Goal: Information Seeking & Learning: Learn about a topic

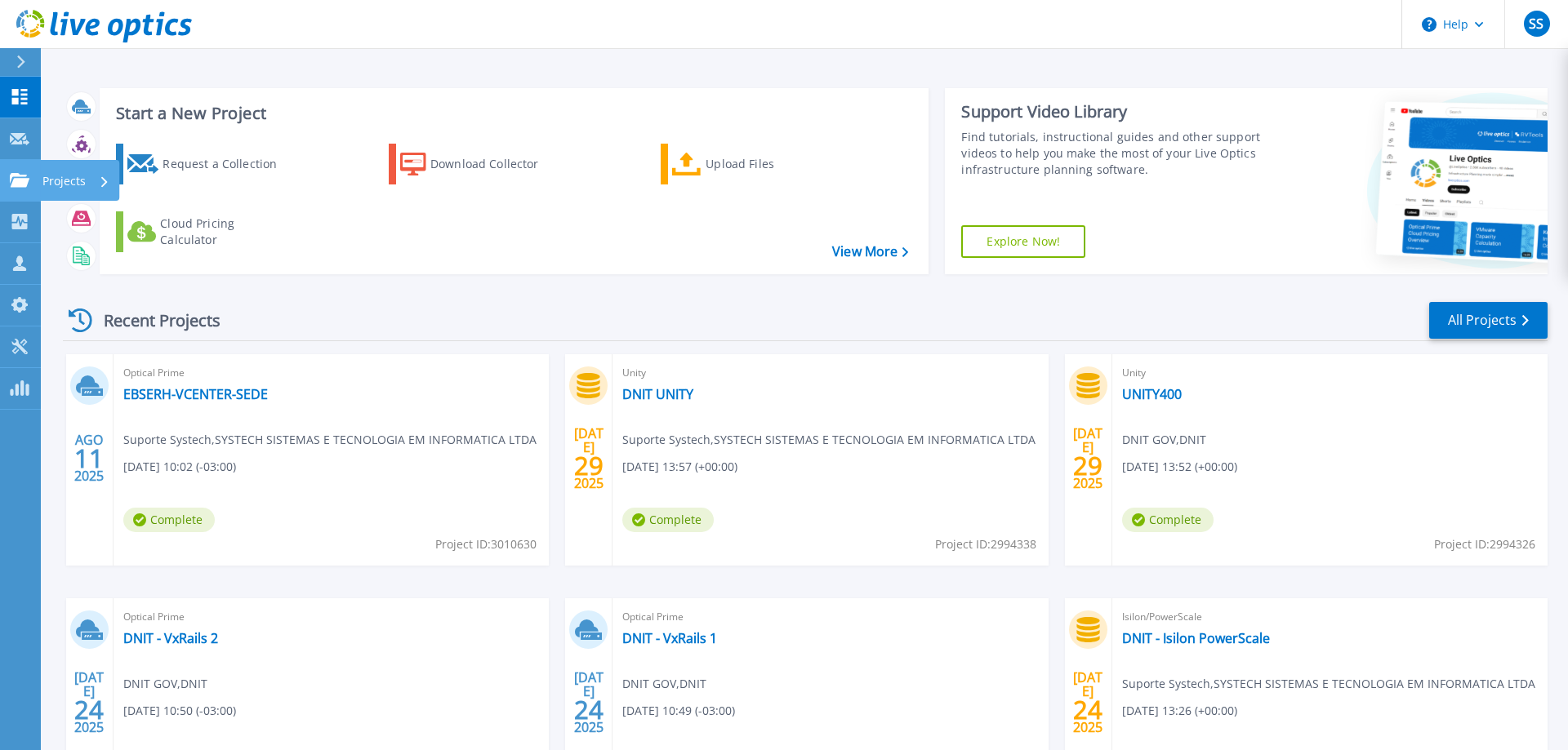
click at [47, 176] on p "Projects" at bounding box center [64, 182] width 43 height 43
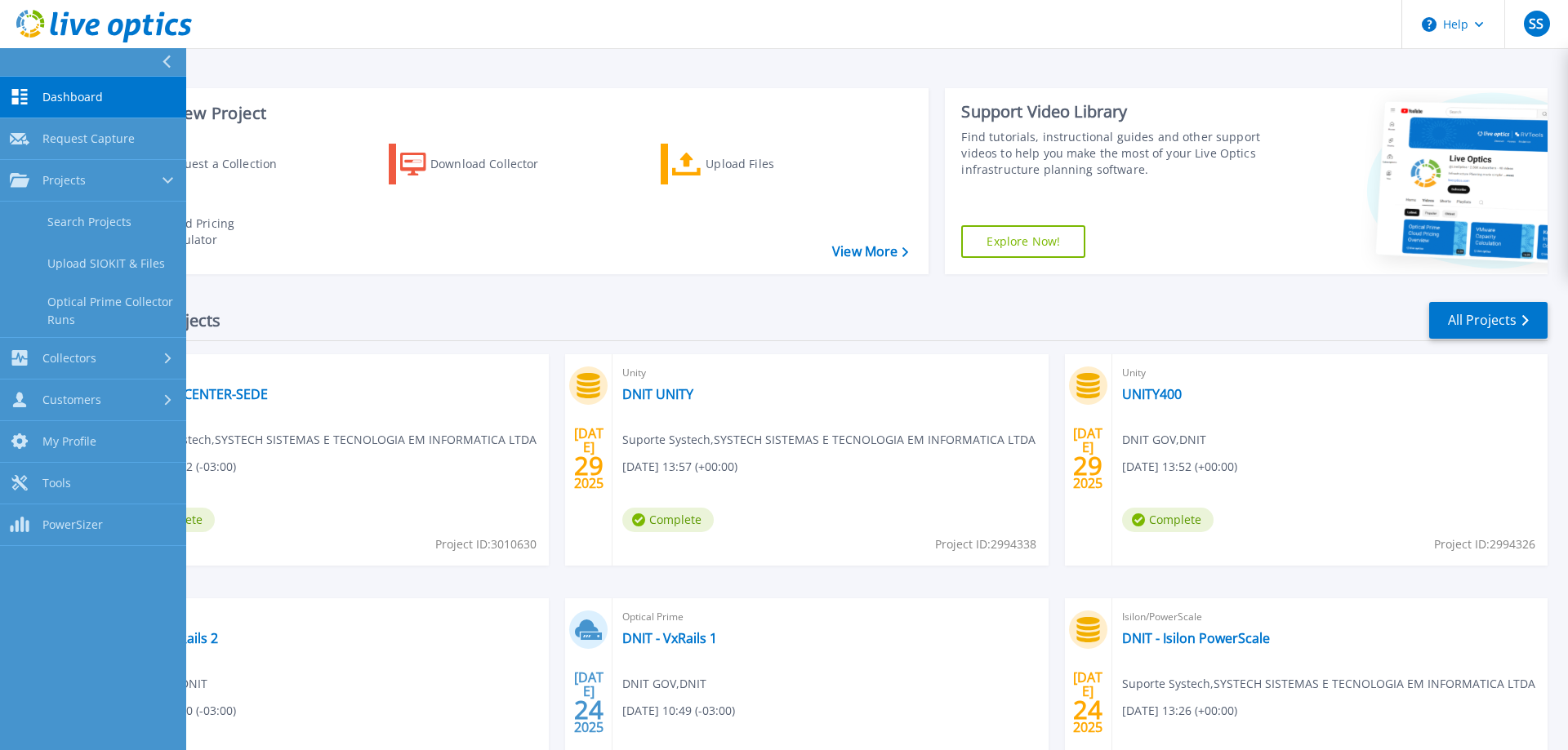
drag, startPoint x: 94, startPoint y: 227, endPoint x: 314, endPoint y: 274, distance: 225.0
click at [95, 227] on link "Search Projects" at bounding box center [93, 222] width 186 height 42
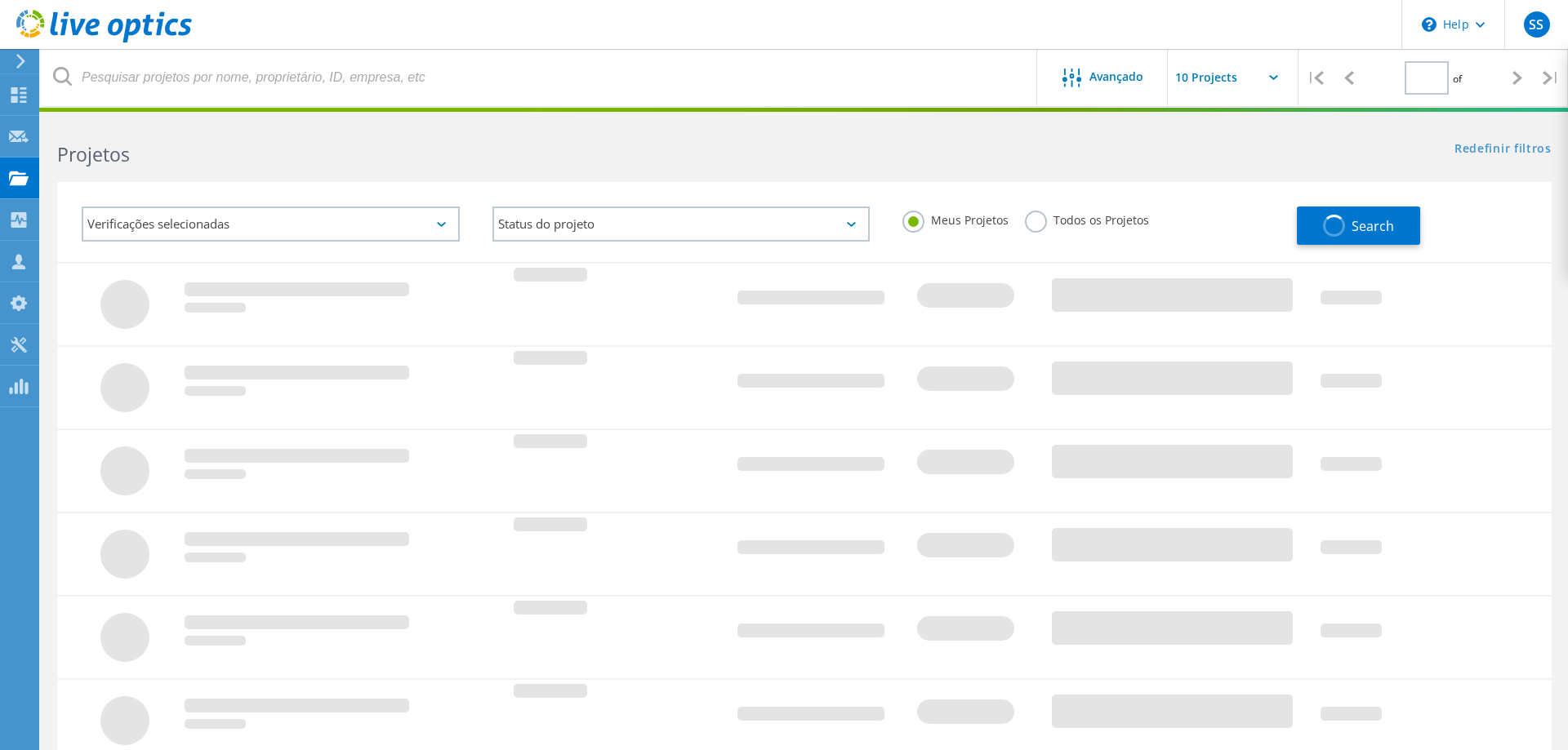
type input "2"
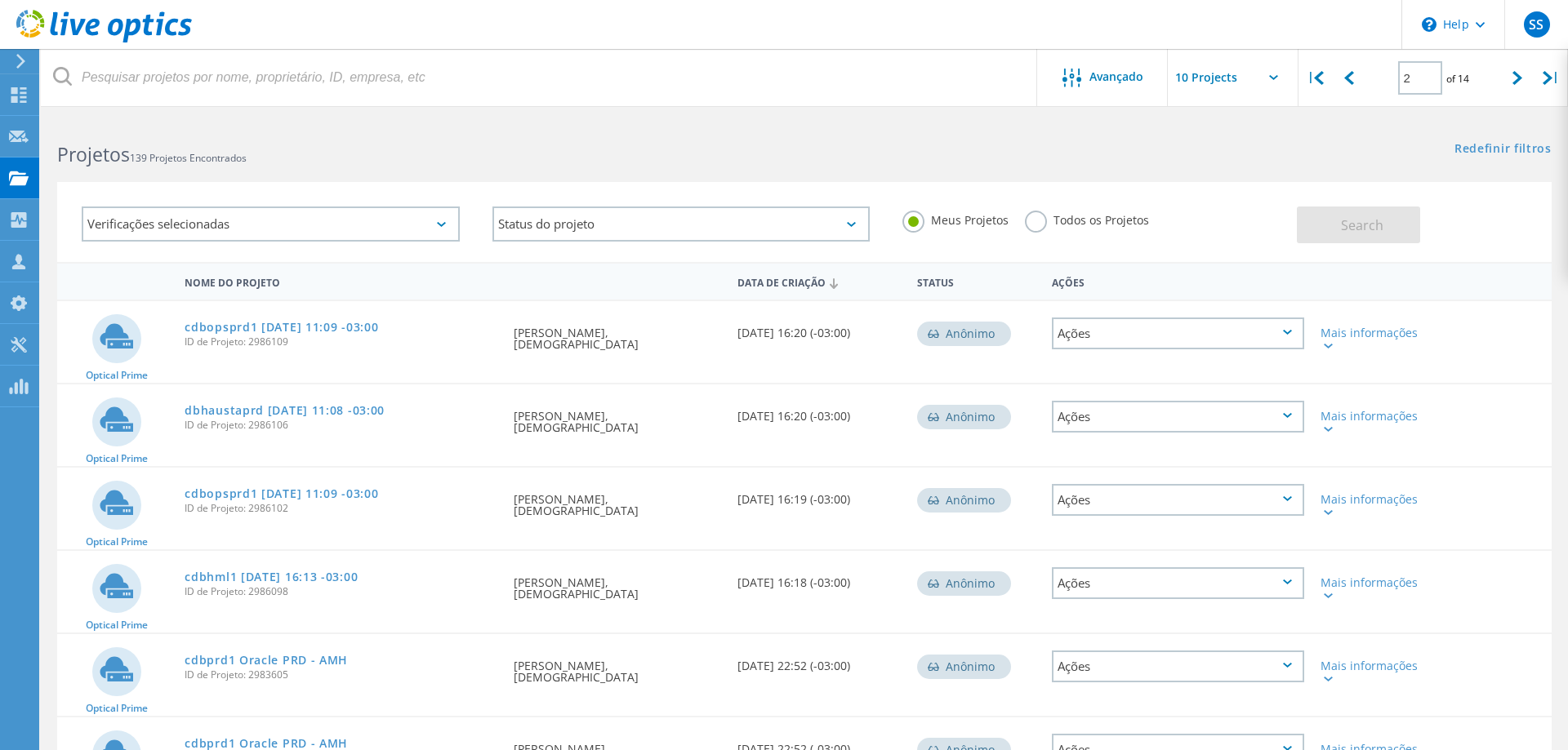
click at [1047, 220] on label "Todos os Projetos" at bounding box center [1087, 219] width 124 height 16
click at [0, 0] on input "Todos os Projetos" at bounding box center [0, 0] width 0 height 0
click at [268, 214] on div "Verificações selecionadas" at bounding box center [270, 224] width 378 height 35
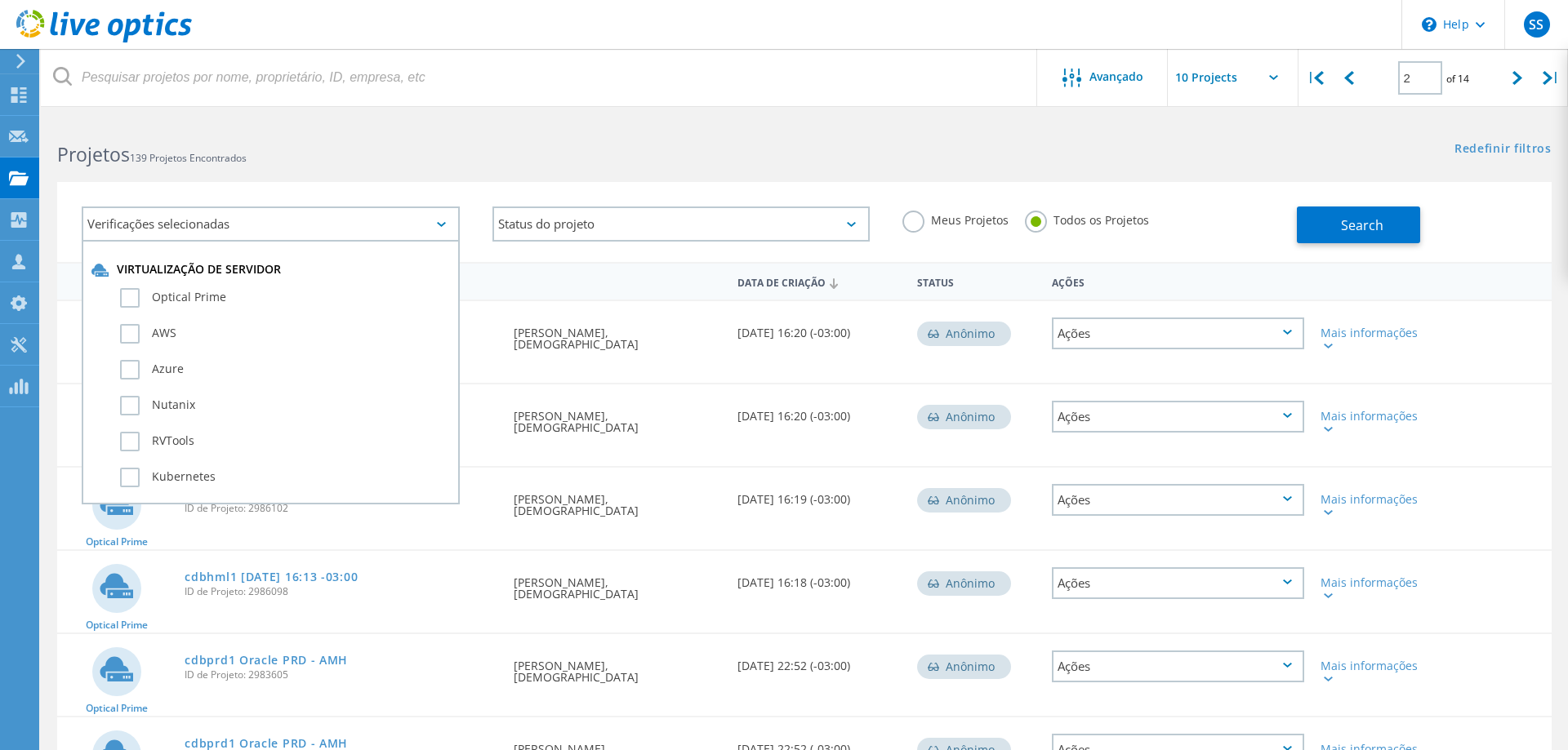
click at [268, 214] on div "Verificações selecionadas" at bounding box center [270, 224] width 378 height 35
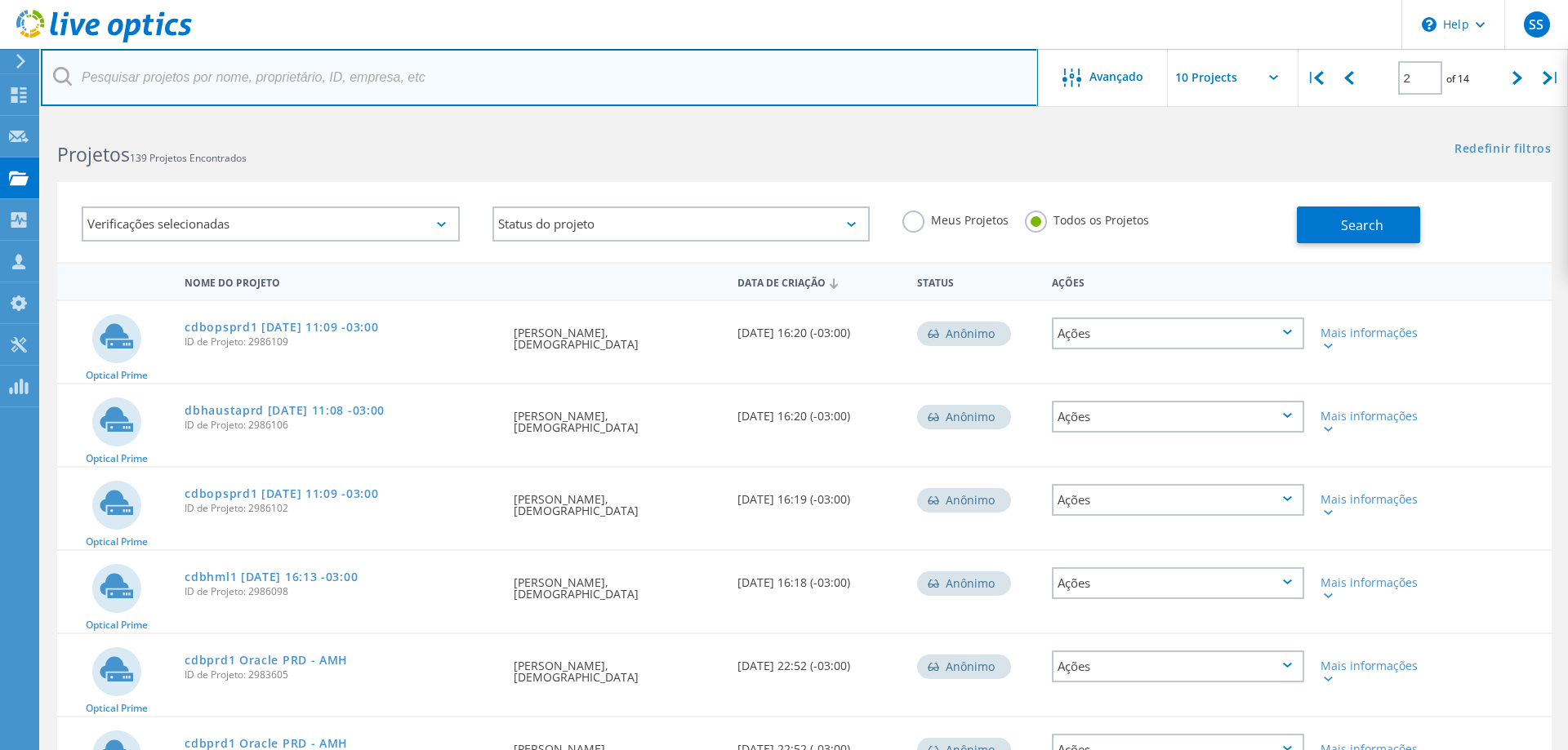
click at [283, 89] on input "text" at bounding box center [539, 77] width 997 height 58
type input "dnit"
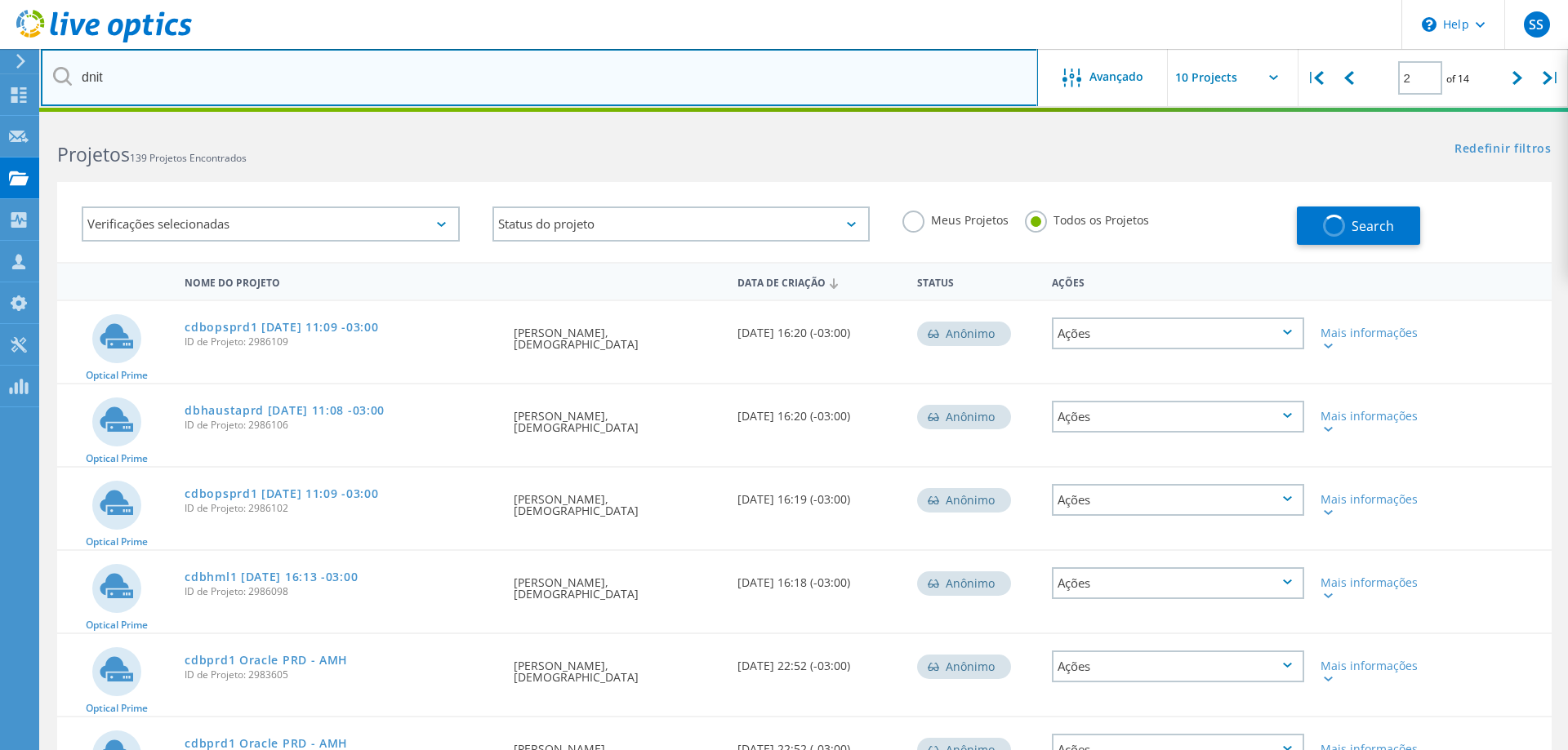
type input "1"
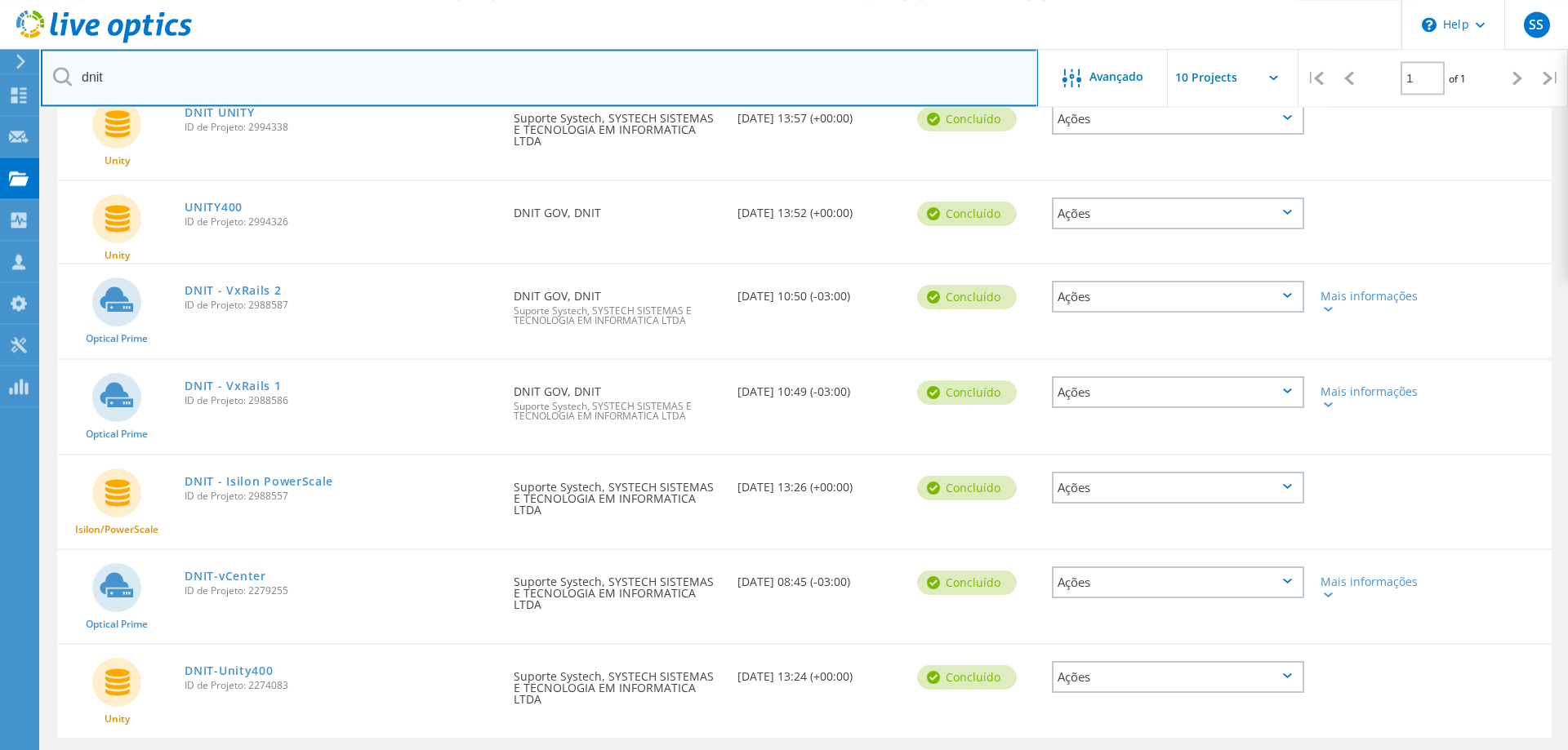
scroll to position [223, 0]
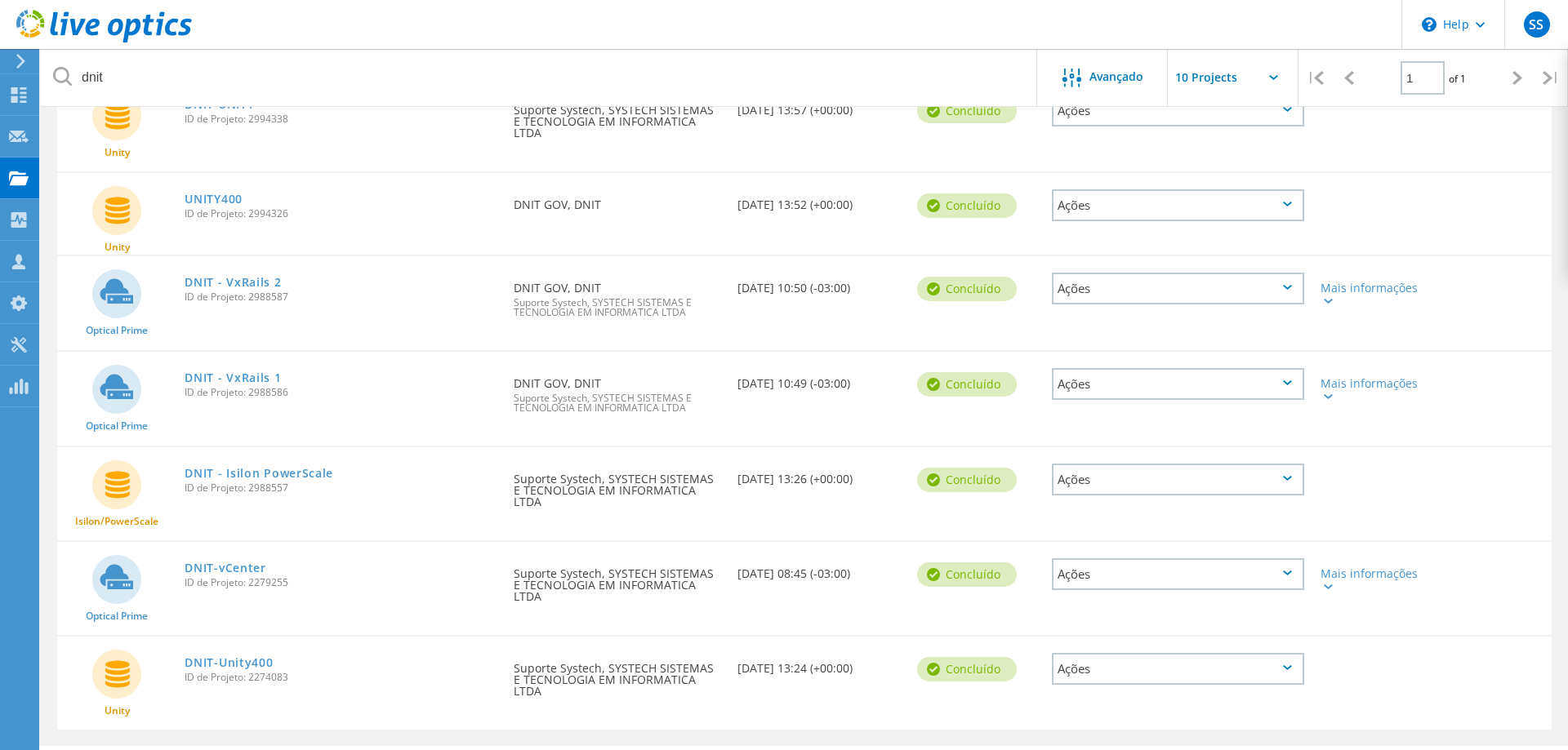
drag, startPoint x: 814, startPoint y: 555, endPoint x: 803, endPoint y: 548, distance: 13.0
click at [803, 548] on div "Data de Criação 09/27/2023, 08:45 (-03:00)" at bounding box center [819, 568] width 180 height 54
drag, startPoint x: 614, startPoint y: 449, endPoint x: 247, endPoint y: 445, distance: 367.0
click at [261, 447] on div "Isilon/PowerScale DNIT - Isilon PowerScale ID de Projeto: 2988557 Solicitado po…" at bounding box center [804, 493] width 1494 height 93
drag, startPoint x: 355, startPoint y: 383, endPoint x: 352, endPoint y: 393, distance: 10.4
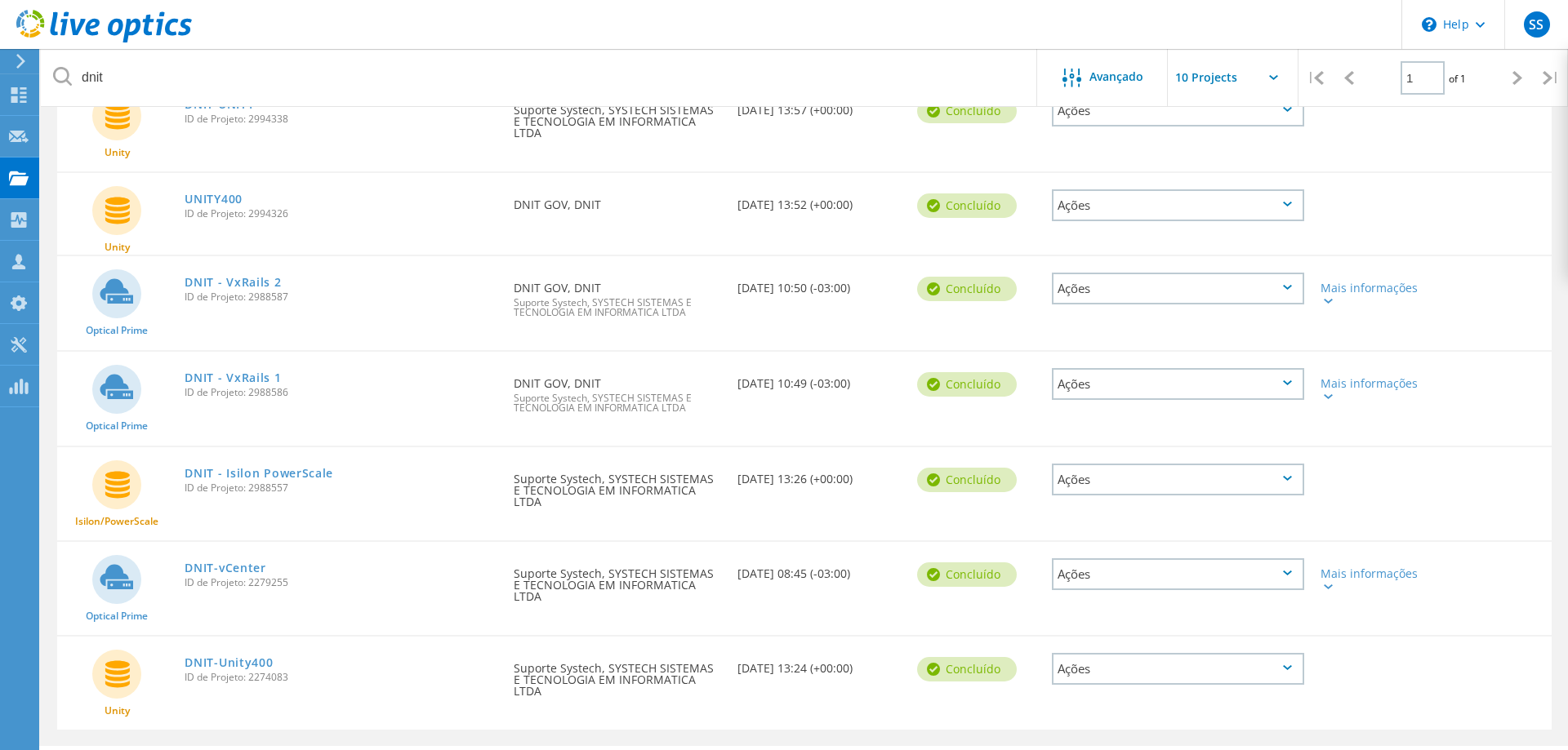
click at [354, 392] on div "DNIT - VxRails 1 ID de Projeto: 2988586" at bounding box center [341, 383] width 330 height 62
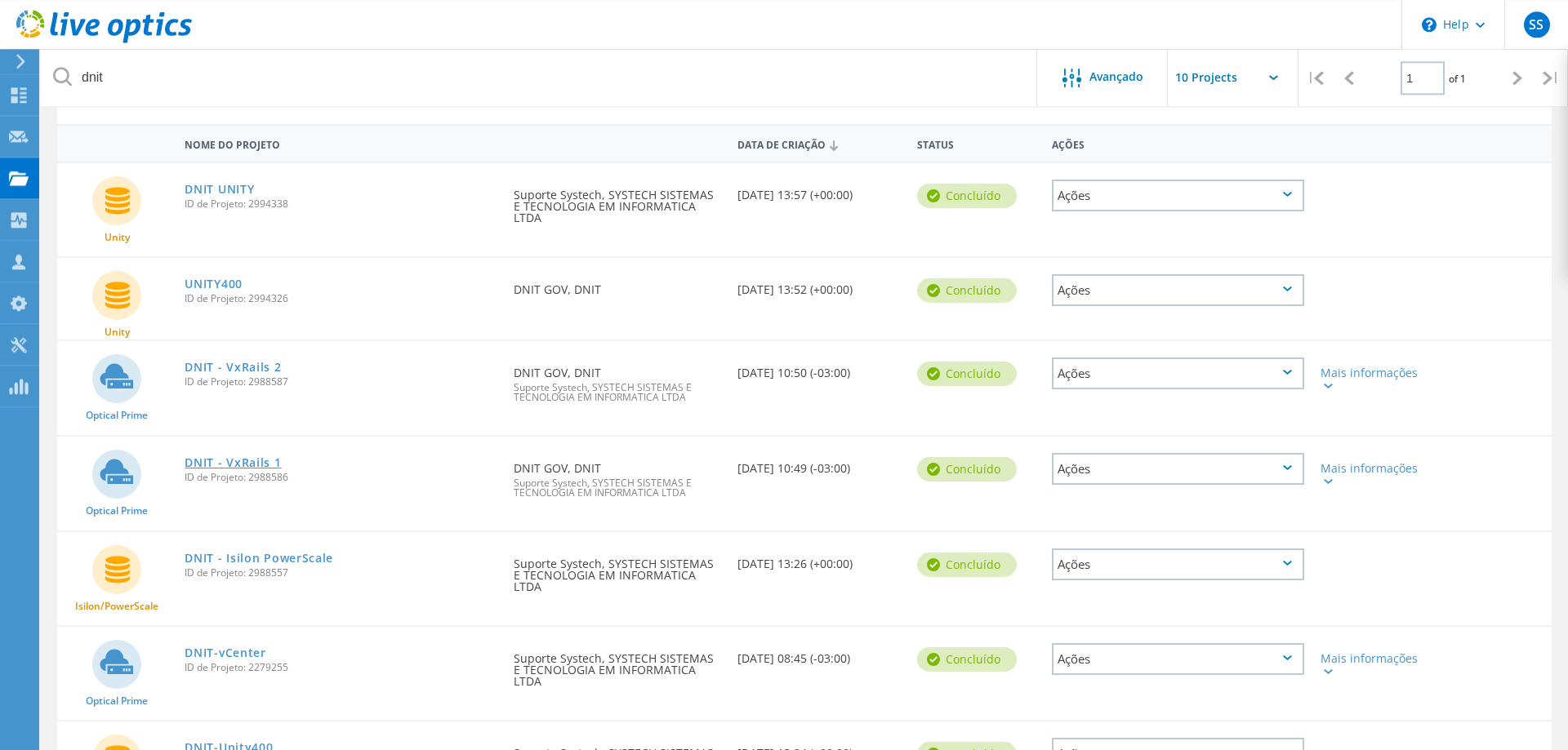
scroll to position [57, 0]
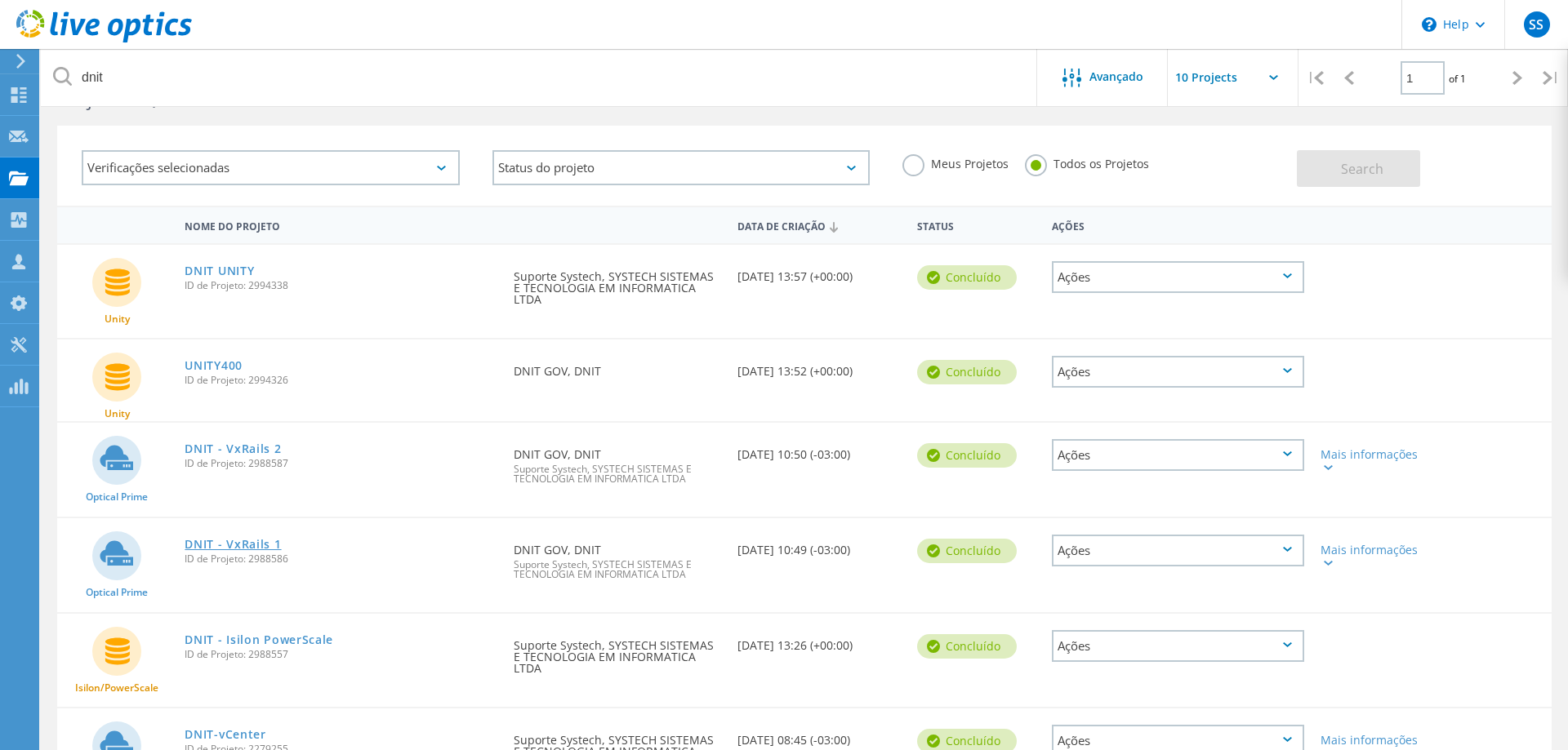
click at [260, 538] on link "DNIT - VxRails 1" at bounding box center [232, 544] width 97 height 12
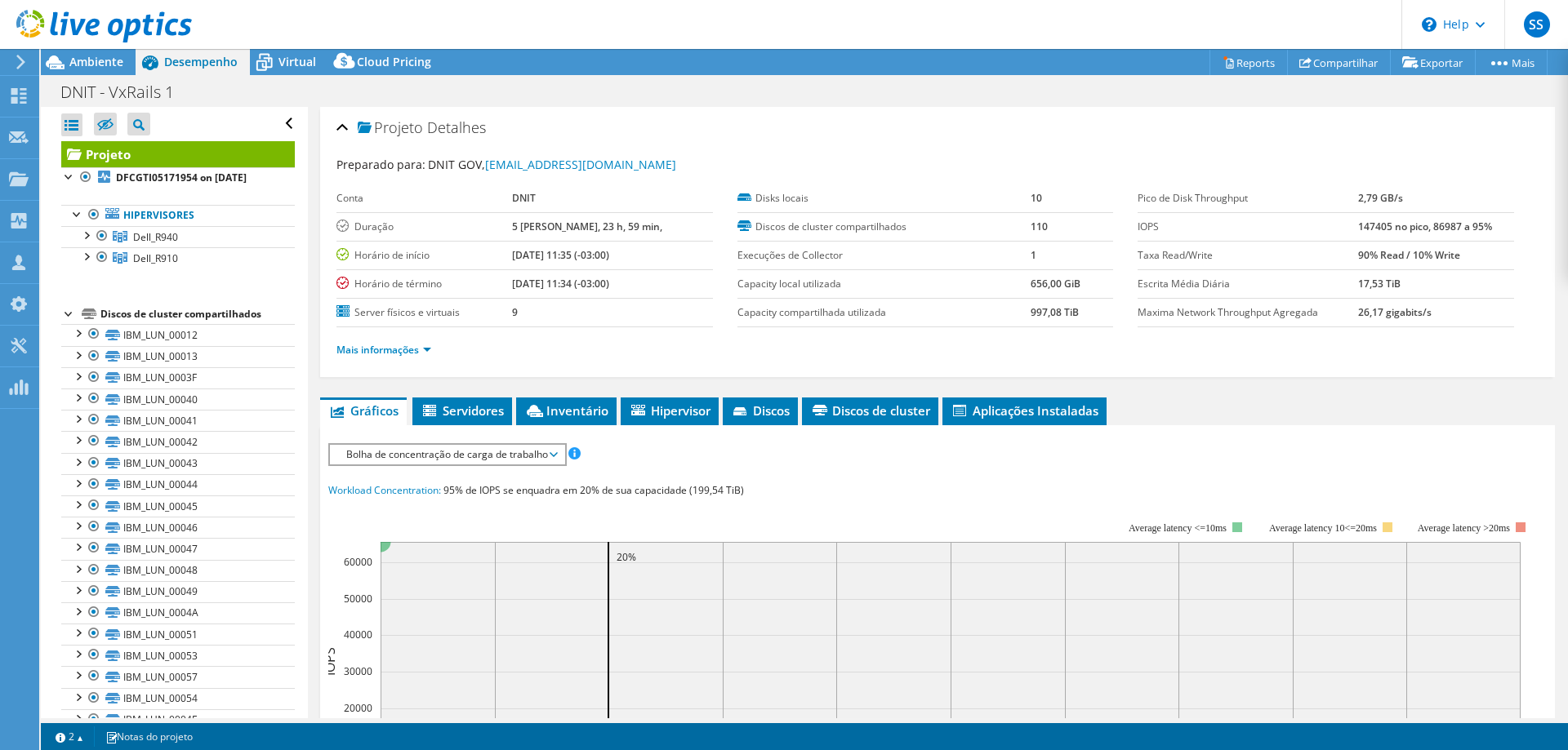
select select "SouthAmerica"
select select "BRL"
click at [61, 309] on div at bounding box center [69, 313] width 16 height 16
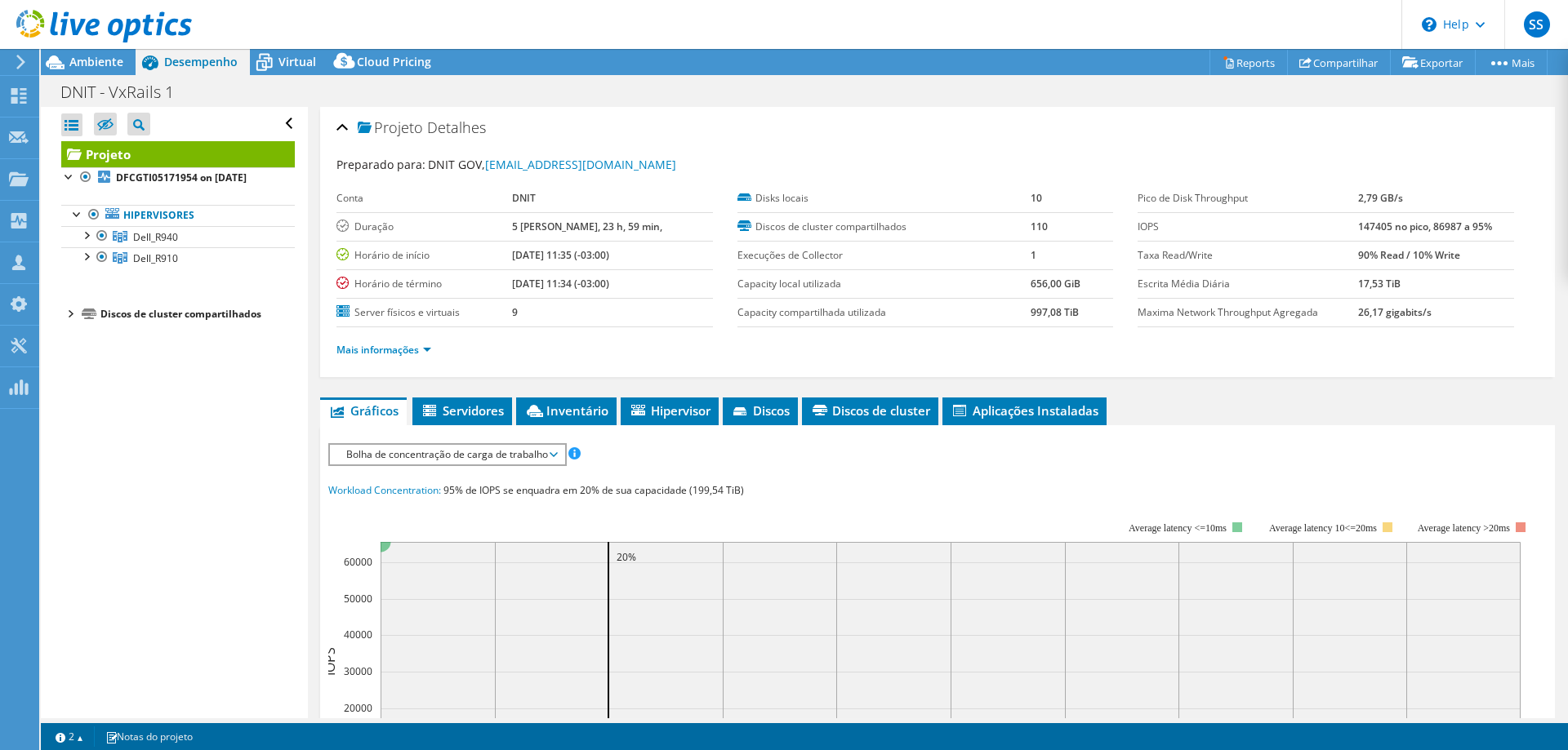
click at [74, 317] on div at bounding box center [69, 313] width 16 height 16
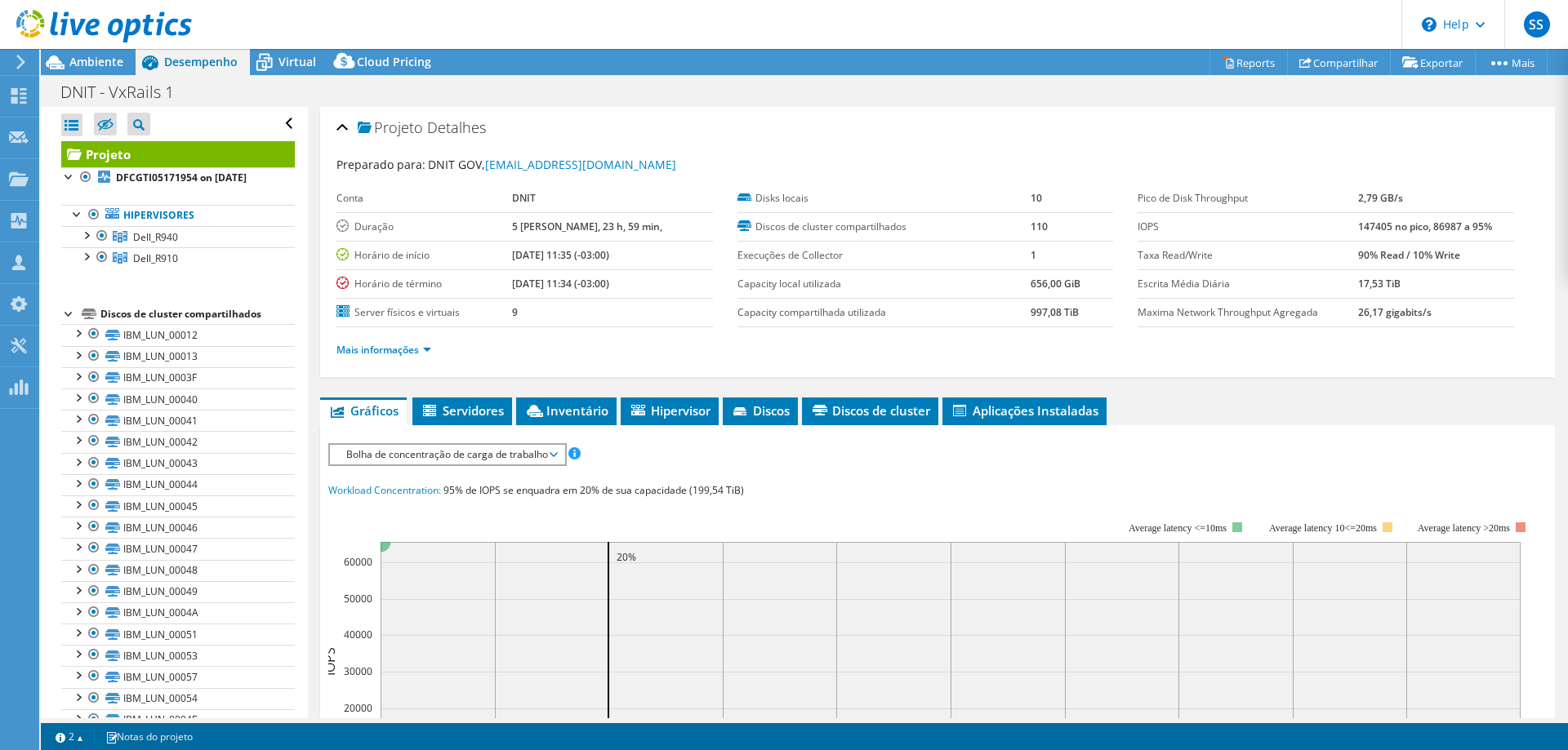
click at [269, 59] on icon at bounding box center [264, 62] width 28 height 28
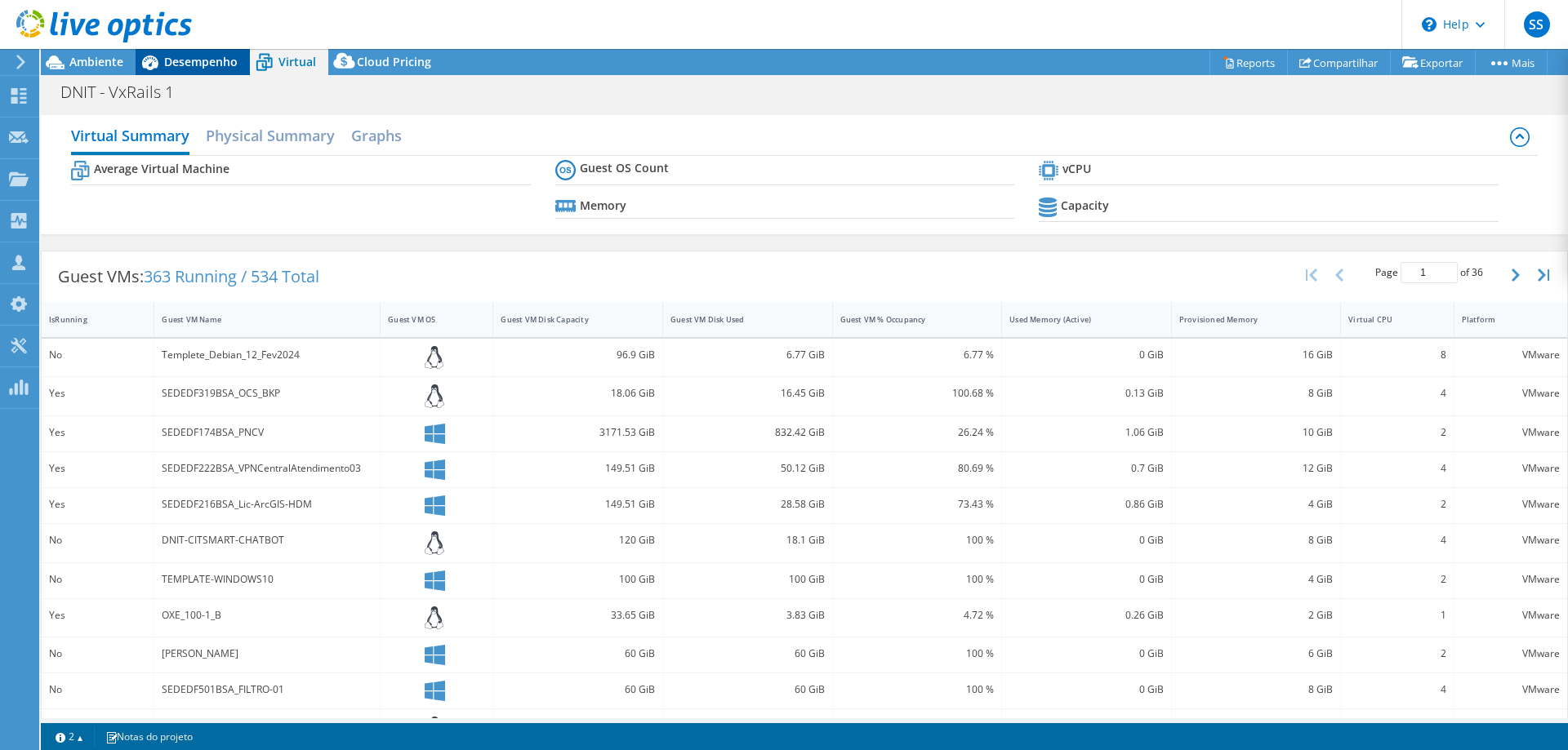
click at [205, 58] on span "Desempenho" at bounding box center [200, 62] width 74 height 16
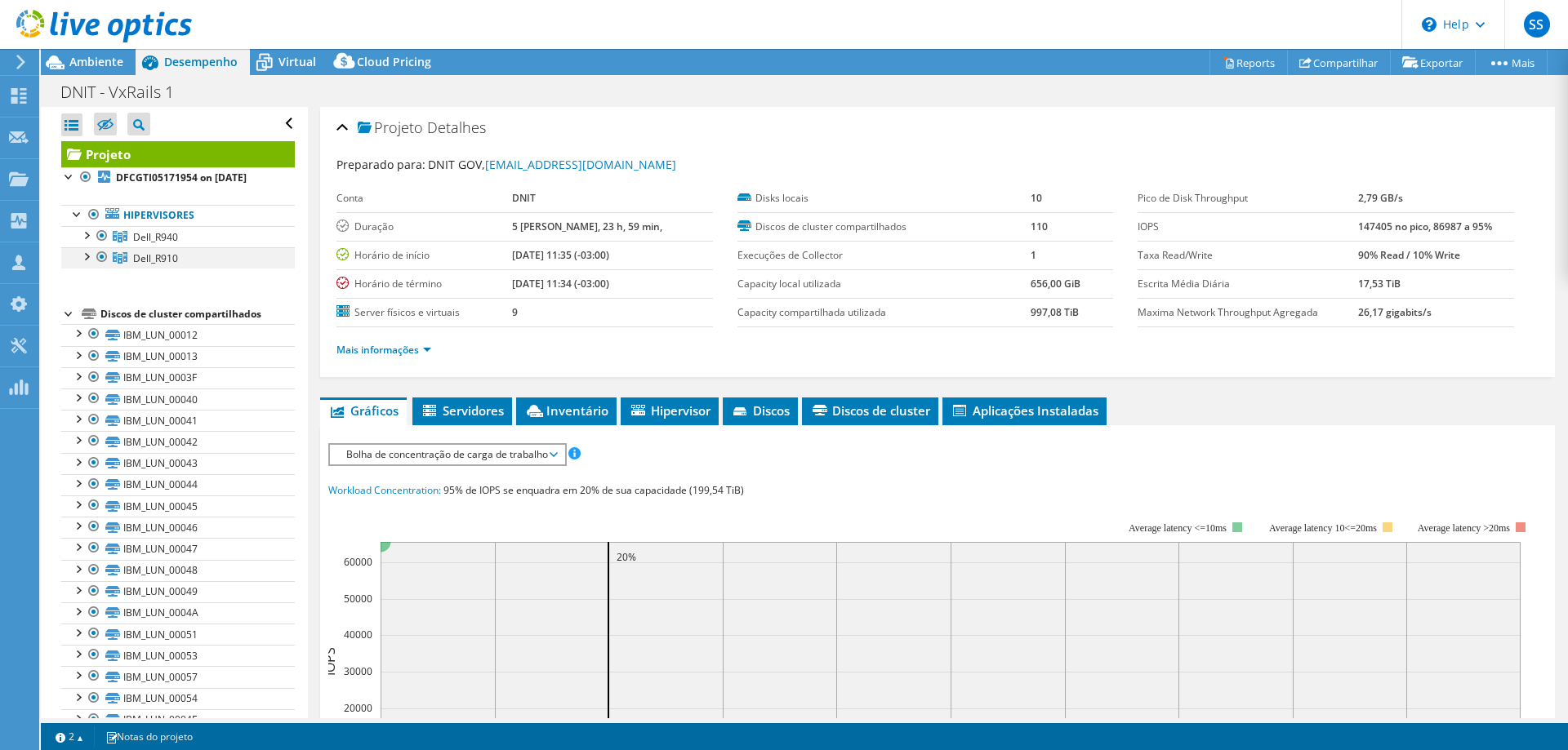
click at [85, 252] on div at bounding box center [86, 255] width 16 height 16
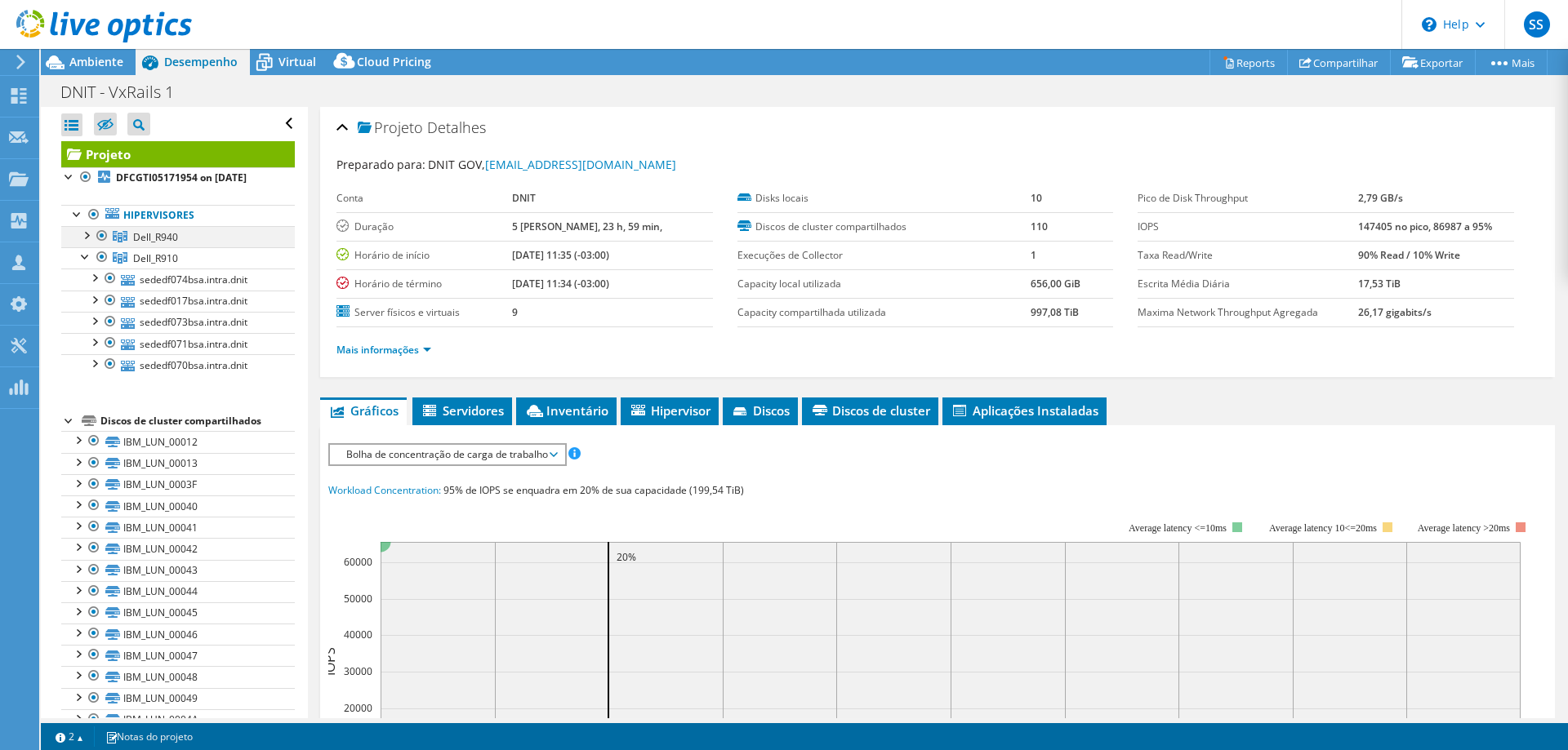
click at [89, 241] on div at bounding box center [86, 234] width 16 height 16
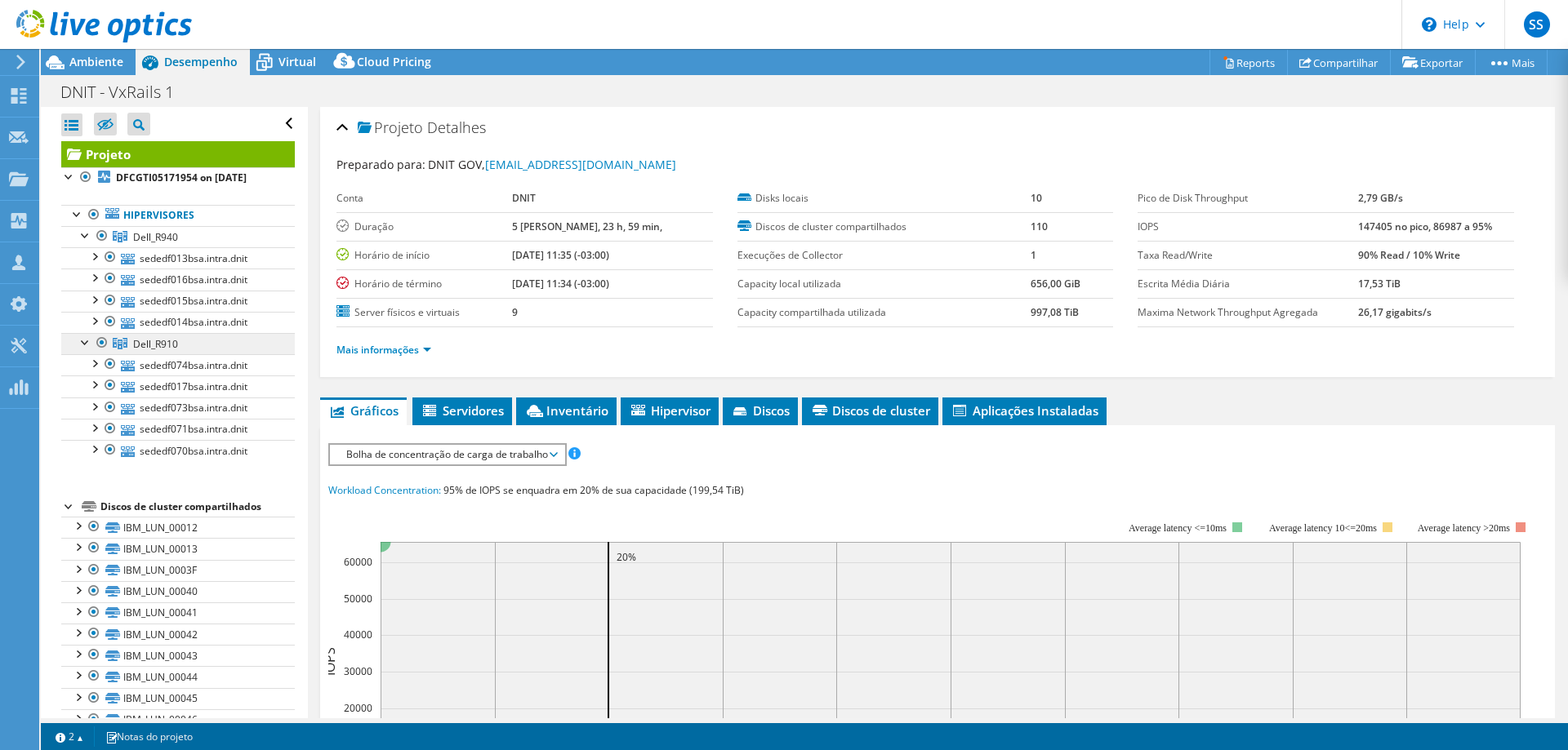
click at [245, 247] on link "Dell_R910" at bounding box center [178, 236] width 234 height 21
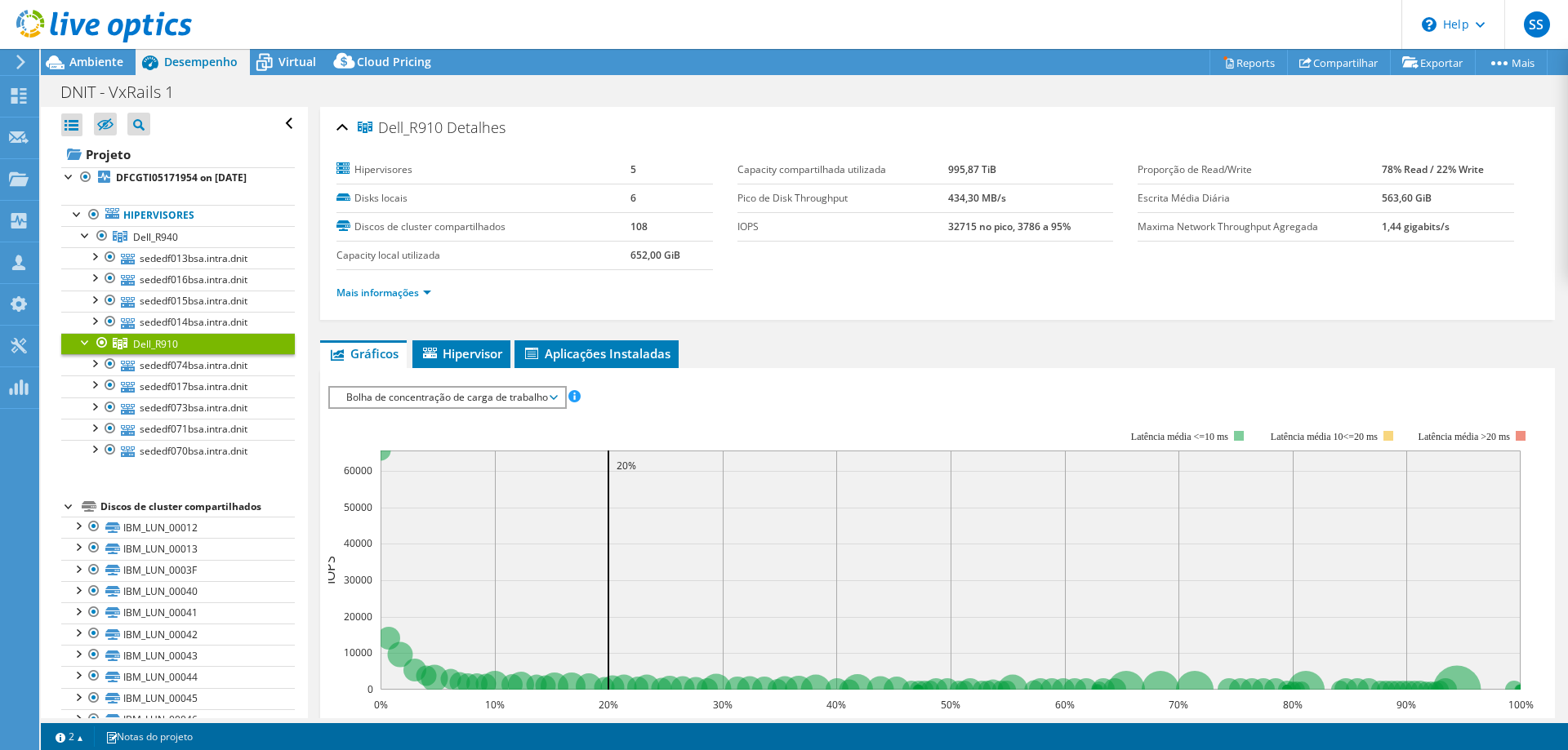
click at [537, 404] on span "Bolha de concentração de carga de trabalho" at bounding box center [447, 398] width 218 height 19
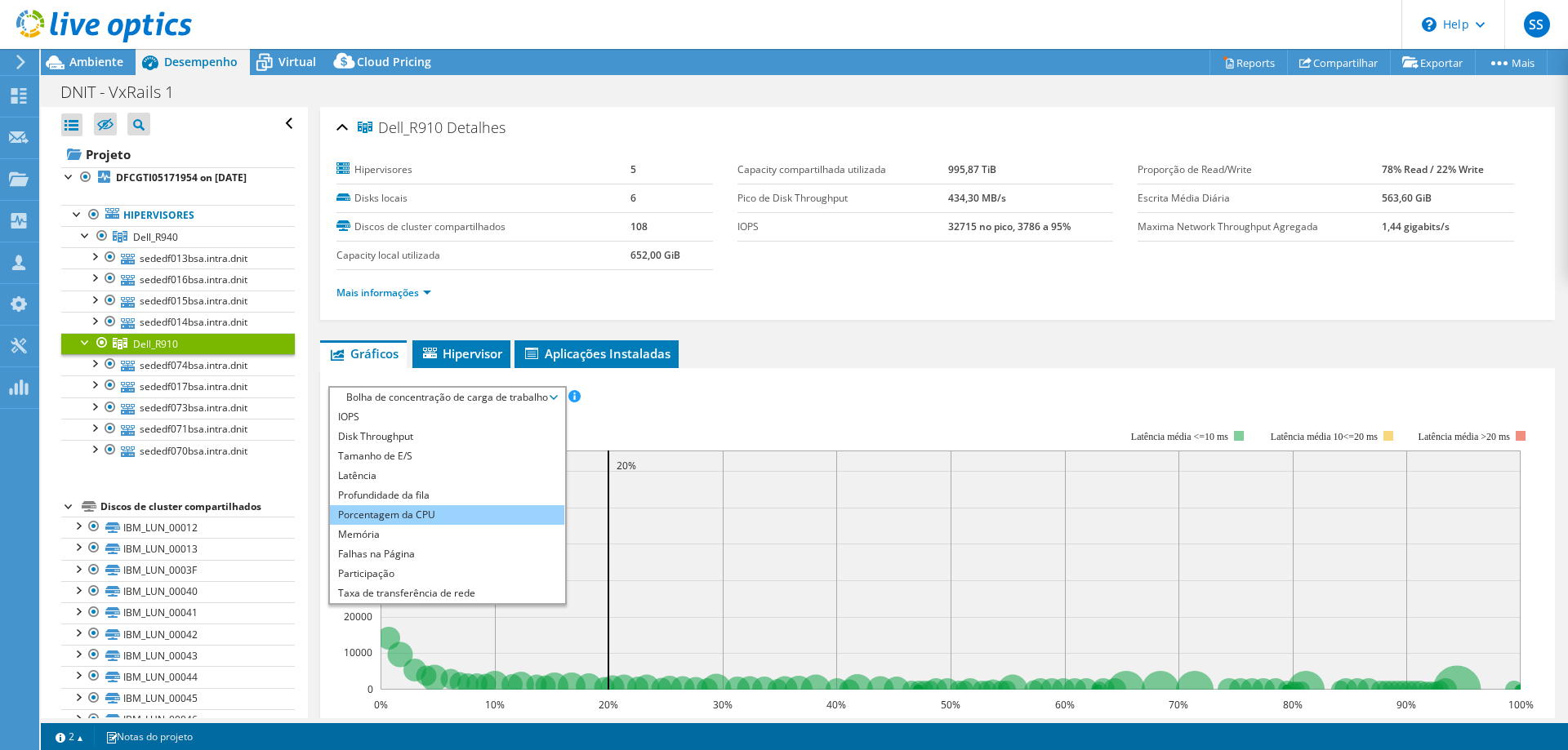
click at [501, 515] on li "Porcentagem da CPU" at bounding box center [446, 515] width 235 height 19
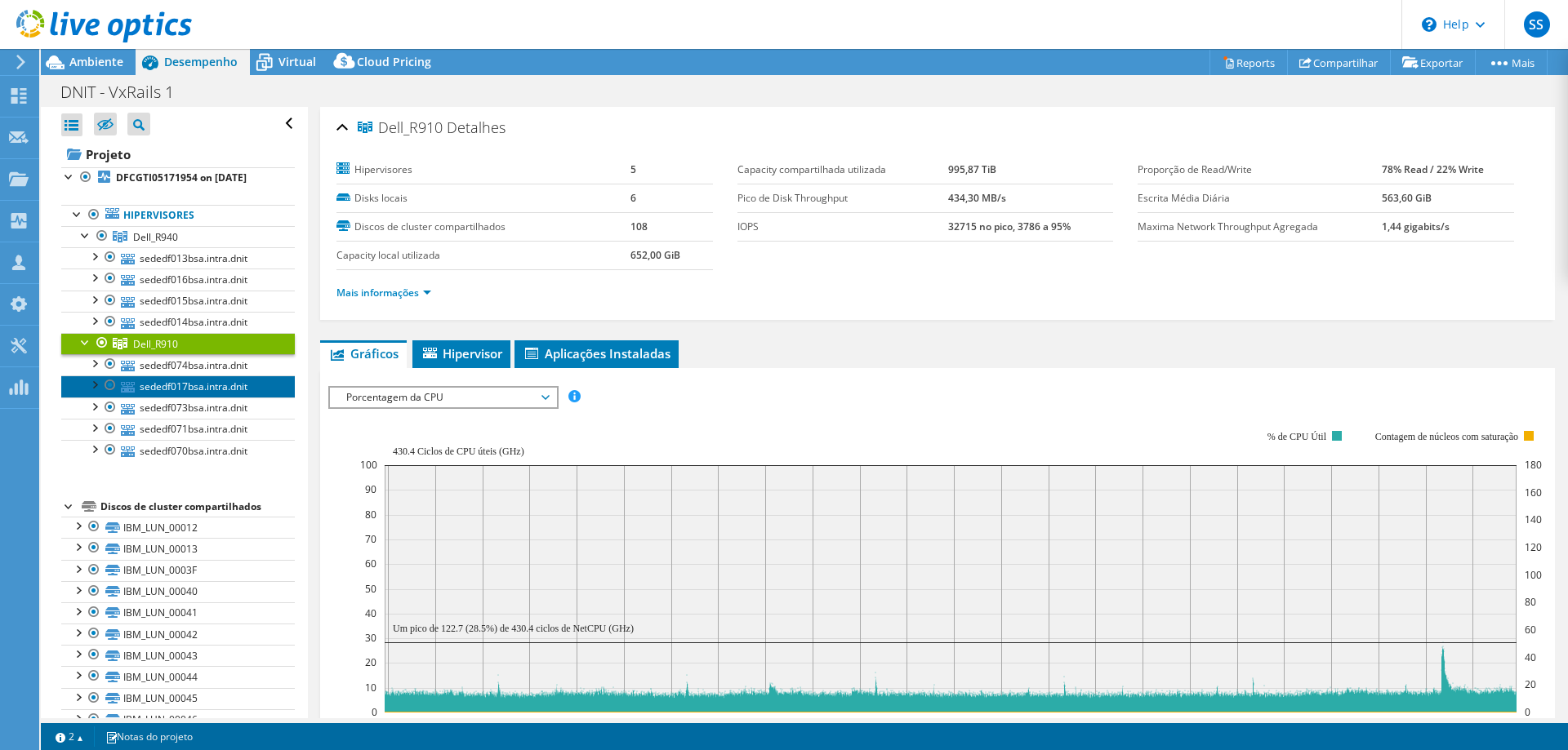
click at [246, 379] on link "sededf017bsa.intra.dnit" at bounding box center [178, 386] width 234 height 21
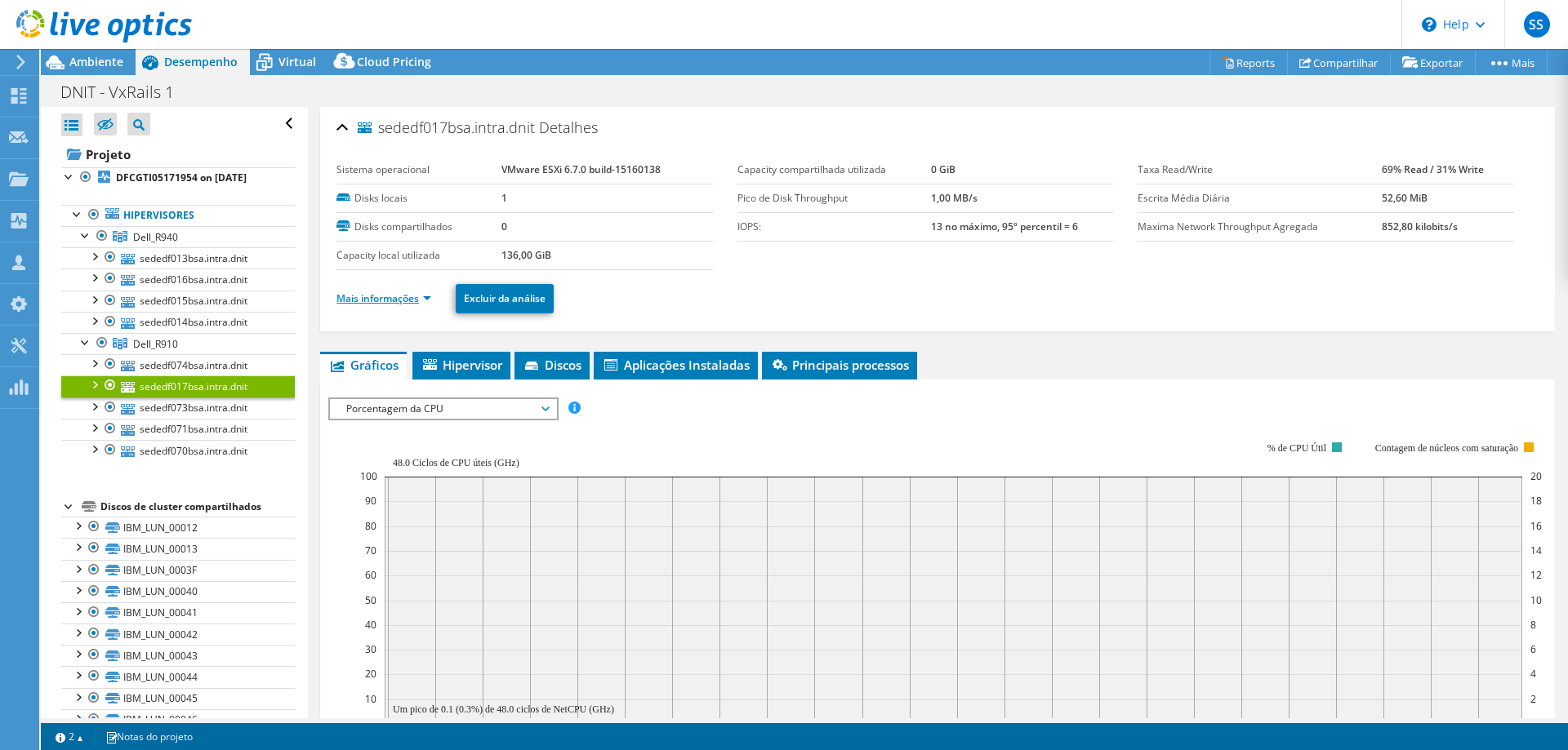
click at [413, 301] on link "Mais informações" at bounding box center [384, 298] width 95 height 14
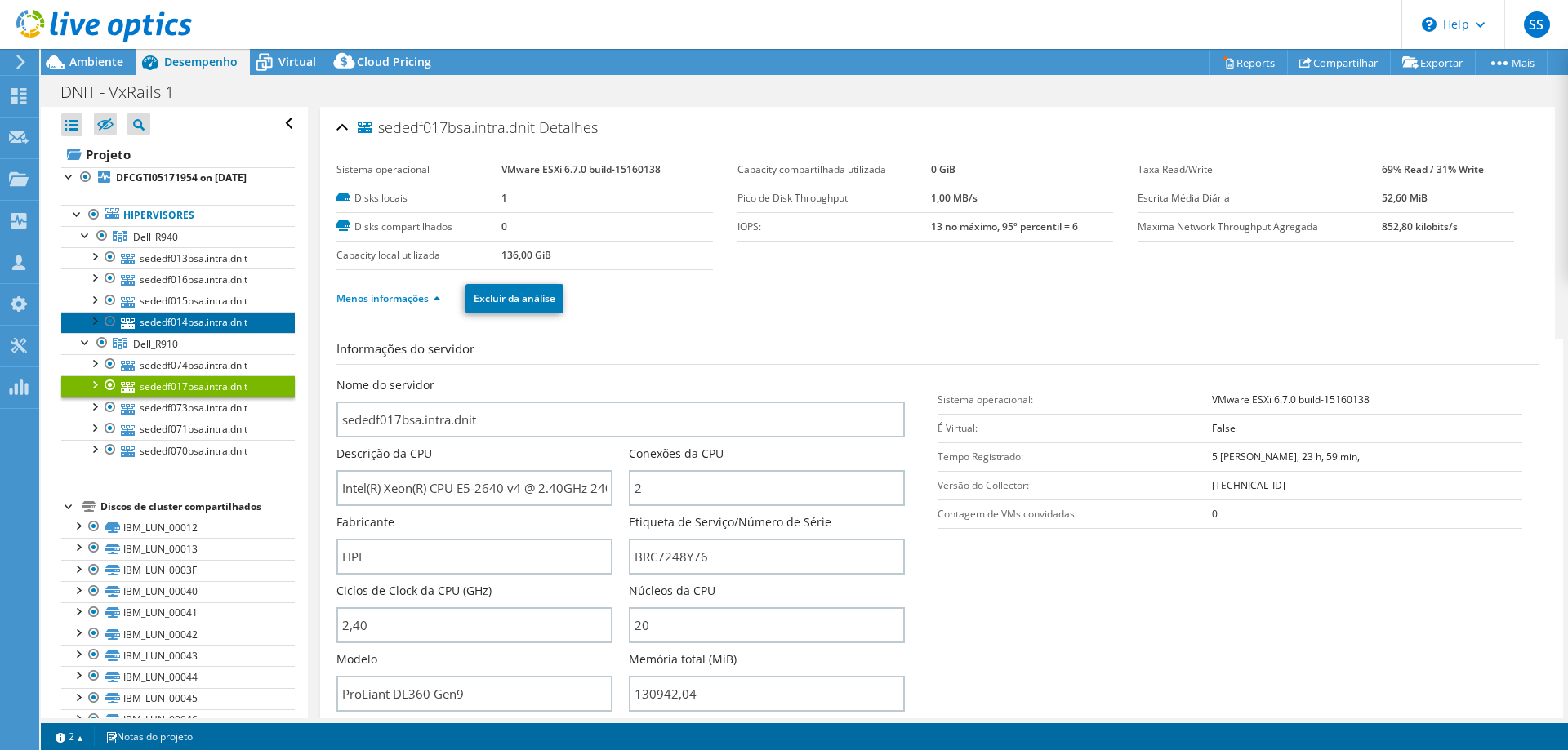
click at [164, 315] on link "sededf014bsa.intra.dnit" at bounding box center [178, 322] width 234 height 21
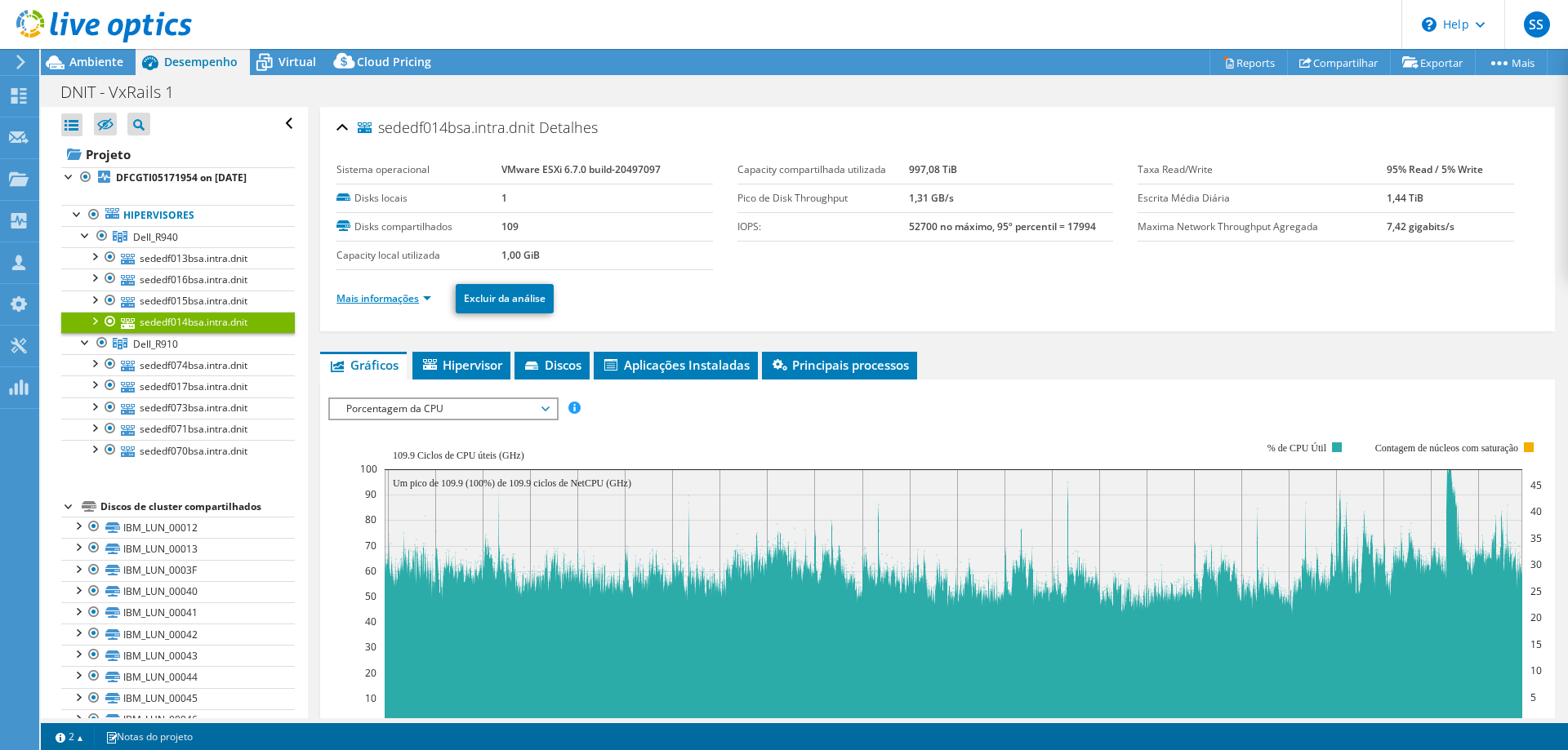
click at [369, 298] on link "Mais informações" at bounding box center [384, 298] width 95 height 14
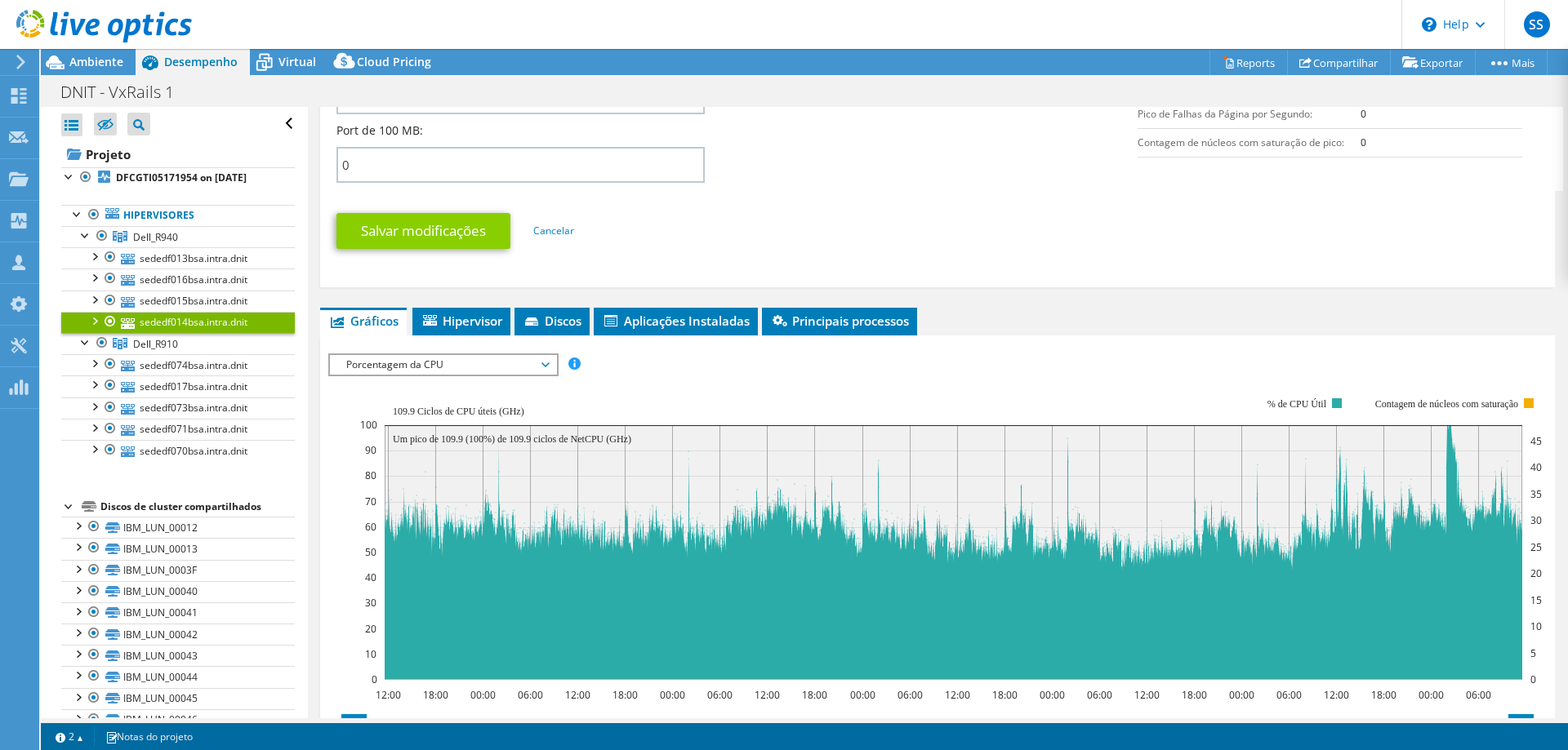
scroll to position [832, 0]
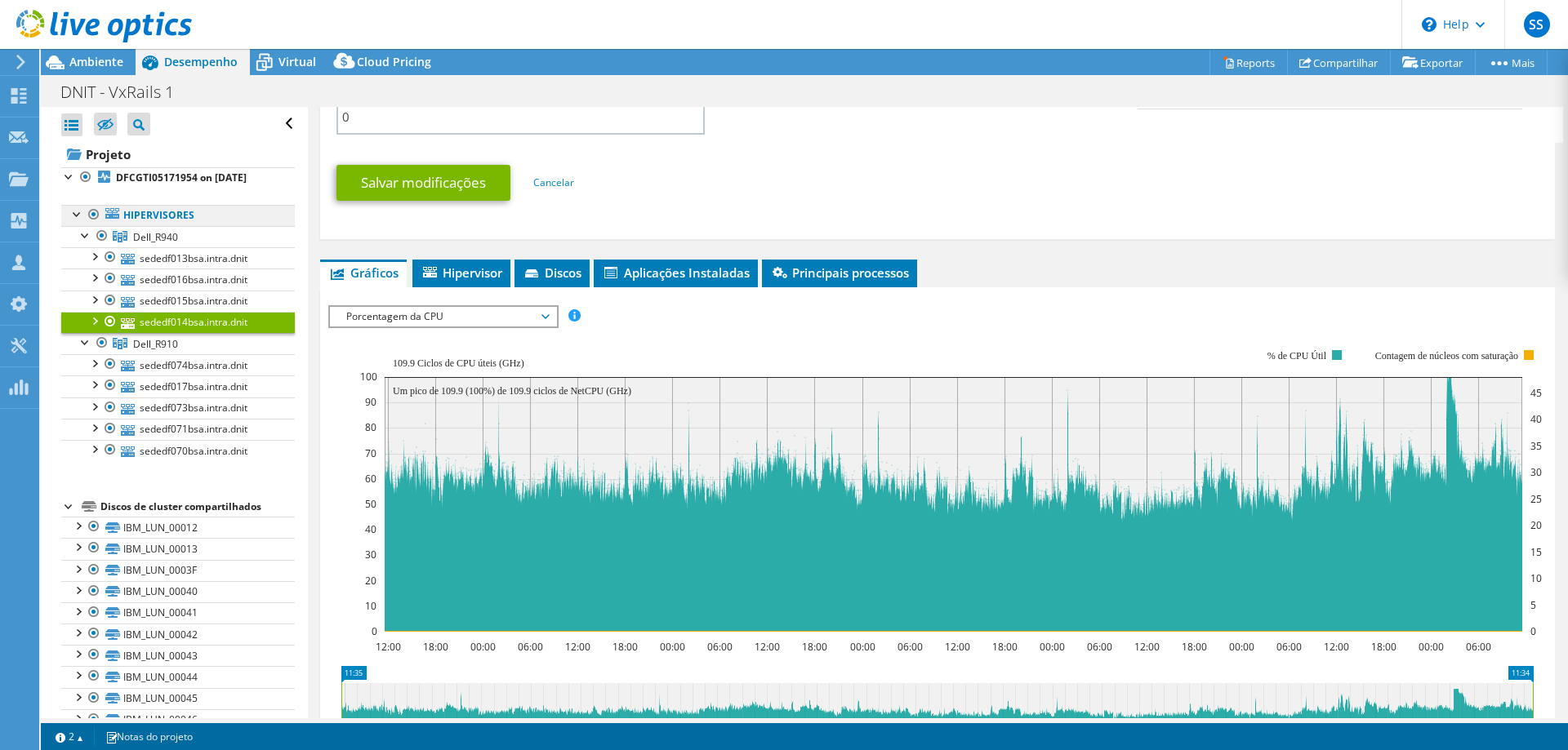
click at [229, 209] on link "Hipervisores" at bounding box center [178, 215] width 234 height 21
click at [252, 239] on link "Dell_R940" at bounding box center [178, 236] width 234 height 21
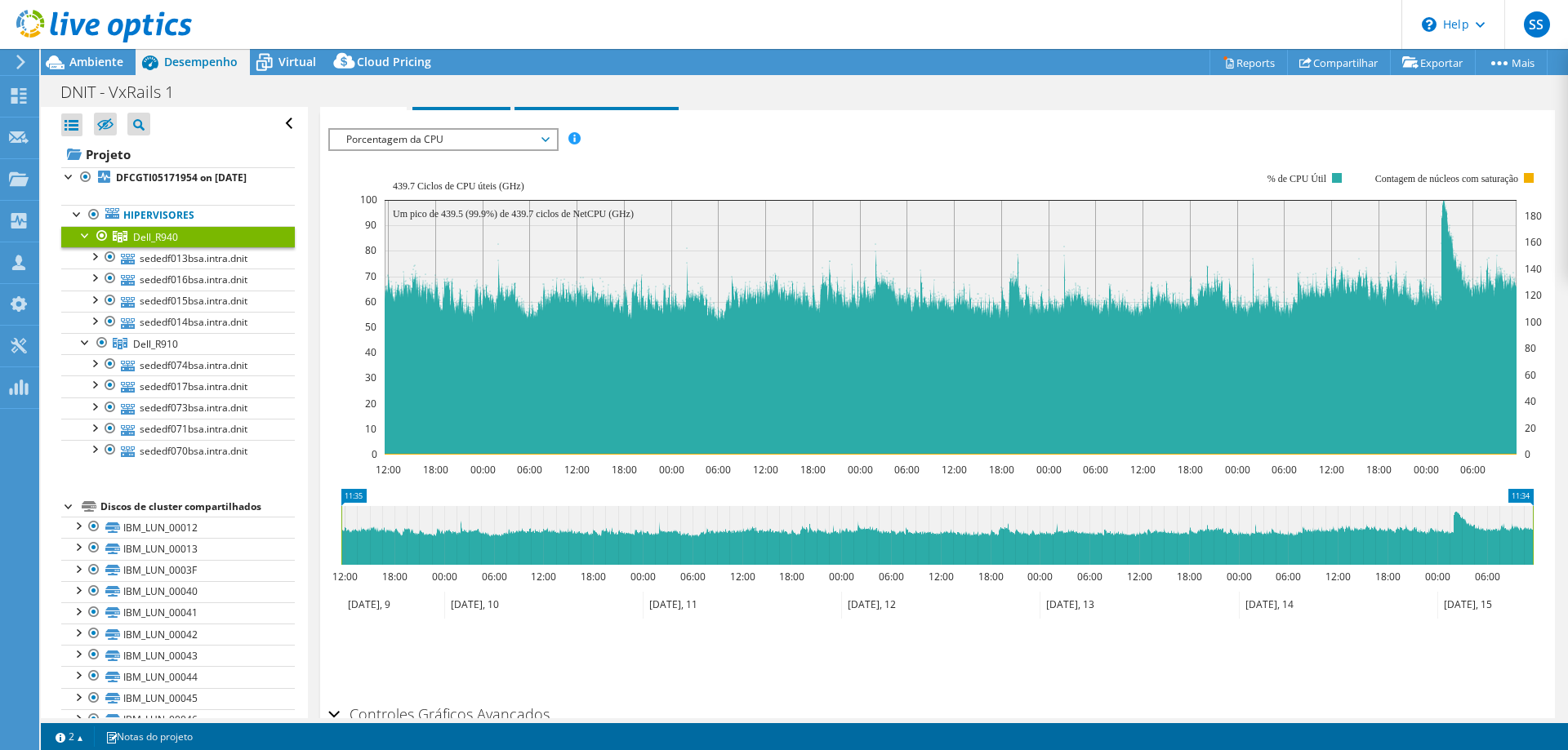
scroll to position [245, 0]
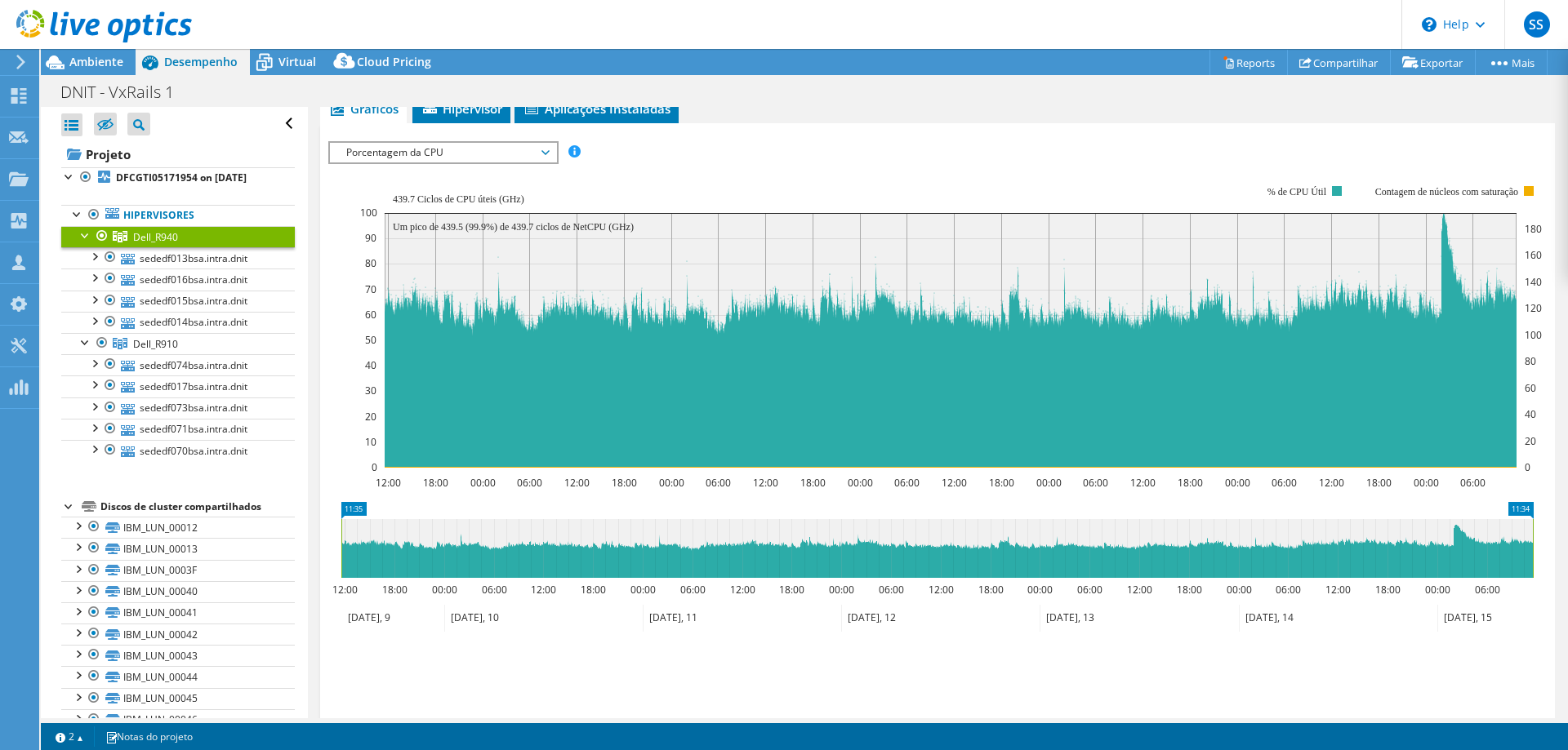
click at [430, 160] on span "Porcentagem da CPU" at bounding box center [443, 152] width 210 height 19
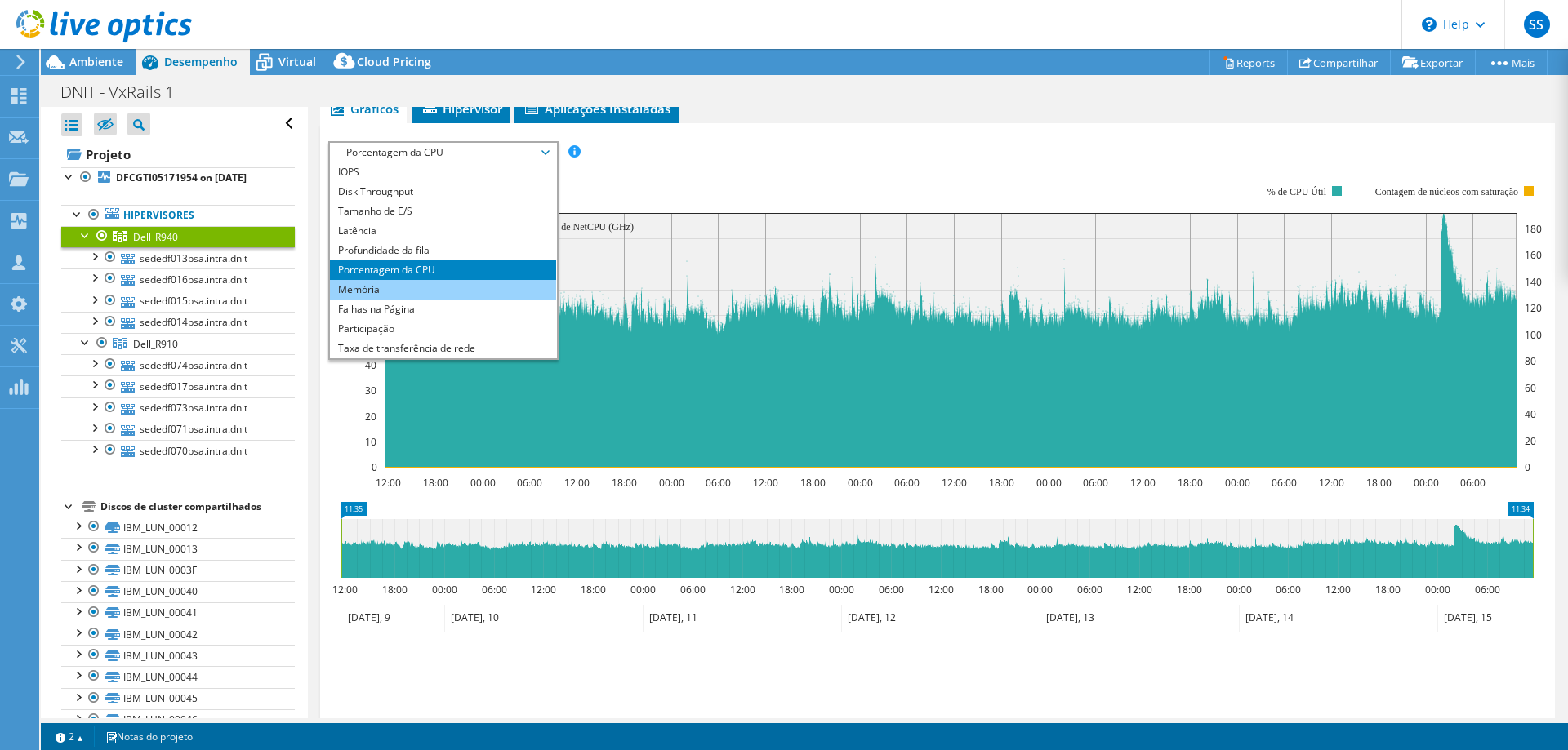
click at [439, 290] on li "Memória" at bounding box center [442, 290] width 226 height 19
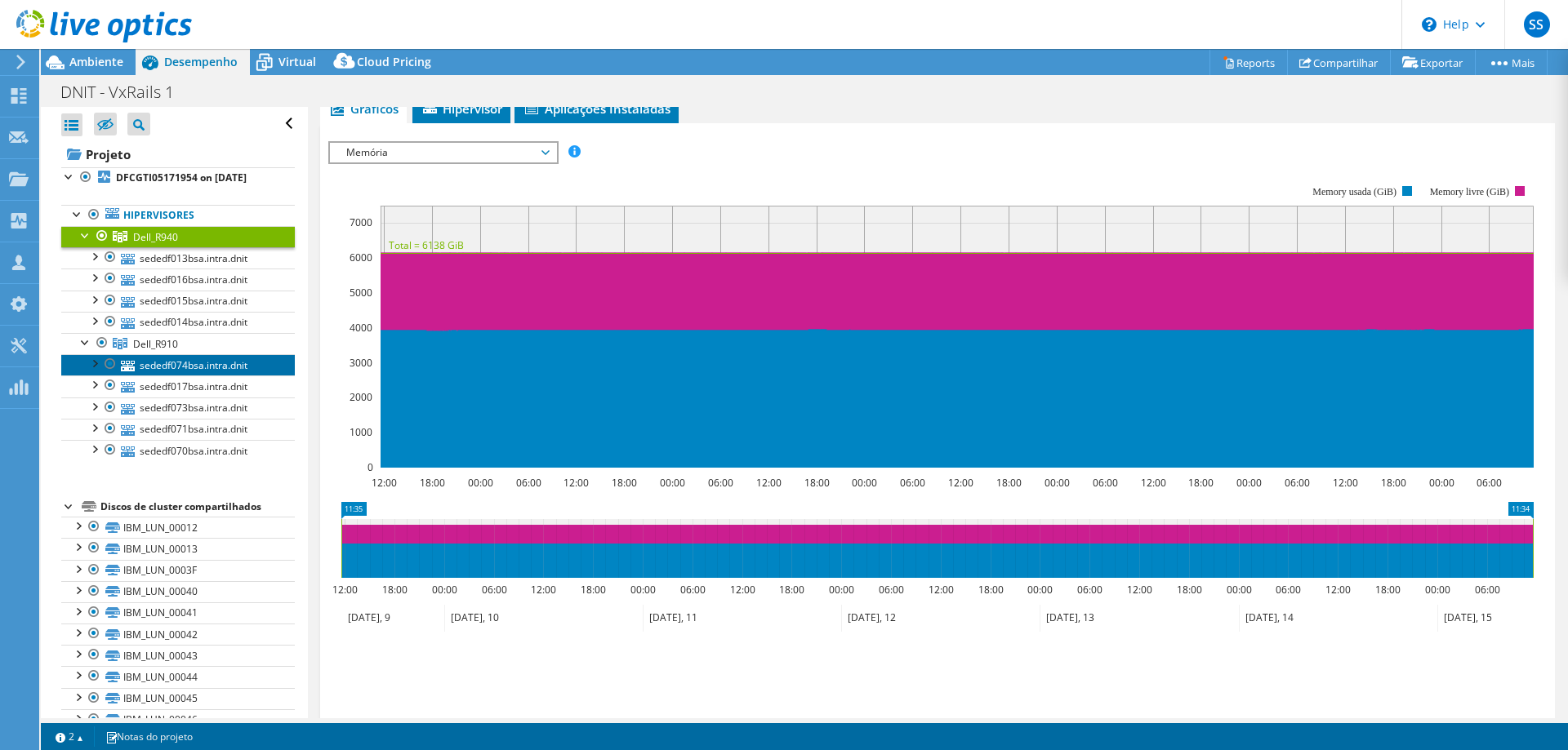
click at [202, 374] on link "sededf074bsa.intra.dnit" at bounding box center [178, 365] width 234 height 21
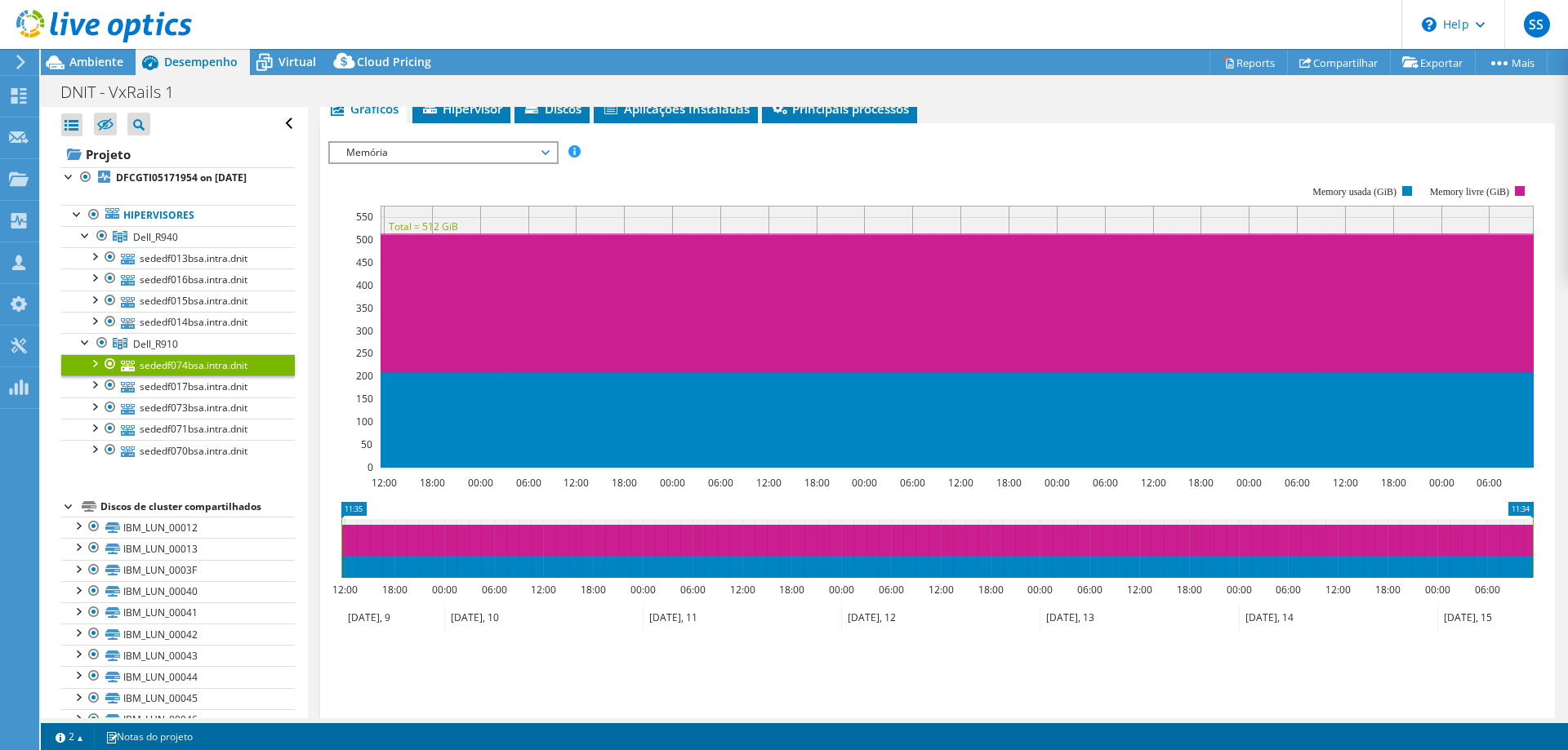
scroll to position [0, 0]
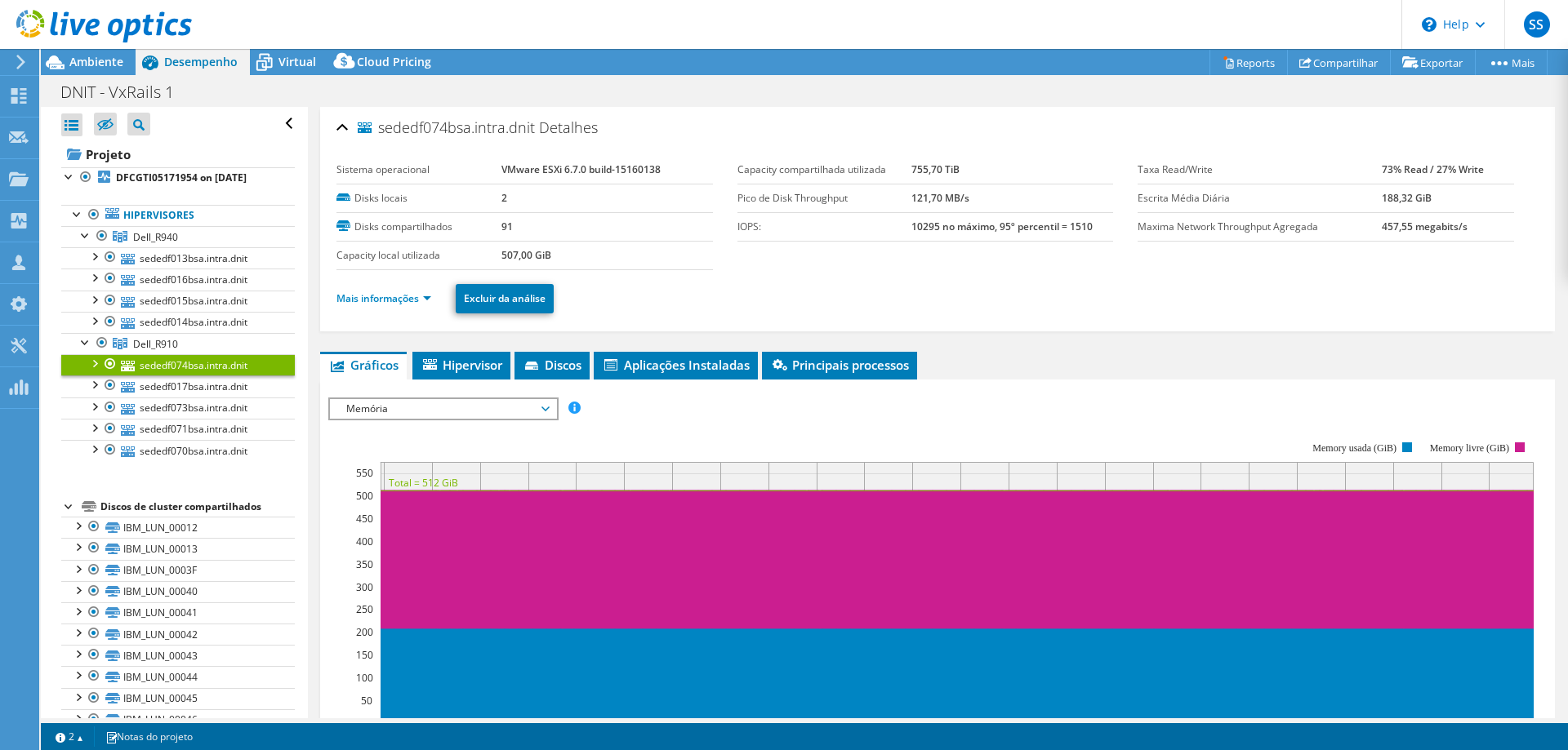
click at [425, 290] on li "Mais informações" at bounding box center [389, 298] width 105 height 18
click at [417, 298] on link "Mais informações" at bounding box center [384, 298] width 95 height 14
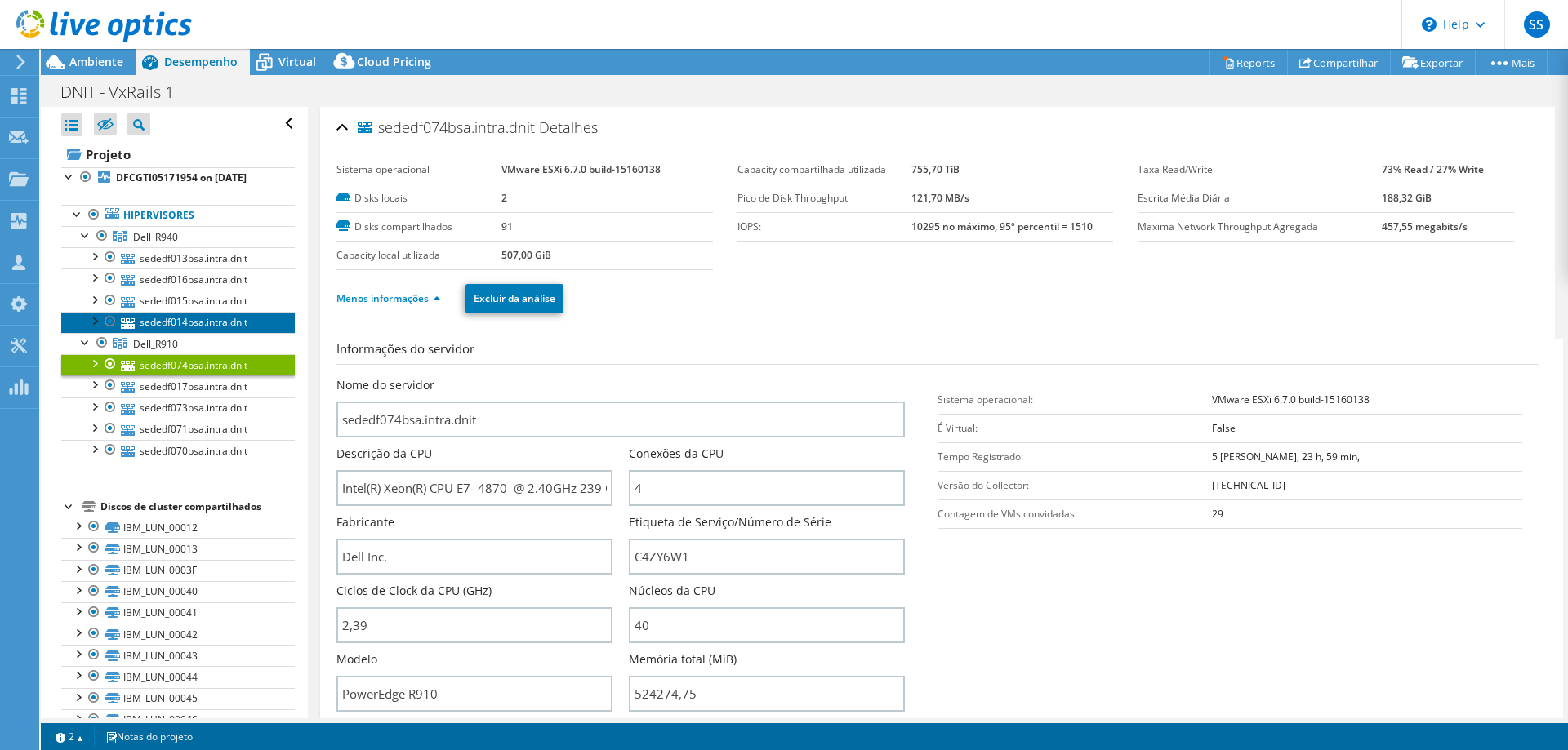
click at [225, 333] on link "sededf014bsa.intra.dnit" at bounding box center [178, 322] width 234 height 21
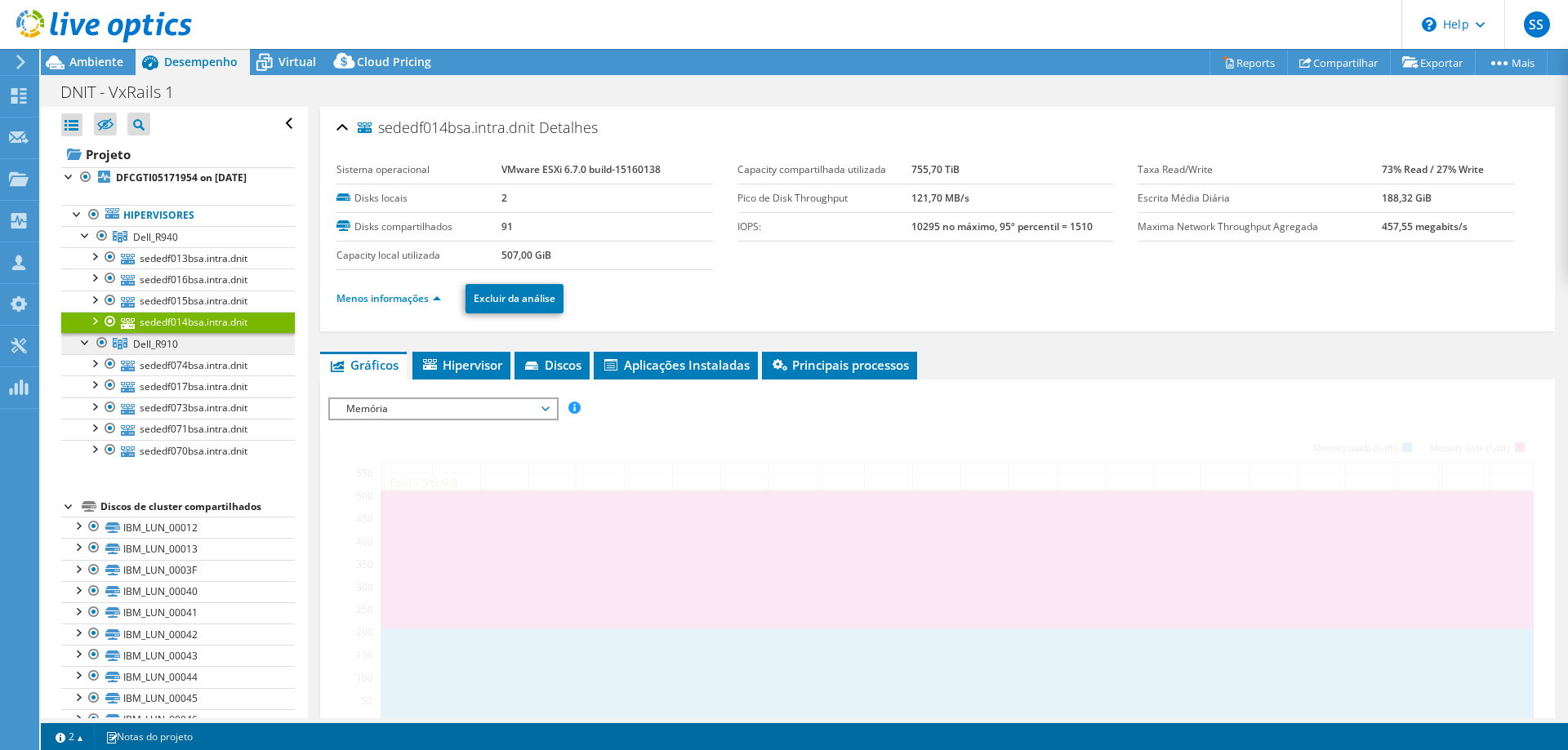
click at [222, 247] on link "Dell_R910" at bounding box center [178, 236] width 234 height 21
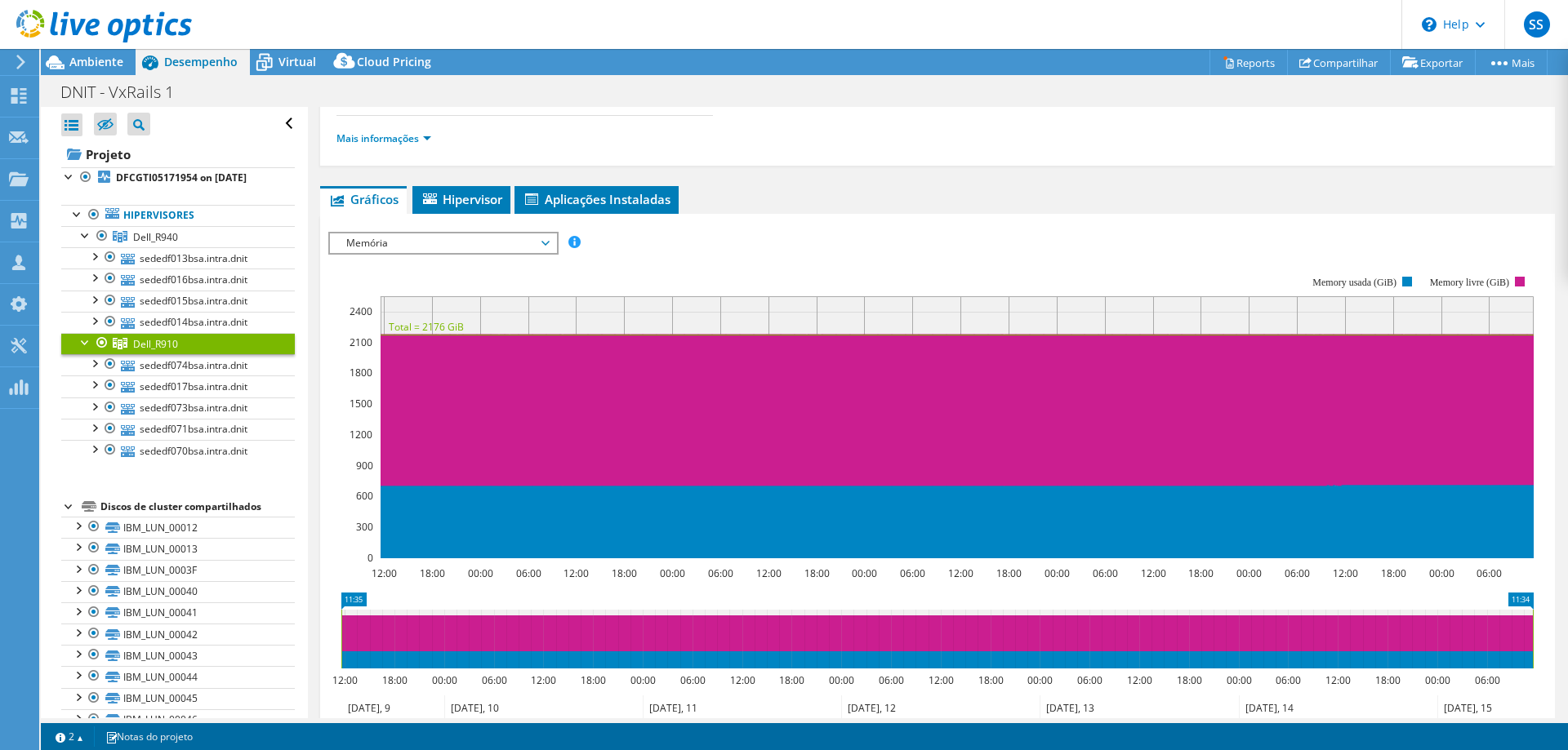
scroll to position [166, 0]
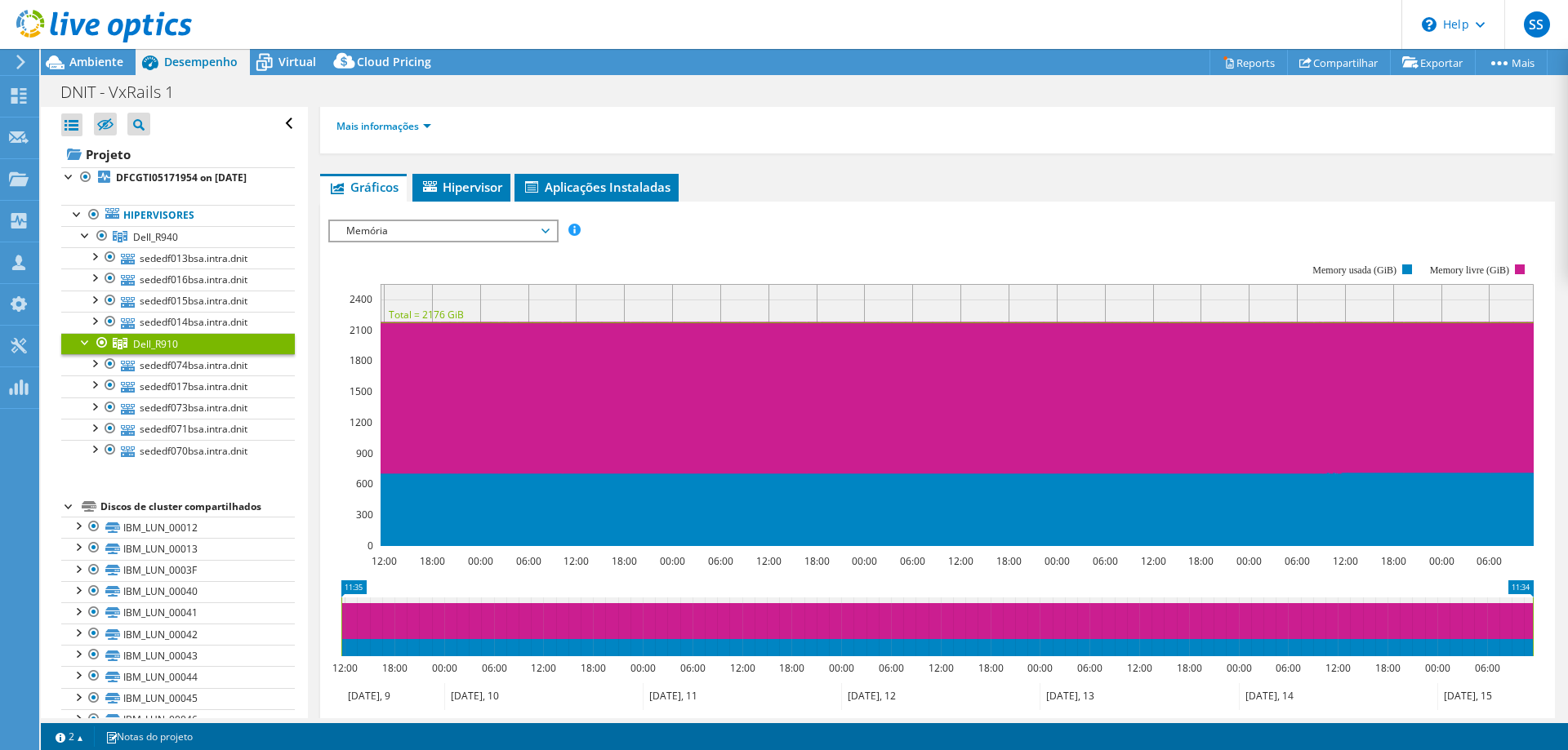
click at [390, 217] on div "IOPS Disk Throughput Tamanho de E/S Latência Profundidade da fila Porcentagem d…" at bounding box center [937, 500] width 1218 height 578
click at [394, 224] on span "Memória" at bounding box center [443, 231] width 210 height 19
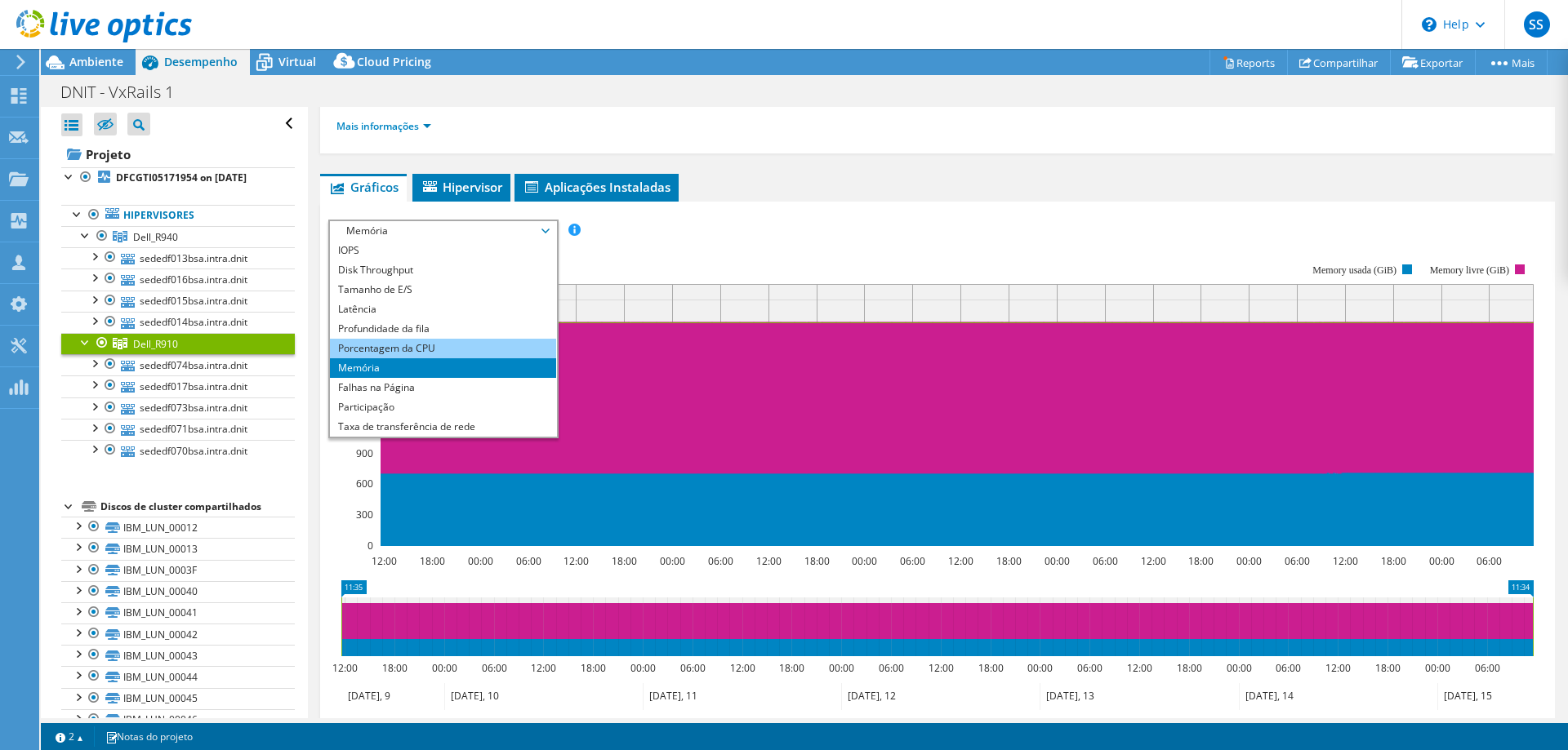
click at [407, 340] on li "Porcentagem da CPU" at bounding box center [442, 349] width 226 height 19
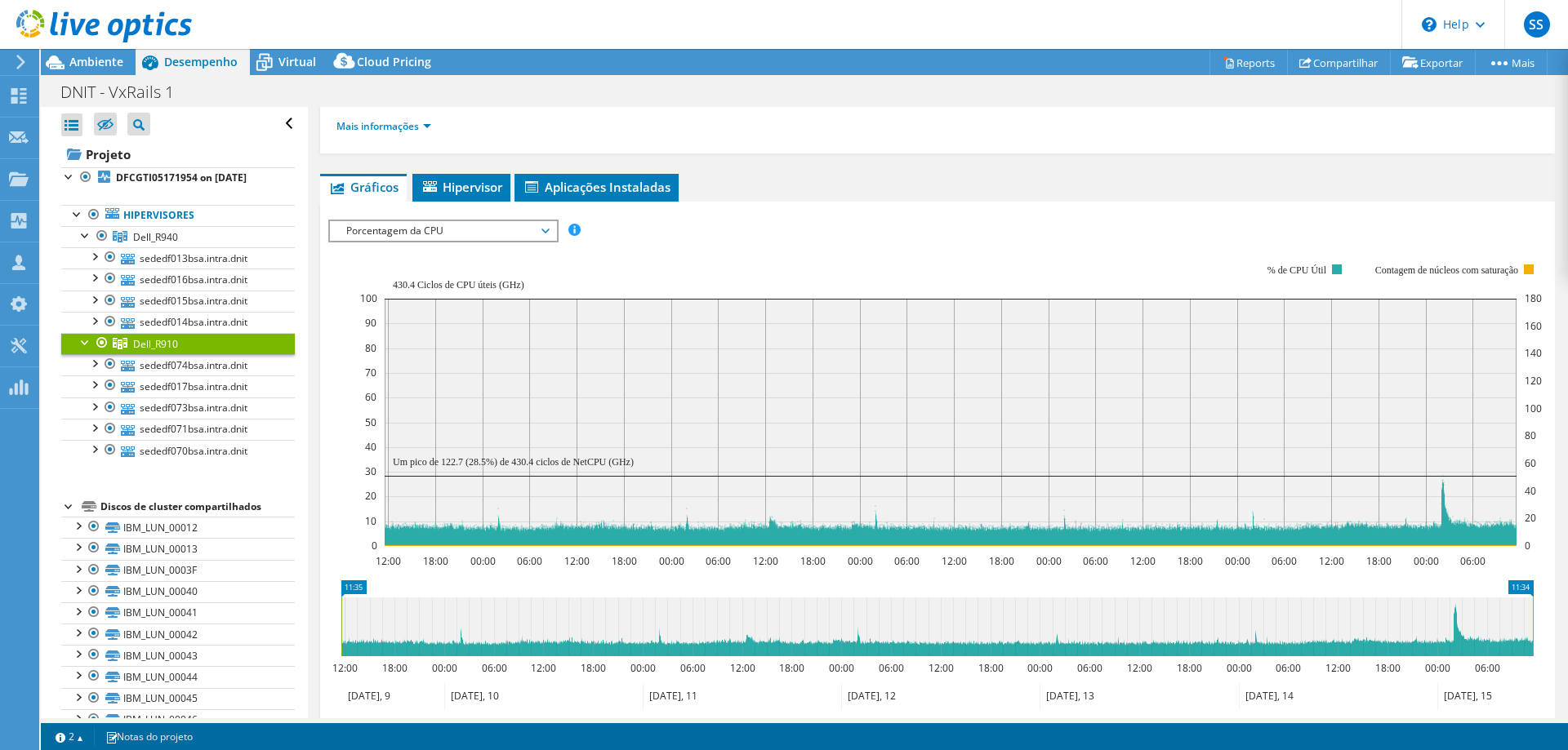
click at [341, 222] on span "Porcentagem da CPU" at bounding box center [443, 231] width 210 height 19
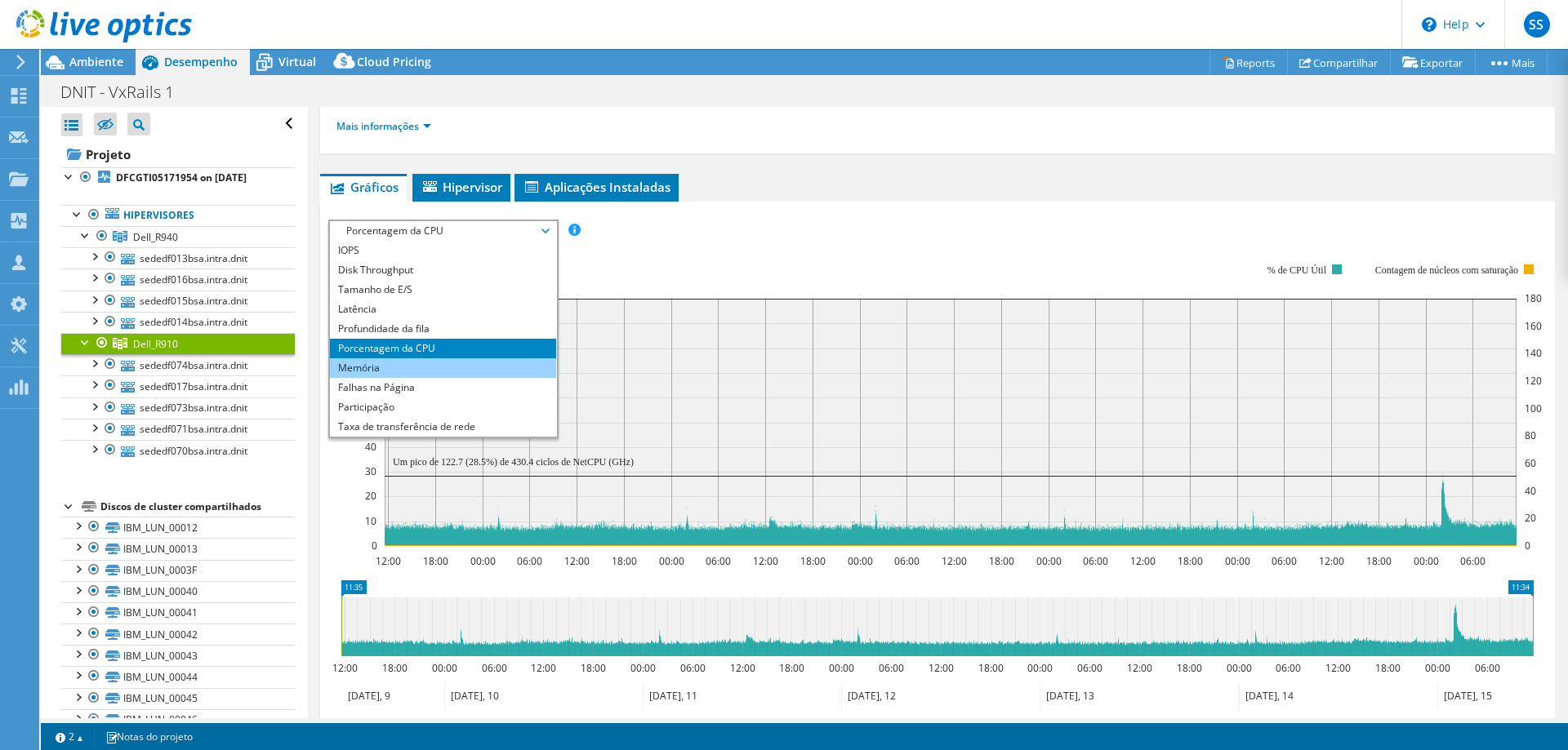
click at [408, 372] on li "Memória" at bounding box center [442, 368] width 226 height 19
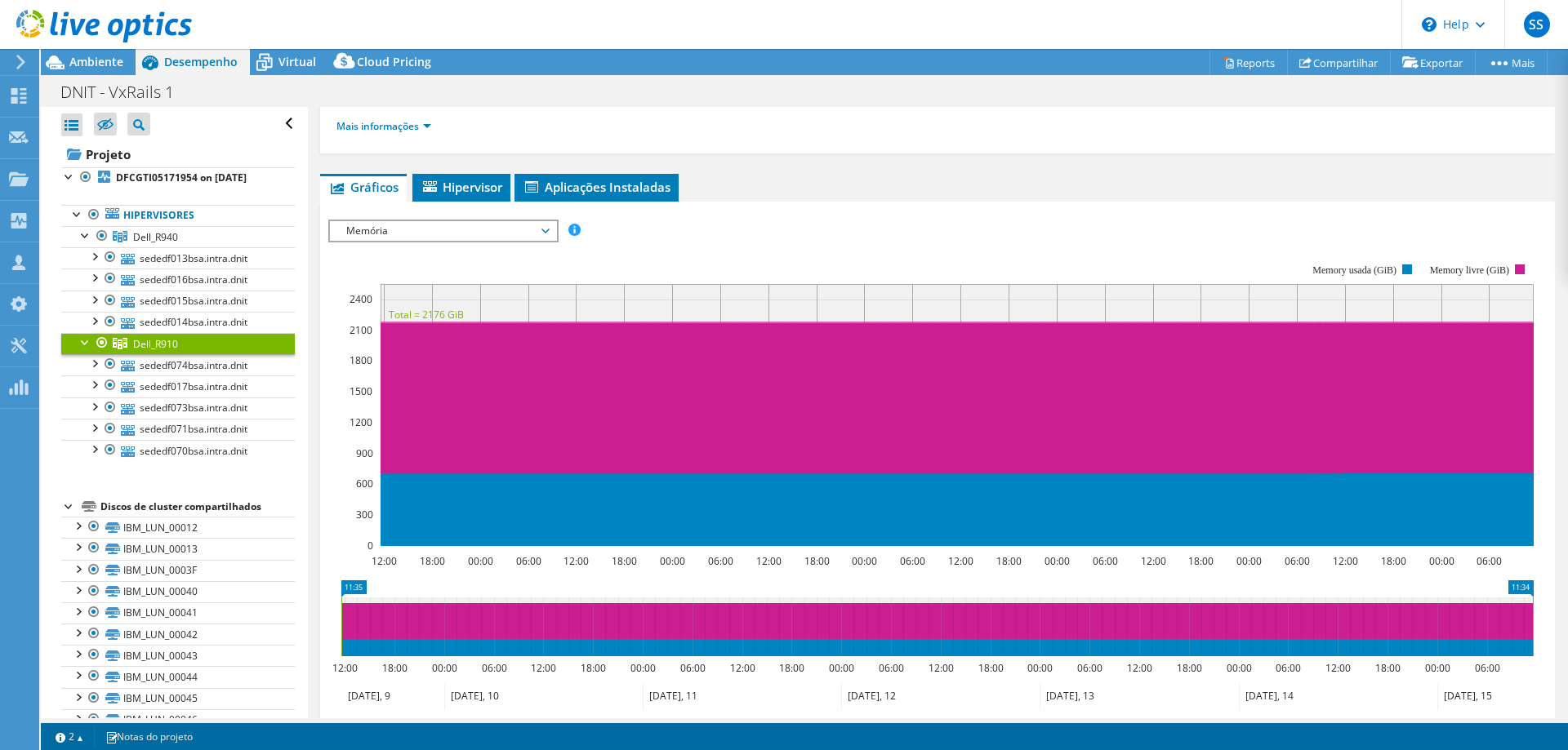
click at [1021, 225] on div "IOPS Disk Throughput Tamanho de E/S Latência Profundidade da fila Porcentagem d…" at bounding box center [937, 230] width 1218 height 22
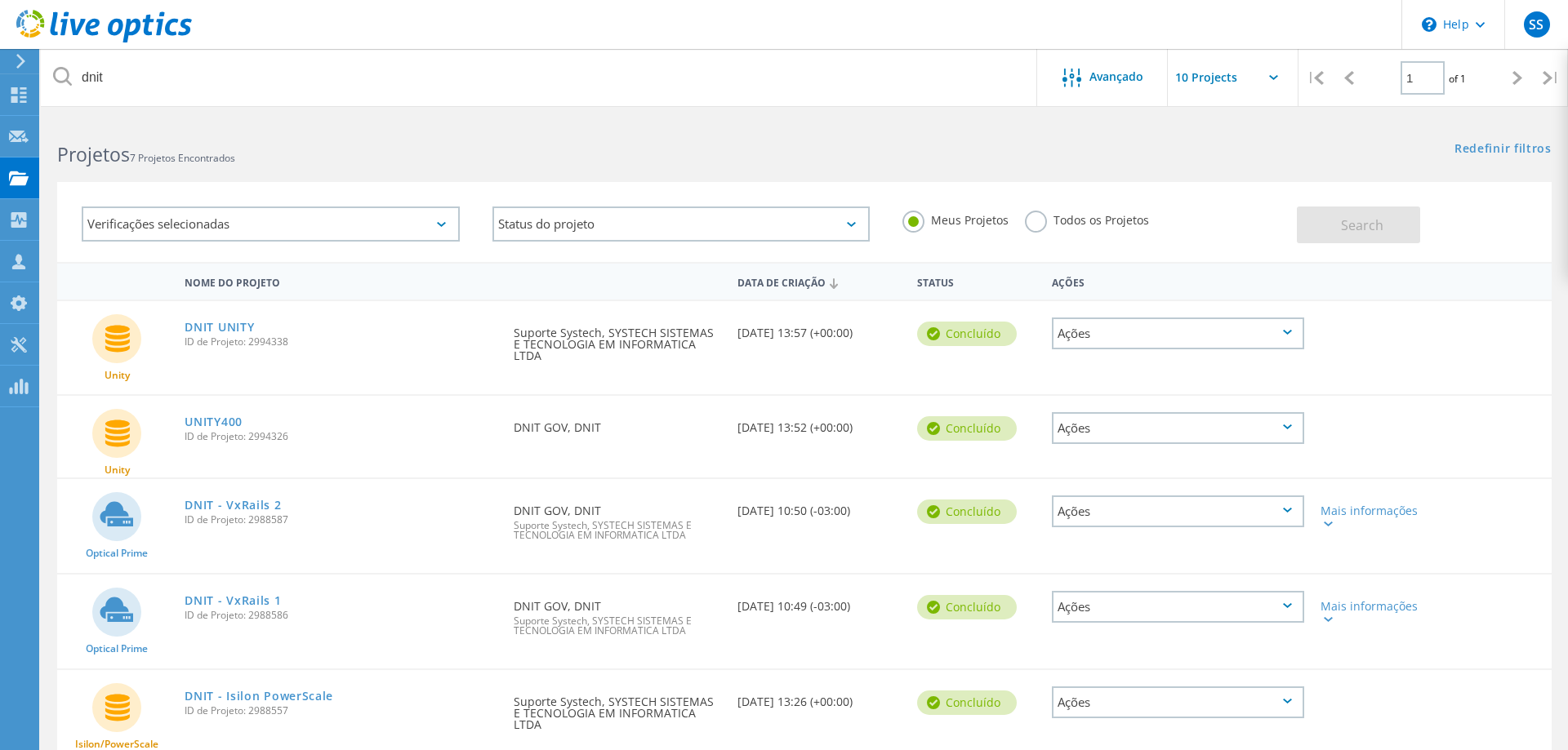
scroll to position [57, 0]
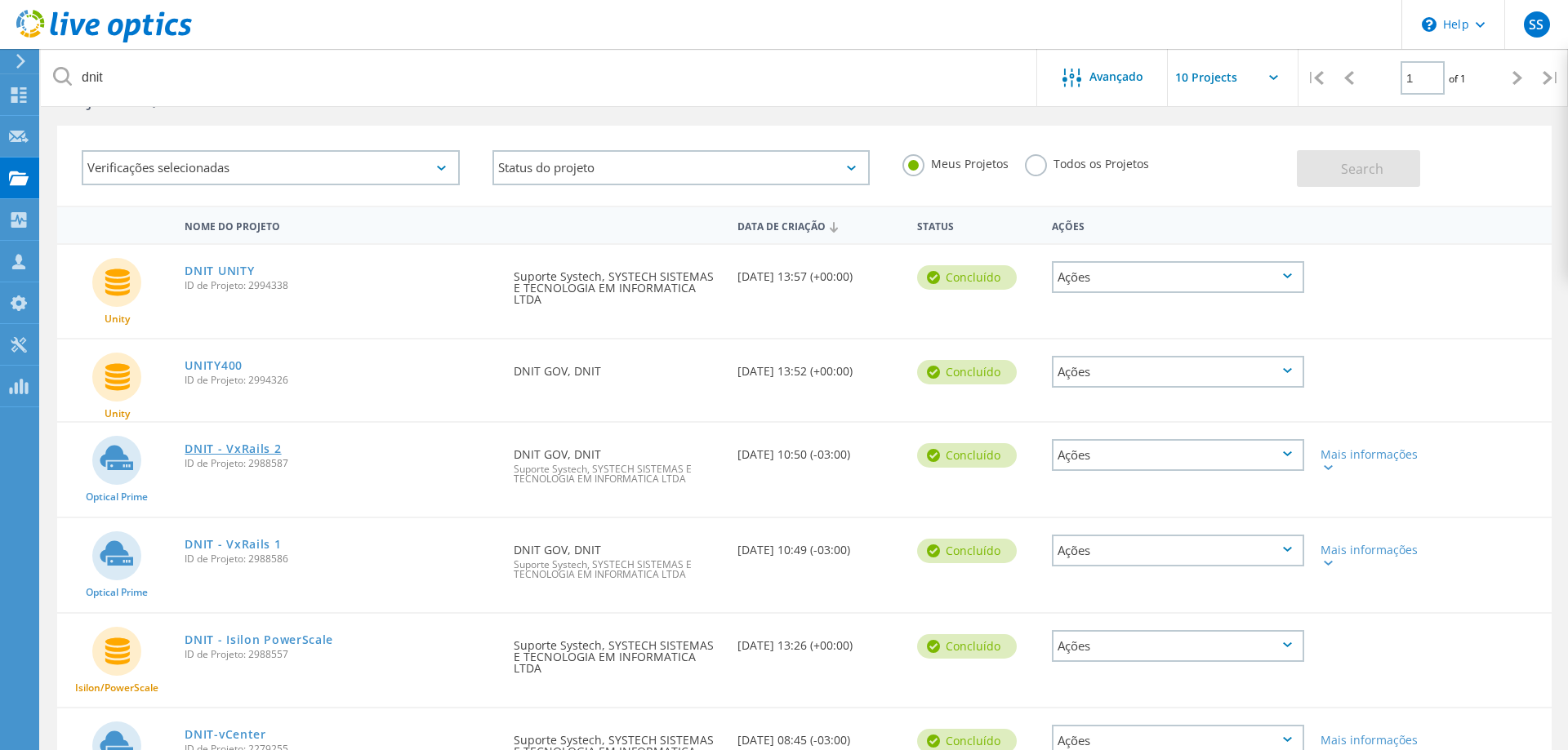
click at [261, 444] on link "DNIT - VxRails 2" at bounding box center [232, 449] width 97 height 12
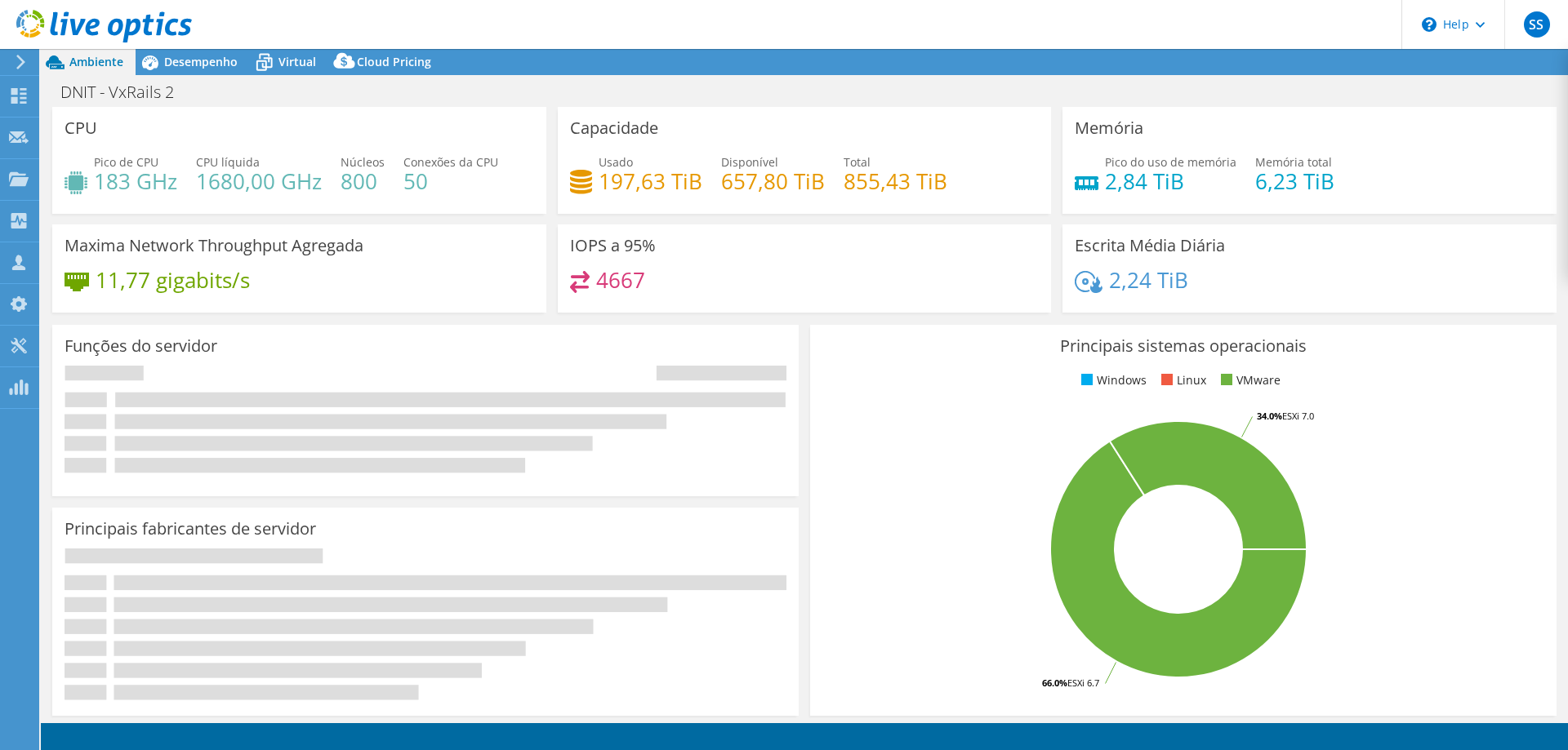
select select "SouthAmerica"
select select "BRL"
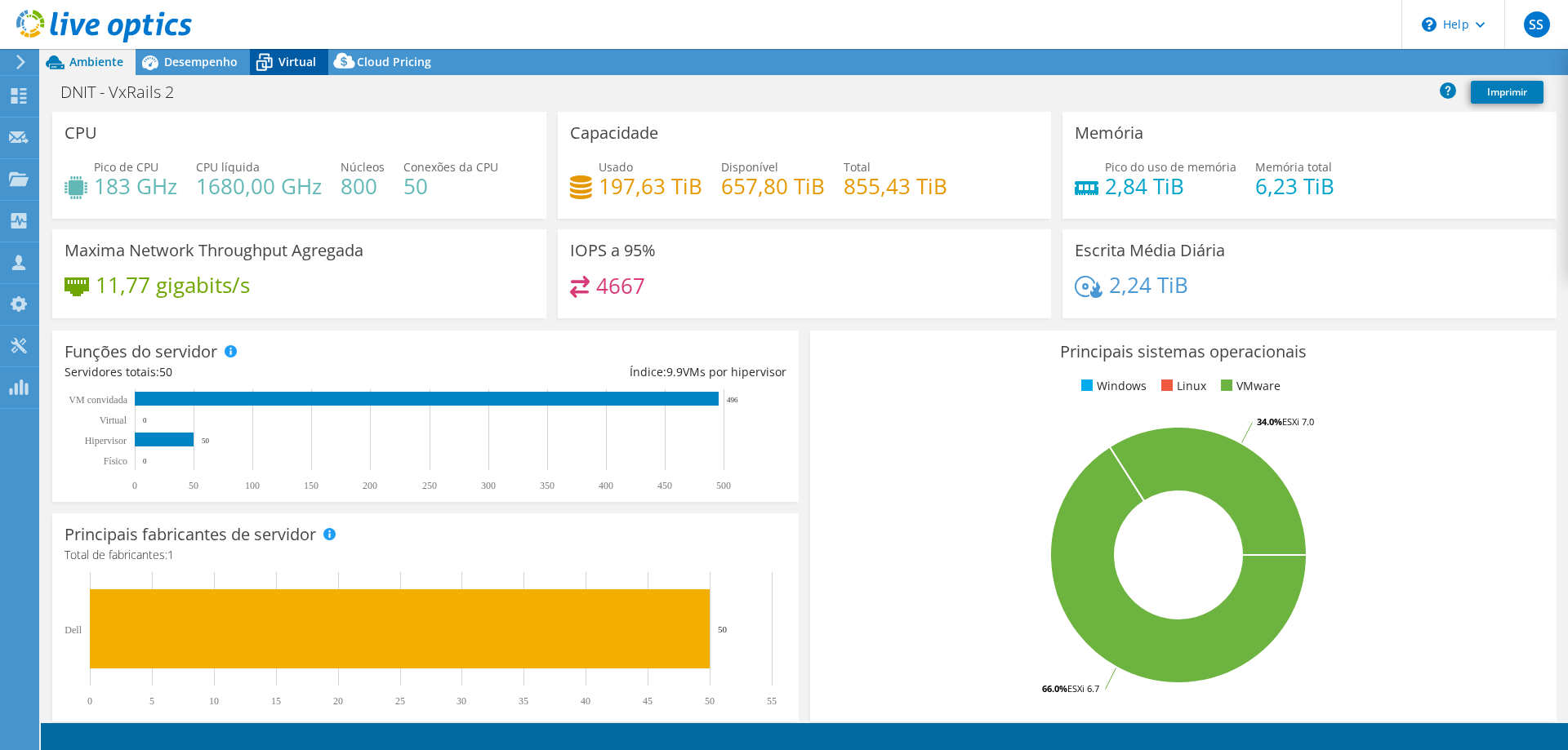
click at [274, 58] on icon at bounding box center [264, 62] width 28 height 28
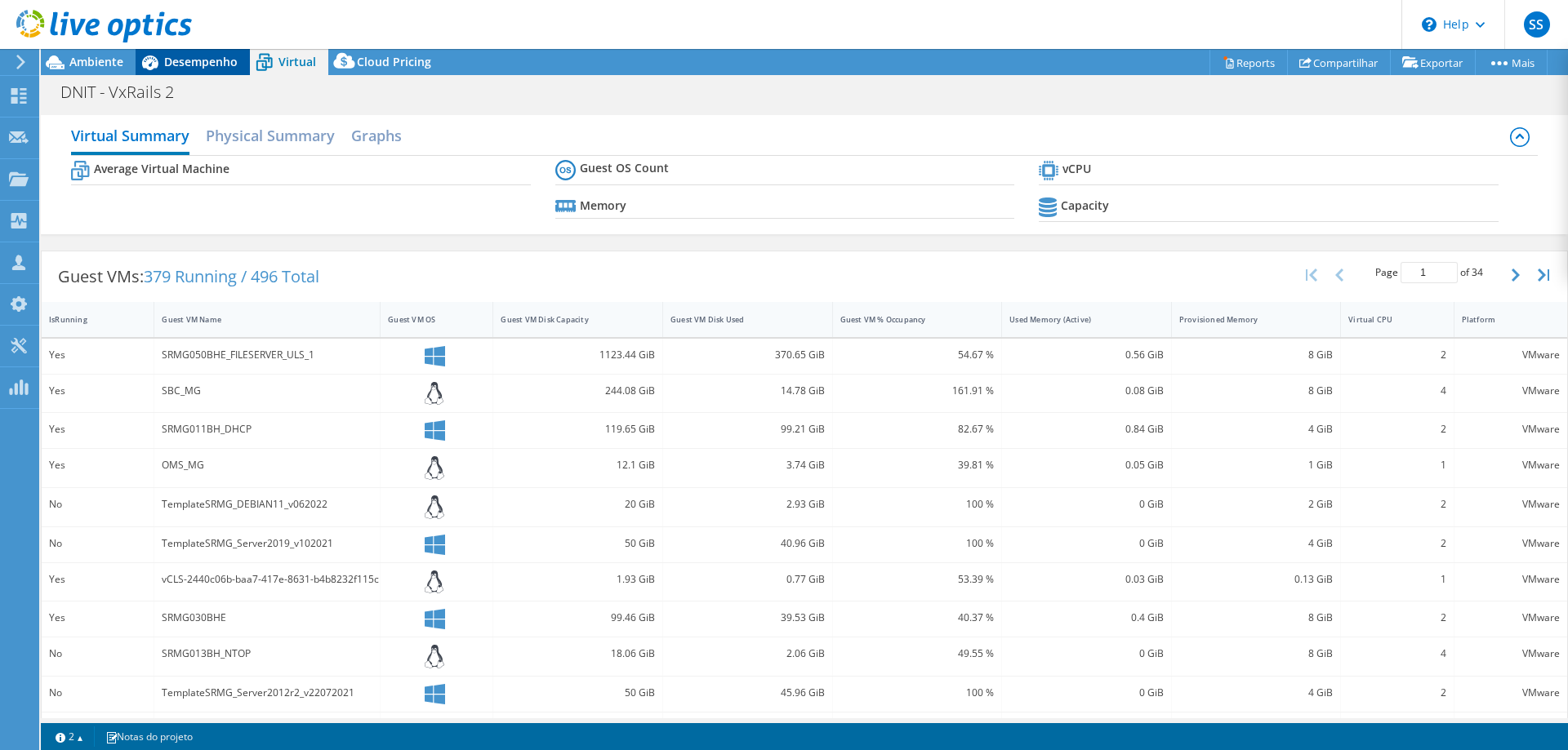
click at [193, 69] on span "Desempenho" at bounding box center [200, 62] width 74 height 16
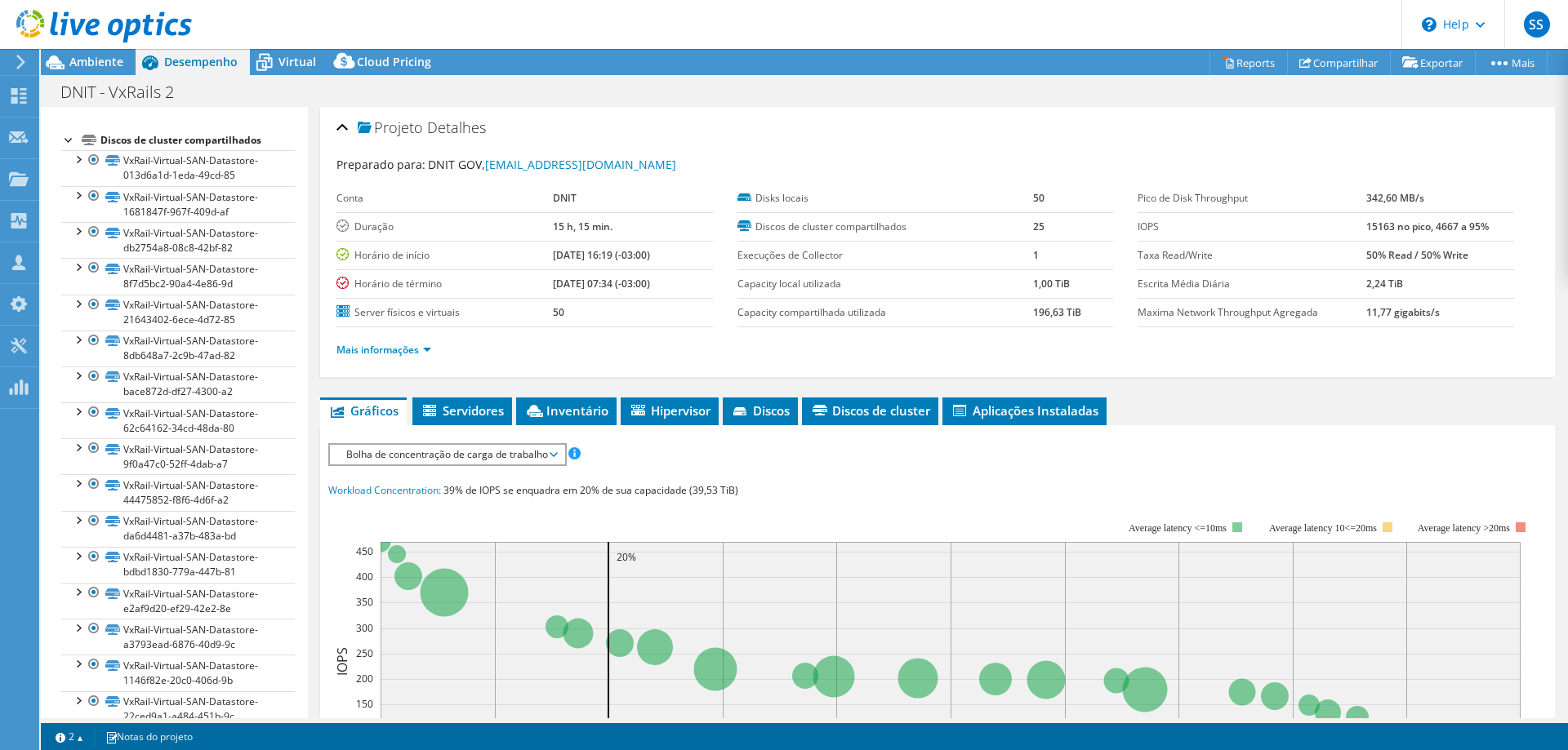
scroll to position [499, 0]
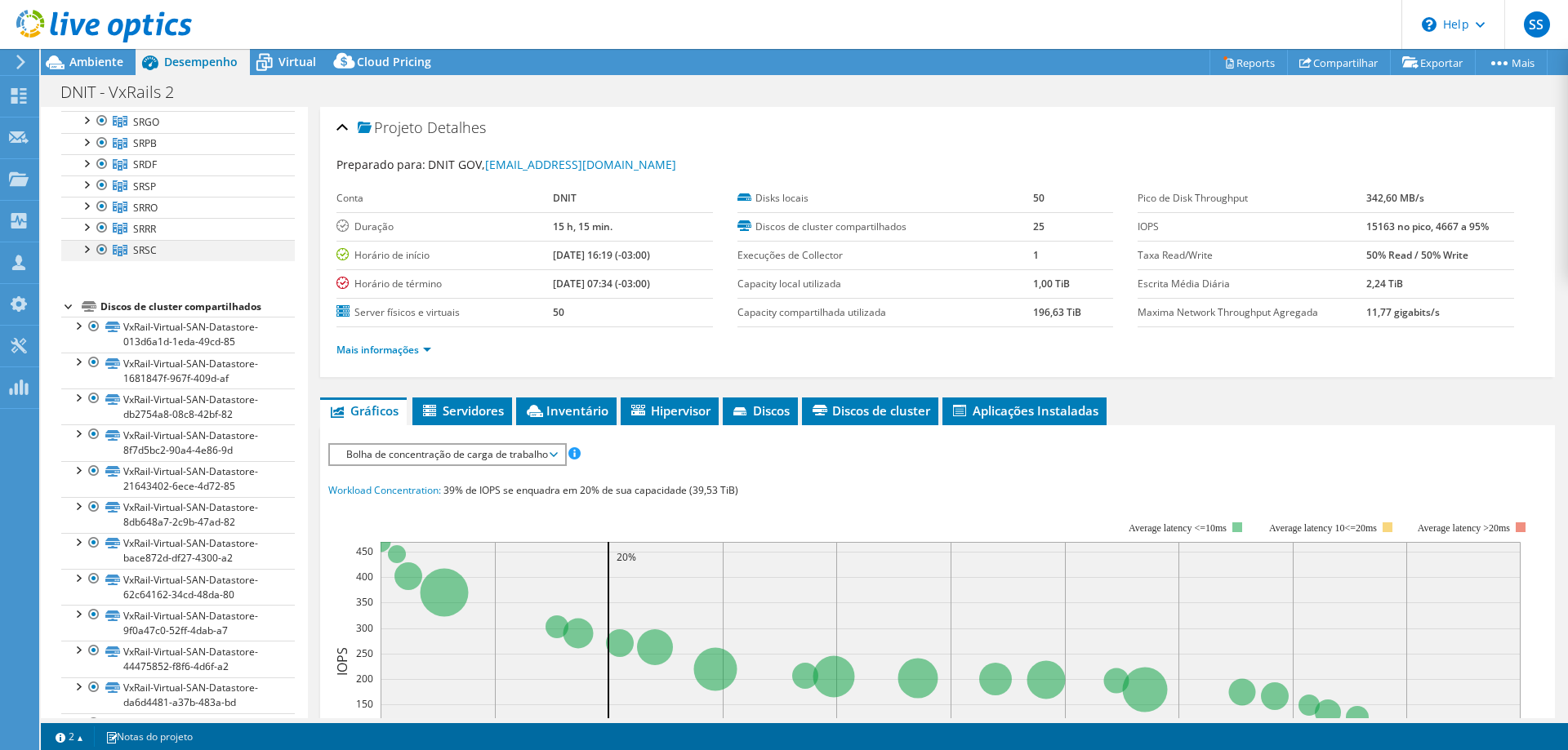
click at [86, 256] on div at bounding box center [86, 248] width 16 height 16
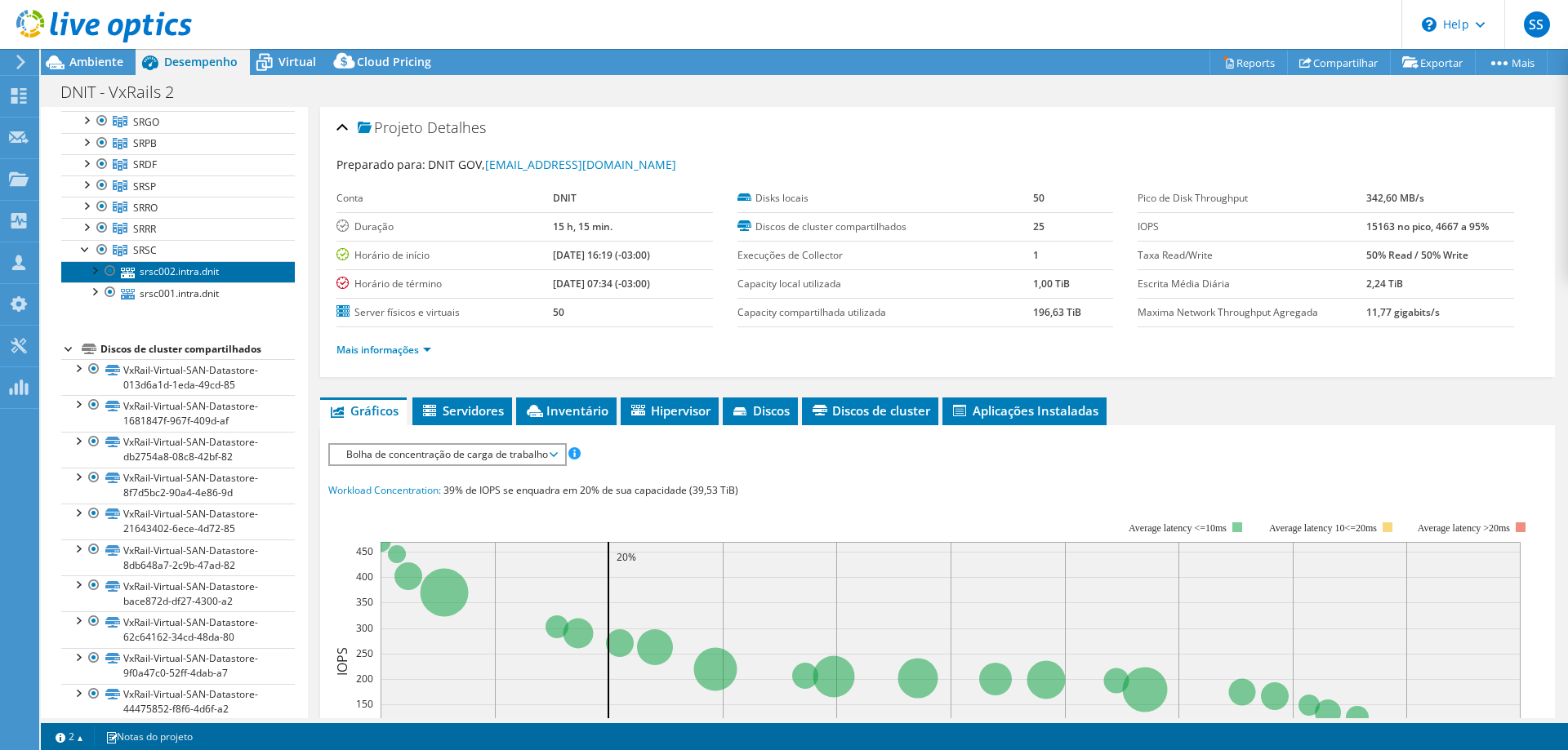
click at [144, 267] on link "srsc002.intra.dnit" at bounding box center [178, 272] width 234 height 21
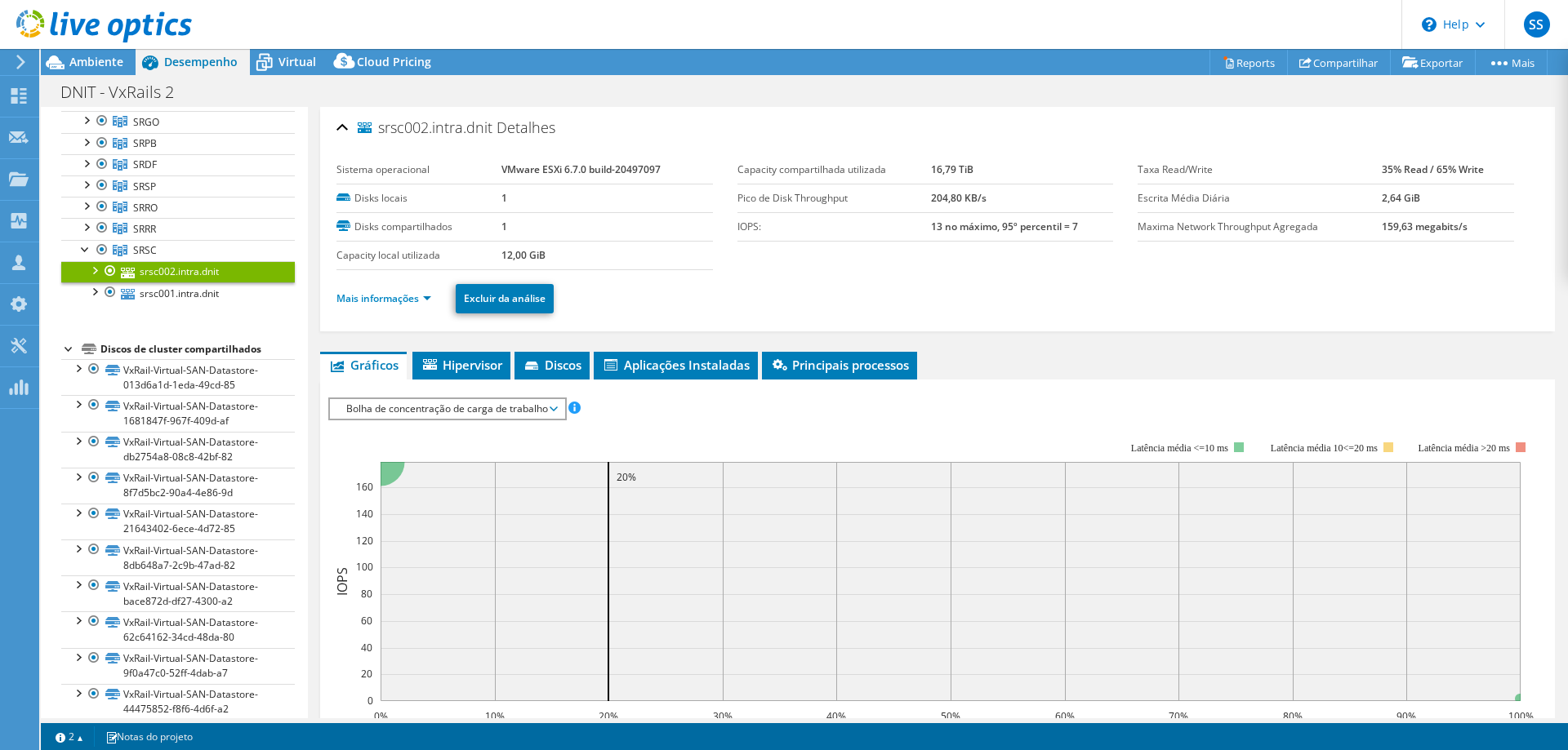
click at [493, 400] on span "Bolha de concentração de carga de trabalho" at bounding box center [447, 409] width 218 height 19
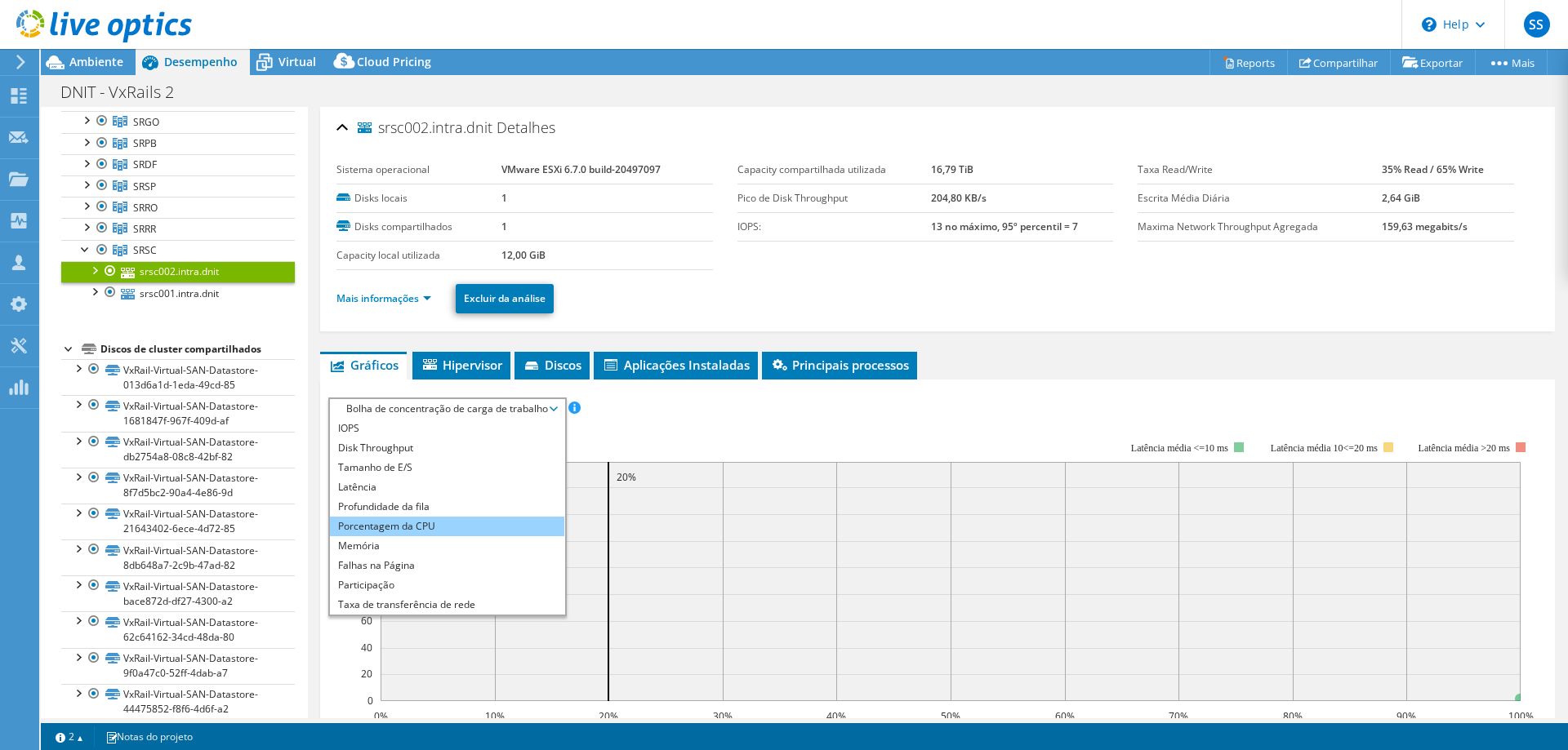
click at [491, 527] on li "Porcentagem da CPU" at bounding box center [446, 527] width 235 height 19
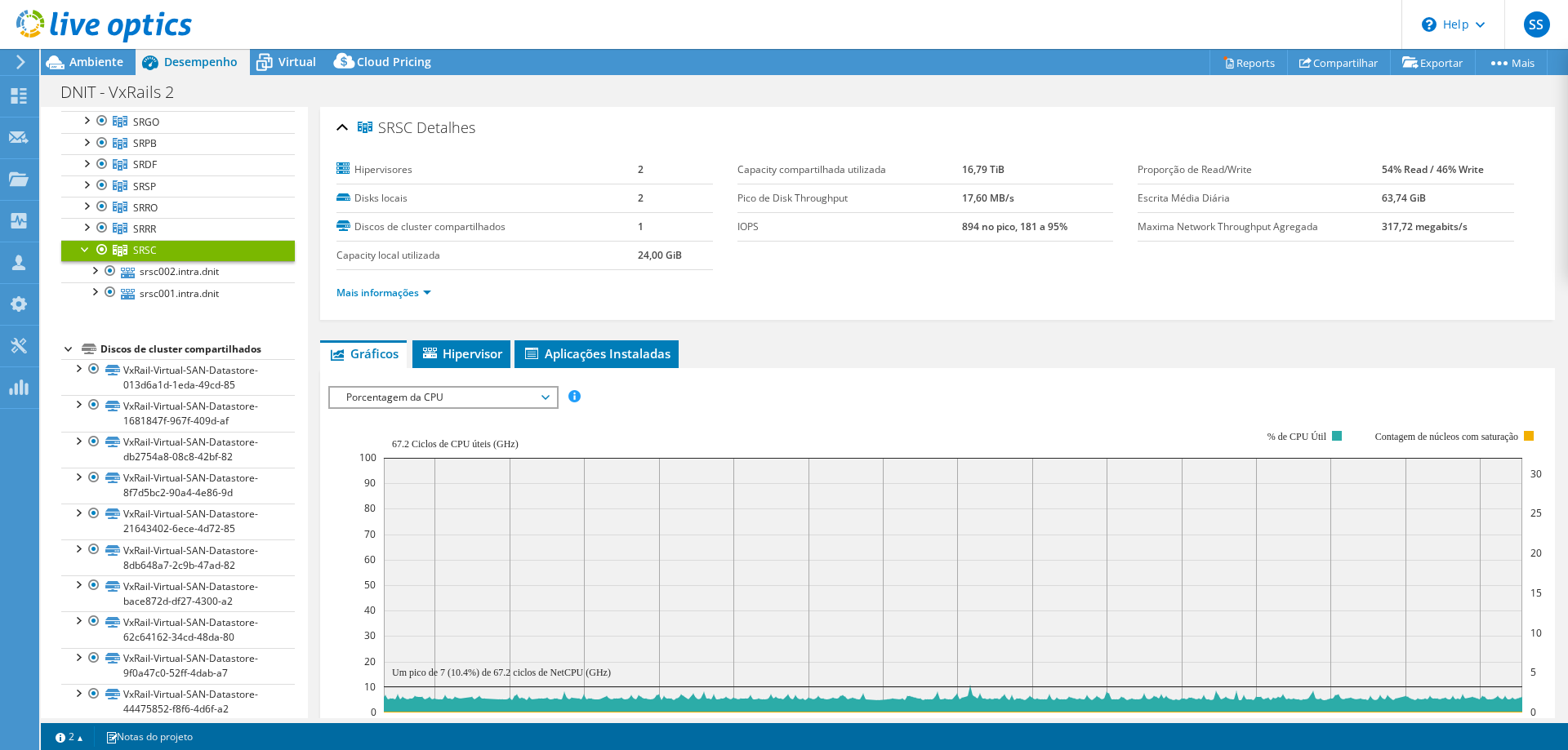
click at [415, 399] on span "Porcentagem da CPU" at bounding box center [443, 398] width 210 height 19
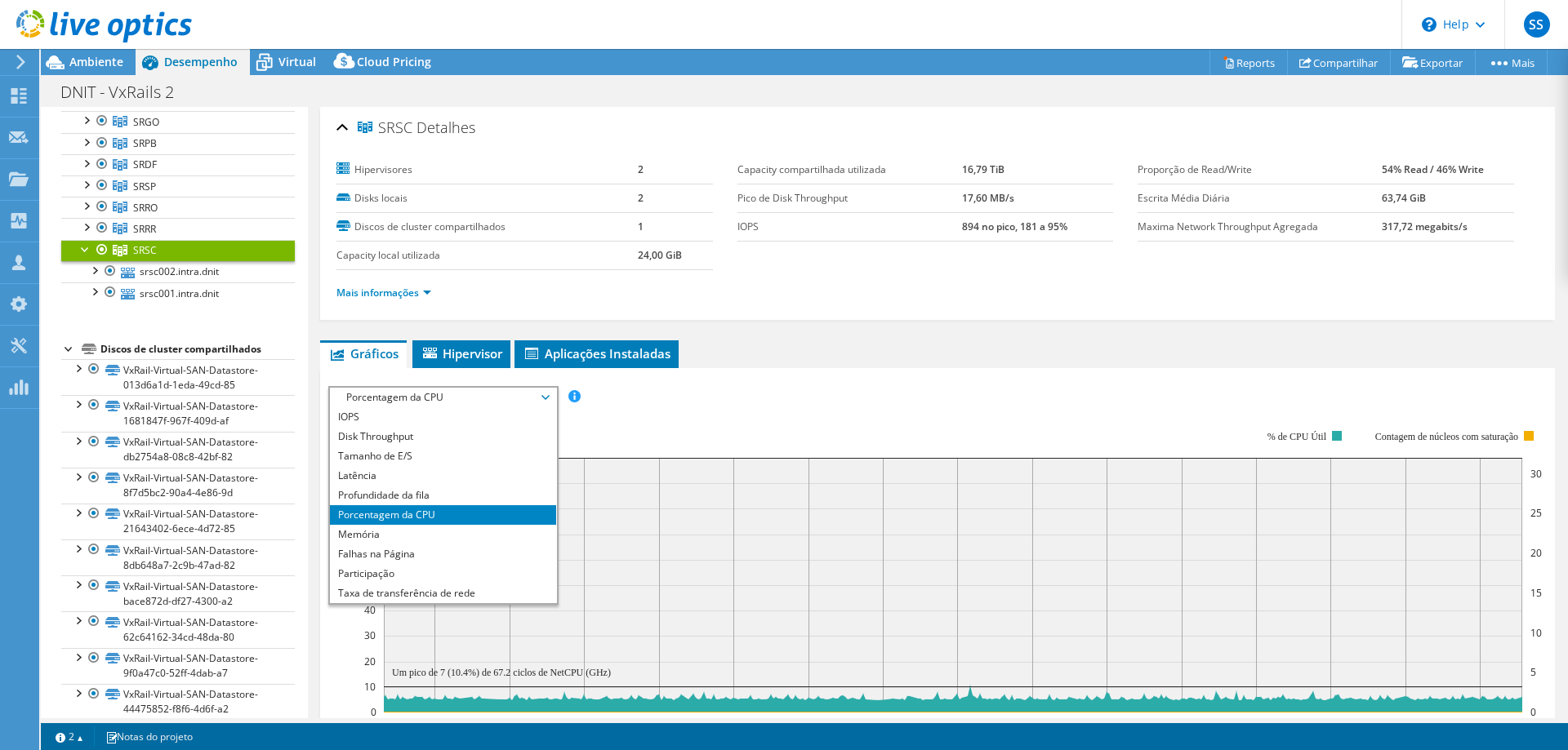
click at [475, 514] on li "Porcentagem da CPU" at bounding box center [442, 515] width 226 height 19
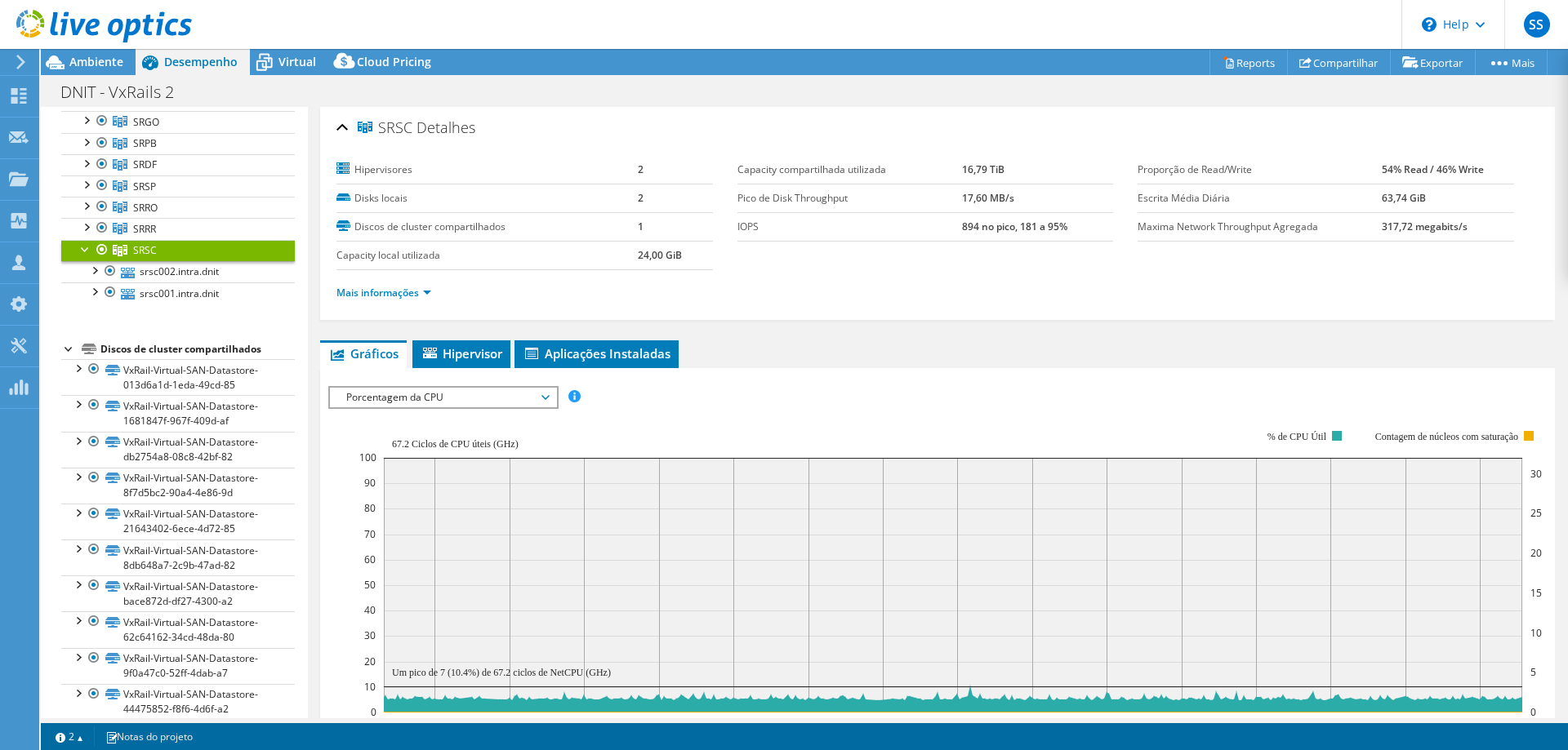
click at [523, 400] on span "Porcentagem da CPU" at bounding box center [443, 398] width 210 height 19
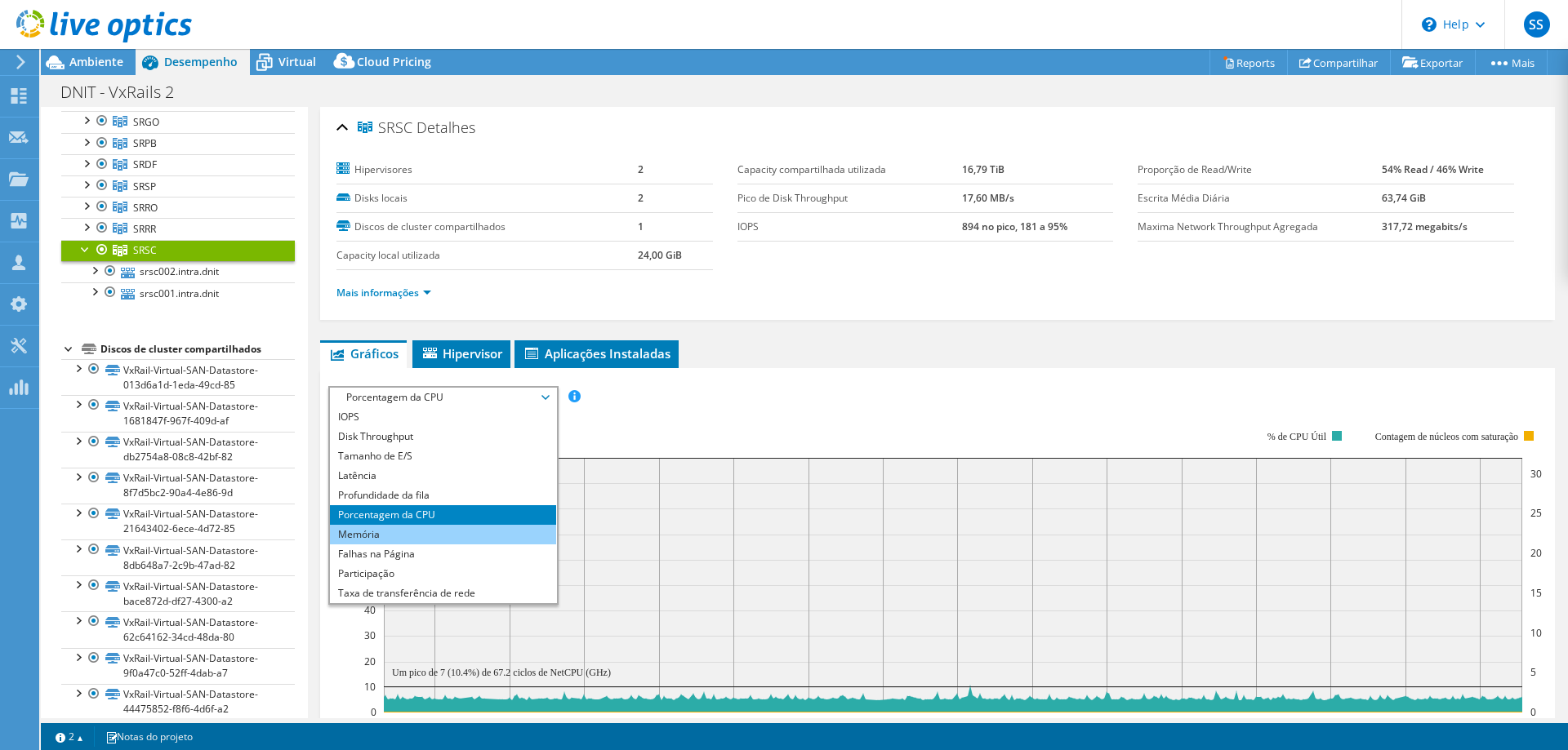
click at [489, 537] on li "Memória" at bounding box center [442, 535] width 226 height 19
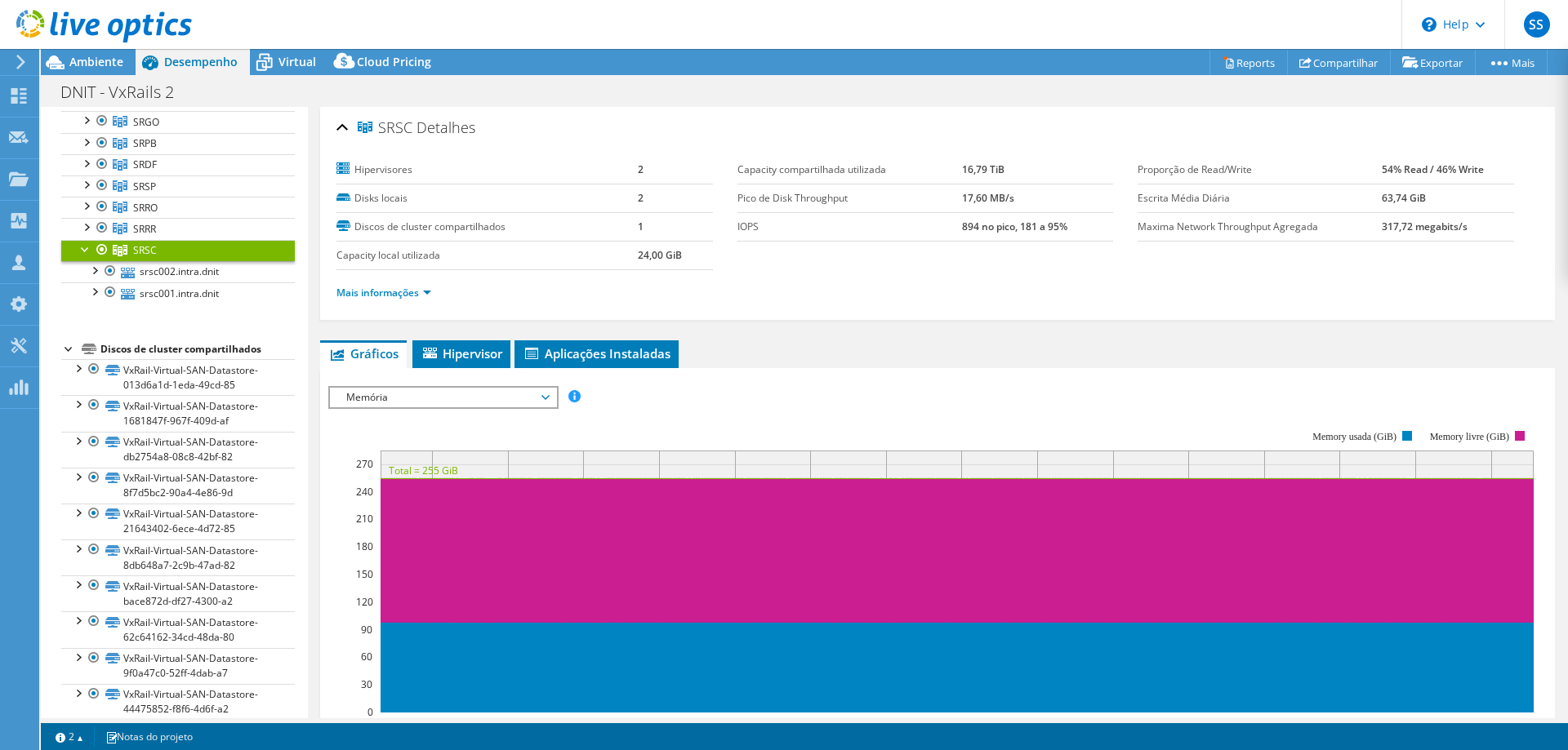
click at [438, 402] on span "Memória" at bounding box center [443, 398] width 210 height 19
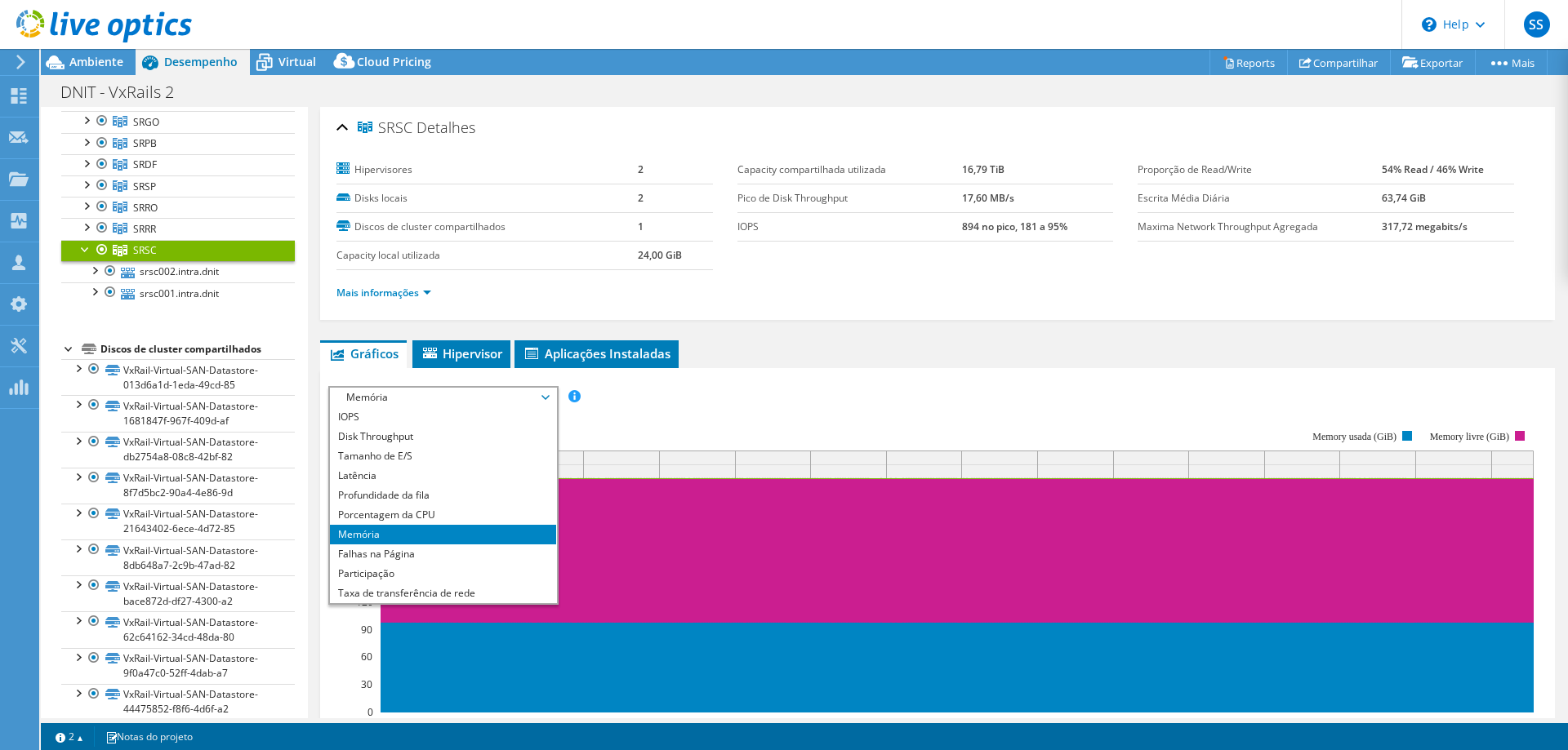
drag, startPoint x: 665, startPoint y: 403, endPoint x: 594, endPoint y: 384, distance: 73.5
click at [663, 404] on div "IOPS Disk Throughput Tamanho de E/S Latência Profundidade da fila Porcentagem d…" at bounding box center [937, 397] width 1218 height 22
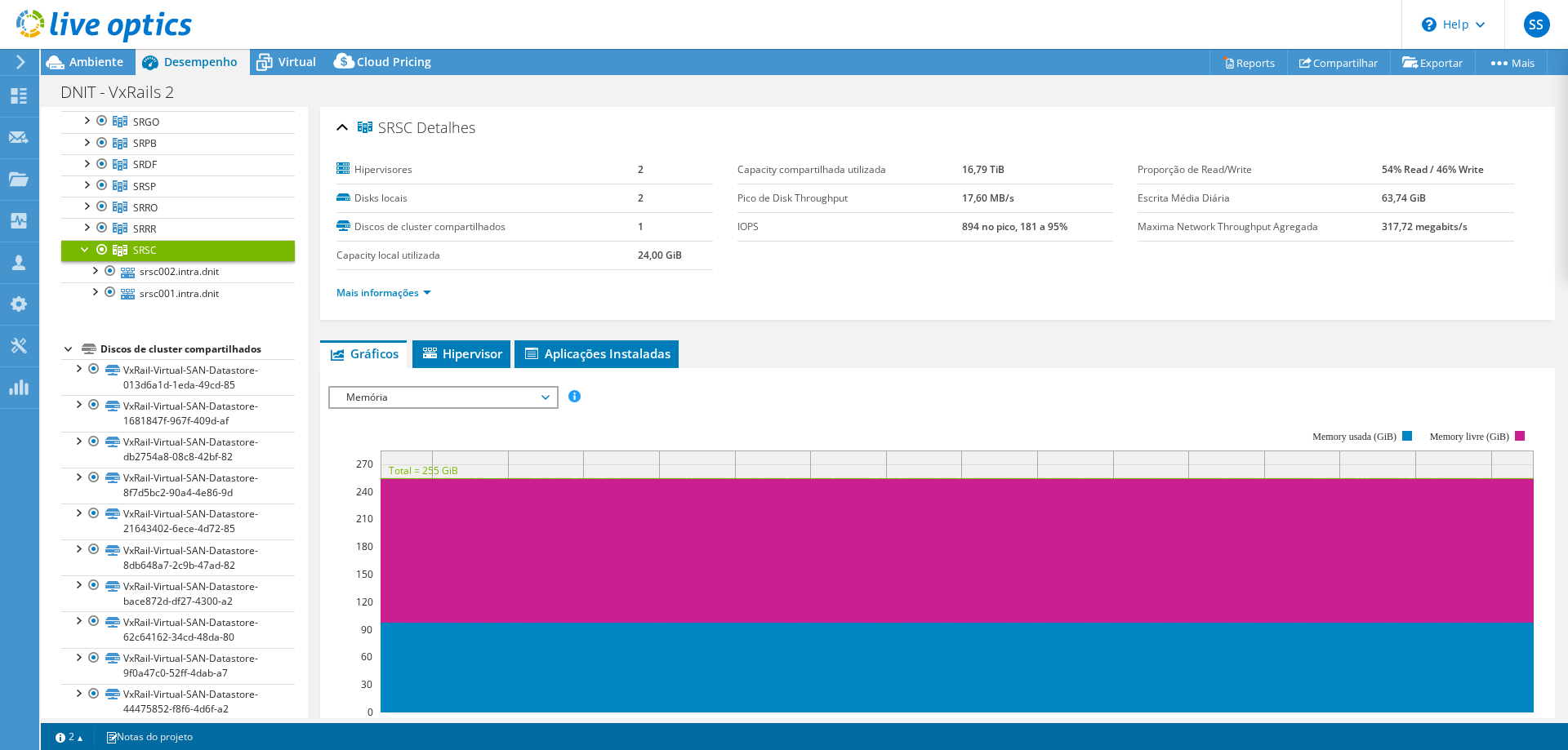
click at [798, 167] on label "Capacity compartilhada utilizada" at bounding box center [850, 170] width 225 height 16
drag, startPoint x: 764, startPoint y: 162, endPoint x: 1034, endPoint y: 186, distance: 271.1
click at [1034, 186] on tbody "Capacity compartilhada utilizada 16,79 TiB Pico de Disk Throughput 17,60 MB/s I…" at bounding box center [925, 198] width 376 height 86
click at [833, 353] on ul "Gráficos Servidores Inventário Hipervisor Discos Discos de cluster Aplicações I…" at bounding box center [937, 353] width 1235 height 27
click at [417, 293] on link "Mais informações" at bounding box center [384, 293] width 95 height 14
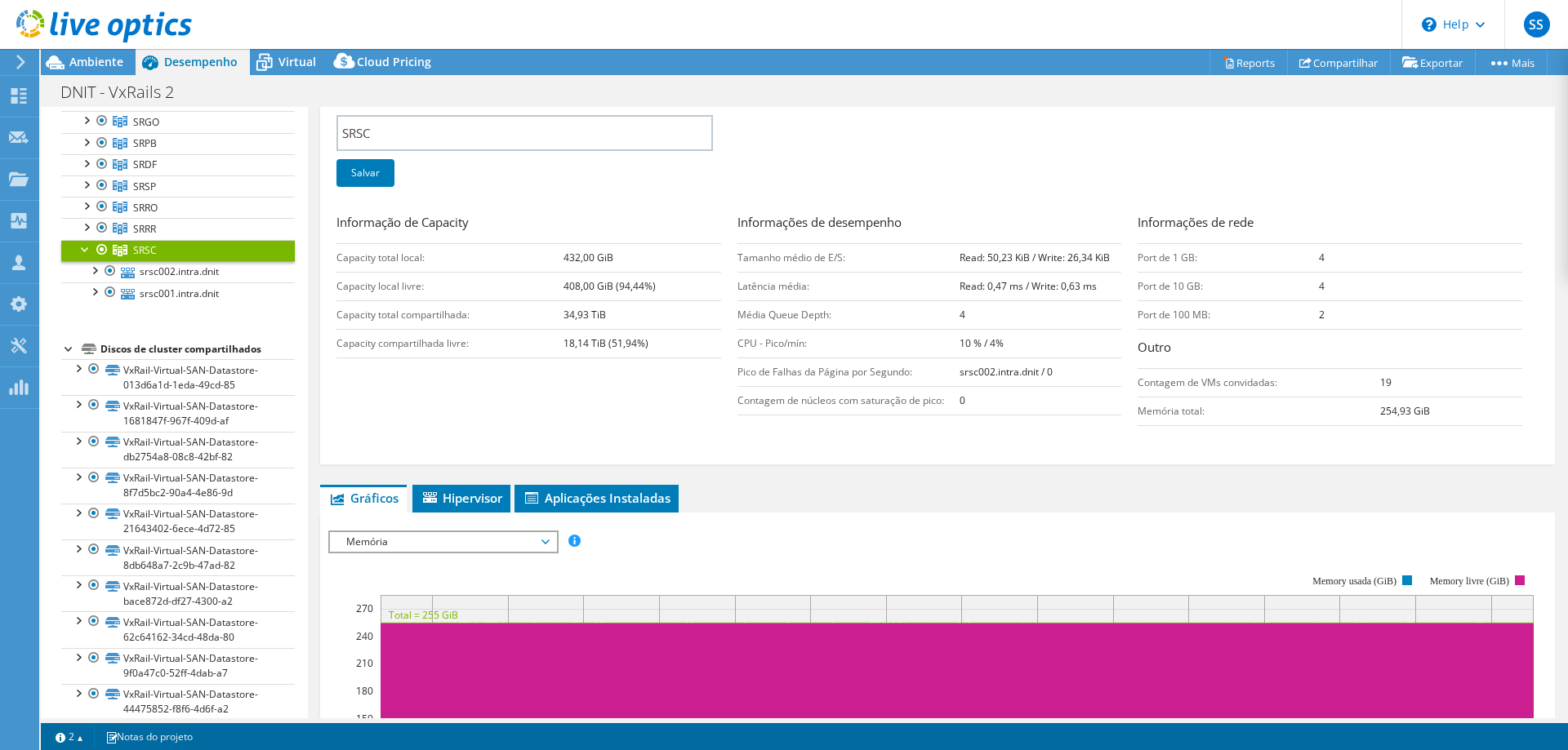
scroll to position [333, 0]
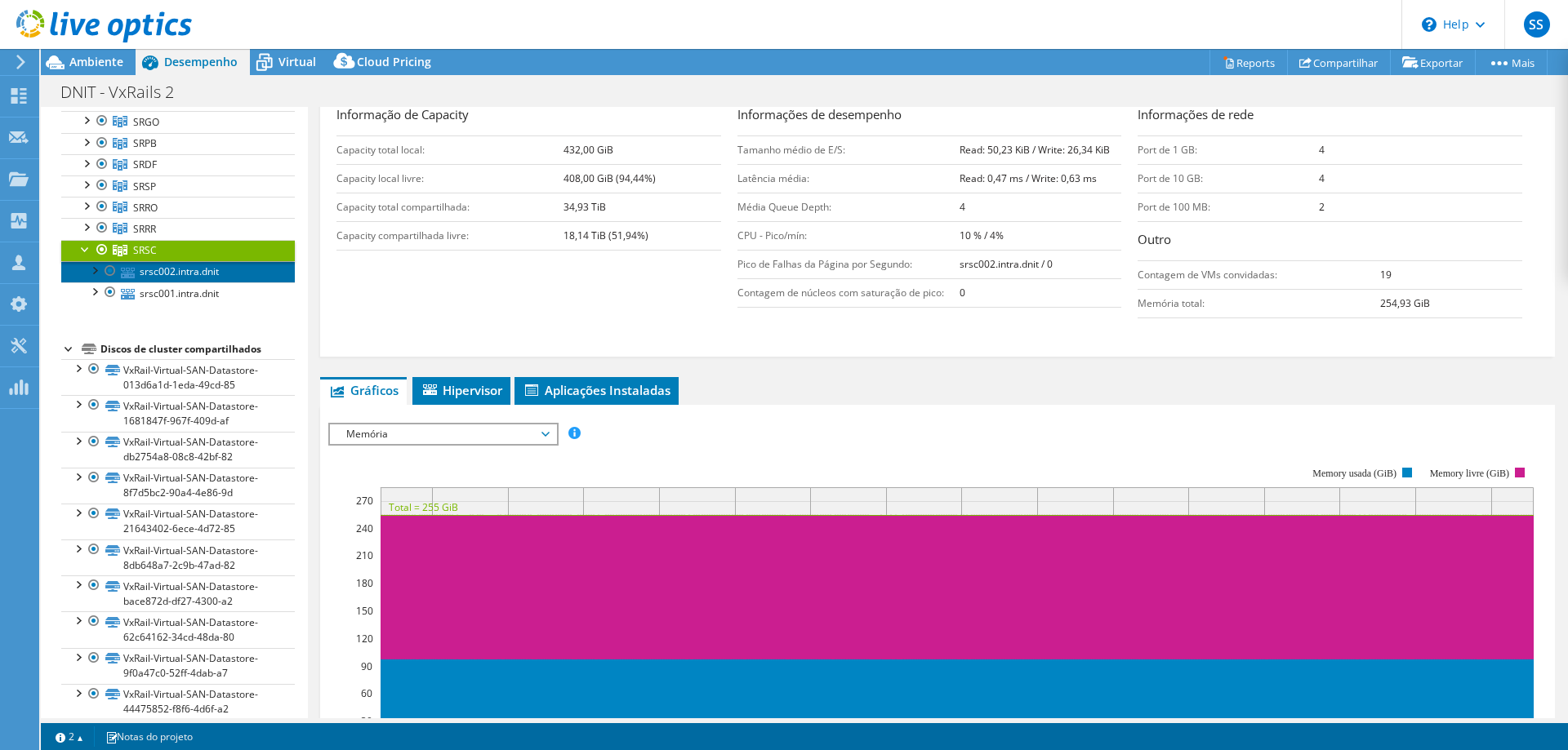
click at [219, 281] on link "srsc002.intra.dnit" at bounding box center [178, 272] width 234 height 21
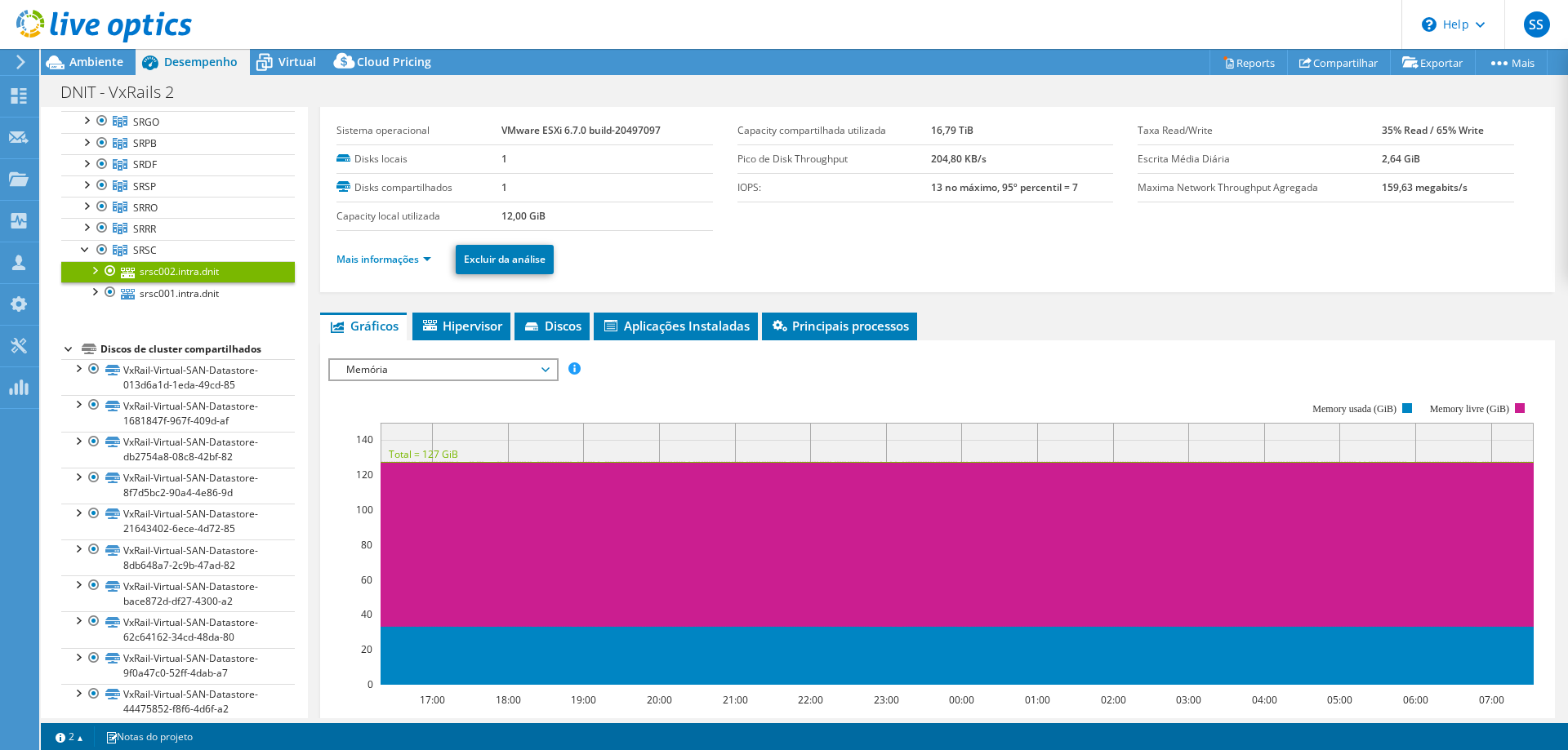
scroll to position [0, 0]
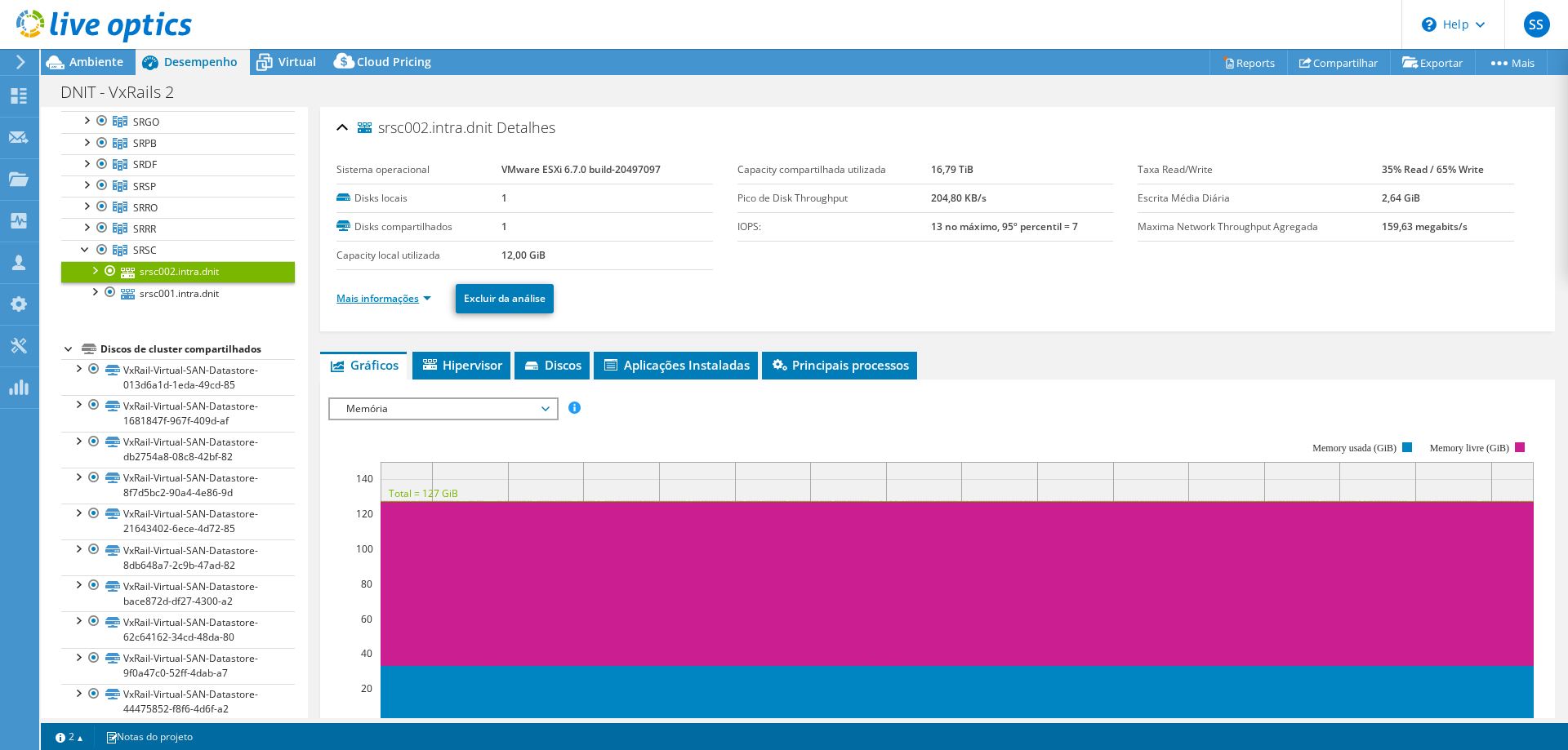
click at [359, 298] on link "Mais informações" at bounding box center [384, 298] width 95 height 14
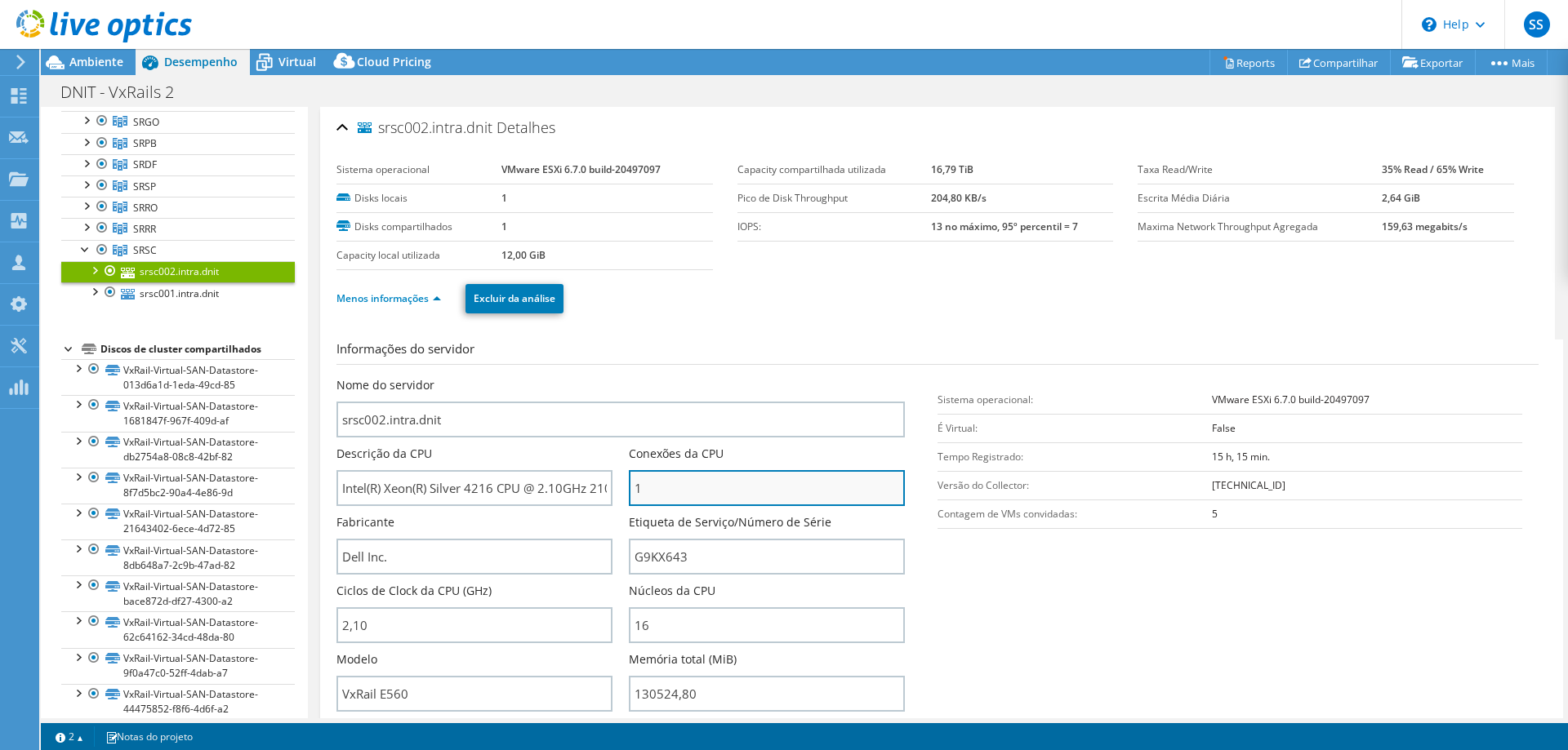
drag, startPoint x: 689, startPoint y: 483, endPoint x: 581, endPoint y: 476, distance: 108.2
click at [629, 476] on input "1" at bounding box center [767, 488] width 276 height 36
click at [376, 302] on link "Menos informações" at bounding box center [389, 298] width 105 height 14
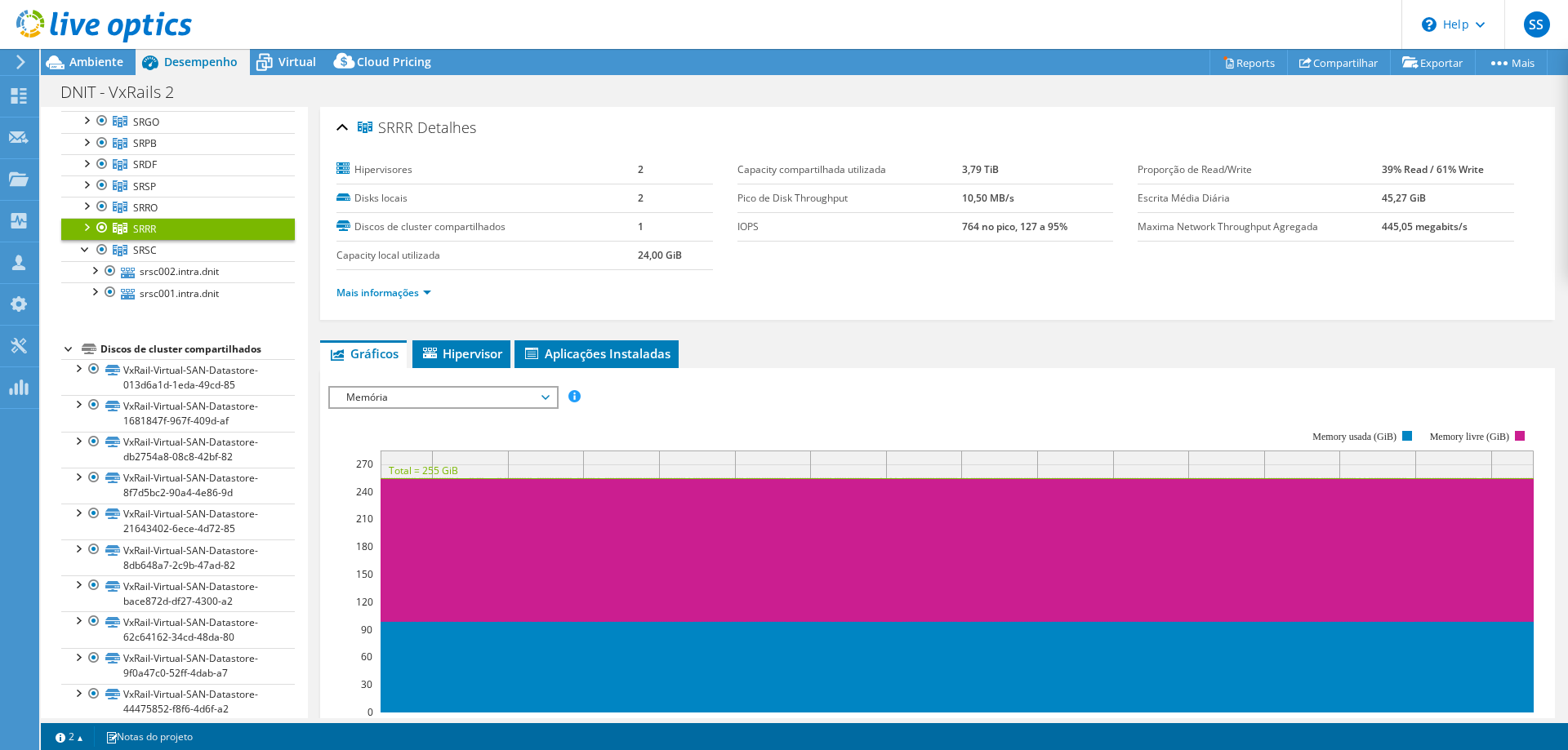
click at [377, 390] on span "Memória" at bounding box center [443, 398] width 210 height 19
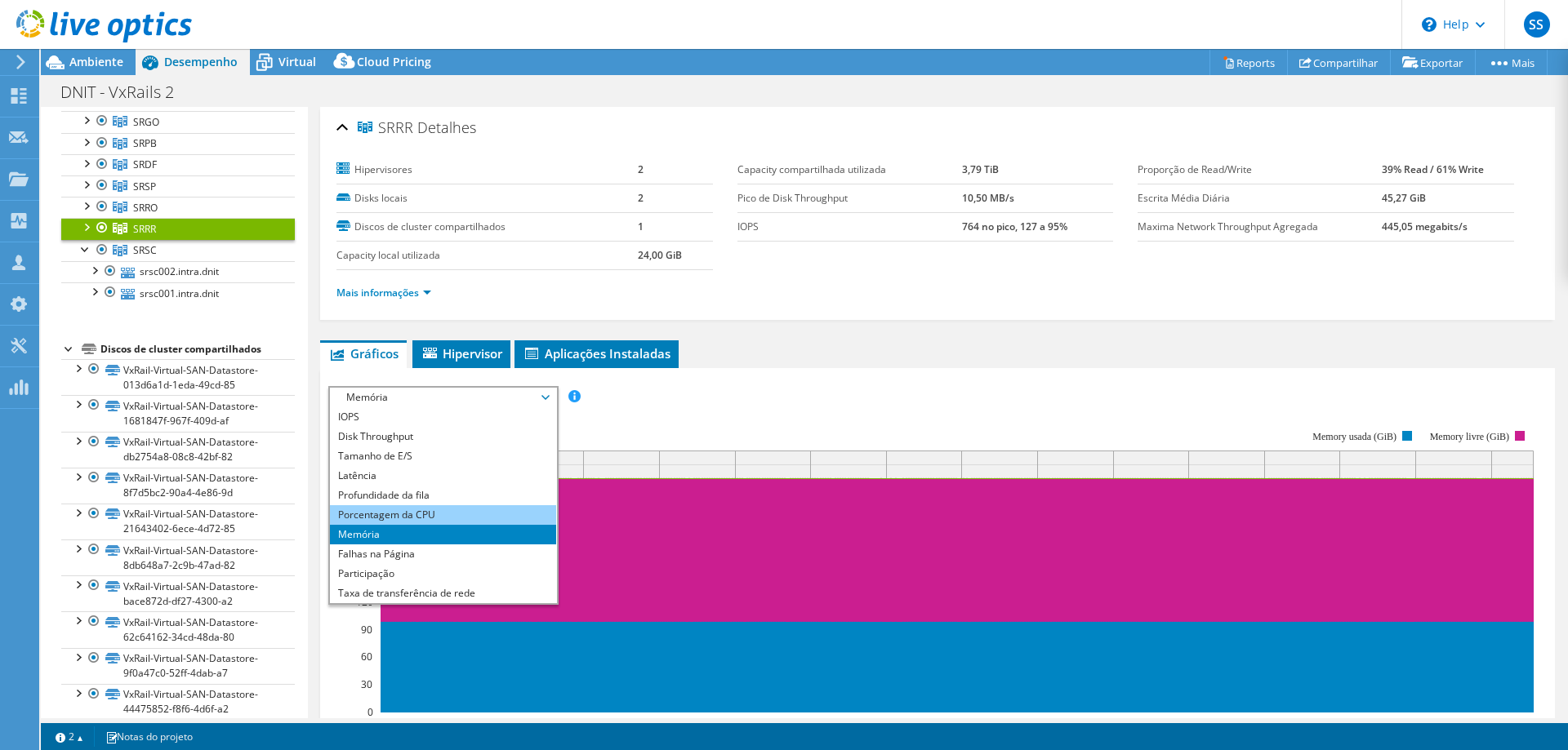
click at [413, 516] on li "Porcentagem da CPU" at bounding box center [442, 515] width 226 height 19
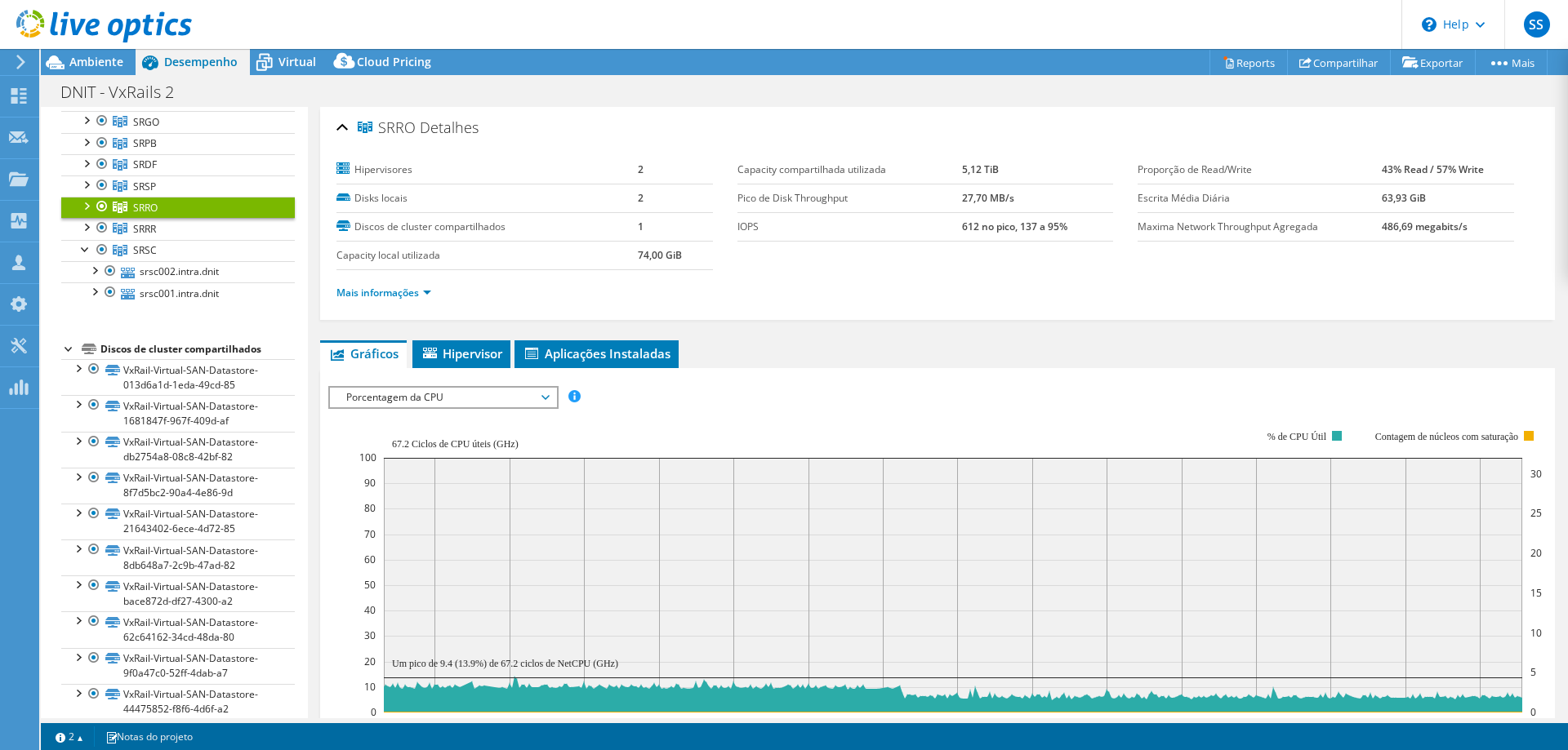
click at [398, 402] on span "Porcentagem da CPU" at bounding box center [443, 398] width 210 height 19
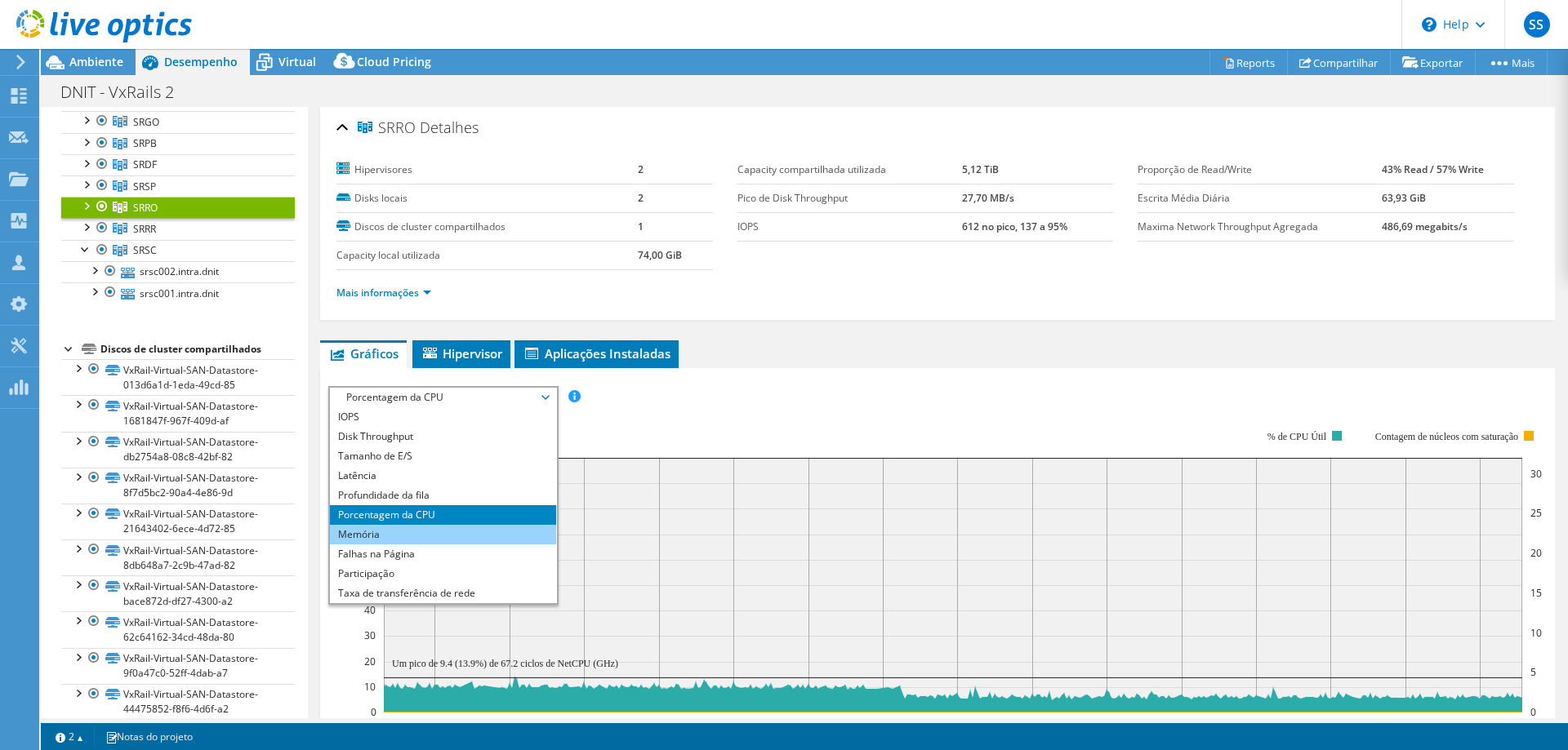
click at [419, 531] on li "Memória" at bounding box center [442, 535] width 226 height 19
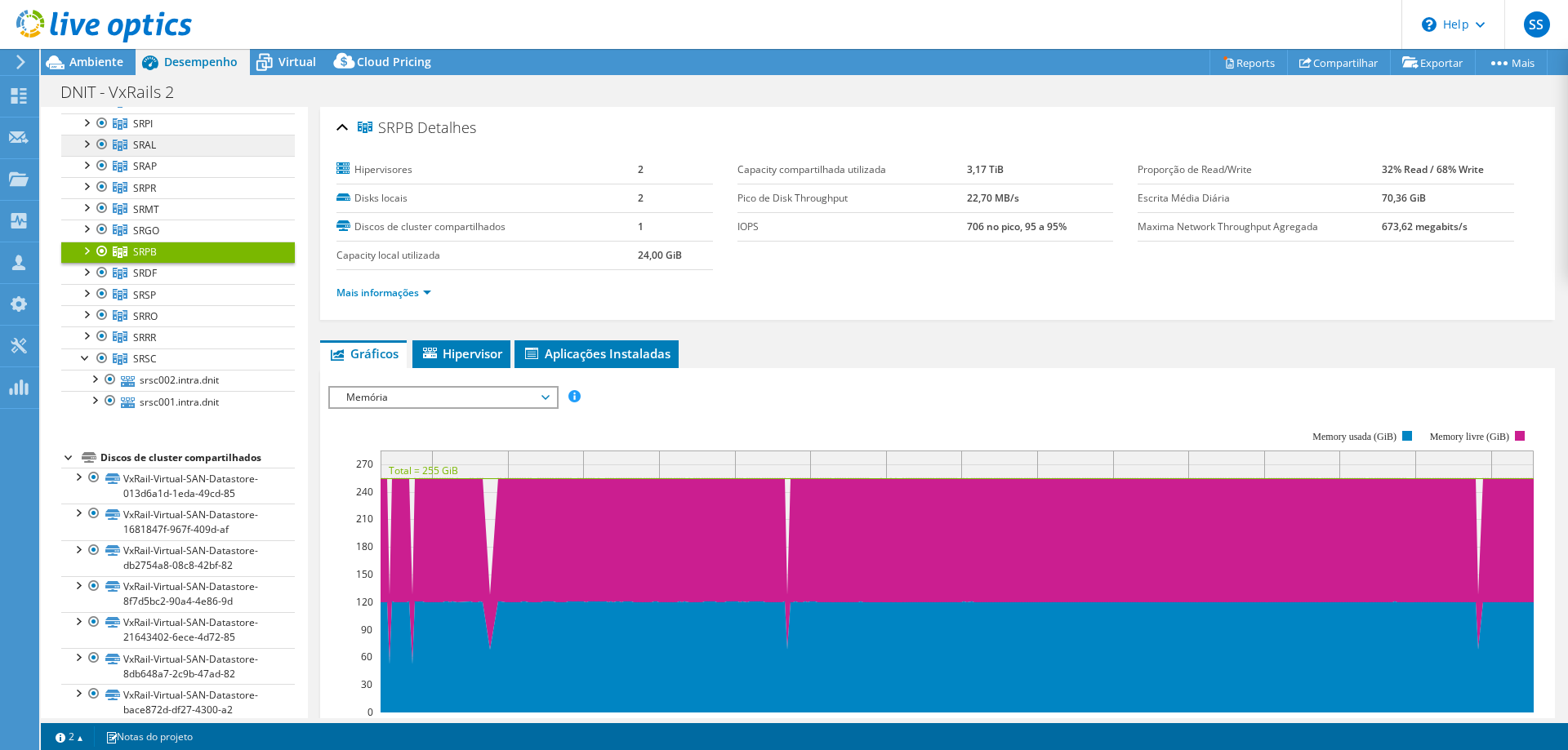
scroll to position [333, 0]
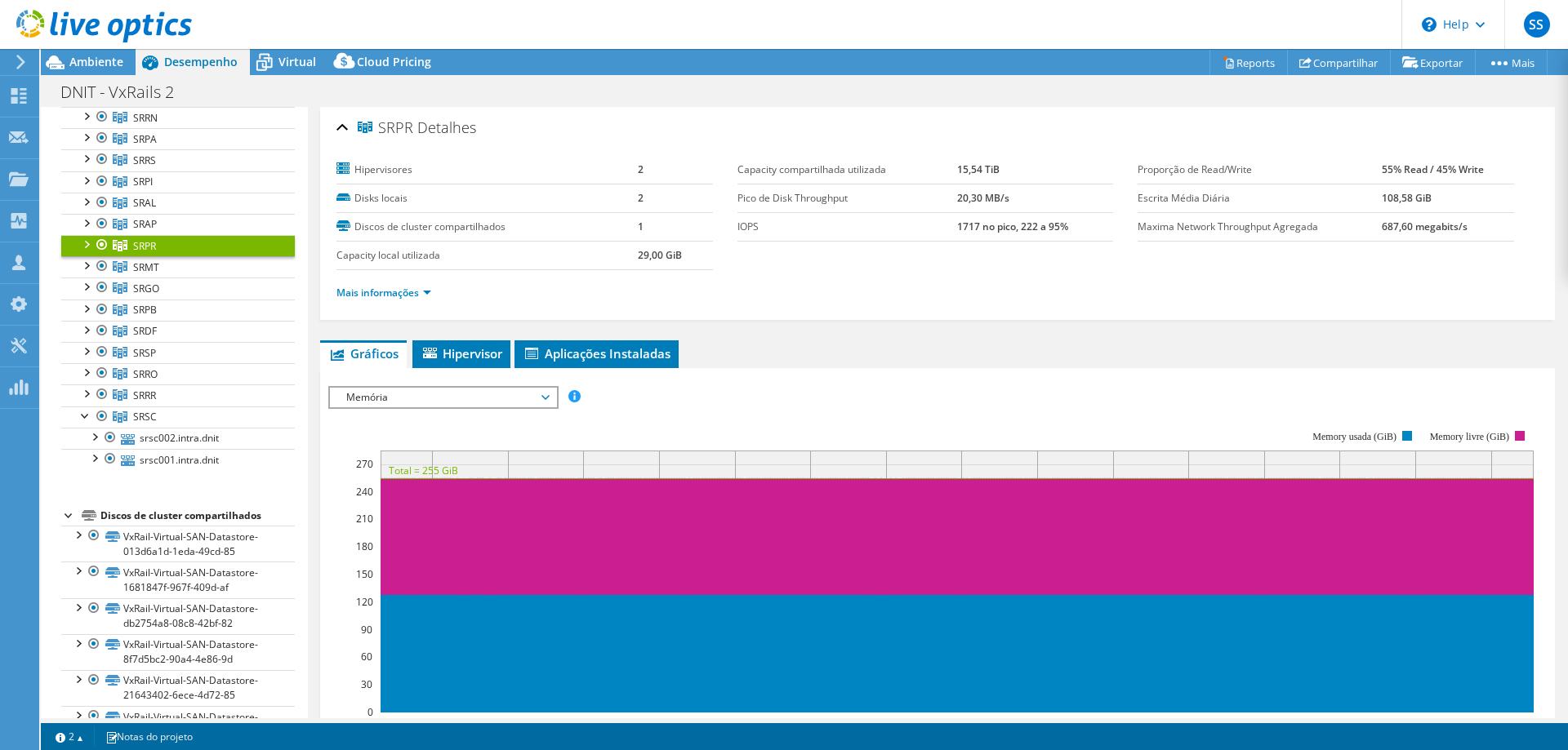
click at [482, 622] on icon at bounding box center [957, 653] width 1155 height 118
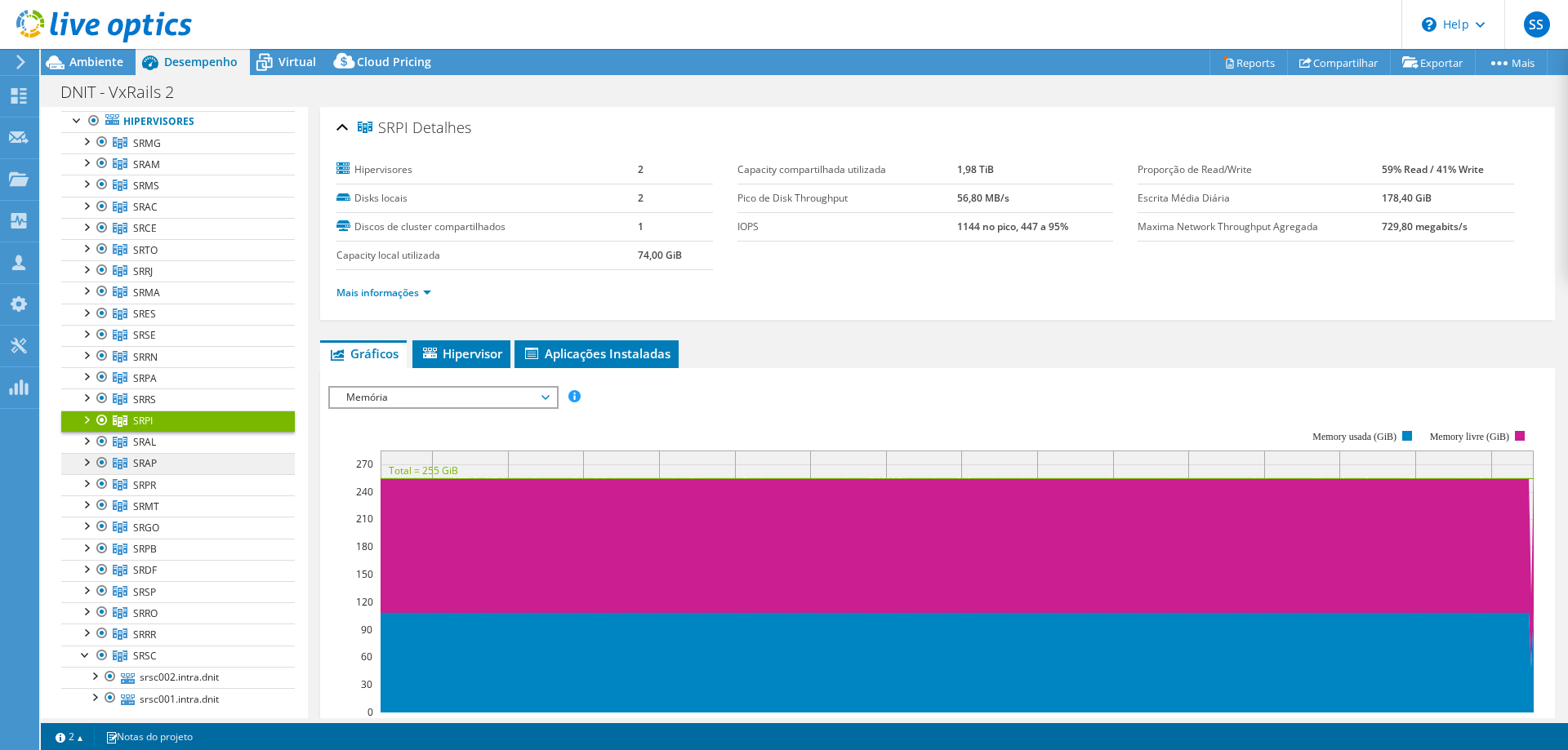
scroll to position [0, 0]
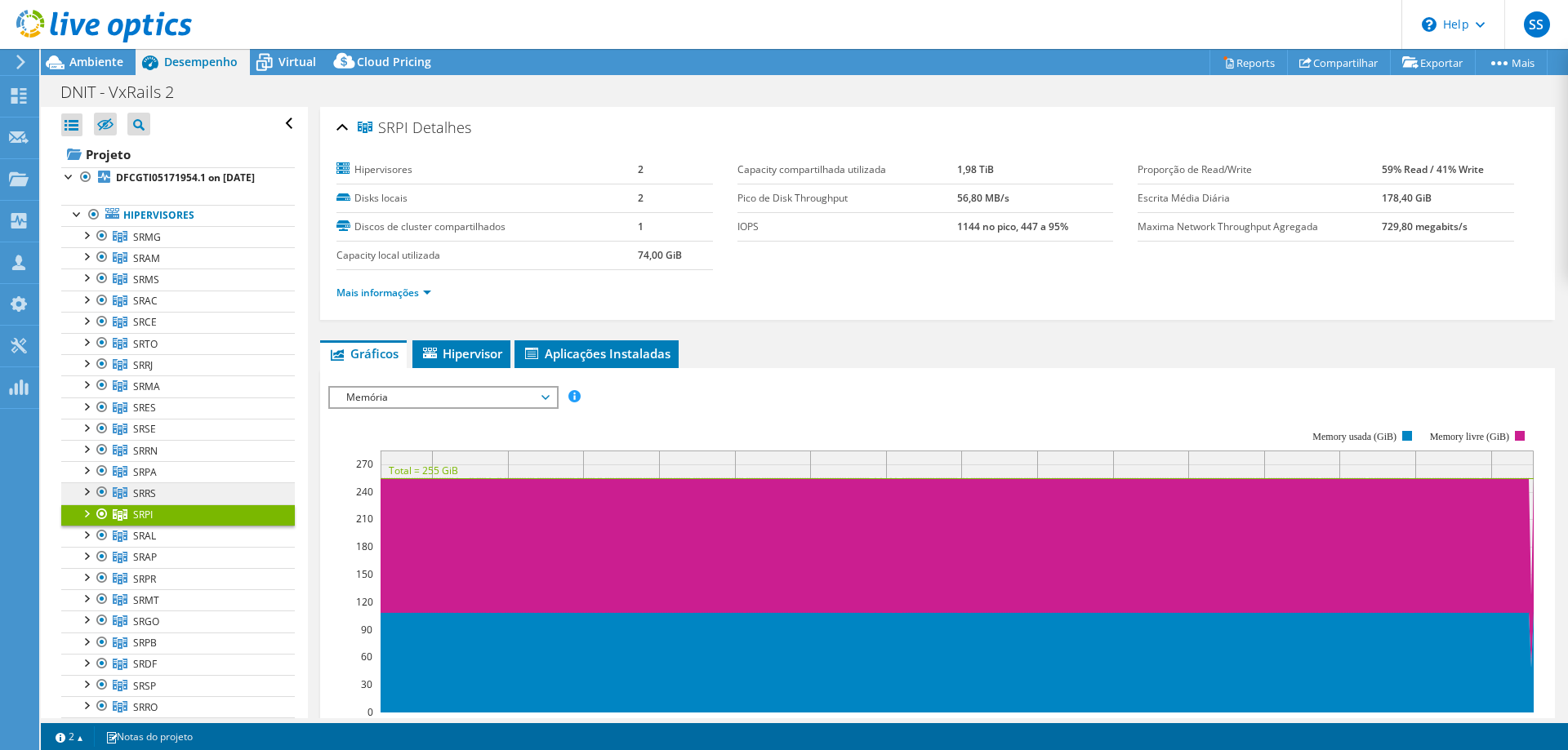
click at [204, 247] on link "SRRS" at bounding box center [178, 236] width 234 height 21
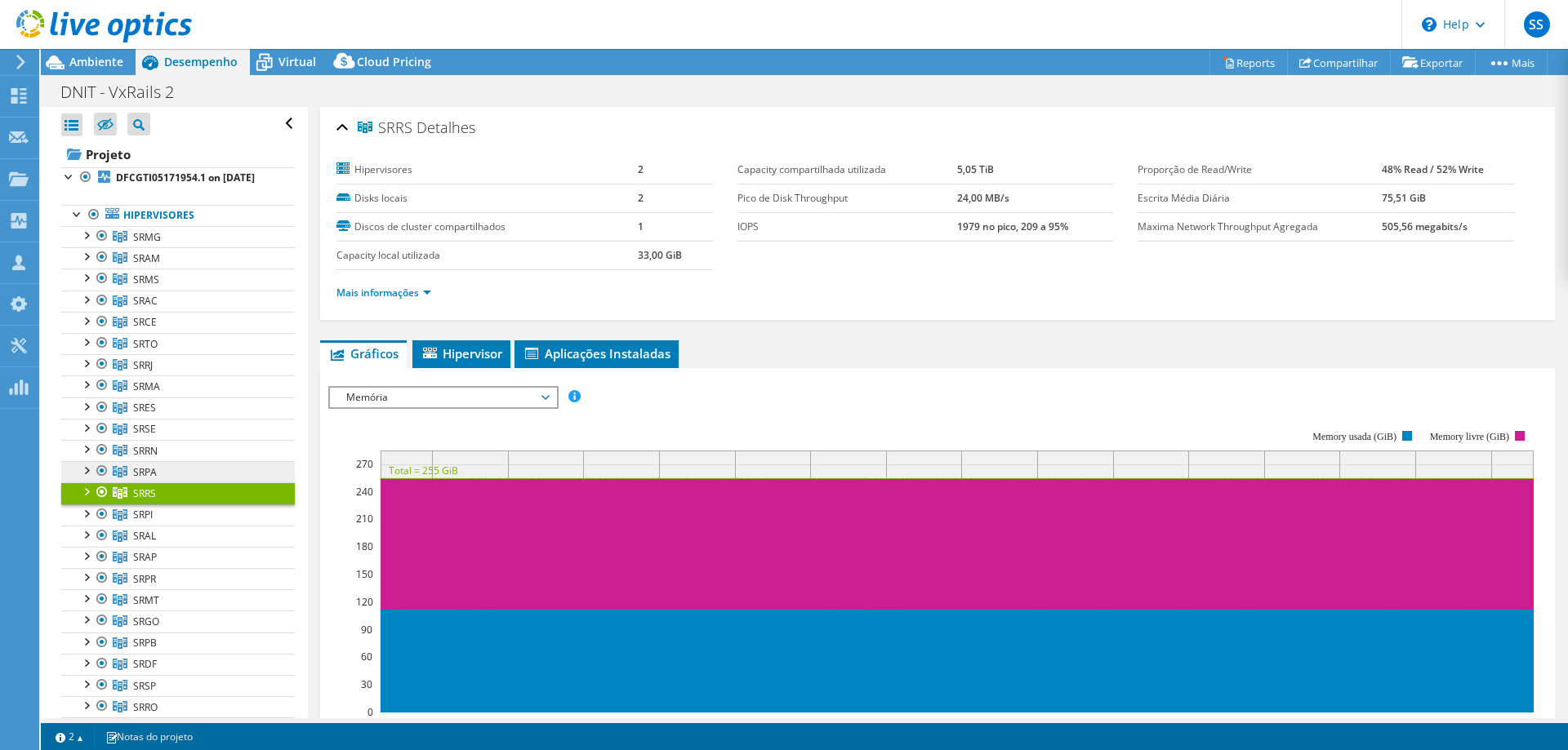
click at [170, 247] on link "SRPA" at bounding box center [178, 236] width 234 height 21
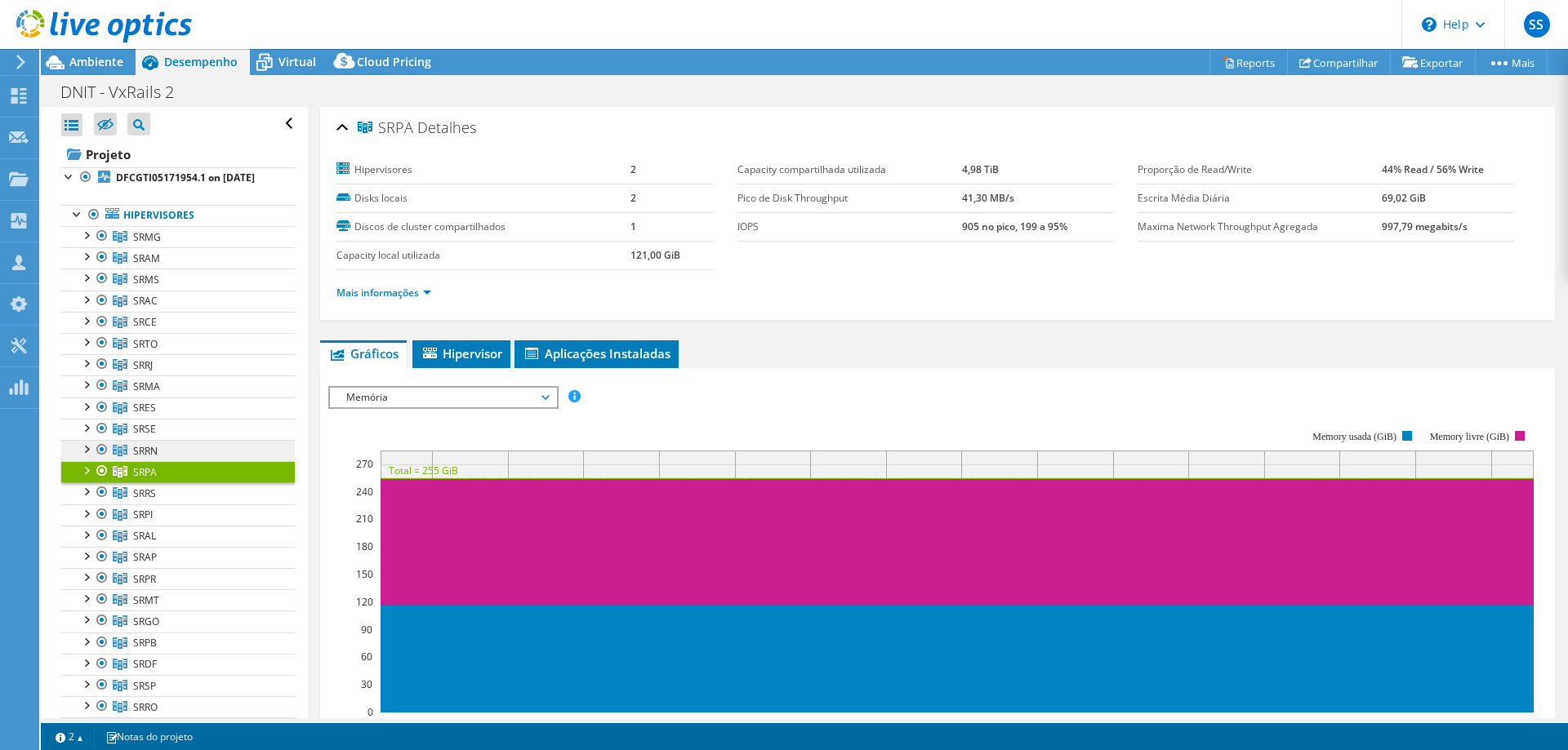
click at [233, 247] on link "SRRN" at bounding box center [178, 236] width 234 height 21
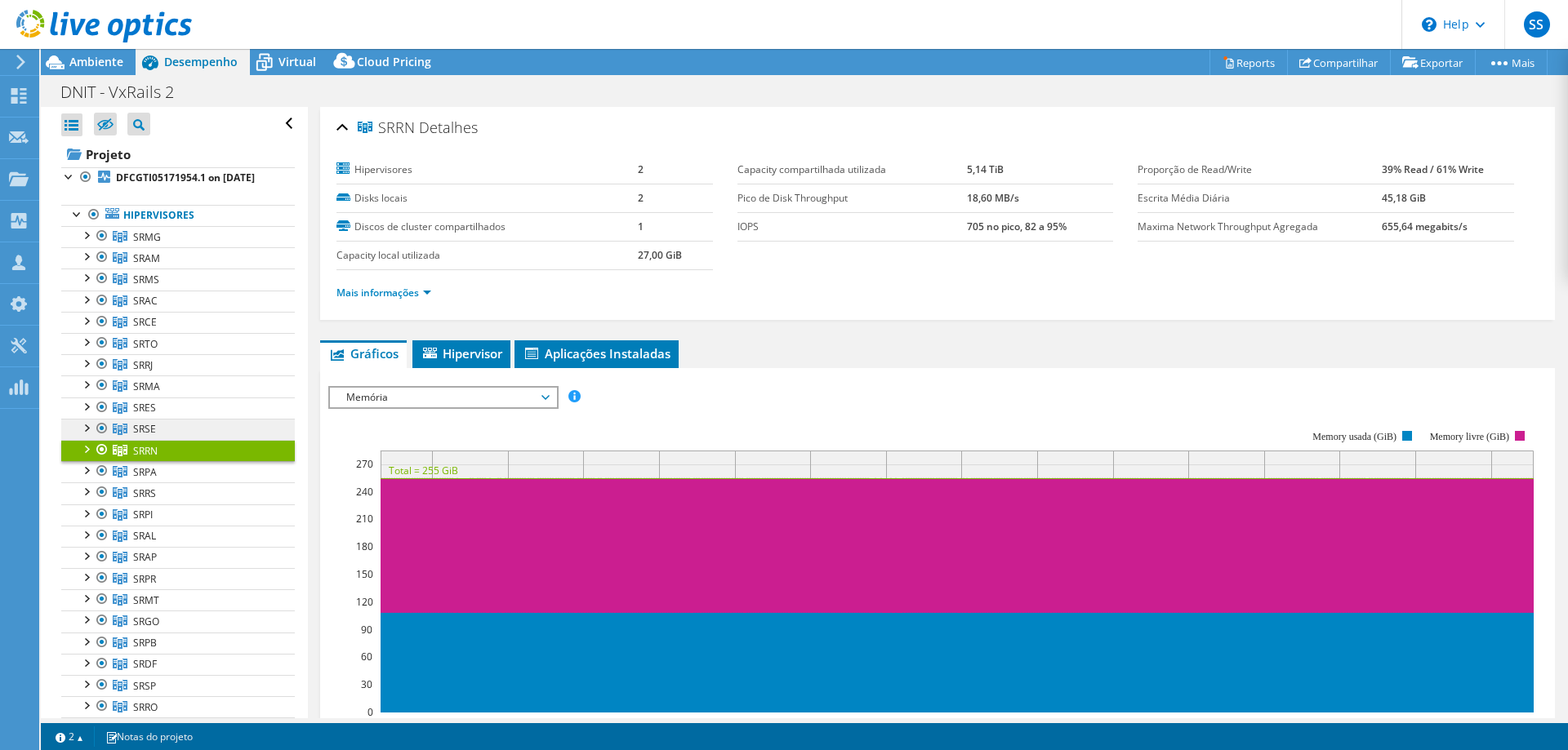
click at [204, 247] on link "SRSE" at bounding box center [178, 236] width 234 height 21
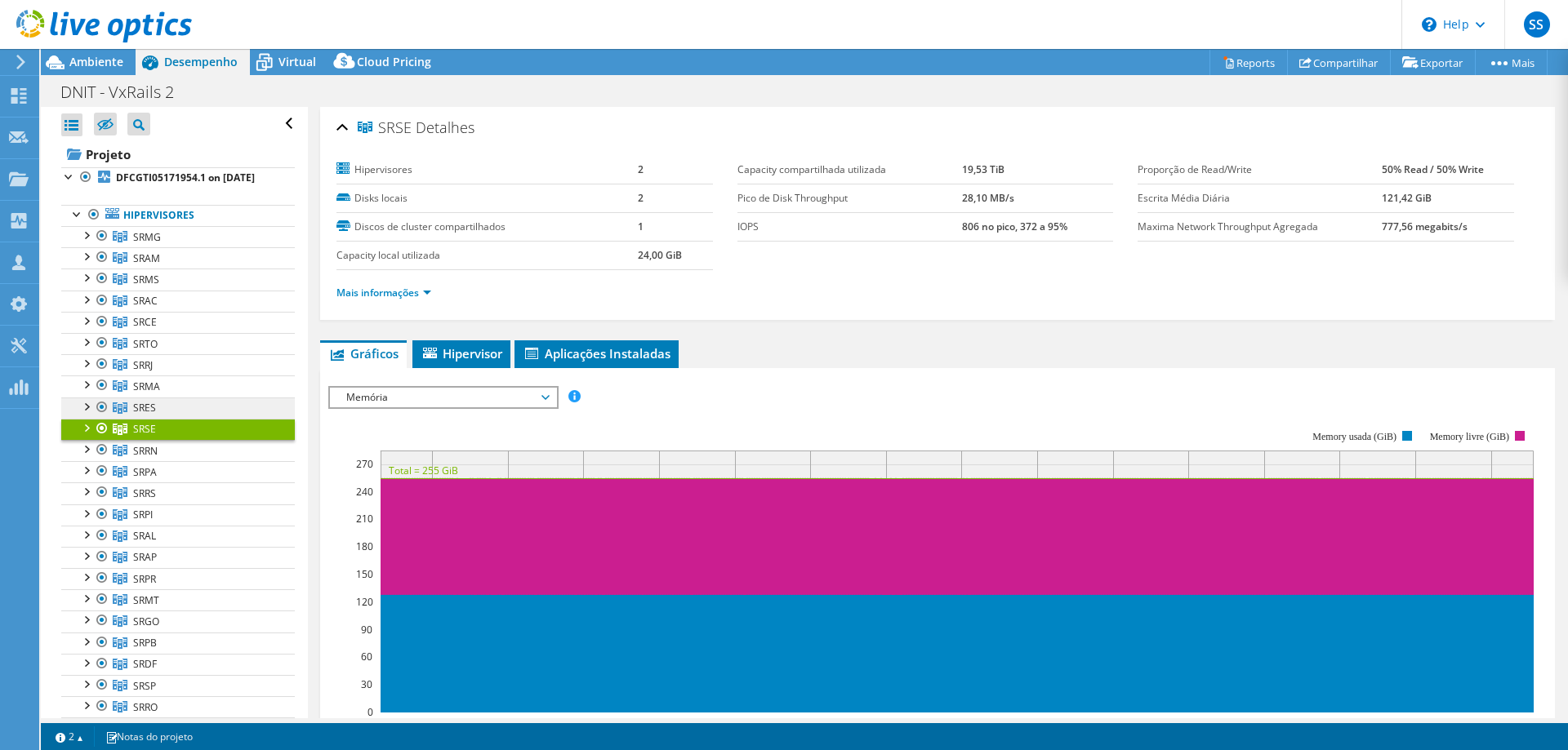
click at [211, 247] on link "SRES" at bounding box center [178, 236] width 234 height 21
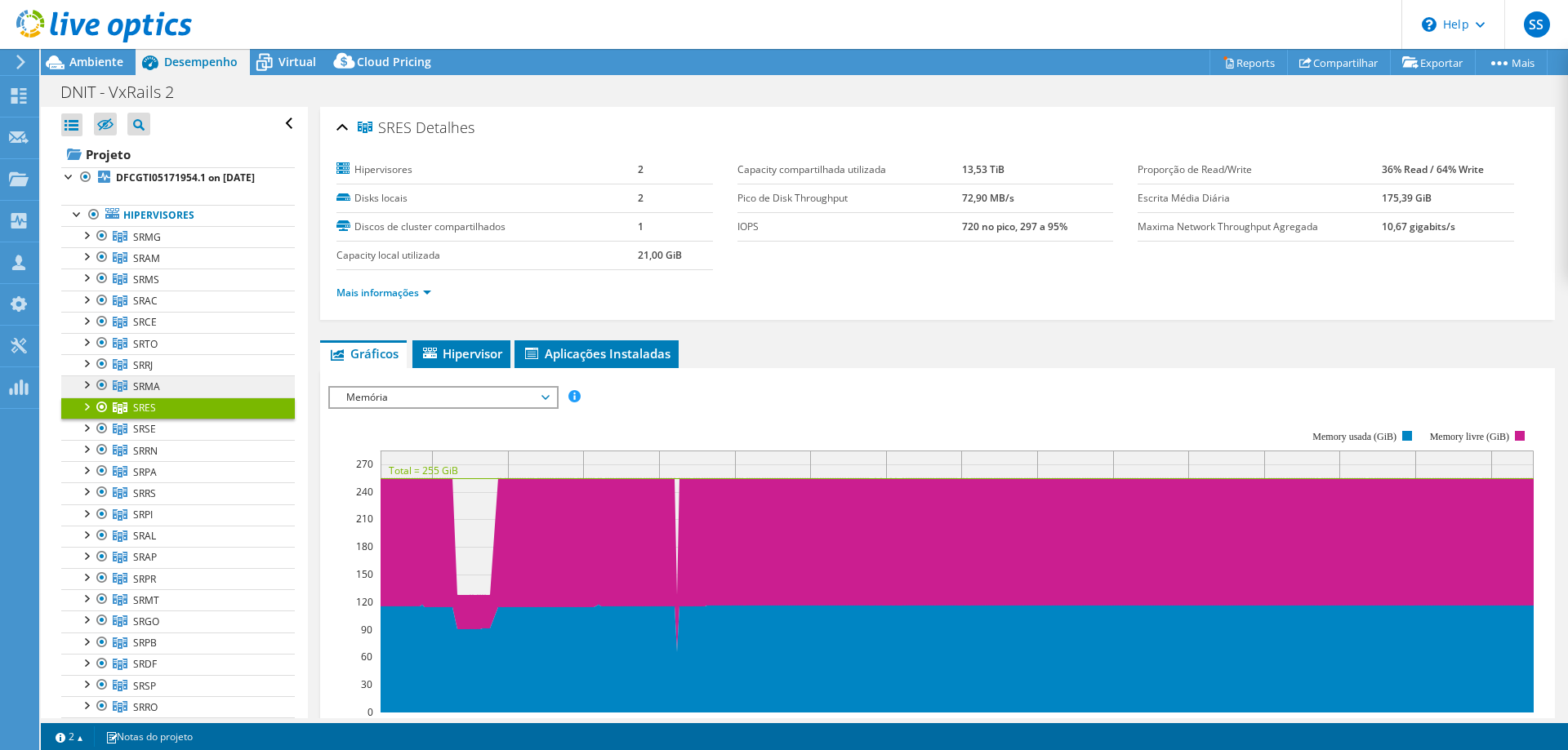
click at [237, 247] on link "SRMA" at bounding box center [178, 236] width 234 height 21
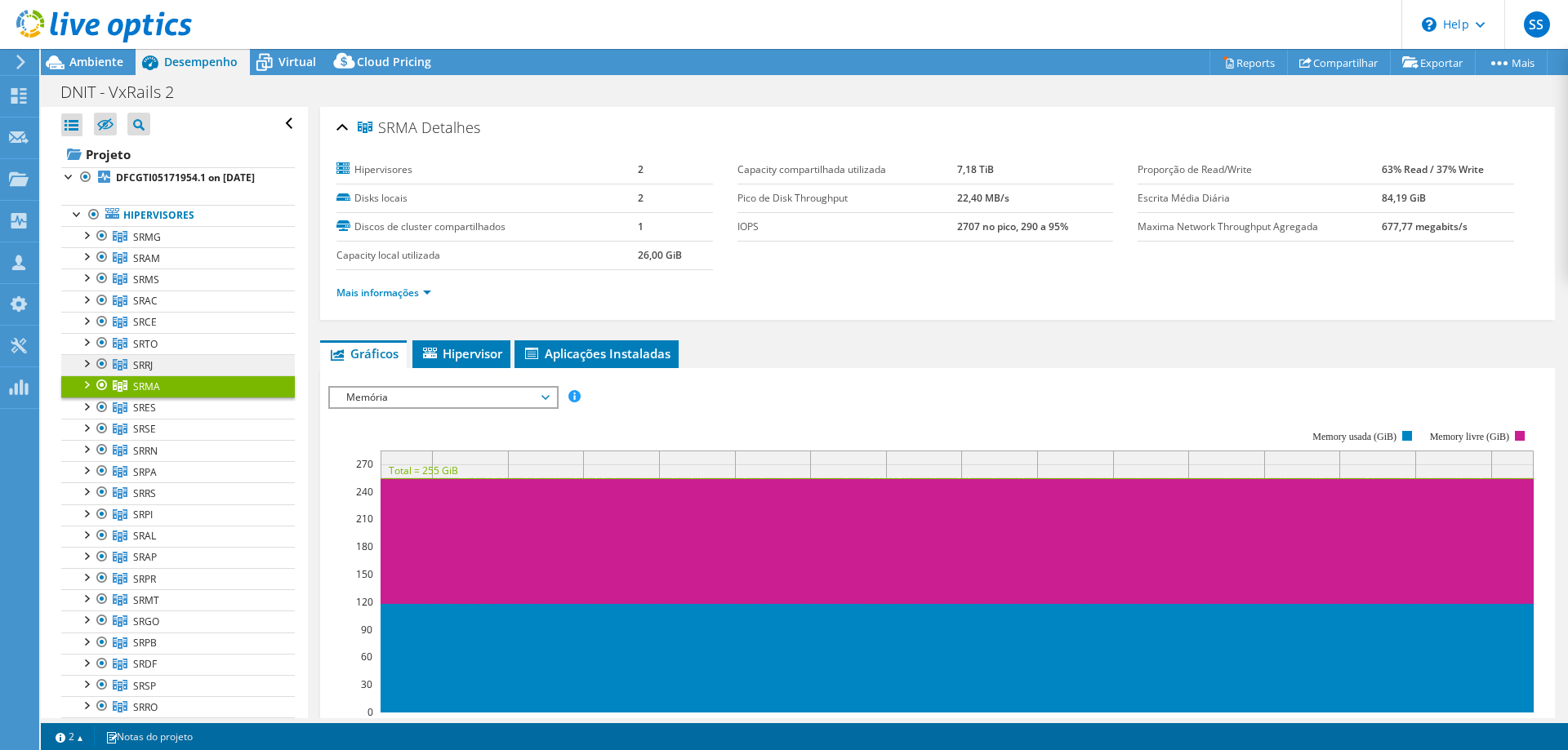
click at [216, 247] on link "SRRJ" at bounding box center [178, 236] width 234 height 21
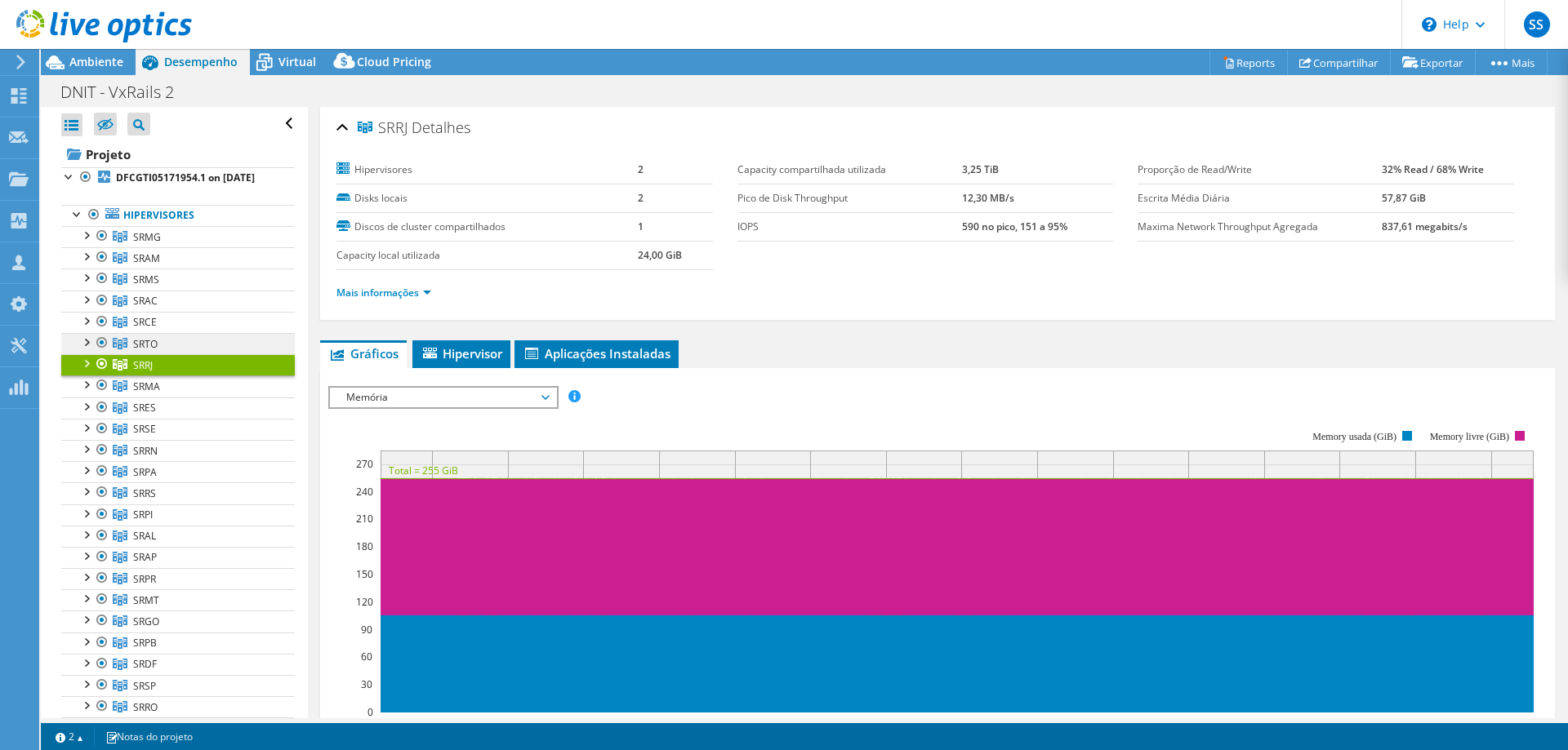
click at [217, 247] on link "SRTO" at bounding box center [178, 236] width 234 height 21
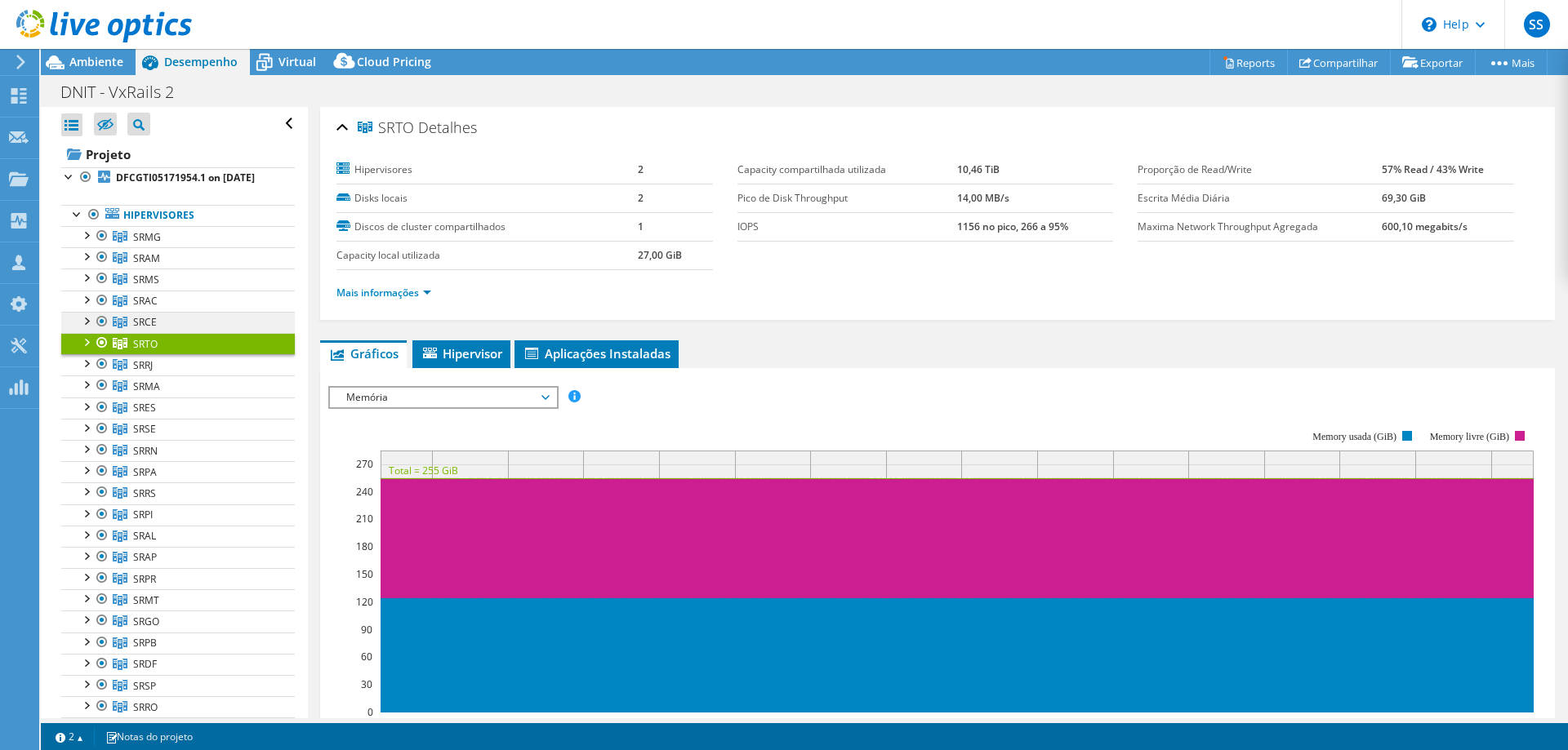
click at [233, 247] on link "SRCE" at bounding box center [178, 236] width 234 height 21
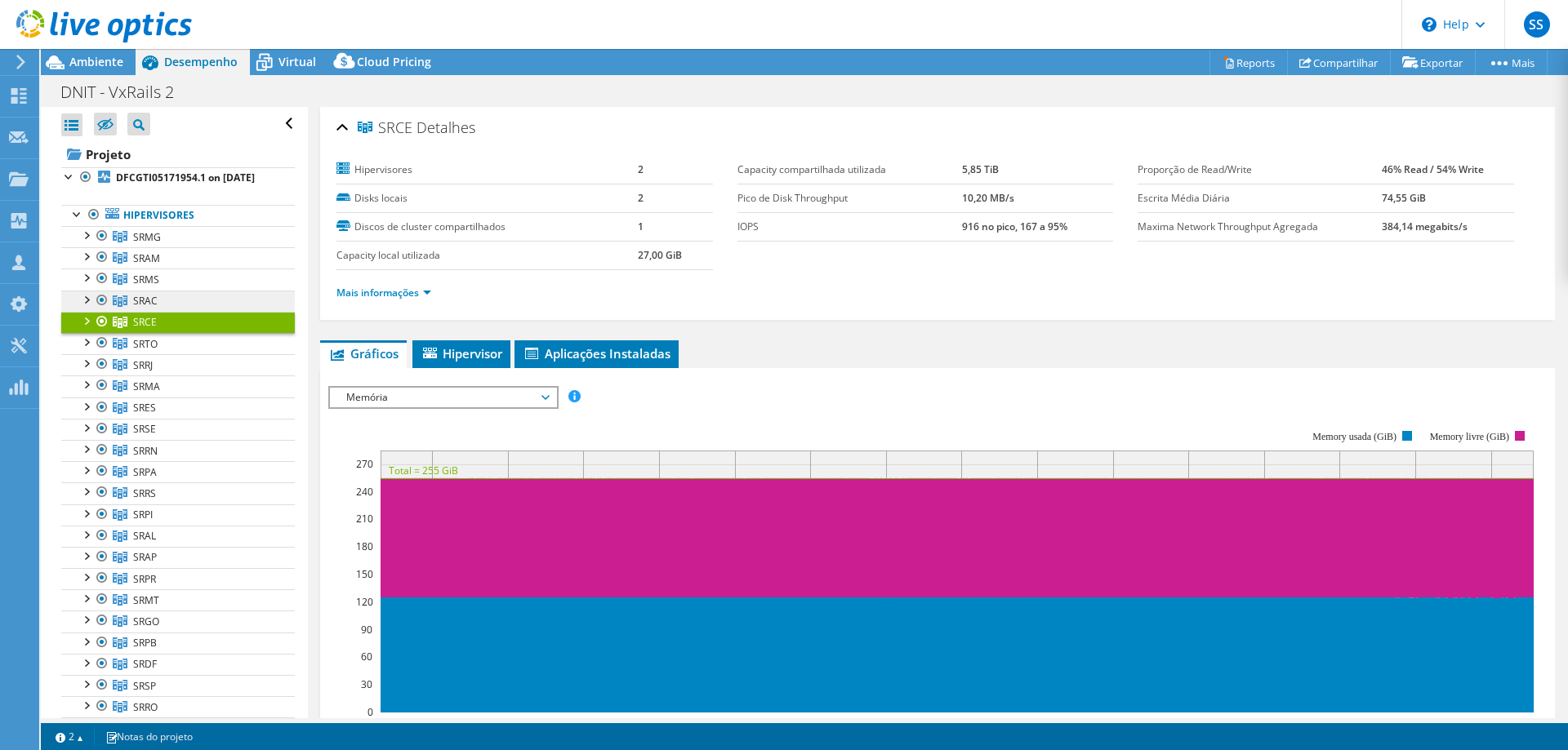
click at [239, 247] on link "SRAC" at bounding box center [178, 236] width 234 height 21
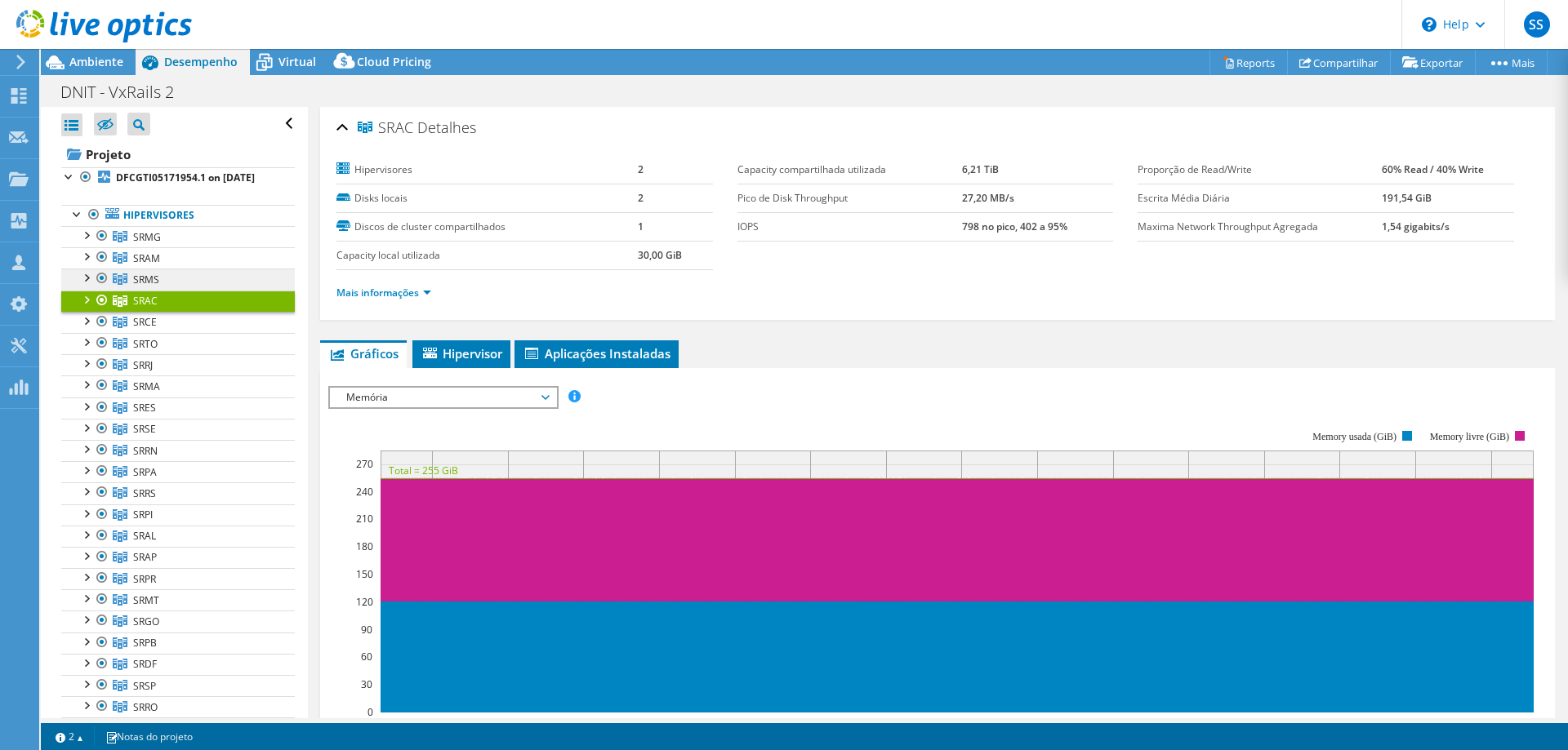
click at [143, 244] on span "SRMS" at bounding box center [146, 237] width 27 height 14
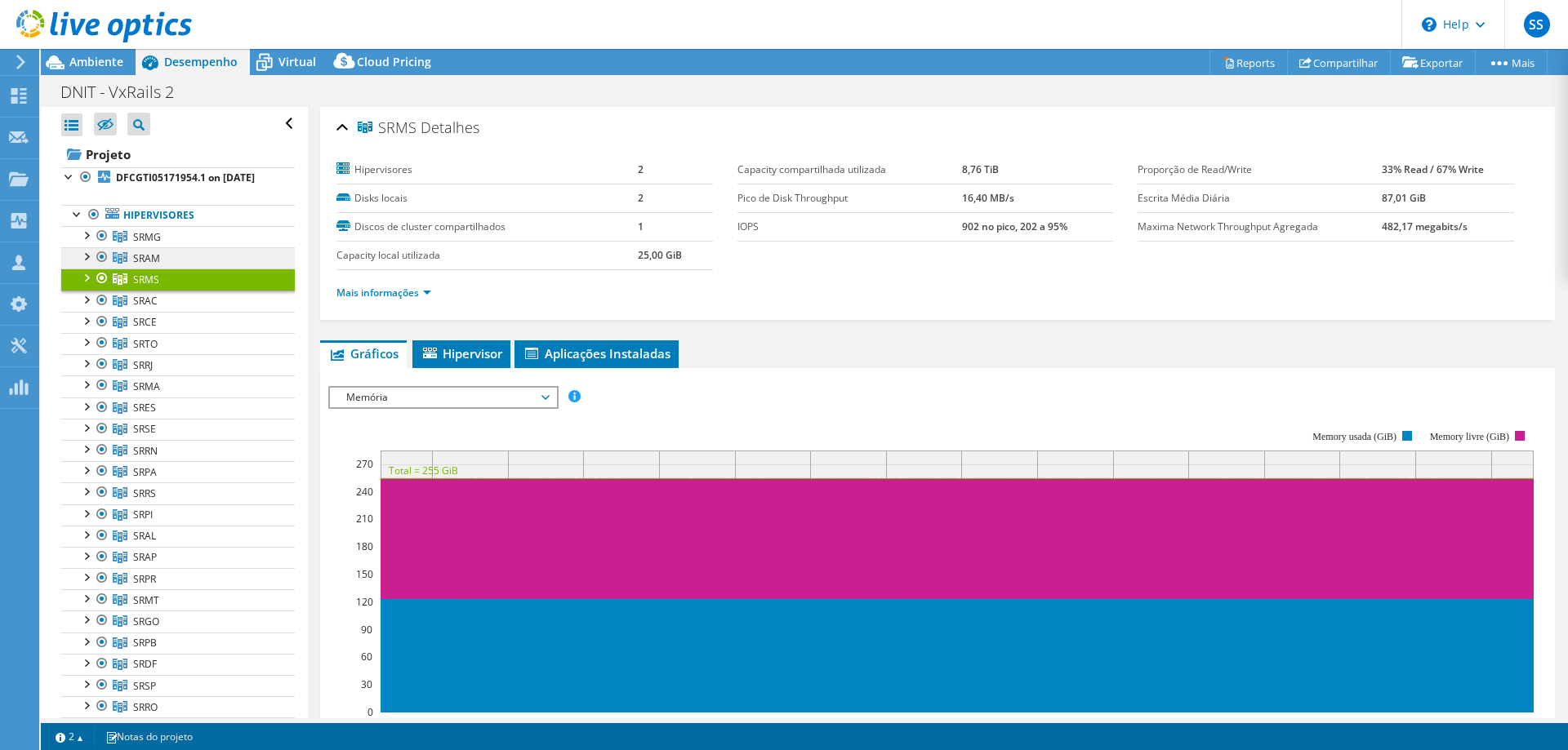
click at [151, 244] on span "SRAM" at bounding box center [146, 237] width 27 height 14
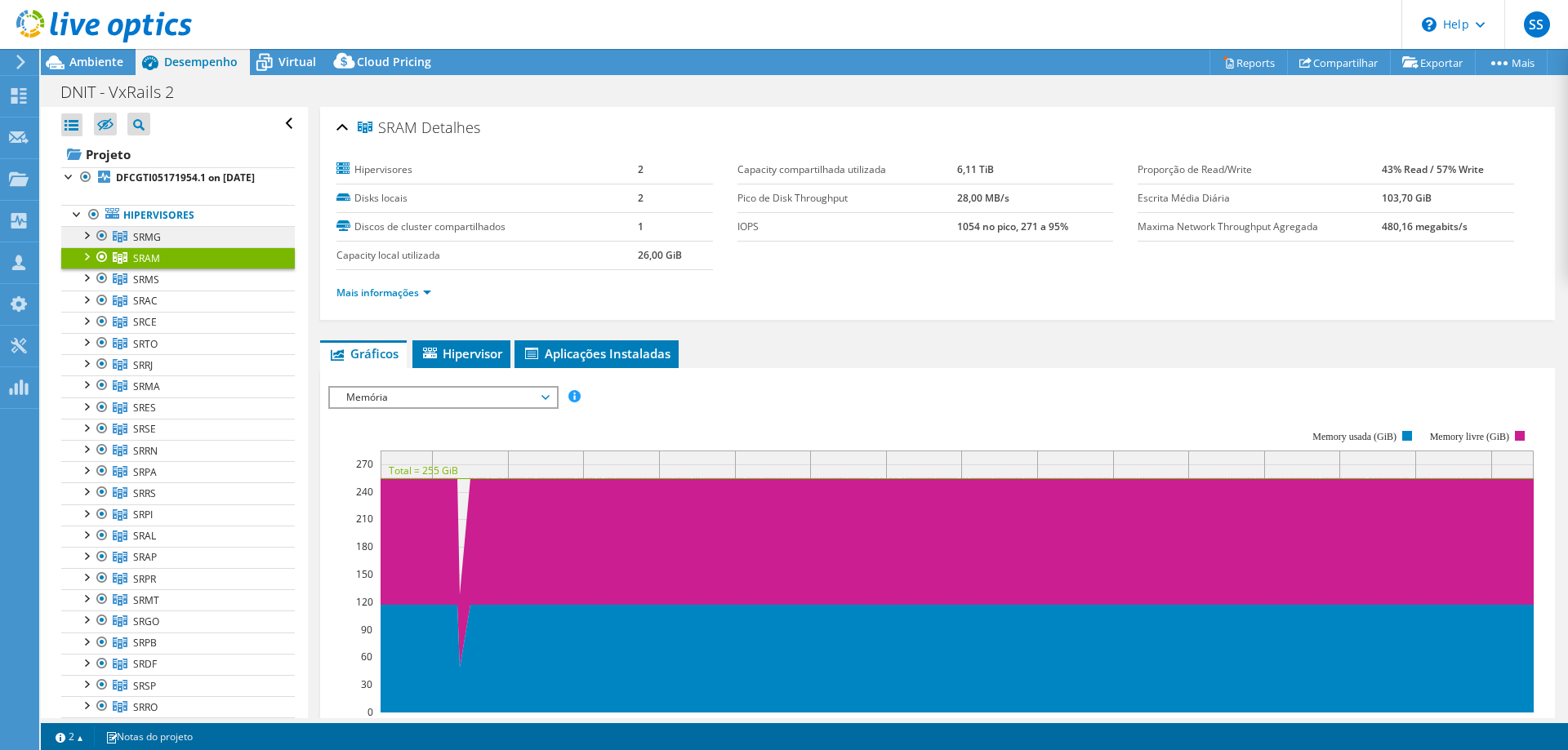
click at [151, 229] on link "SRMG" at bounding box center [178, 236] width 234 height 21
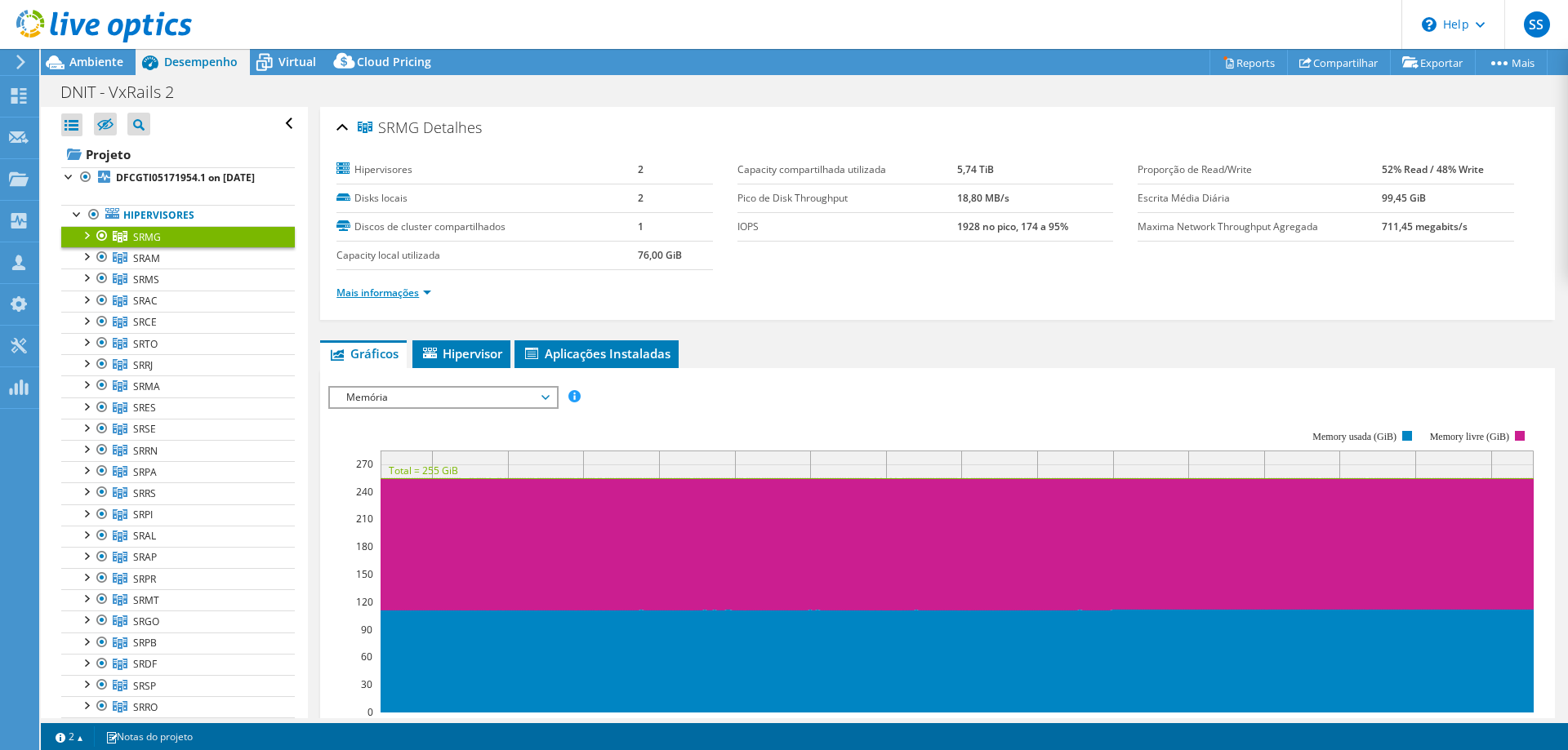
click at [405, 288] on link "Mais informações" at bounding box center [384, 293] width 95 height 14
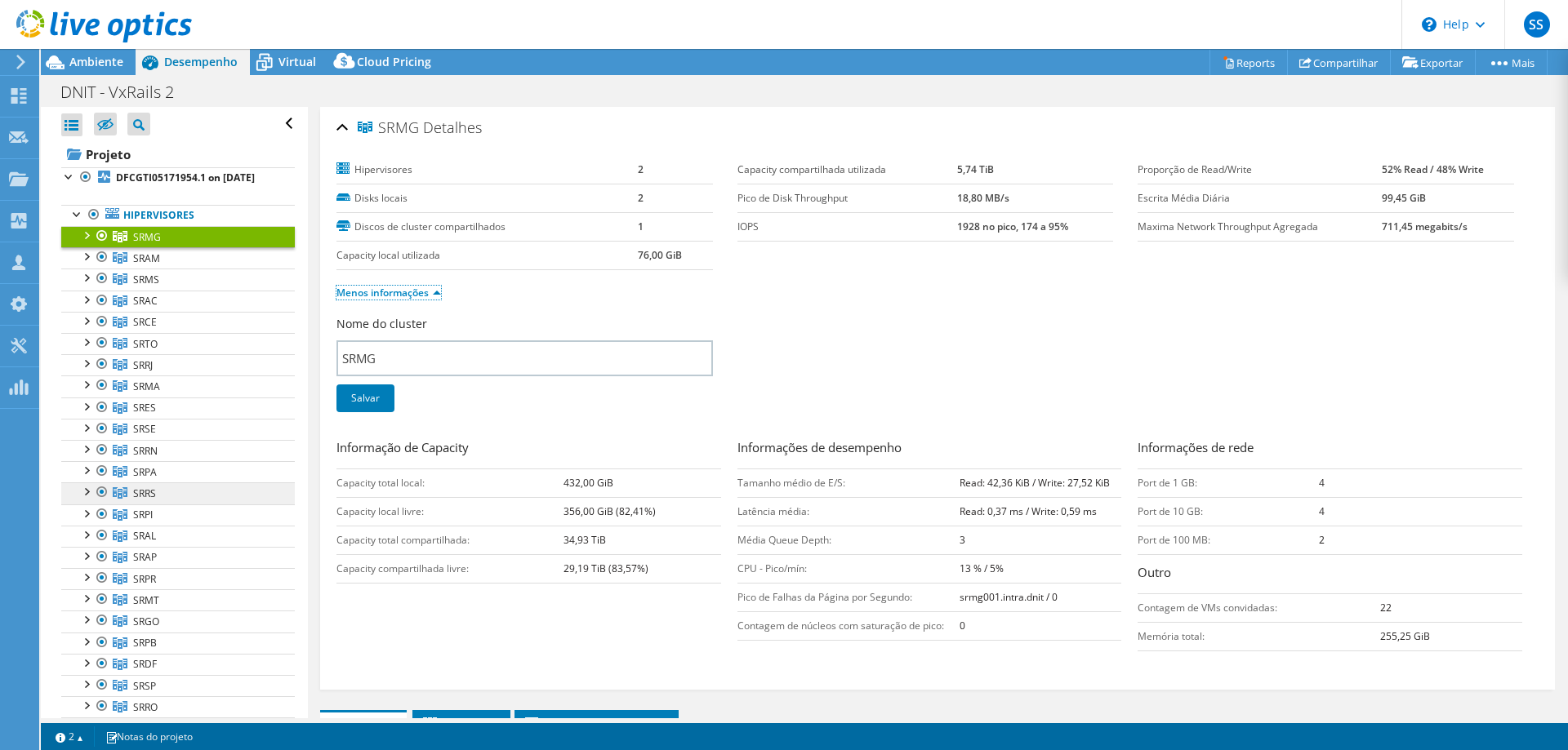
scroll to position [416, 0]
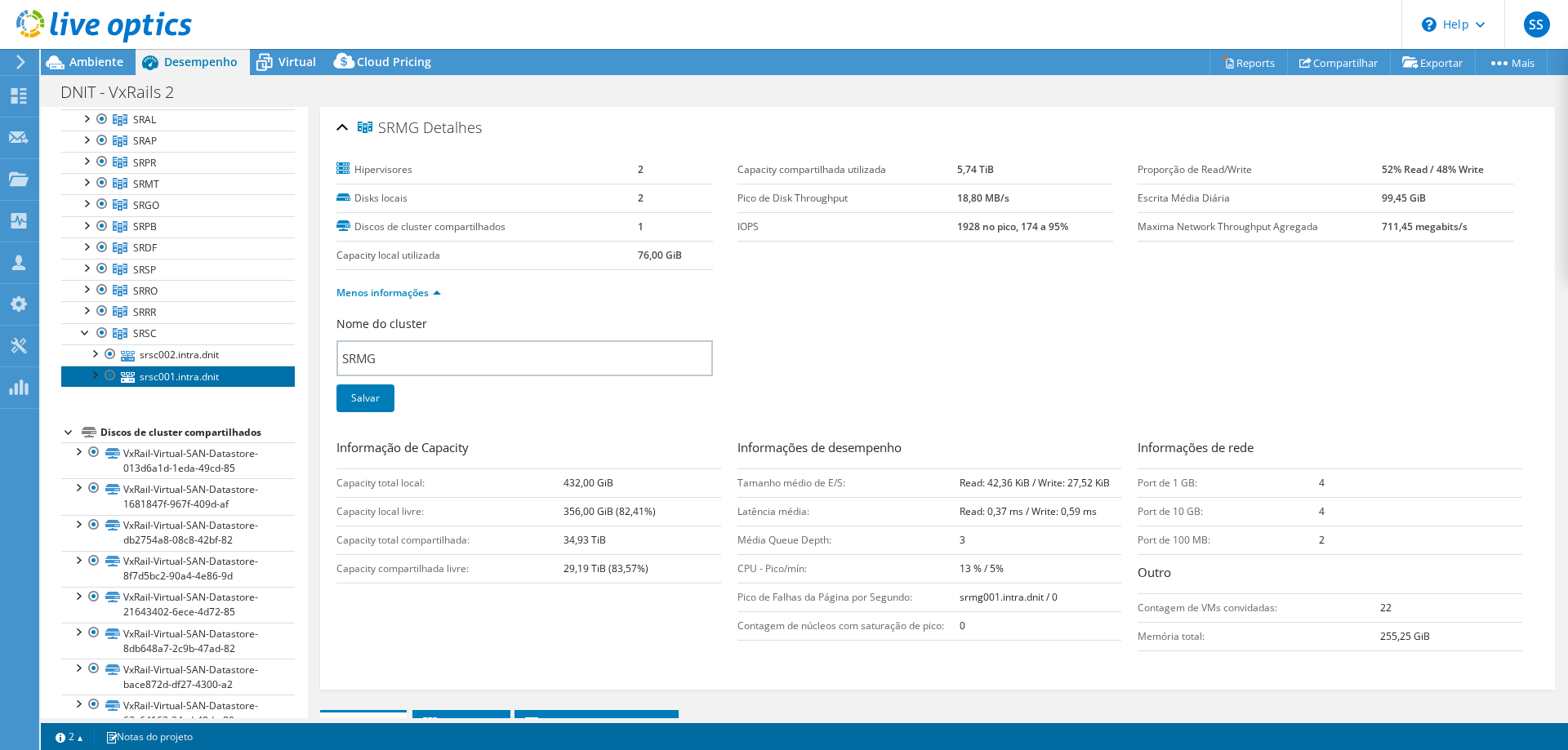
click at [138, 371] on link "srsc001.intra.dnit" at bounding box center [178, 376] width 234 height 21
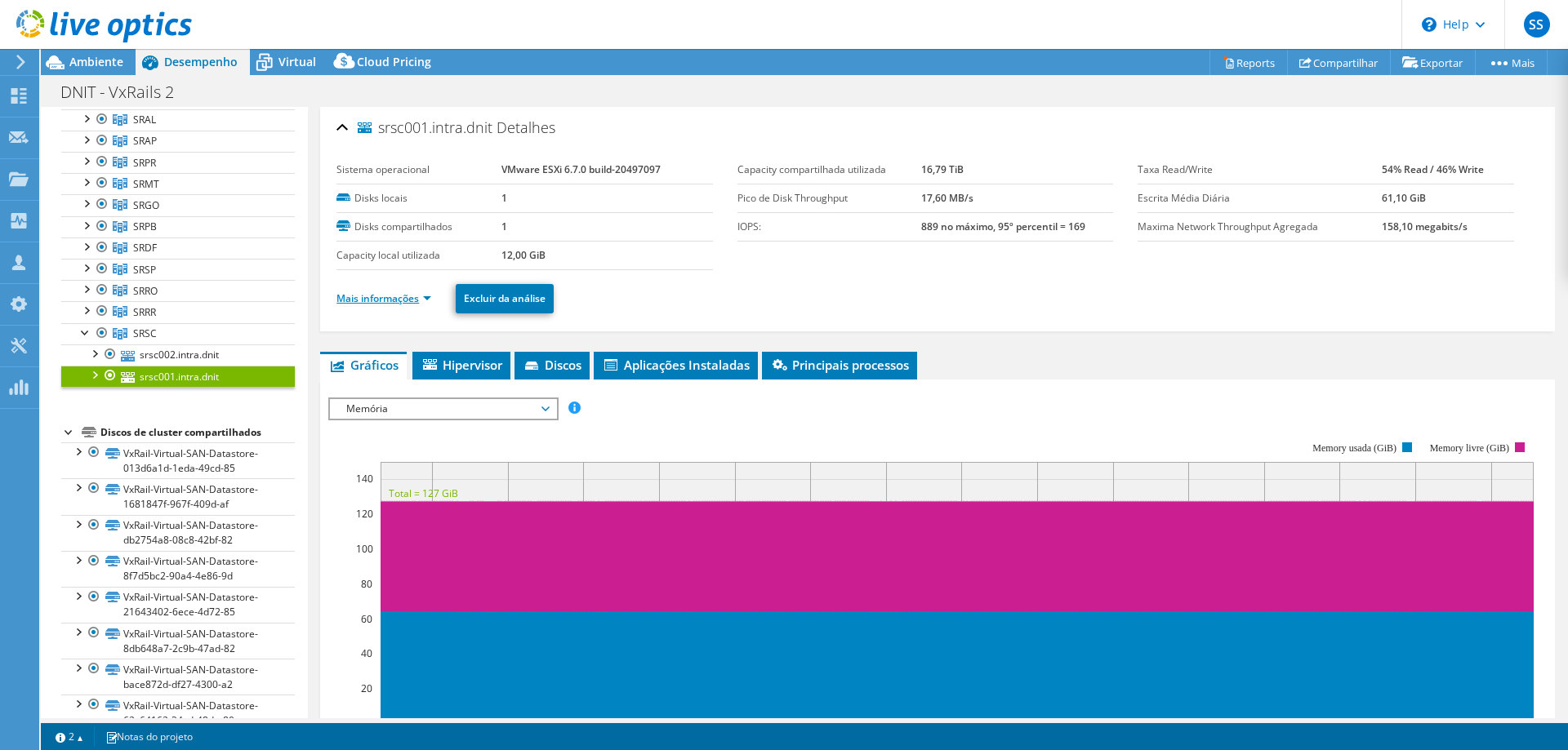
click at [389, 301] on link "Mais informações" at bounding box center [384, 298] width 95 height 14
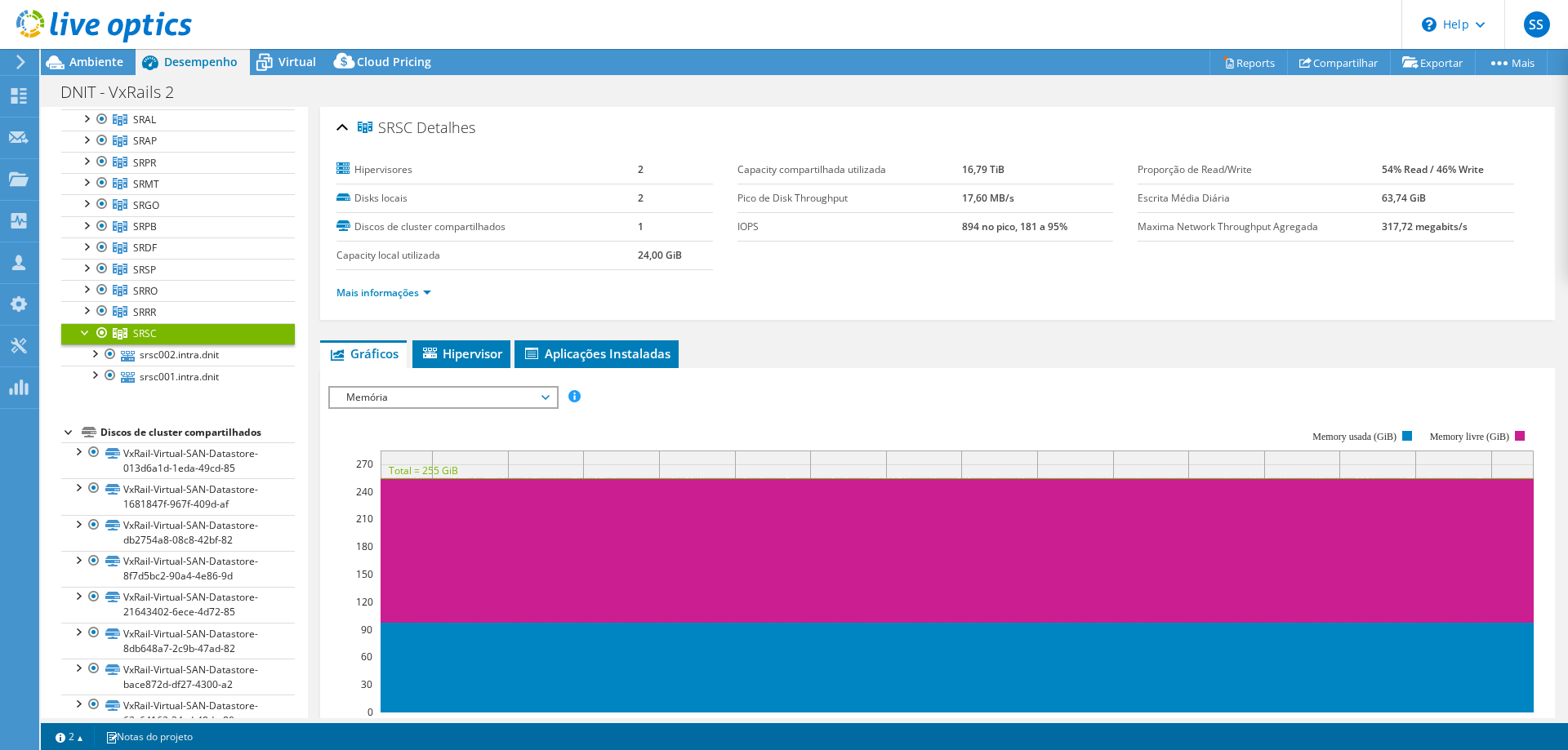
click at [486, 402] on span "Memória" at bounding box center [443, 398] width 210 height 19
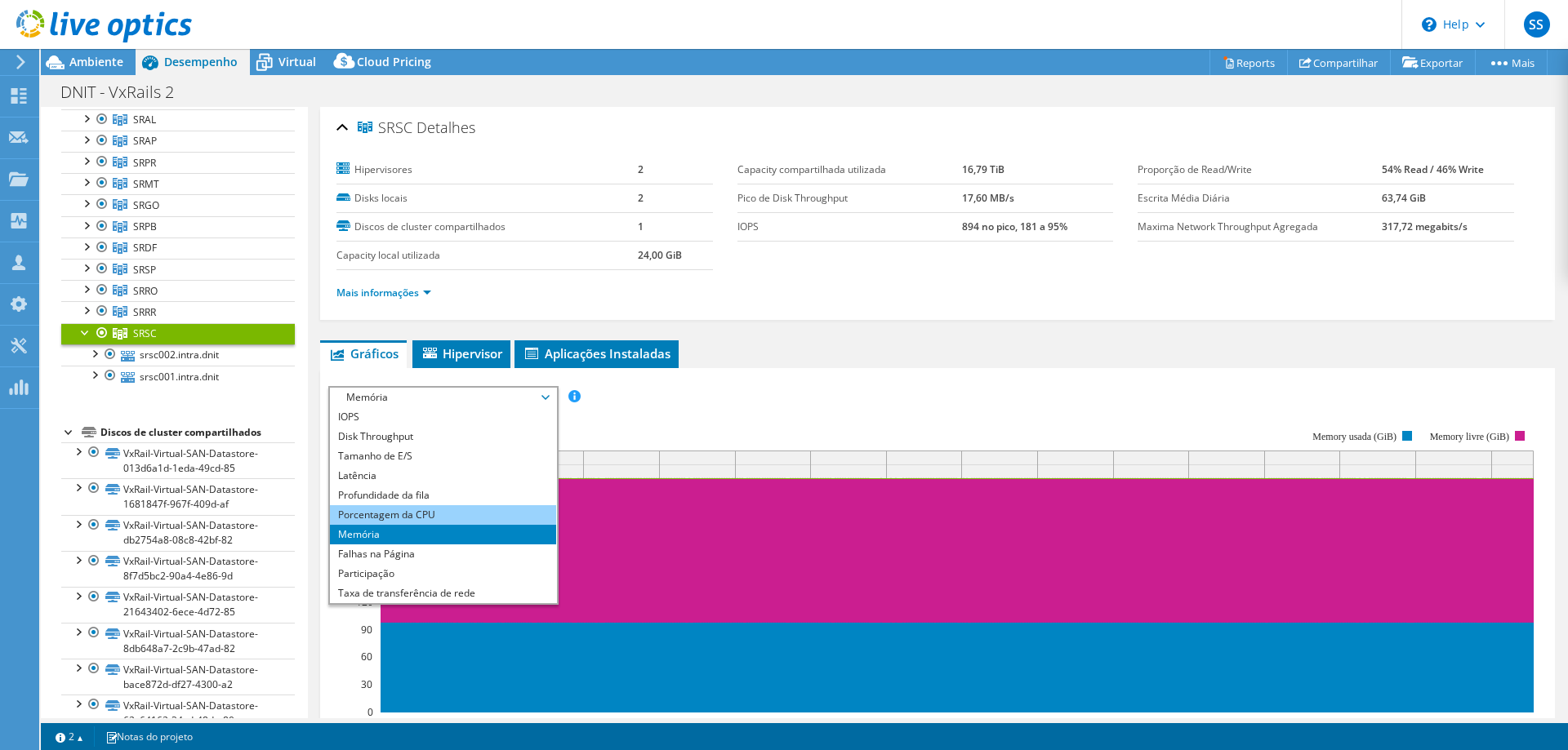
click at [466, 506] on li "Porcentagem da CPU" at bounding box center [442, 515] width 226 height 19
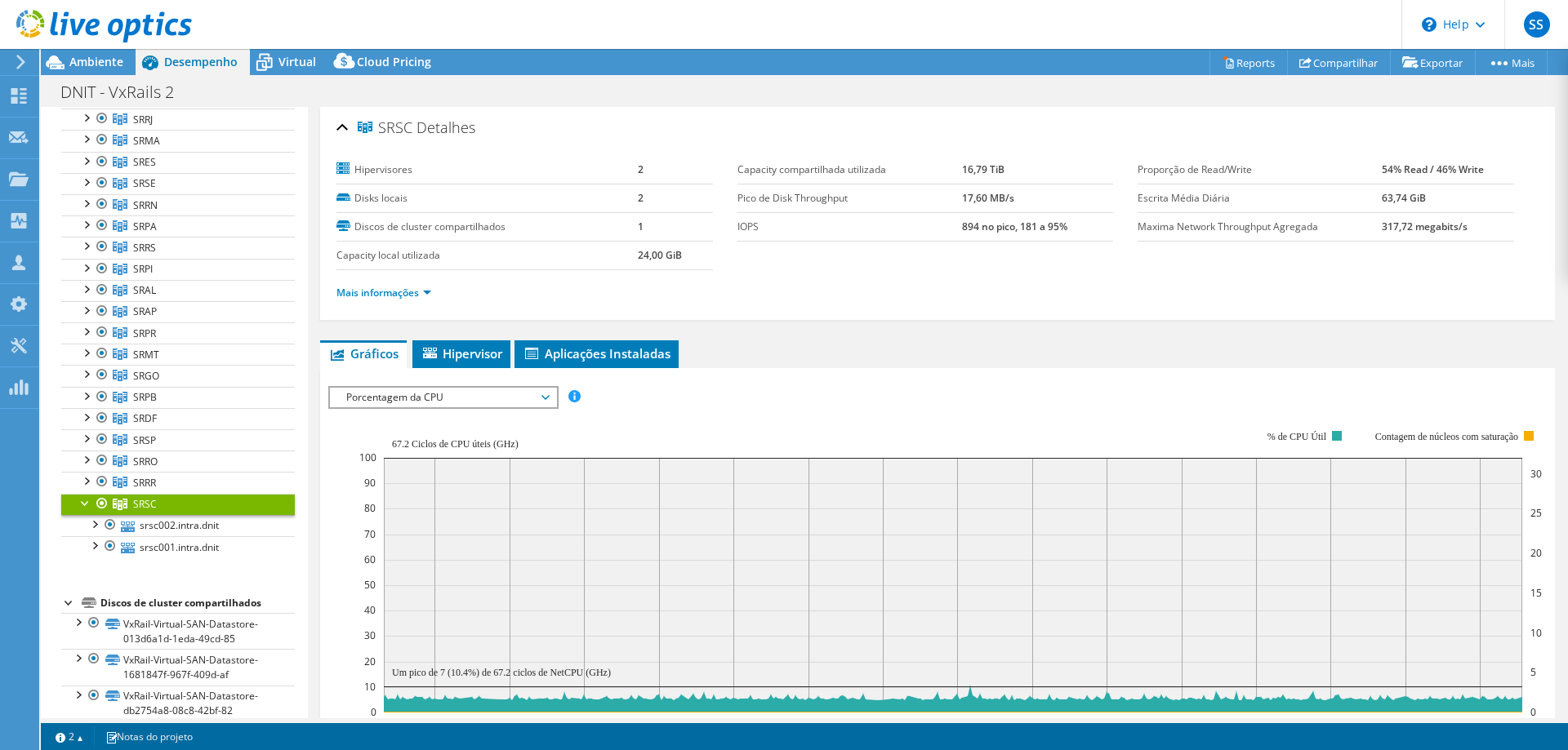
scroll to position [0, 0]
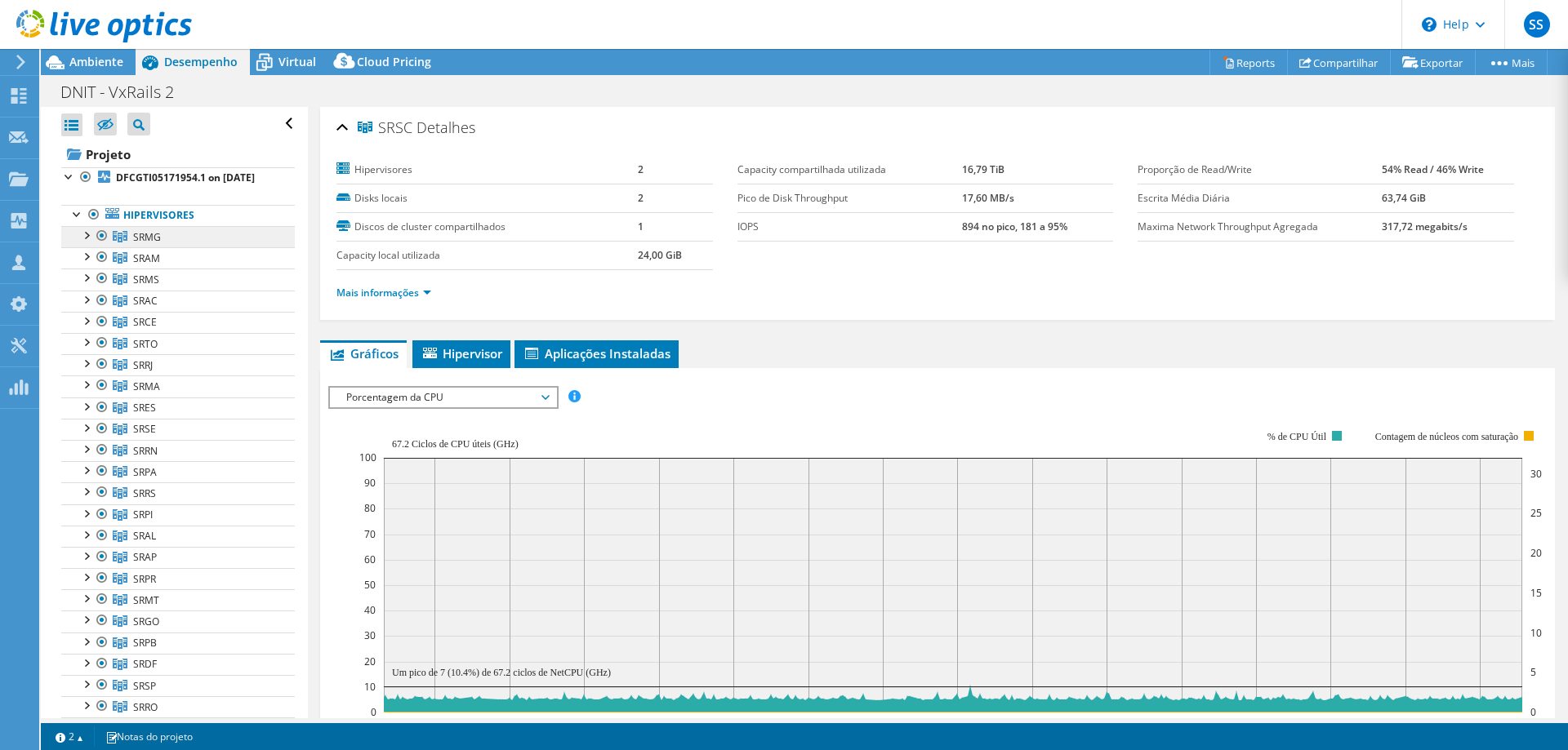
click at [211, 241] on link "SRMG" at bounding box center [178, 236] width 234 height 21
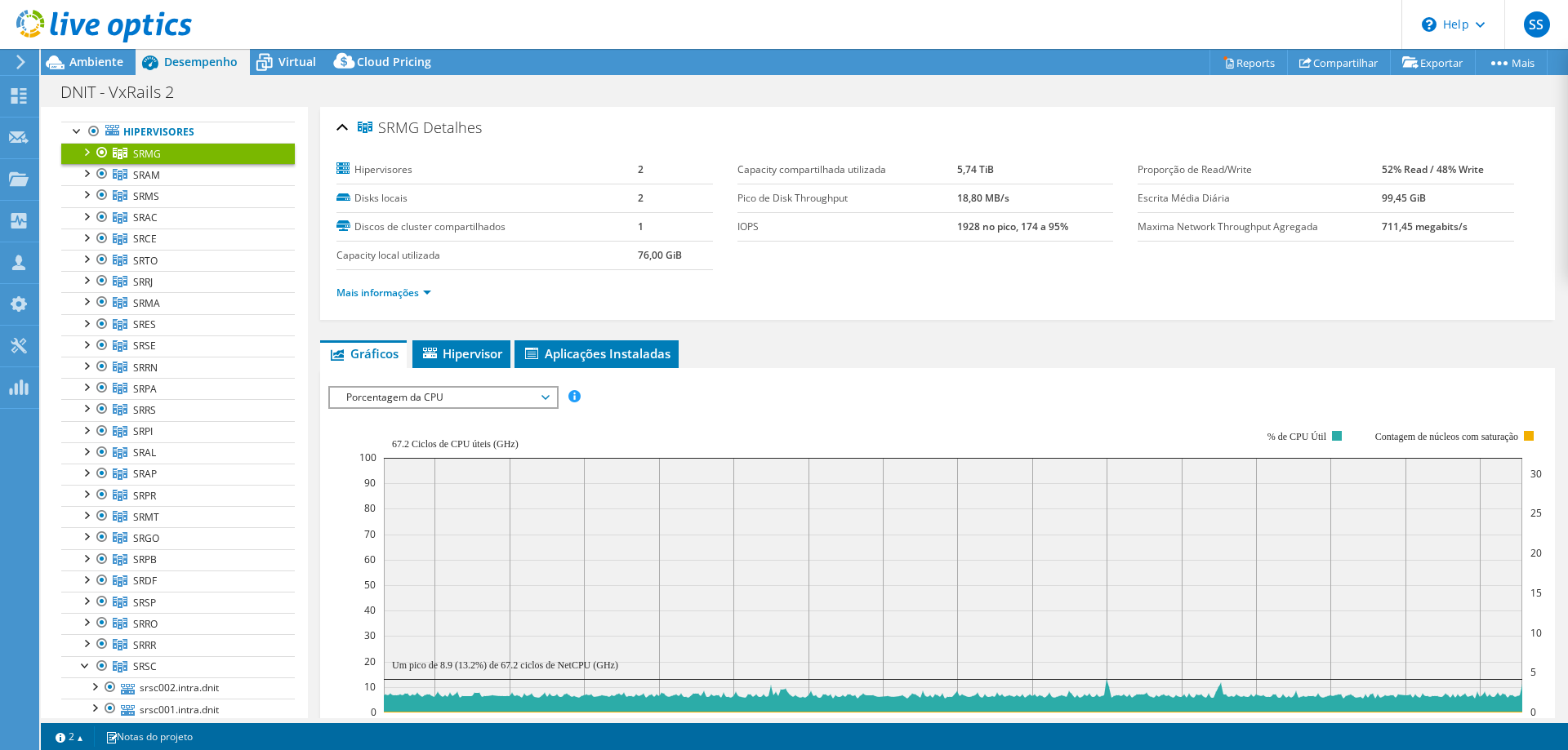
click at [980, 85] on div "DNIT - VxRails 2 Imprimir" at bounding box center [804, 92] width 1527 height 30
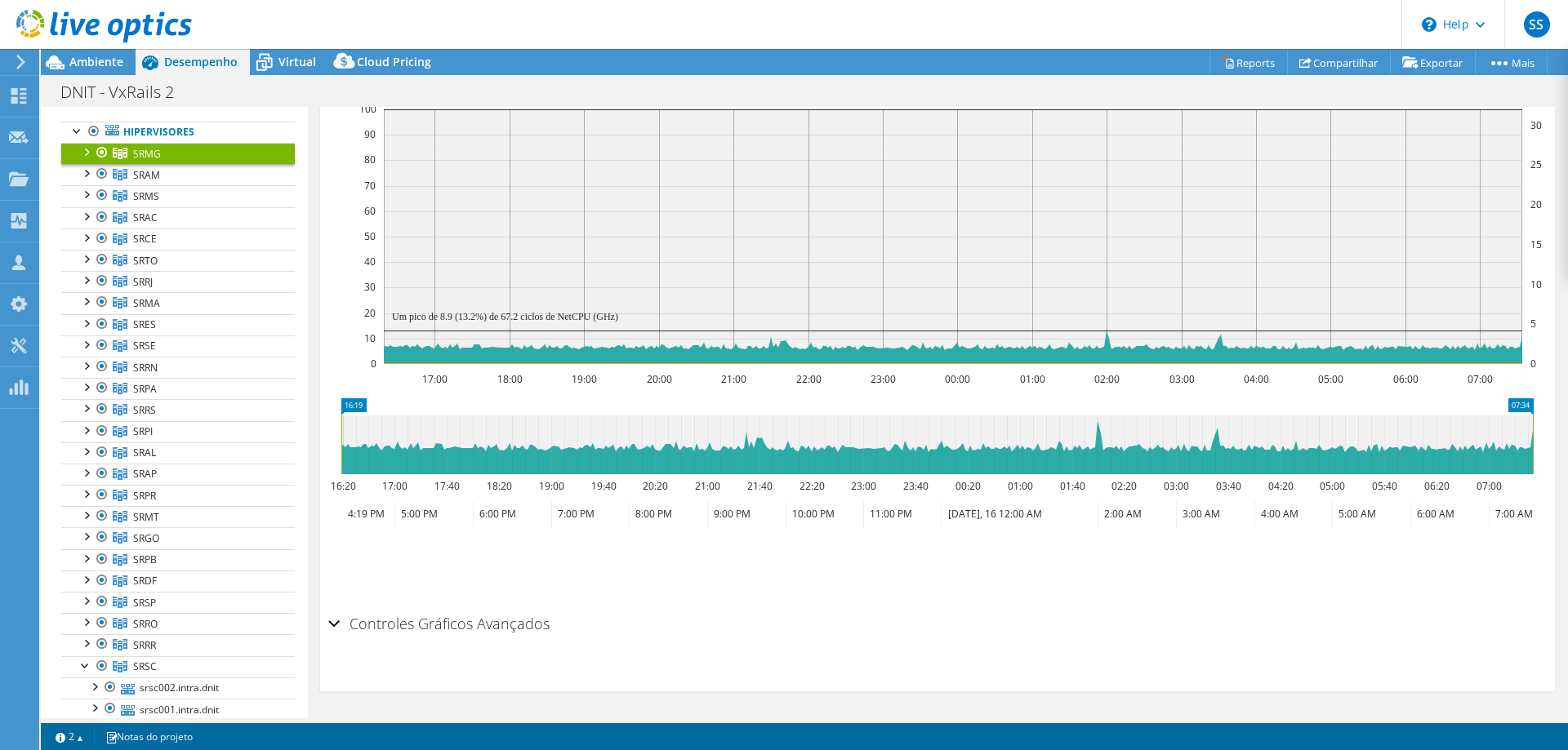
click at [479, 607] on h2 "Controles Gráficos Avançados" at bounding box center [439, 623] width 221 height 33
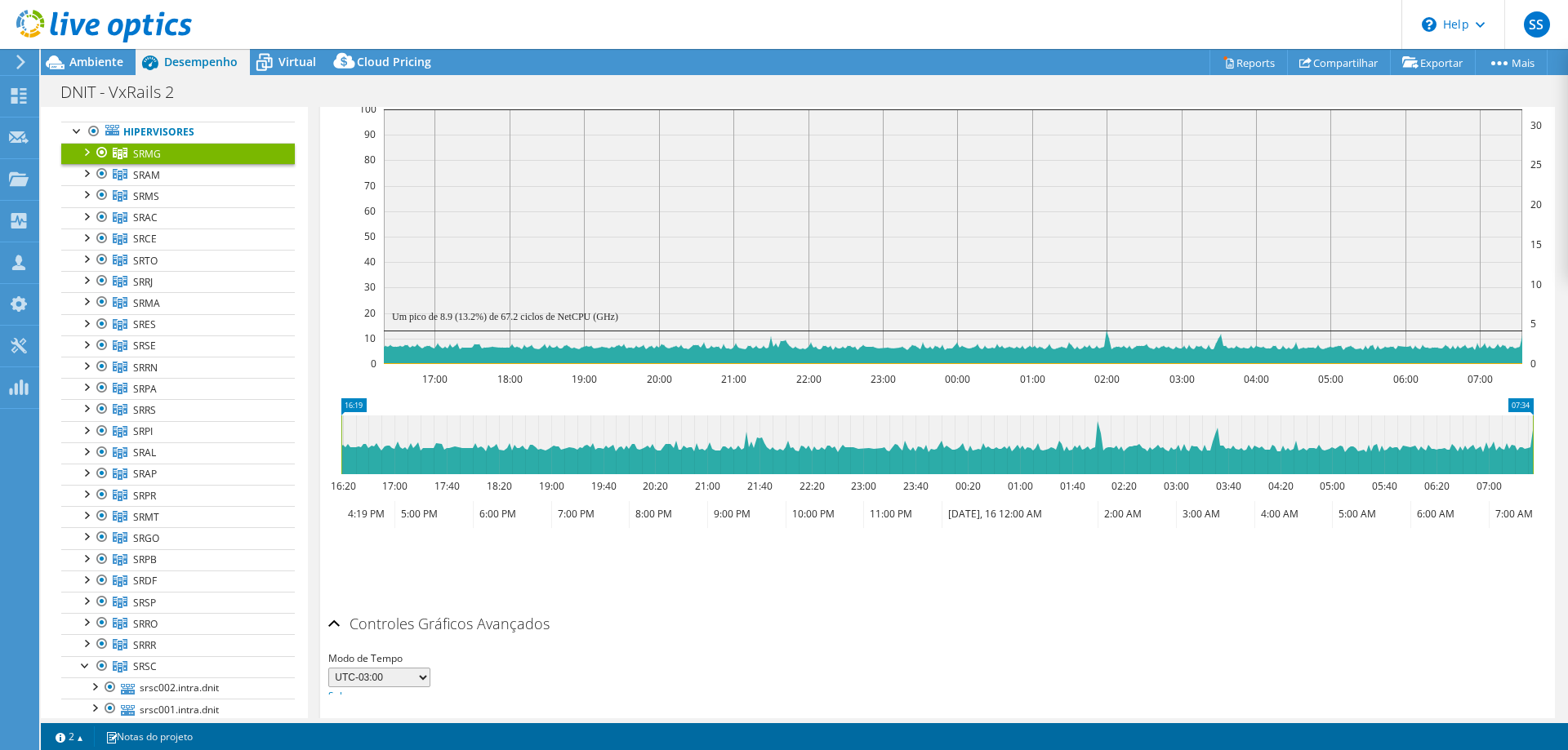
scroll to position [410, 0]
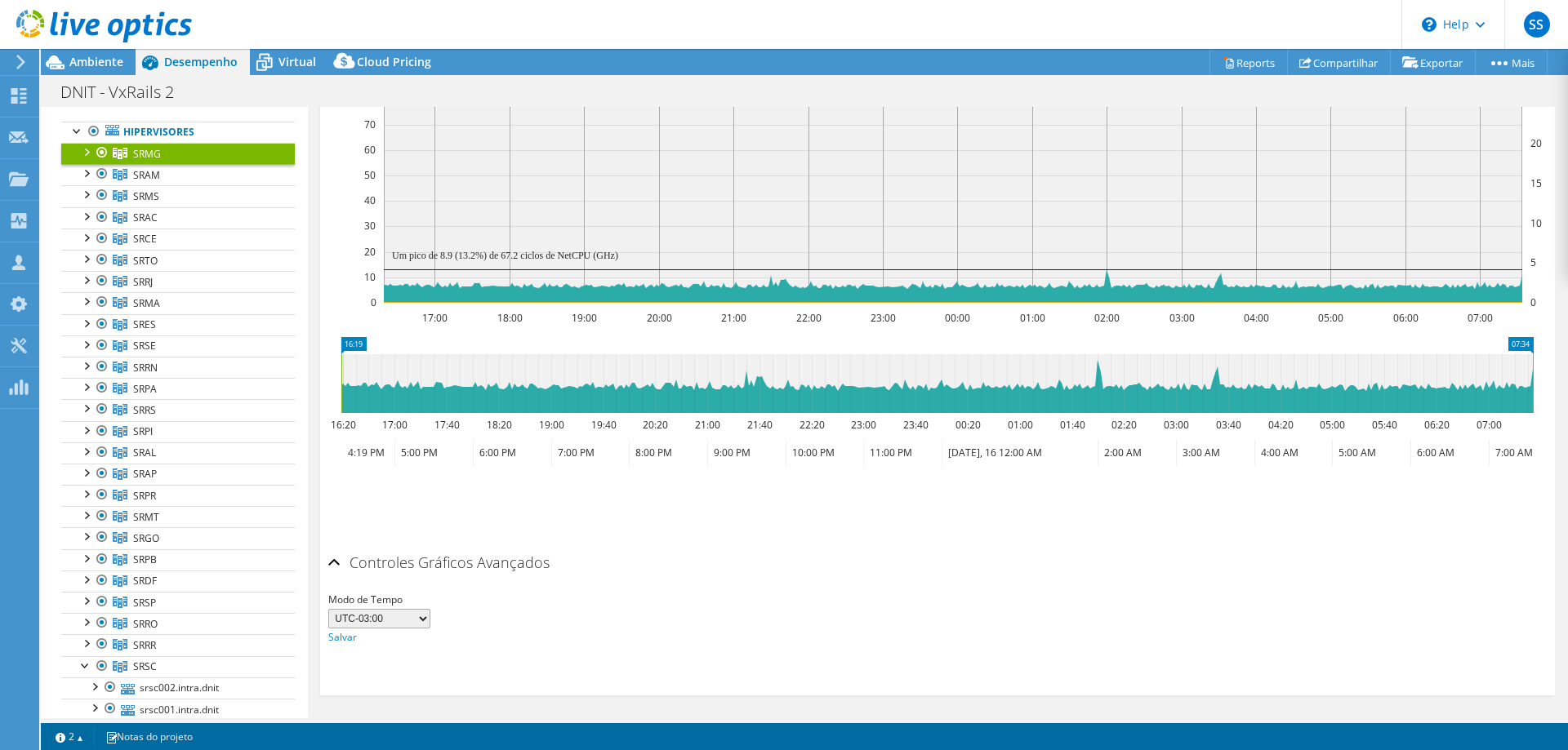
click at [329, 609] on select "UTC-12:00 UTC-11:00 UTC-10:00 UTC-09:30 UTC-09:00 UTC-08:00 UTC-07:00 UTC-06:00…" at bounding box center [379, 619] width 102 height 19
drag, startPoint x: 392, startPoint y: 615, endPoint x: 505, endPoint y: 575, distance: 119.9
click at [614, 585] on div "Modo de Tempo UTC-12:00 UTC-11:00 UTC-10:00 UTC-09:30 UTC-09:00 UTC-08:00 UTC-0…" at bounding box center [937, 614] width 1218 height 66
click at [502, 563] on h2 "Controles Gráficos Avançados" at bounding box center [439, 562] width 221 height 33
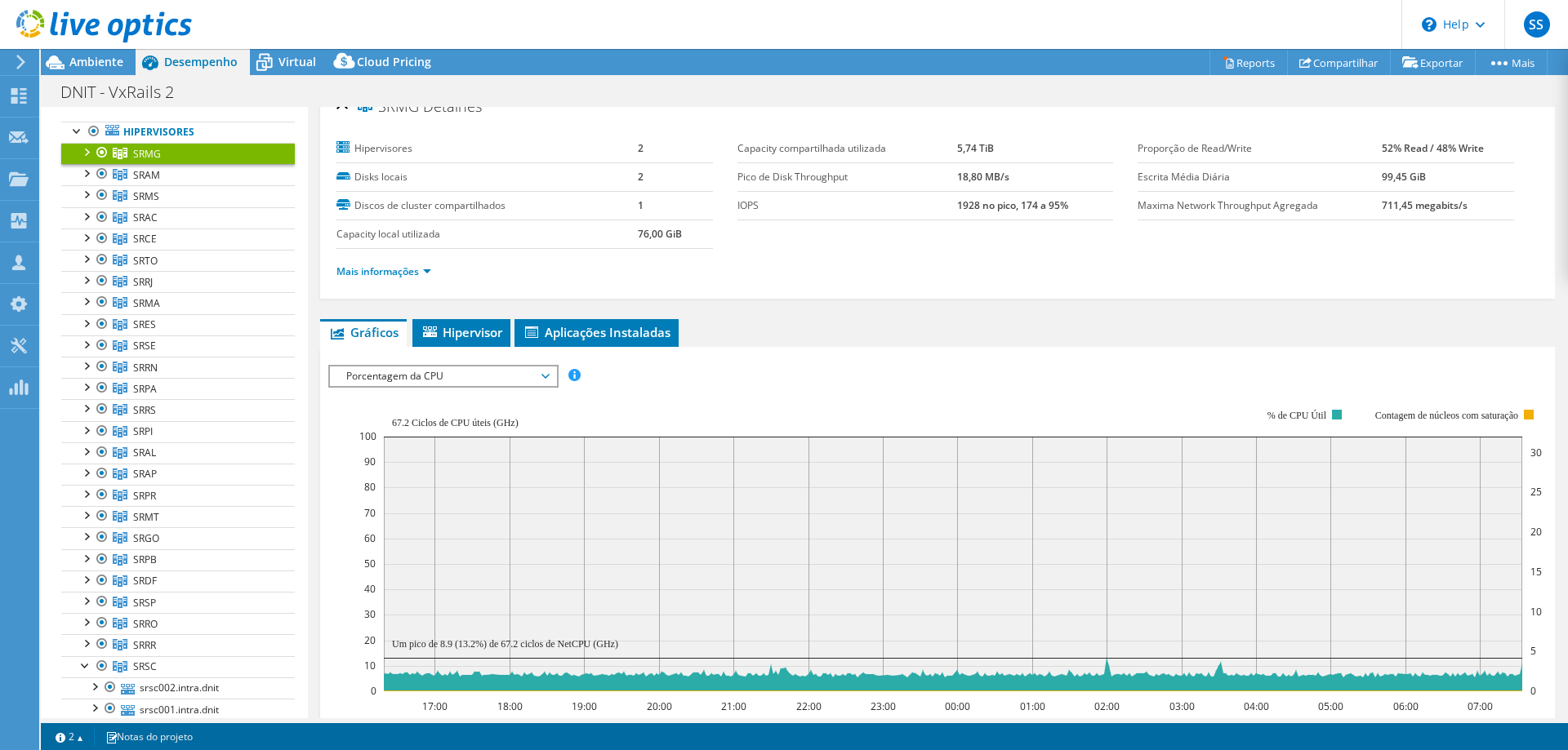
scroll to position [0, 0]
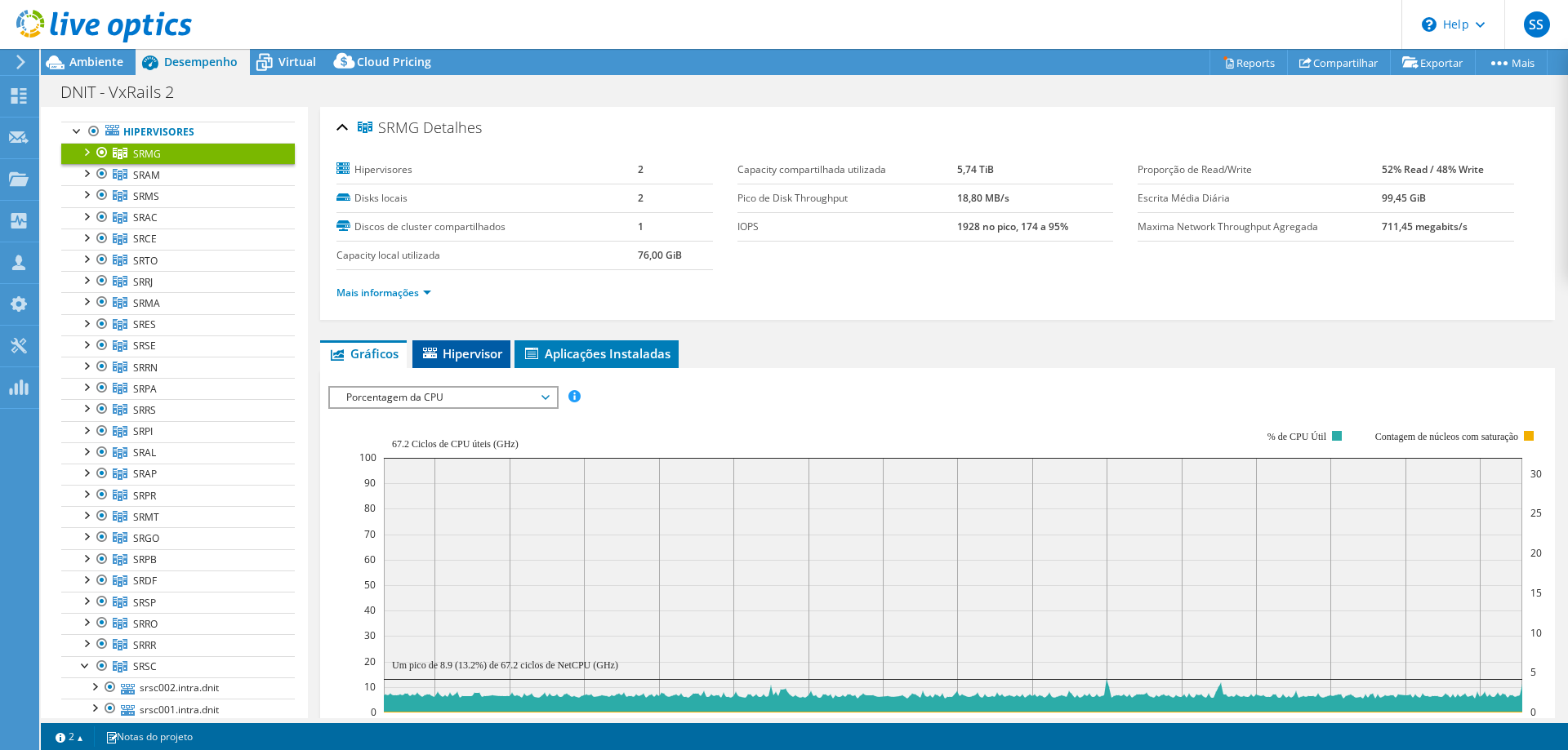
click at [468, 350] on span "Hipervisor" at bounding box center [462, 353] width 82 height 16
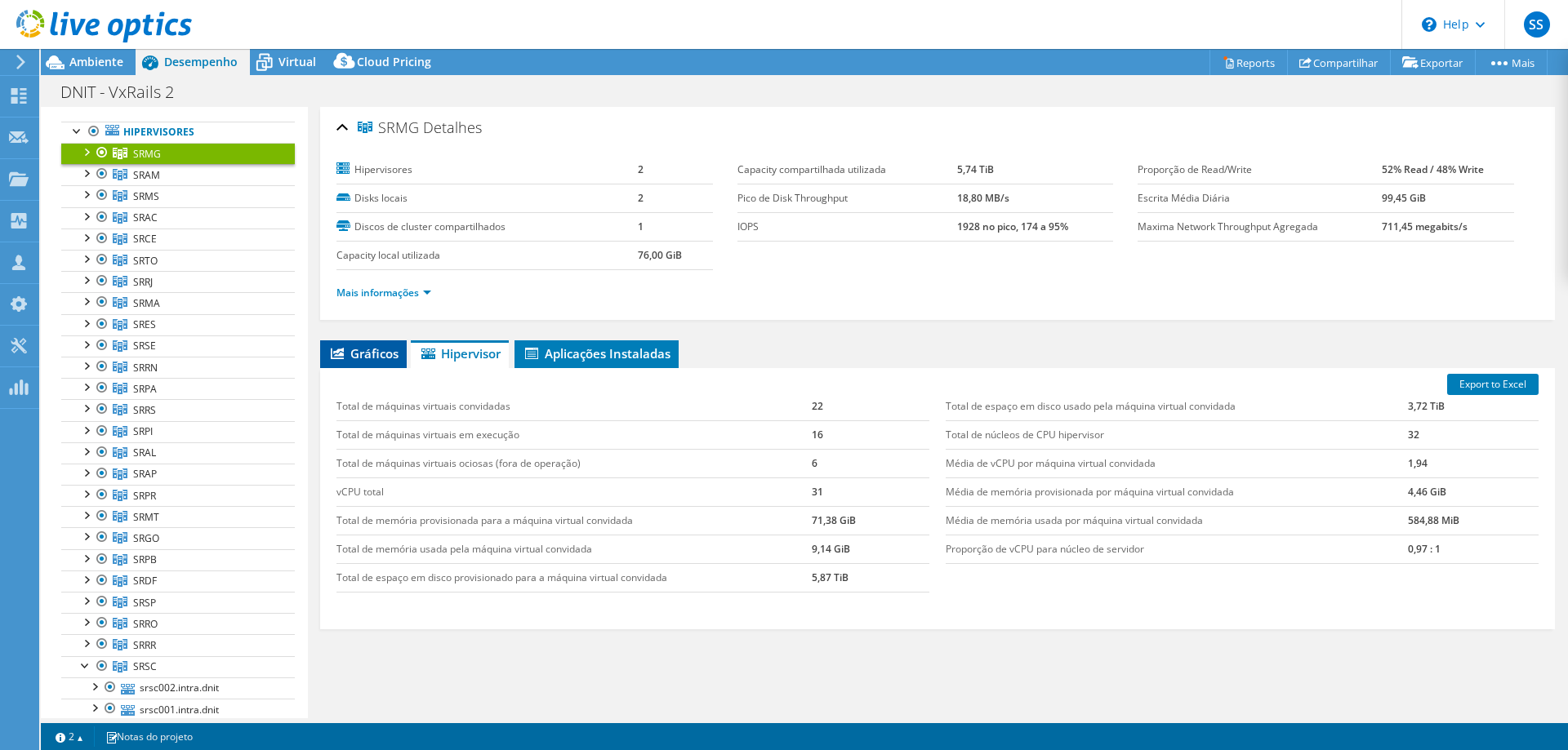
click at [357, 346] on span "Gráficos" at bounding box center [363, 353] width 70 height 16
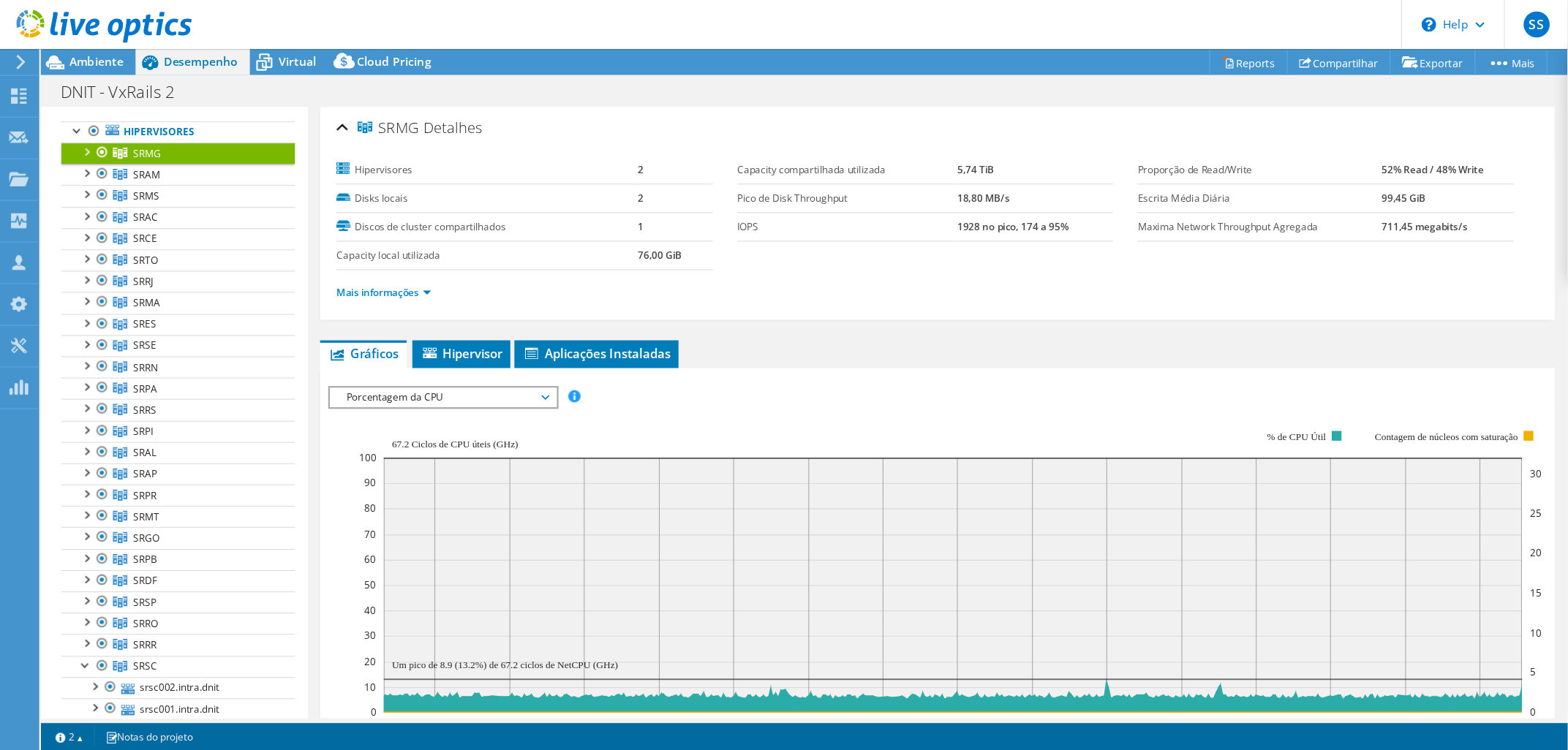
scroll to position [75, 0]
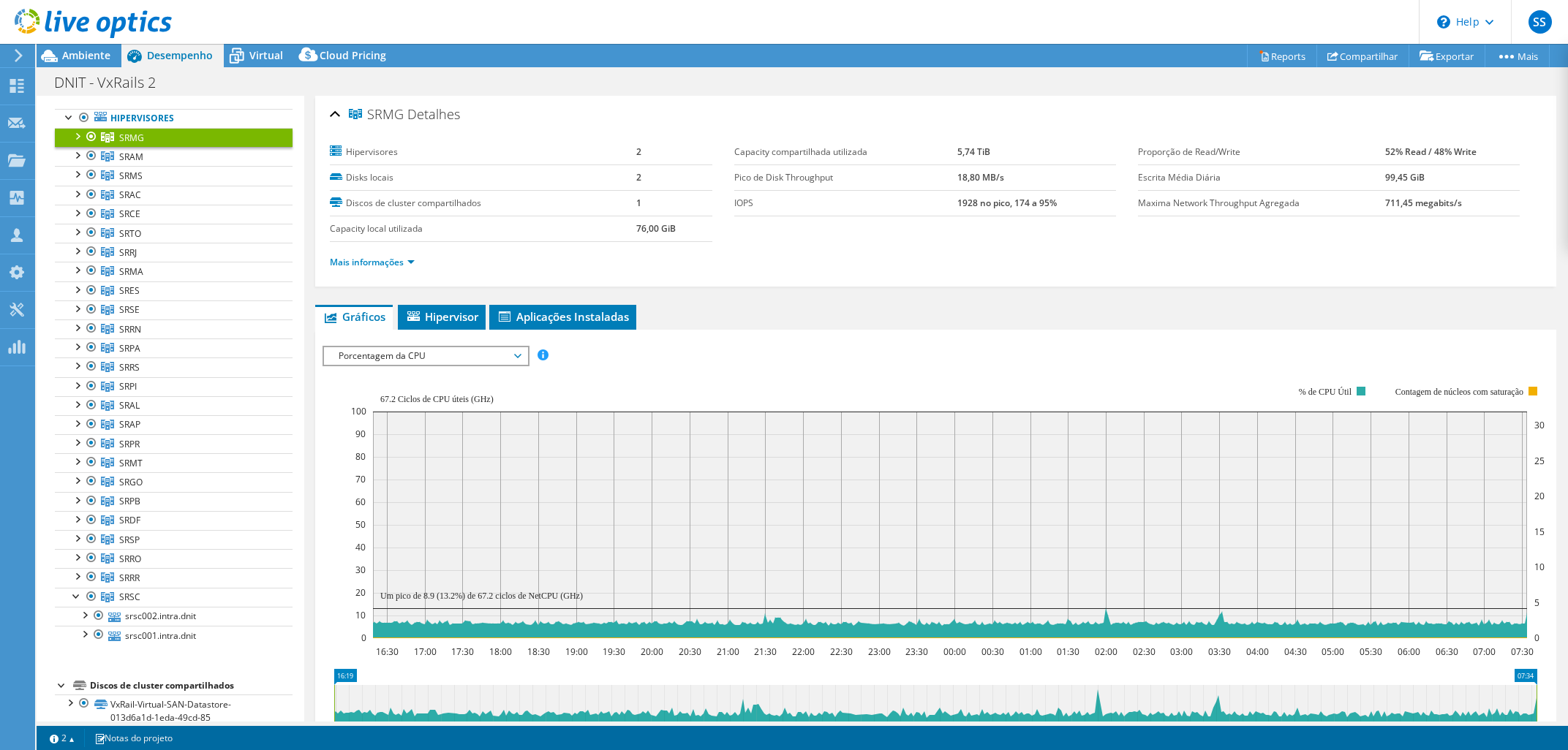
click at [59, 671] on div at bounding box center [62, 684] width 14 height 14
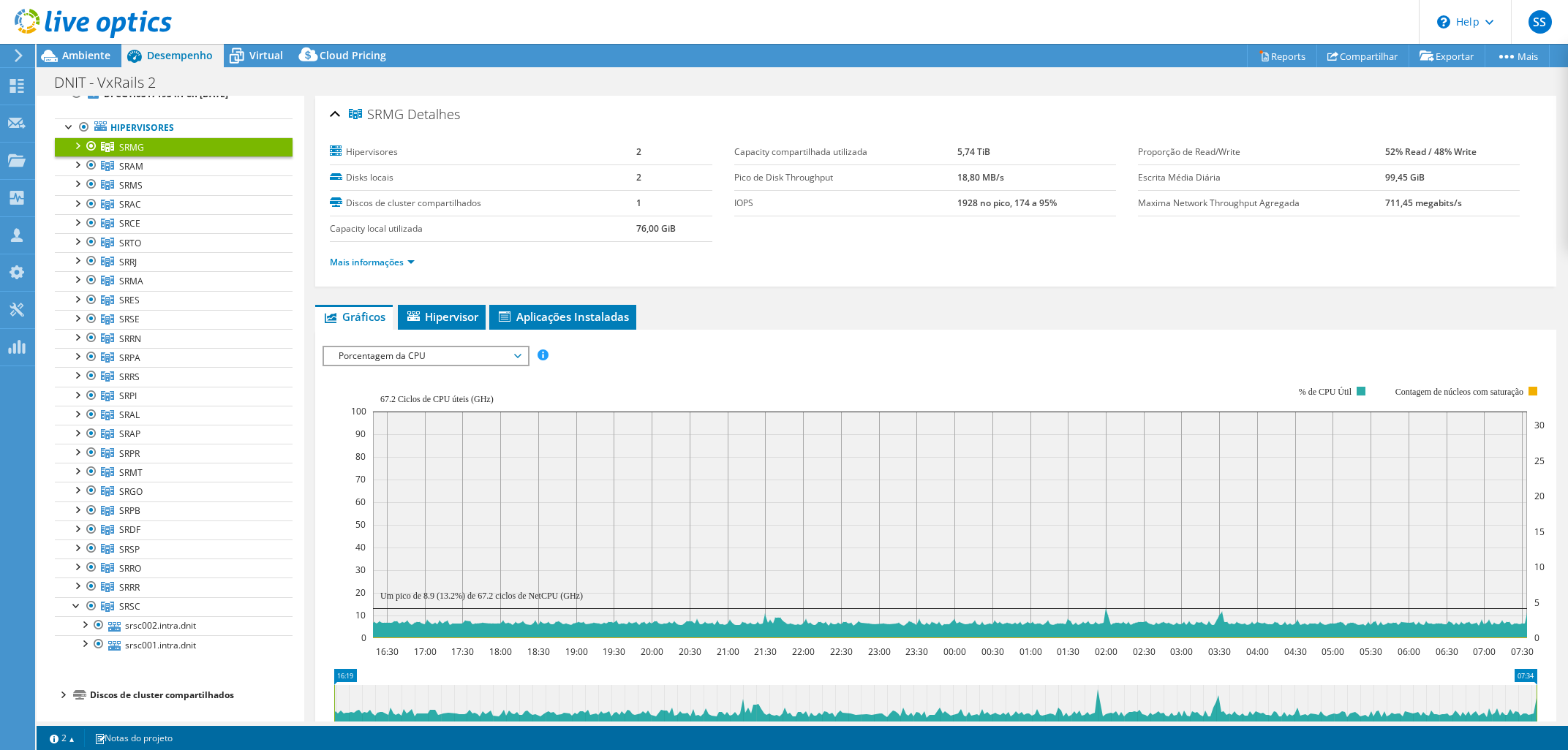
scroll to position [67, 0]
click at [448, 355] on span "Porcentagem da CPU" at bounding box center [425, 356] width 188 height 17
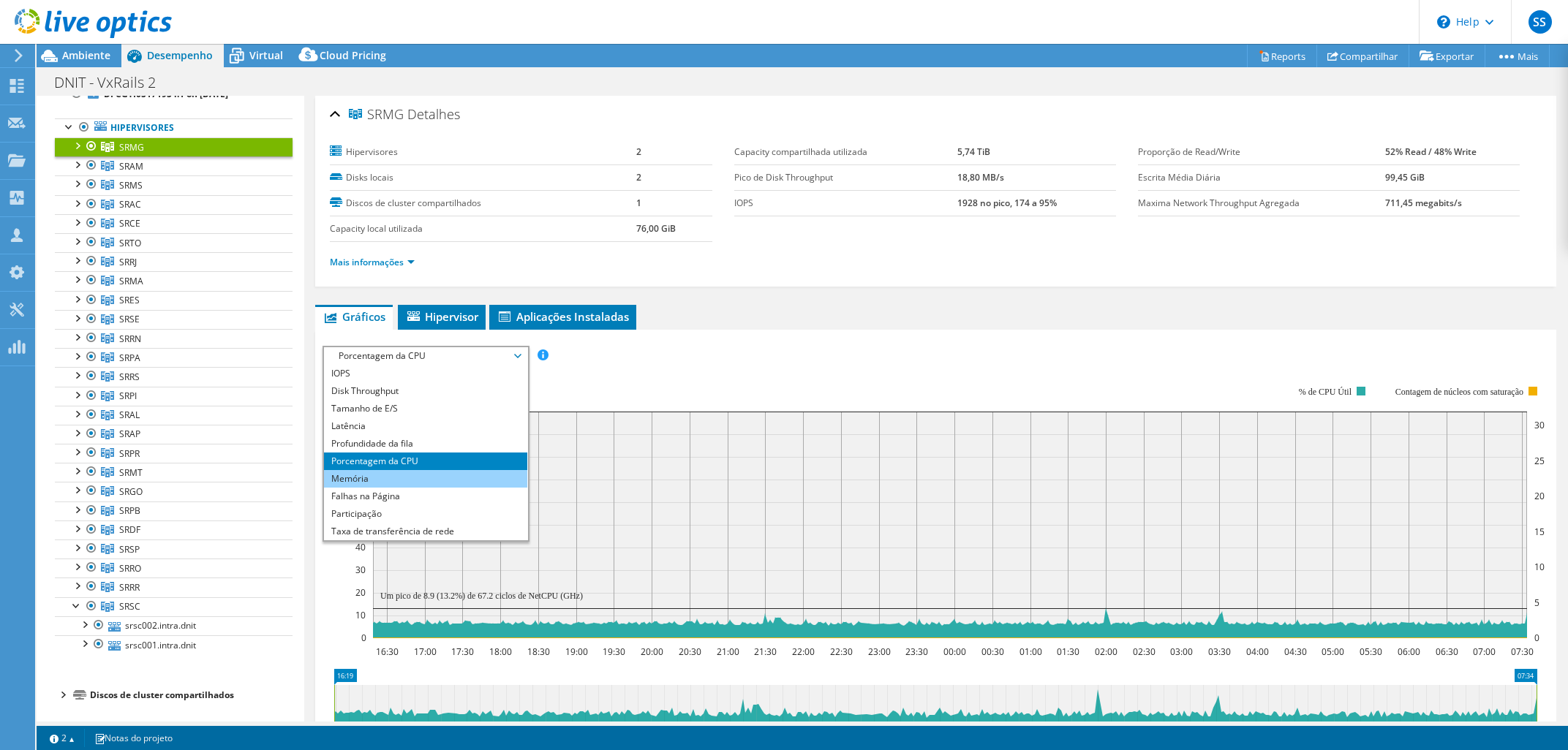
click at [434, 477] on li "Memória" at bounding box center [424, 479] width 202 height 17
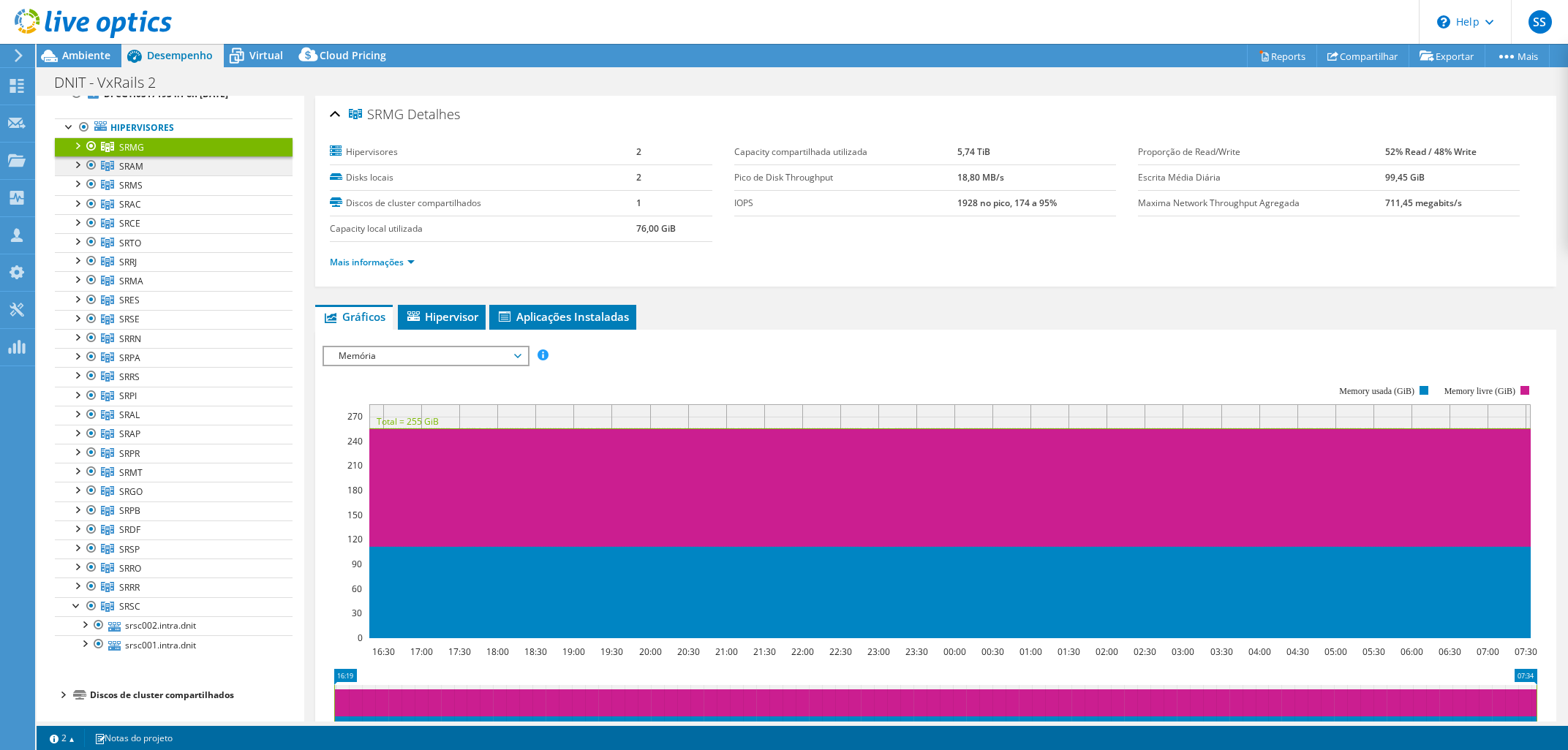
click at [184, 156] on link "SRAM" at bounding box center [174, 147] width 238 height 19
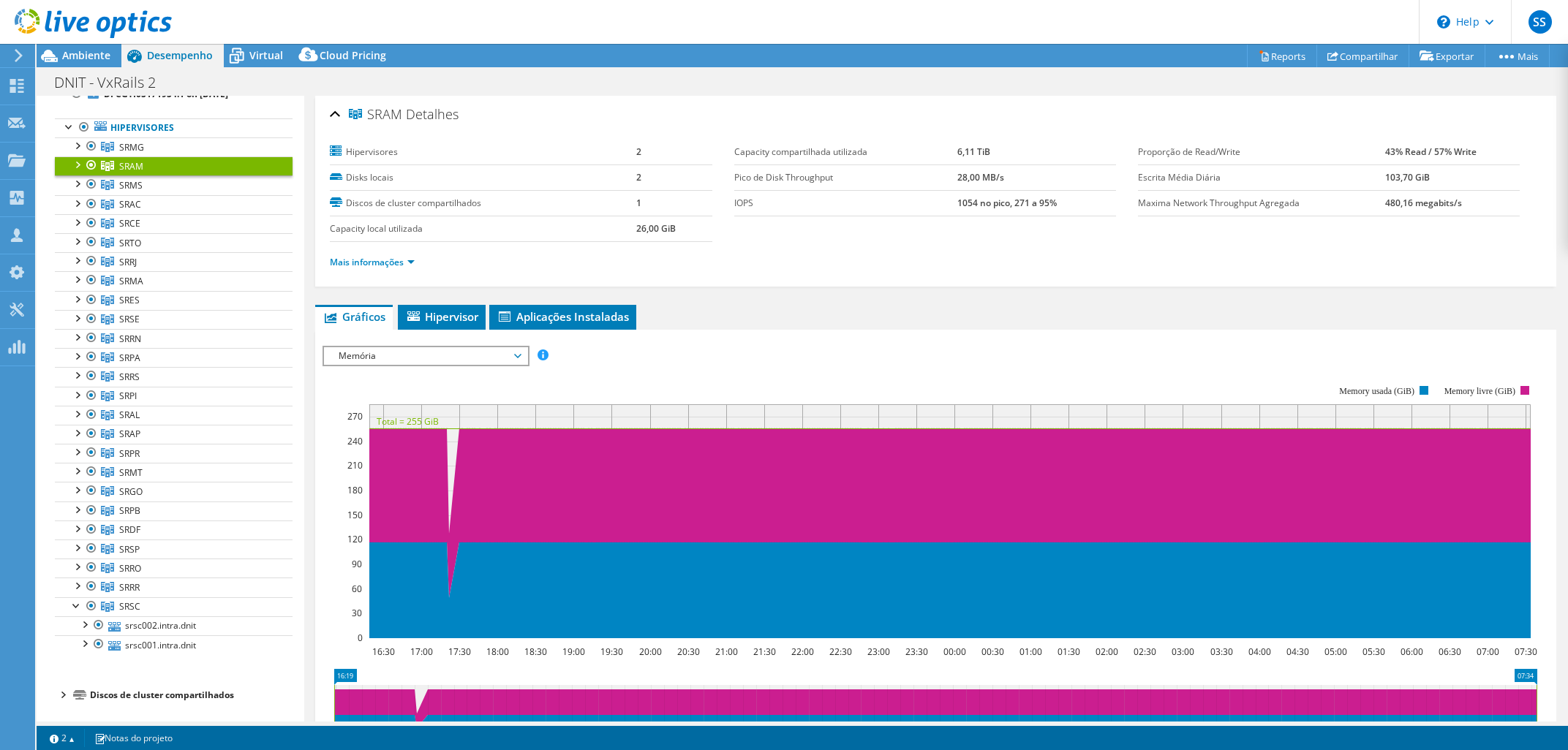
click at [312, 427] on div "SRAM Detalhes Hipervisores 2 Disks locais 2 Discos de cluster compartilhados 1 …" at bounding box center [936, 526] width 1263 height 861
click at [460, 363] on div "Memória IOPS Disk Throughput Tamanho de E/S Latência Profundidade da fila Porce…" at bounding box center [426, 356] width 206 height 21
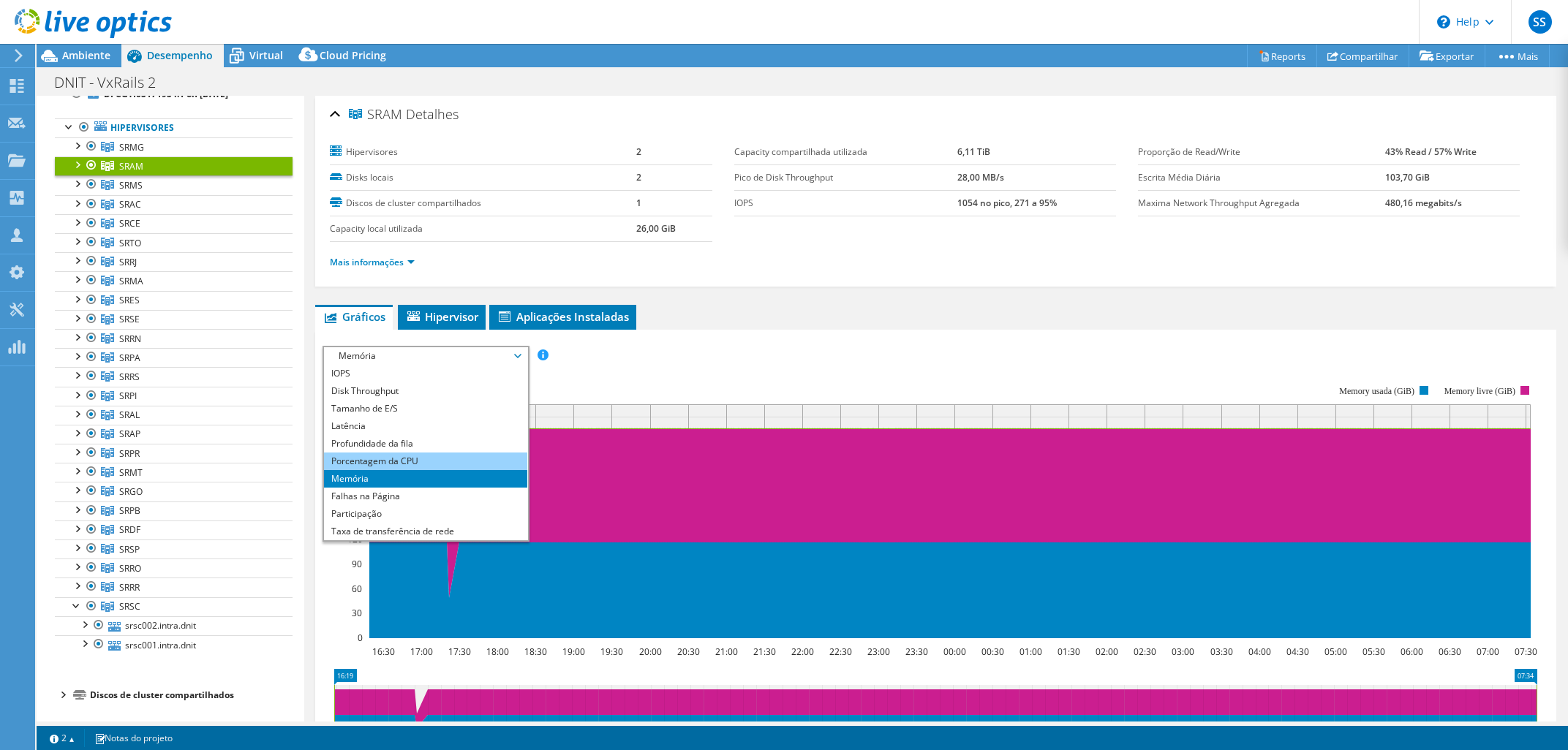
click at [435, 453] on li "Porcentagem da CPU" at bounding box center [424, 461] width 202 height 17
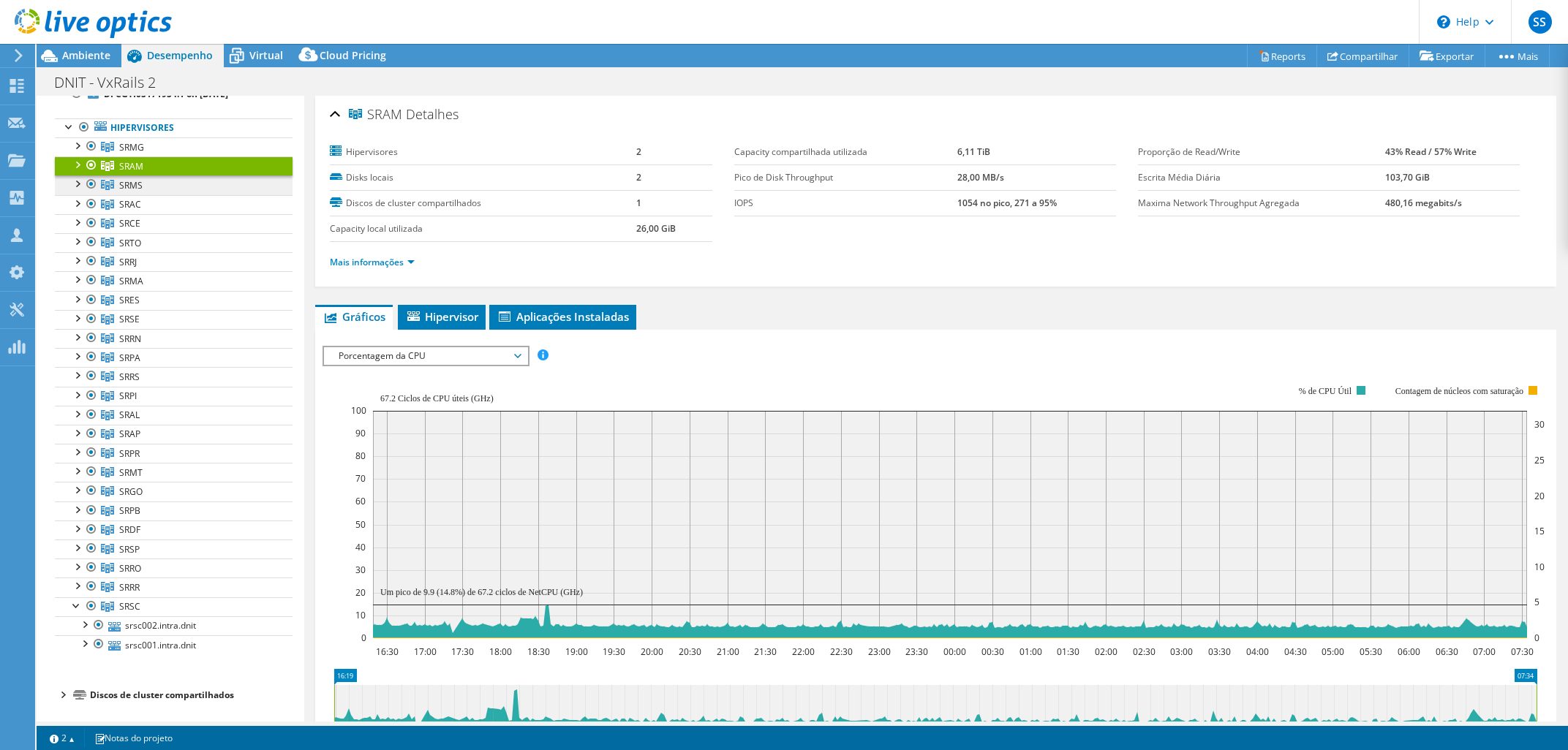
click at [224, 156] on link "SRMS" at bounding box center [174, 147] width 238 height 19
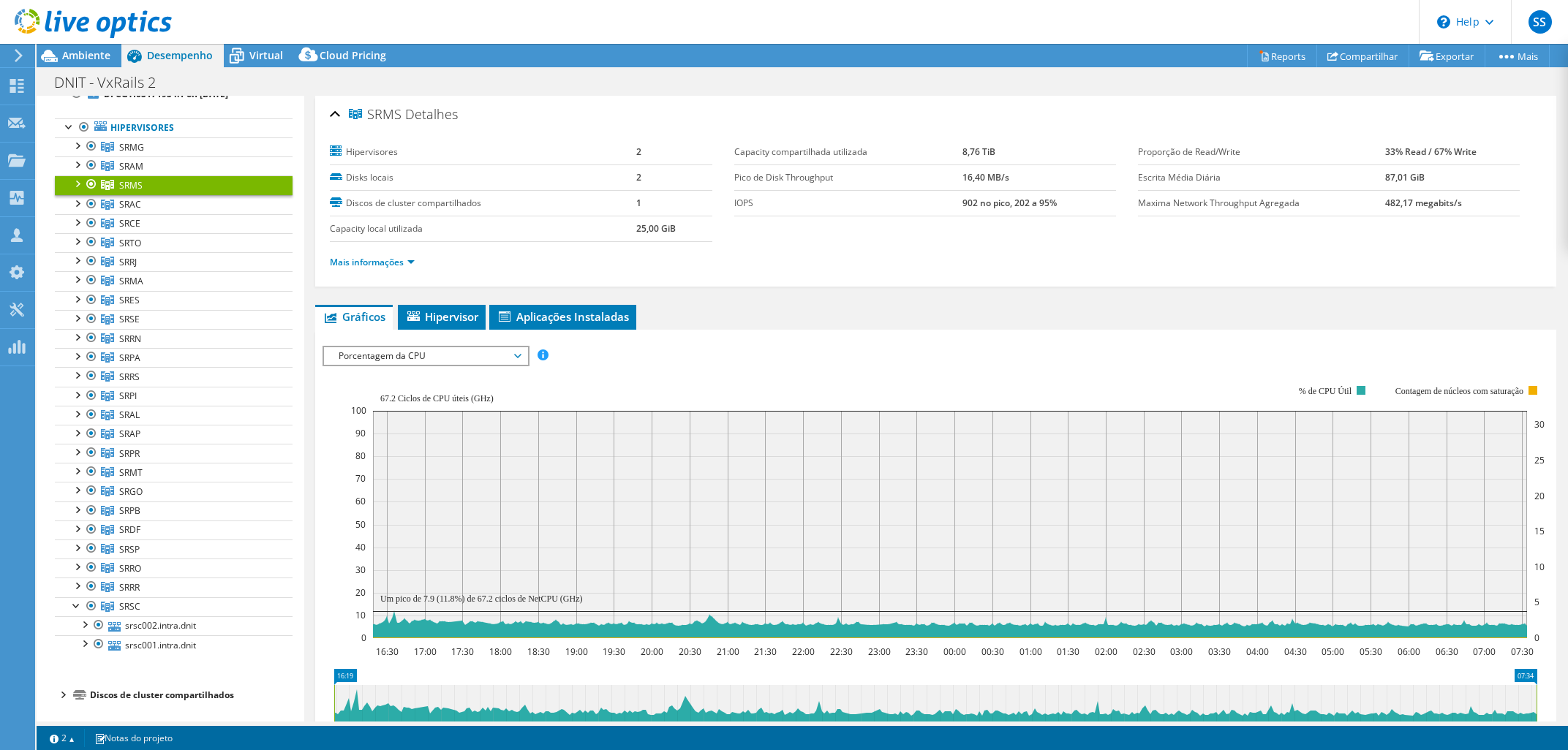
click at [454, 363] on div "Porcentagem da CPU IOPS Disk Throughput Tamanho de E/S Latência Profundidade da…" at bounding box center [426, 356] width 206 height 21
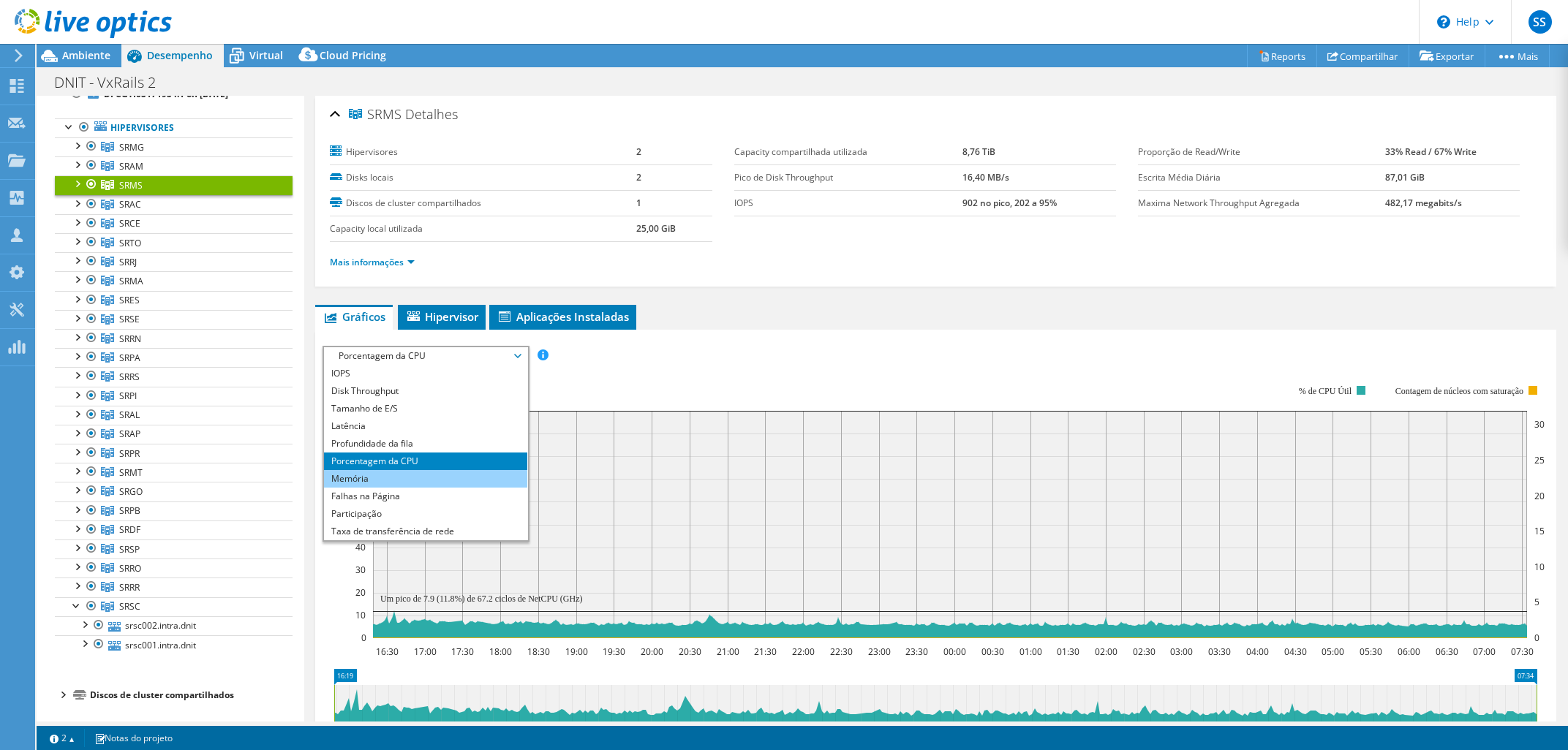
click at [420, 472] on li "Memória" at bounding box center [424, 479] width 202 height 17
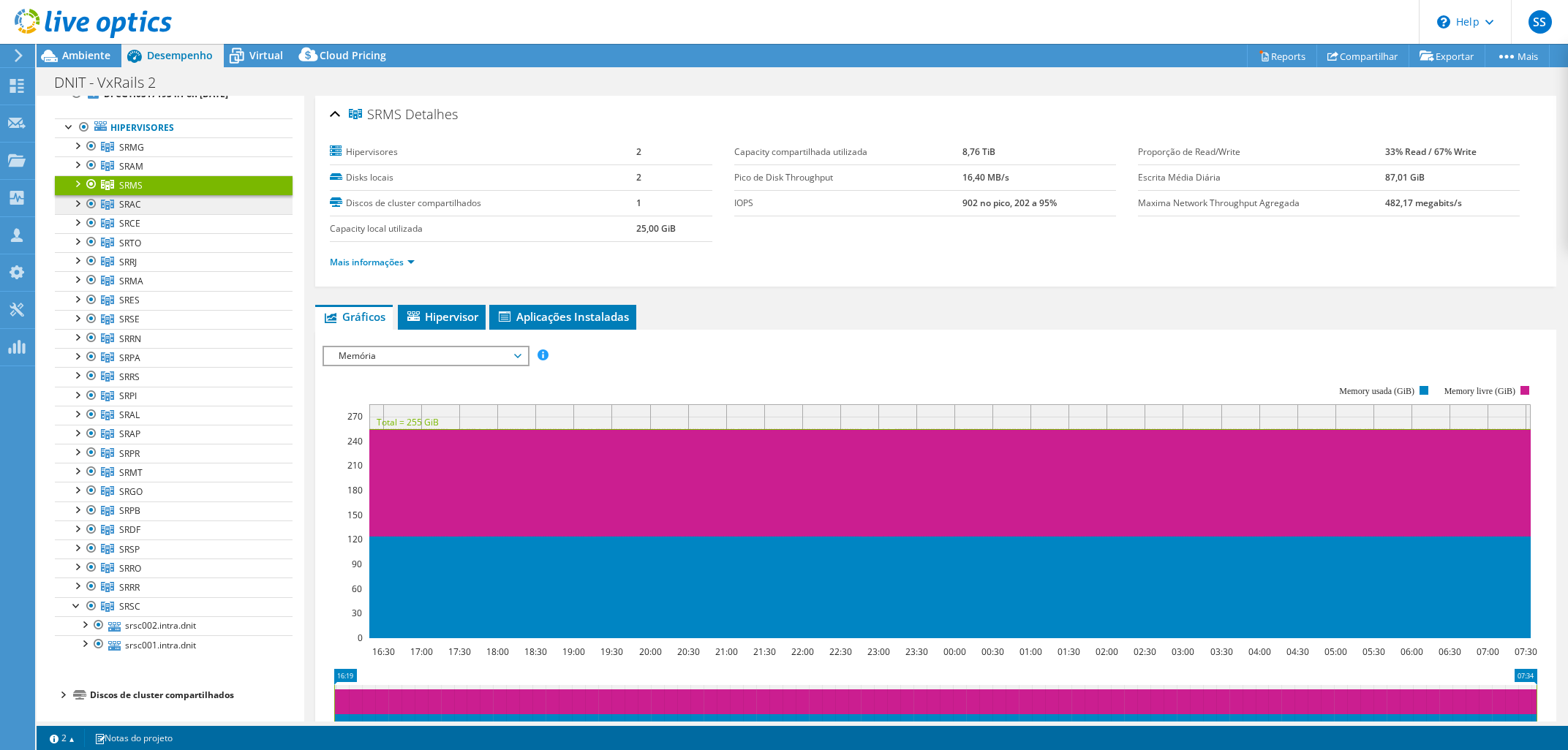
click at [174, 156] on link "SRAC" at bounding box center [174, 147] width 238 height 19
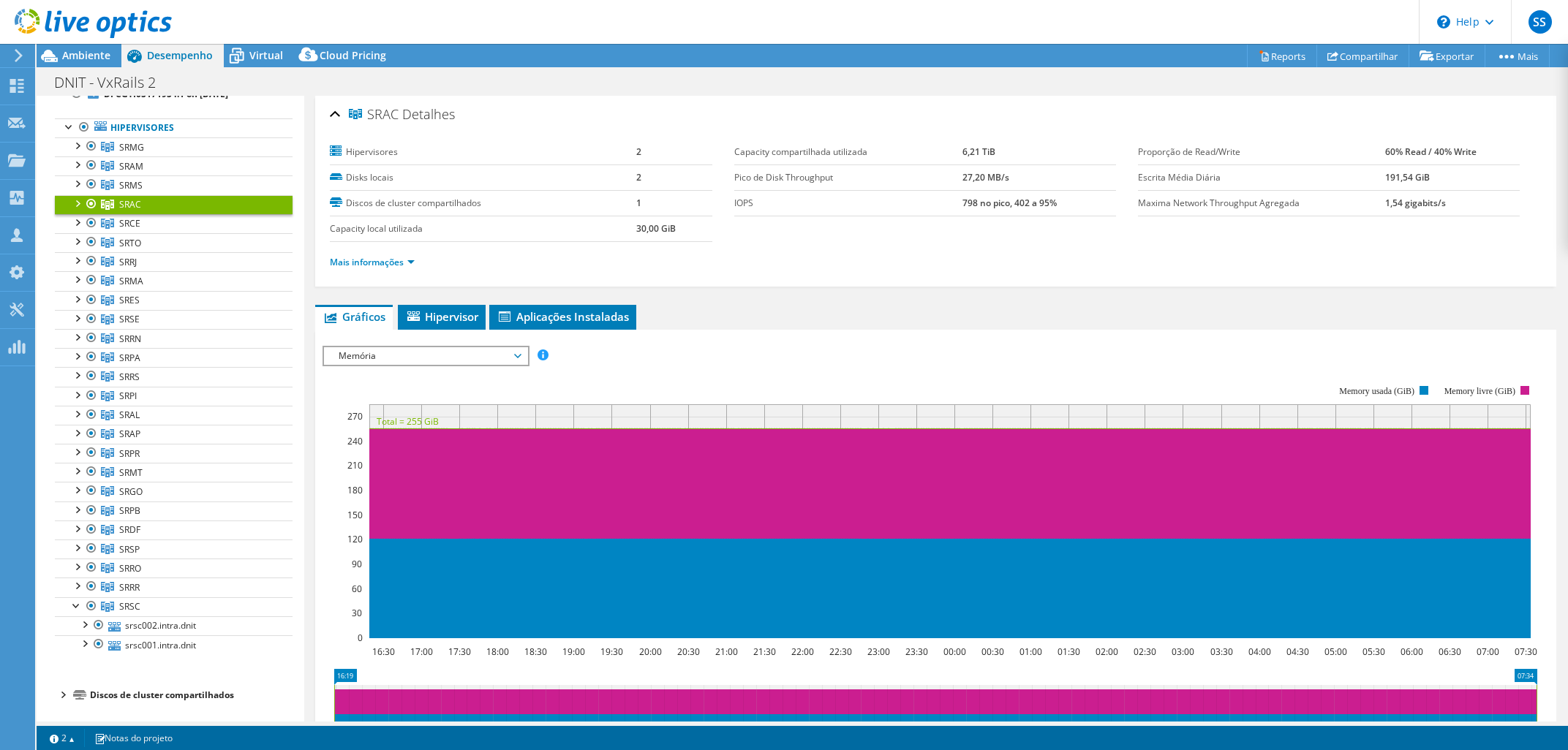
click at [453, 362] on span "Memória" at bounding box center [425, 356] width 188 height 17
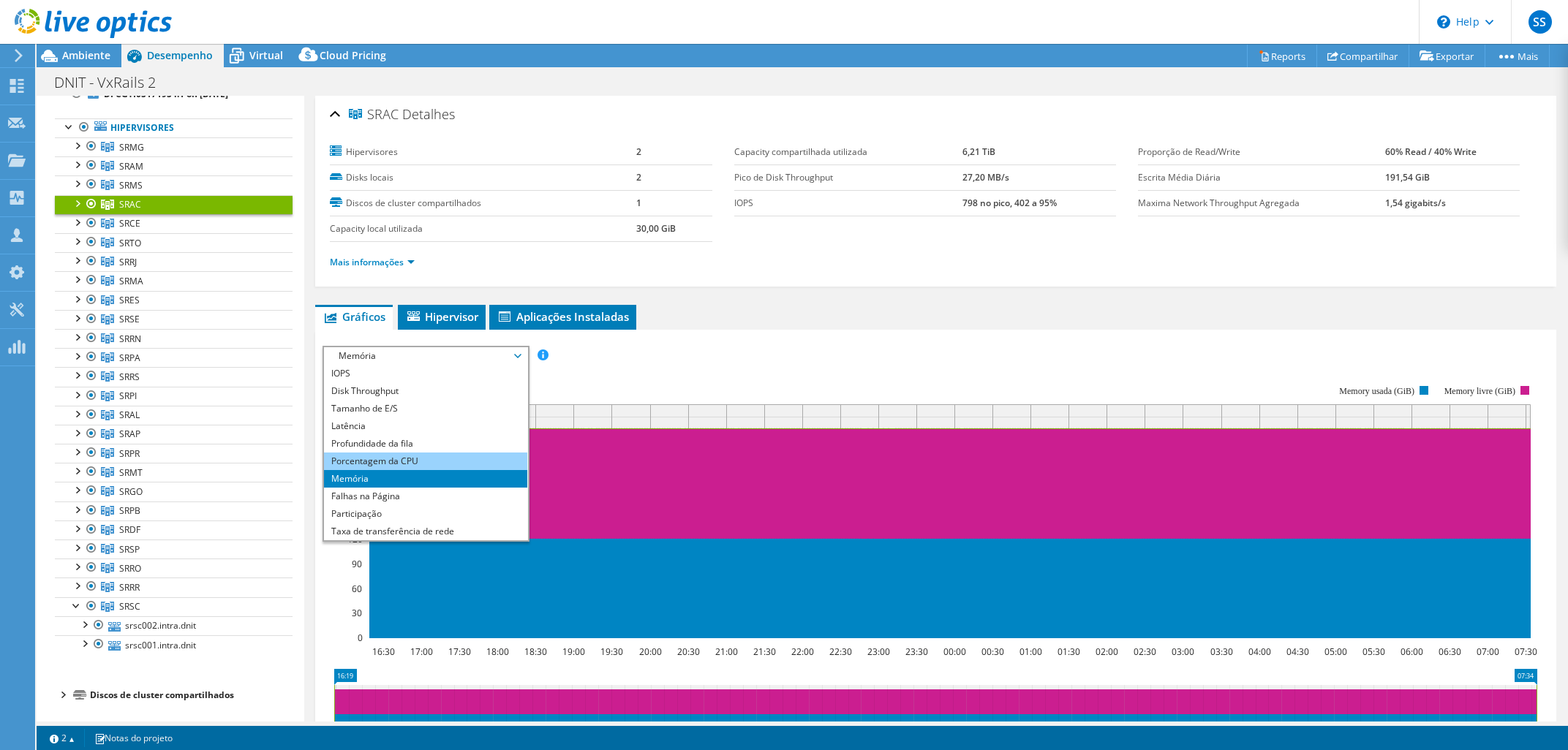
click at [447, 453] on li "Porcentagem da CPU" at bounding box center [424, 461] width 202 height 17
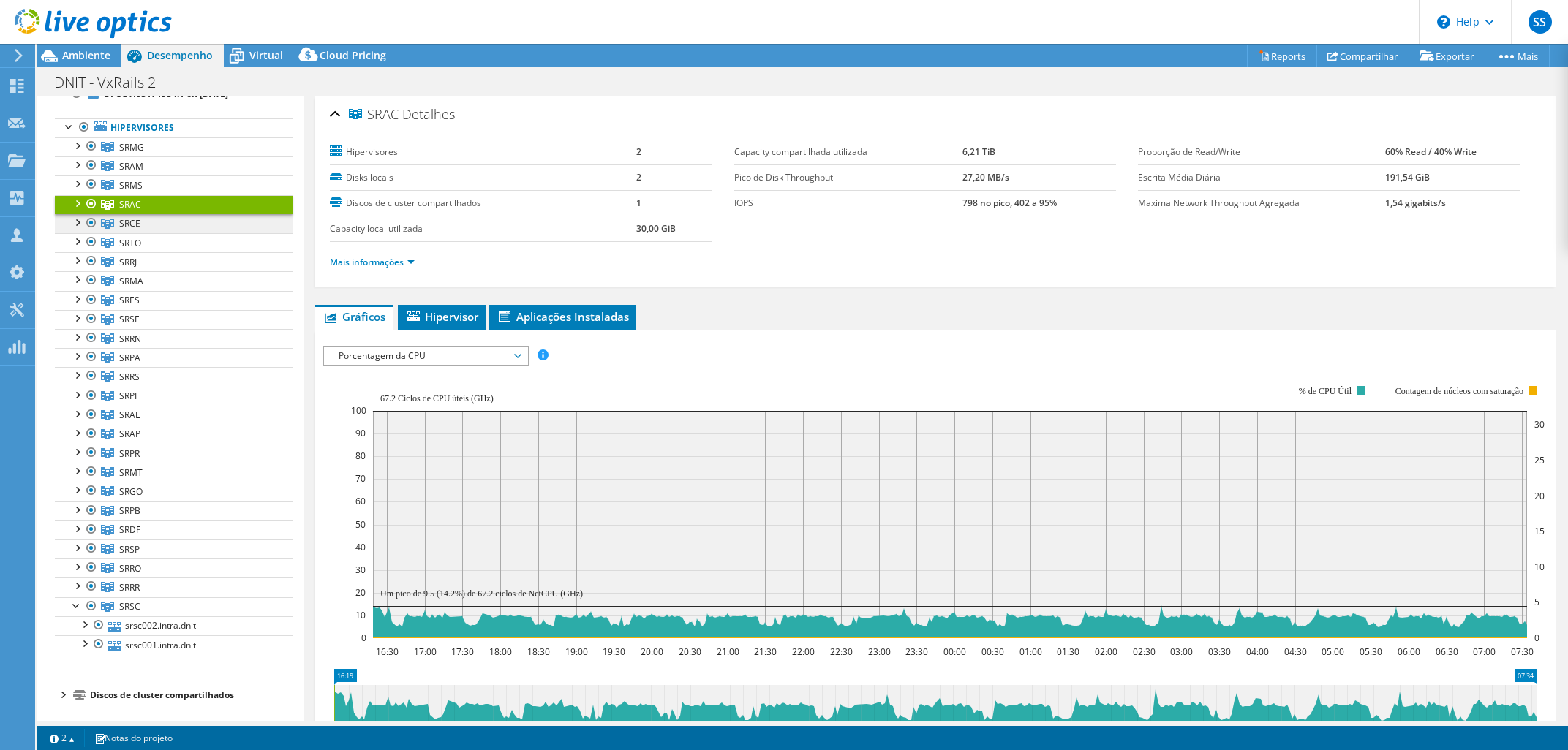
click at [229, 156] on link "SRCE" at bounding box center [174, 147] width 238 height 19
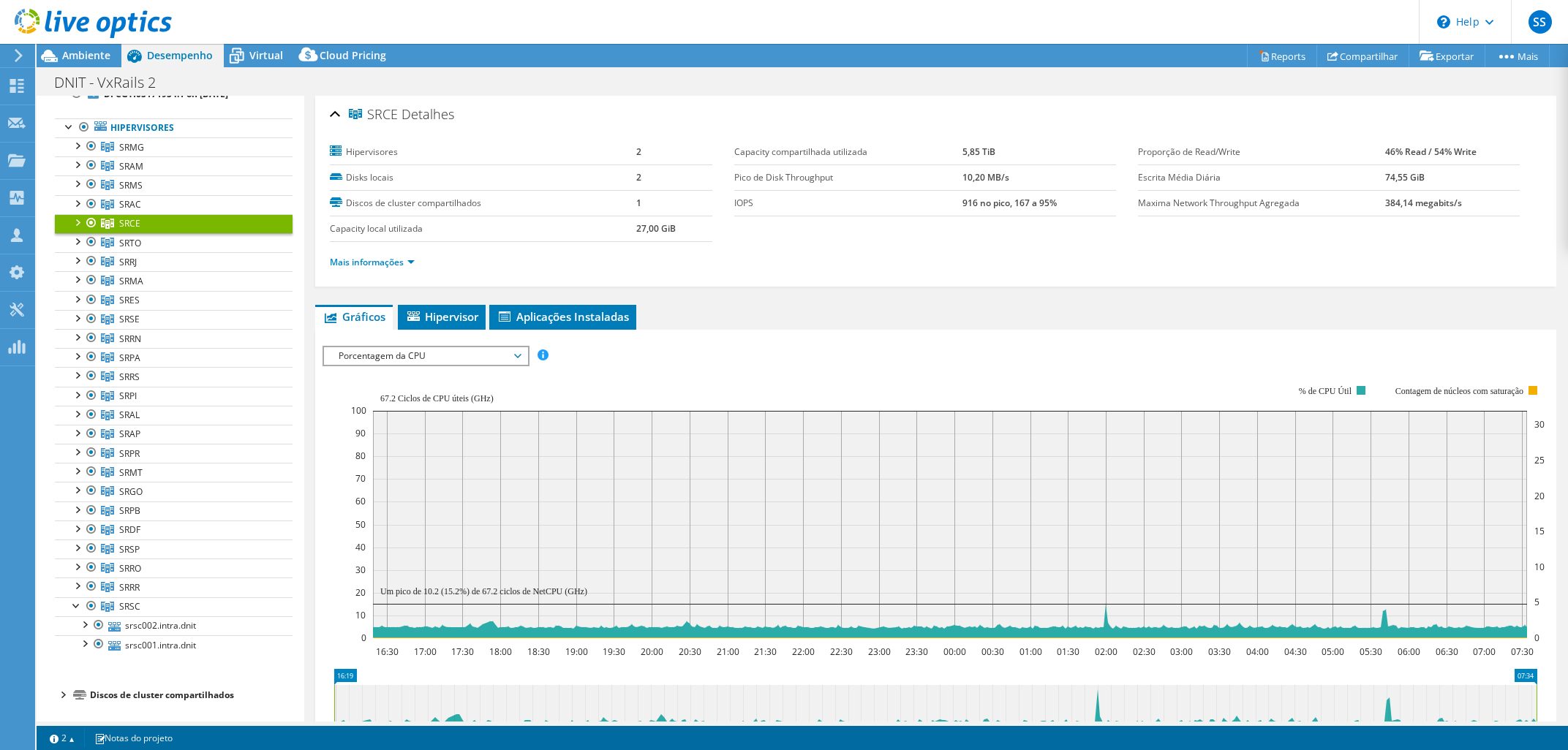
click at [414, 351] on span "Porcentagem da CPU" at bounding box center [425, 356] width 188 height 17
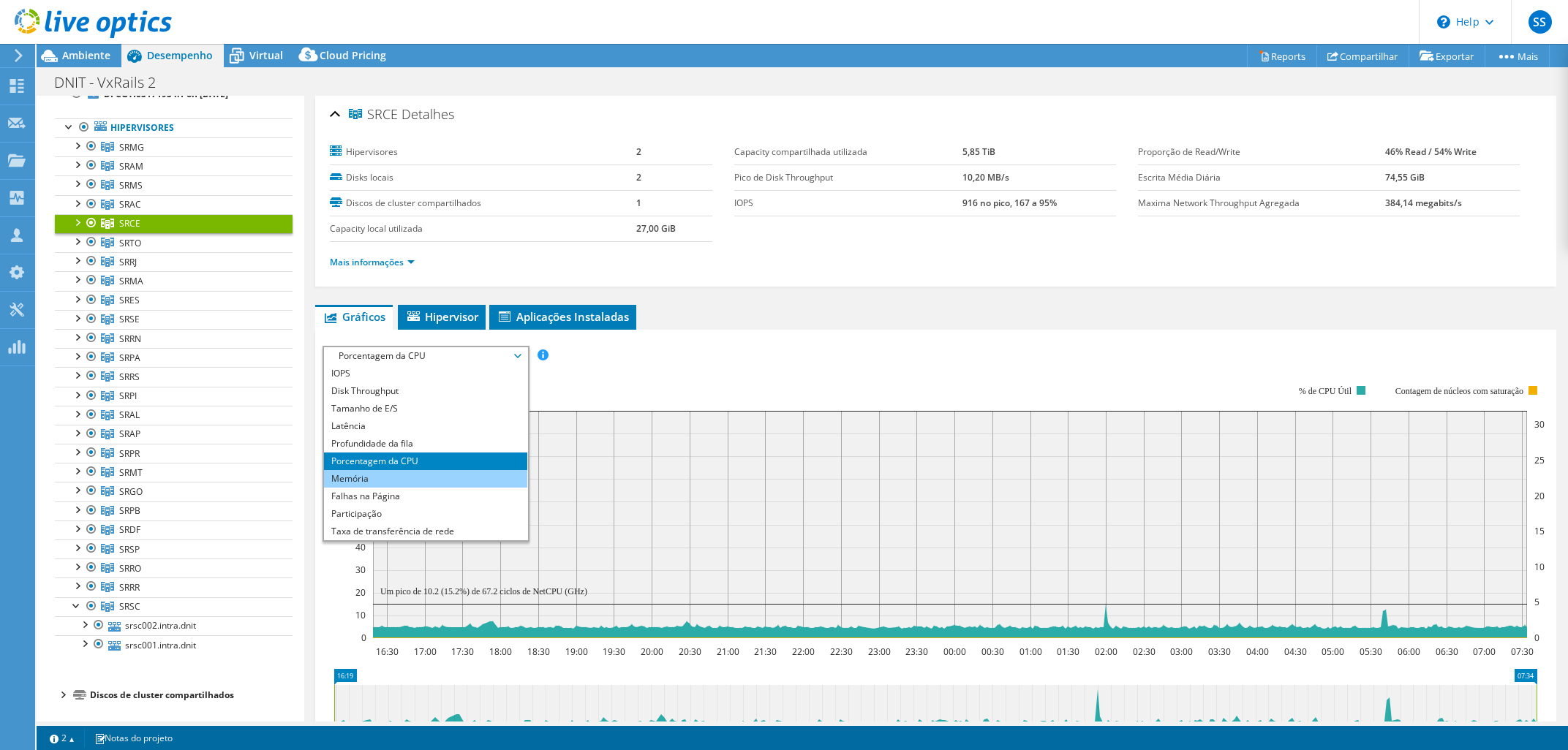
click at [428, 472] on li "Memória" at bounding box center [424, 479] width 202 height 17
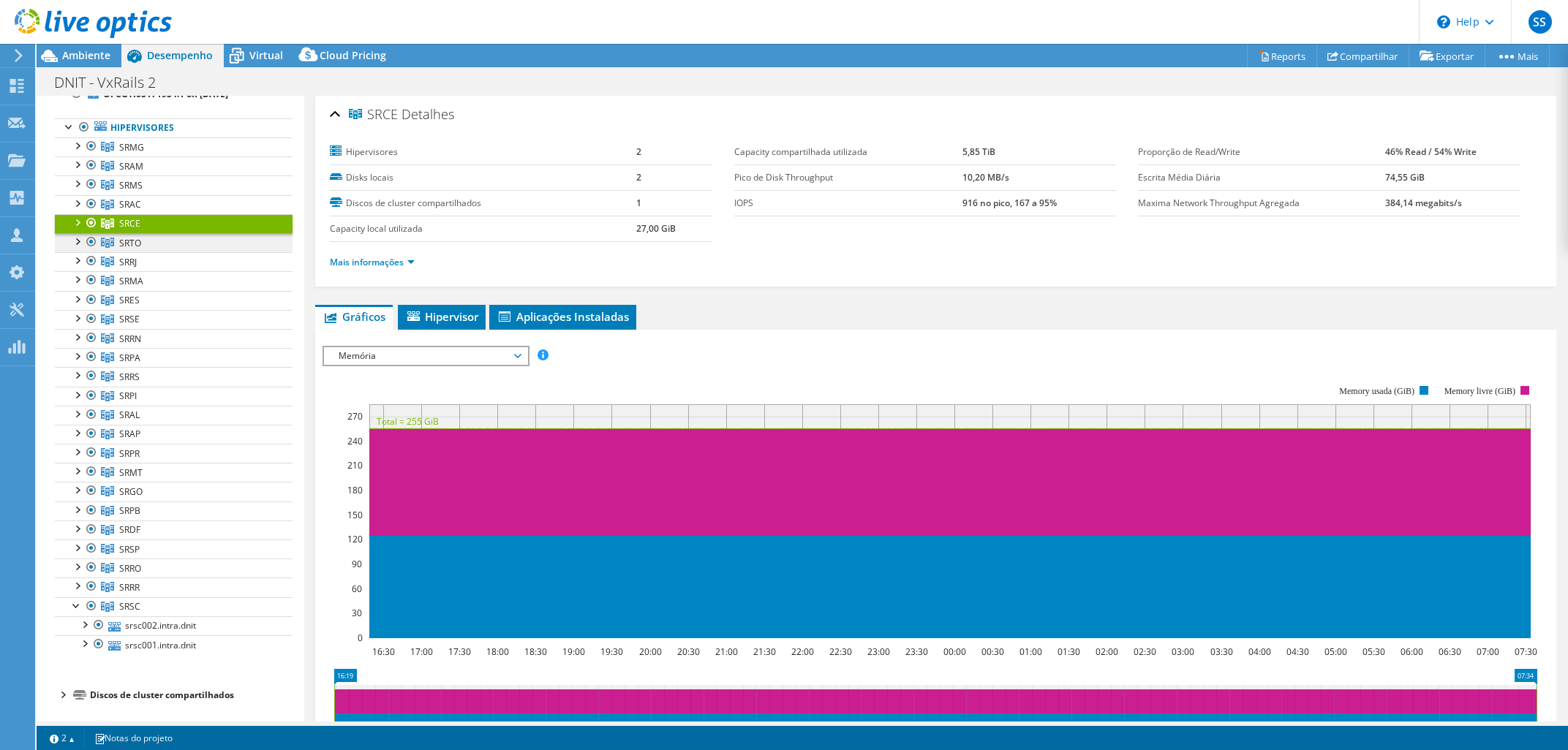
click at [209, 156] on link "SRTO" at bounding box center [174, 147] width 238 height 19
click at [468, 356] on span "Memória" at bounding box center [425, 356] width 188 height 17
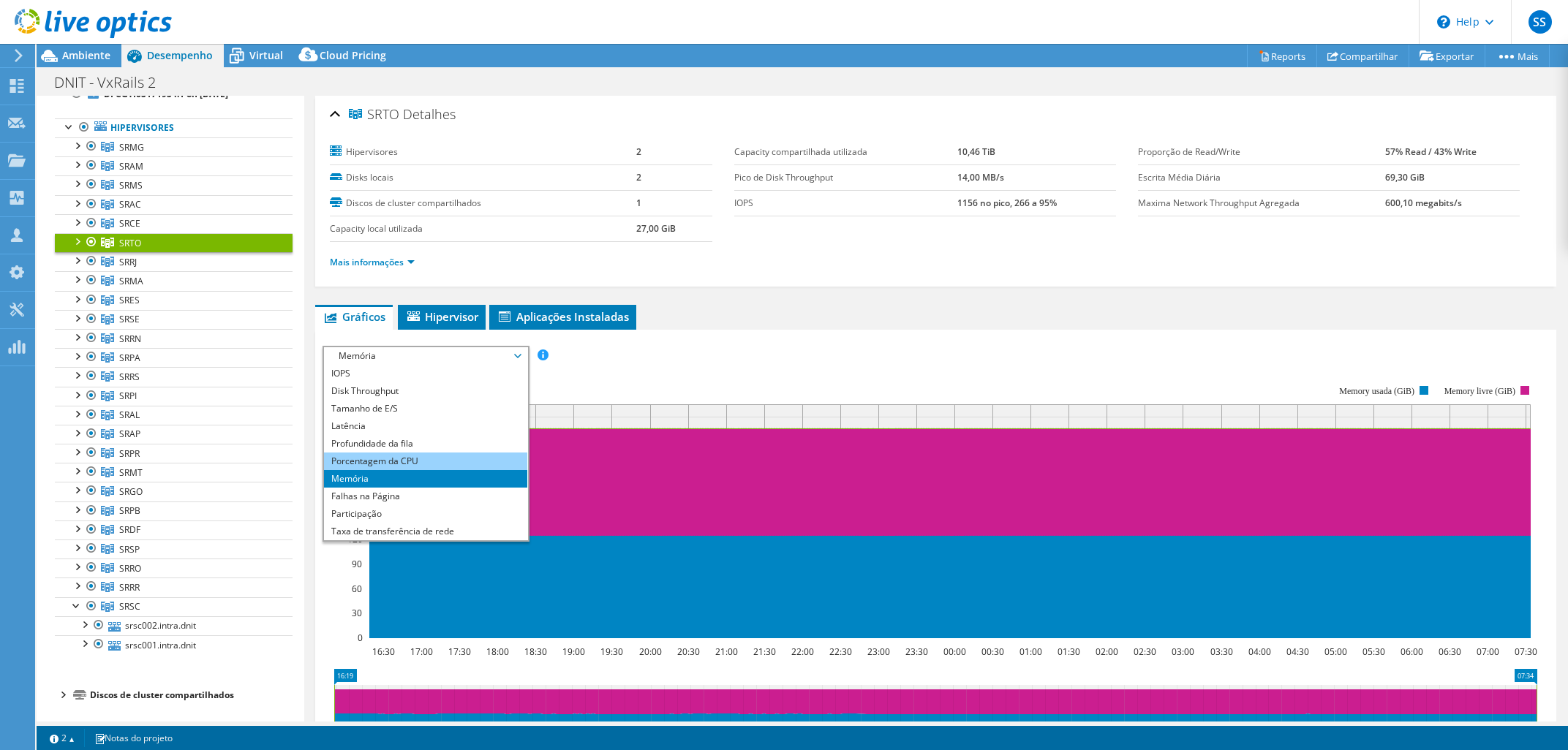
click at [426, 453] on li "Porcentagem da CPU" at bounding box center [424, 461] width 202 height 17
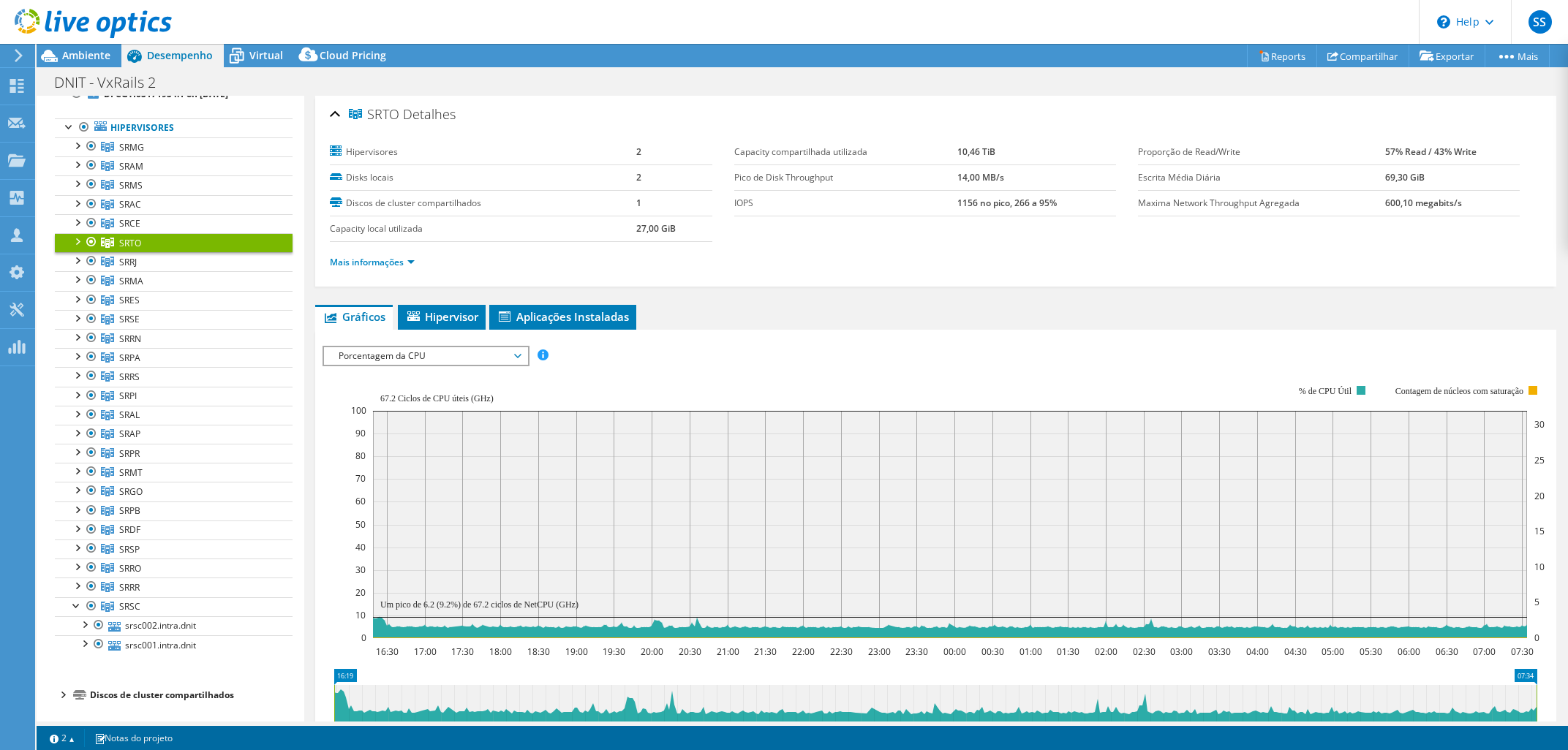
click at [141, 156] on link "SRRJ" at bounding box center [174, 147] width 238 height 19
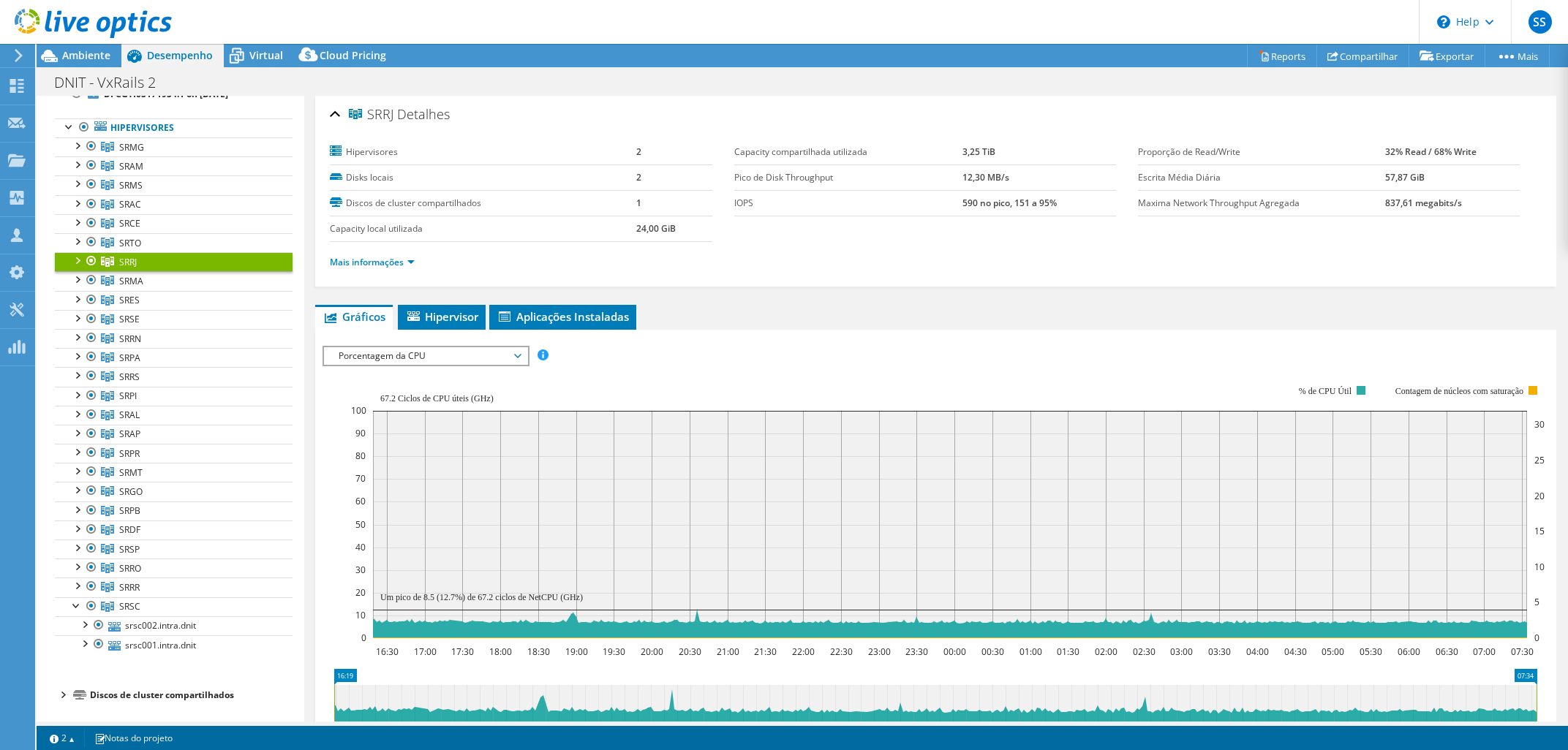
click at [388, 354] on span "Porcentagem da CPU" at bounding box center [425, 356] width 188 height 17
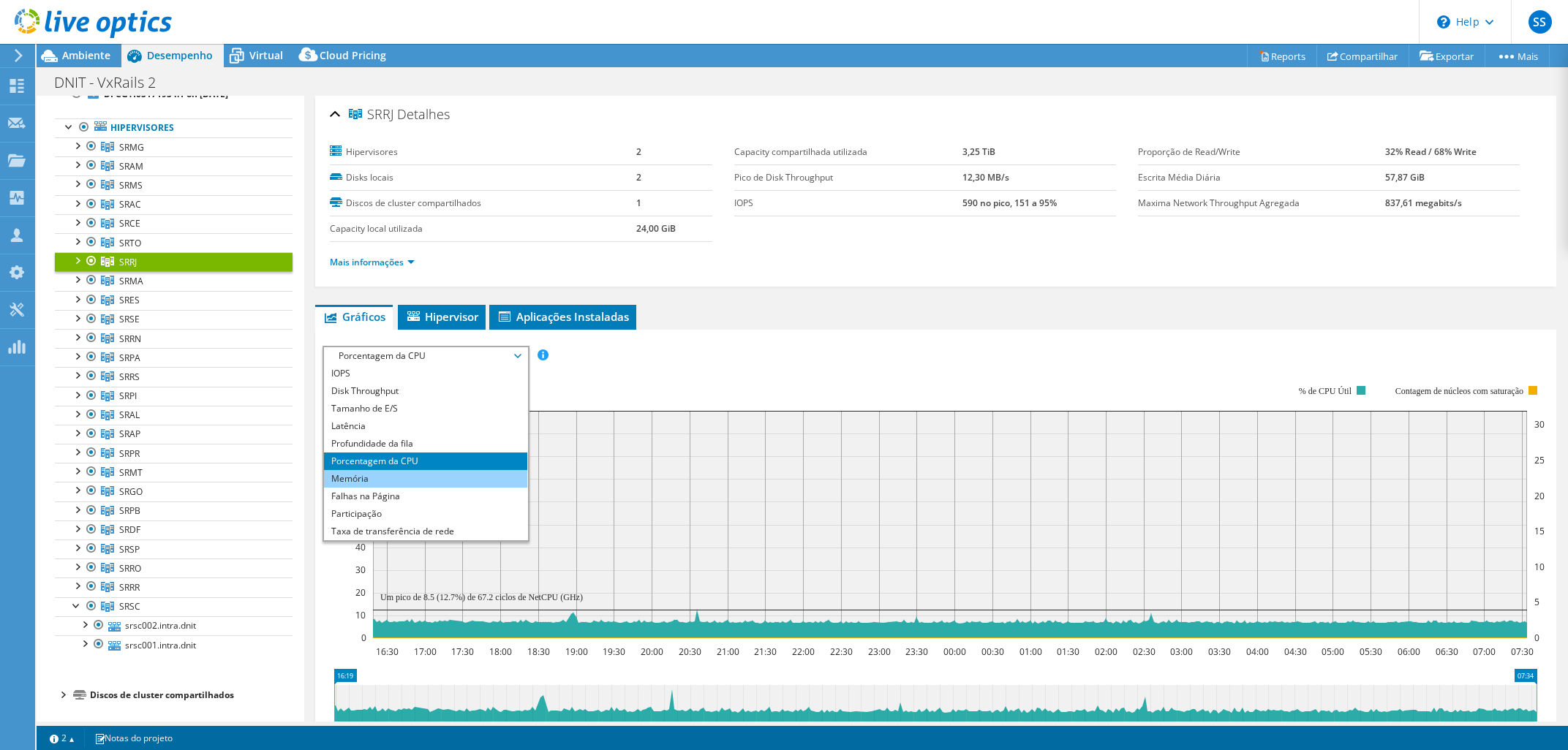
click at [398, 482] on li "Memória" at bounding box center [424, 479] width 202 height 17
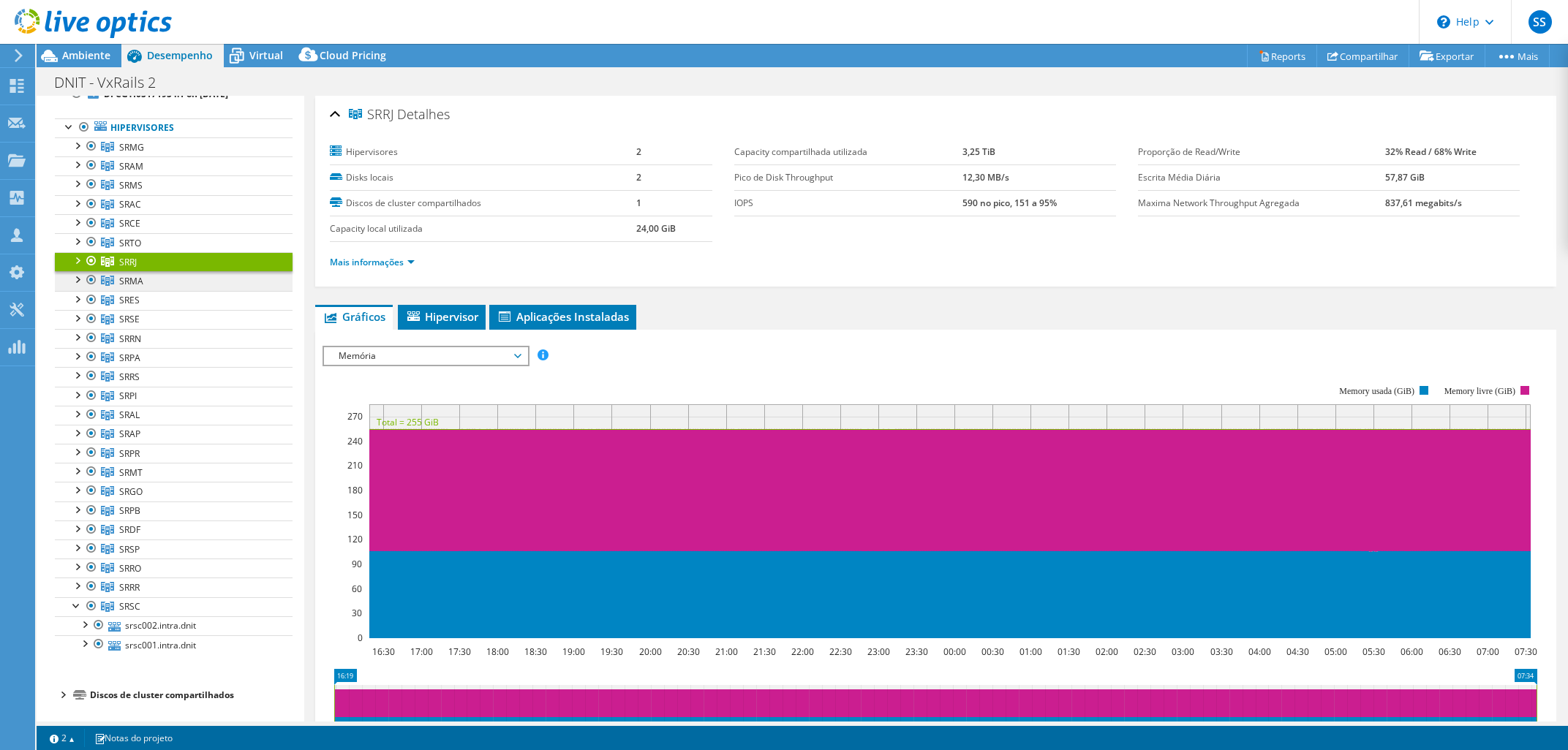
click at [208, 156] on link "SRMA" at bounding box center [174, 147] width 238 height 19
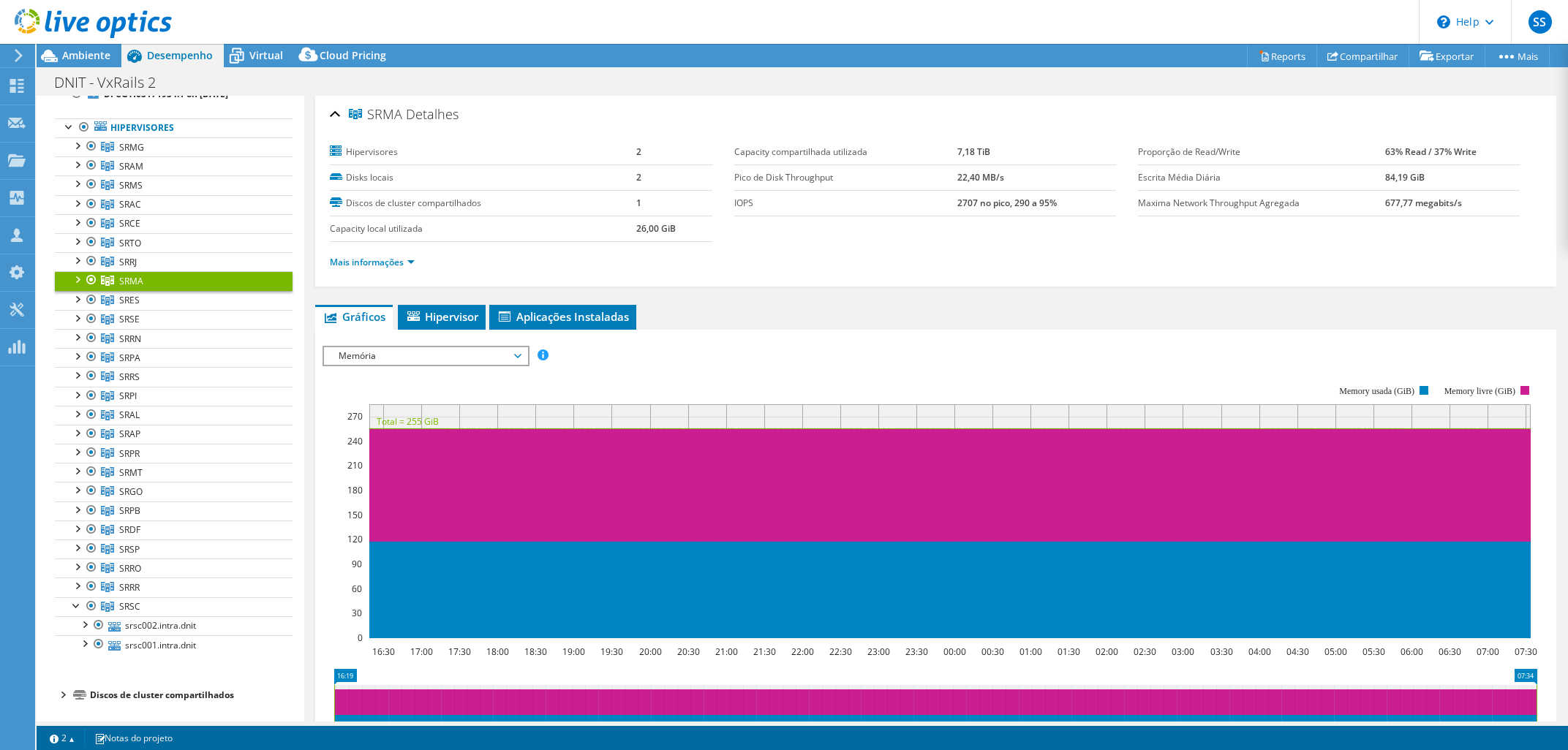
click at [391, 354] on span "Memória" at bounding box center [425, 356] width 188 height 17
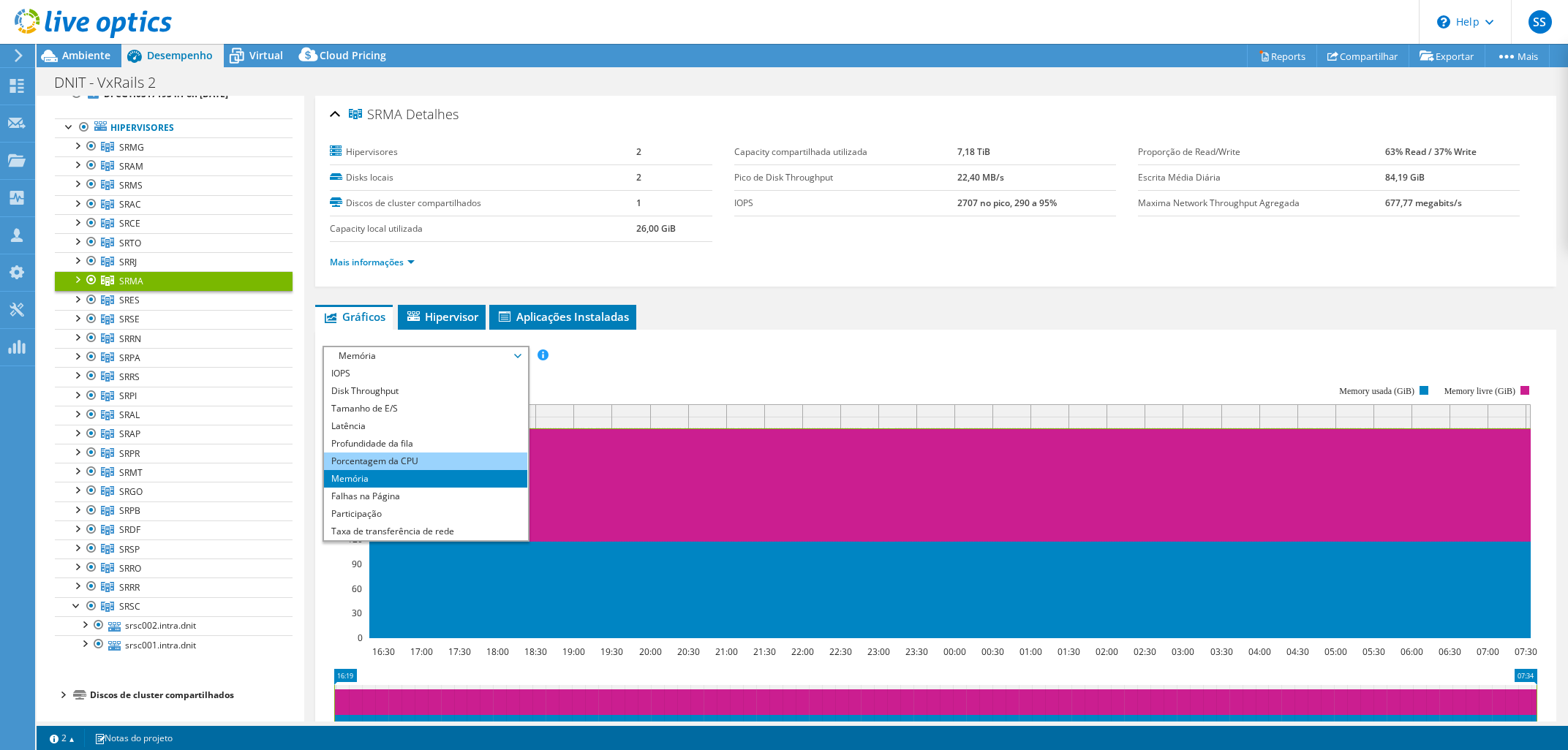
click at [415, 460] on li "Porcentagem da CPU" at bounding box center [424, 461] width 202 height 17
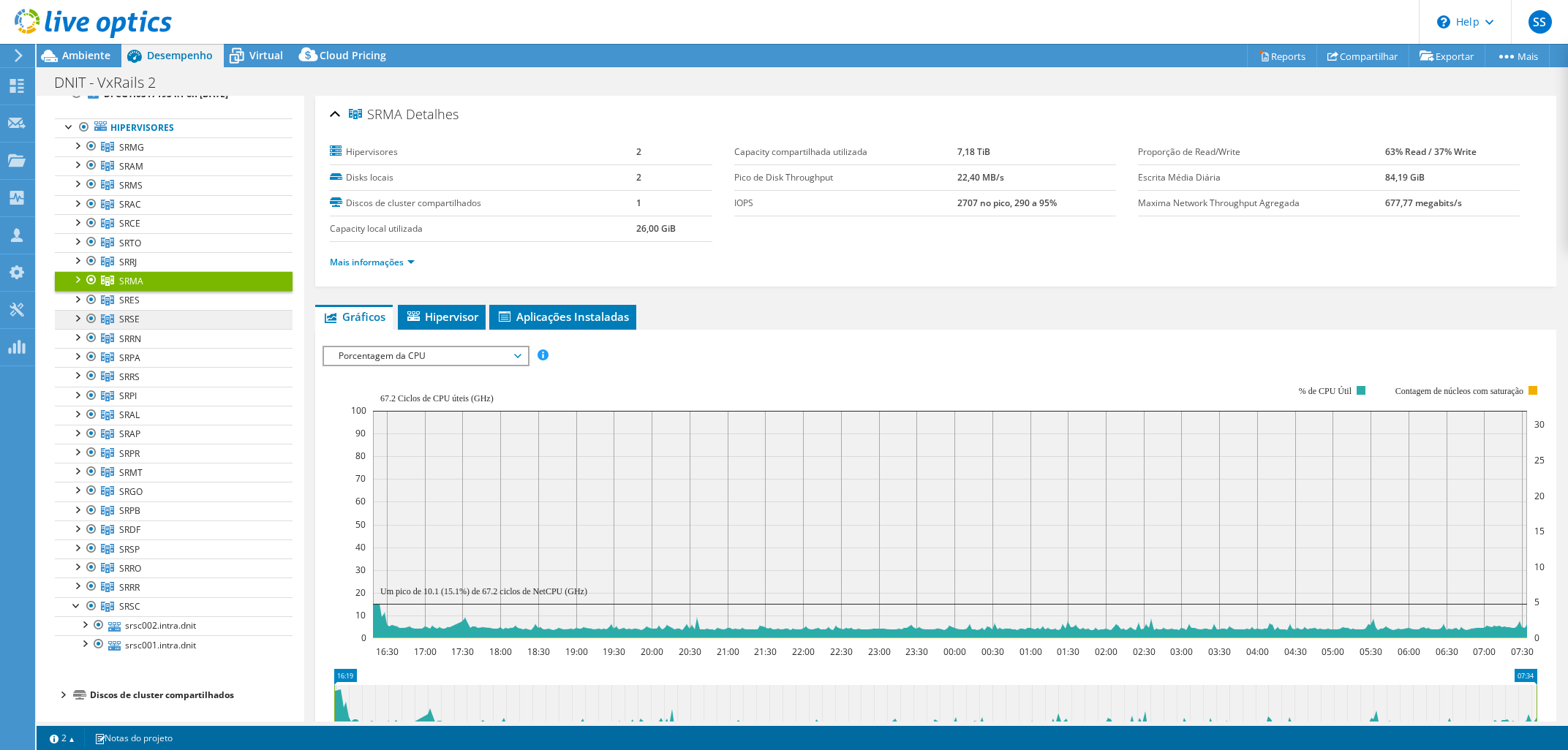
click at [221, 156] on link "SRSE" at bounding box center [174, 147] width 238 height 19
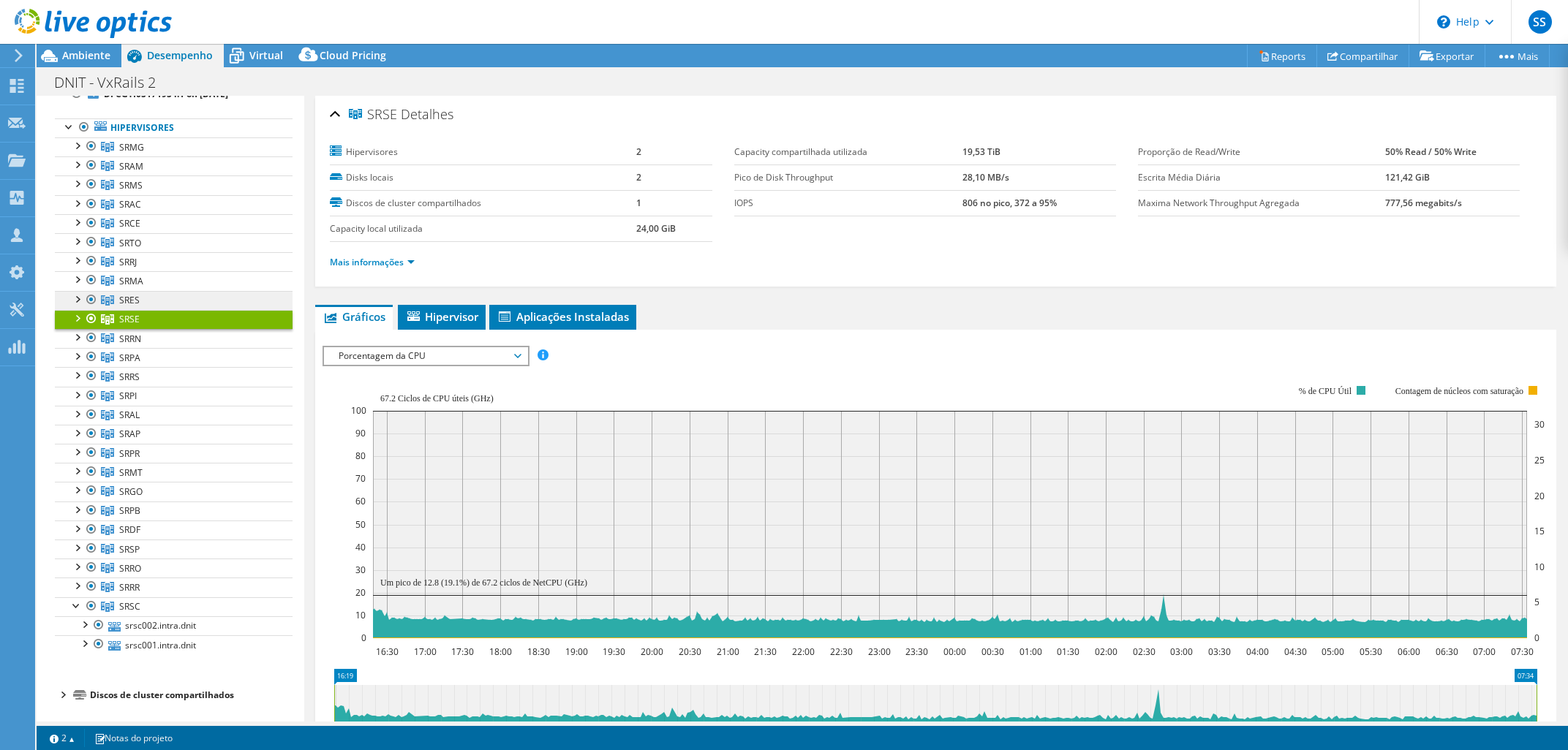
click at [226, 156] on link "SRES" at bounding box center [174, 147] width 238 height 19
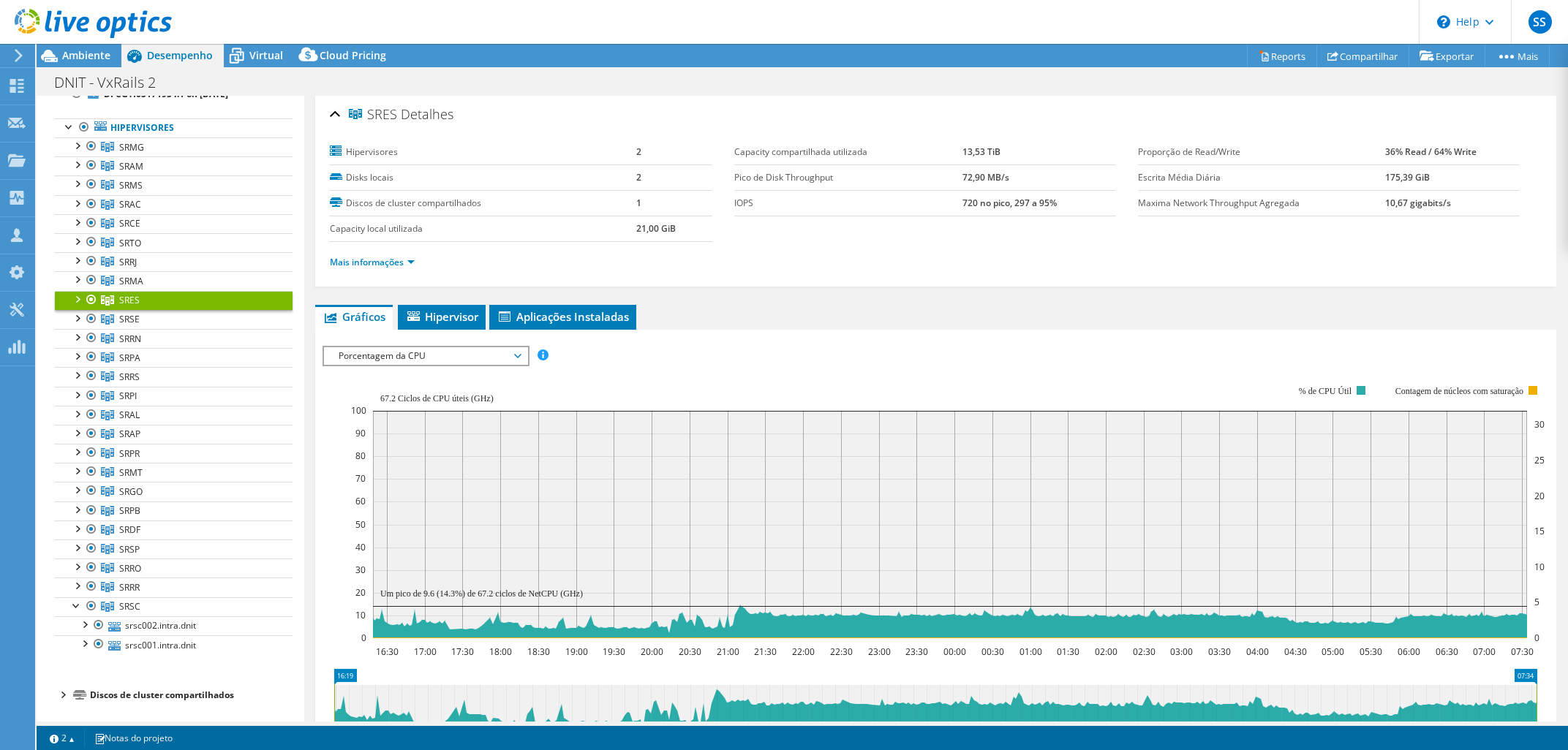
click at [450, 352] on span "Porcentagem da CPU" at bounding box center [425, 356] width 188 height 17
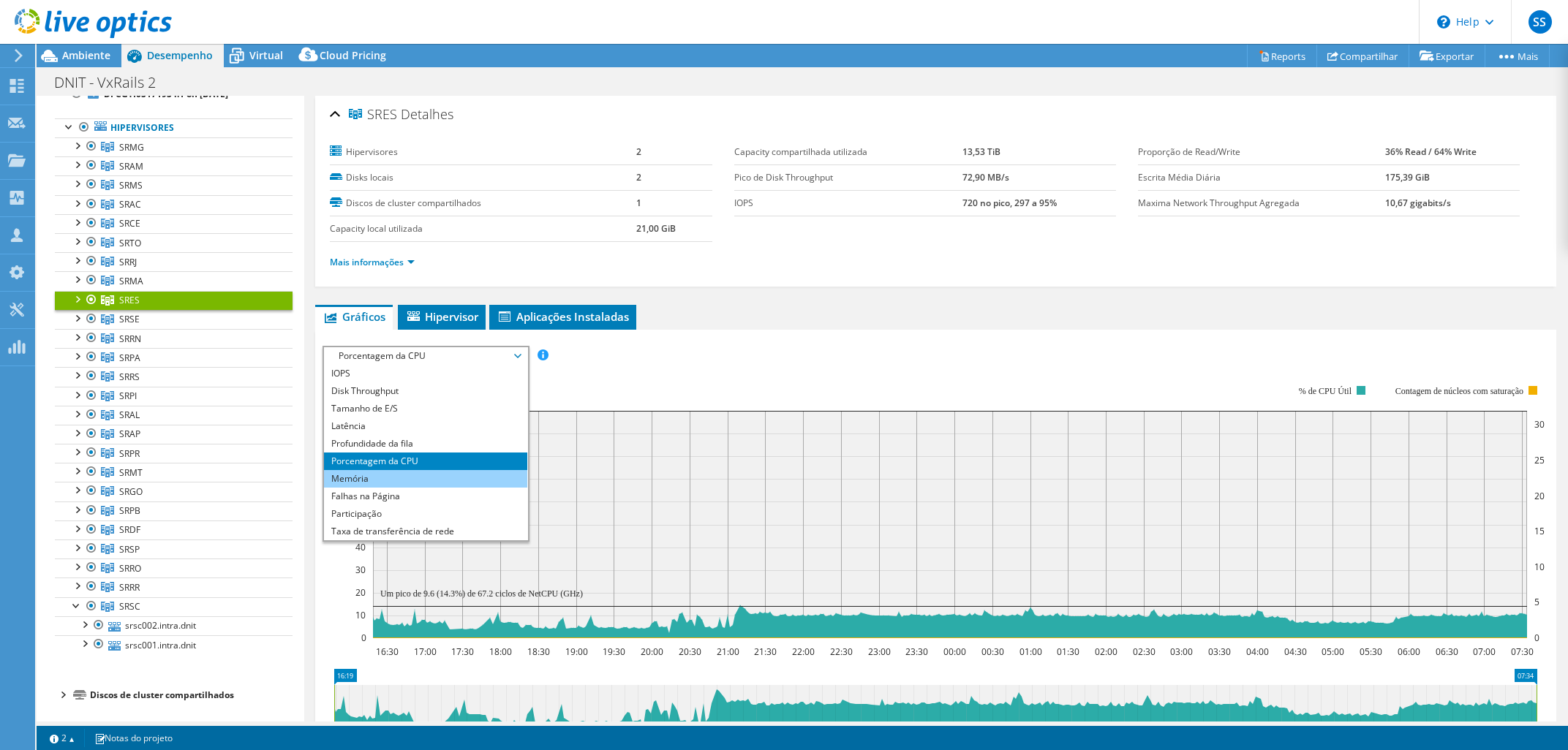
click at [413, 471] on li "Memória" at bounding box center [424, 479] width 202 height 17
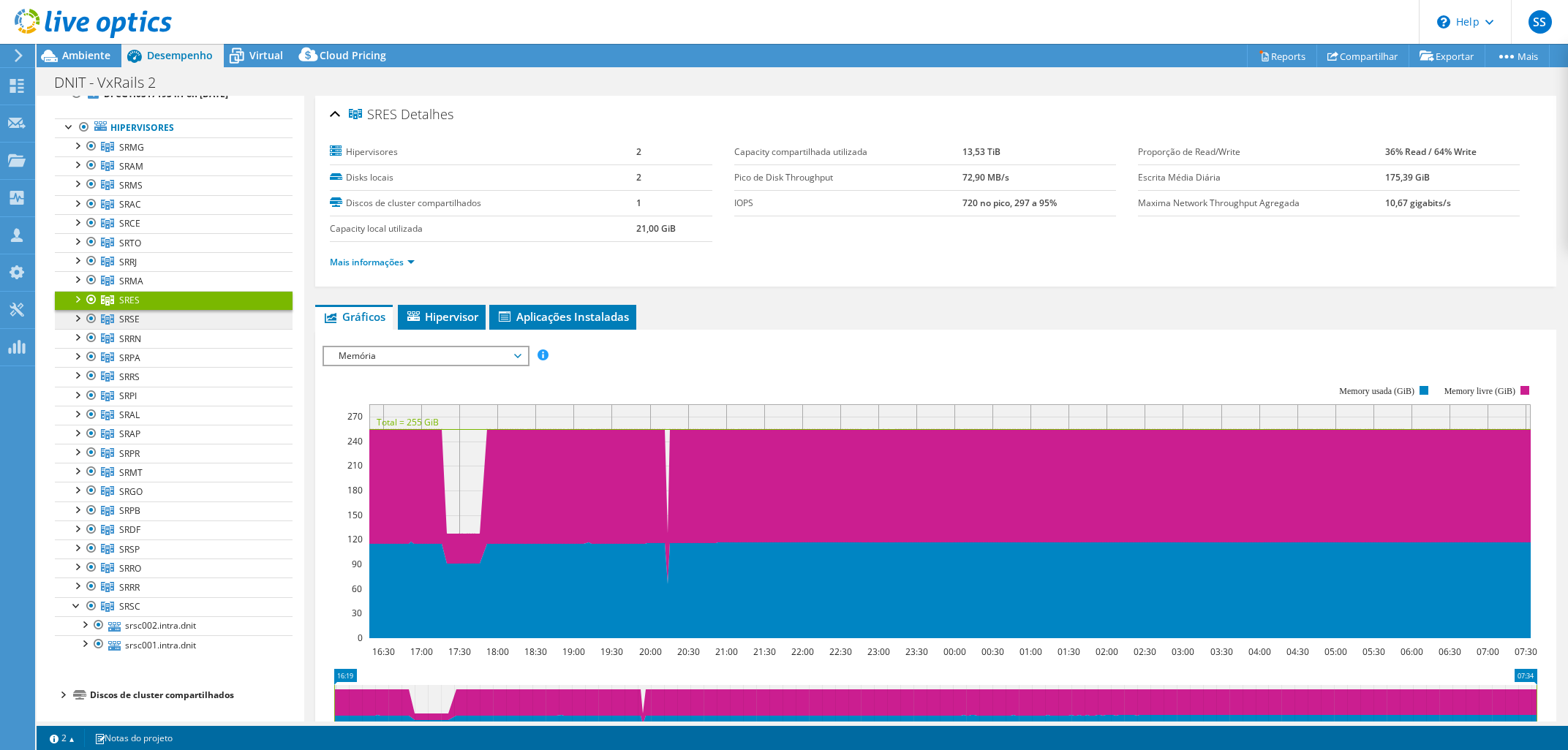
click at [186, 156] on link "SRSE" at bounding box center [174, 147] width 238 height 19
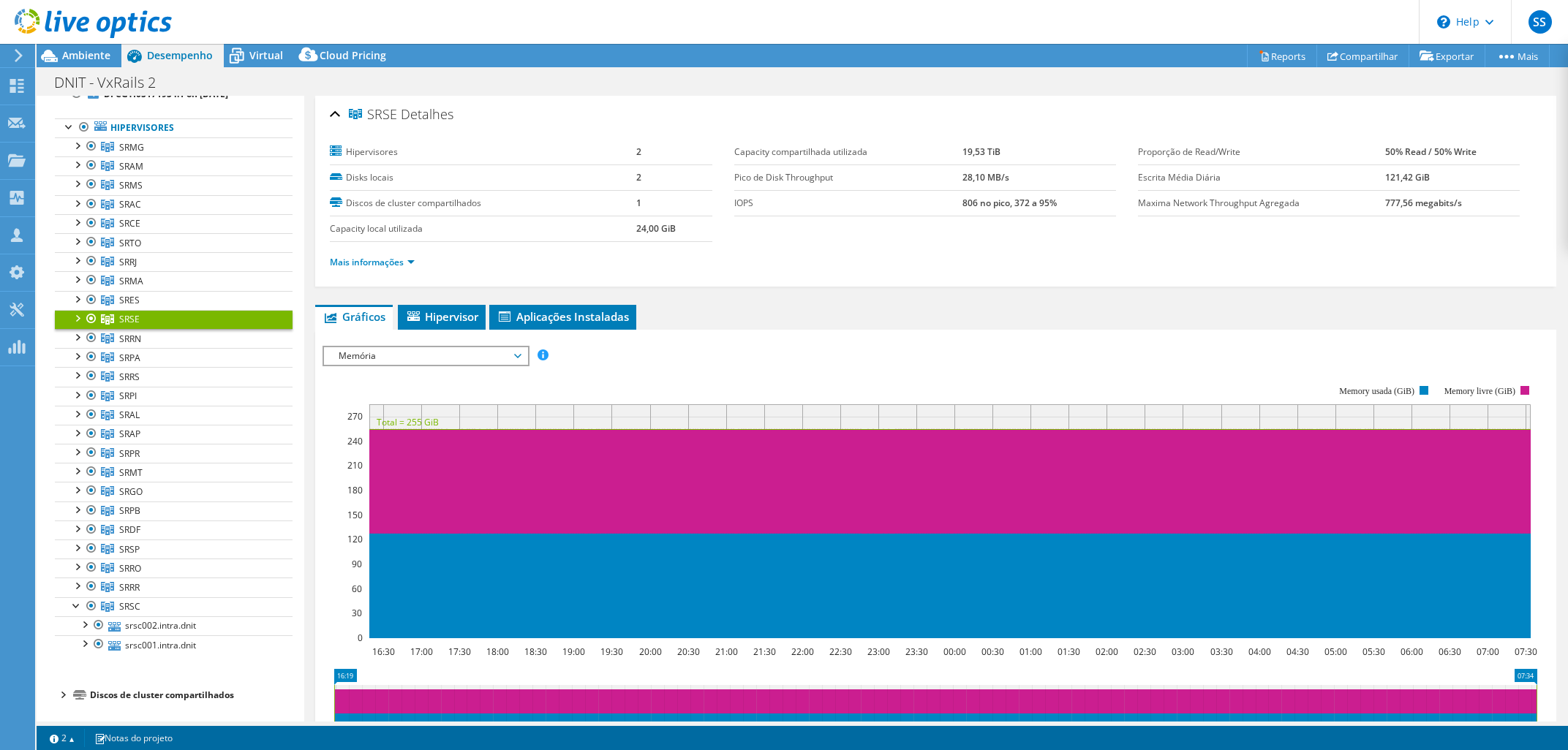
click at [340, 348] on span "Memória" at bounding box center [425, 356] width 188 height 17
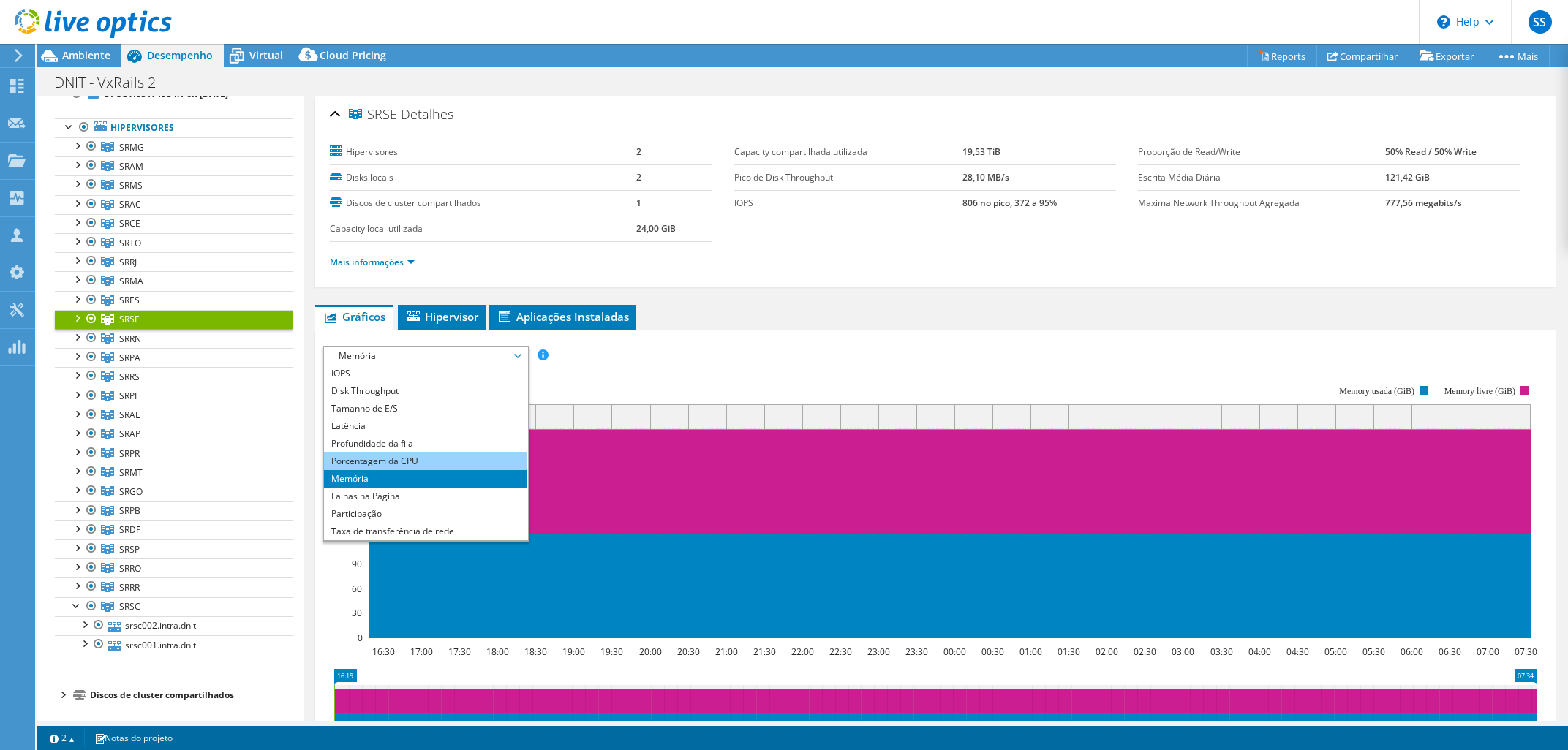
click at [397, 461] on li "Porcentagem da CPU" at bounding box center [424, 461] width 202 height 17
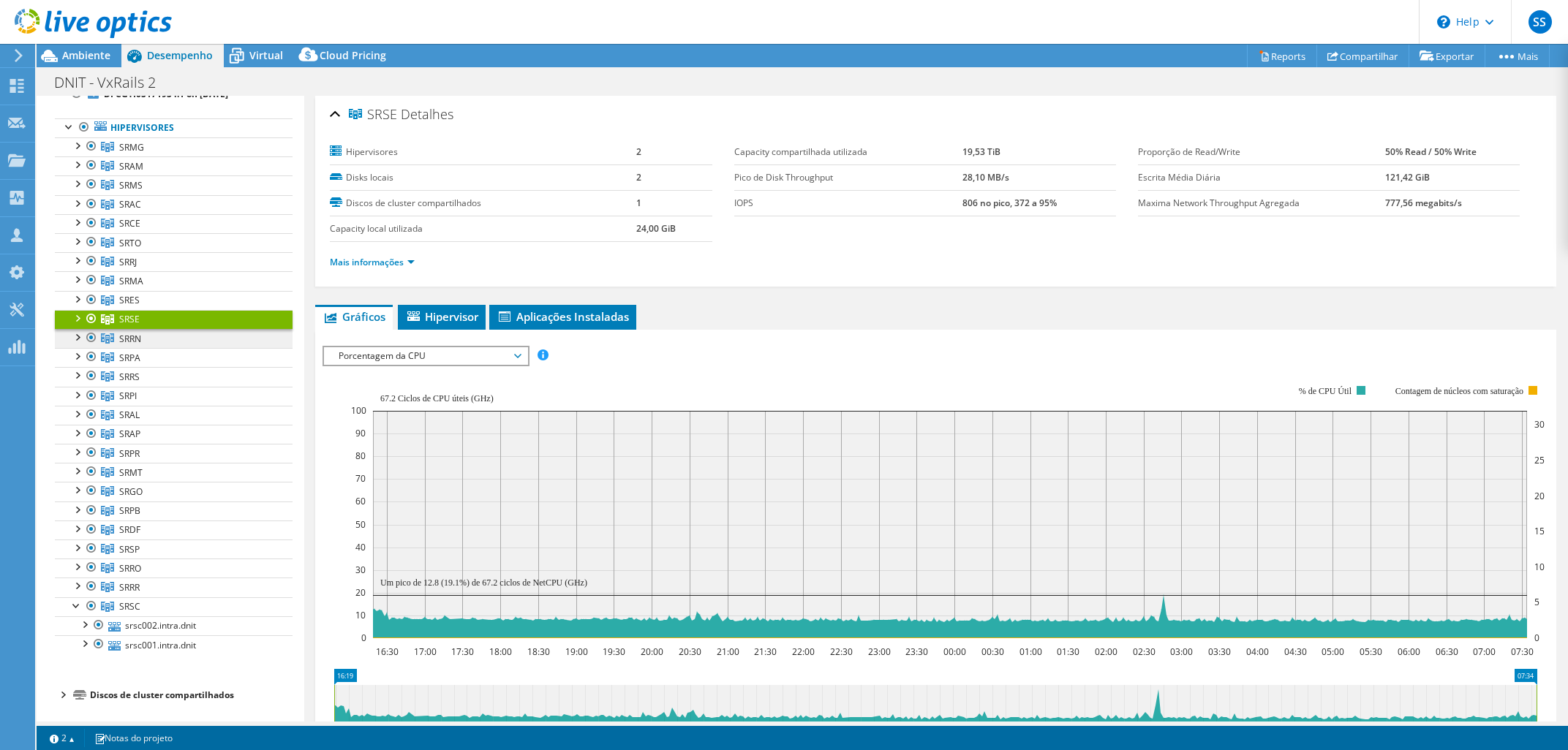
click at [226, 156] on link "SRRN" at bounding box center [174, 147] width 238 height 19
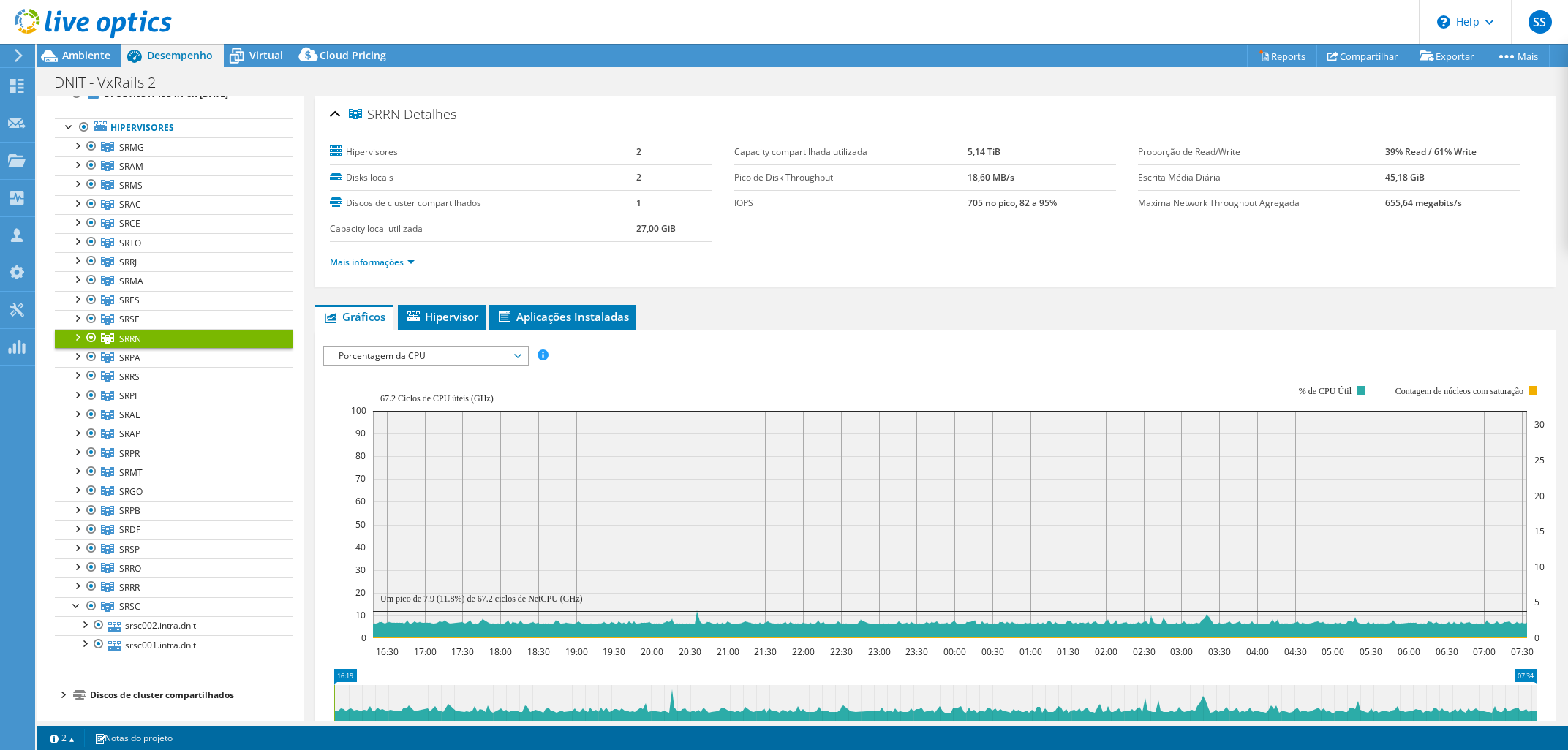
click at [494, 358] on span "Porcentagem da CPU" at bounding box center [425, 356] width 188 height 17
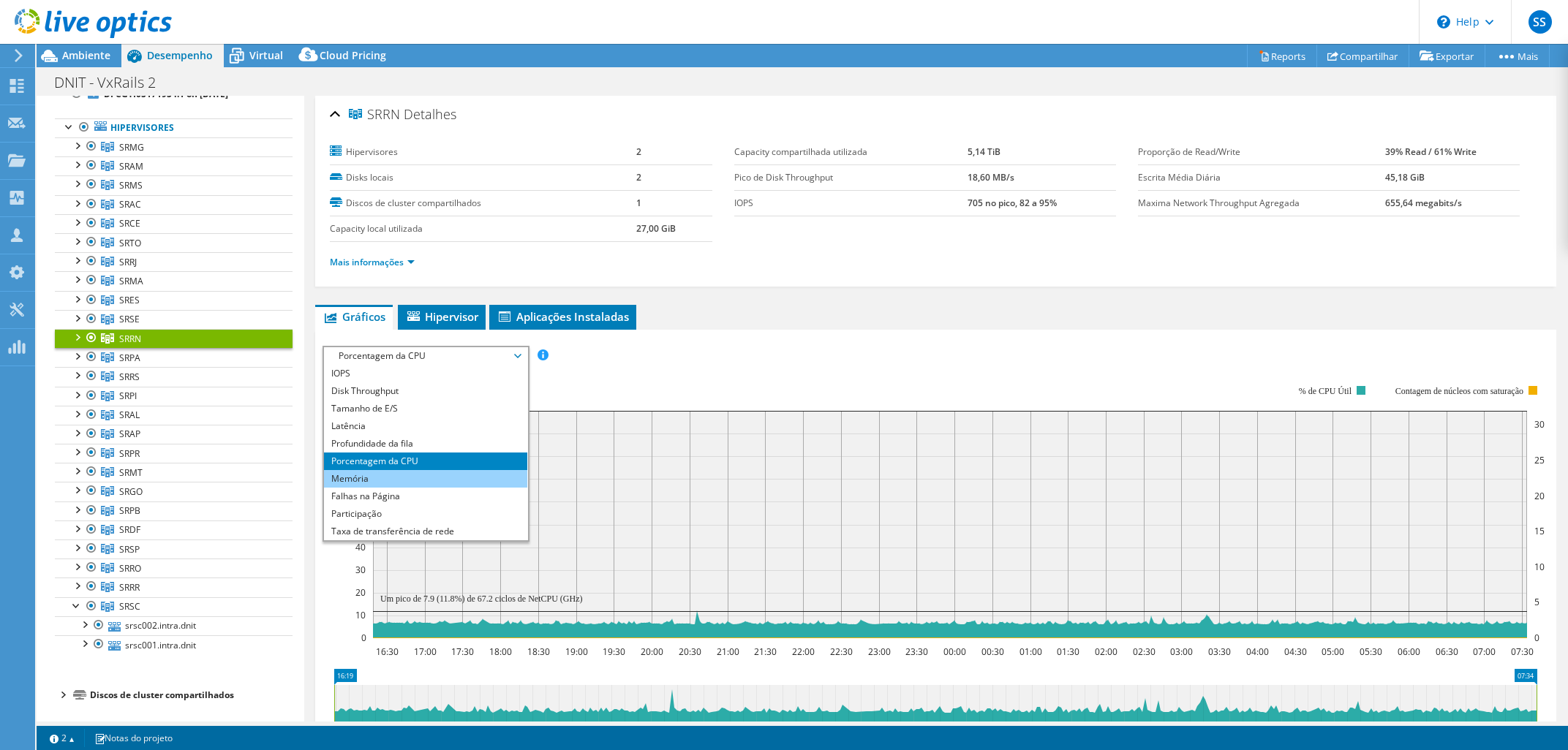
click at [453, 474] on li "Memória" at bounding box center [424, 479] width 202 height 17
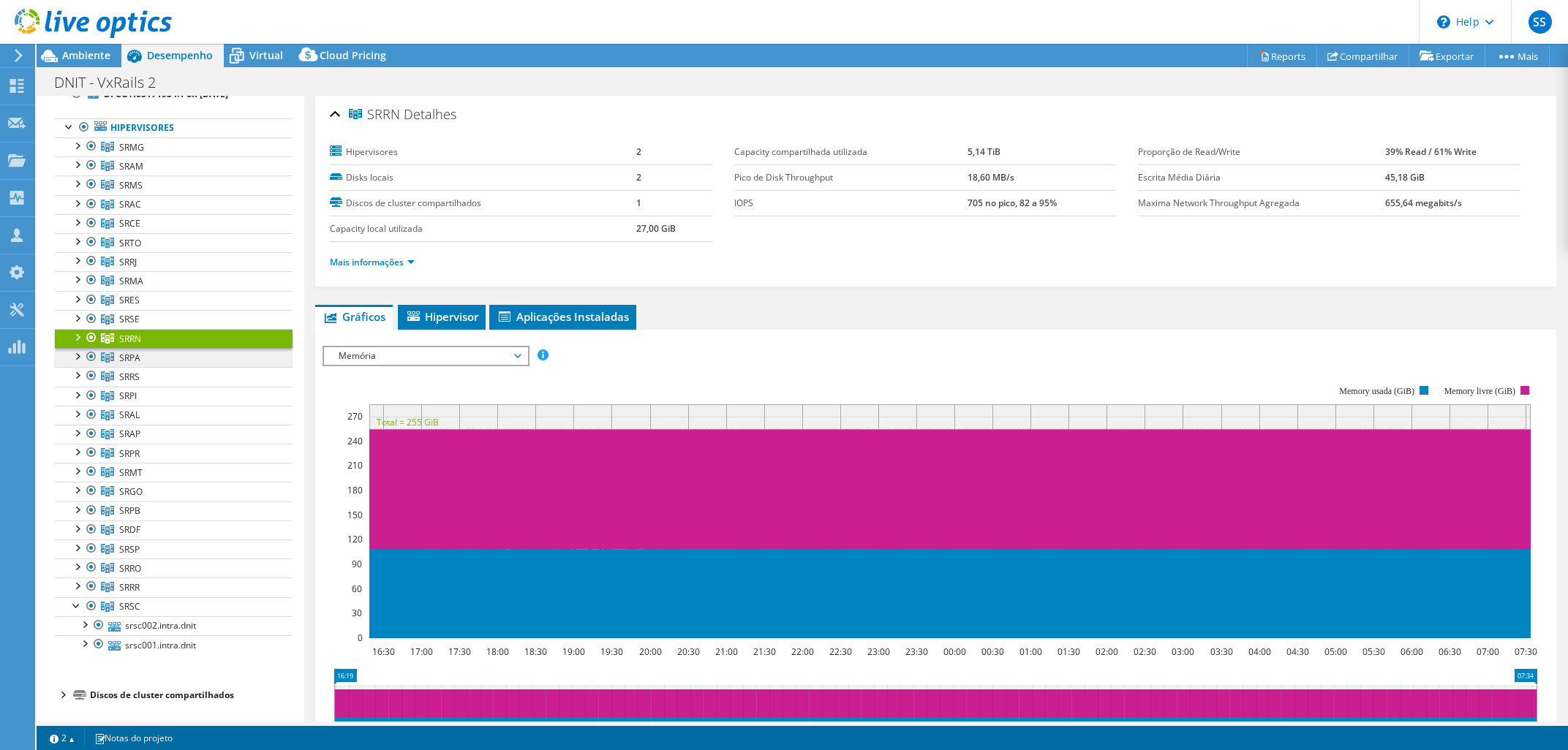
click at [238, 156] on link "SRPA" at bounding box center [174, 147] width 238 height 19
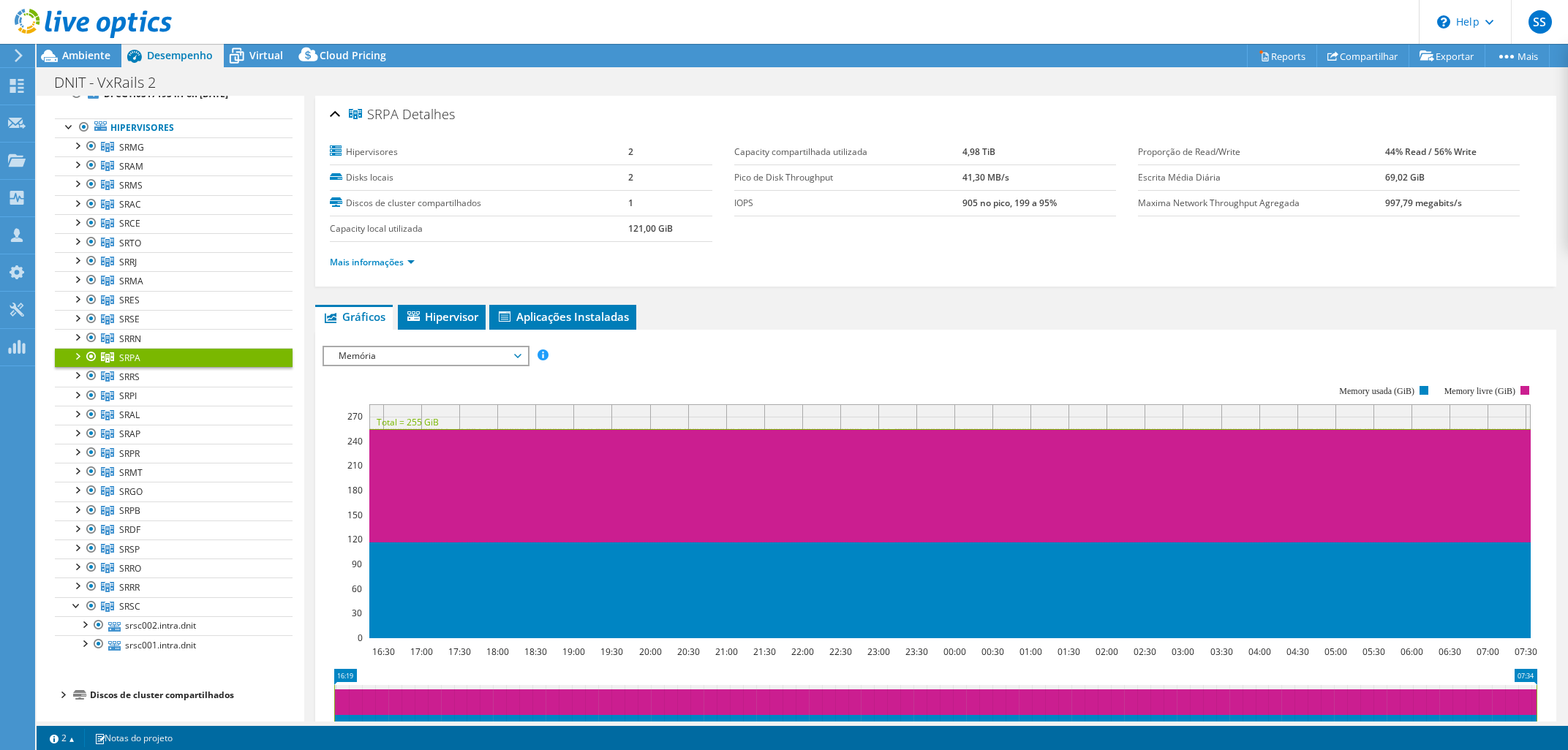
click at [404, 359] on span "Memória" at bounding box center [425, 356] width 188 height 17
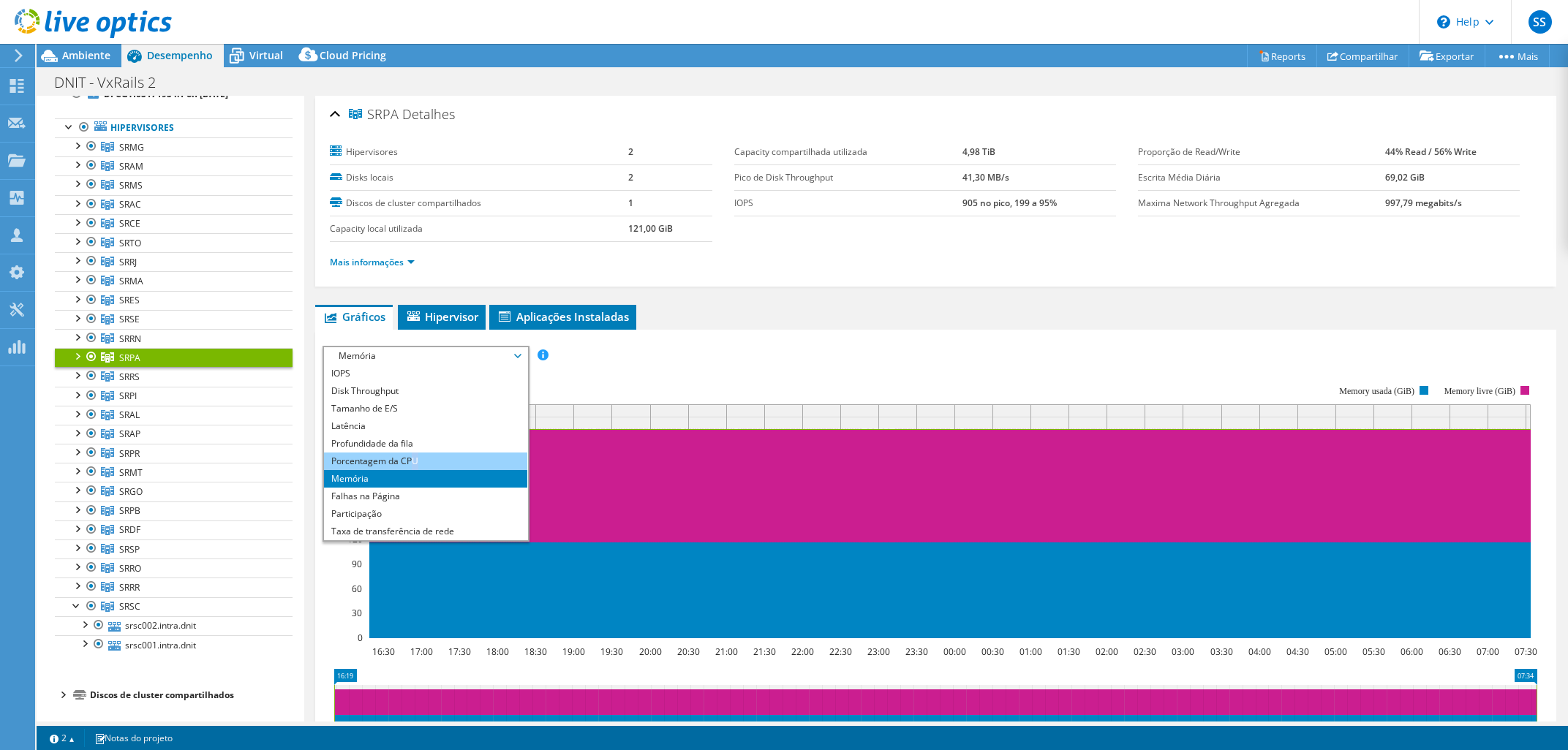
click at [415, 459] on li "Porcentagem da CPU" at bounding box center [424, 461] width 202 height 17
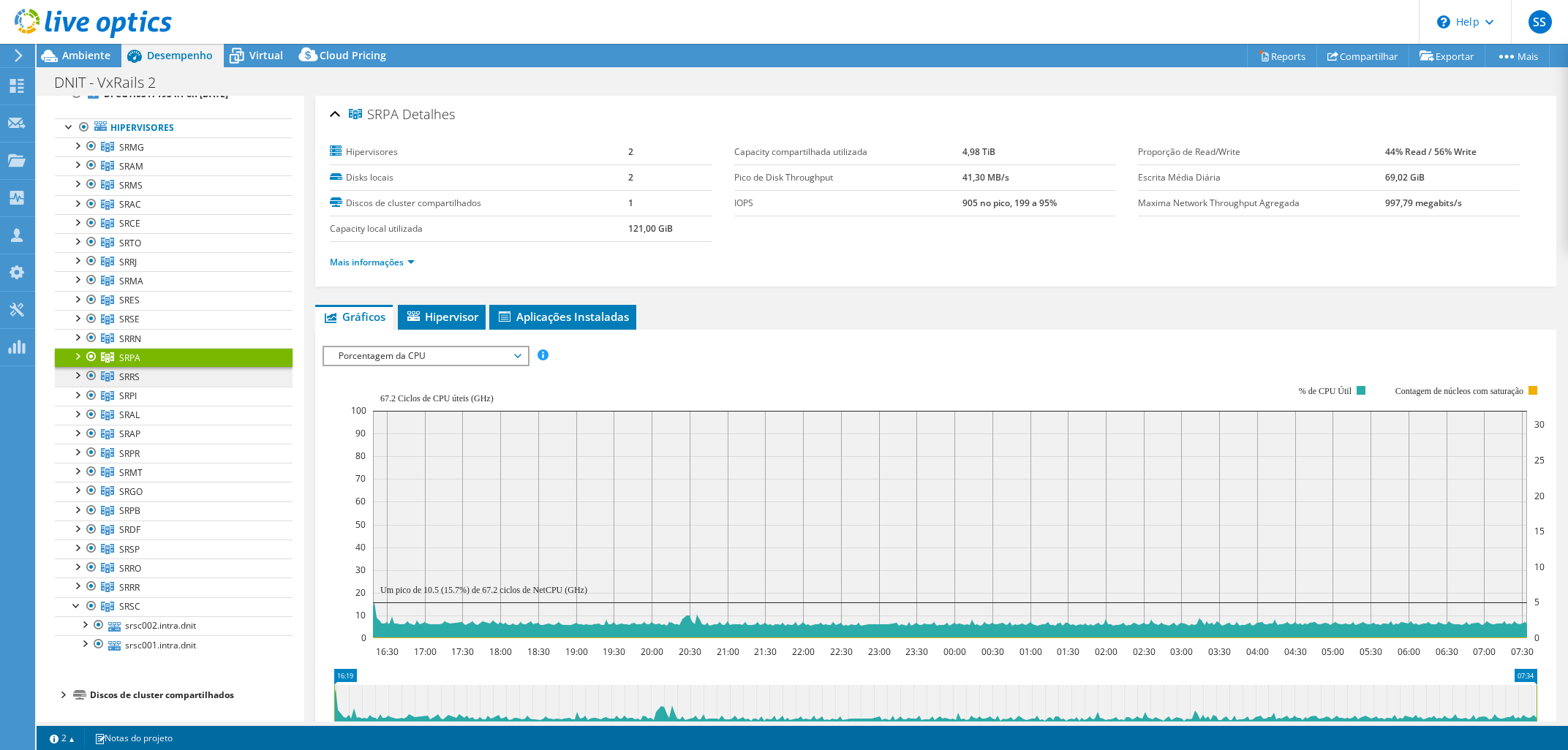
click at [213, 156] on link "SRRS" at bounding box center [174, 147] width 238 height 19
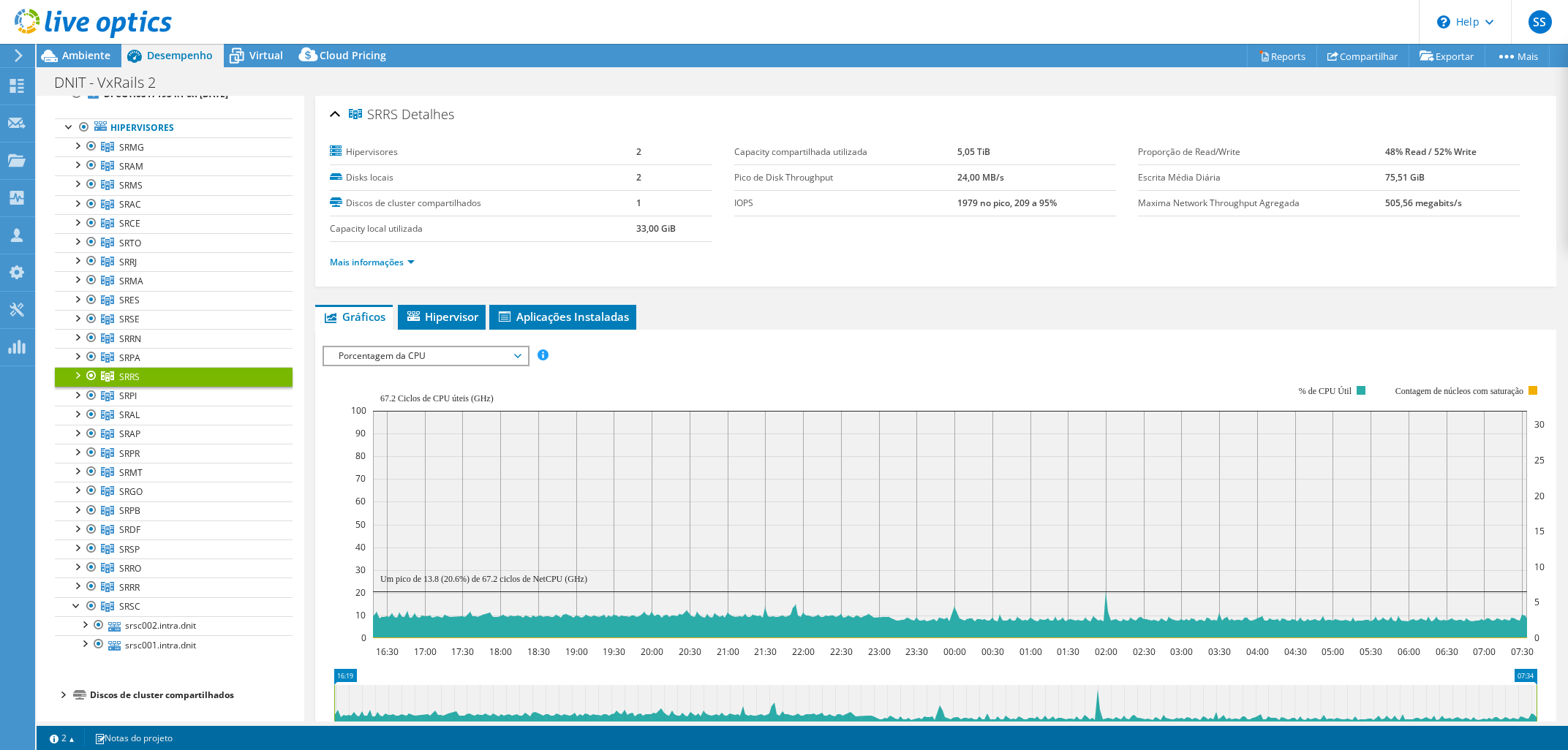
click at [470, 360] on span "Porcentagem da CPU" at bounding box center [425, 356] width 188 height 17
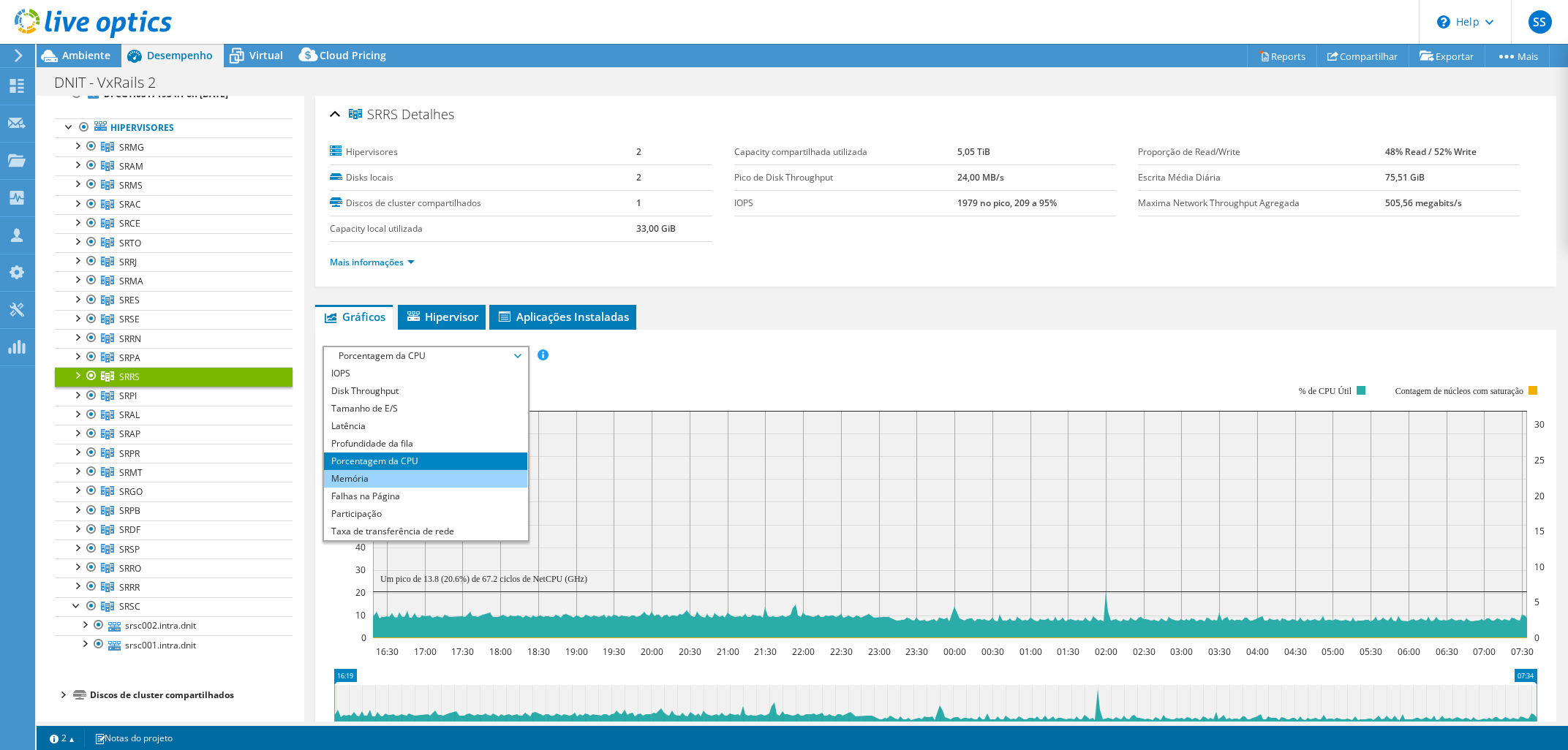
click at [452, 479] on li "Memória" at bounding box center [424, 479] width 202 height 17
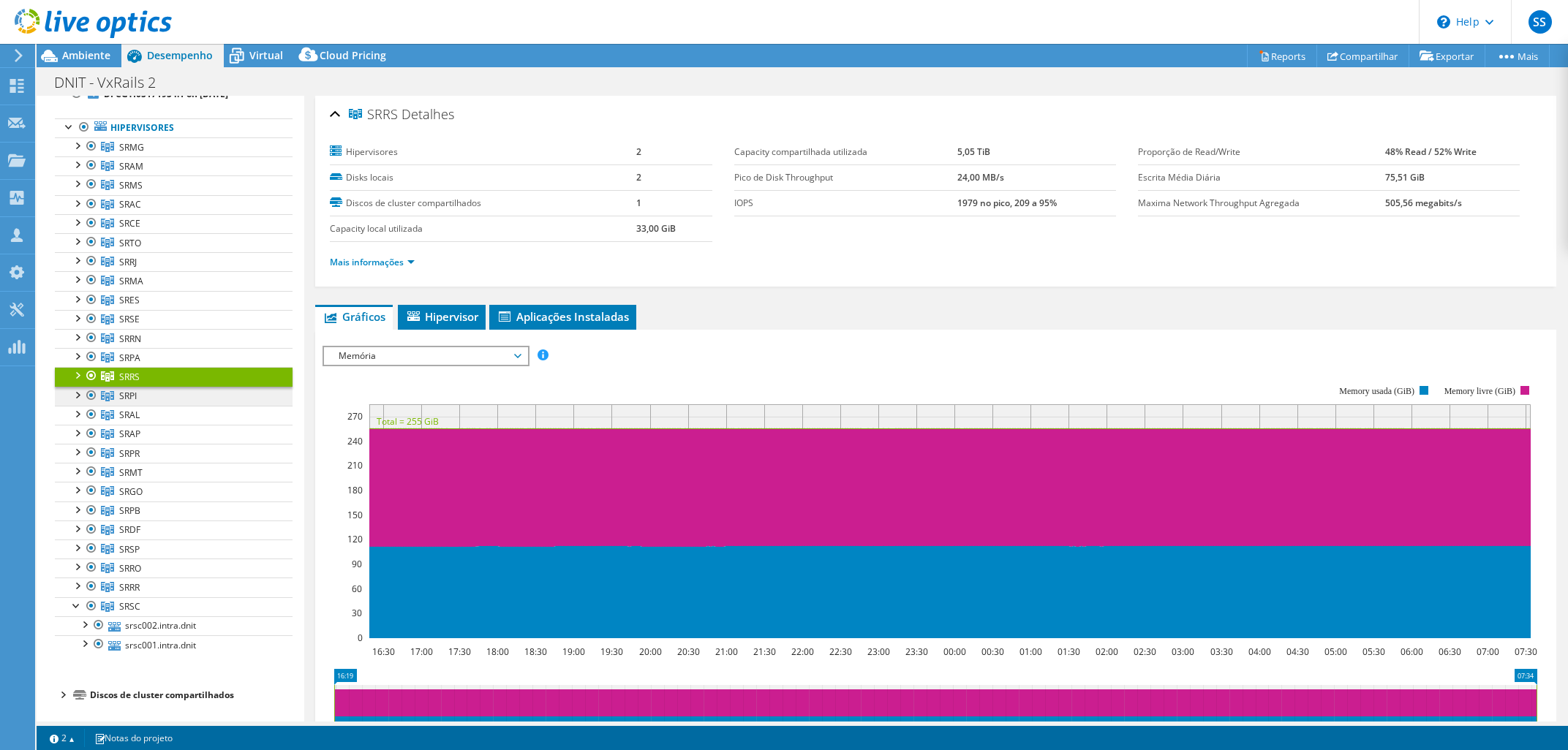
click at [177, 156] on link "SRPI" at bounding box center [174, 147] width 238 height 19
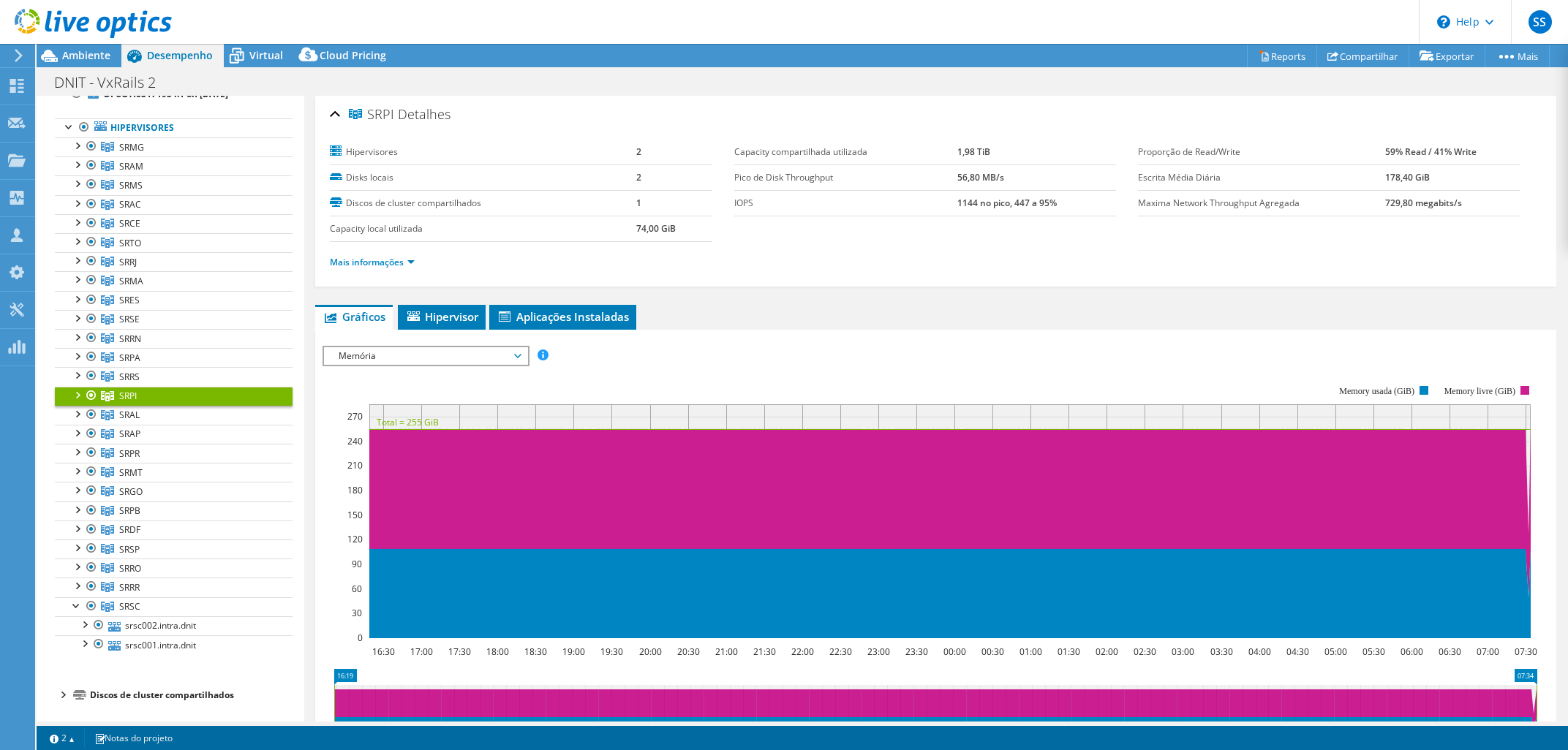
click at [357, 361] on span "Memória" at bounding box center [425, 356] width 188 height 17
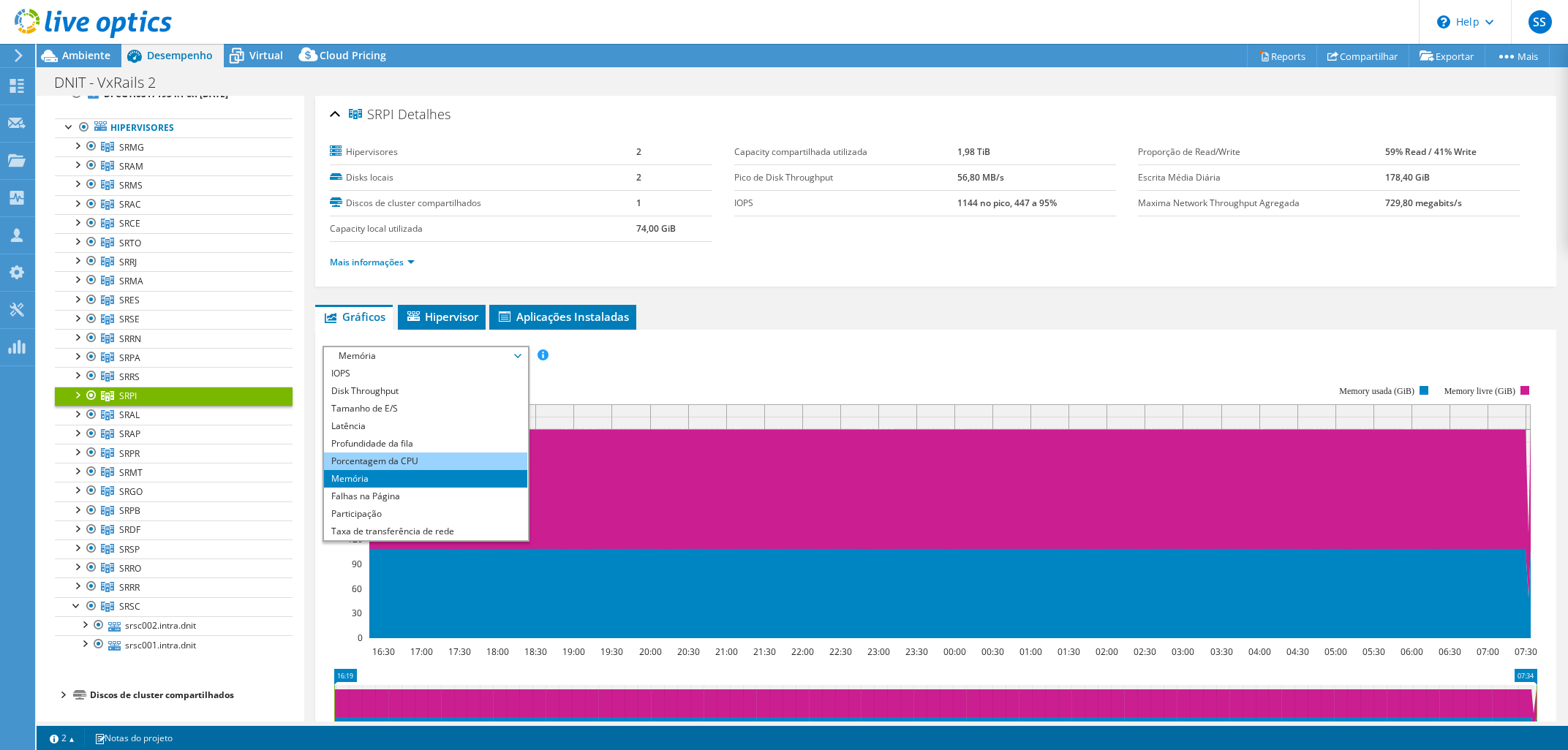
click at [385, 457] on li "Porcentagem da CPU" at bounding box center [424, 461] width 202 height 17
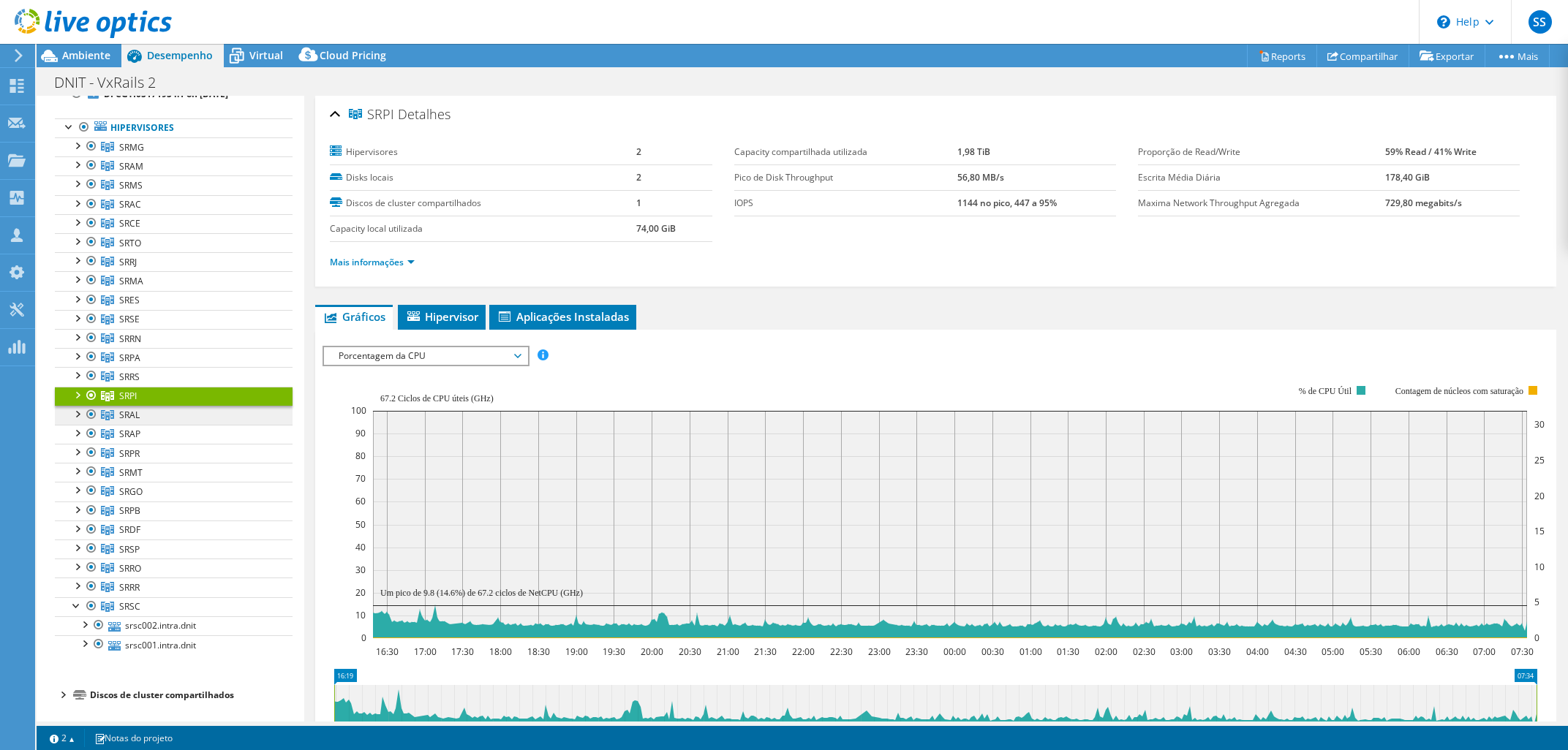
click at [192, 156] on link "SRAL" at bounding box center [174, 147] width 238 height 19
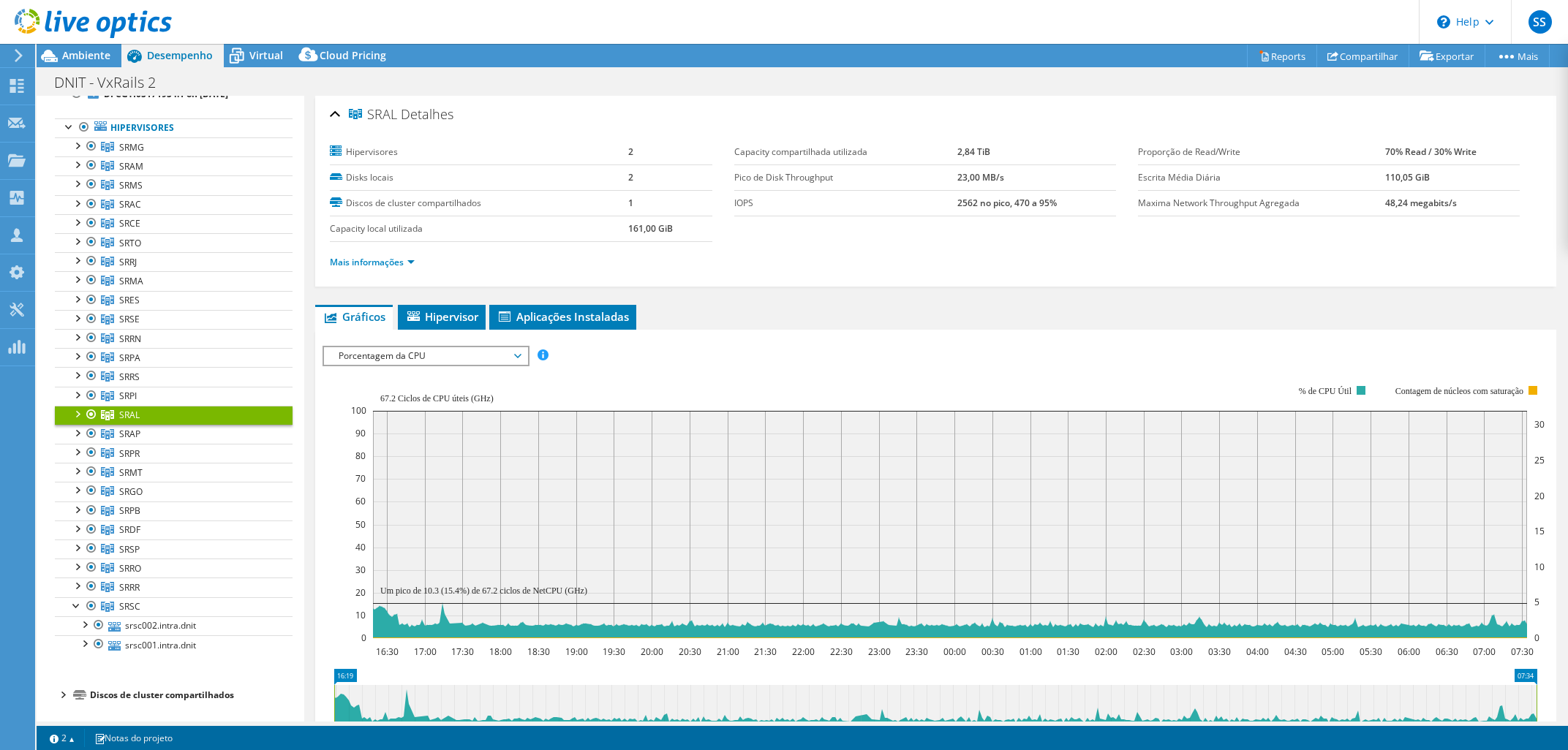
click at [377, 357] on span "Porcentagem da CPU" at bounding box center [425, 356] width 188 height 17
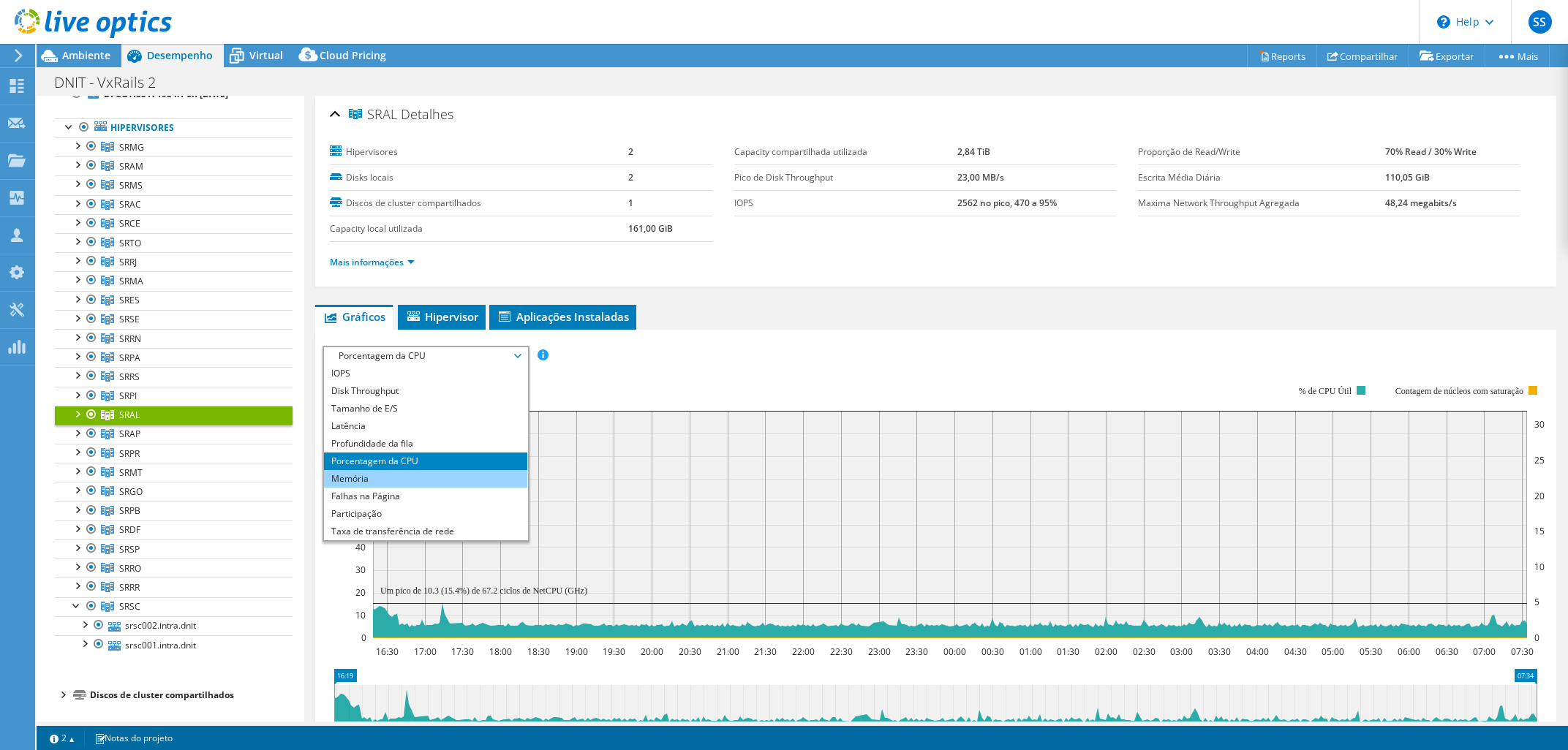
click at [399, 472] on li "Memória" at bounding box center [424, 479] width 202 height 17
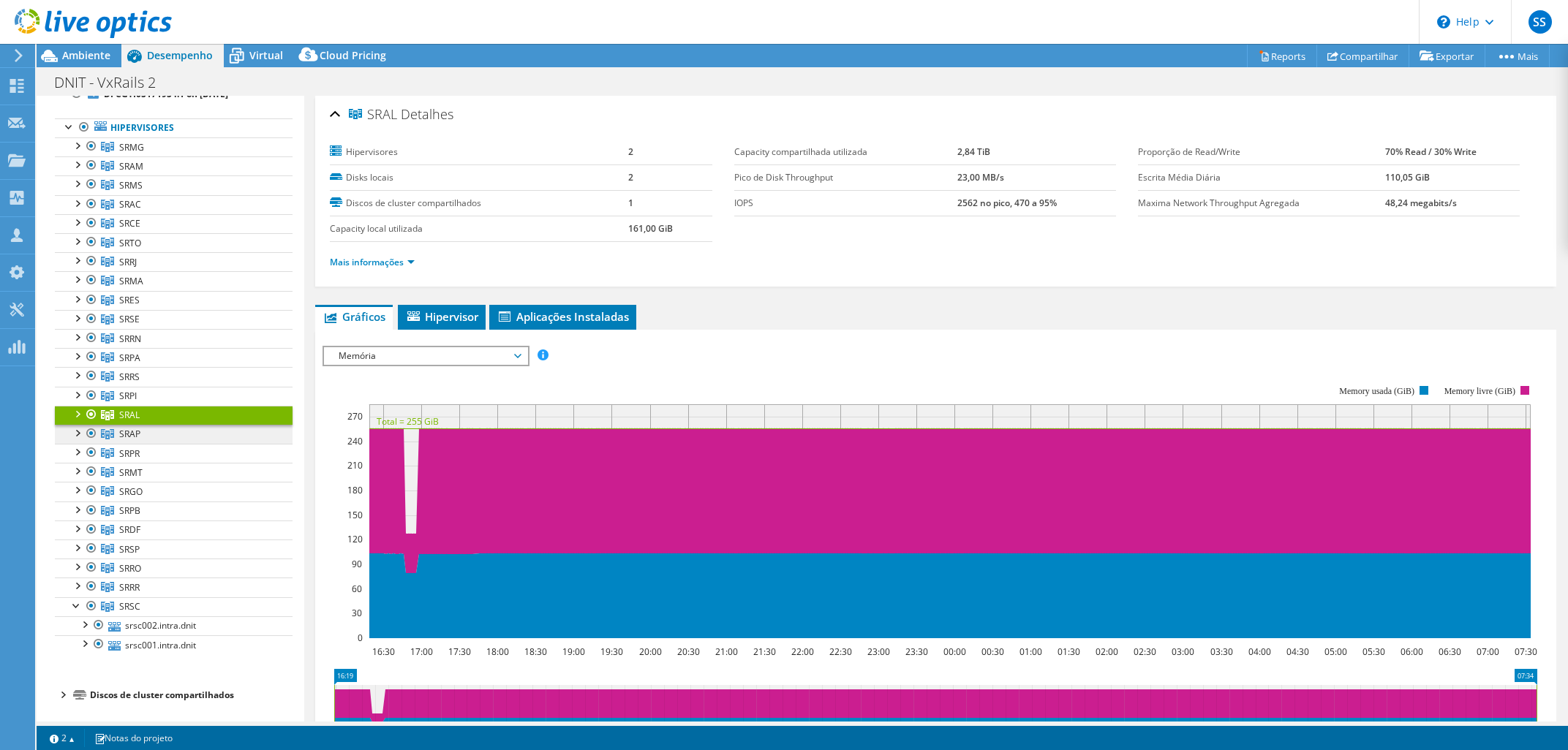
click at [194, 156] on link "SRAP" at bounding box center [174, 147] width 238 height 19
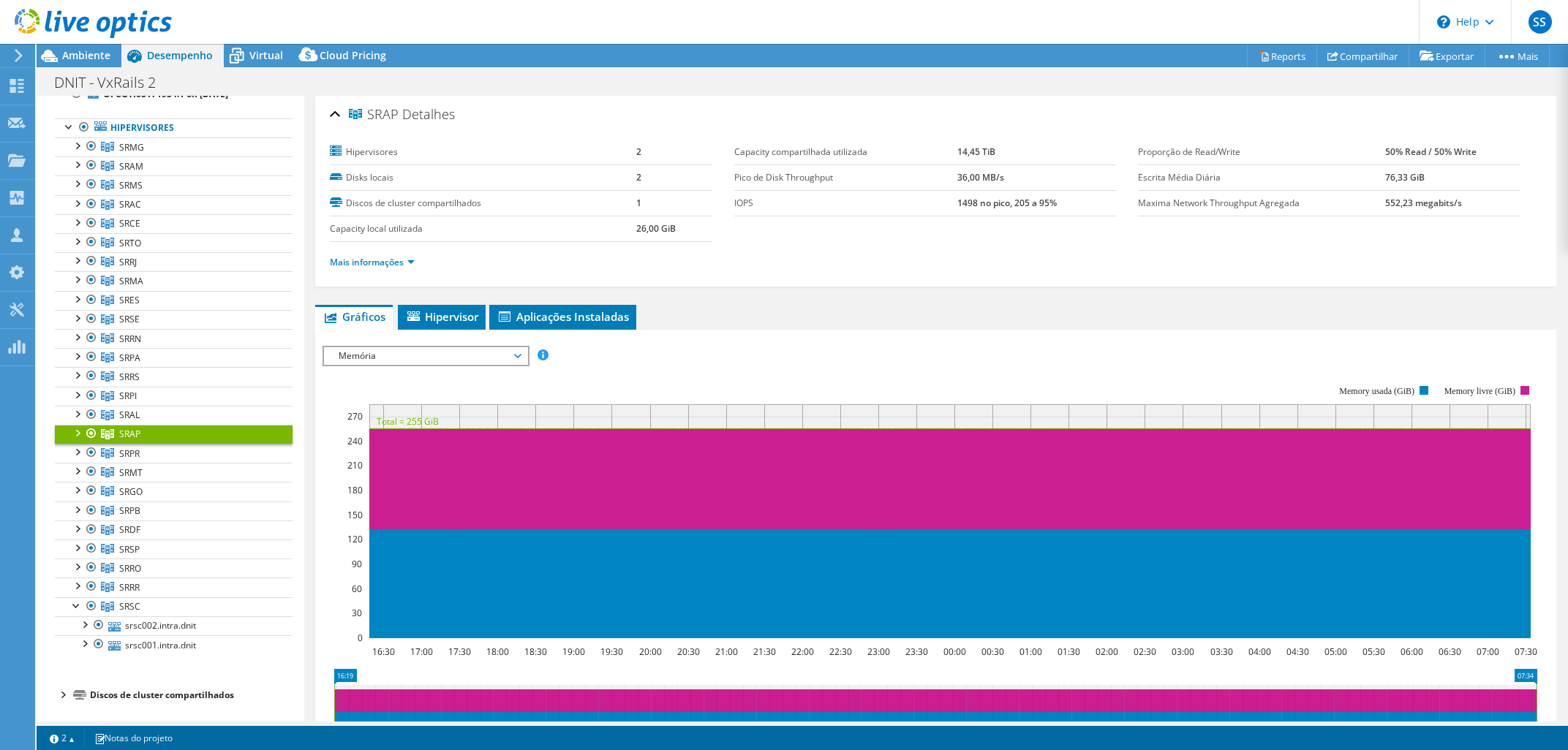
click at [404, 356] on span "Memória" at bounding box center [425, 356] width 188 height 17
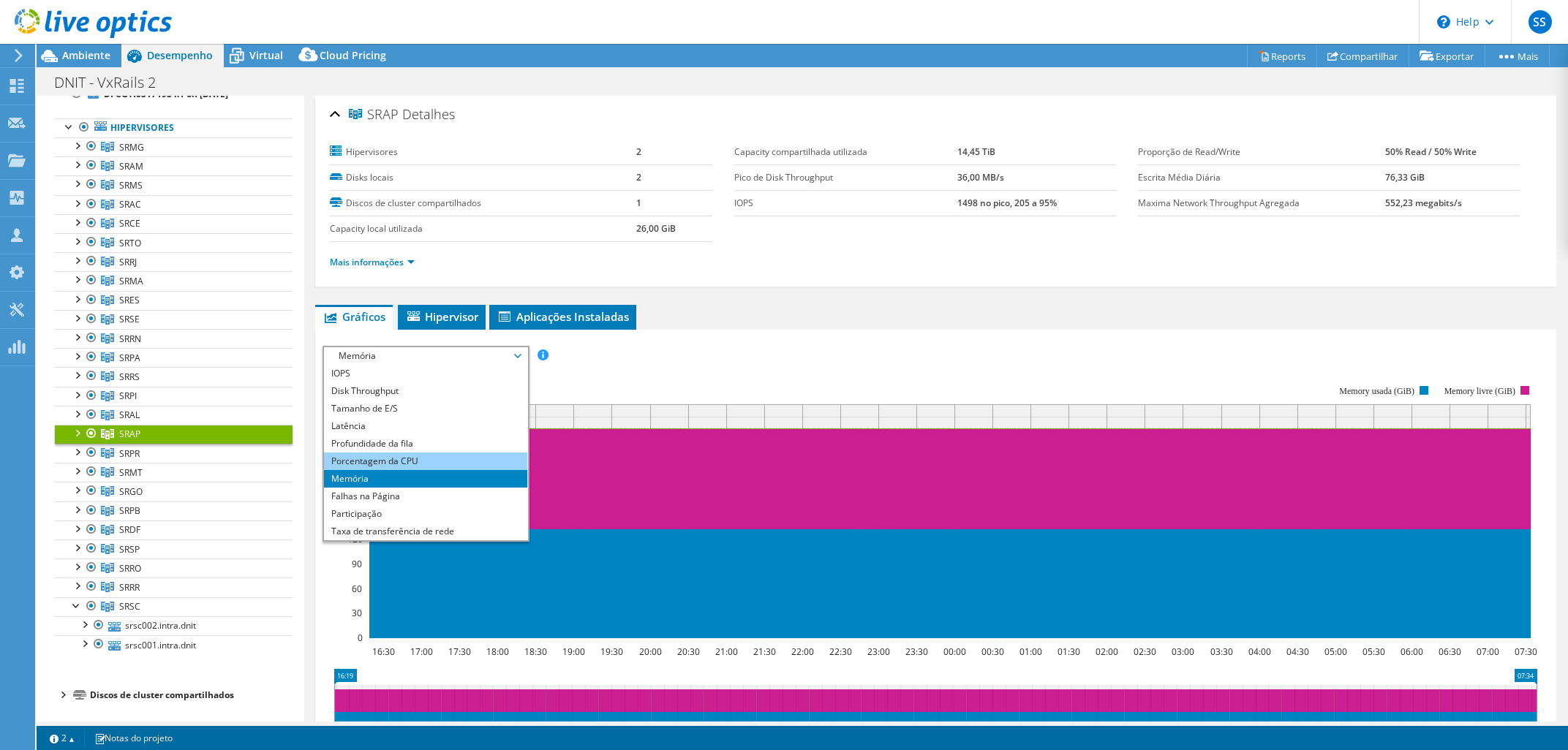
click at [410, 461] on li "Porcentagem da CPU" at bounding box center [424, 461] width 202 height 17
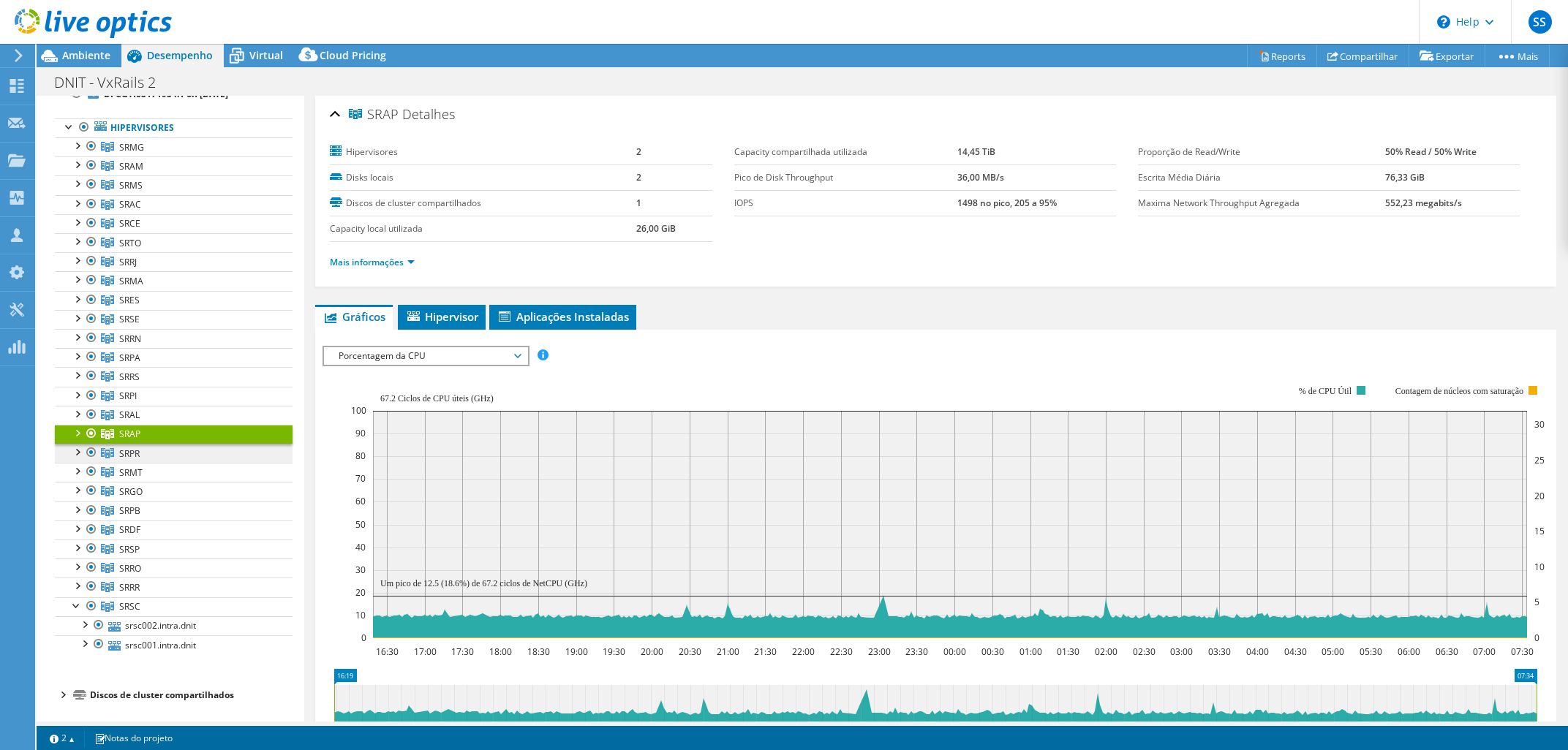
click at [182, 156] on link "SRPR" at bounding box center [174, 147] width 238 height 19
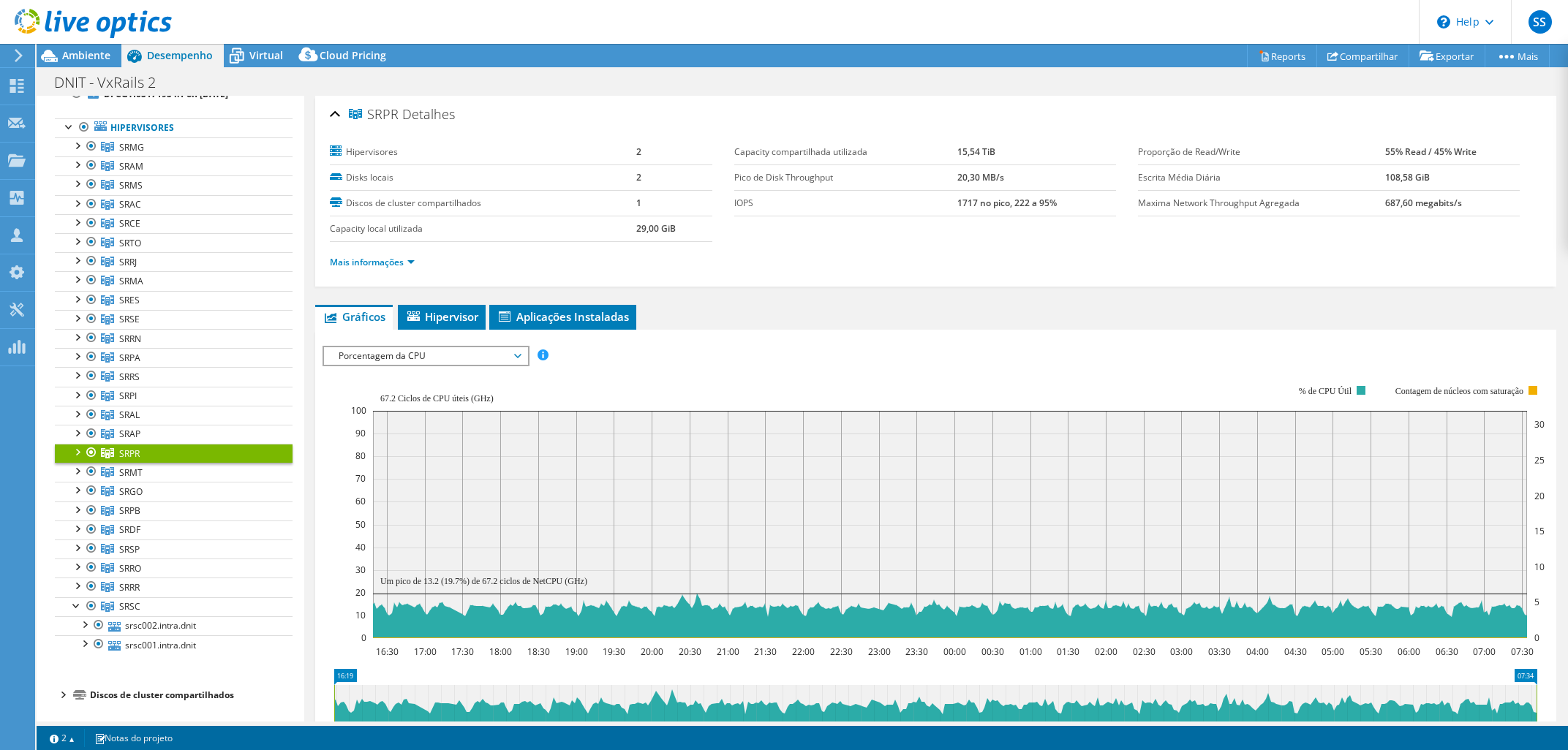
click at [454, 354] on span "Porcentagem da CPU" at bounding box center [425, 356] width 188 height 17
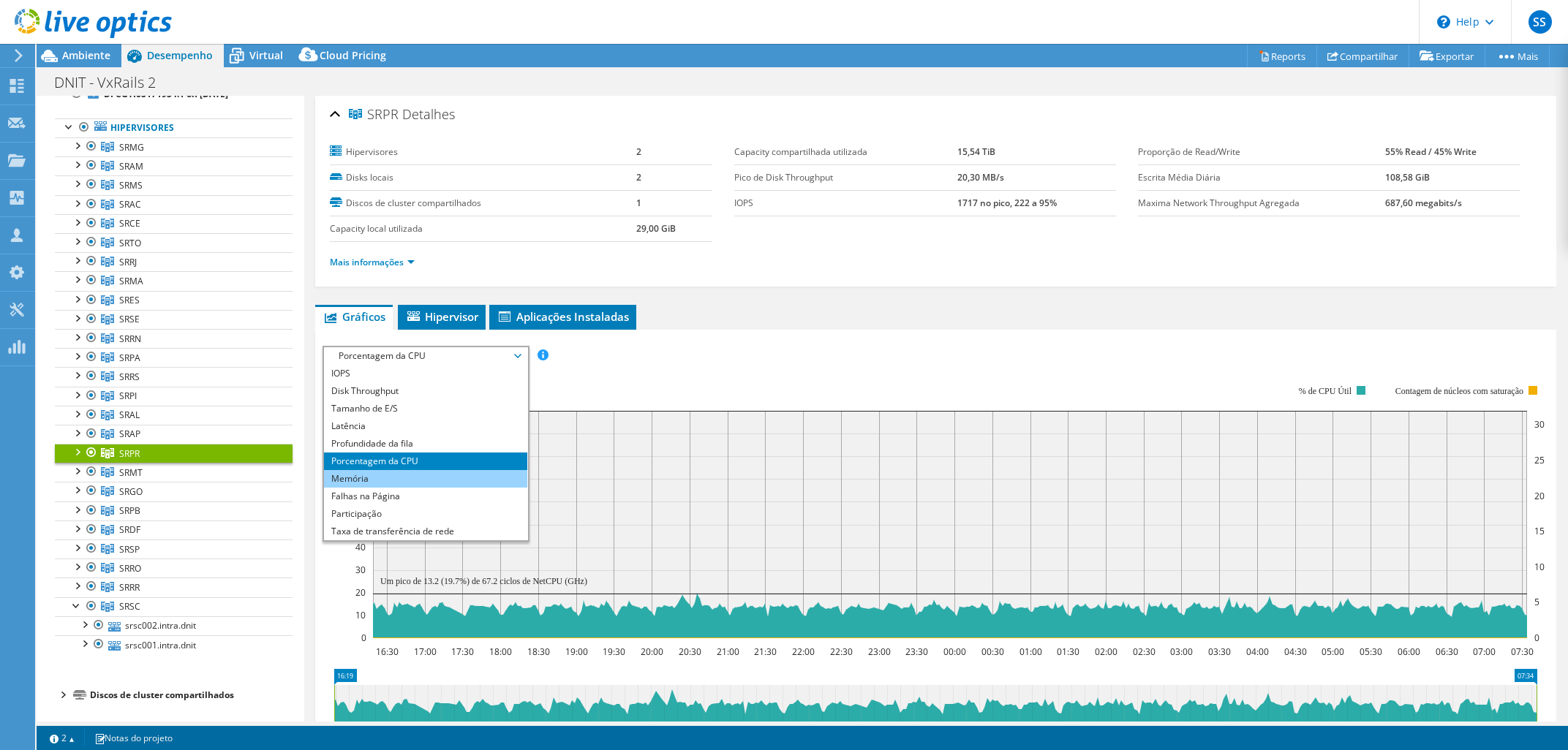
click at [432, 475] on li "Memória" at bounding box center [424, 479] width 202 height 17
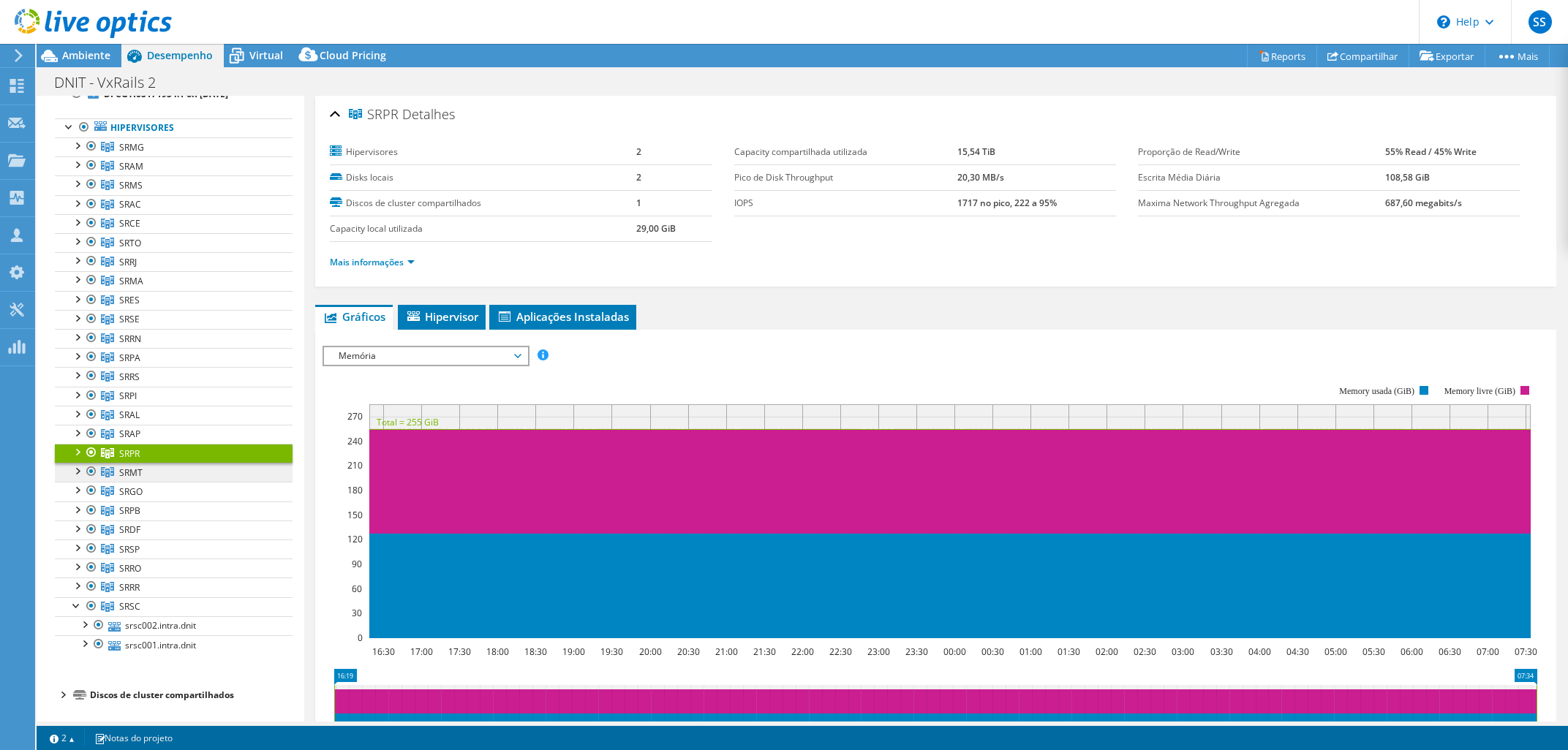
click at [204, 156] on link "SRMT" at bounding box center [174, 147] width 238 height 19
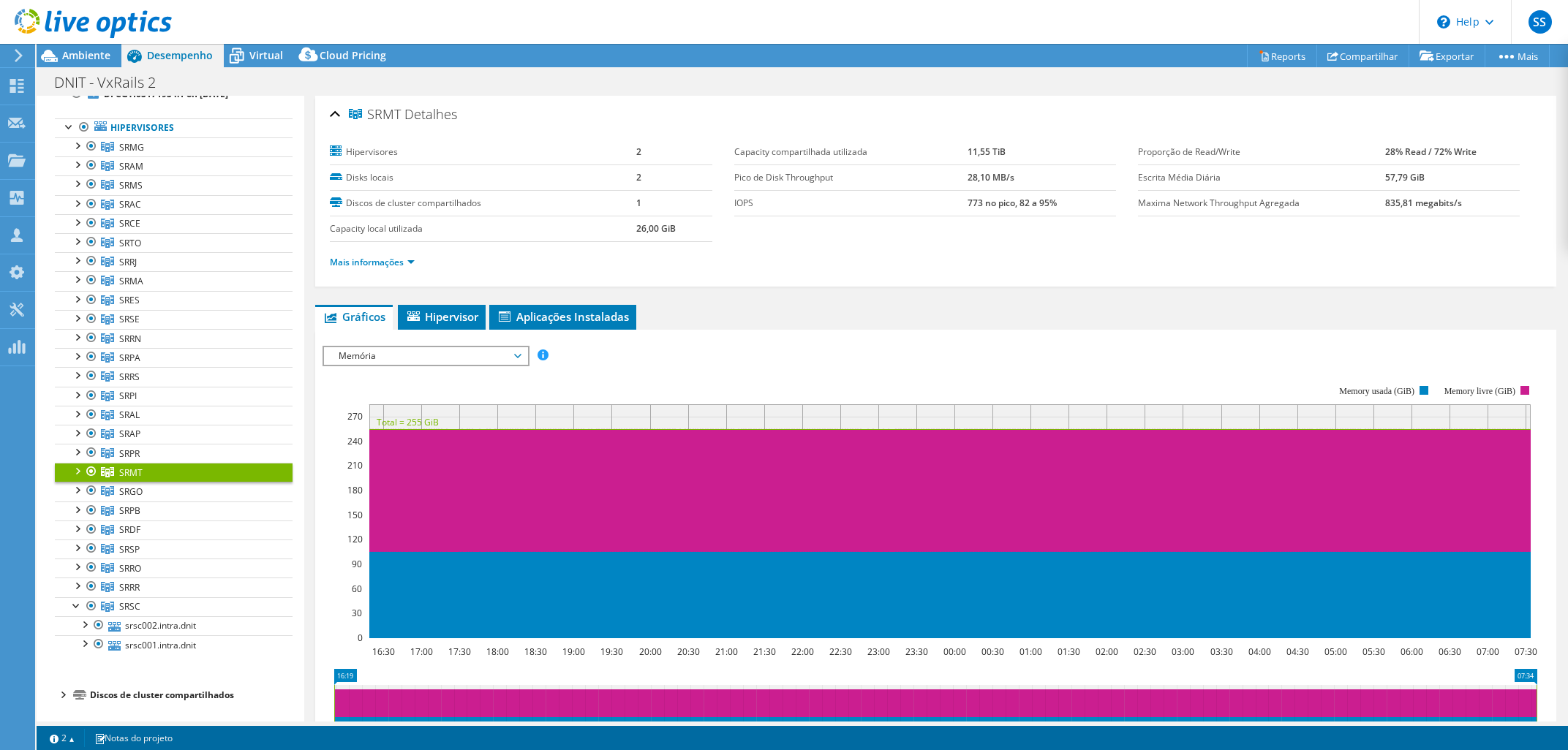
click at [459, 356] on span "Memória" at bounding box center [425, 356] width 188 height 17
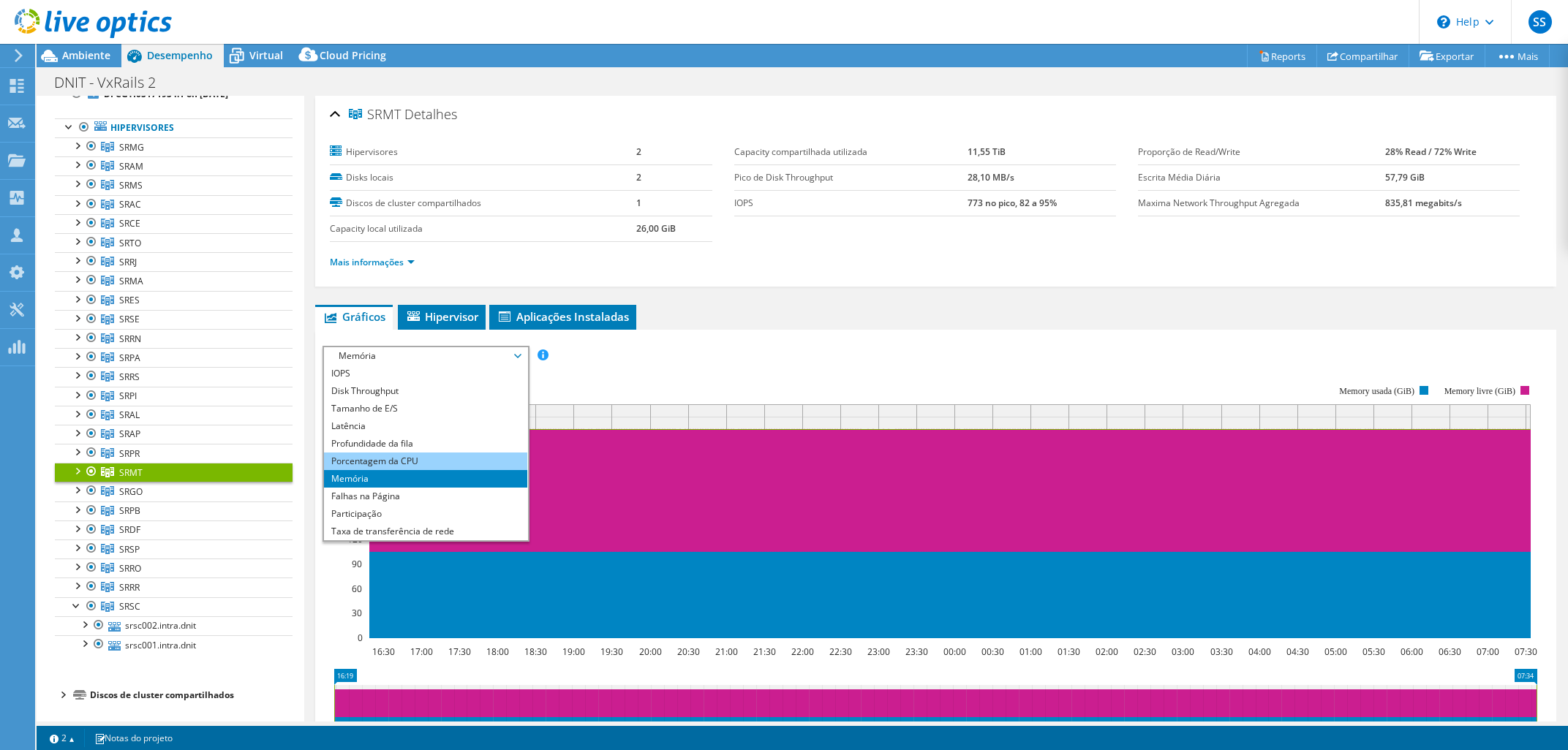
click at [413, 453] on li "Porcentagem da CPU" at bounding box center [424, 461] width 202 height 17
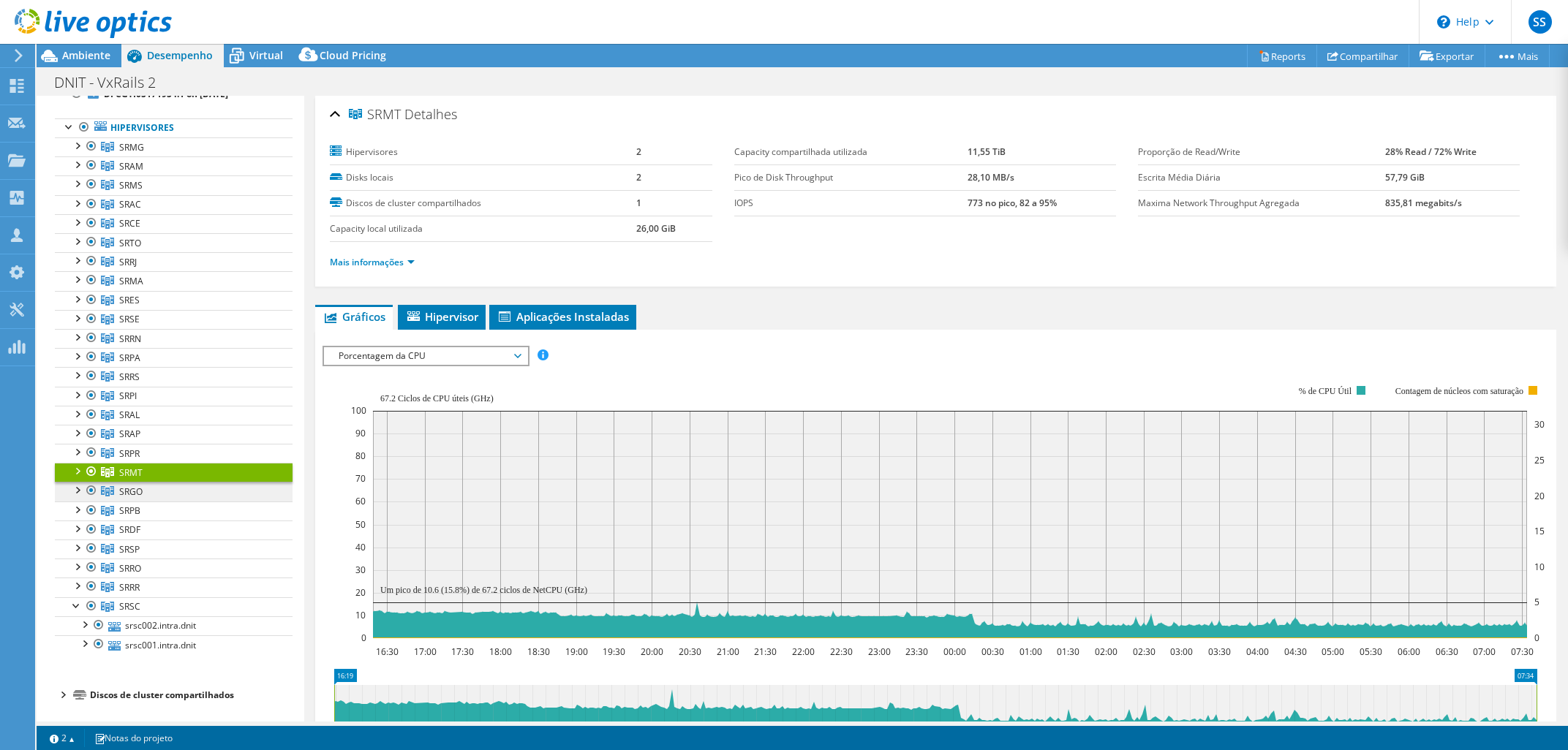
click at [244, 156] on link "SRGO" at bounding box center [174, 147] width 238 height 19
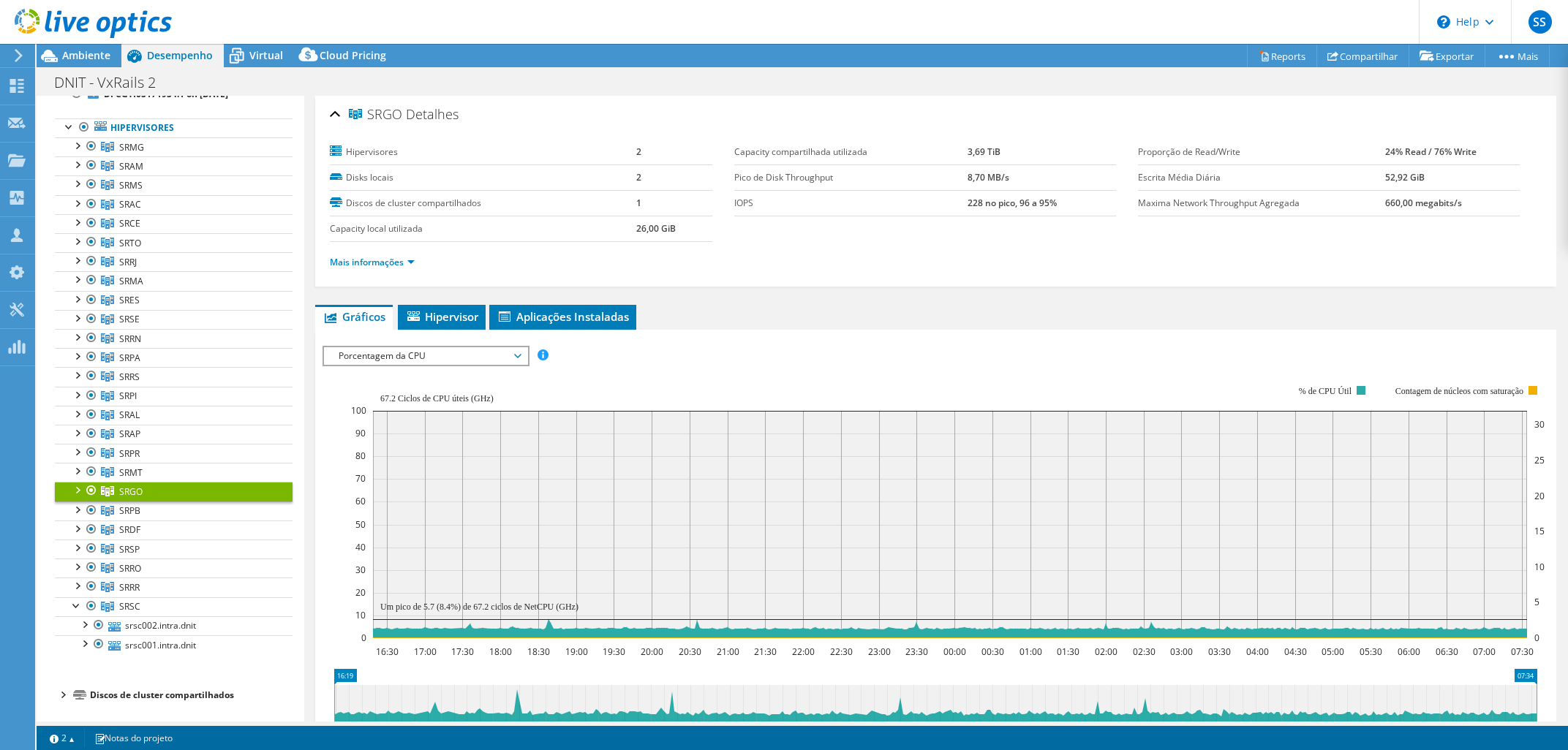
click at [450, 360] on span "Porcentagem da CPU" at bounding box center [425, 356] width 188 height 17
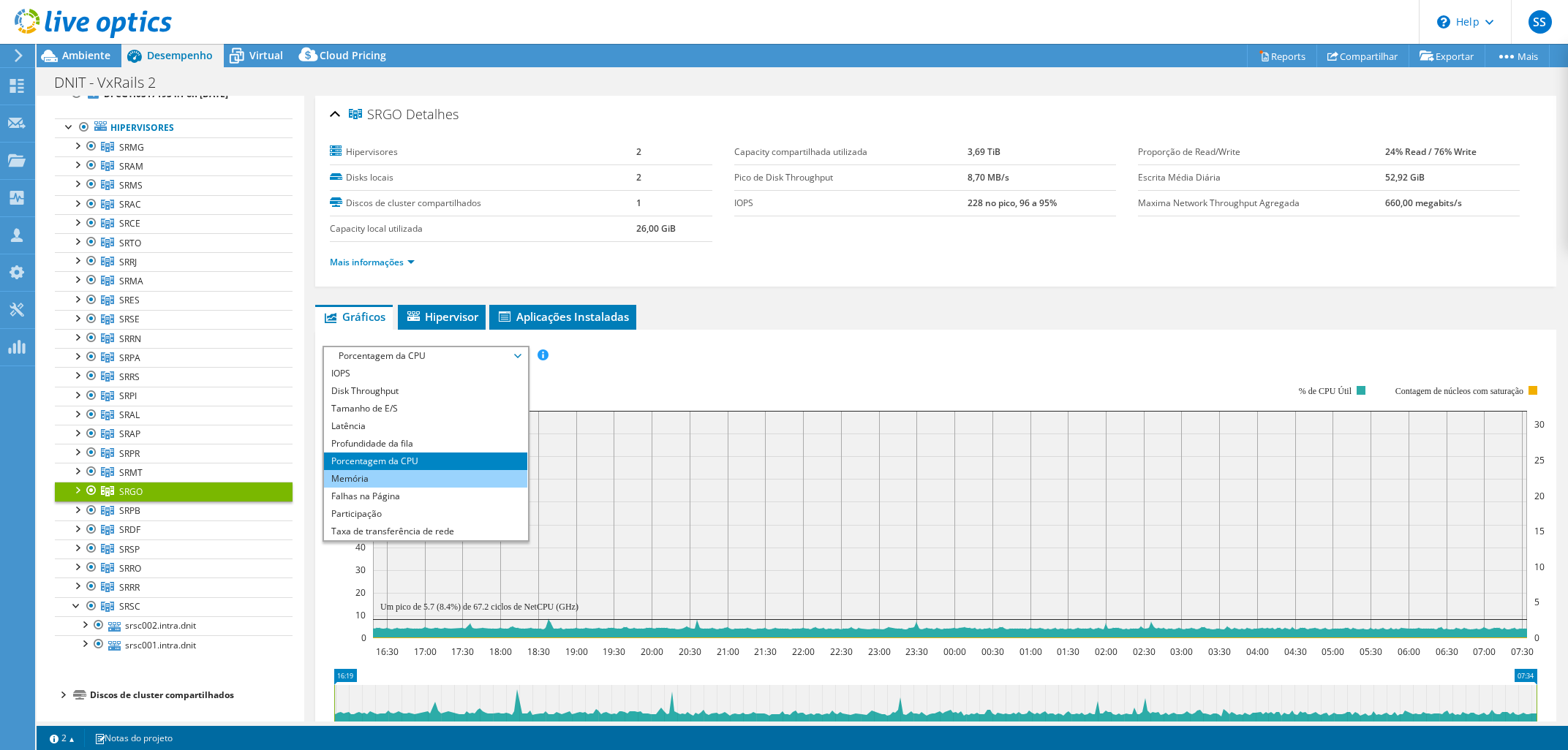
click at [450, 476] on li "Memória" at bounding box center [424, 479] width 202 height 17
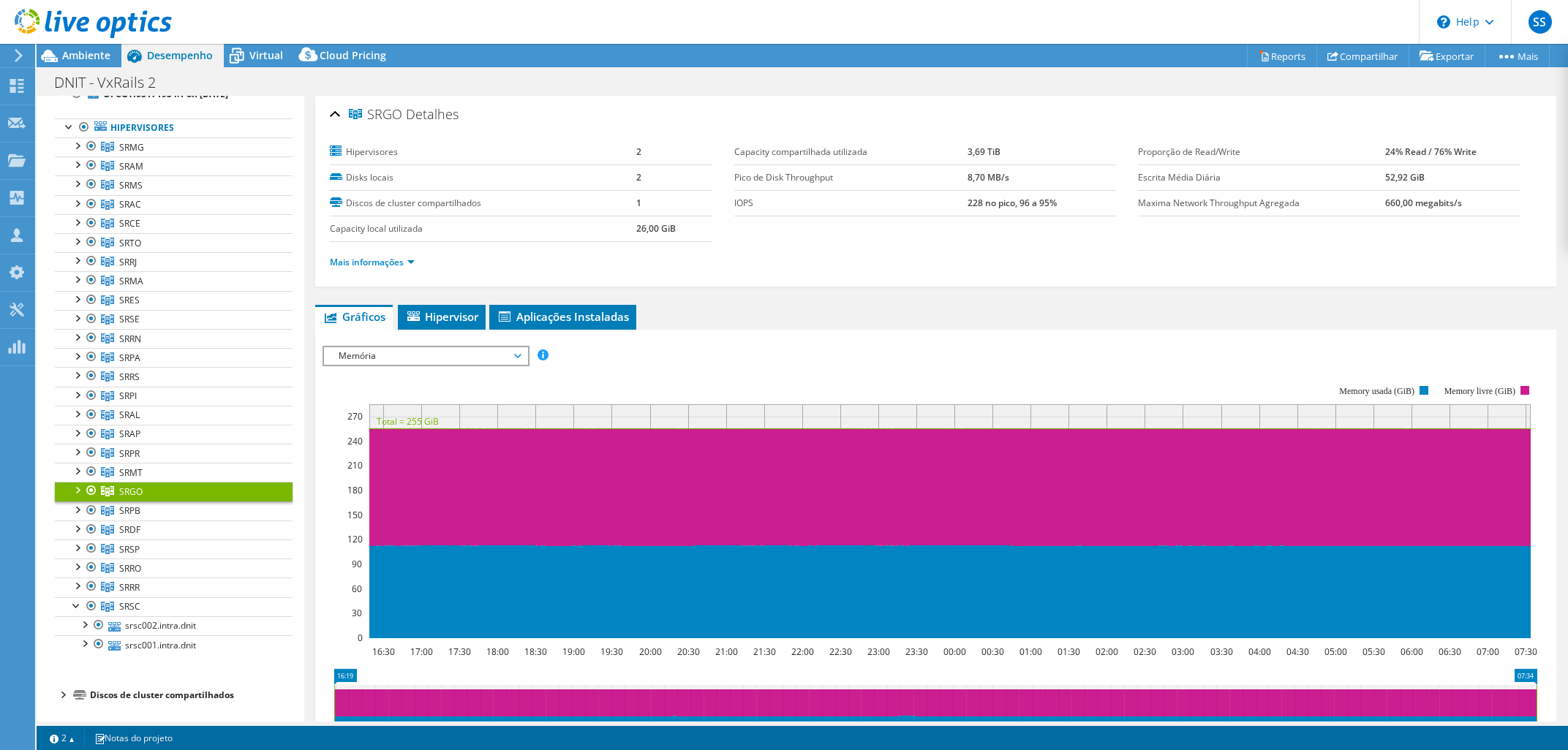
click at [473, 358] on span "Memória" at bounding box center [425, 356] width 188 height 17
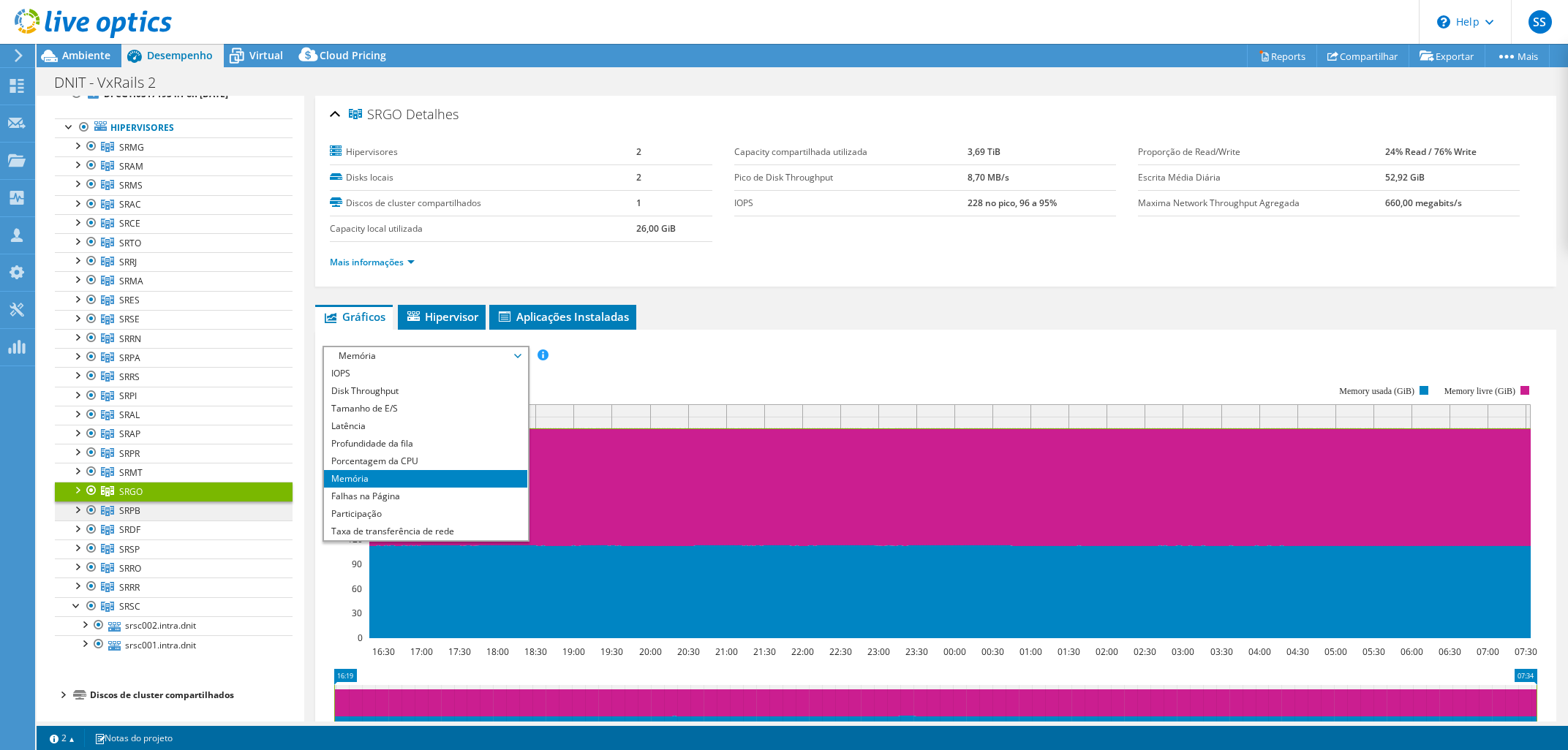
click at [183, 156] on link "SRPB" at bounding box center [174, 147] width 238 height 19
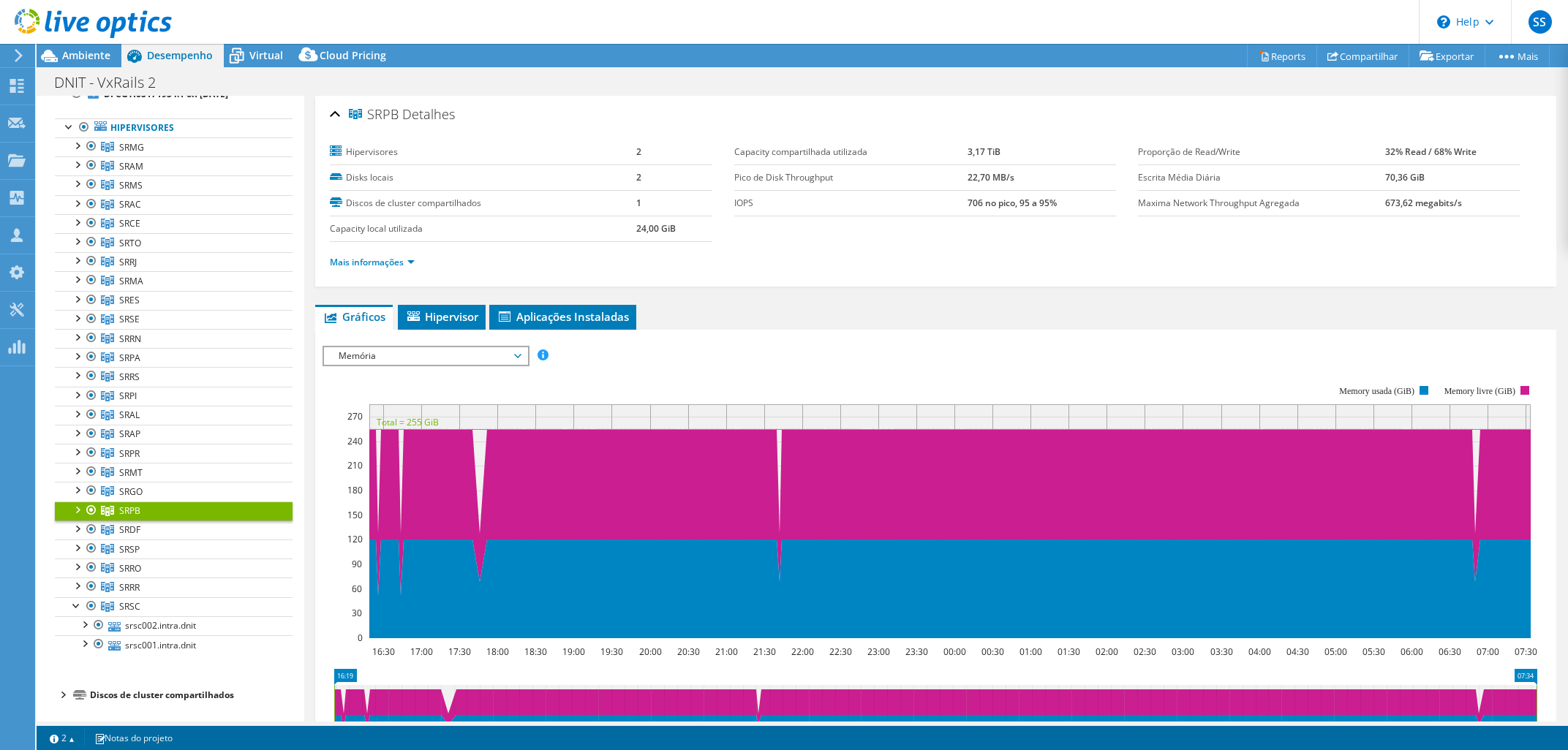
click at [385, 362] on span "Memória" at bounding box center [425, 356] width 188 height 17
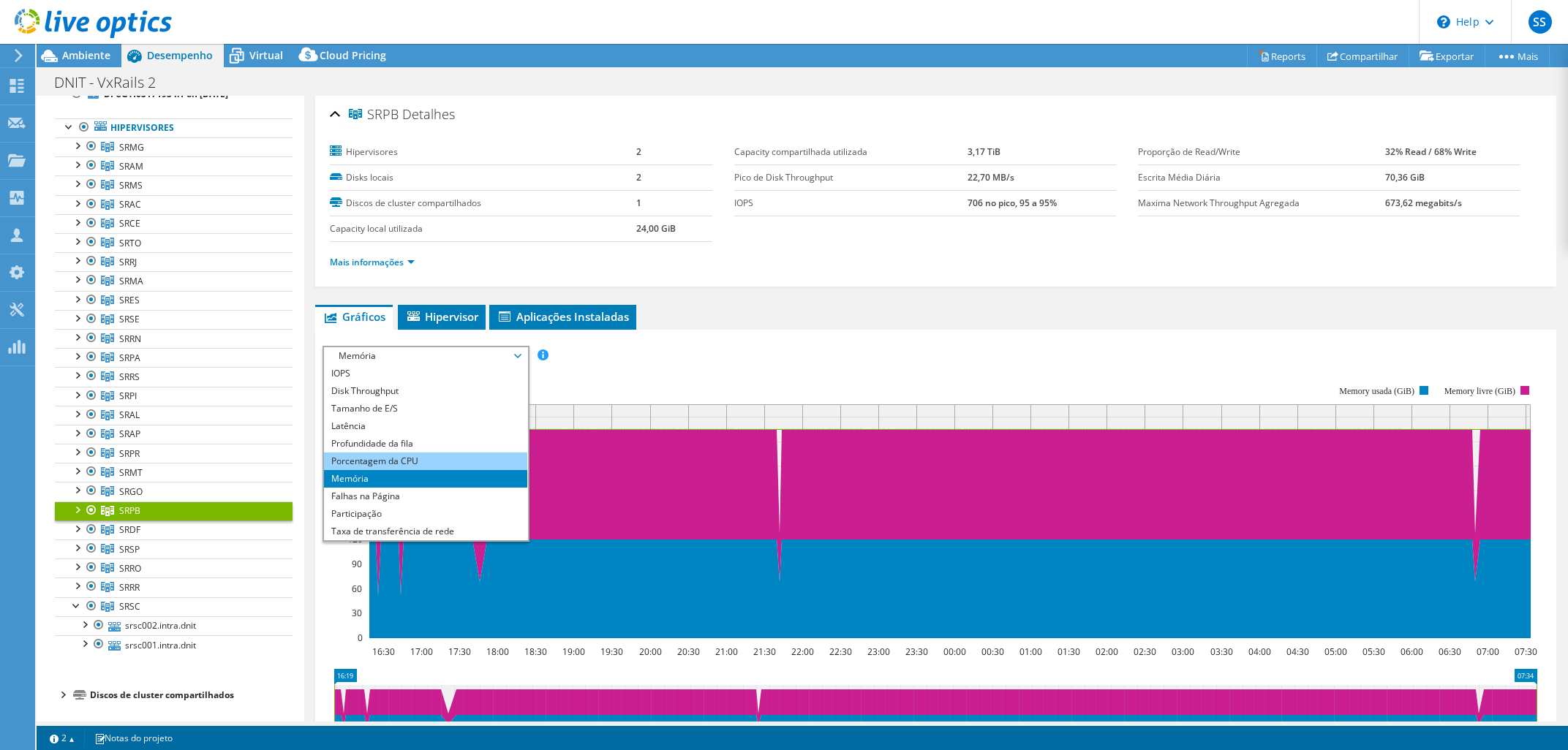
click at [389, 455] on li "Porcentagem da CPU" at bounding box center [424, 461] width 202 height 17
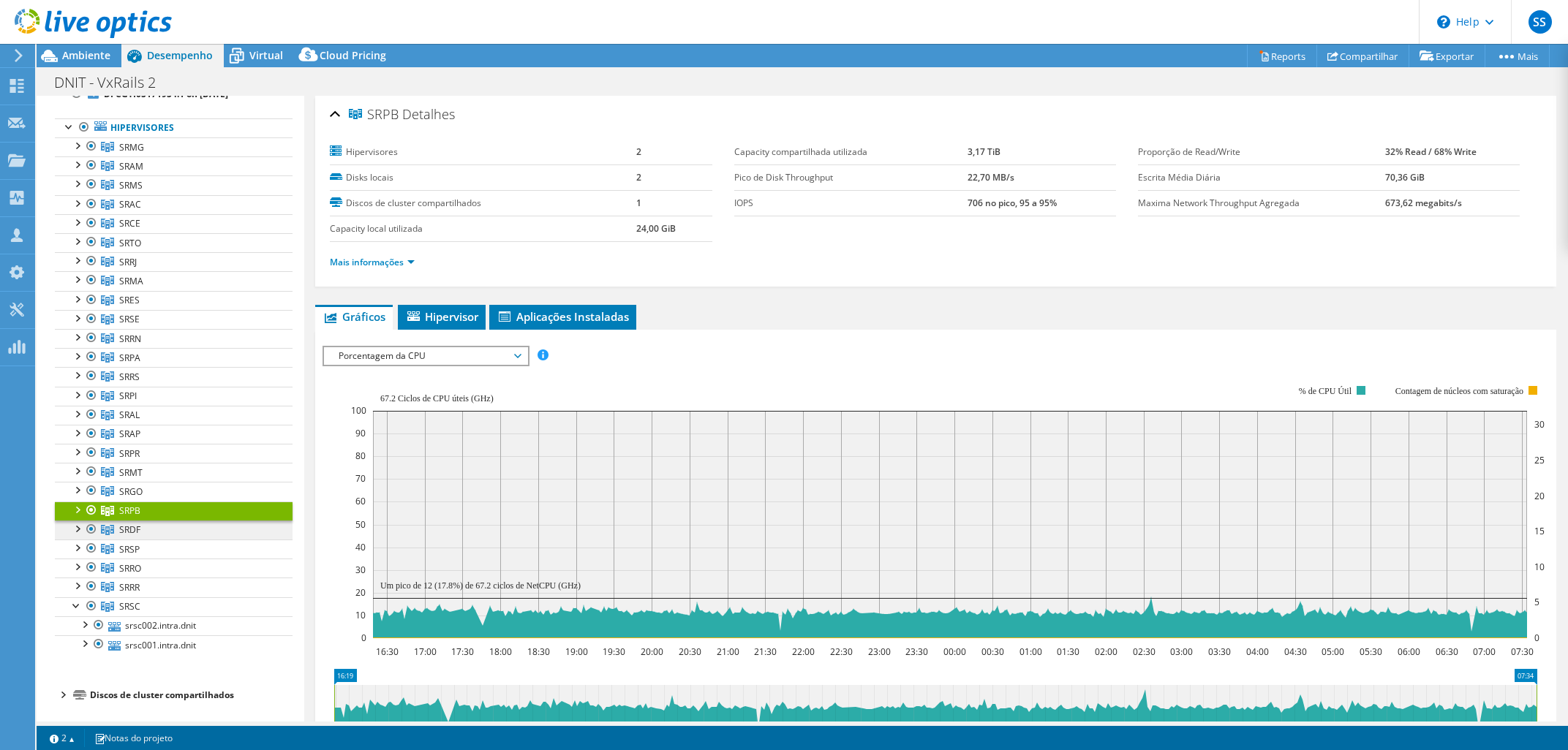
click at [223, 156] on link "SRDF" at bounding box center [174, 147] width 238 height 19
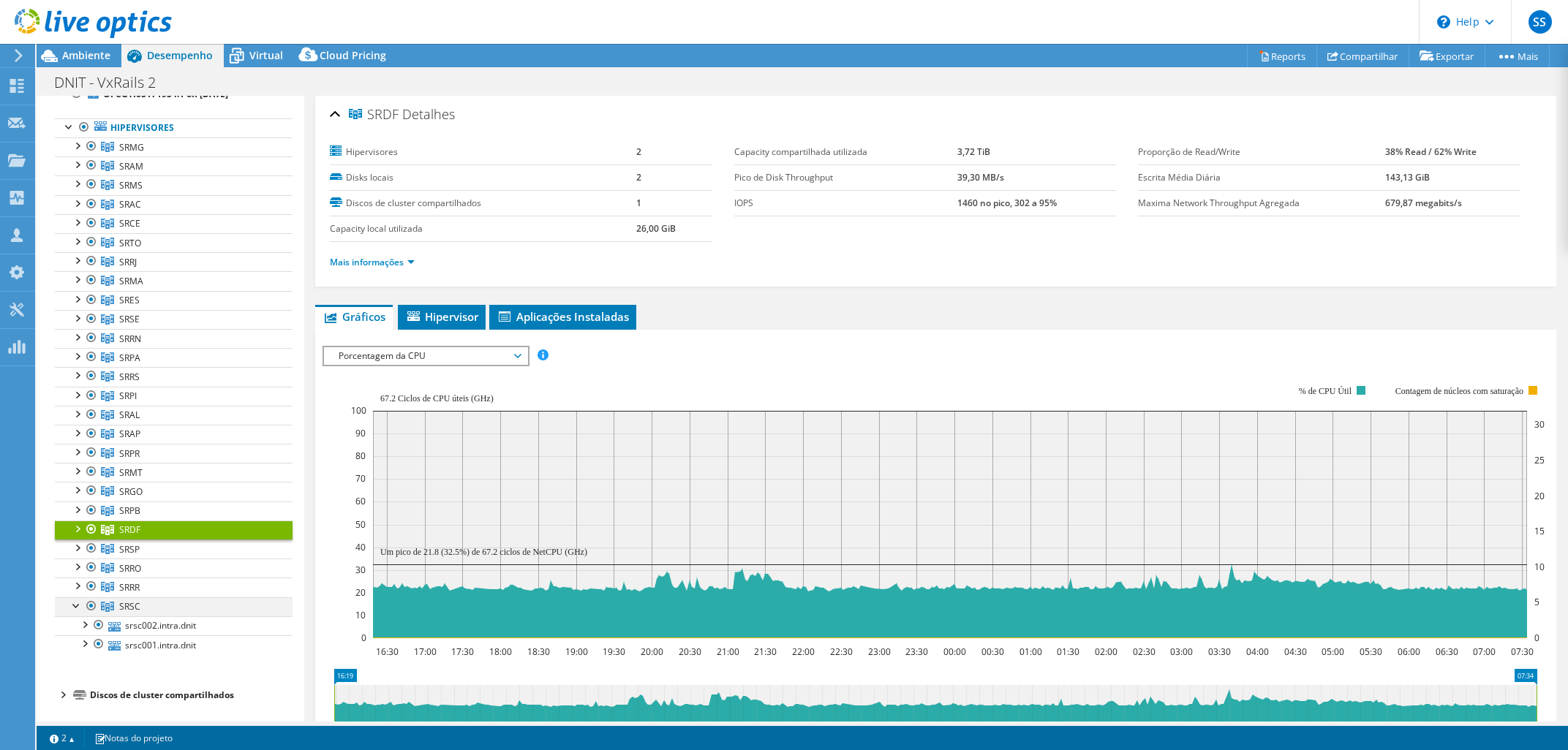
click at [75, 603] on div at bounding box center [77, 604] width 14 height 14
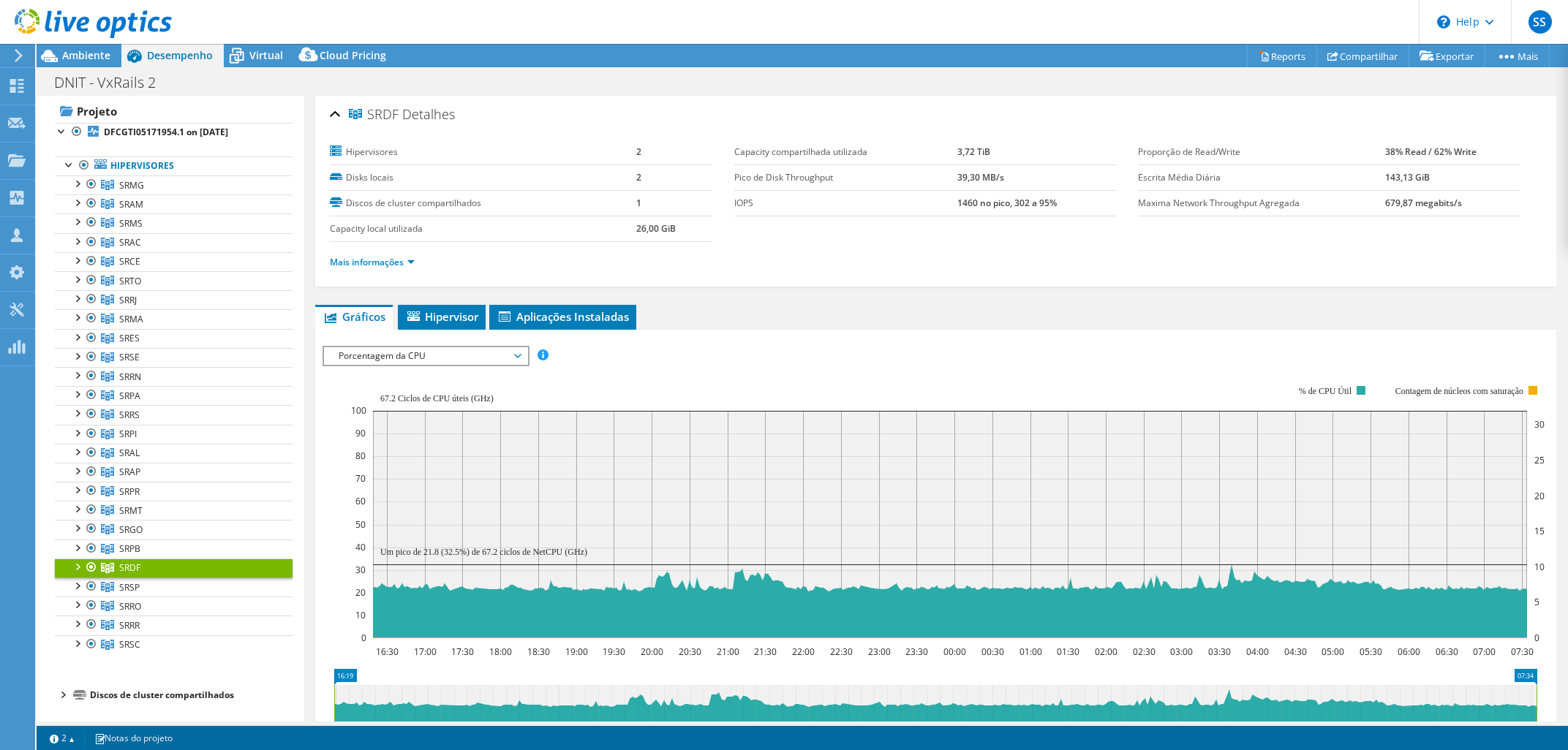
scroll to position [29, 0]
click at [478, 356] on span "Porcentagem da CPU" at bounding box center [425, 356] width 188 height 17
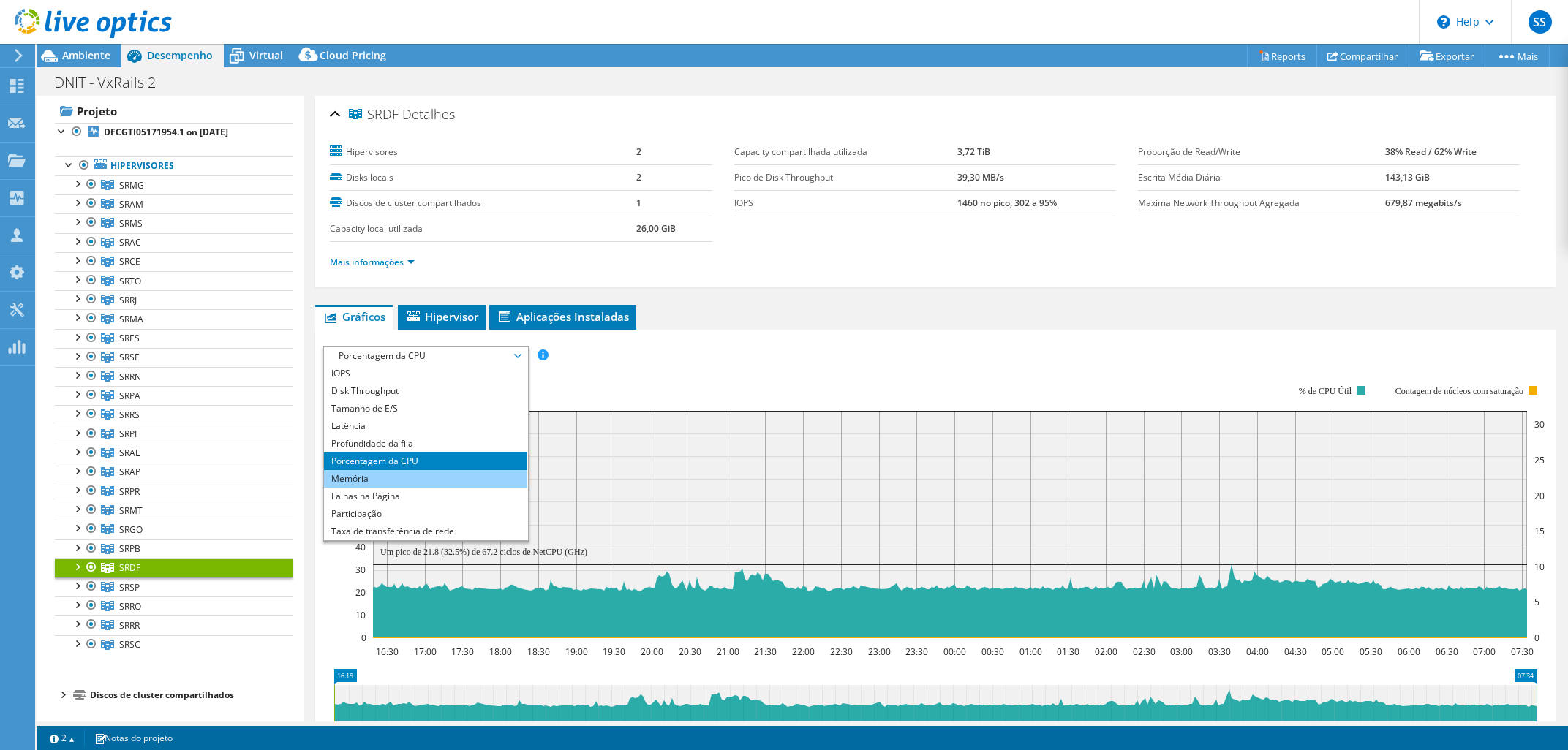
click at [425, 480] on li "Memória" at bounding box center [424, 479] width 202 height 17
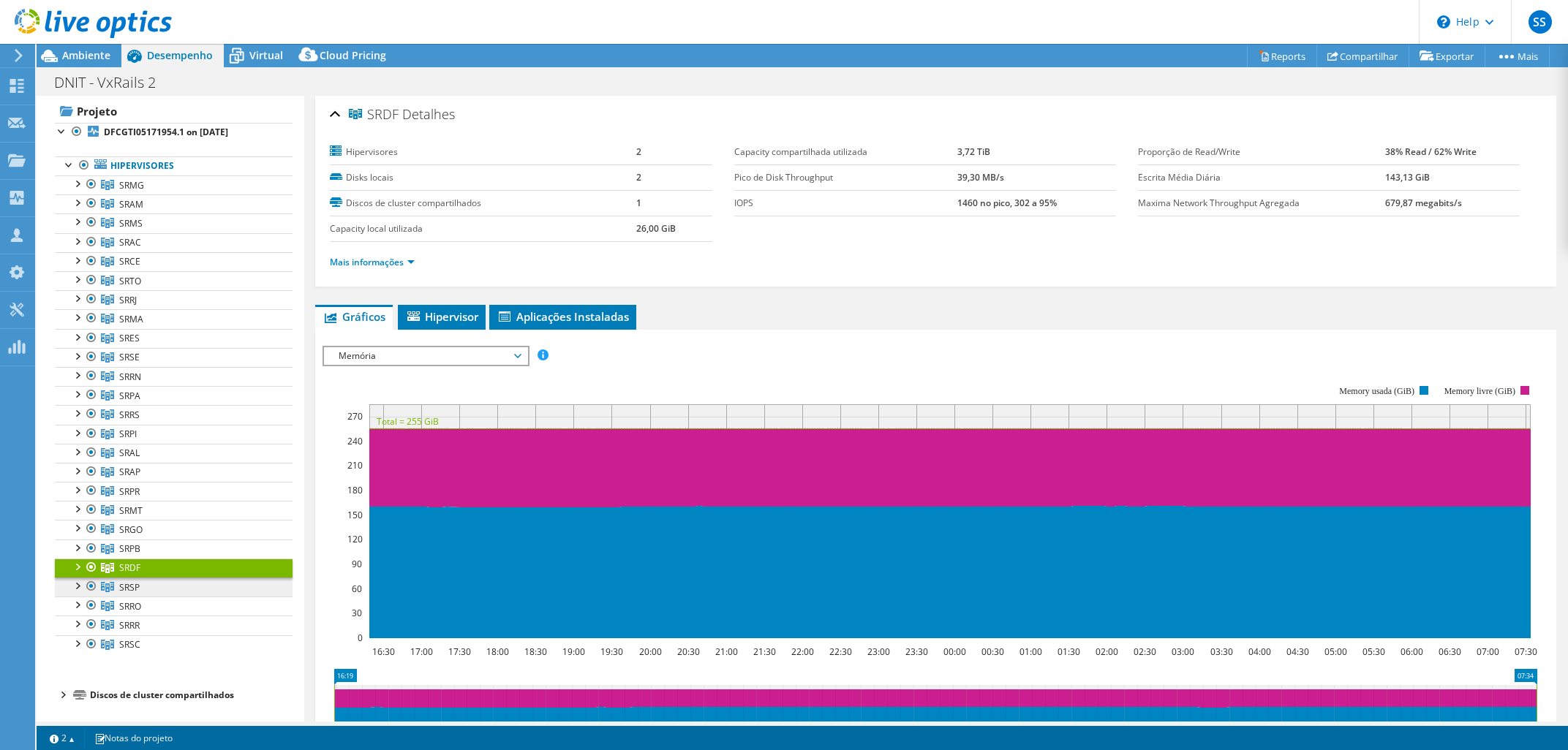
click at [164, 194] on link "SRSP" at bounding box center [174, 185] width 238 height 19
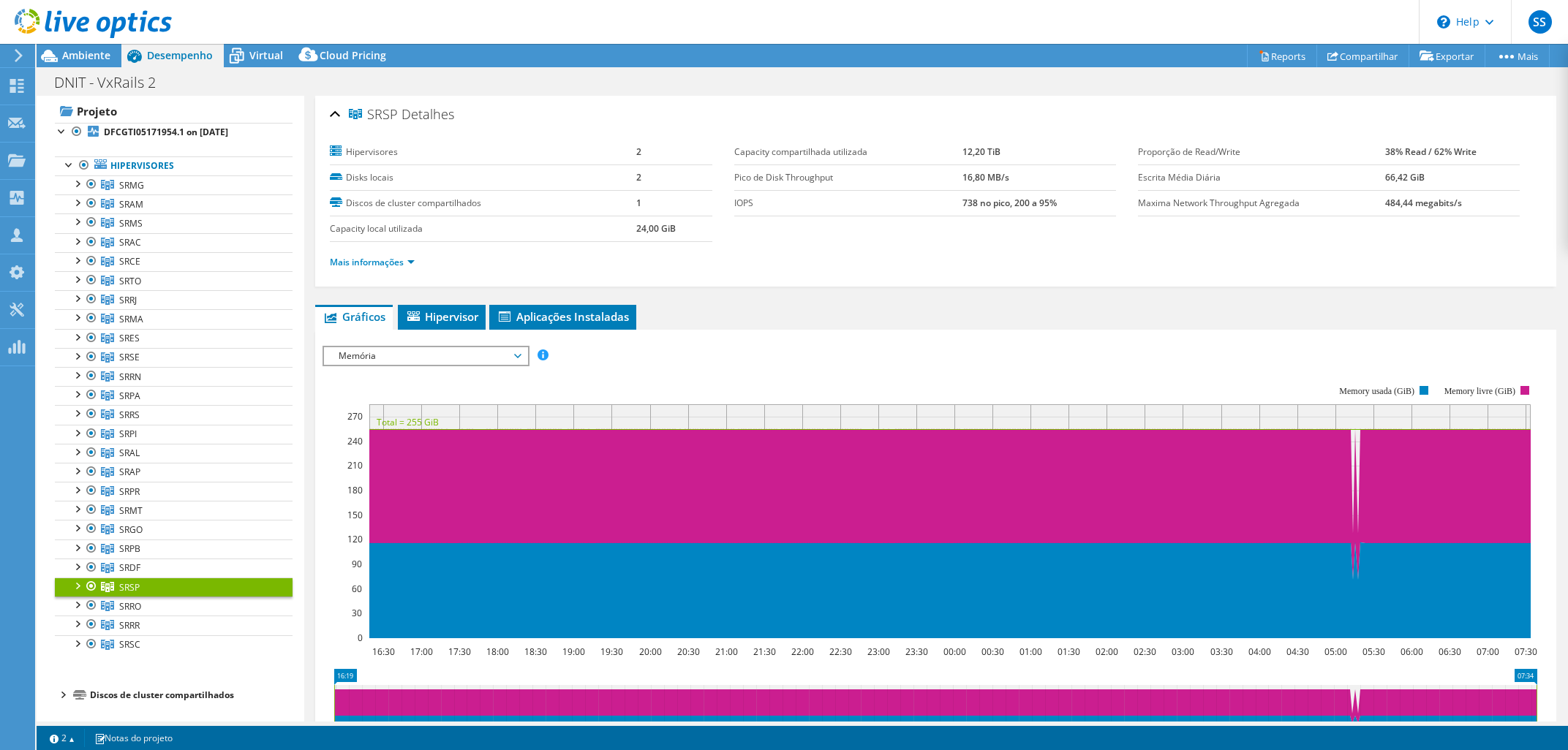
click at [455, 354] on span "Memória" at bounding box center [425, 356] width 188 height 17
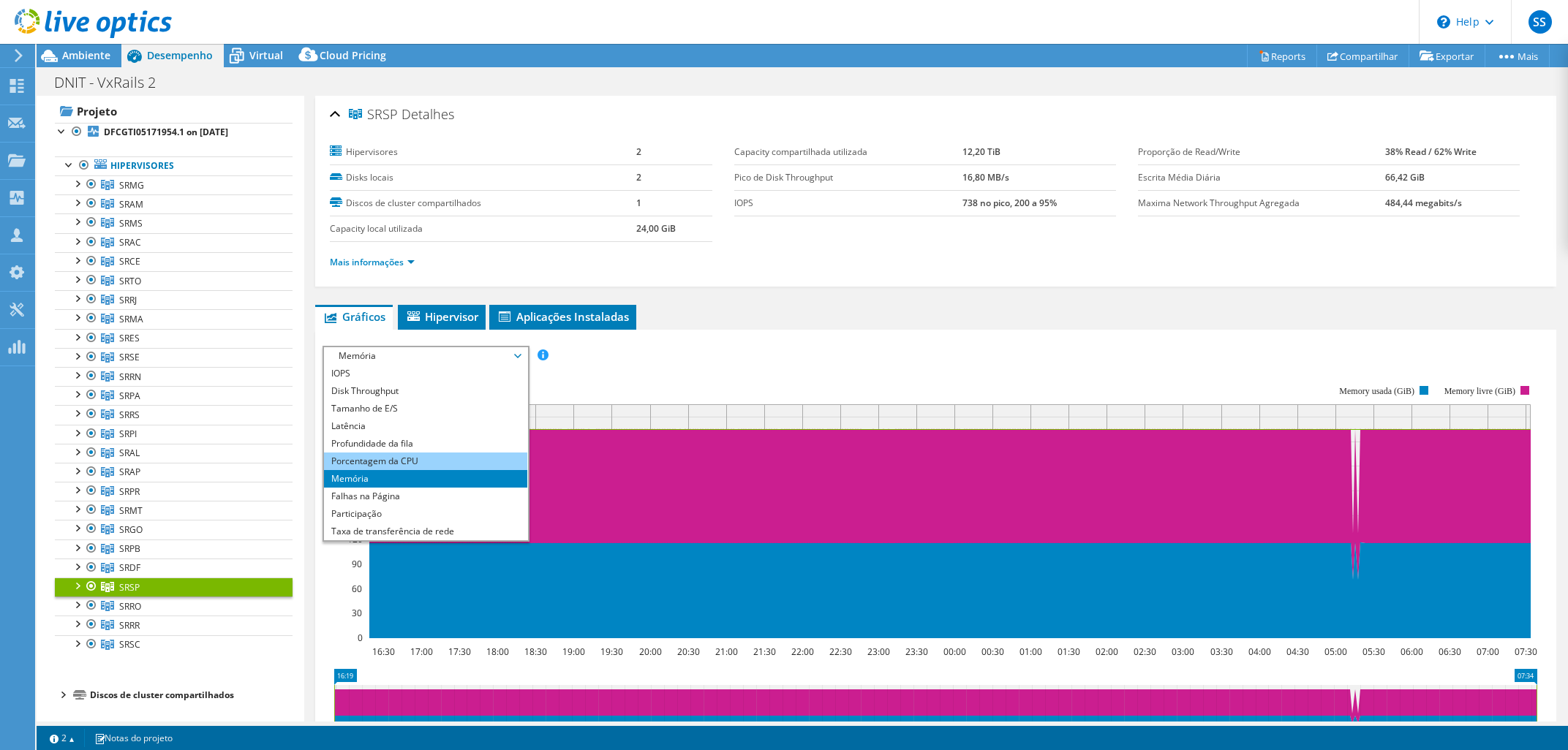
click at [463, 453] on li "Porcentagem da CPU" at bounding box center [424, 461] width 202 height 17
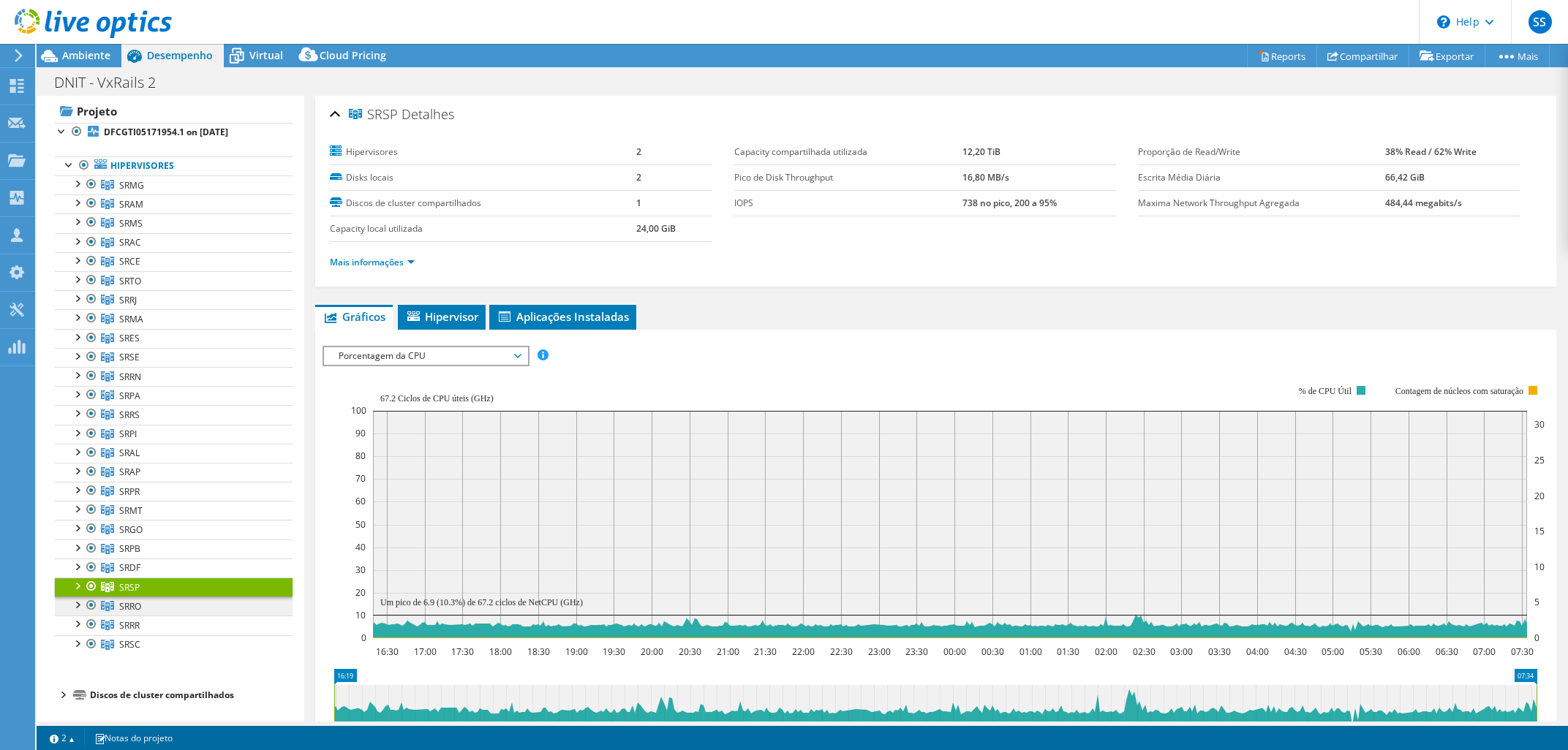
click at [159, 194] on link "SRRO" at bounding box center [174, 185] width 238 height 19
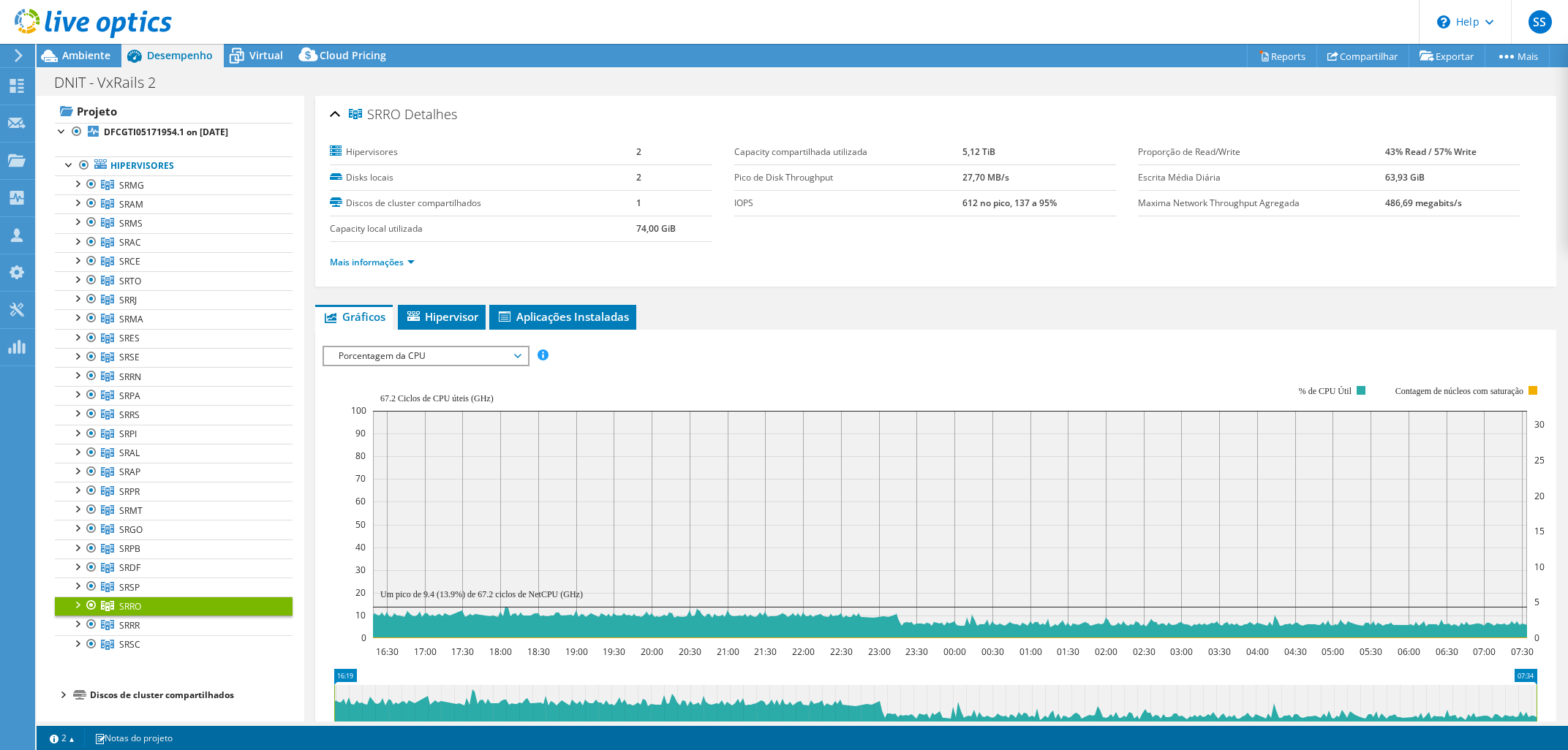
drag, startPoint x: 474, startPoint y: 354, endPoint x: 474, endPoint y: 363, distance: 9.0
click at [474, 360] on span "Porcentagem da CPU" at bounding box center [425, 356] width 188 height 17
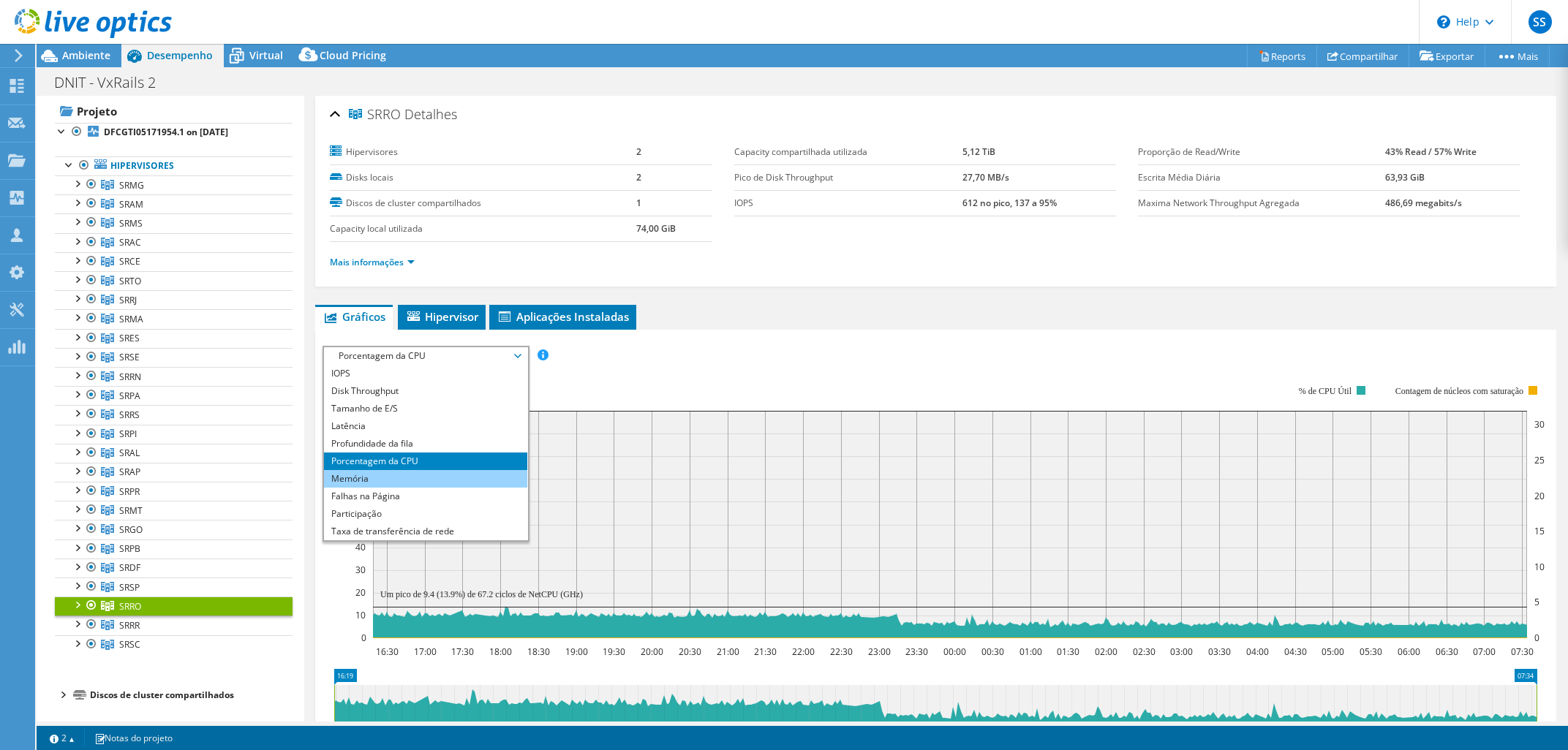
click at [462, 473] on li "Memória" at bounding box center [424, 479] width 202 height 17
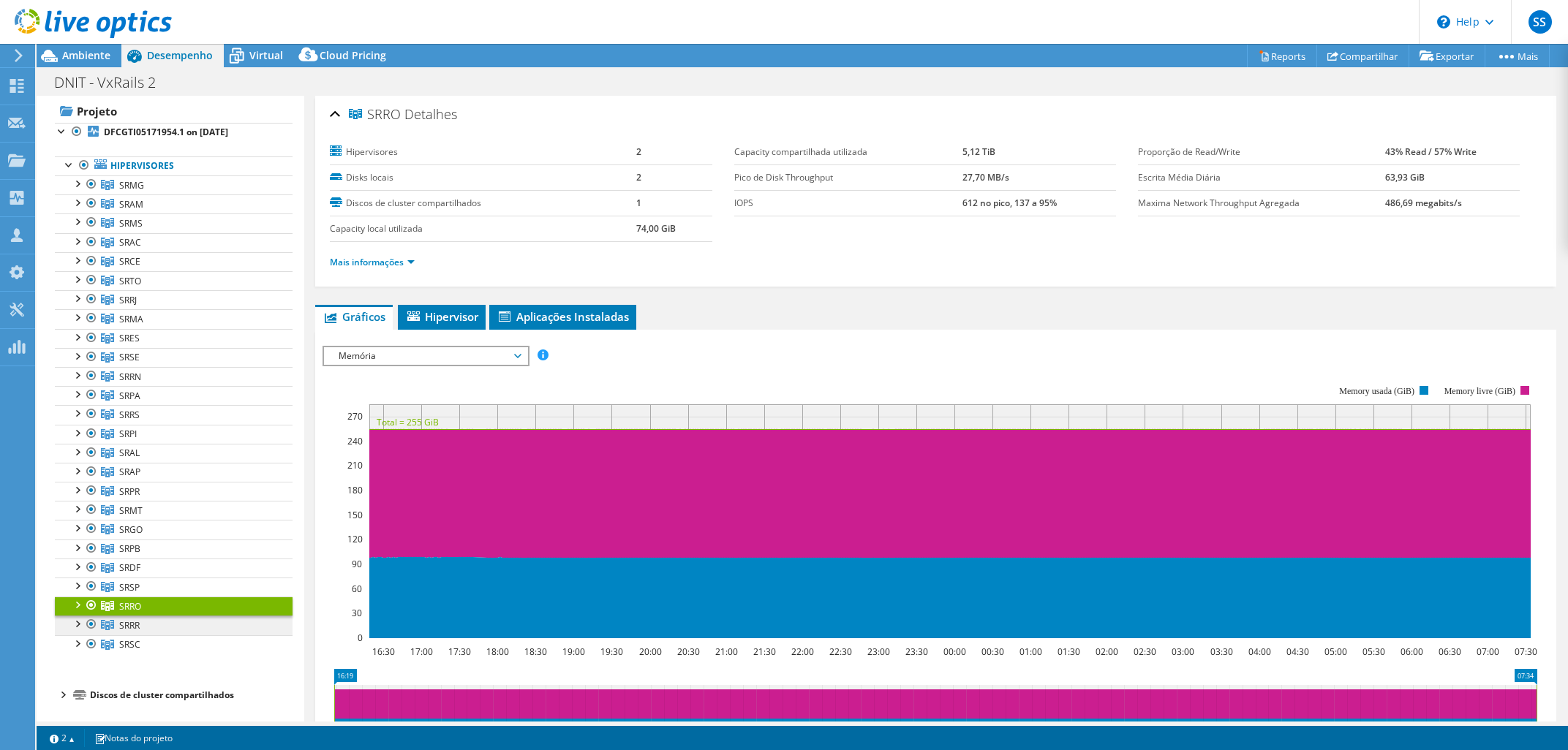
click at [199, 194] on link "SRRR" at bounding box center [174, 185] width 238 height 19
click at [503, 360] on span "Memória" at bounding box center [425, 356] width 188 height 17
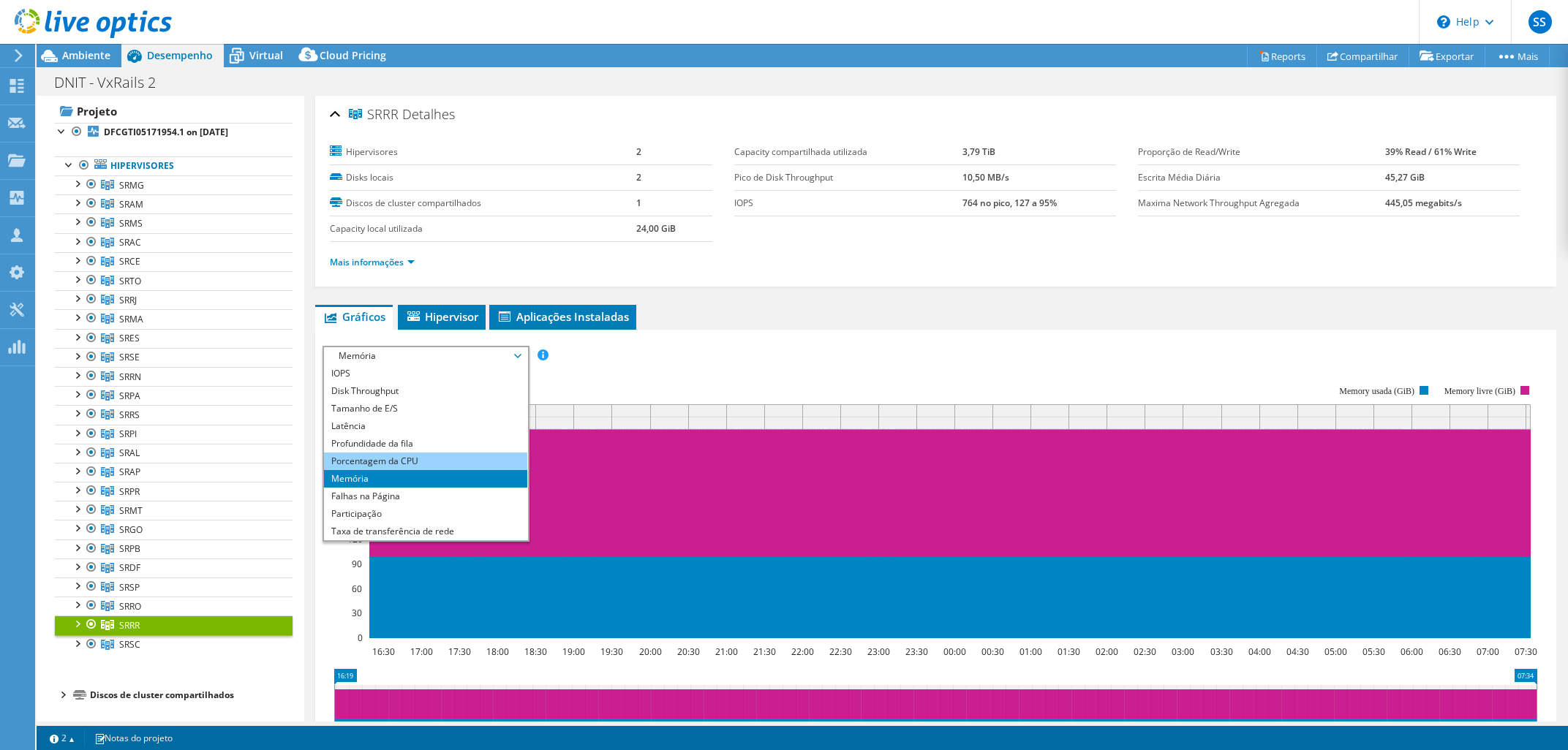
click at [444, 457] on li "Porcentagem da CPU" at bounding box center [424, 461] width 202 height 17
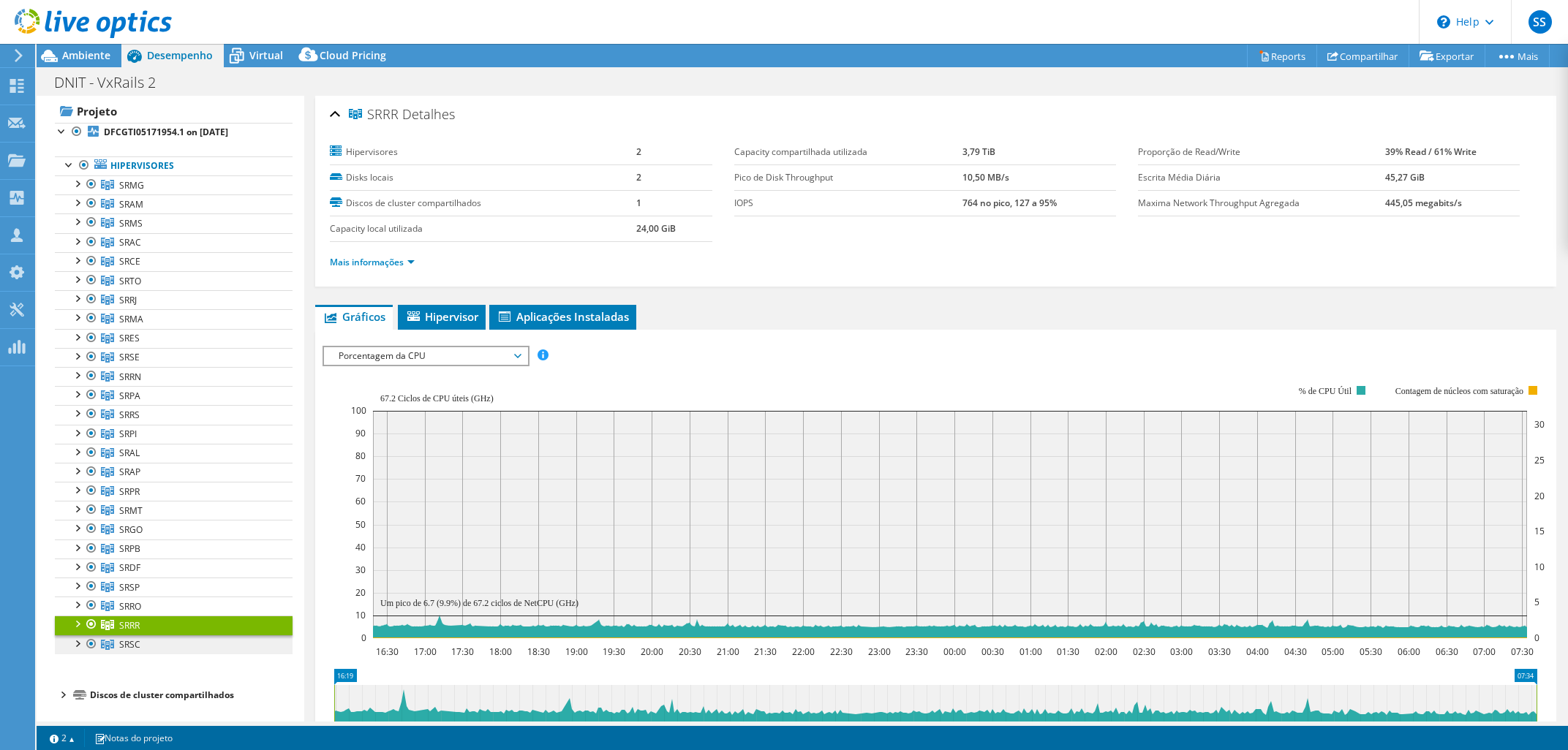
click at [141, 194] on link "SRSC" at bounding box center [174, 185] width 238 height 19
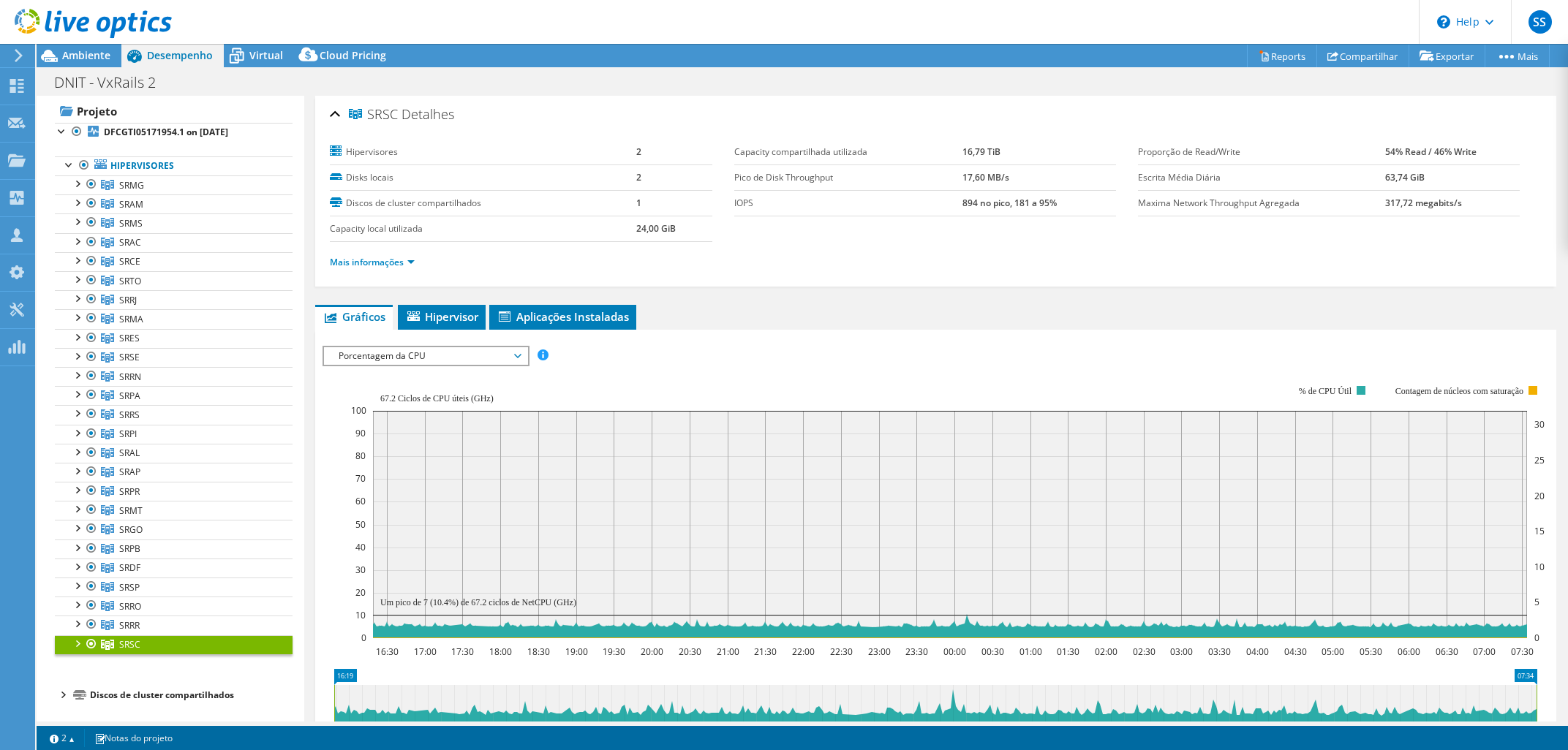
click at [492, 364] on div "IOPS Disk Throughput Tamanho de E/S Latência Profundidade da fila Porcentagem d…" at bounding box center [936, 355] width 1226 height 20
click at [494, 358] on span "Porcentagem da CPU" at bounding box center [425, 356] width 188 height 17
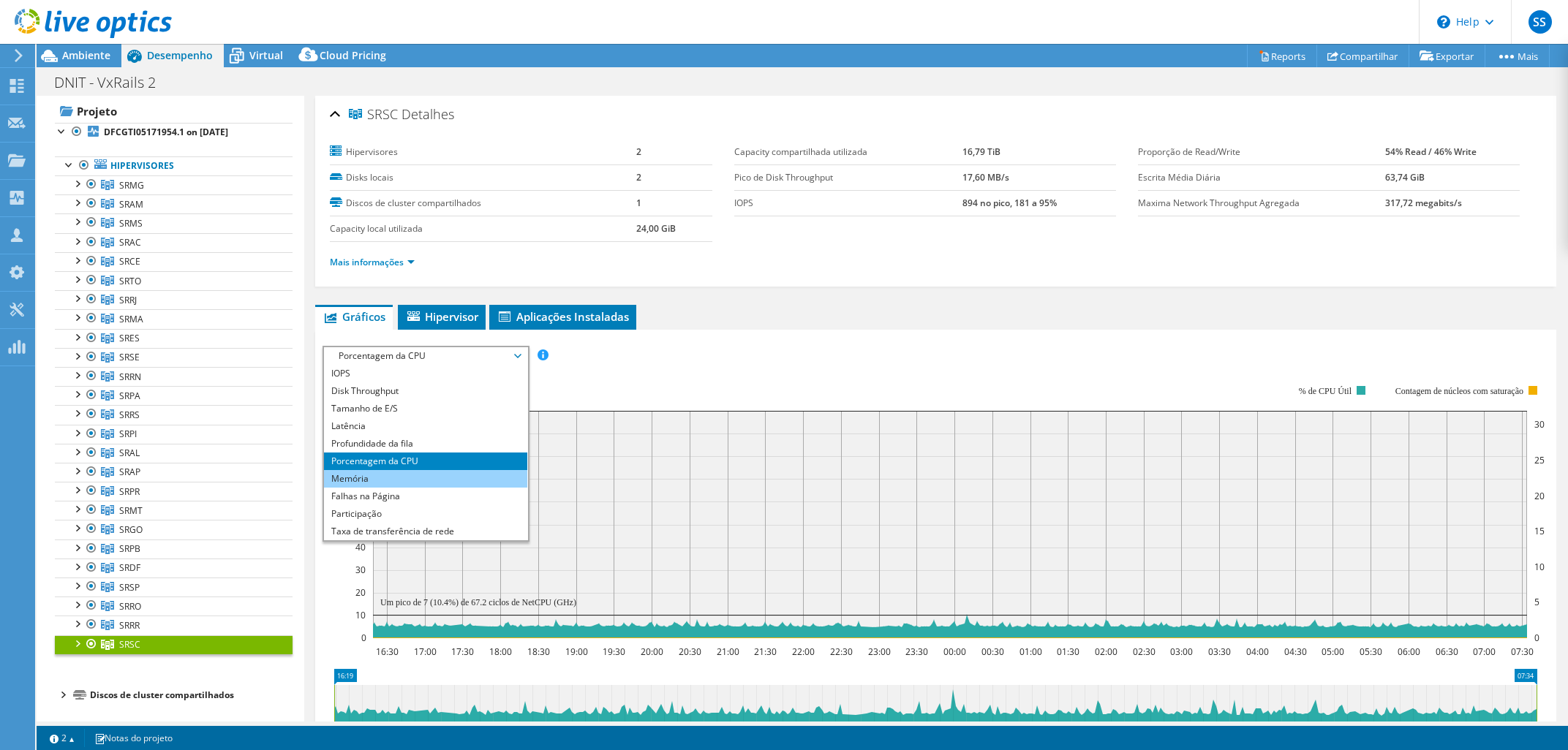
click at [454, 479] on li "Memória" at bounding box center [424, 479] width 202 height 17
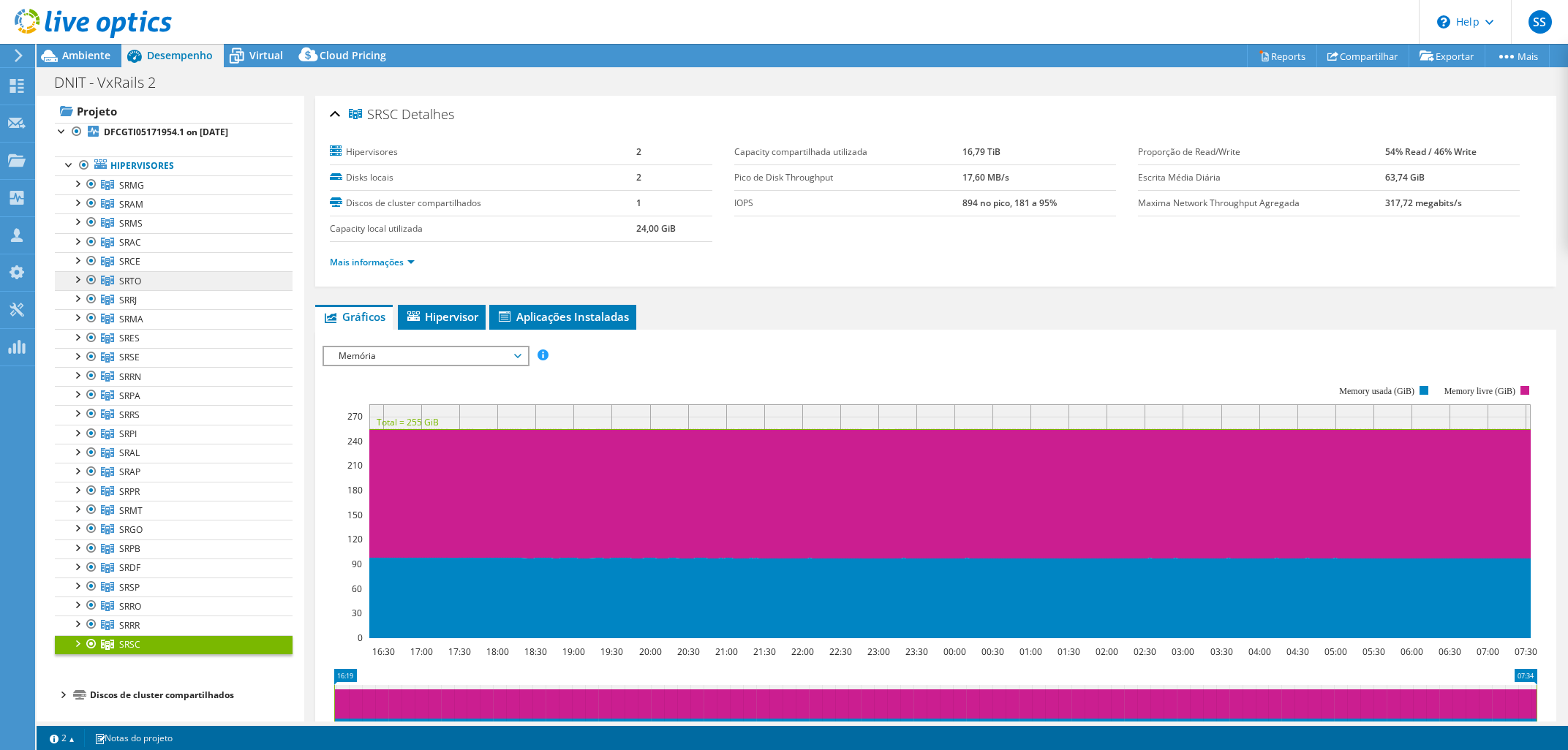
scroll to position [0, 0]
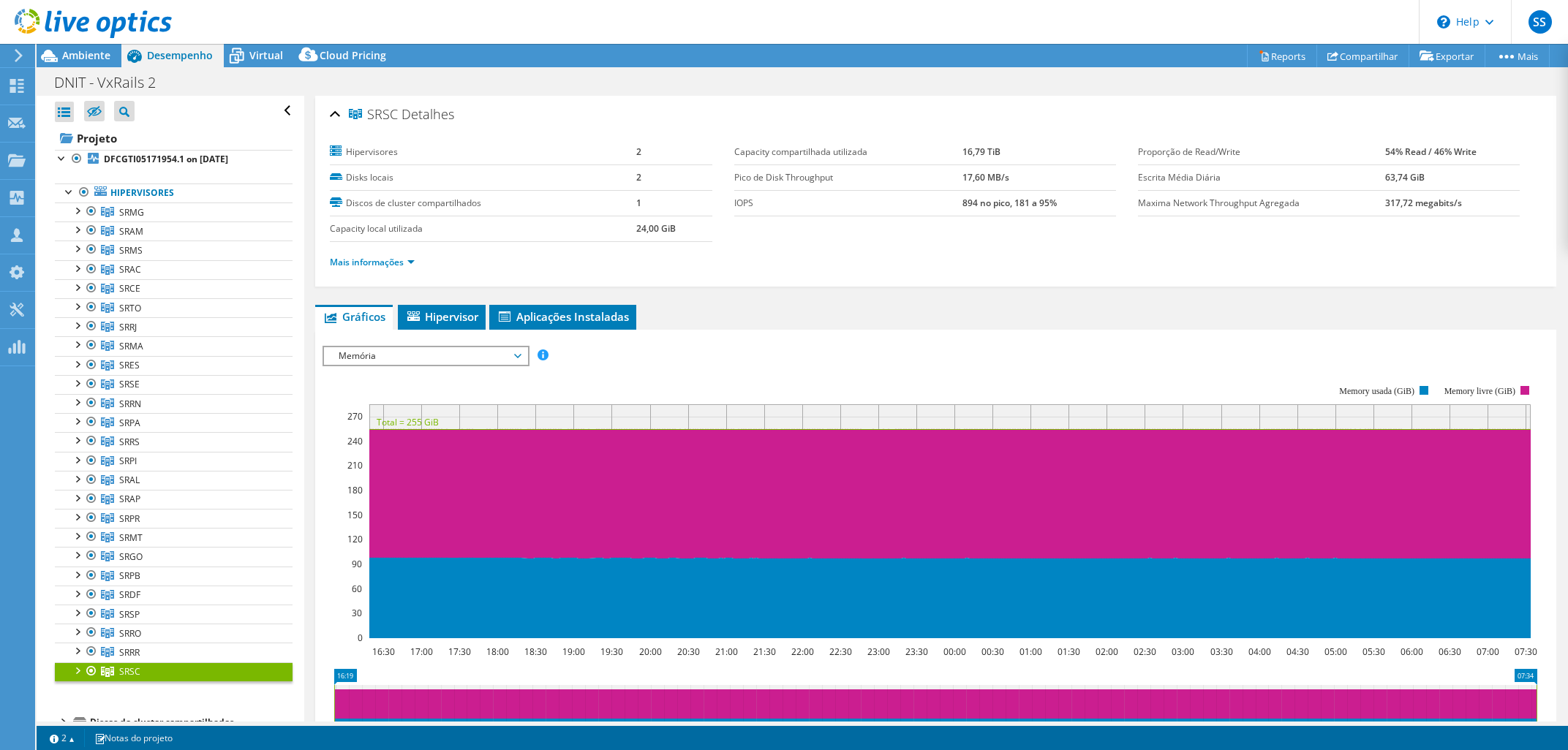
click at [82, 668] on div at bounding box center [77, 669] width 14 height 14
click at [132, 671] on link "srsc002.intra.dnit" at bounding box center [174, 691] width 238 height 19
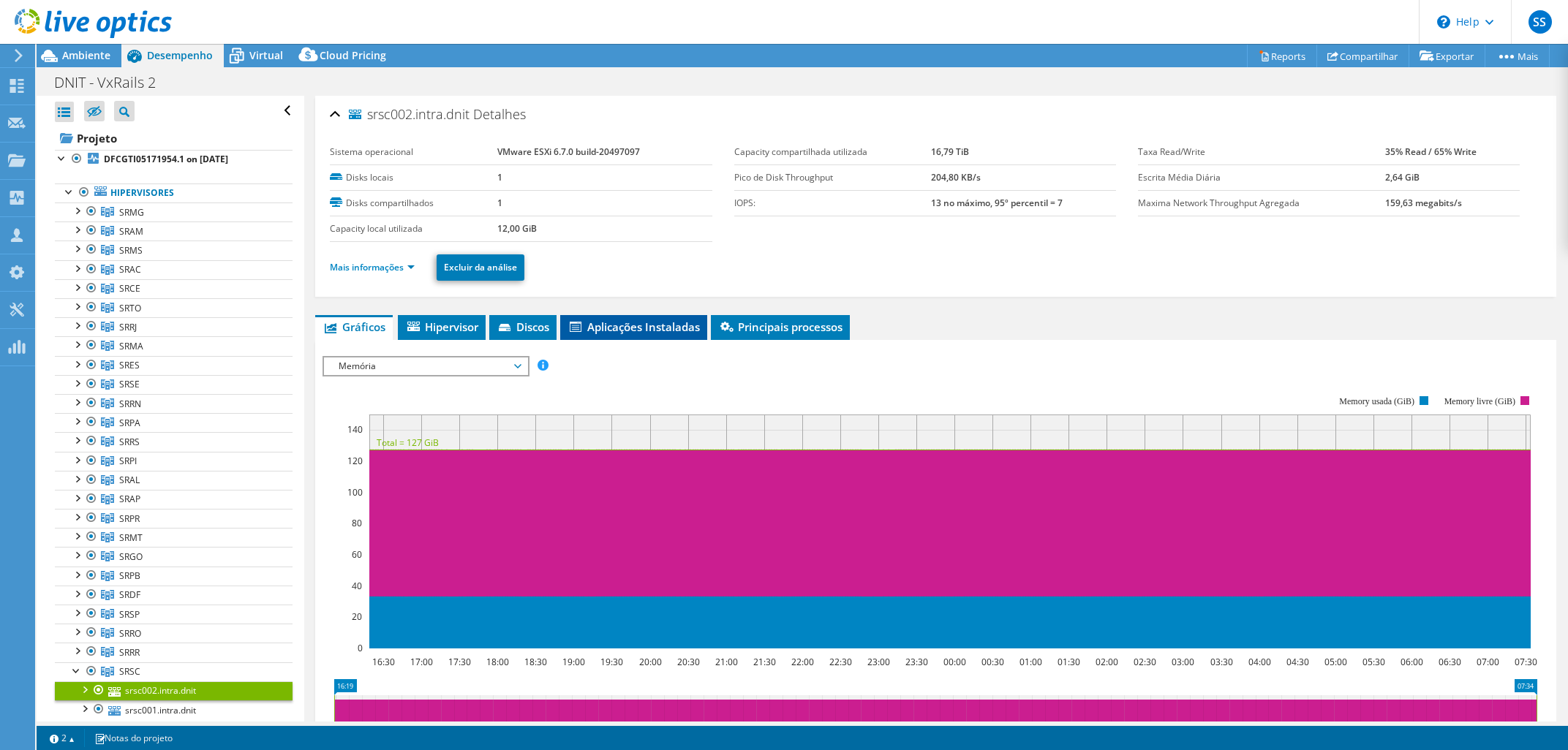
click at [646, 327] on span "Aplicações Instaladas" at bounding box center [633, 327] width 132 height 14
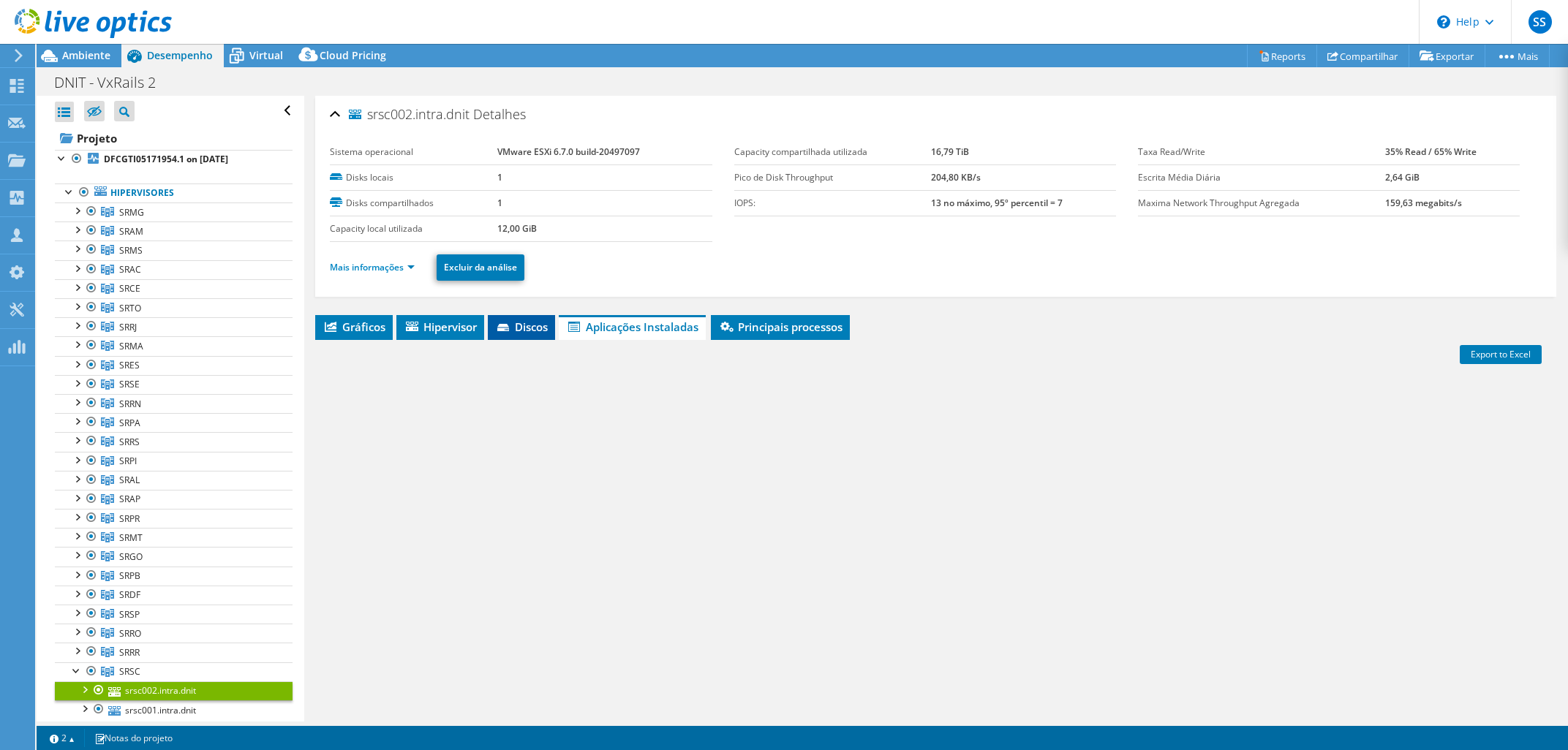
click at [515, 330] on span "Discos" at bounding box center [521, 327] width 52 height 14
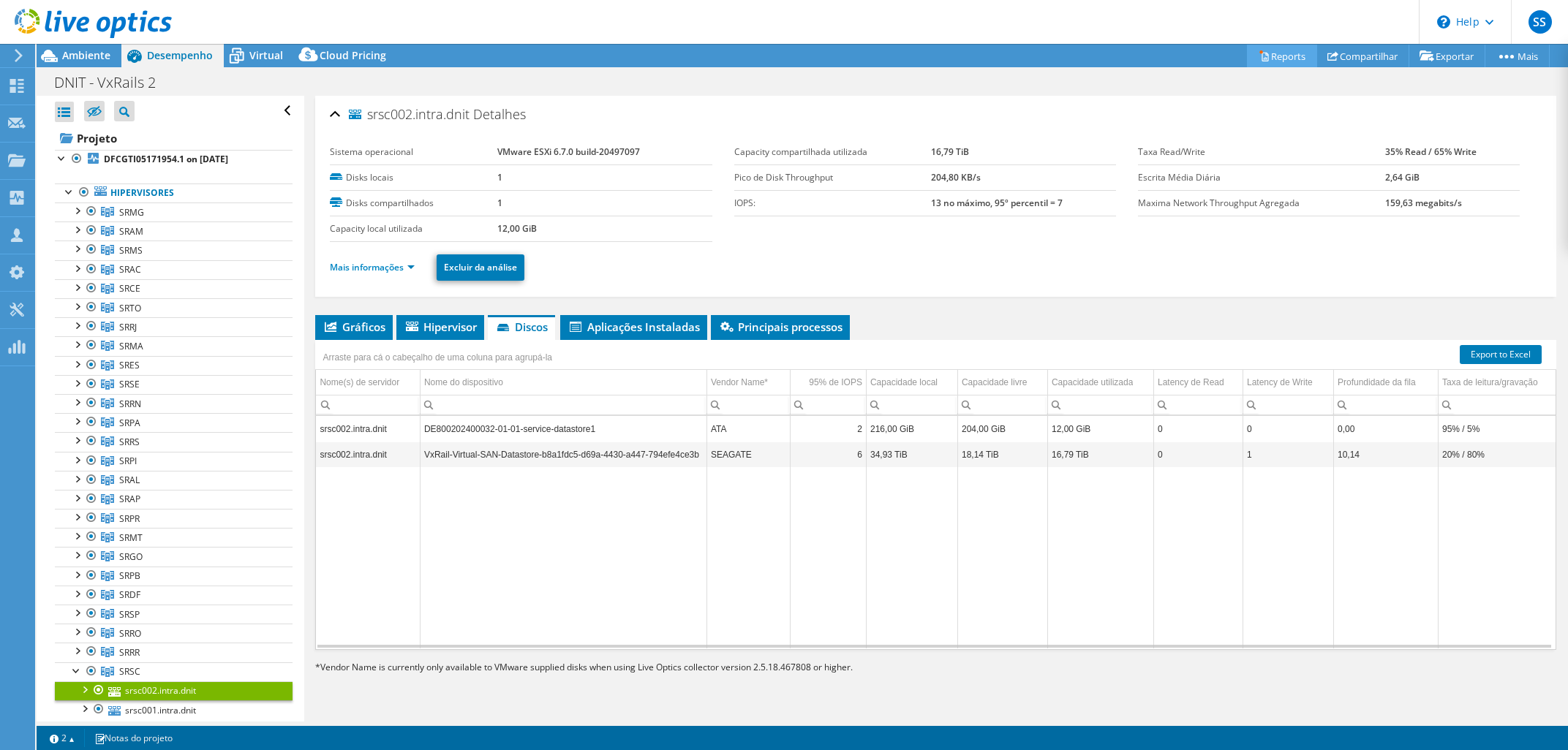
click at [1268, 56] on link "Reports" at bounding box center [1282, 55] width 71 height 23
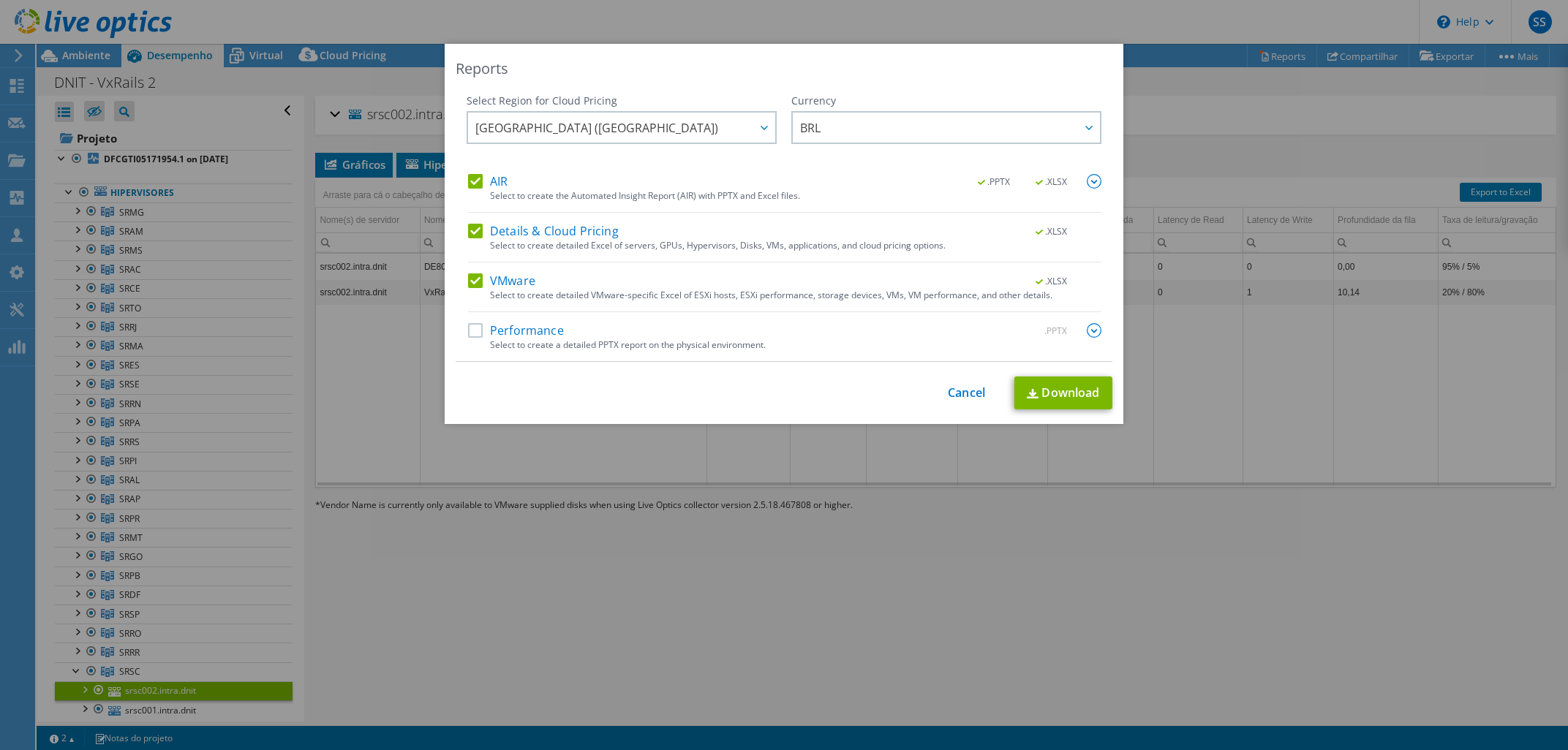
click at [537, 333] on label "Performance" at bounding box center [516, 330] width 96 height 14
click at [0, 0] on input "Performance" at bounding box center [0, 0] width 0 height 0
click at [1087, 398] on link "Download" at bounding box center [1064, 392] width 98 height 33
click at [960, 392] on link "Cancel" at bounding box center [966, 393] width 37 height 14
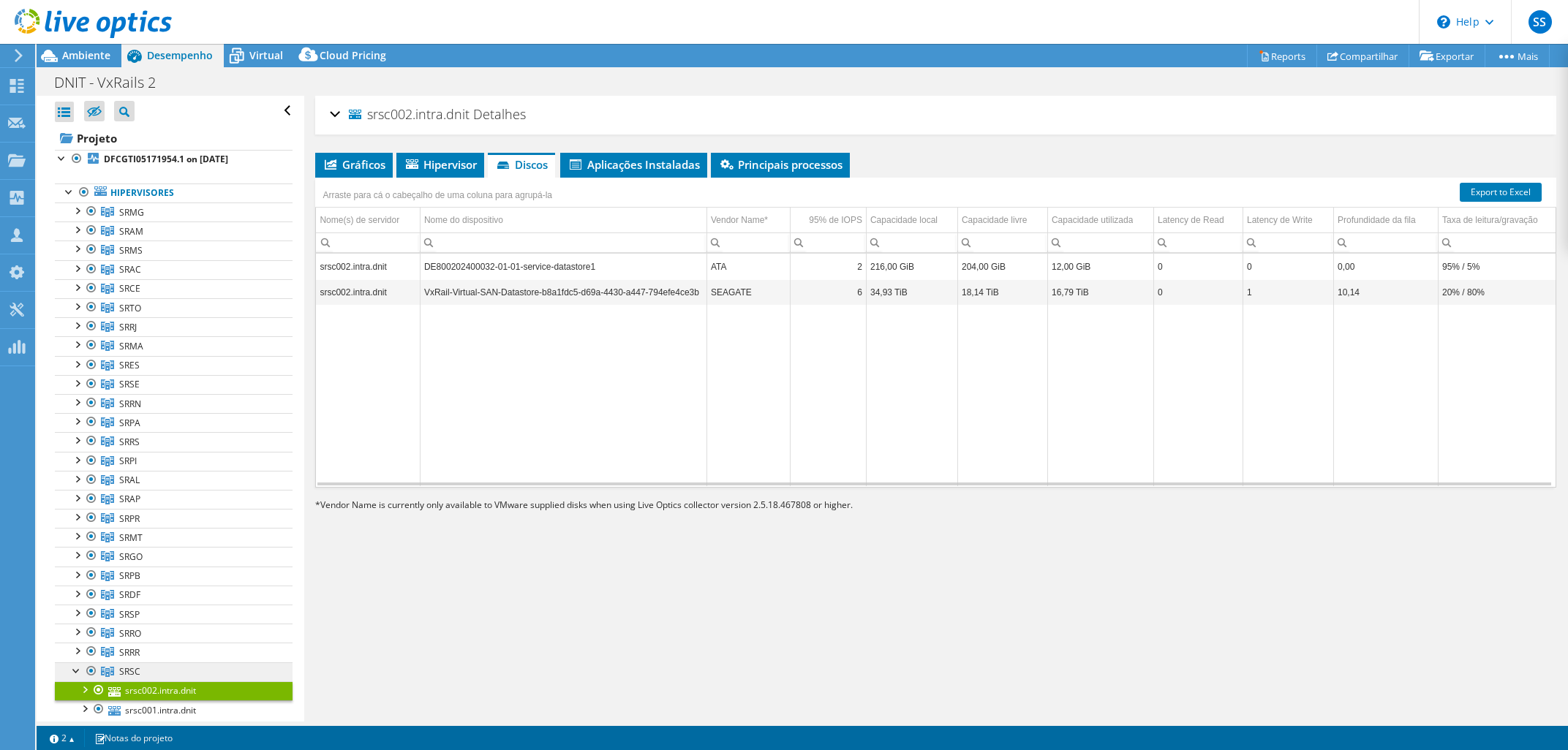
click at [179, 221] on link "SRSC" at bounding box center [174, 212] width 238 height 19
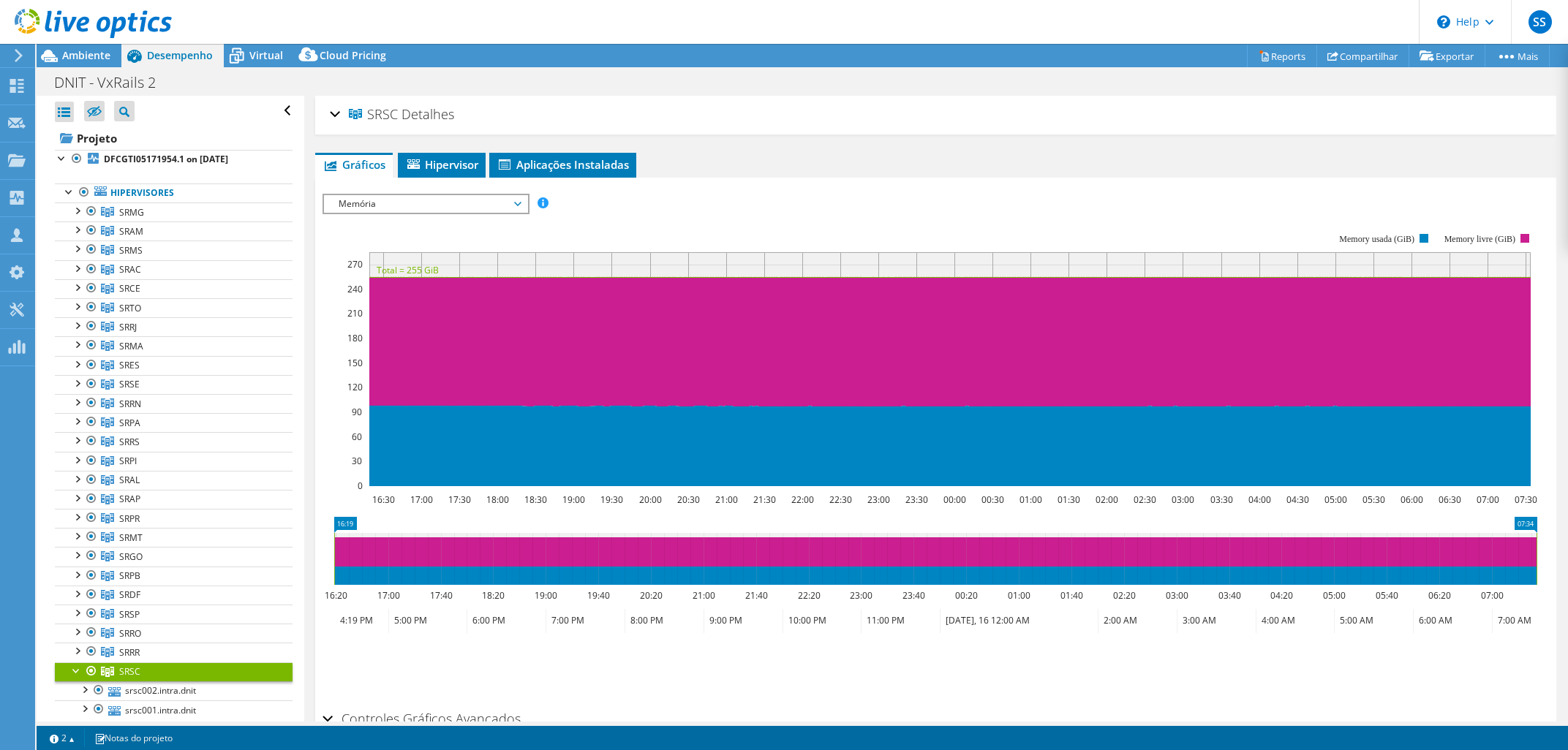
click at [348, 119] on h2 "SRSC Detalhes" at bounding box center [392, 113] width 125 height 29
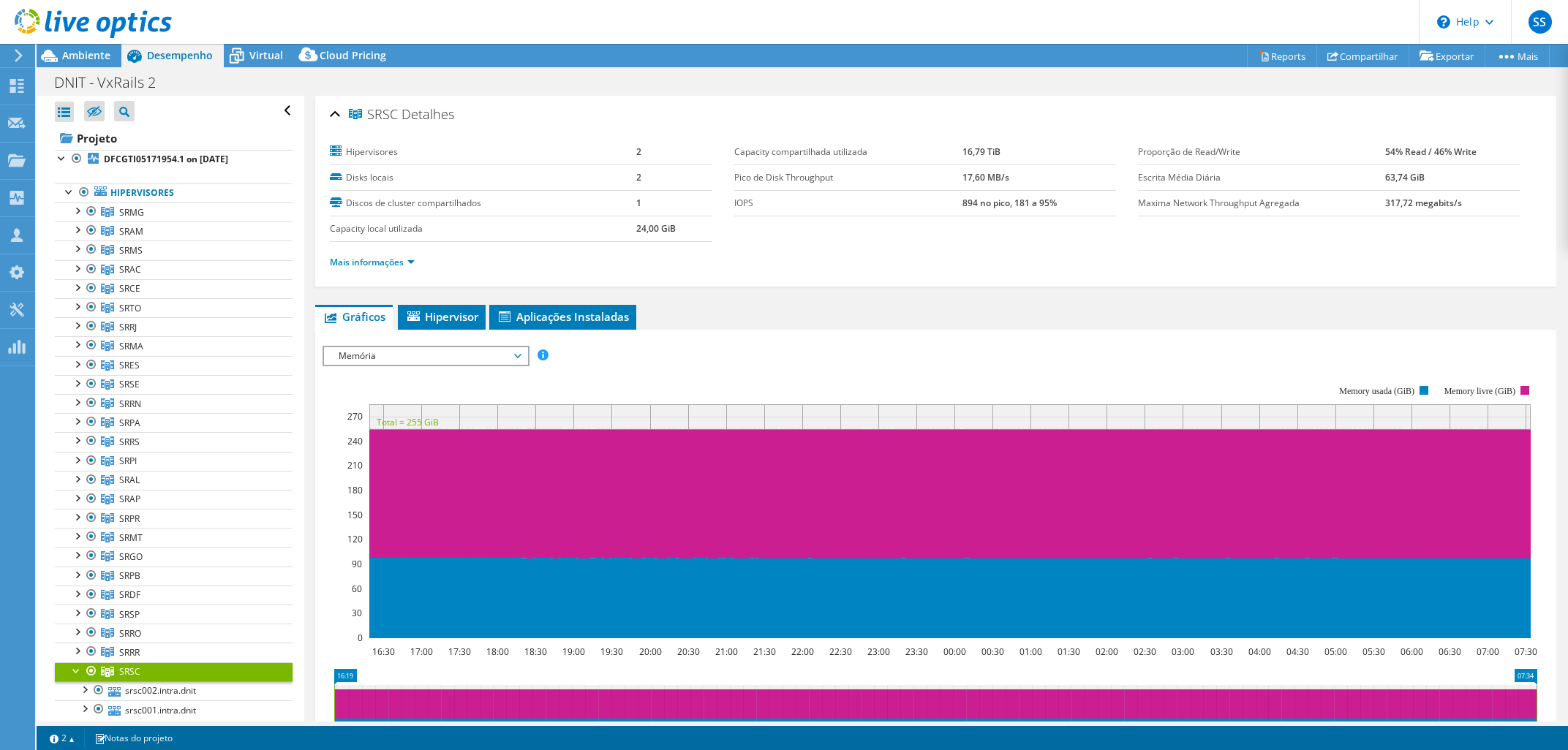
scroll to position [67, 0]
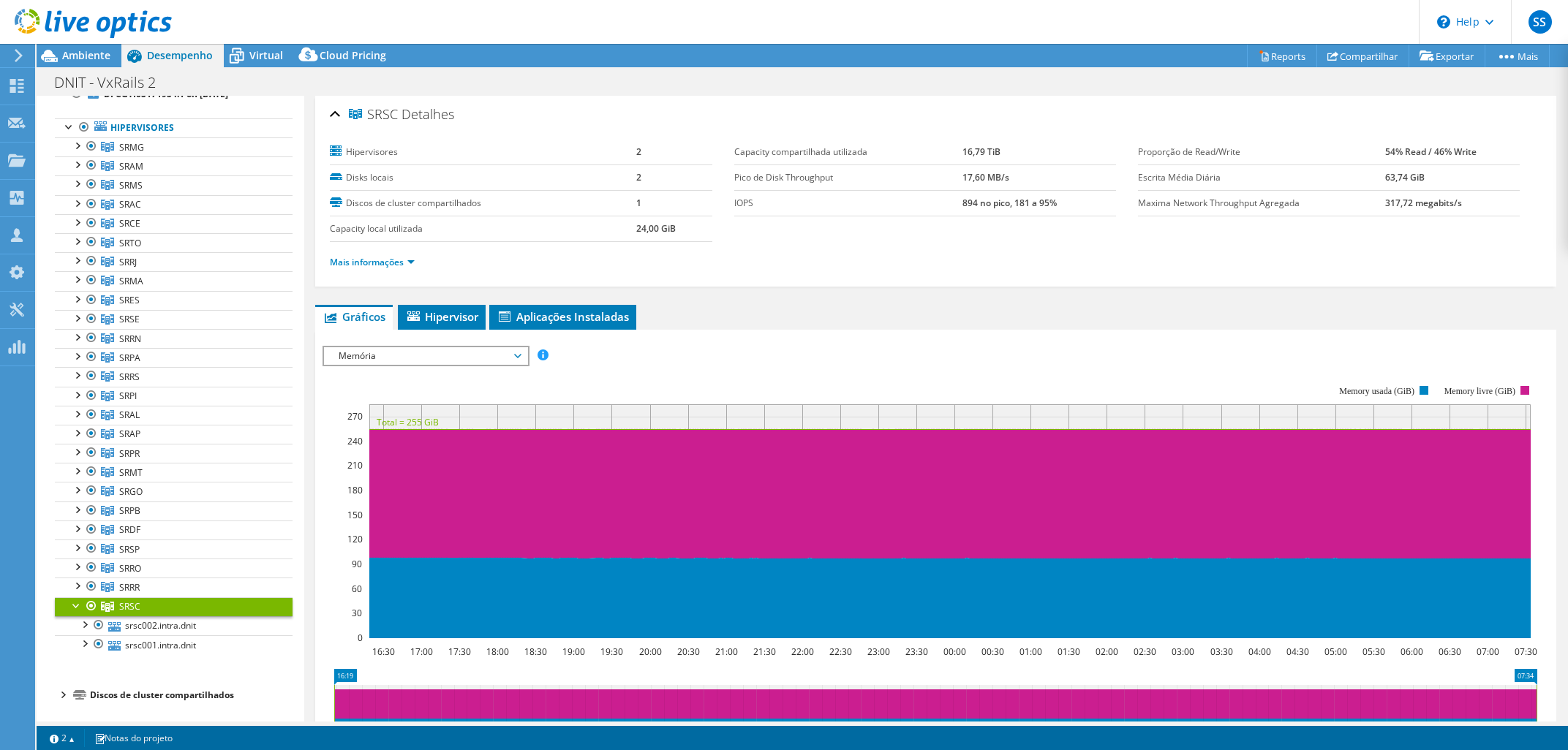
click at [482, 342] on div "IOPS Disk Throughput Tamanho de E/S Latência Profundidade da fila Porcentagem d…" at bounding box center [936, 597] width 1226 height 518
click at [481, 347] on span "Memória" at bounding box center [425, 356] width 188 height 17
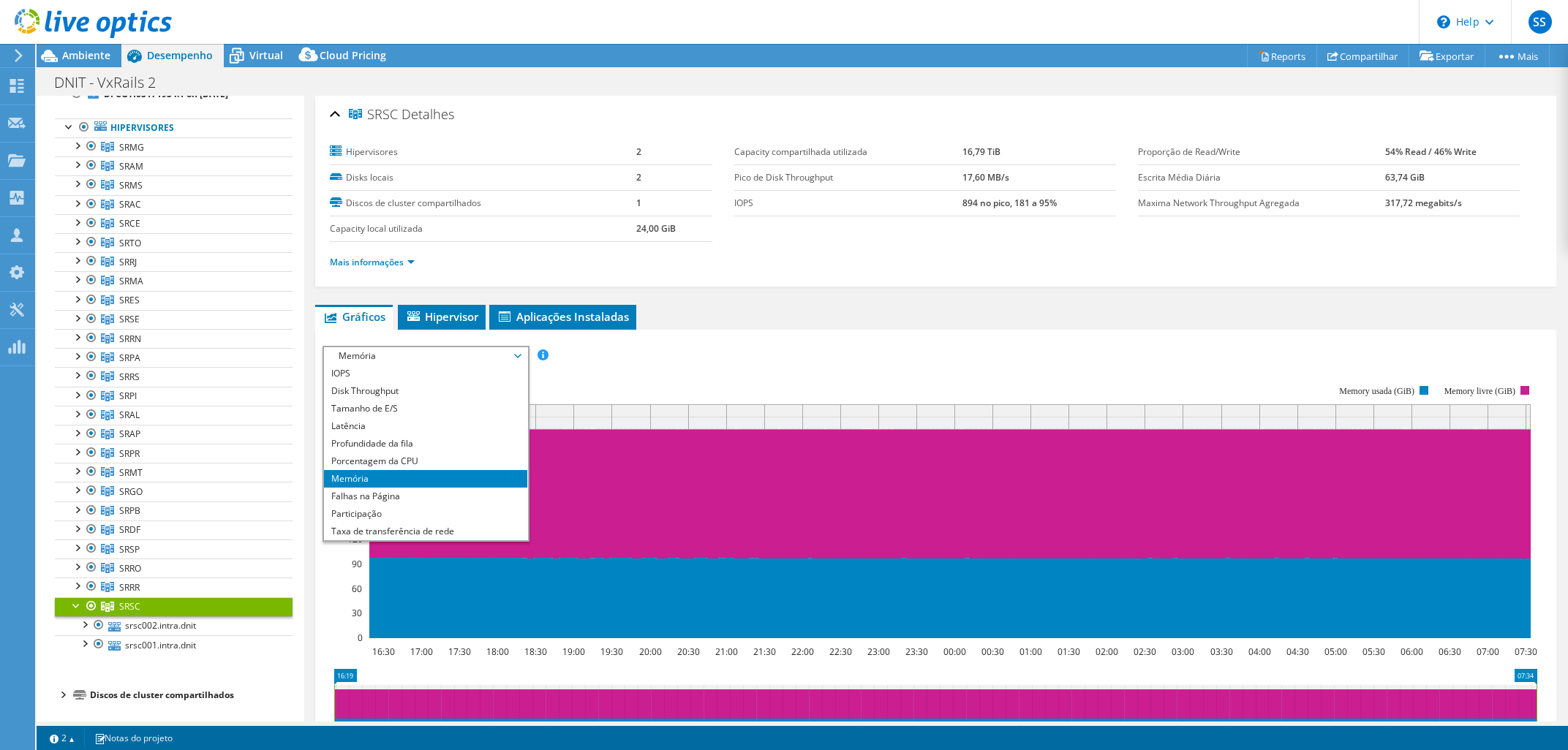
click at [802, 415] on rect at bounding box center [950, 521] width 1161 height 234
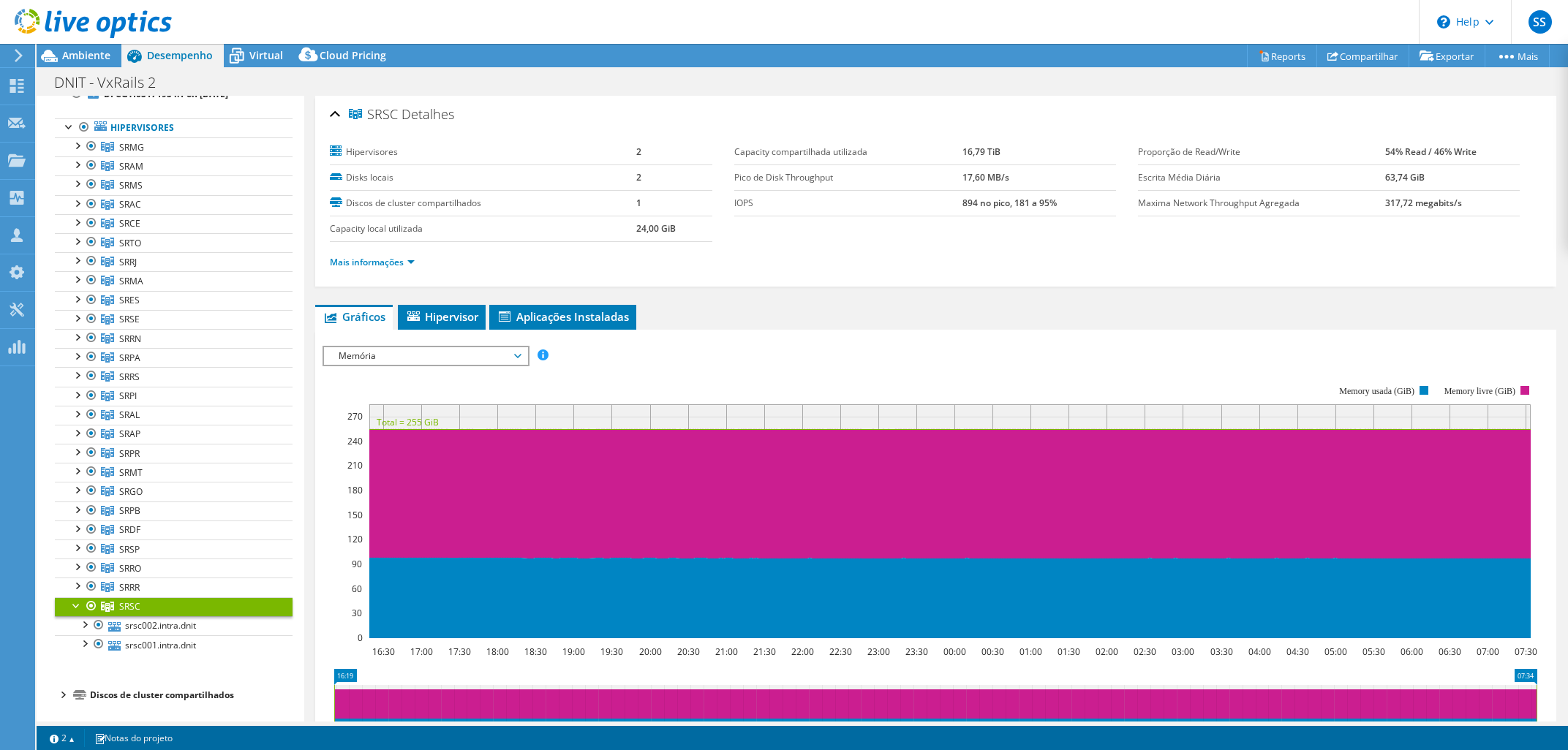
click at [61, 671] on div at bounding box center [62, 694] width 14 height 14
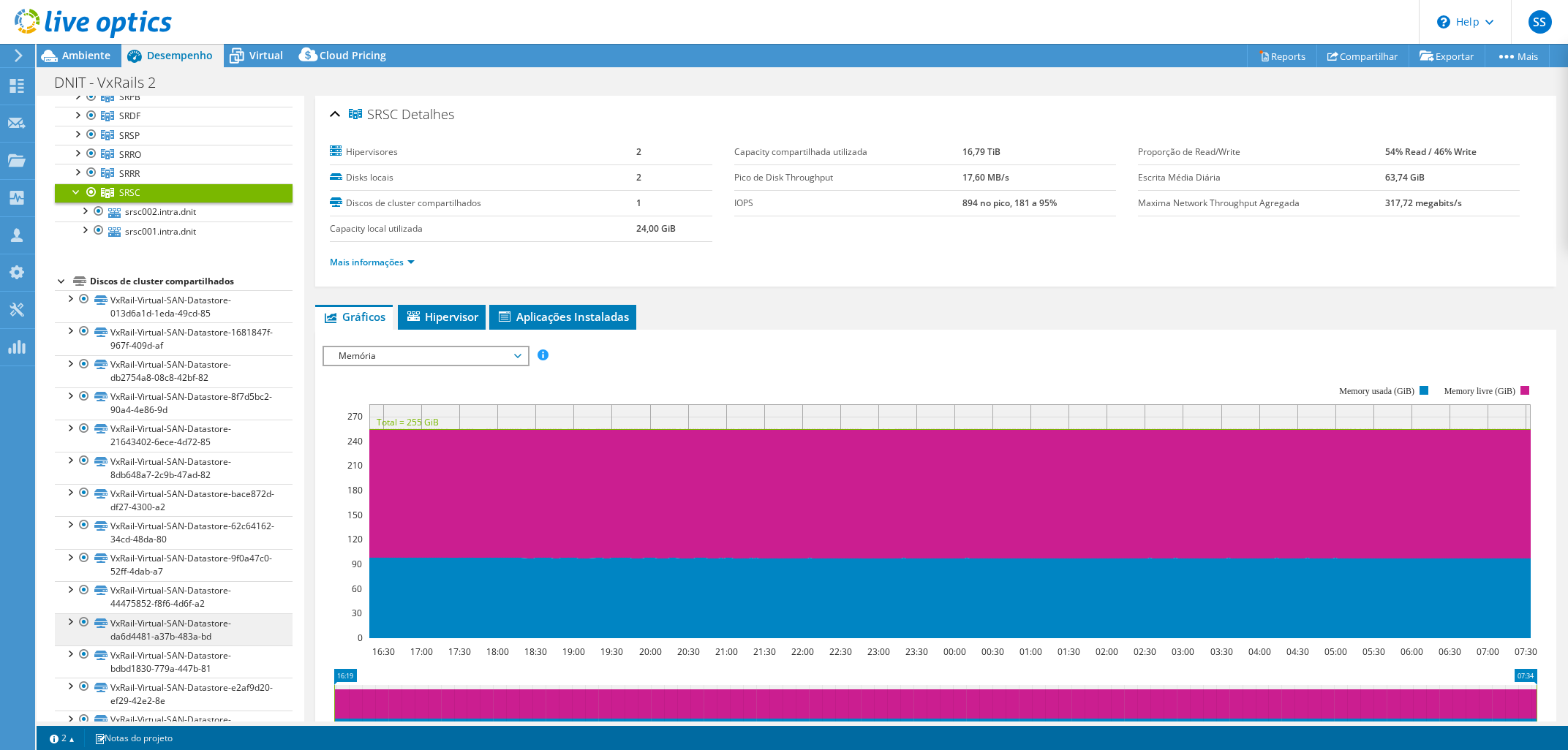
scroll to position [877, 0]
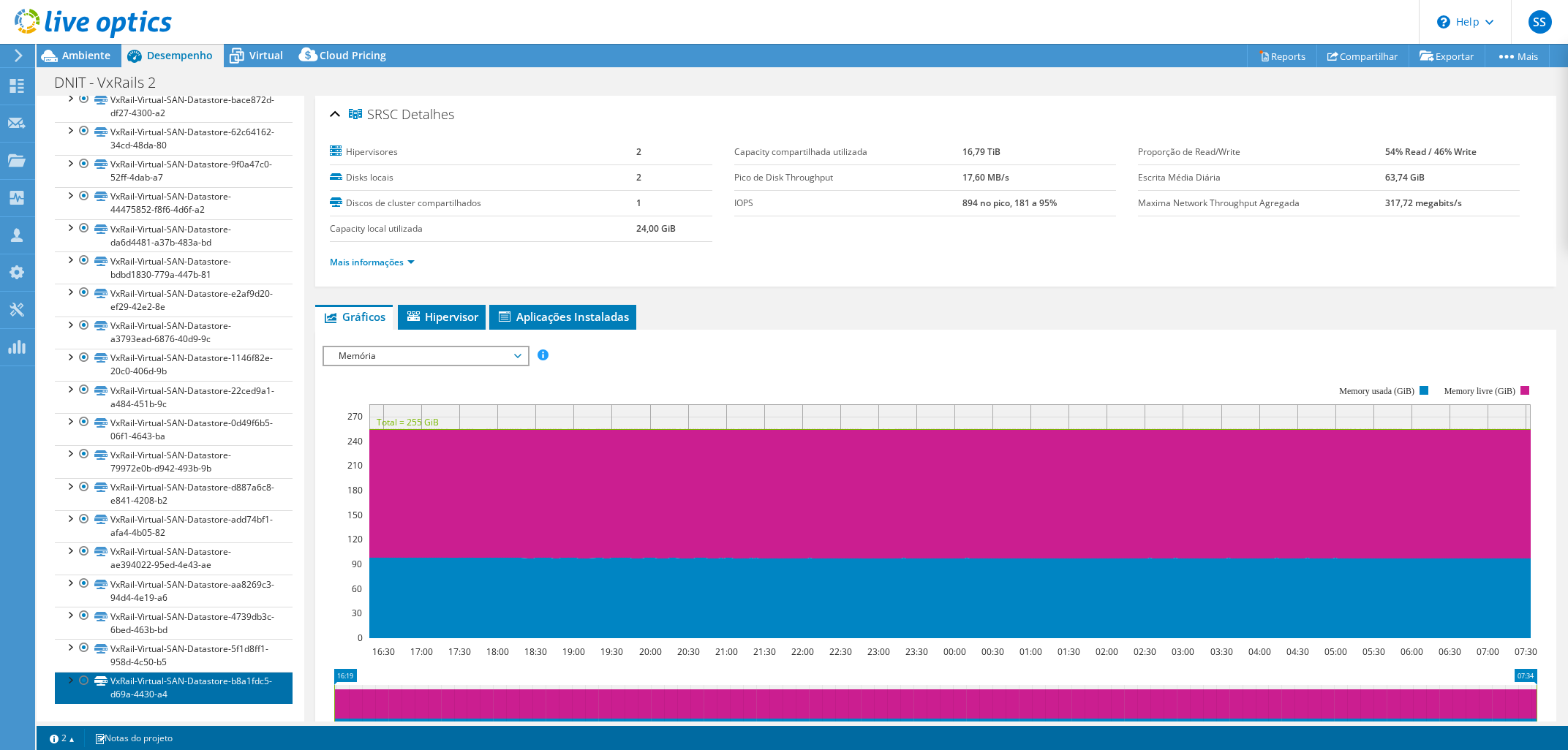
click at [171, 671] on link "VxRail-Virtual-SAN-Datastore-b8a1fdc5-d69a-4430-a4" at bounding box center [174, 687] width 238 height 33
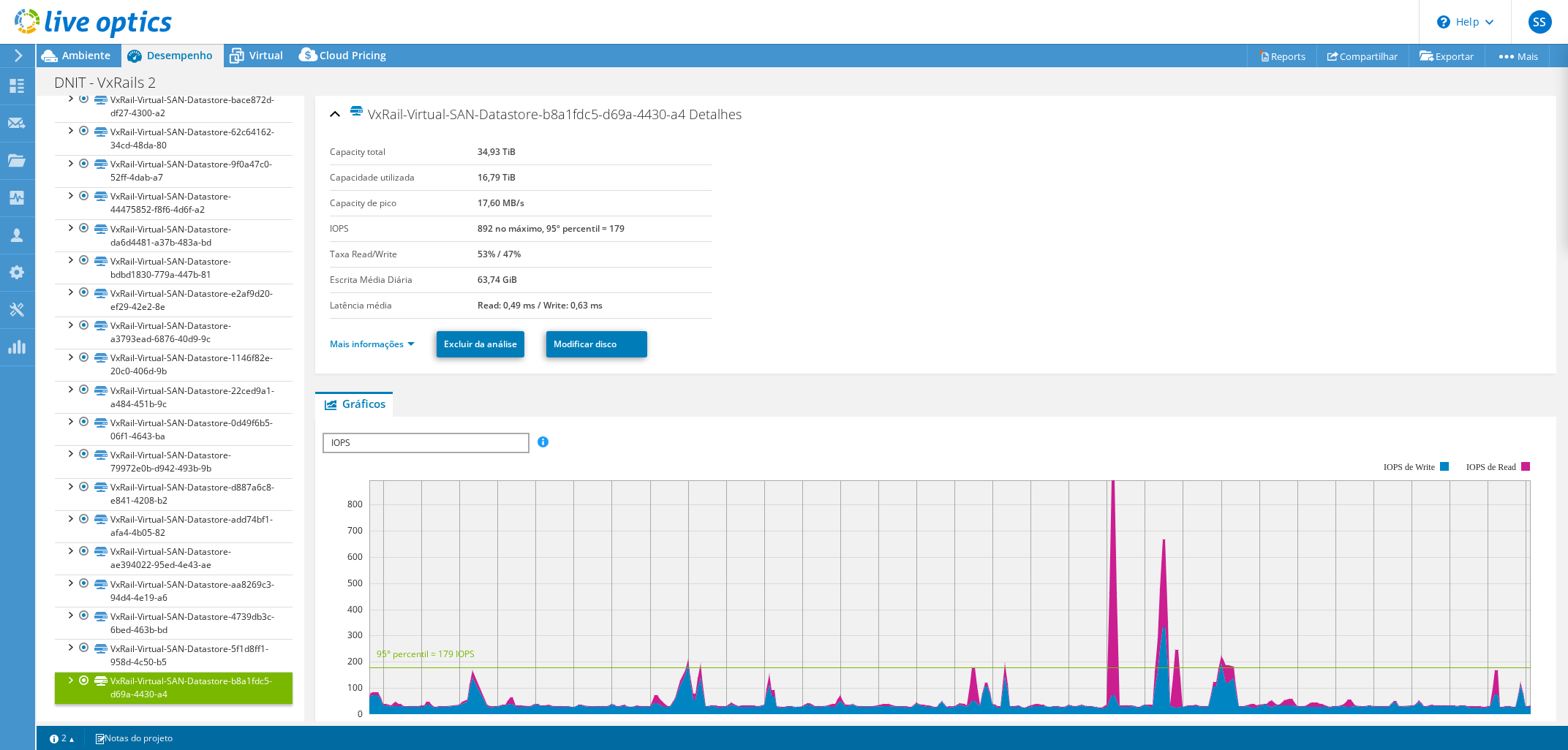
scroll to position [274, 0]
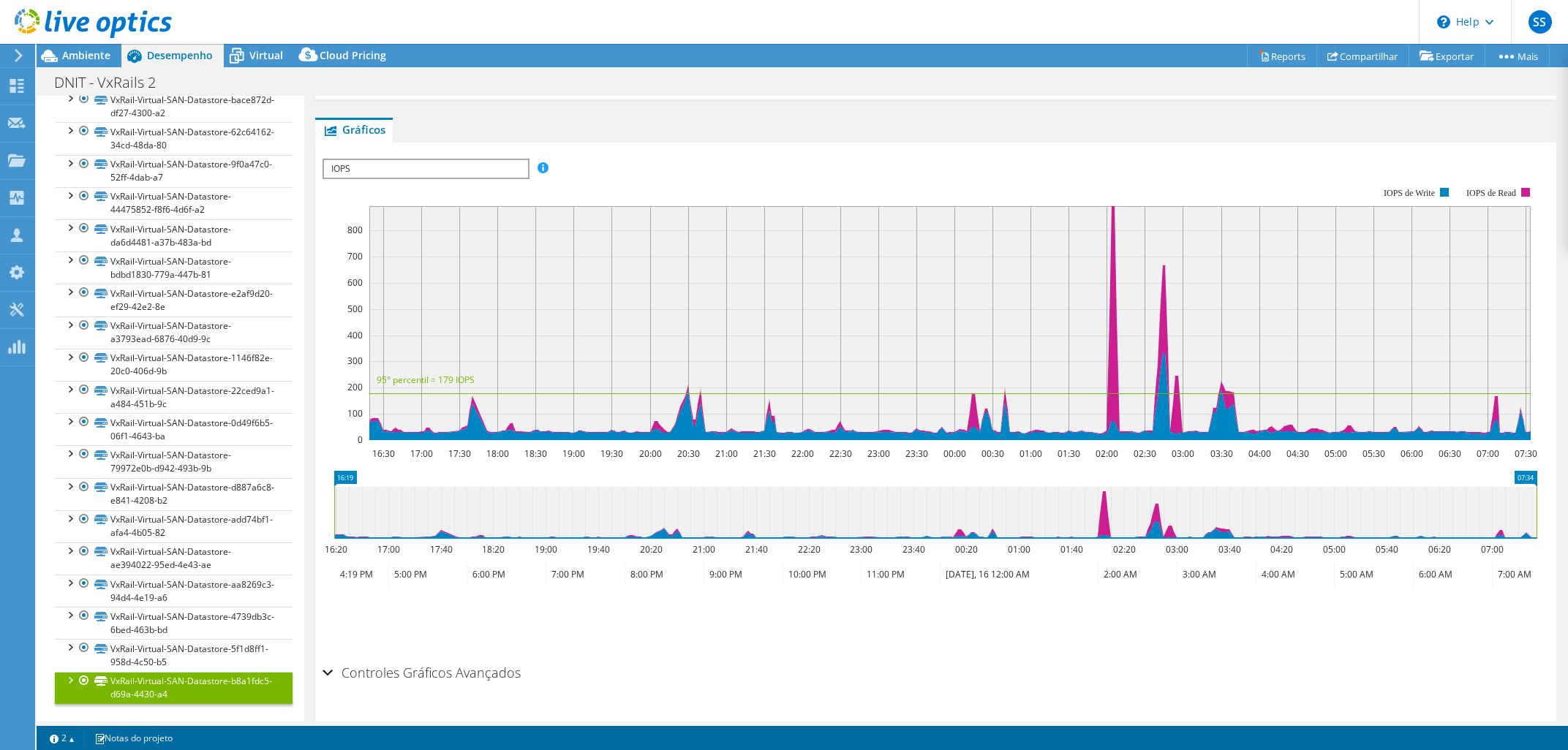
click at [473, 174] on span "IOPS" at bounding box center [424, 169] width 202 height 17
click at [664, 90] on div "DNIT - VxRails 2 Imprimir" at bounding box center [802, 82] width 1531 height 27
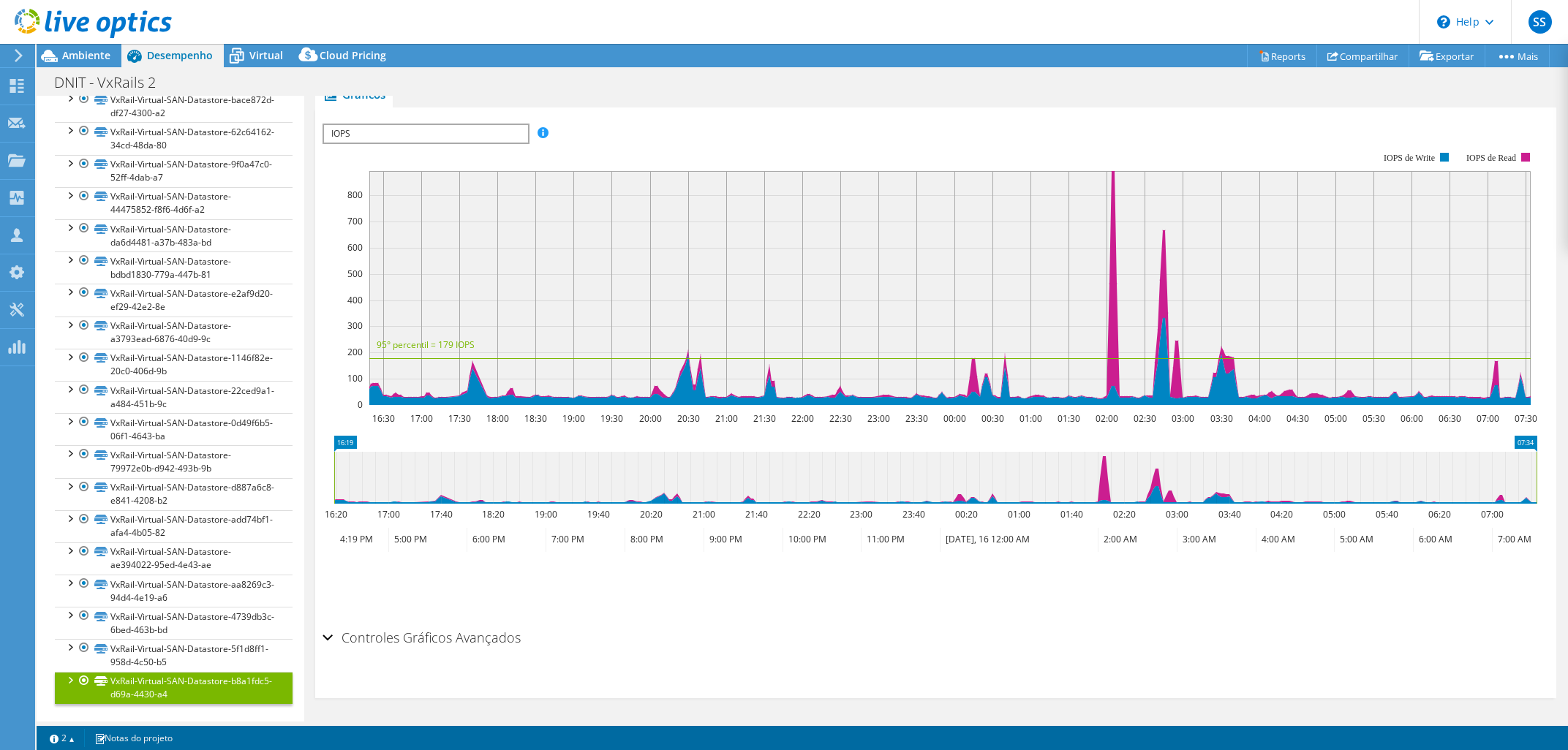
scroll to position [0, 0]
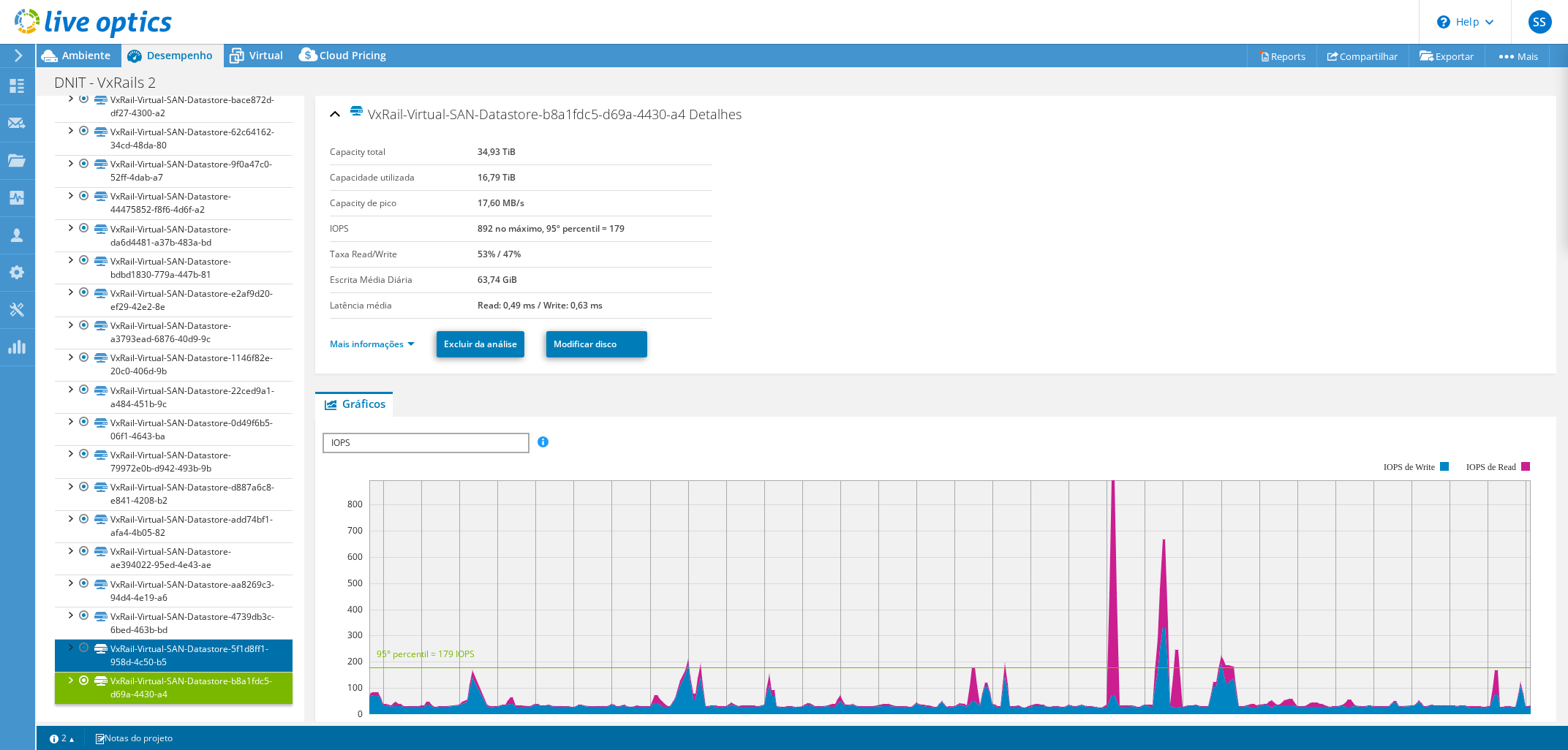
click at [191, 653] on link "VxRail-Virtual-SAN-Datastore-5f1d8ff1-958d-4c50-b5" at bounding box center [174, 655] width 238 height 33
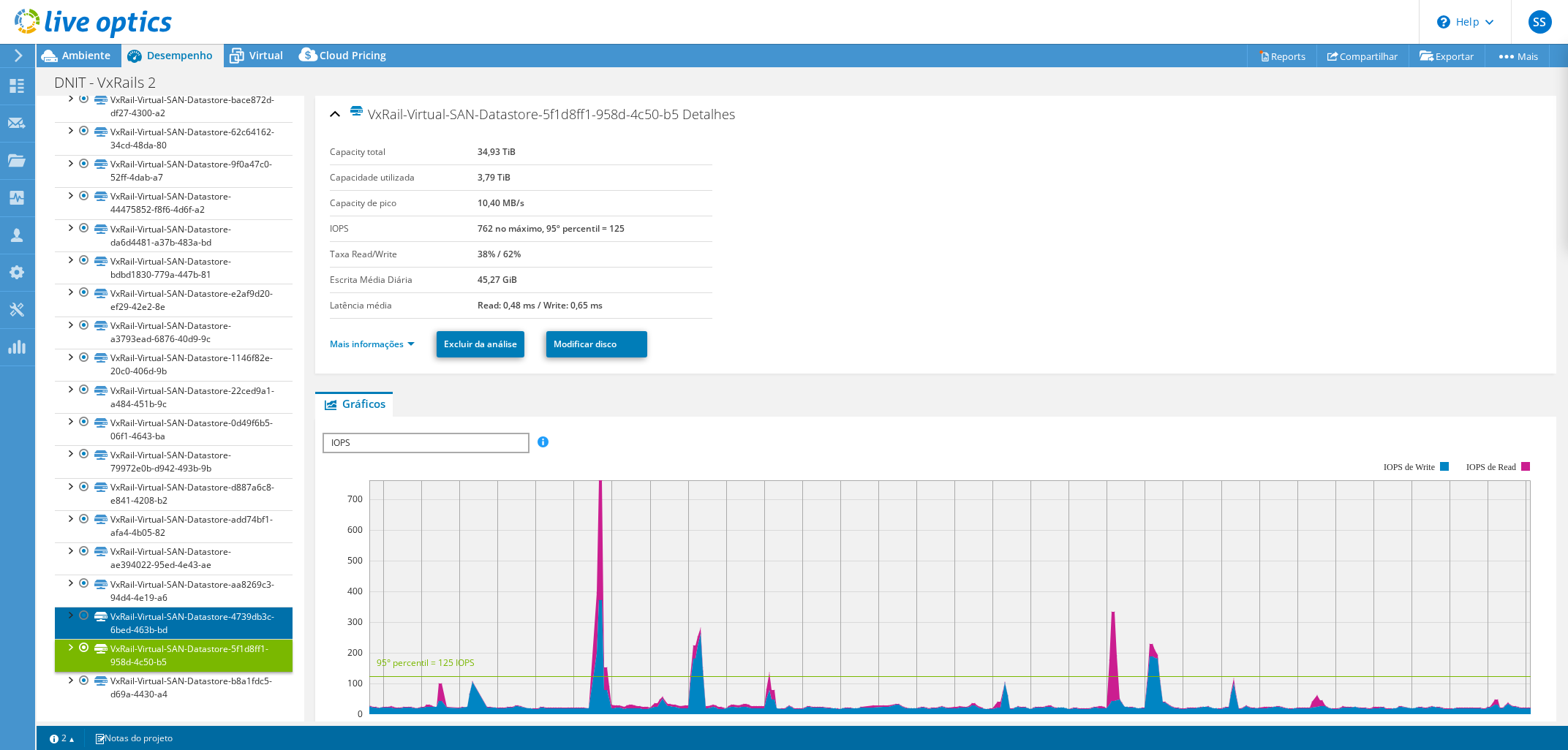
click at [201, 616] on link "VxRail-Virtual-SAN-Datastore-4739db3c-6bed-463b-bd" at bounding box center [174, 622] width 238 height 33
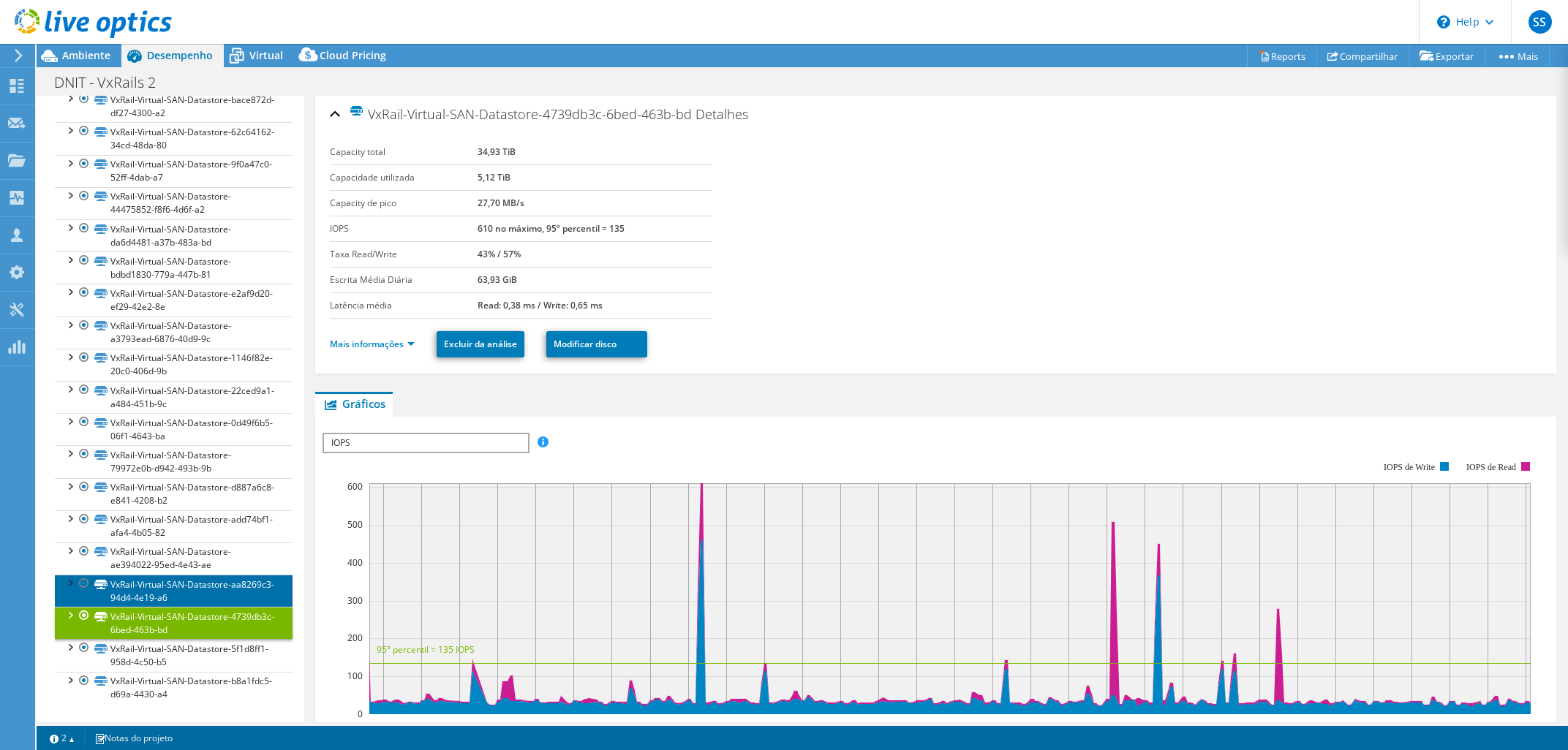
click at [190, 576] on link "VxRail-Virtual-SAN-Datastore-aa8269c3-94d4-4e19-a6" at bounding box center [174, 591] width 238 height 33
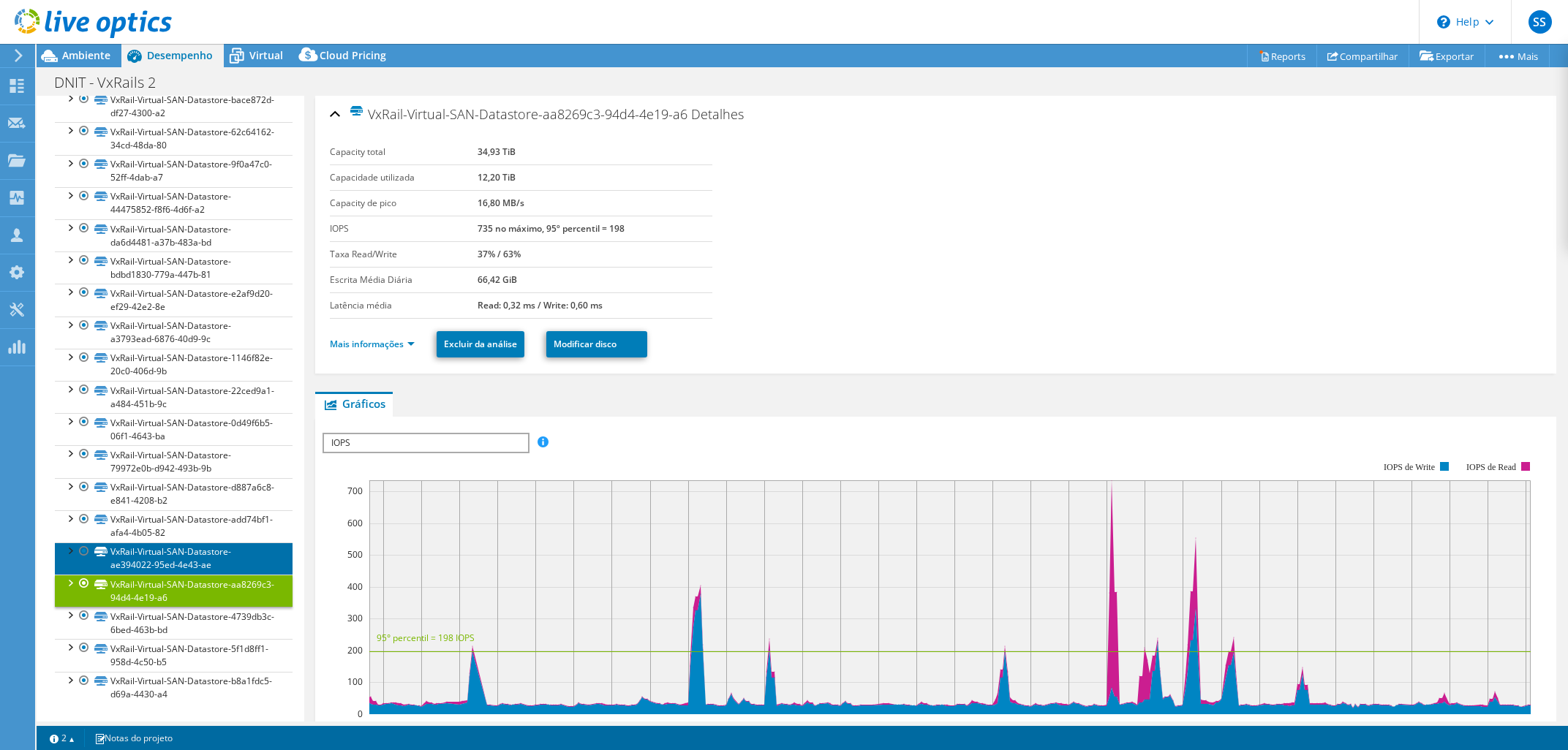
click at [192, 551] on link "VxRail-Virtual-SAN-Datastore-ae394022-95ed-4e43-ae" at bounding box center [174, 558] width 238 height 33
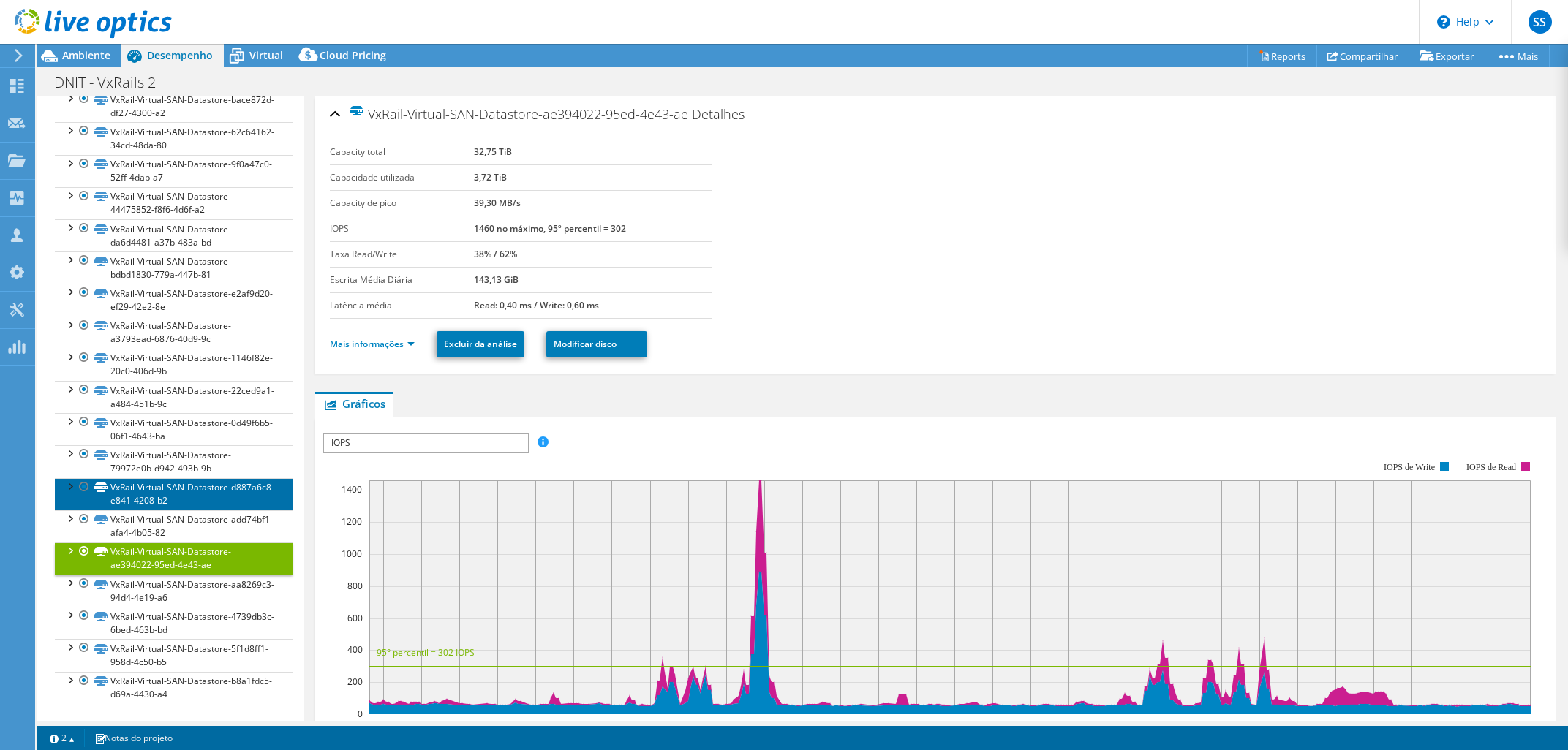
click at [192, 502] on link "VxRail-Virtual-SAN-Datastore-d887a6c8-e841-4208-b2" at bounding box center [174, 494] width 238 height 33
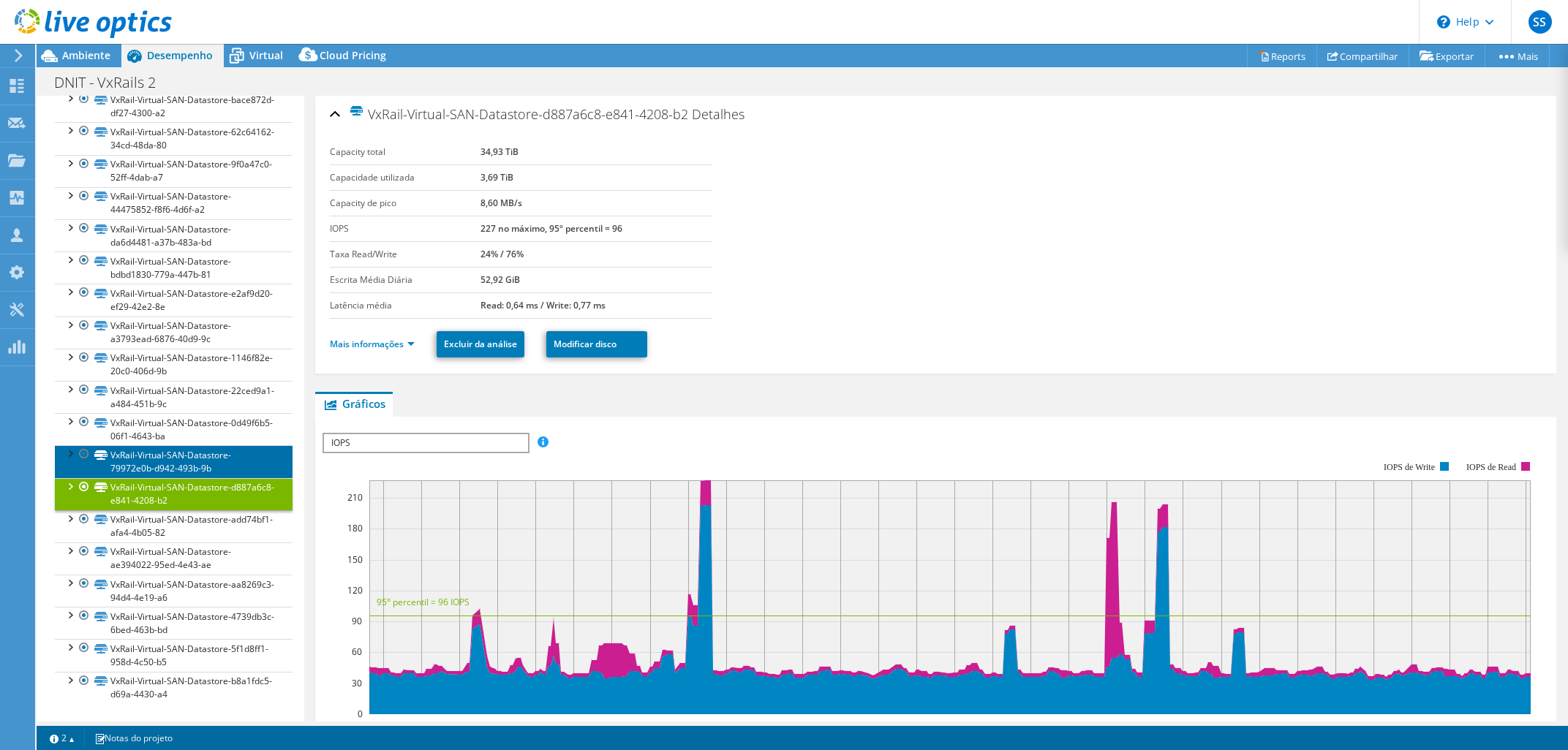
click at [186, 464] on link "VxRail-Virtual-SAN-Datastore-79972e0b-d942-493b-9b" at bounding box center [174, 461] width 238 height 33
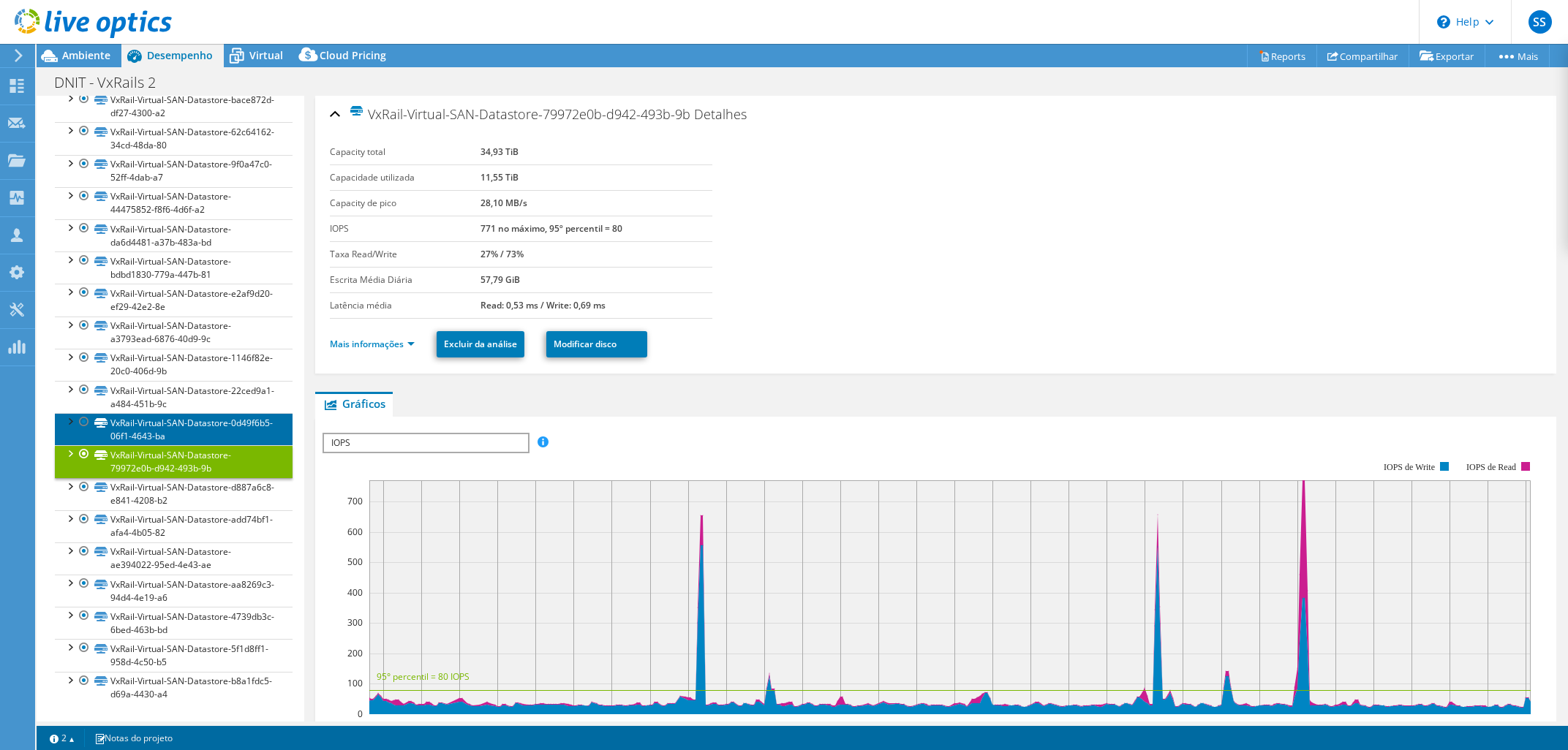
click at [180, 415] on link "VxRail-Virtual-SAN-Datastore-0d49f6b5-06f1-4643-ba" at bounding box center [174, 429] width 238 height 33
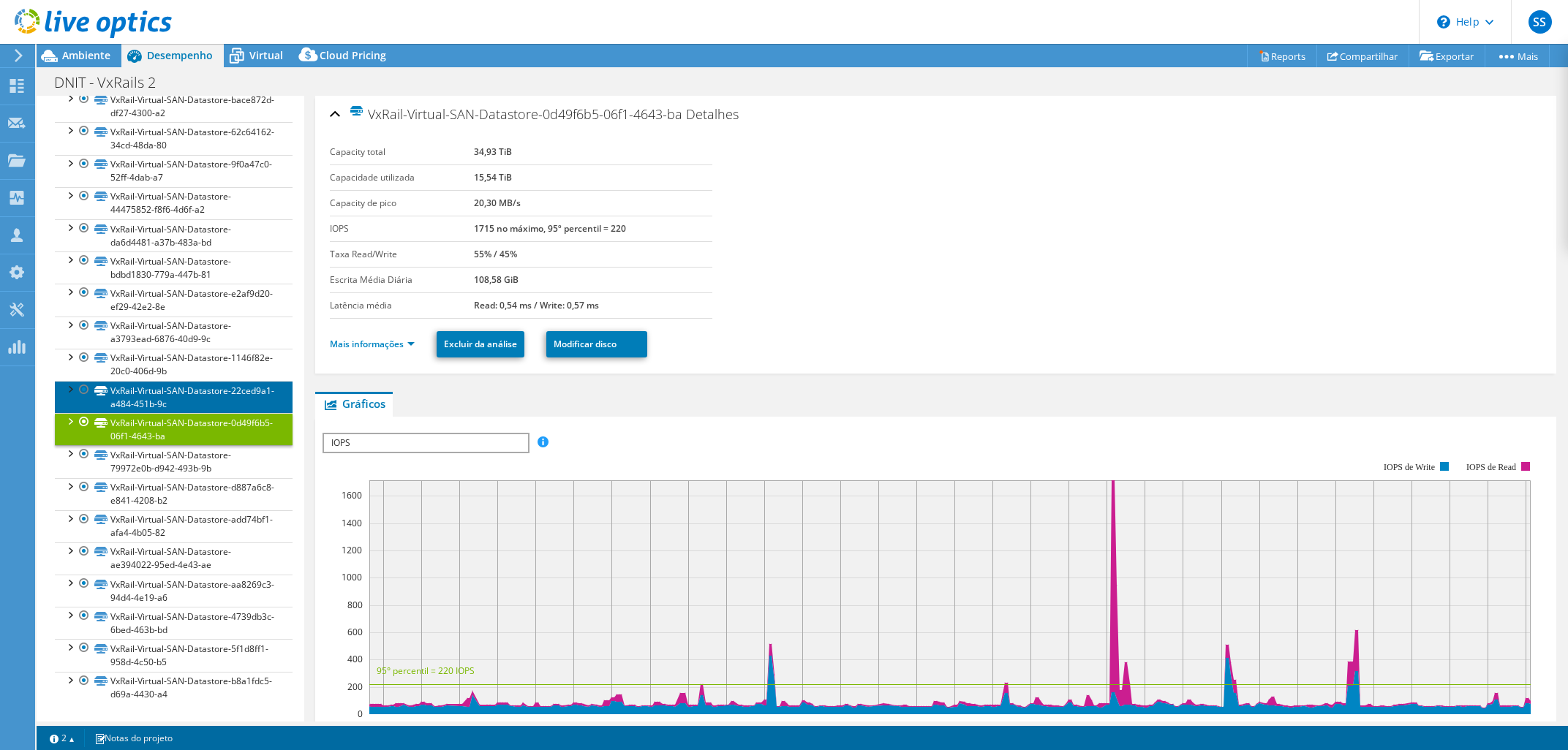
click at [148, 395] on link "VxRail-Virtual-SAN-Datastore-22ced9a1-a484-451b-9c" at bounding box center [174, 396] width 238 height 33
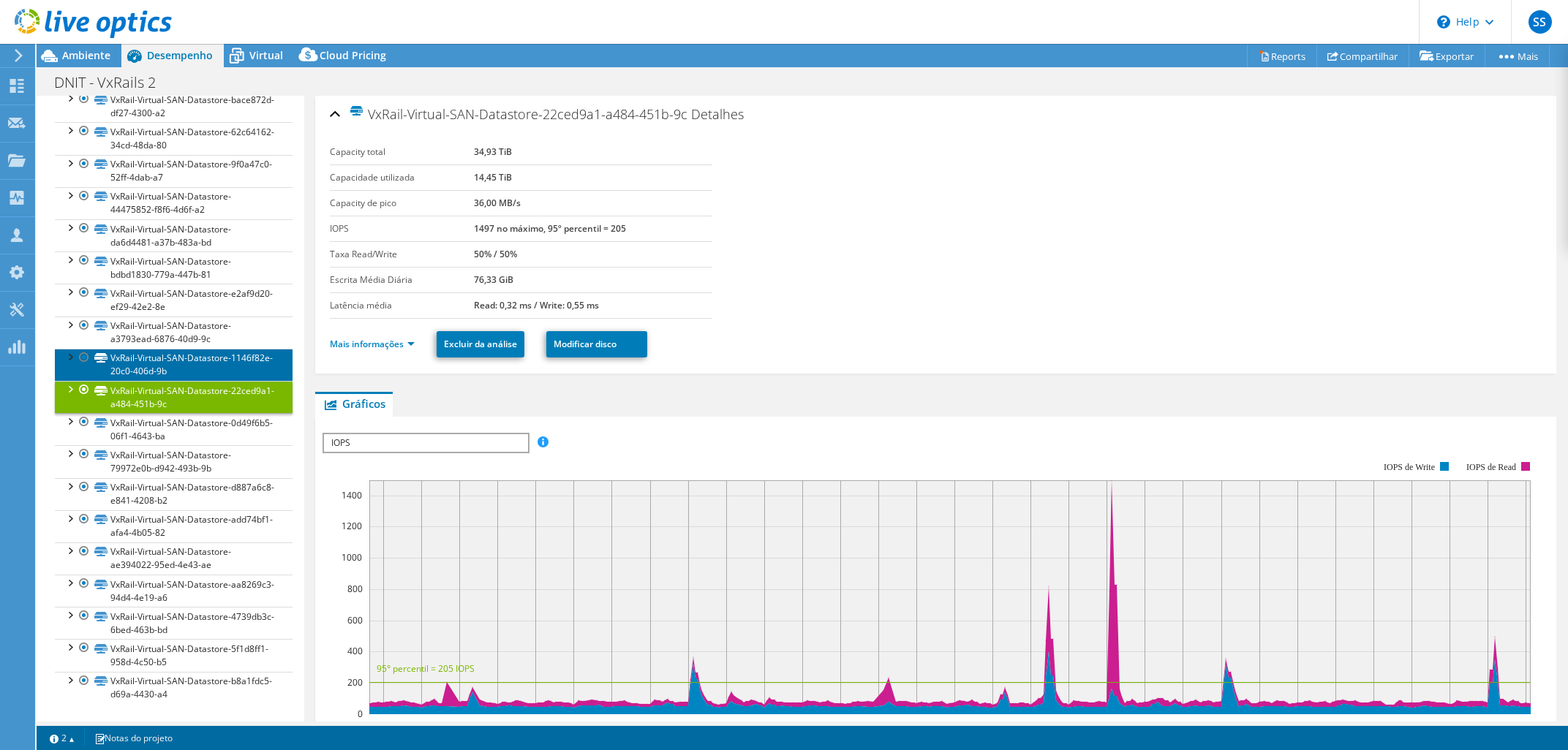
click at [156, 369] on link "VxRail-Virtual-SAN-Datastore-1146f82e-20c0-406d-9b" at bounding box center [174, 365] width 238 height 33
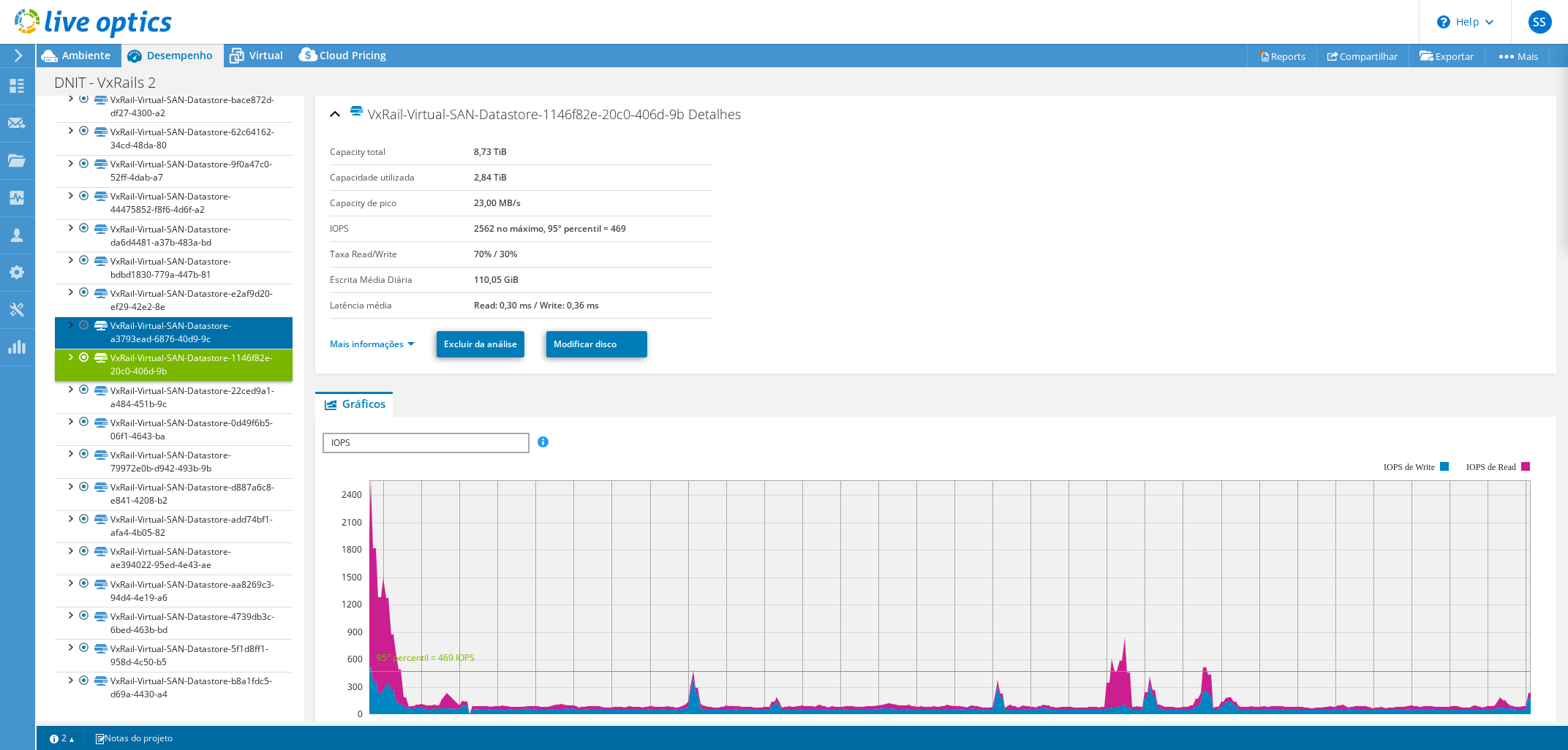
click at [166, 321] on link "VxRail-Virtual-SAN-Datastore-a3793ead-6876-40d9-9c" at bounding box center [174, 332] width 238 height 33
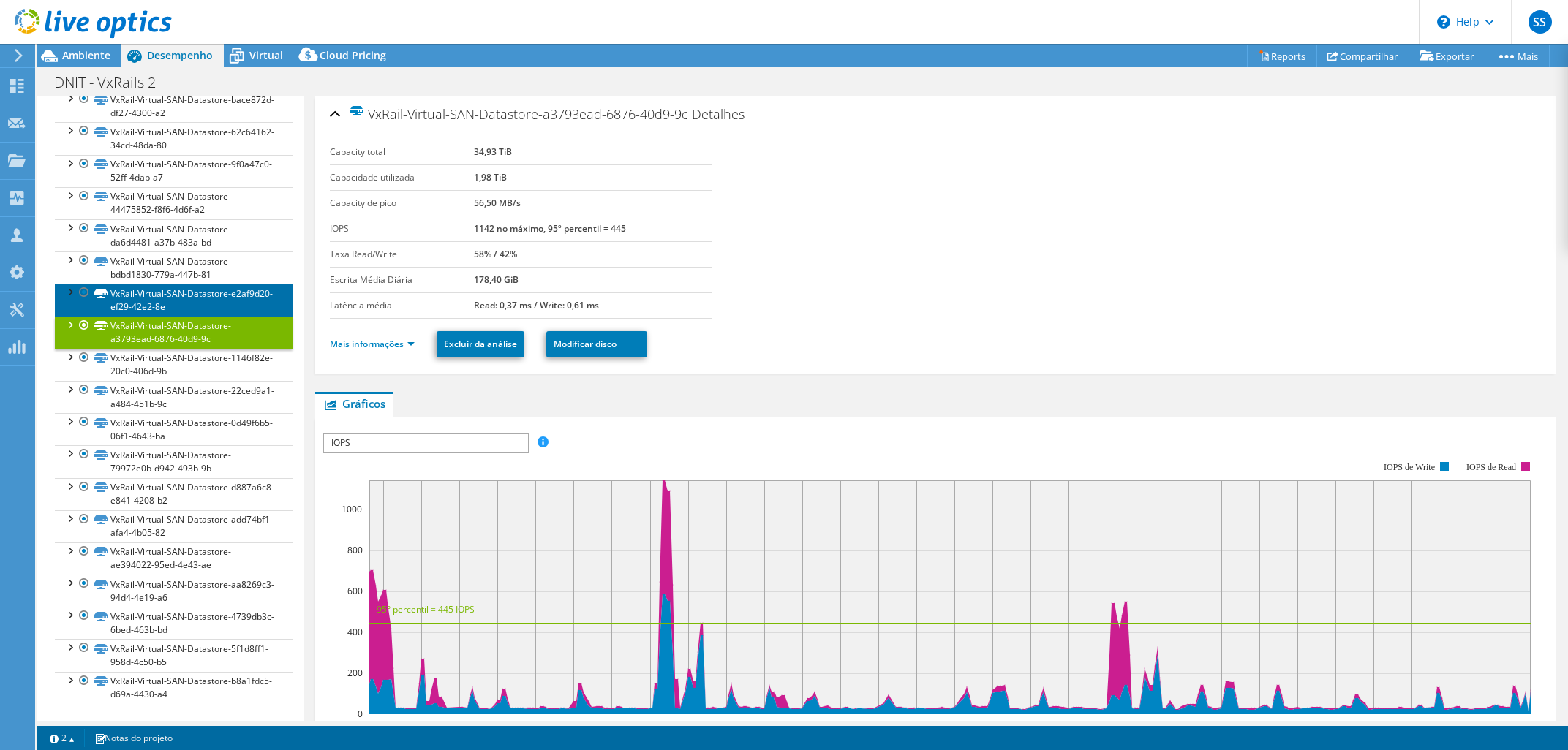
click at [172, 297] on link "VxRail-Virtual-SAN-Datastore-e2af9d20-ef29-42e2-8e" at bounding box center [174, 300] width 238 height 33
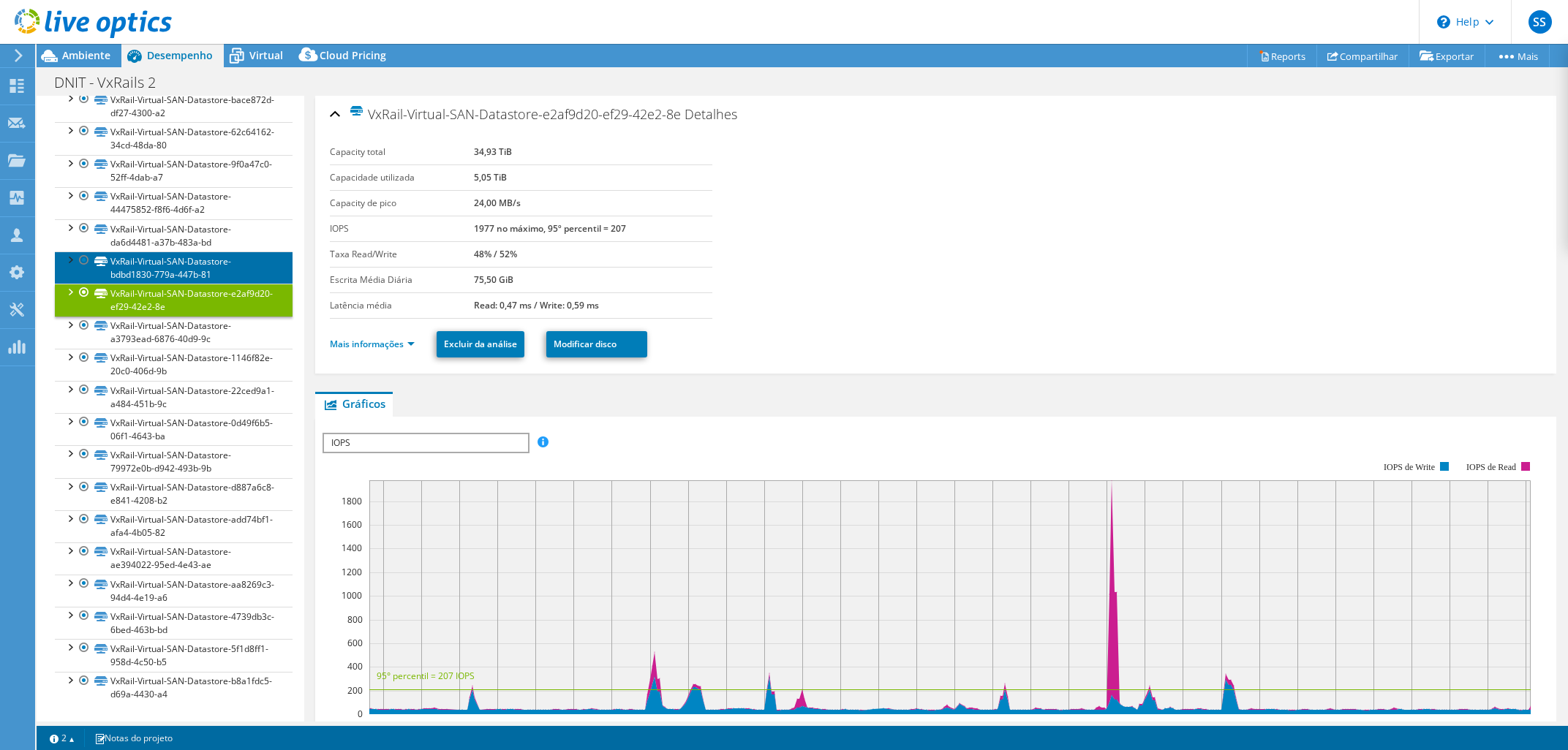
click at [173, 256] on link "VxRail-Virtual-SAN-Datastore-bdbd1830-779a-447b-81" at bounding box center [174, 267] width 238 height 33
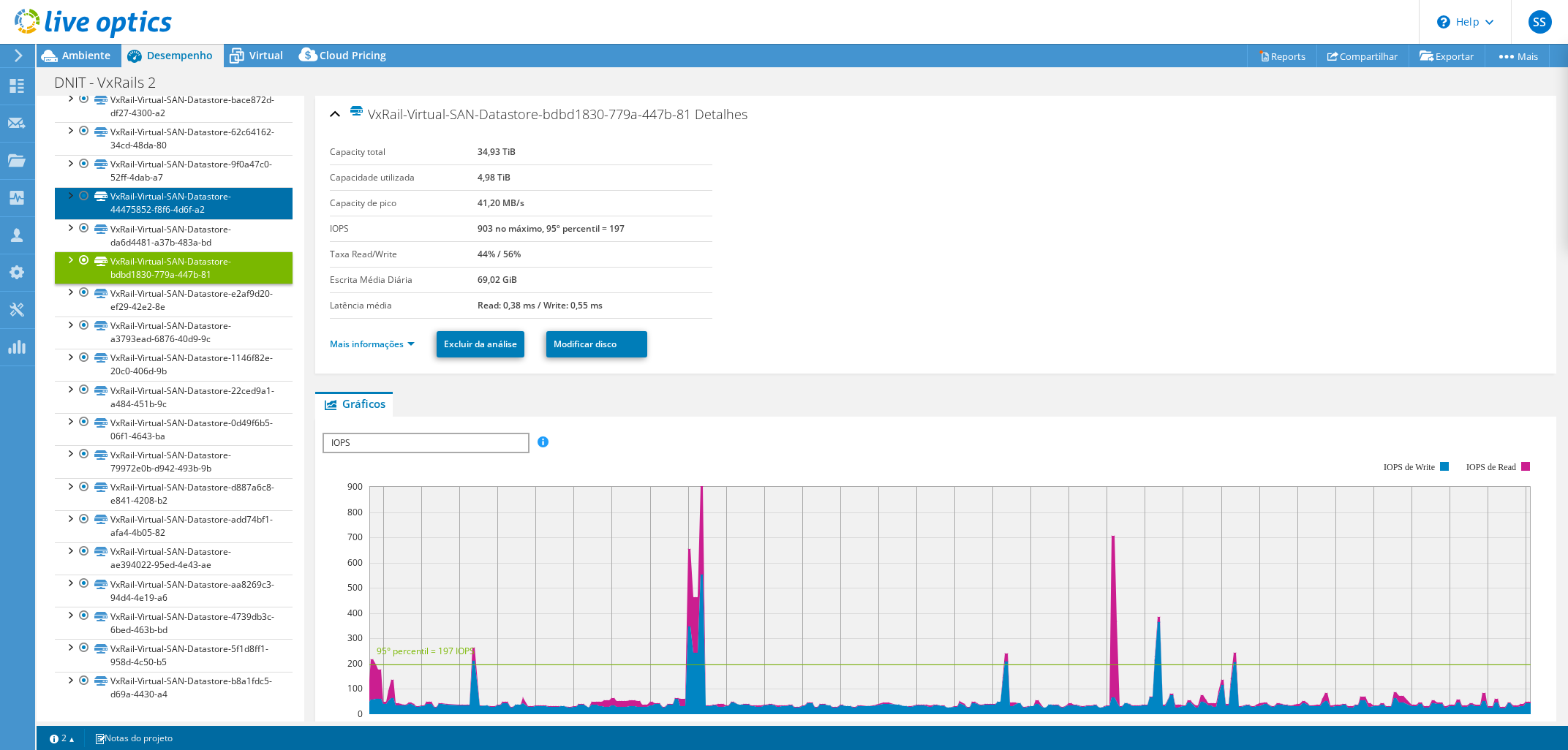
click at [174, 216] on link "VxRail-Virtual-SAN-Datastore-44475852-f8f6-4d6f-a2" at bounding box center [174, 203] width 238 height 33
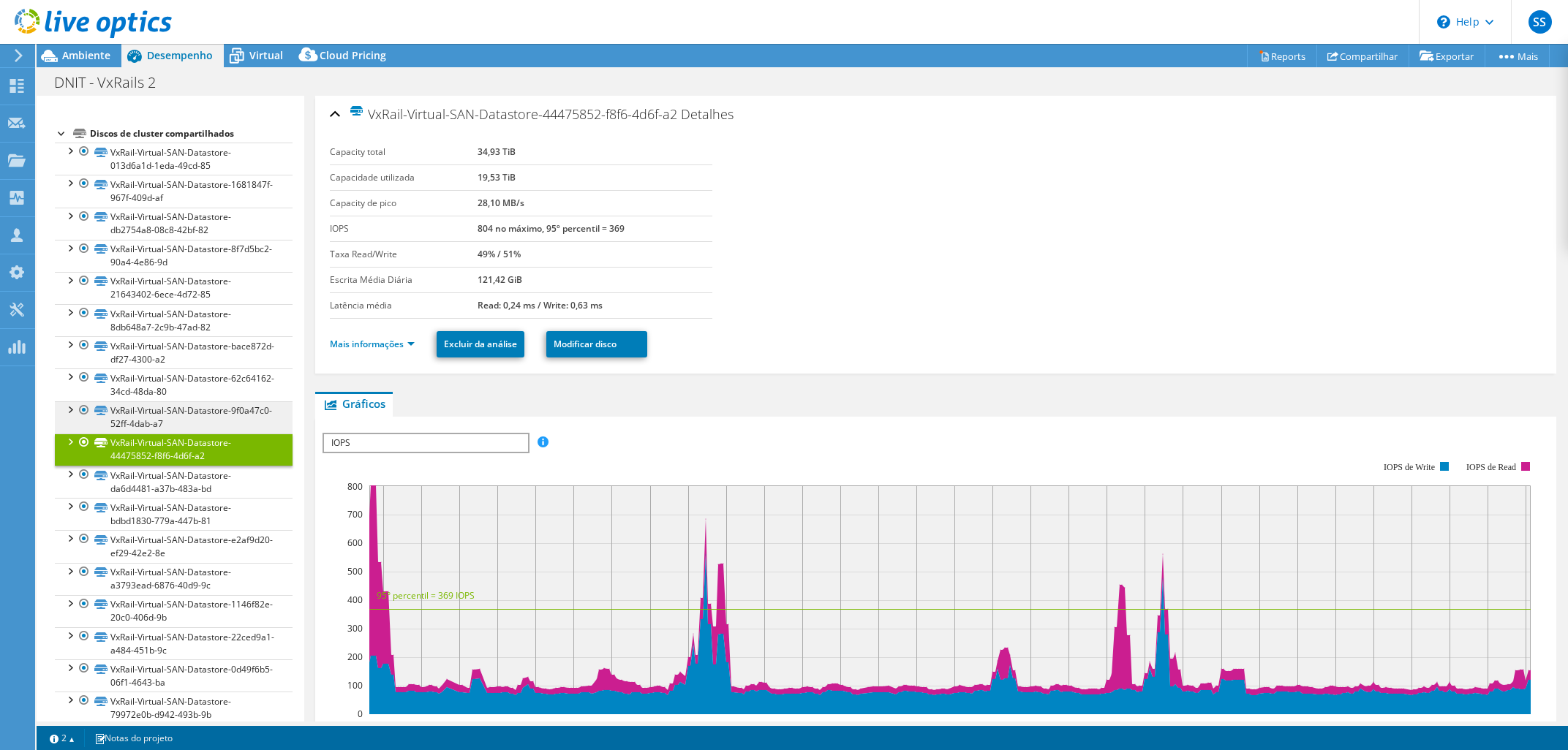
scroll to position [603, 0]
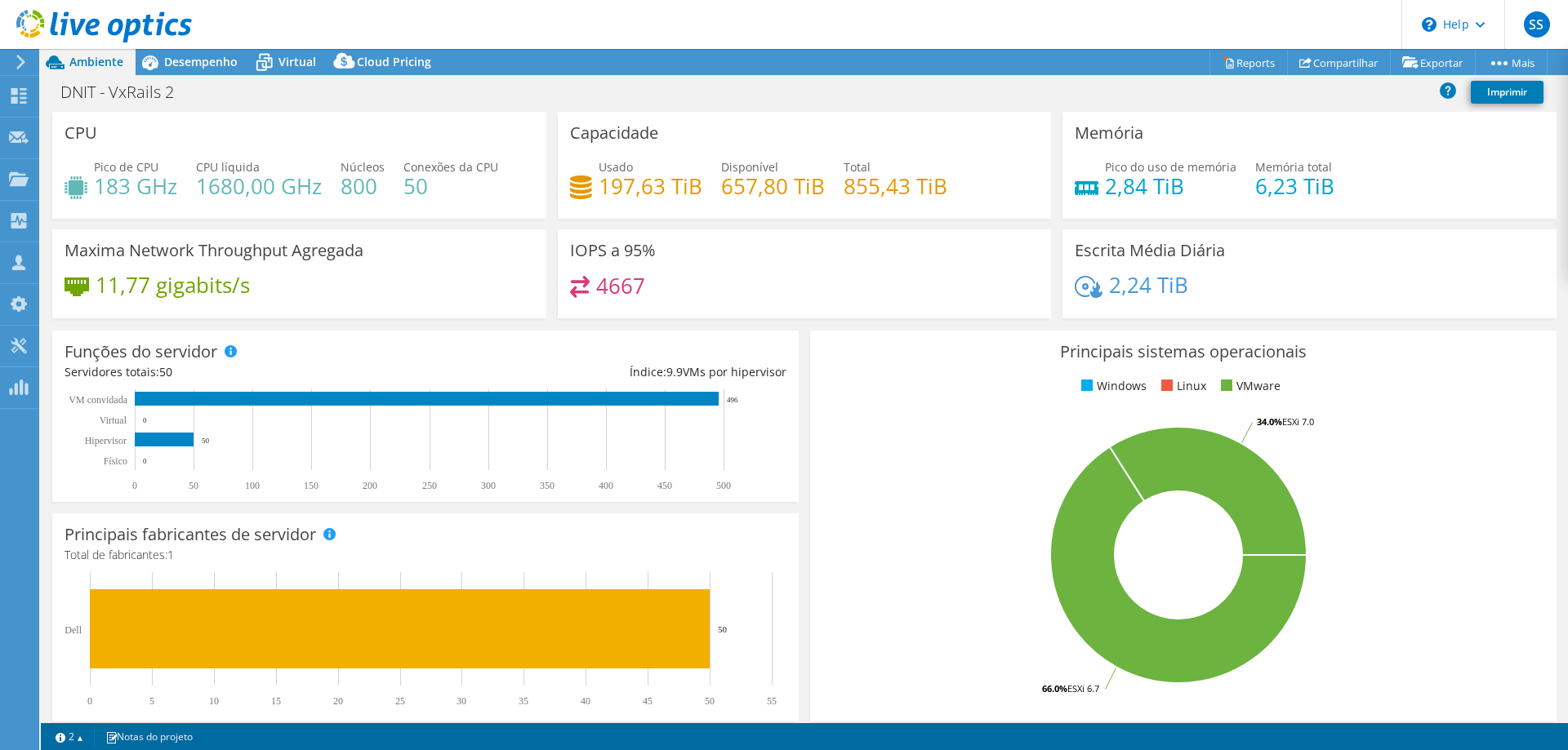
select select "SouthAmerica"
select select "BRL"
click at [283, 66] on span "Virtual" at bounding box center [297, 62] width 37 height 16
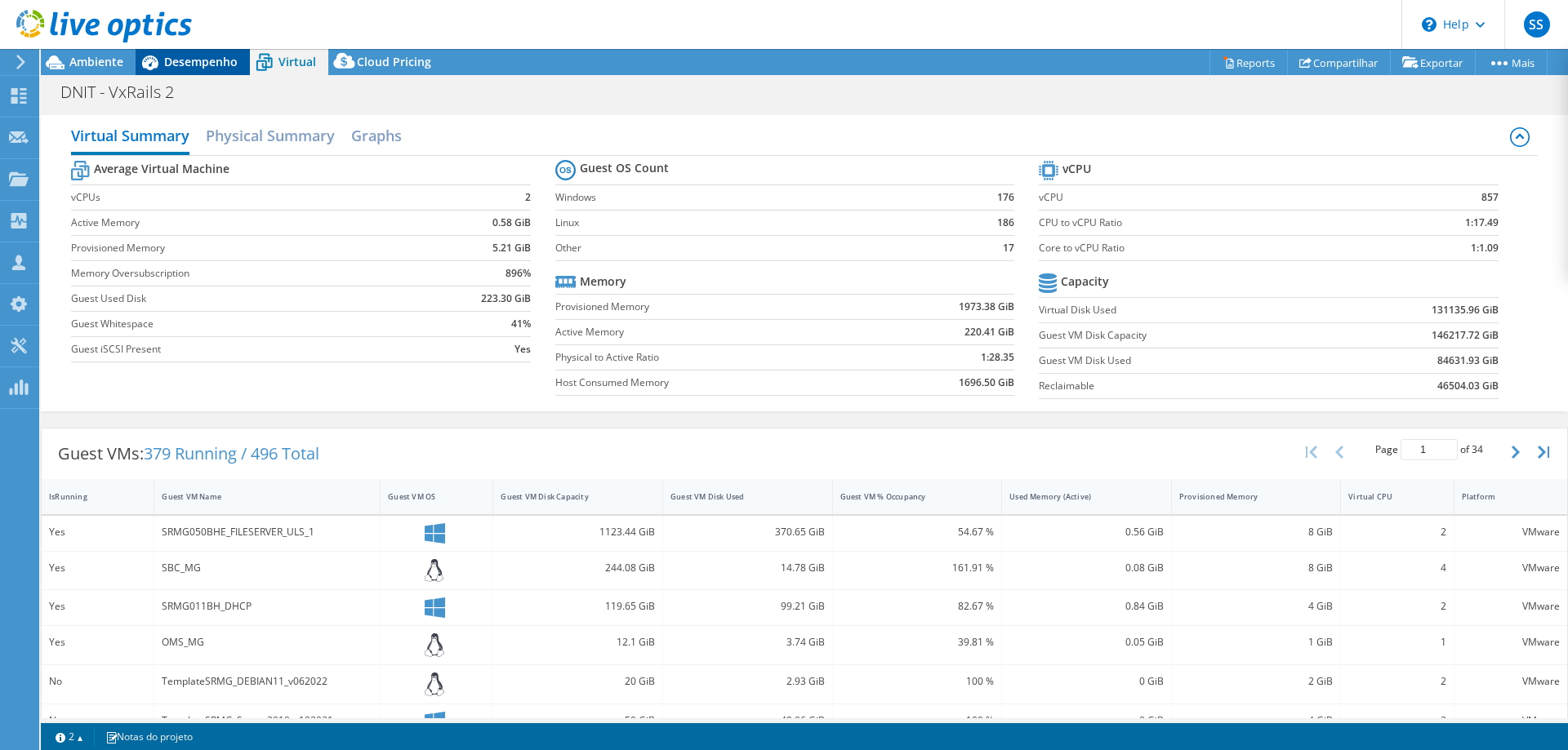
click at [194, 71] on div "Desempenho" at bounding box center [192, 62] width 114 height 27
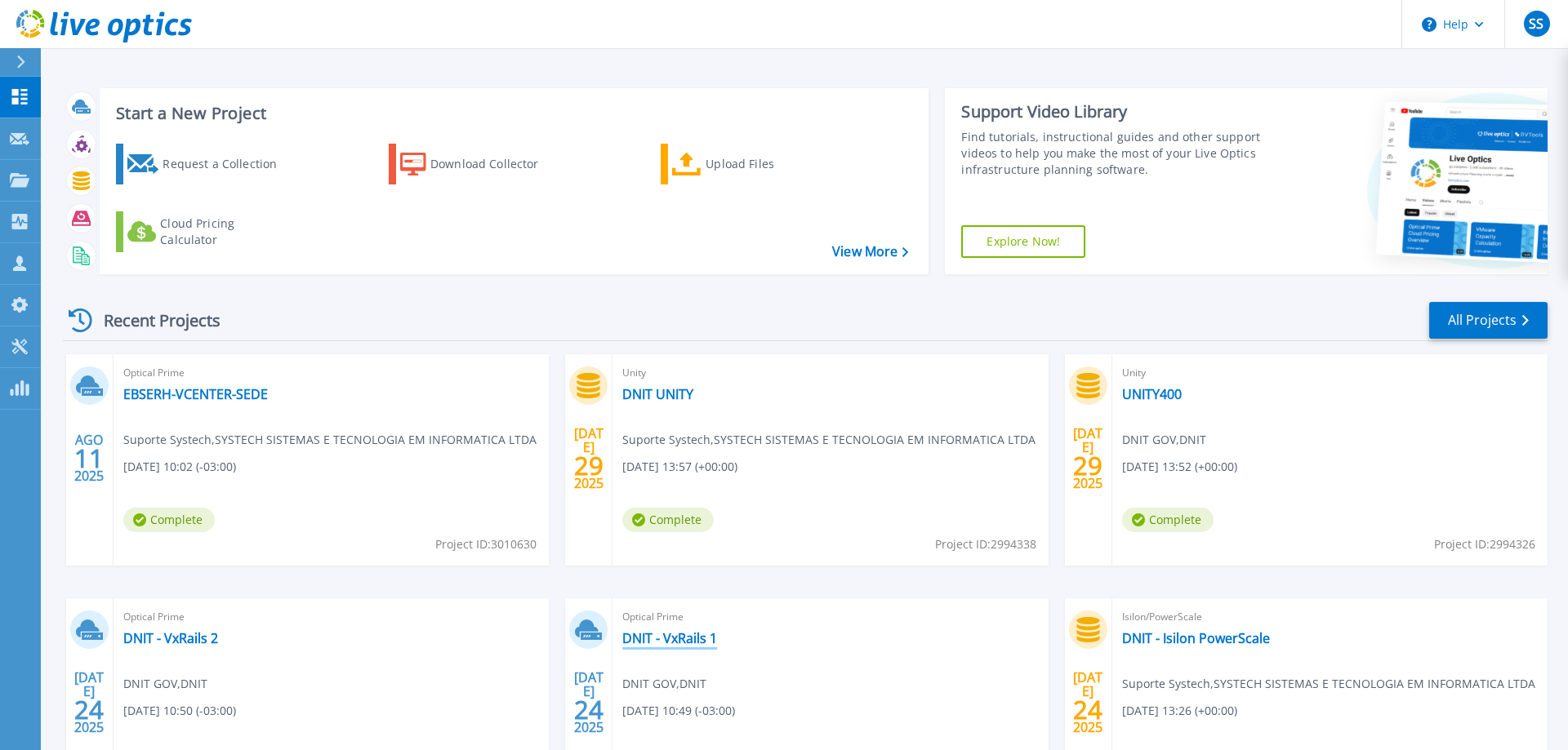
click at [679, 641] on link "DNIT - VxRails 1" at bounding box center [669, 638] width 95 height 16
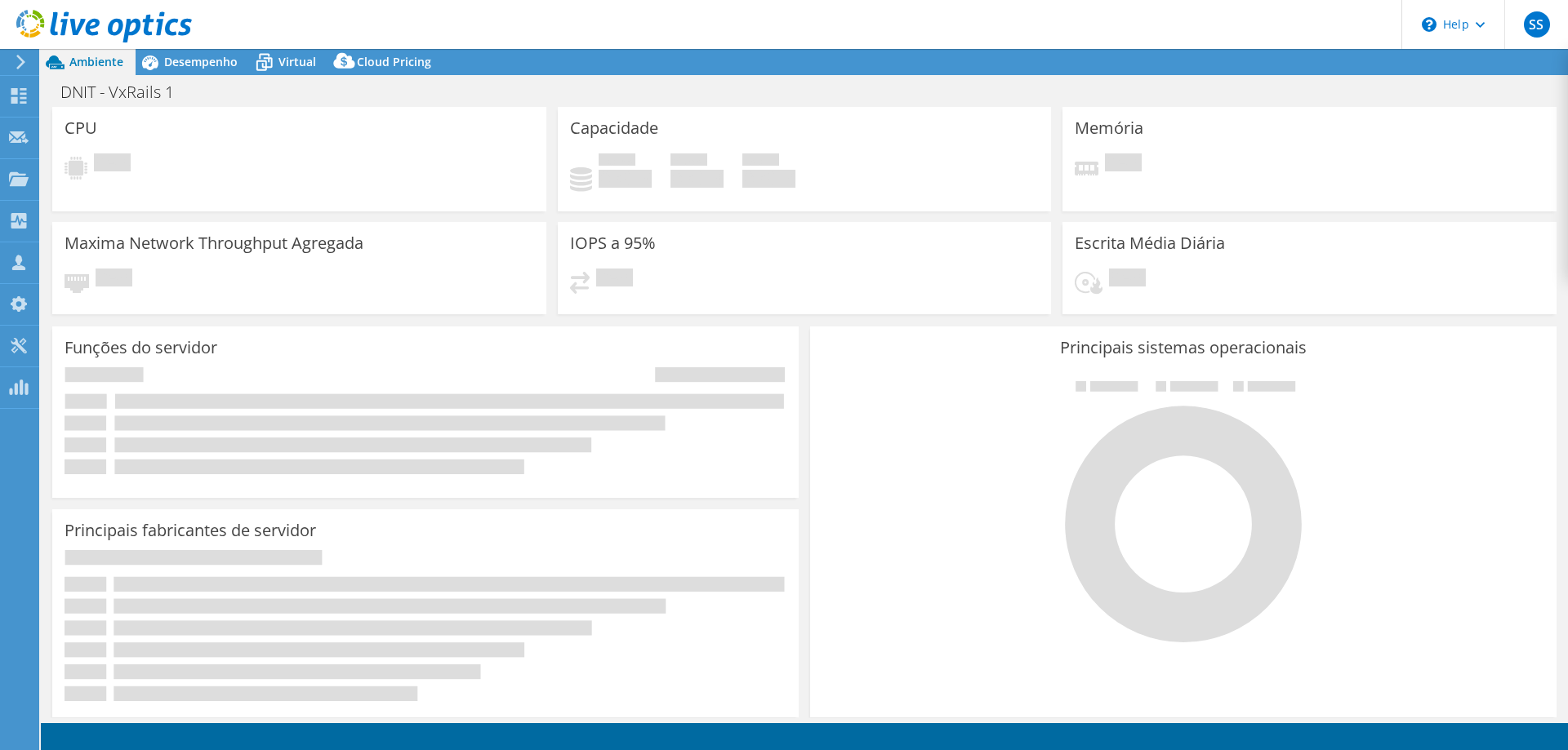
select select "SouthAmerica"
select select "BRL"
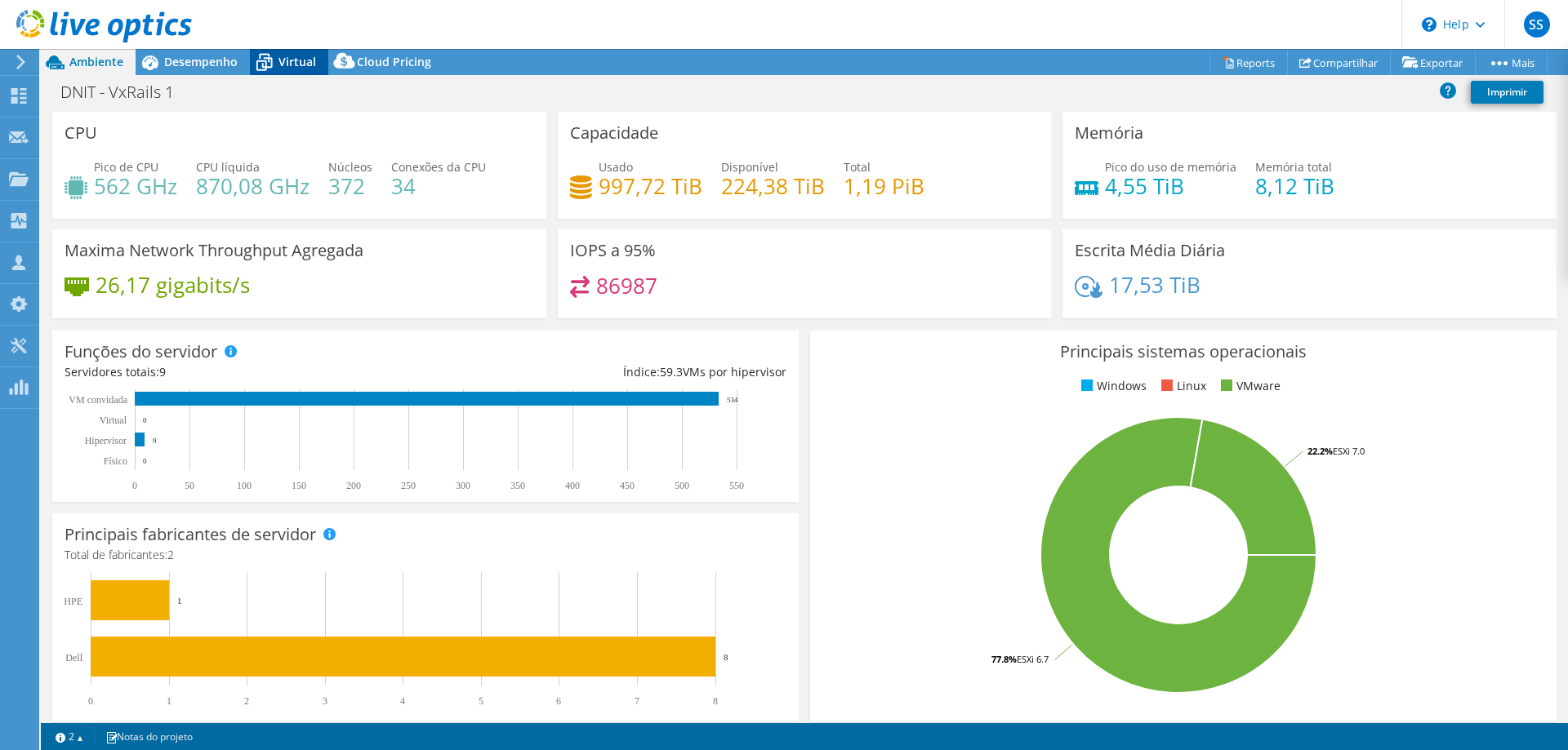
click at [273, 60] on icon at bounding box center [264, 62] width 28 height 28
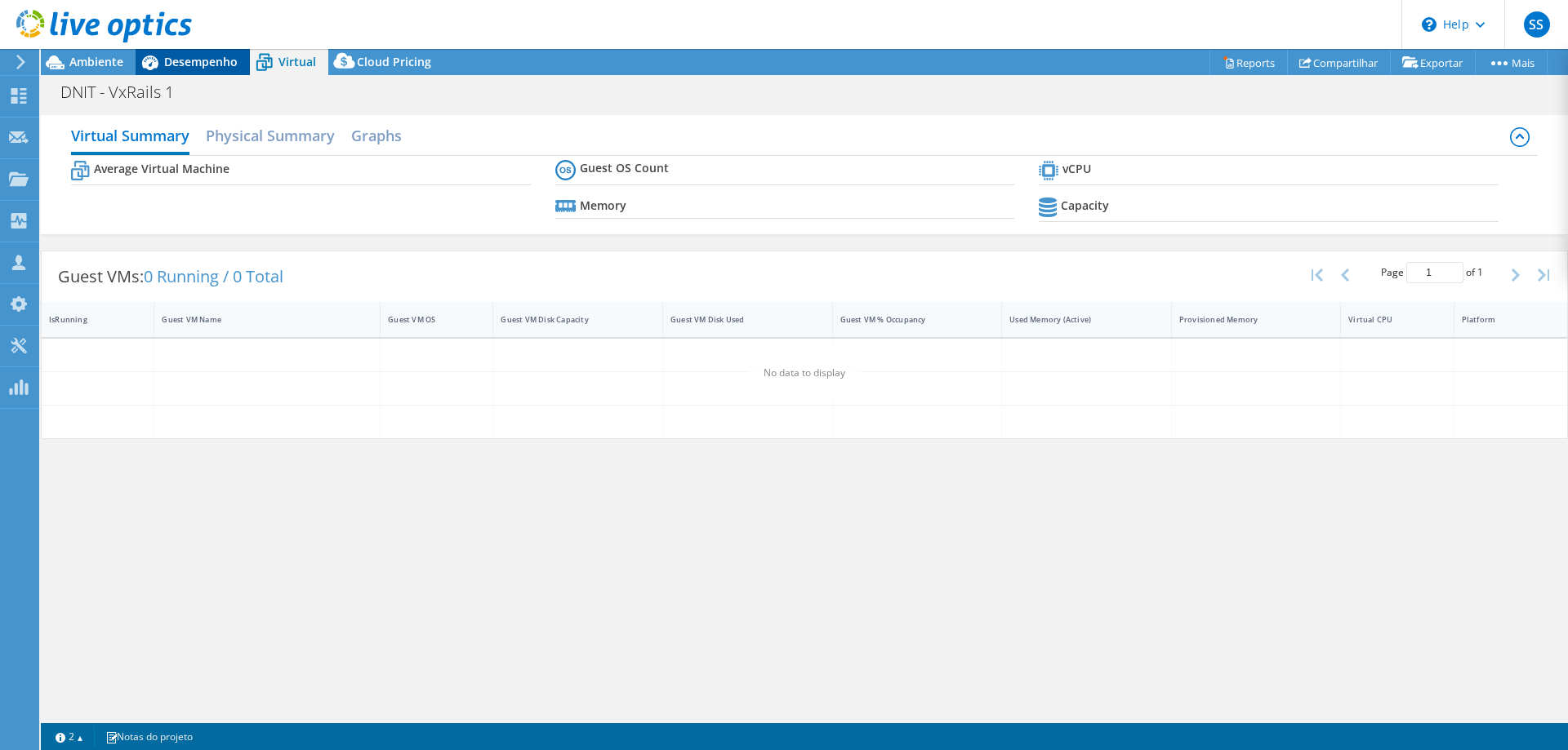
click at [197, 65] on span "Desempenho" at bounding box center [200, 62] width 74 height 16
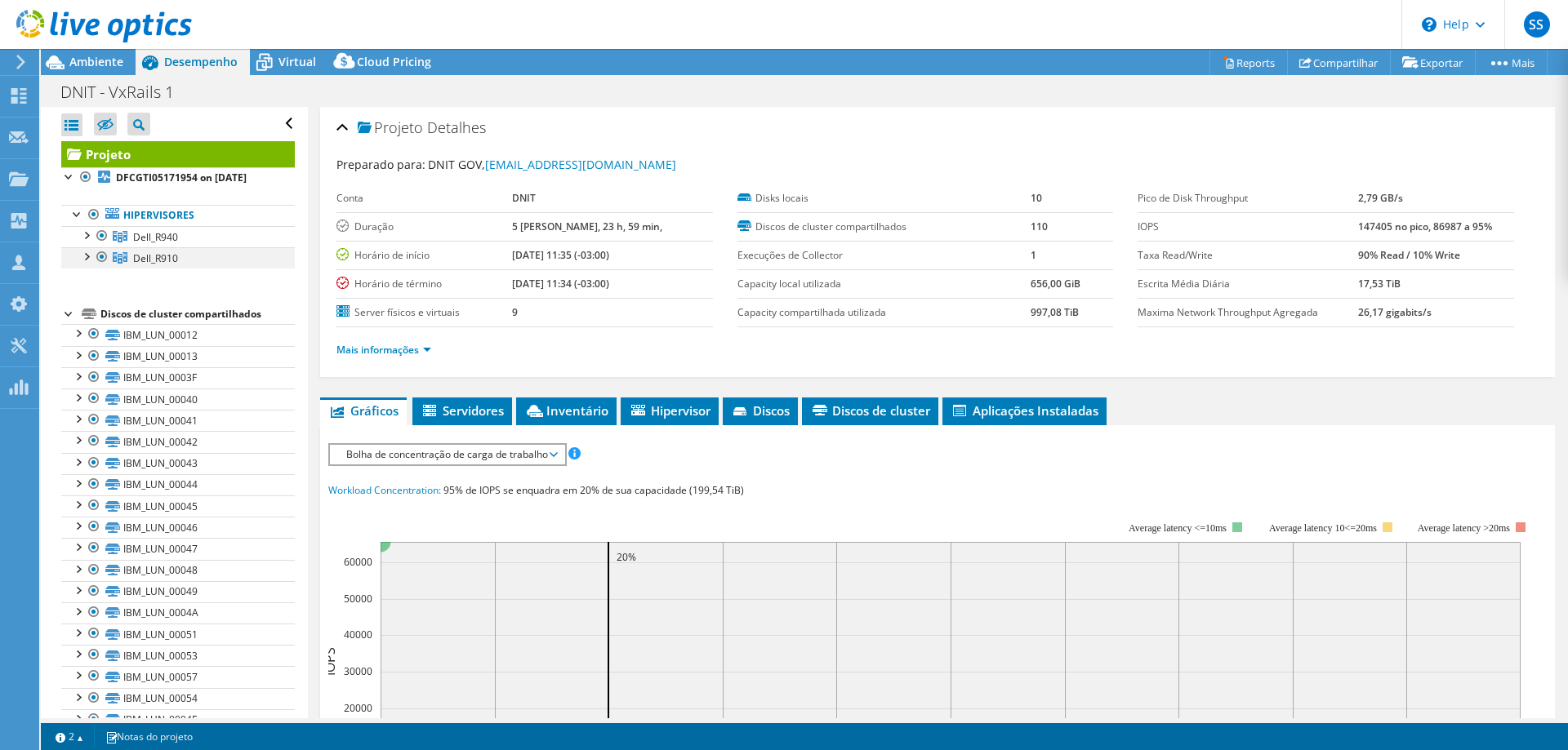
click at [89, 251] on div at bounding box center [86, 255] width 16 height 16
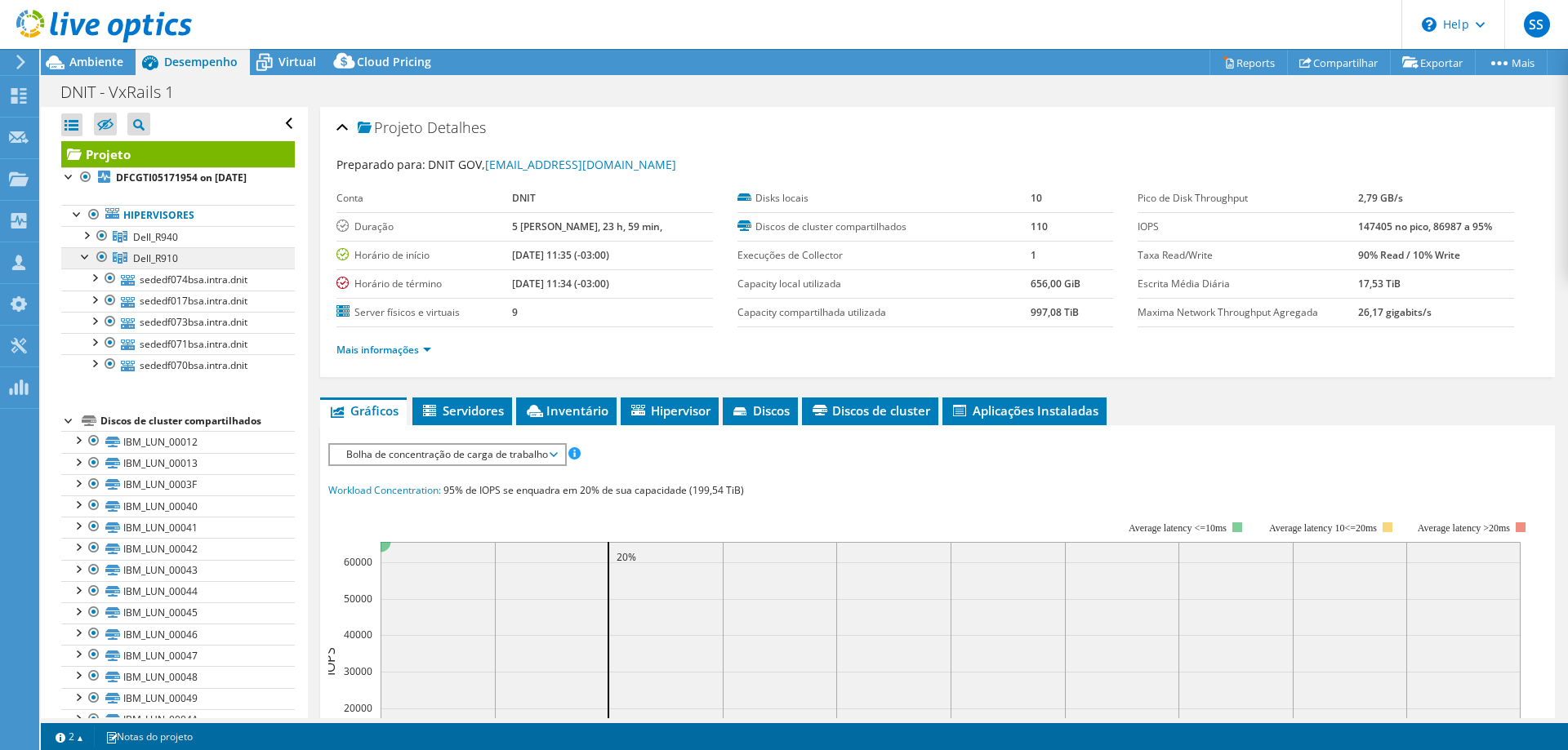
click at [159, 244] on span "Dell_R910" at bounding box center [155, 237] width 45 height 14
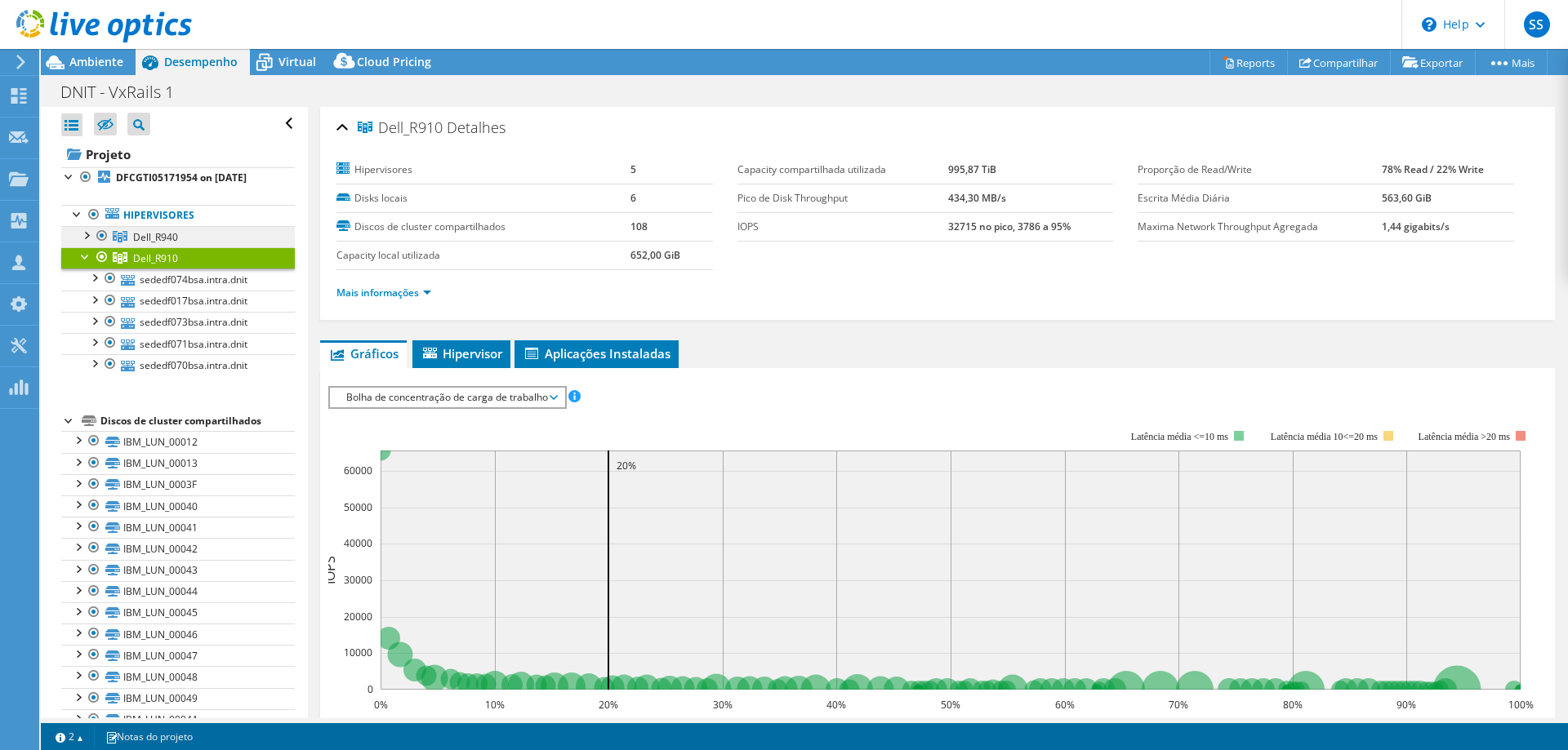
click at [156, 240] on span "Dell_R940" at bounding box center [155, 237] width 45 height 14
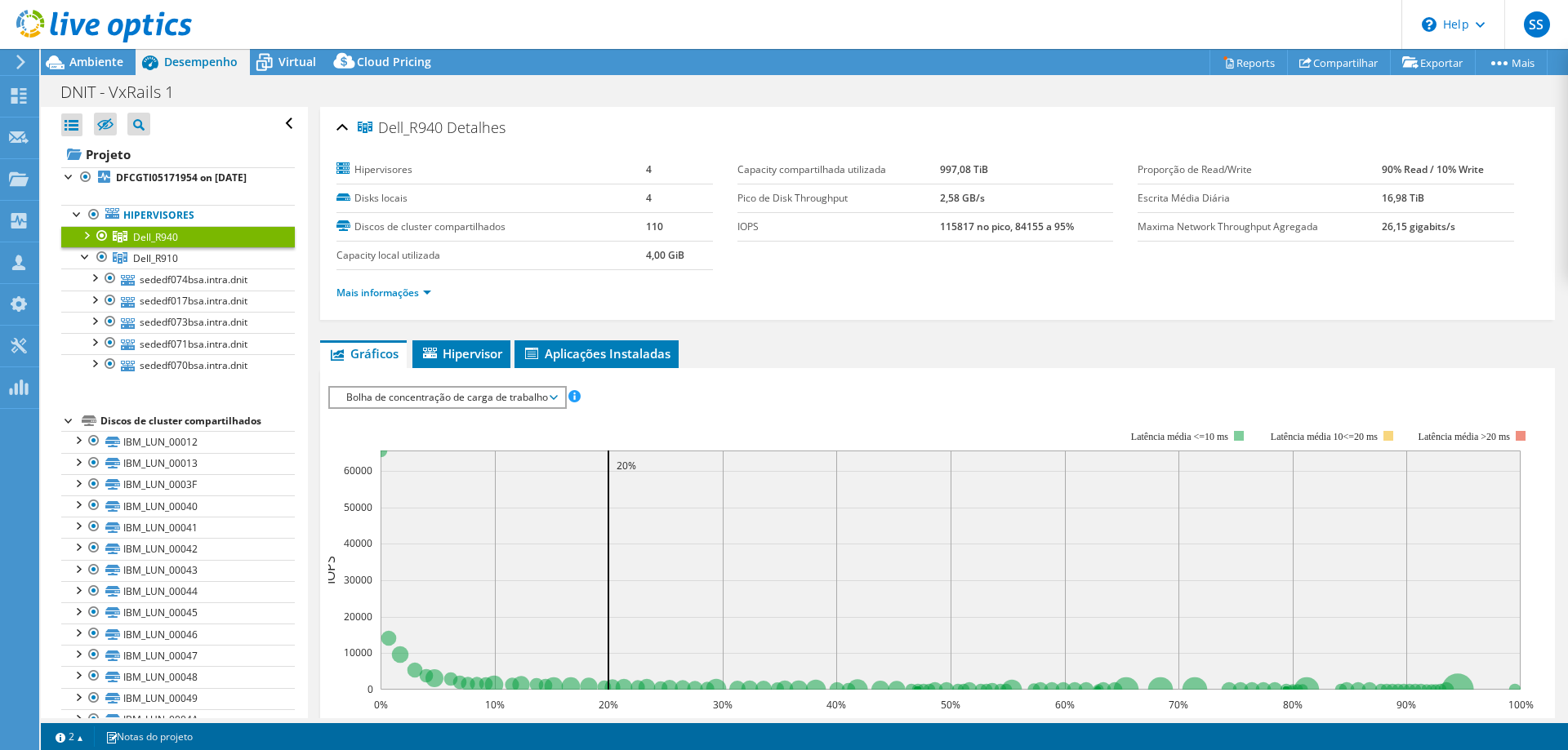
click at [83, 238] on div at bounding box center [86, 234] width 16 height 16
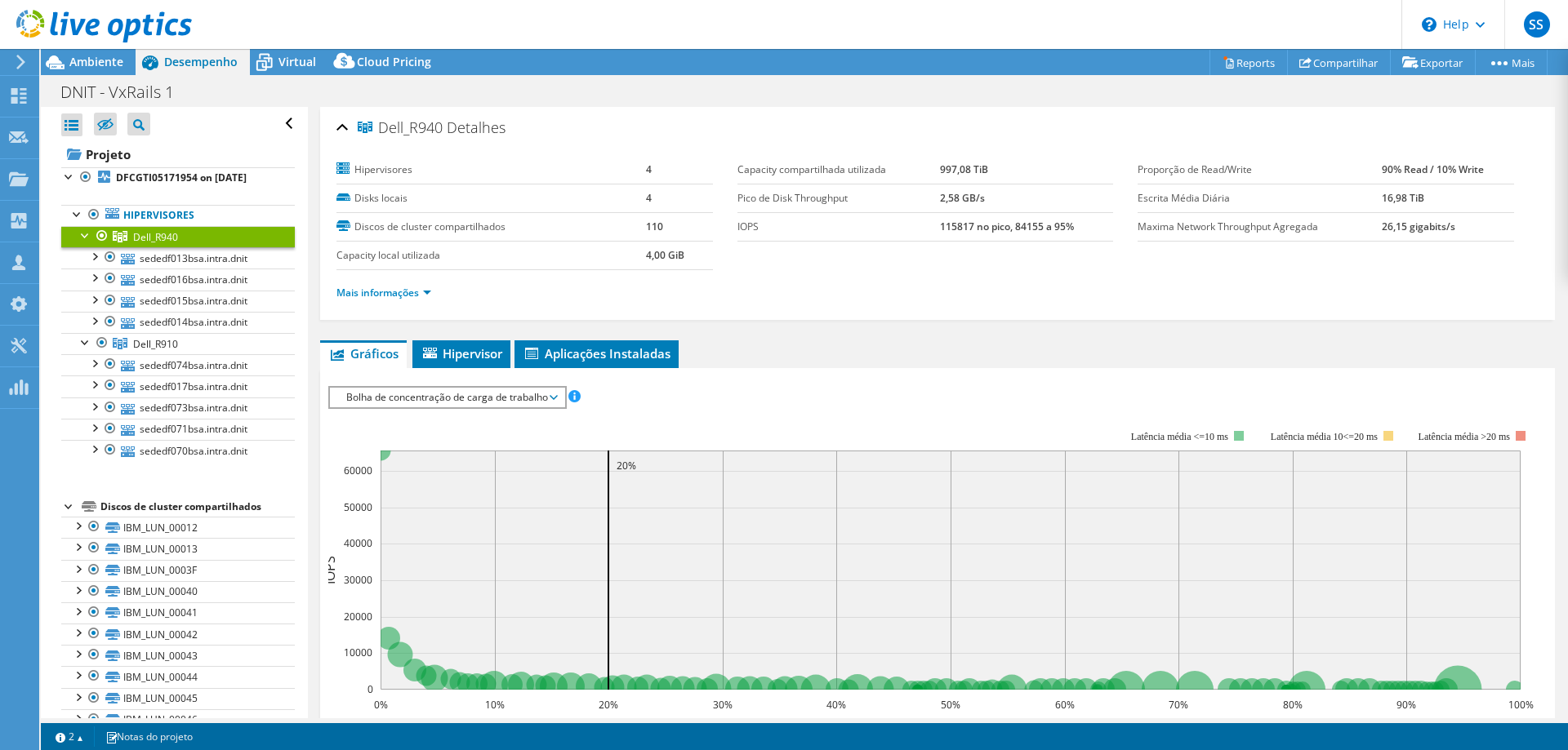
click at [507, 402] on span "Bolha de concentração de carga de trabalho" at bounding box center [447, 398] width 218 height 19
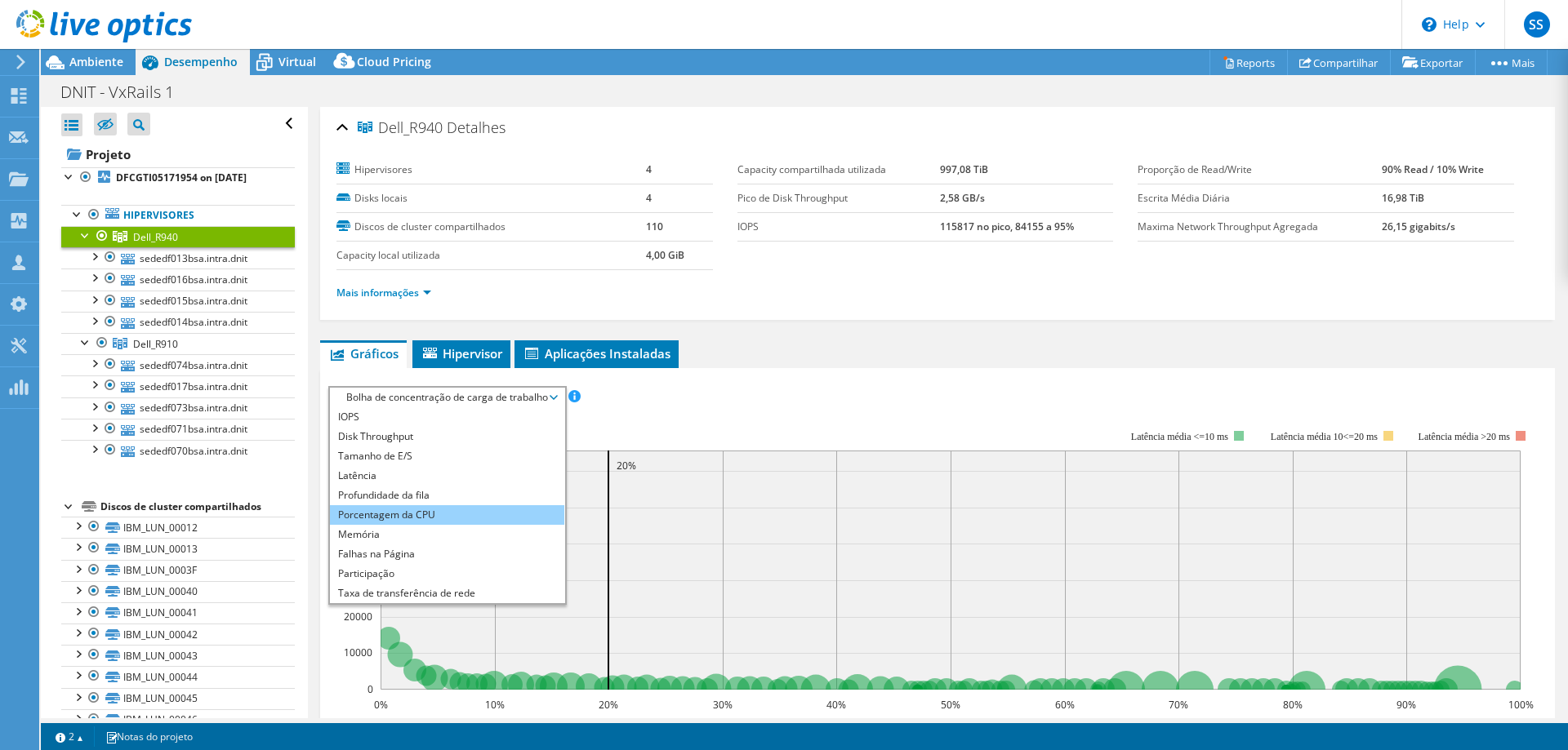
click at [479, 513] on li "Porcentagem da CPU" at bounding box center [446, 515] width 235 height 19
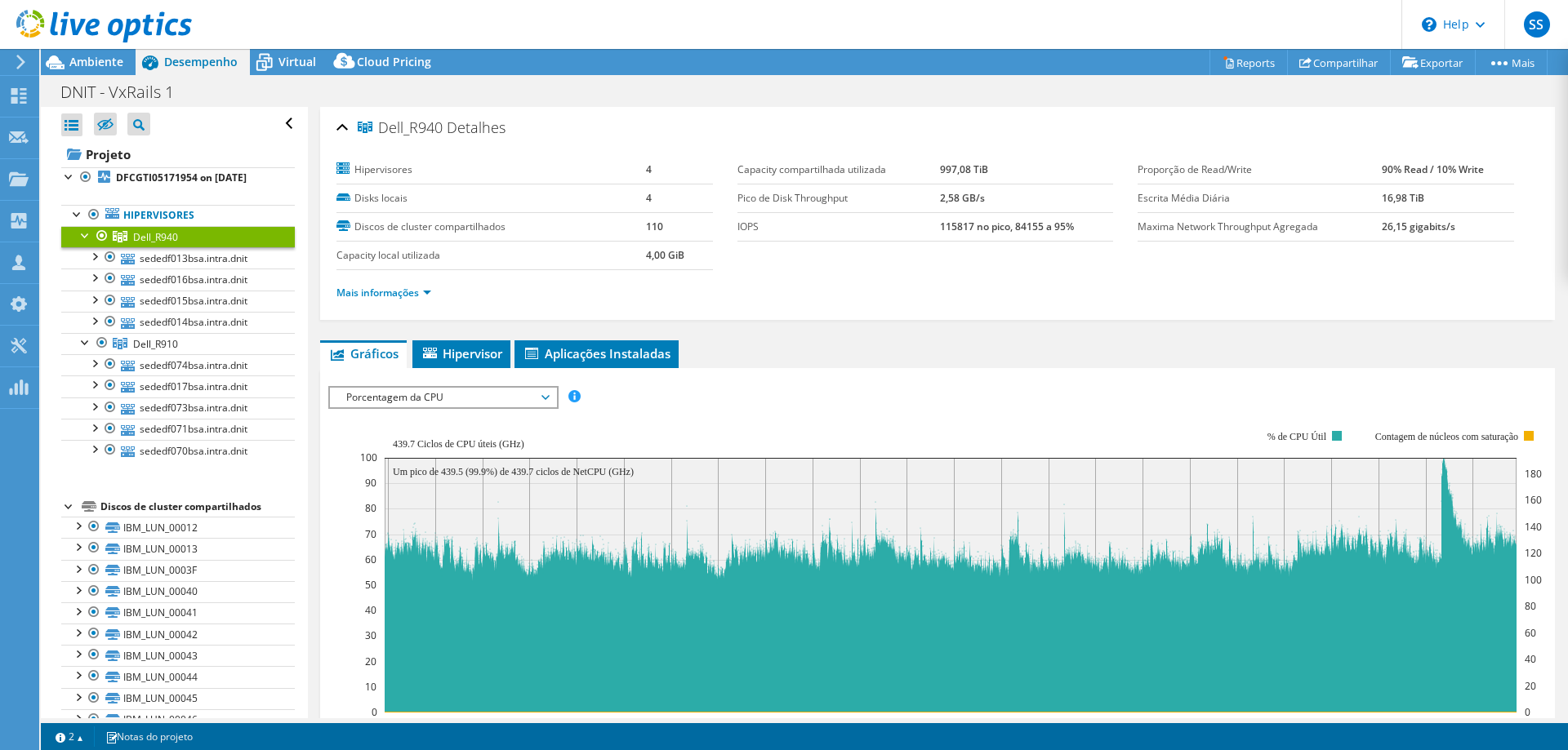
click at [70, 507] on div at bounding box center [69, 505] width 16 height 16
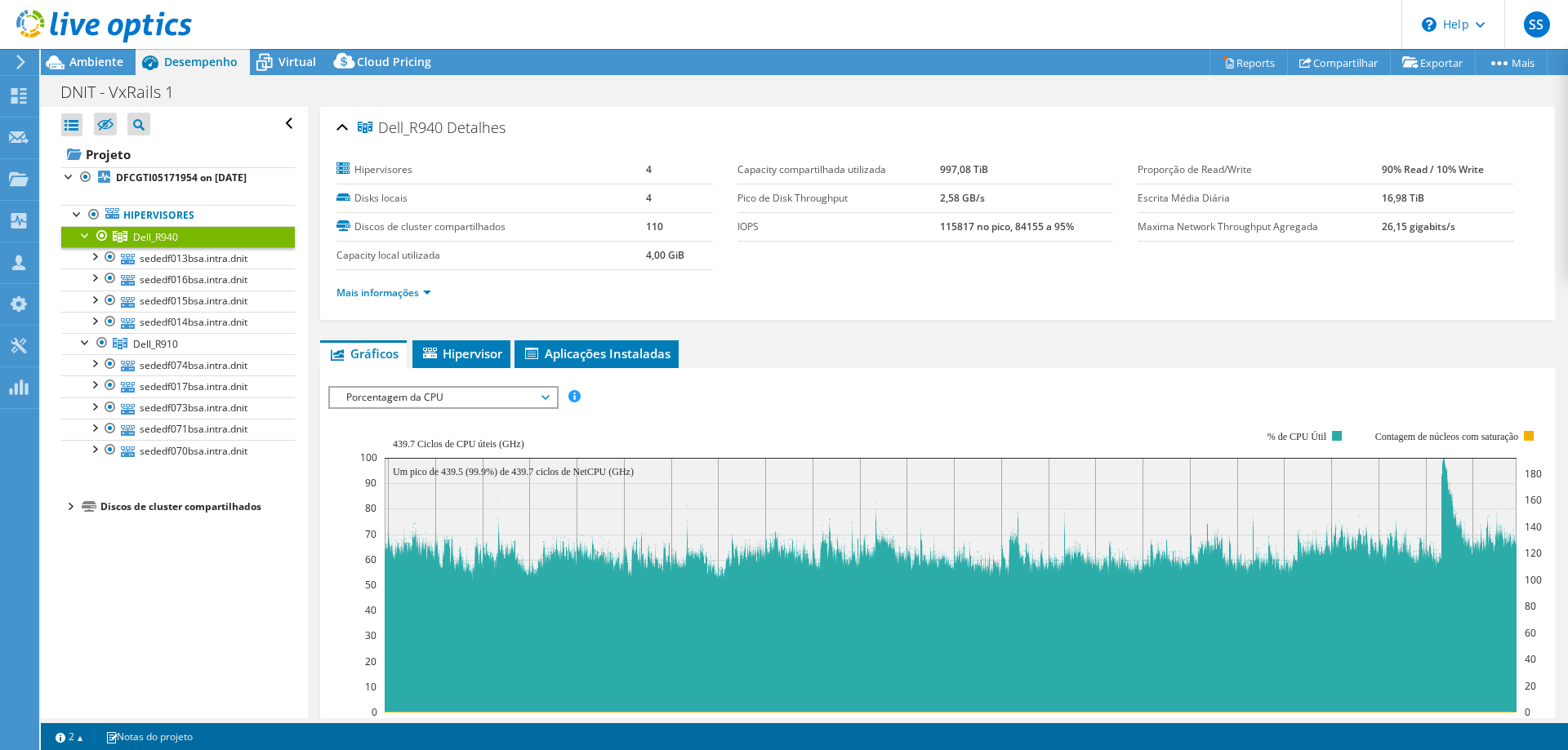
click at [334, 125] on div "Dell_R940 Detalhes Hipervisores 4 Disks locais 4 Discos de cluster compartilhad…" at bounding box center [937, 213] width 1235 height 213
click at [344, 125] on div "Dell_R940 Detalhes" at bounding box center [937, 128] width 1202 height 35
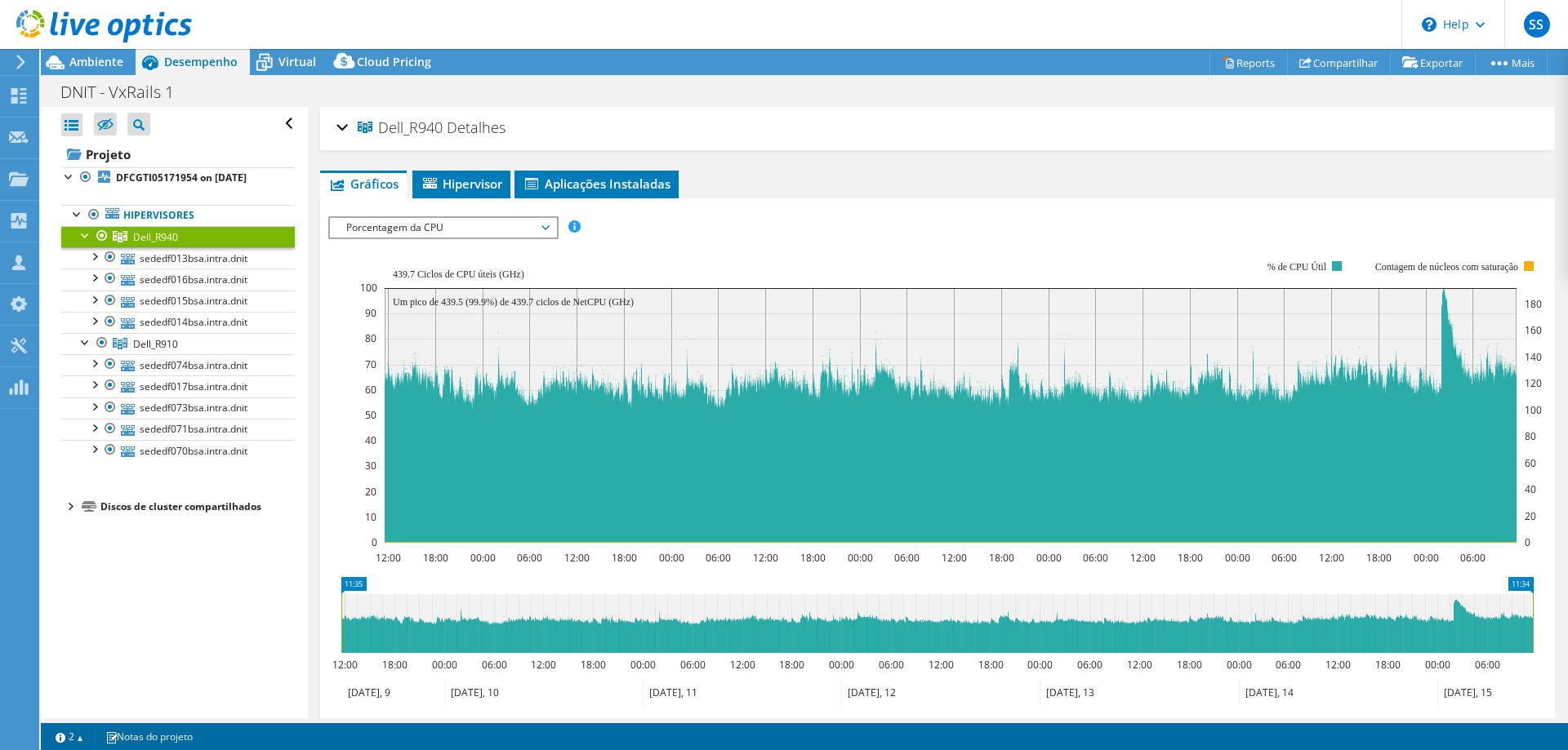
click at [255, 667] on div "Abrir Todos Fechar Todos Ocultar nós excluídos Filtro de árvore do projeto" at bounding box center [174, 413] width 267 height 611
click at [532, 218] on span "Porcentagem da CPU" at bounding box center [443, 228] width 210 height 19
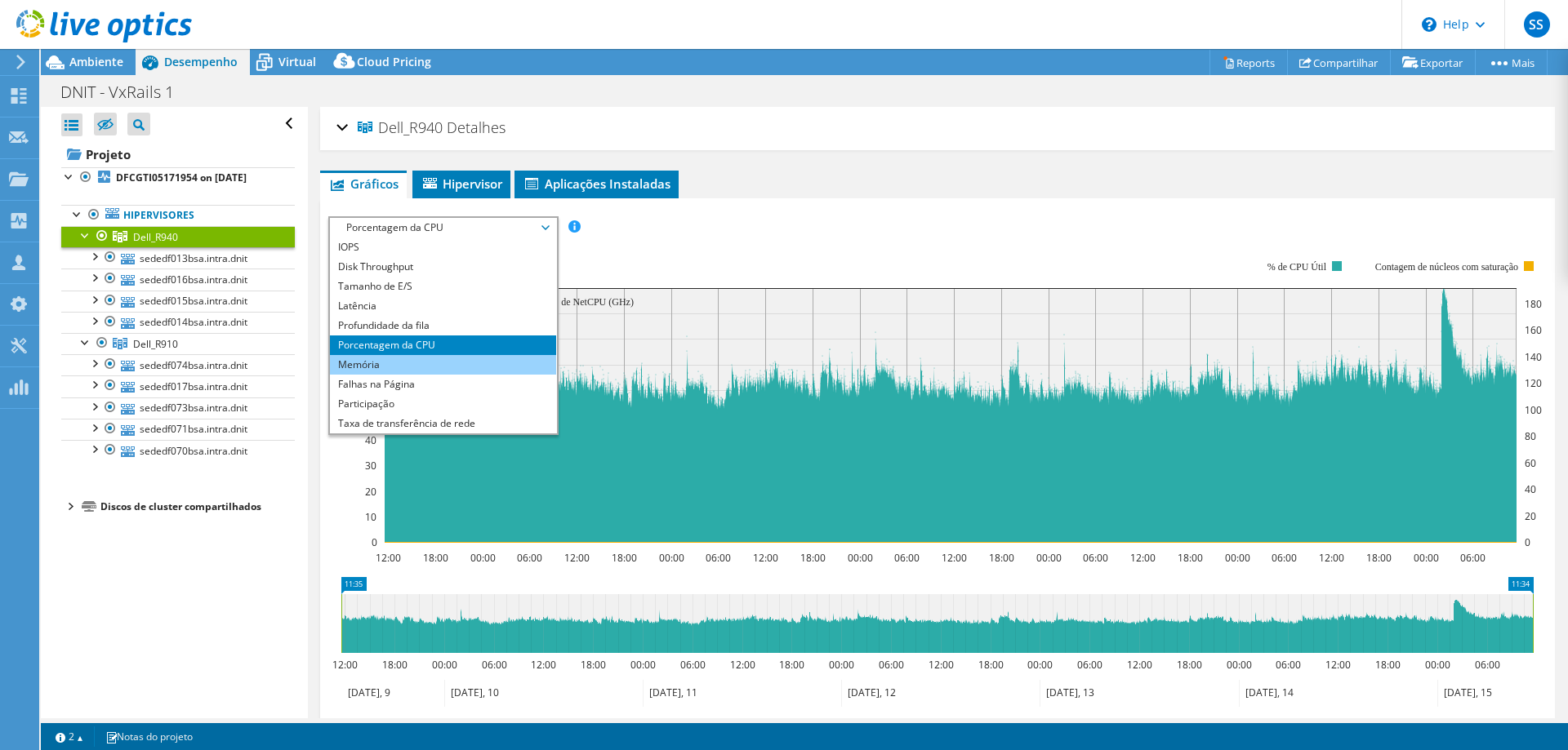
click at [458, 366] on li "Memória" at bounding box center [442, 365] width 226 height 19
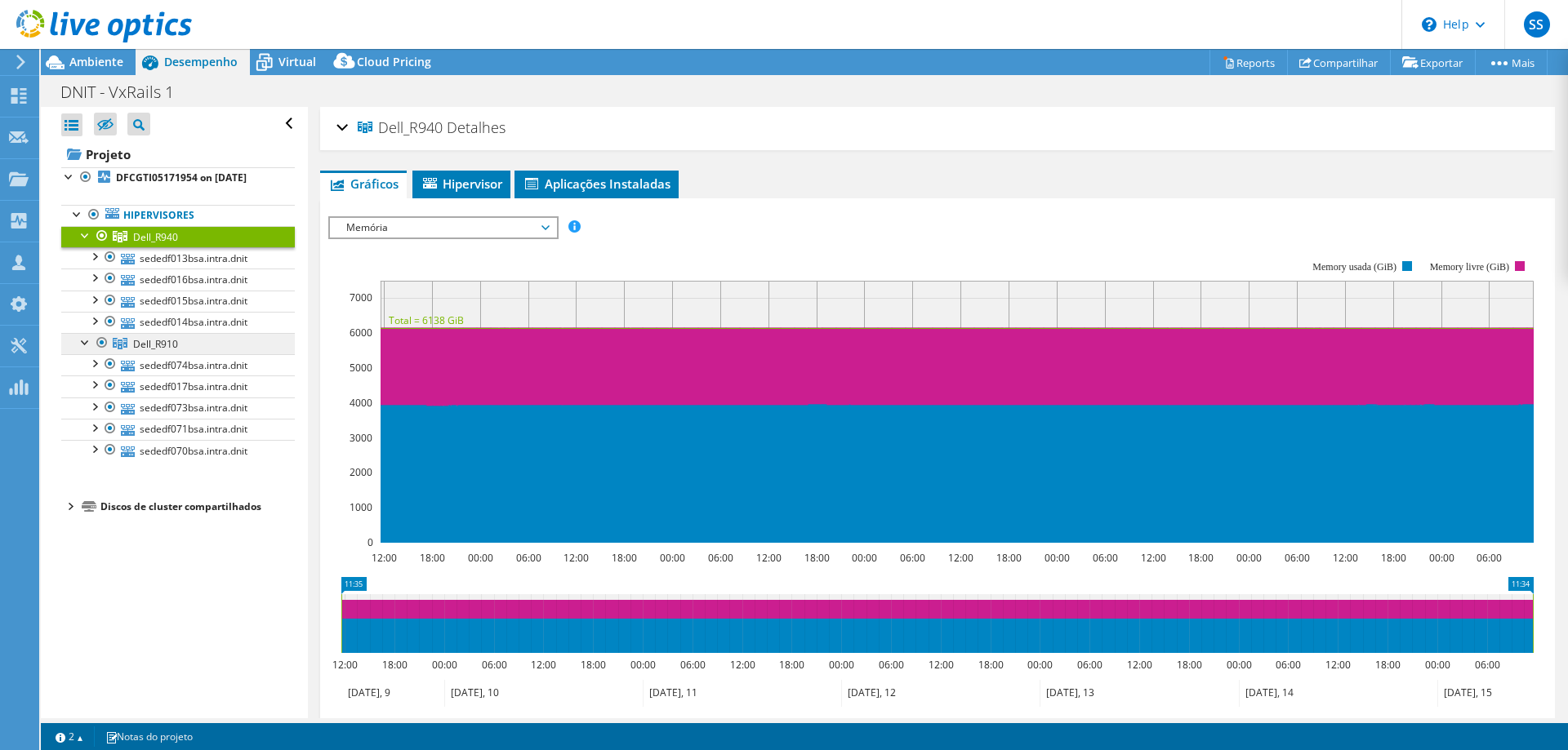
click at [188, 247] on link "Dell_R910" at bounding box center [178, 236] width 234 height 21
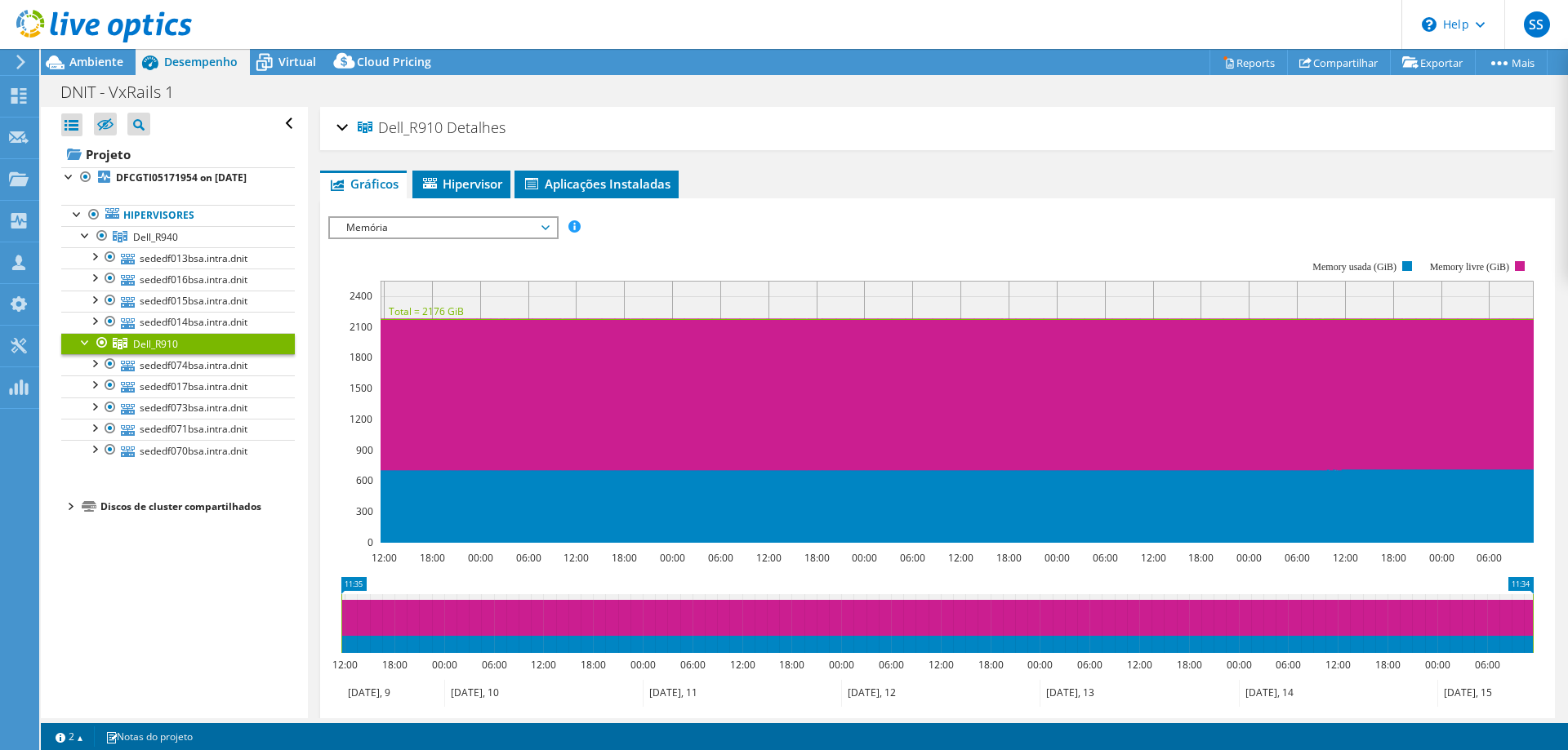
click at [506, 224] on span "Memória" at bounding box center [443, 228] width 210 height 19
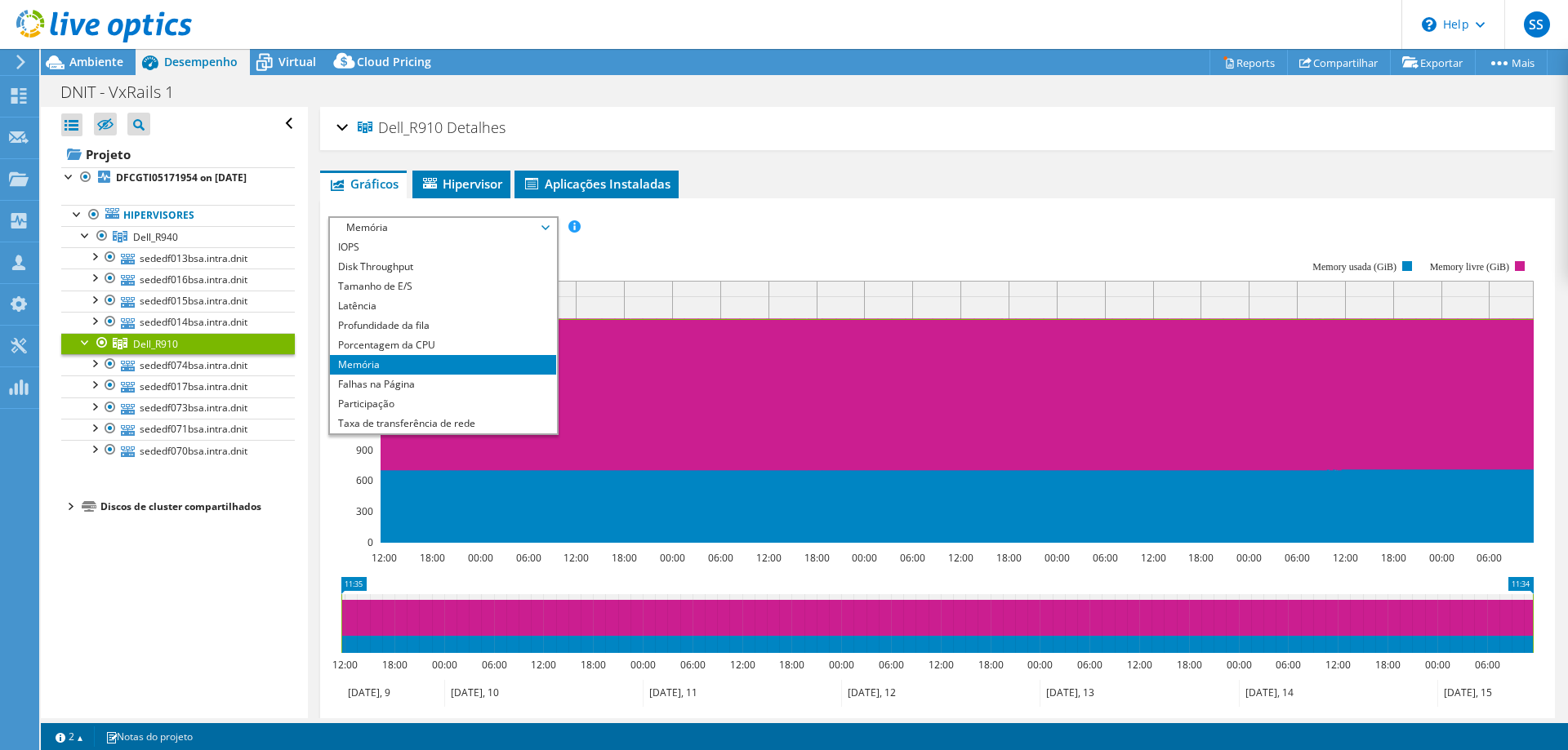
click at [182, 615] on div "Abrir Todos Fechar Todos Ocultar nós excluídos Filtro de árvore do projeto" at bounding box center [174, 413] width 267 height 611
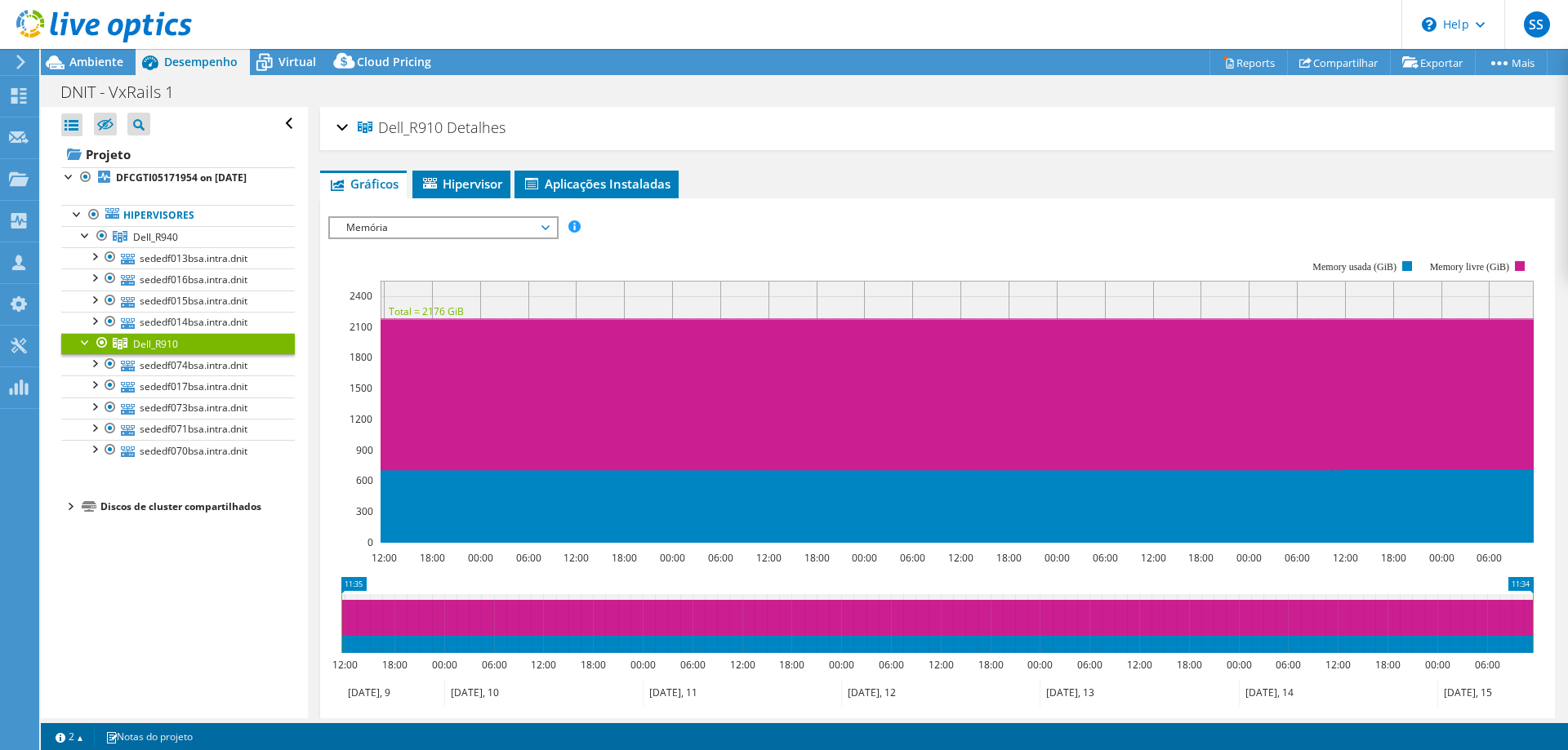
click at [393, 233] on span "Memória" at bounding box center [443, 228] width 210 height 19
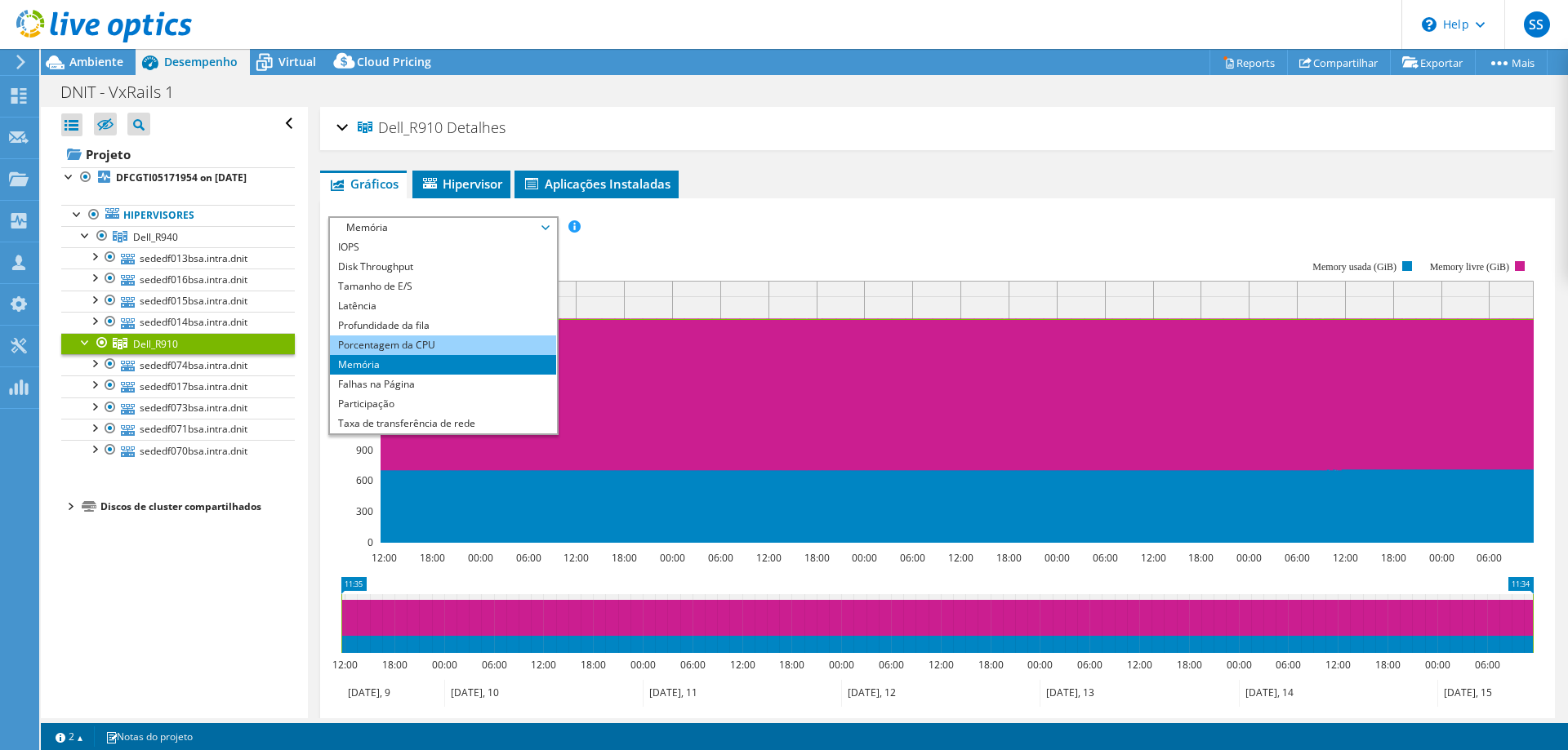
click at [405, 340] on li "Porcentagem da CPU" at bounding box center [442, 345] width 226 height 19
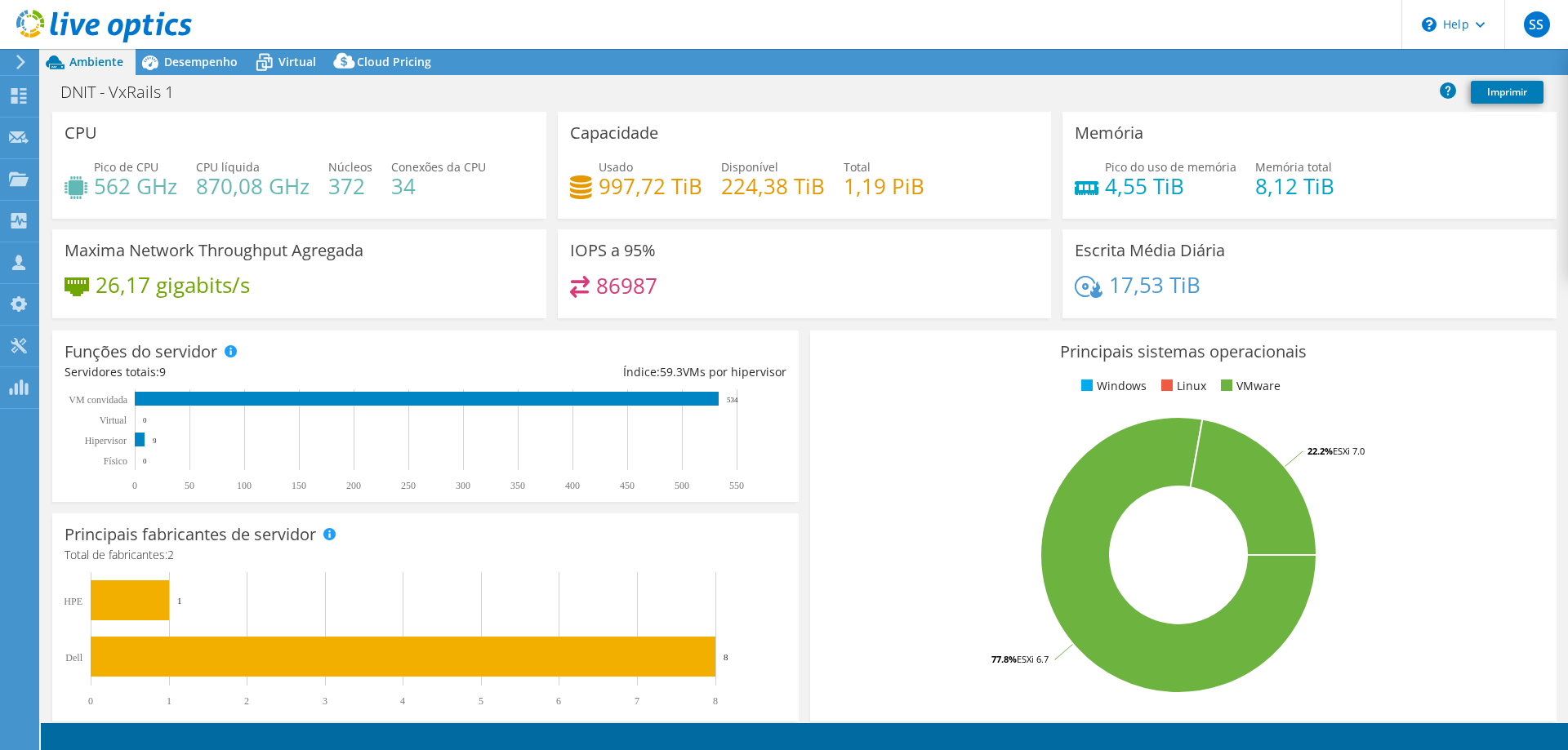
select select "SouthAmerica"
select select "BRL"
click at [1332, 65] on link "Compartilhar" at bounding box center [1339, 62] width 104 height 26
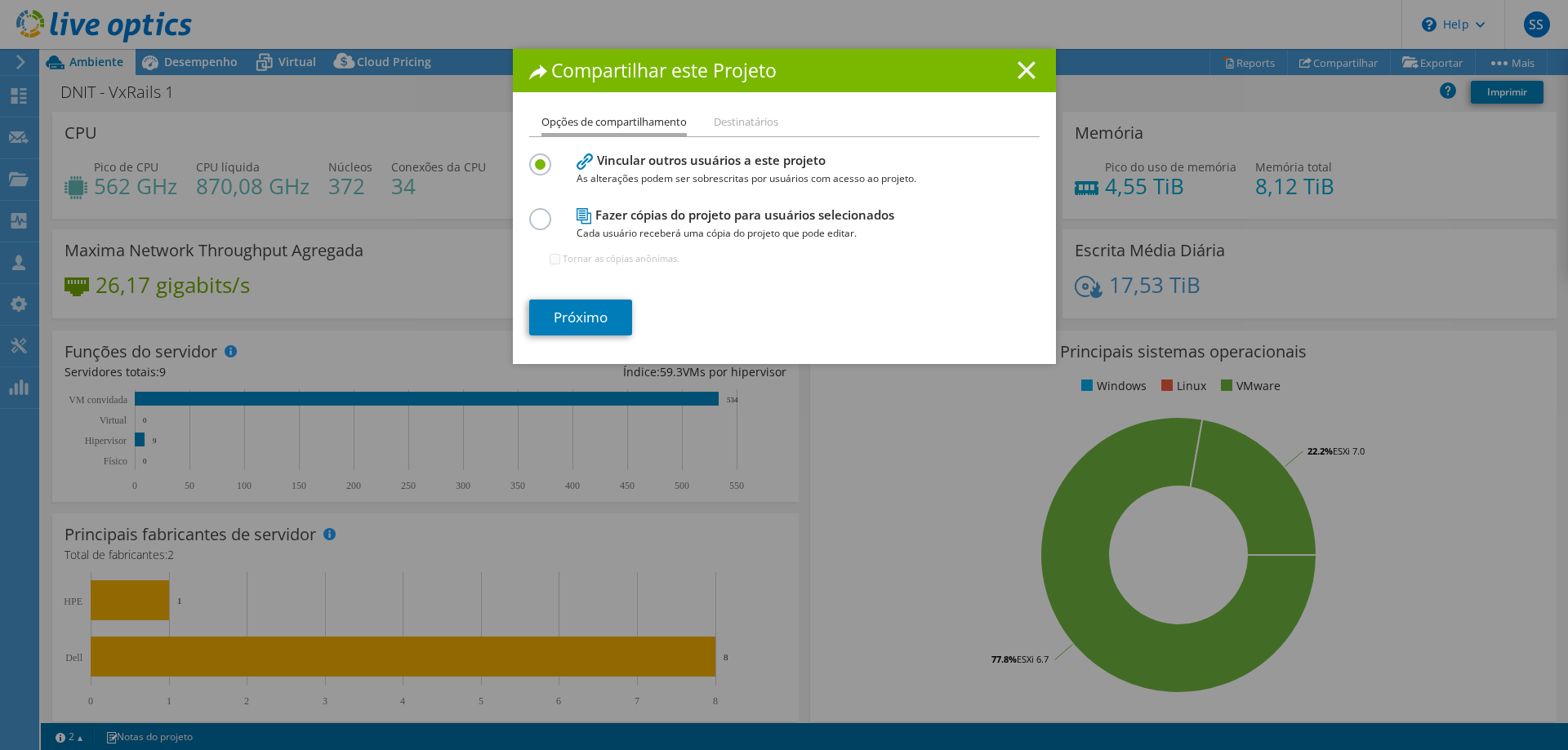
click at [1024, 70] on icon at bounding box center [1027, 70] width 18 height 18
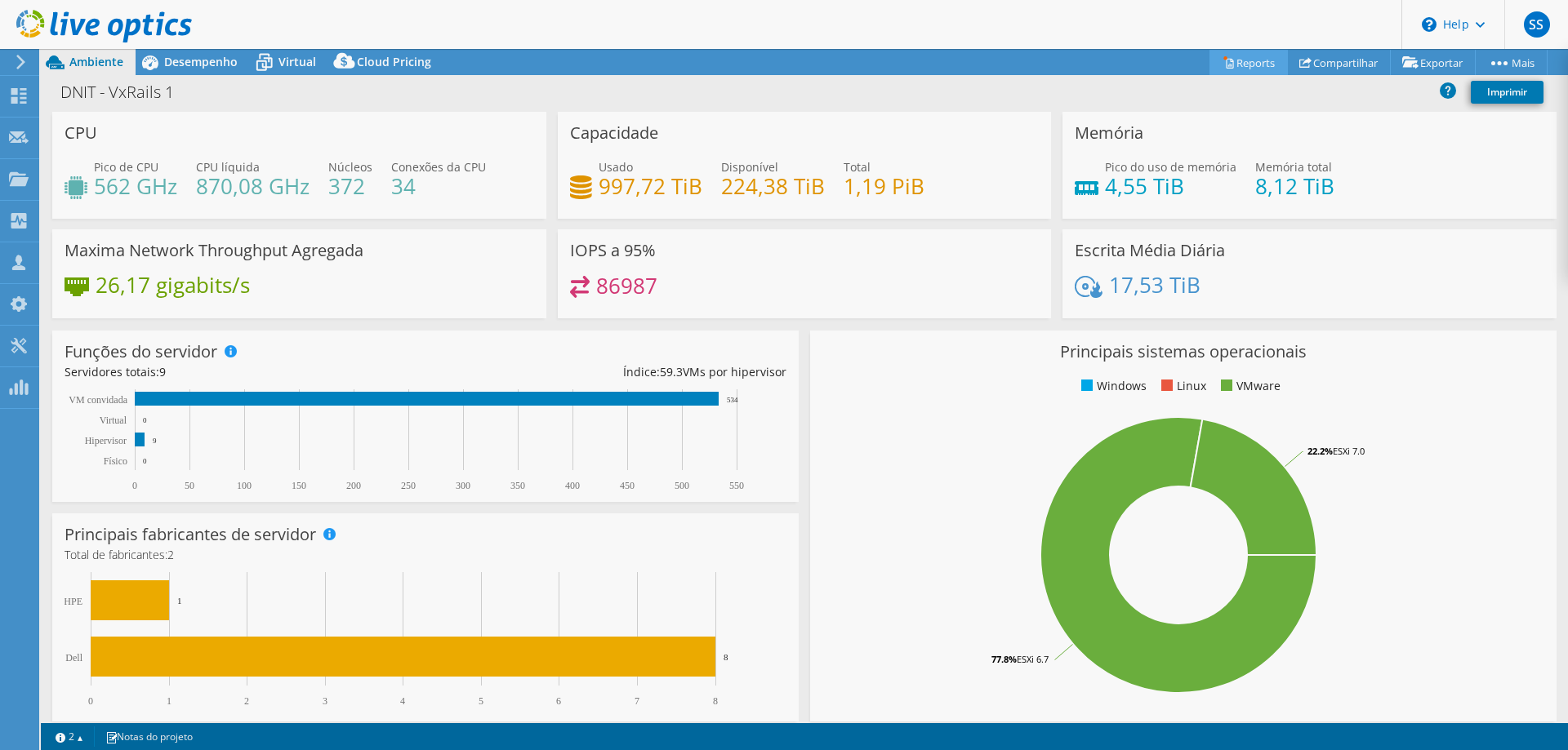
drag, startPoint x: 1215, startPoint y: 67, endPoint x: 1228, endPoint y: 66, distance: 13.0
click at [1218, 67] on div at bounding box center [784, 375] width 1568 height 750
click at [1235, 57] on link "Reports" at bounding box center [1248, 62] width 79 height 26
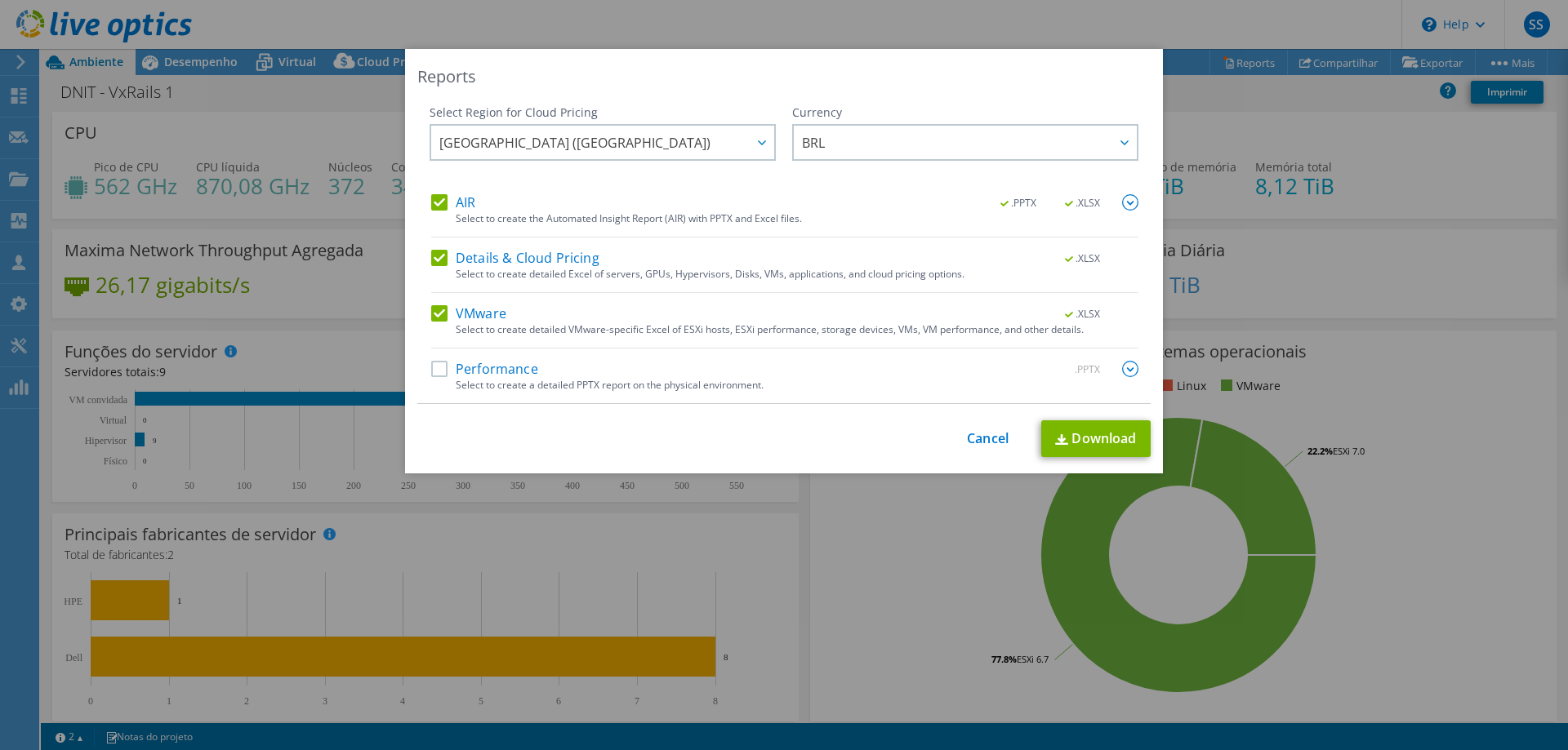
click at [528, 371] on label "Performance" at bounding box center [485, 368] width 107 height 16
click at [0, 0] on input "Performance" at bounding box center [0, 0] width 0 height 0
click at [1113, 452] on link "Download" at bounding box center [1096, 438] width 110 height 36
click at [985, 445] on link "Cancel" at bounding box center [988, 439] width 42 height 16
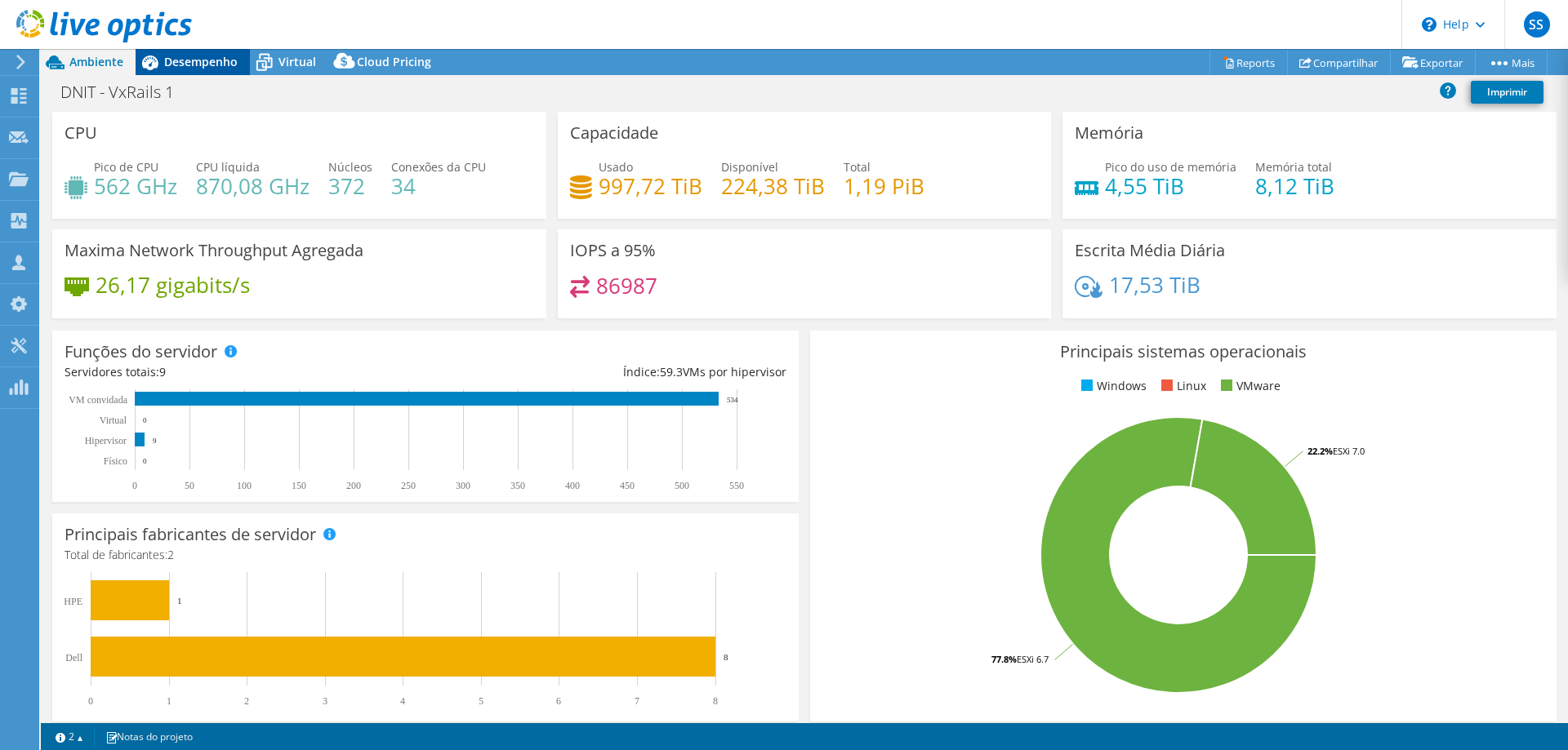
click at [209, 65] on span "Desempenho" at bounding box center [200, 62] width 74 height 16
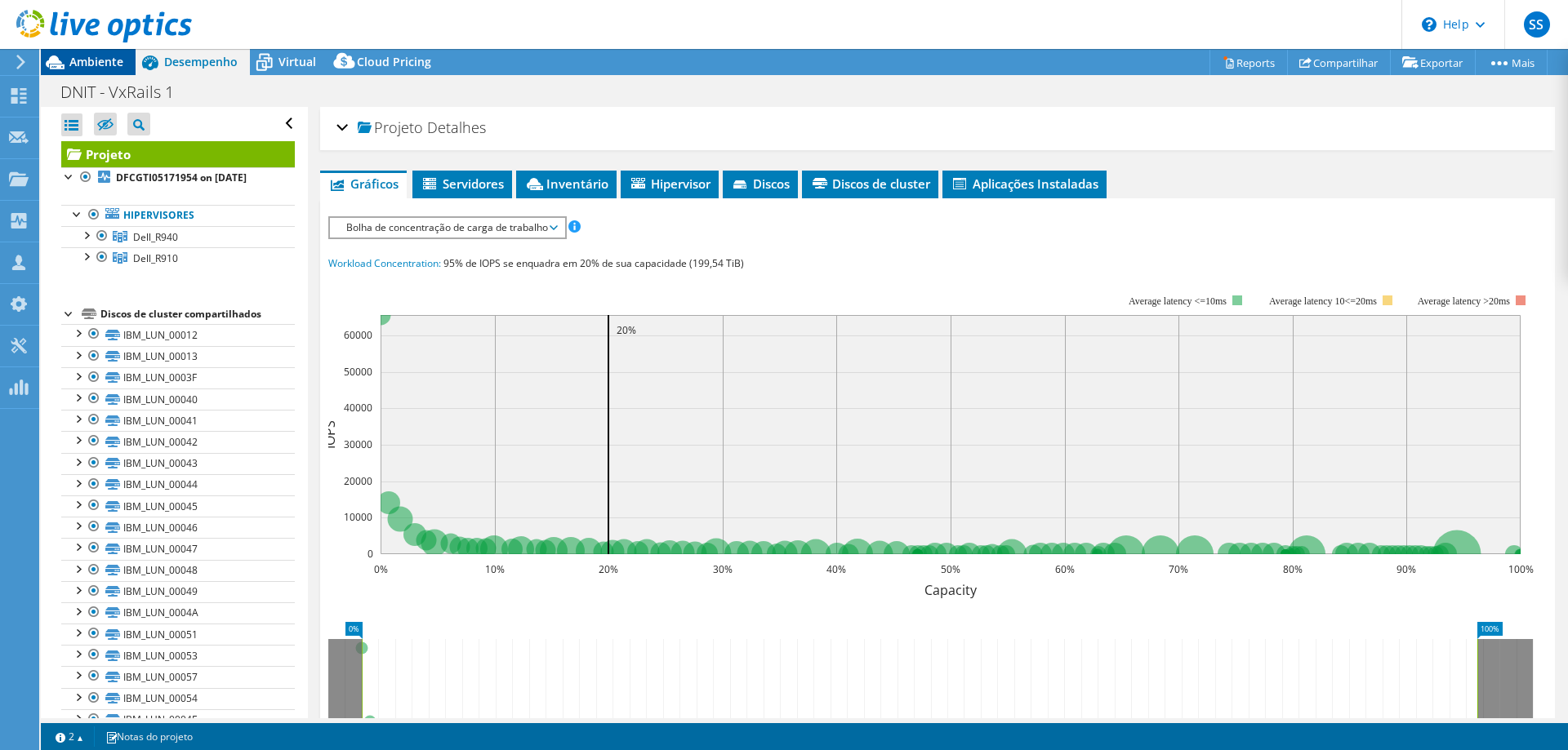
click at [110, 67] on span "Ambiente" at bounding box center [96, 62] width 54 height 16
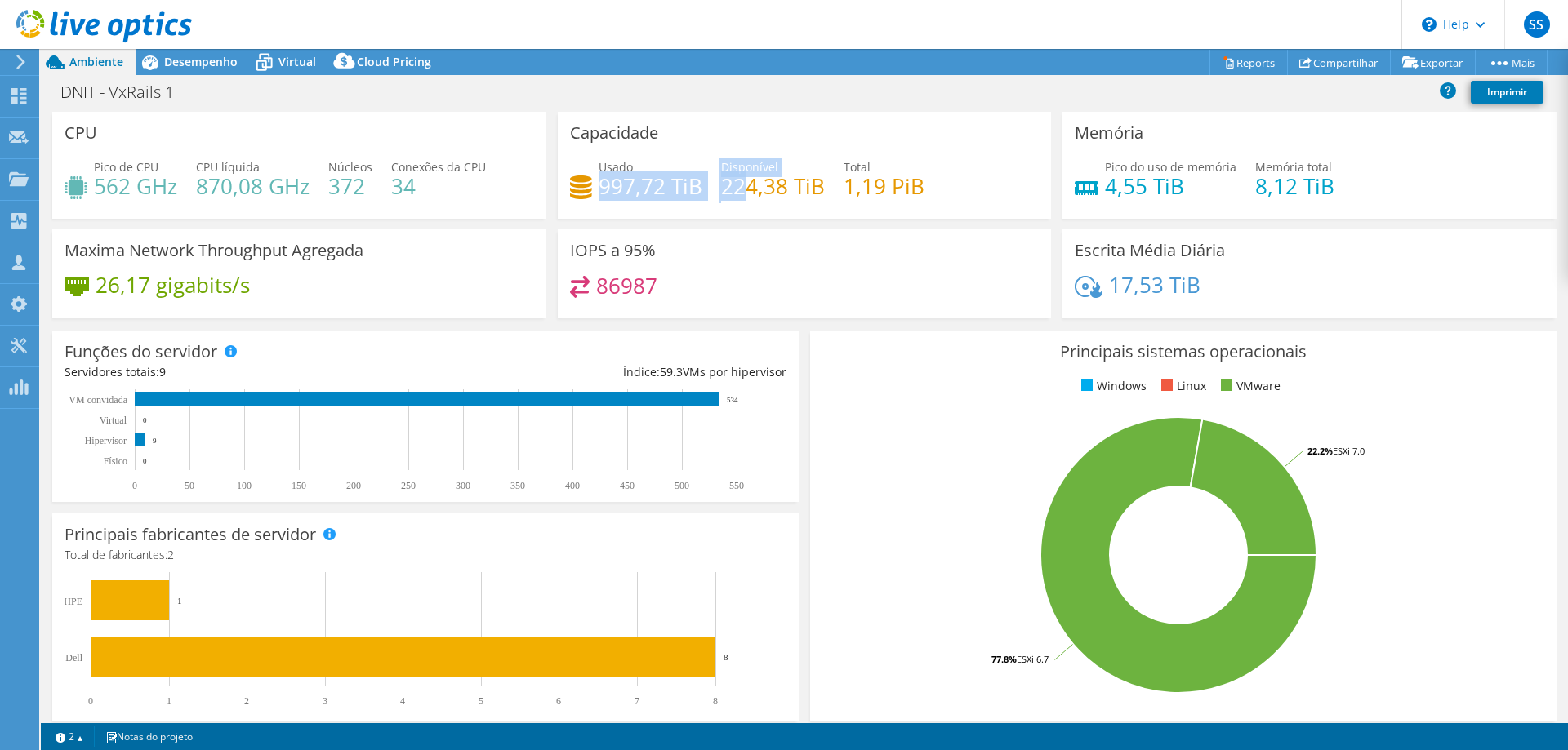
drag, startPoint x: 690, startPoint y: 183, endPoint x: 749, endPoint y: 183, distance: 59.0
click at [749, 183] on div "Usado 997,72 TiB Disponível 224,38 TiB Total 1,19 PiB" at bounding box center [804, 185] width 470 height 53
click at [865, 143] on div "Capacidade Usado 997,72 TiB Disponível 224,38 TiB Total 1,19 PiB" at bounding box center [805, 165] width 494 height 107
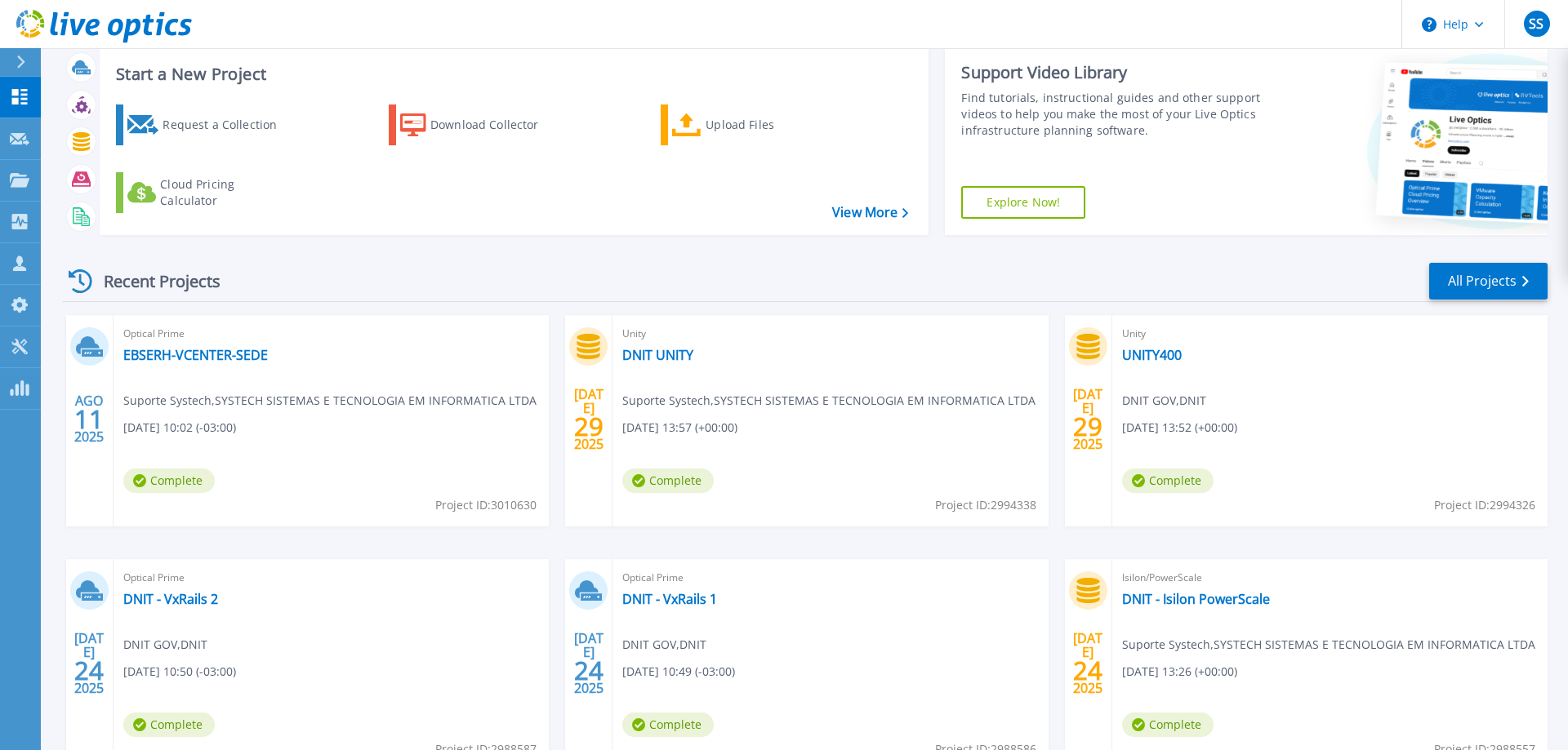
scroll to position [83, 0]
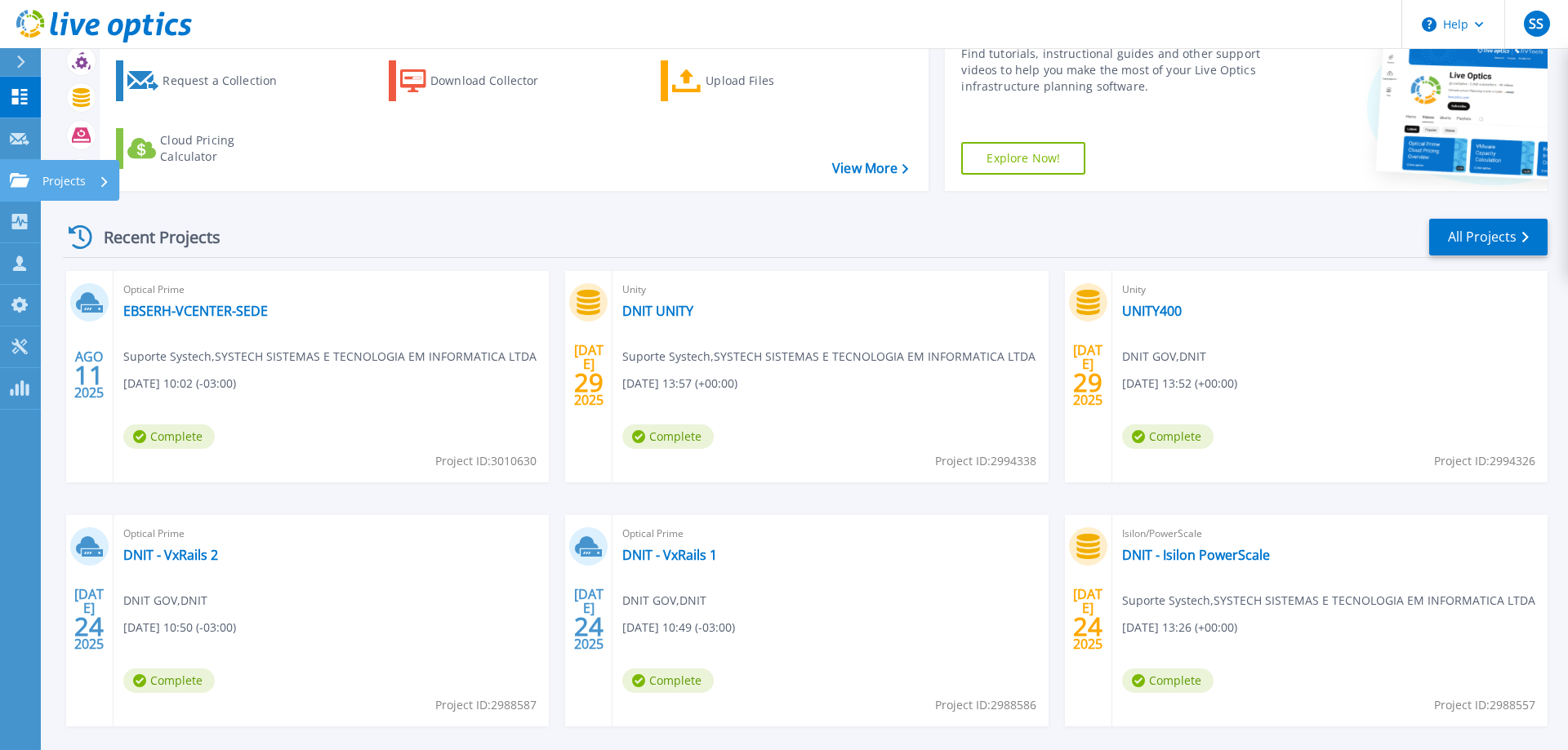
click at [35, 179] on link "Projects Projects" at bounding box center [20, 181] width 41 height 42
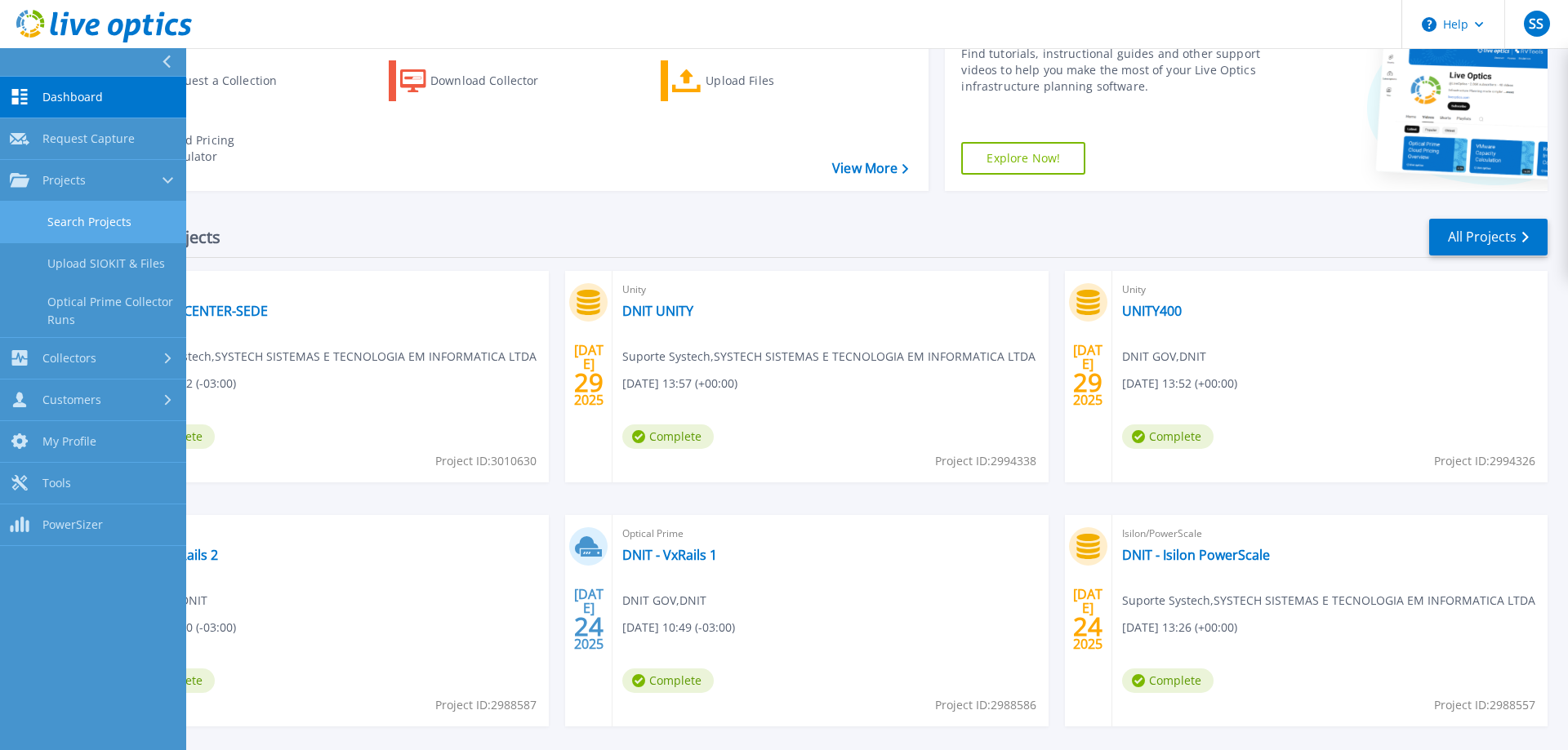
click at [142, 233] on link "Search Projects" at bounding box center [93, 222] width 186 height 42
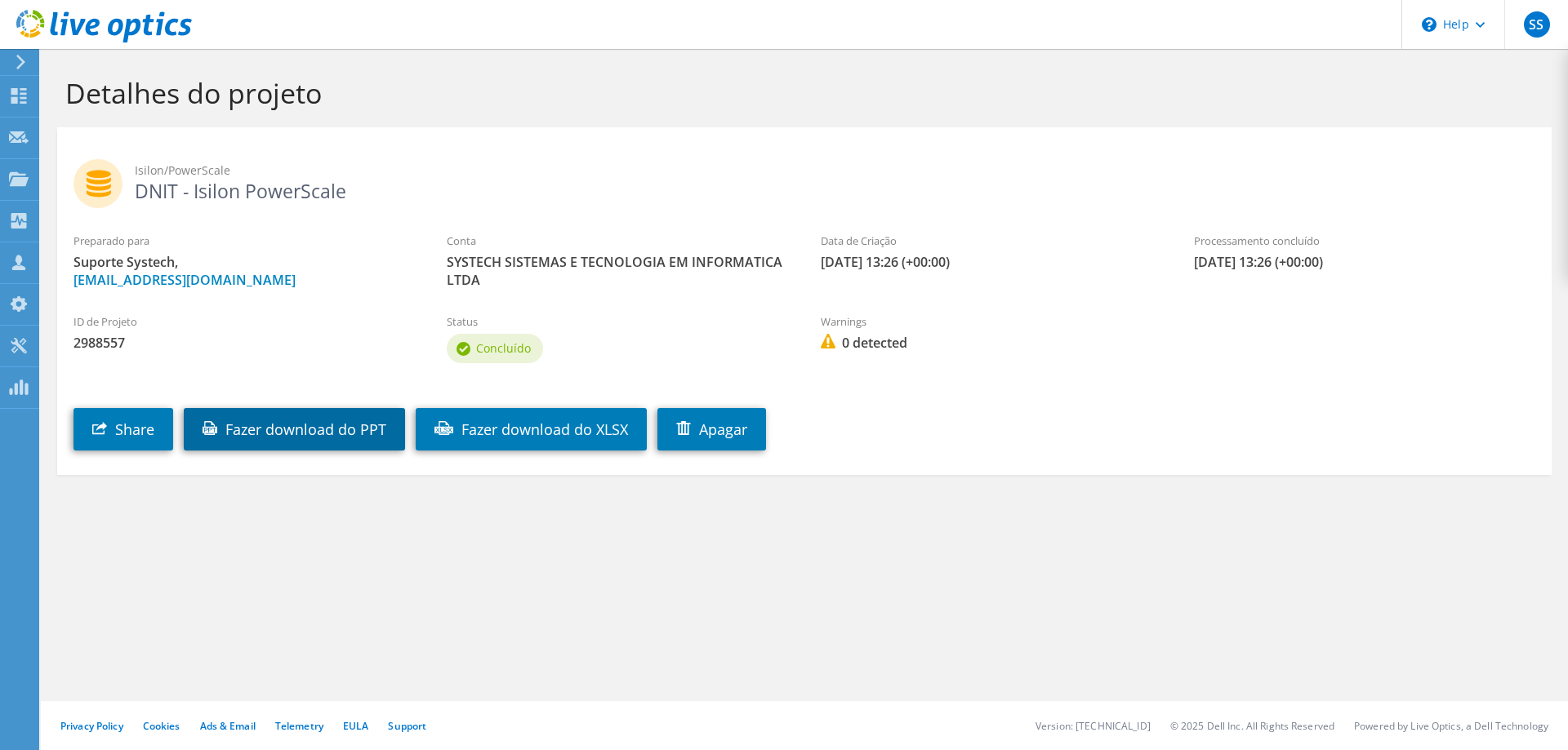
click at [262, 419] on link "Fazer download do PPT" at bounding box center [294, 429] width 221 height 43
click at [528, 115] on div "Detalhes do projeto" at bounding box center [803, 88] width 1510 height 79
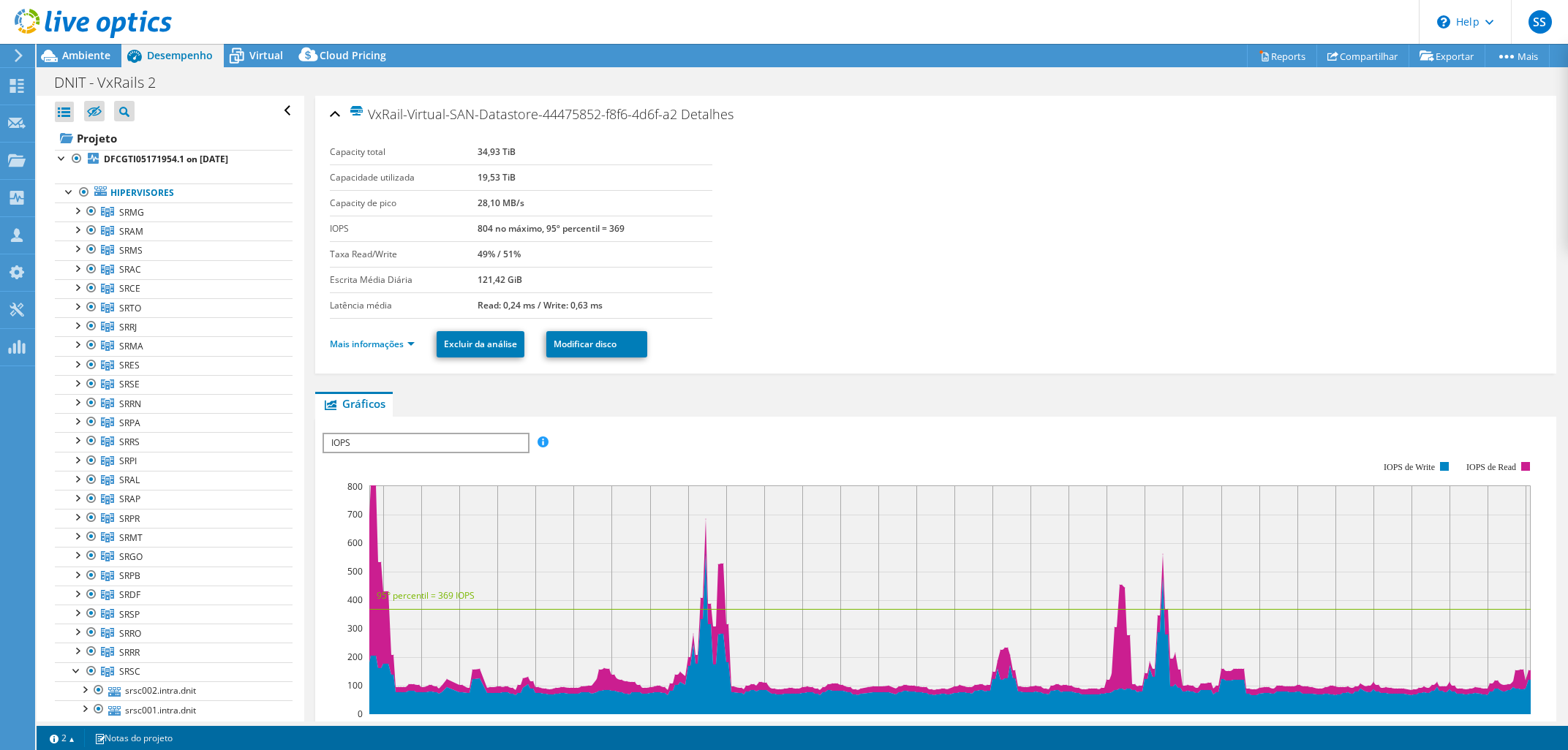
select select "SouthAmerica"
select select "BRL"
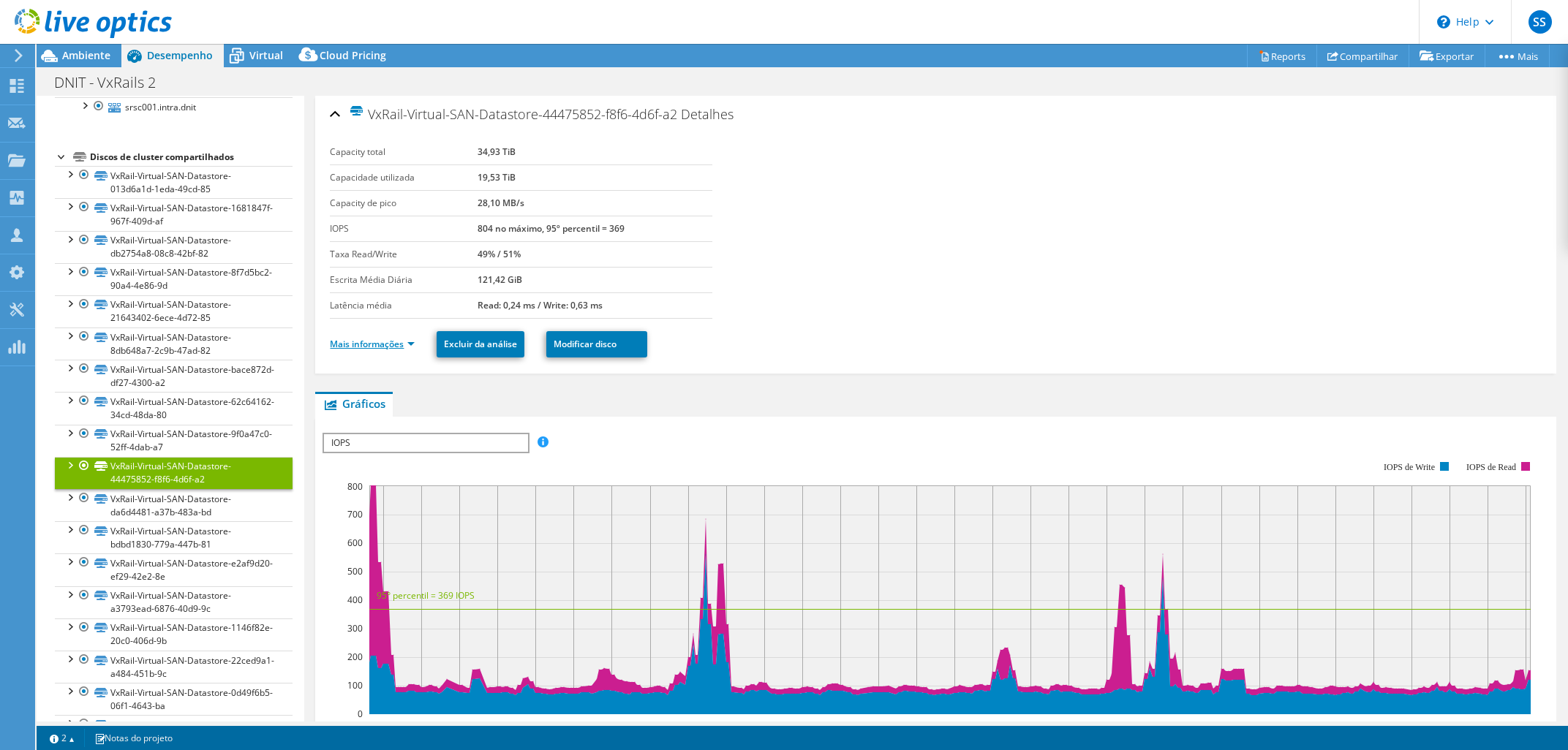
click at [394, 344] on link "Mais informações" at bounding box center [372, 344] width 85 height 13
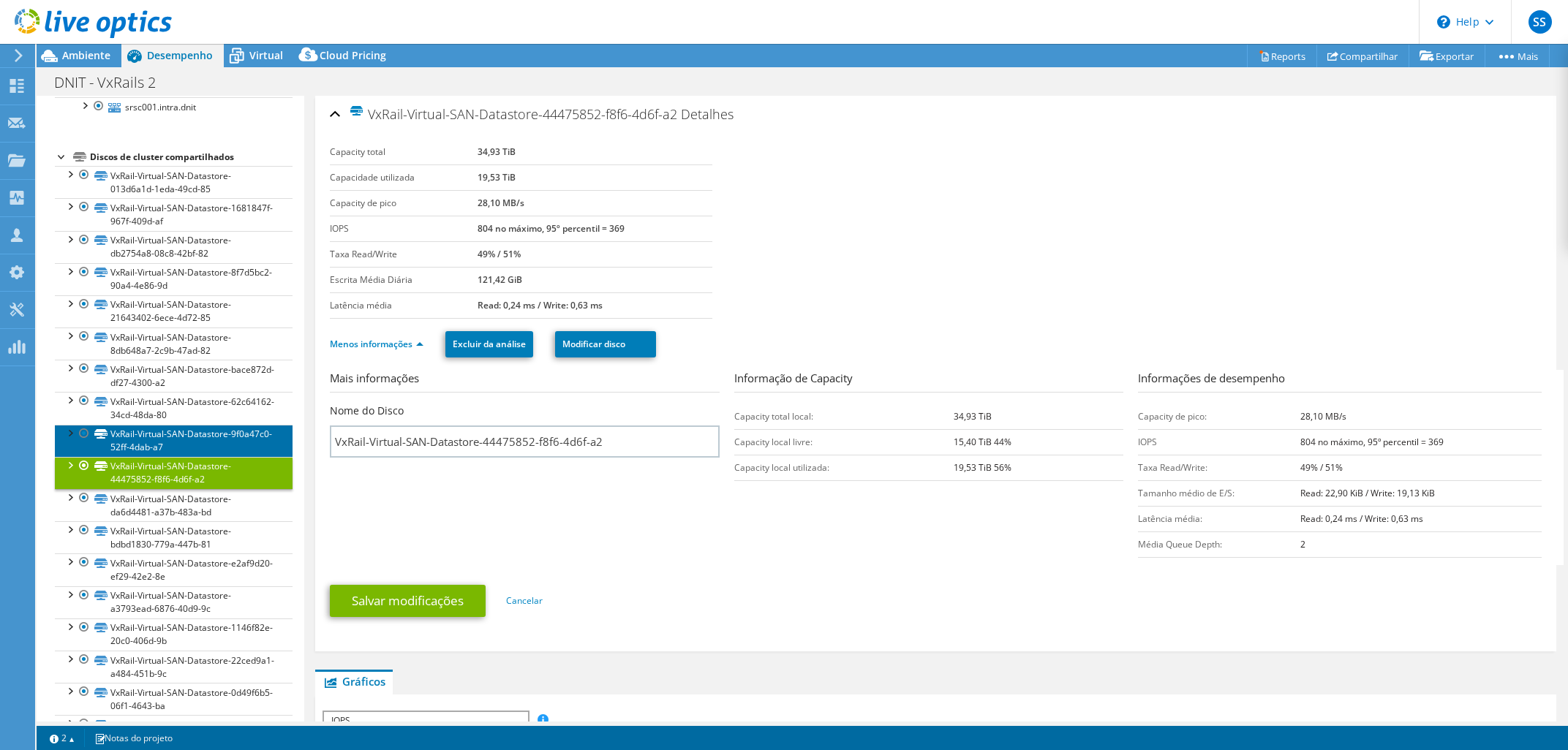
click at [242, 448] on link "VxRail-Virtual-SAN-Datastore-9f0a47c0-52ff-4dab-a7" at bounding box center [174, 441] width 238 height 33
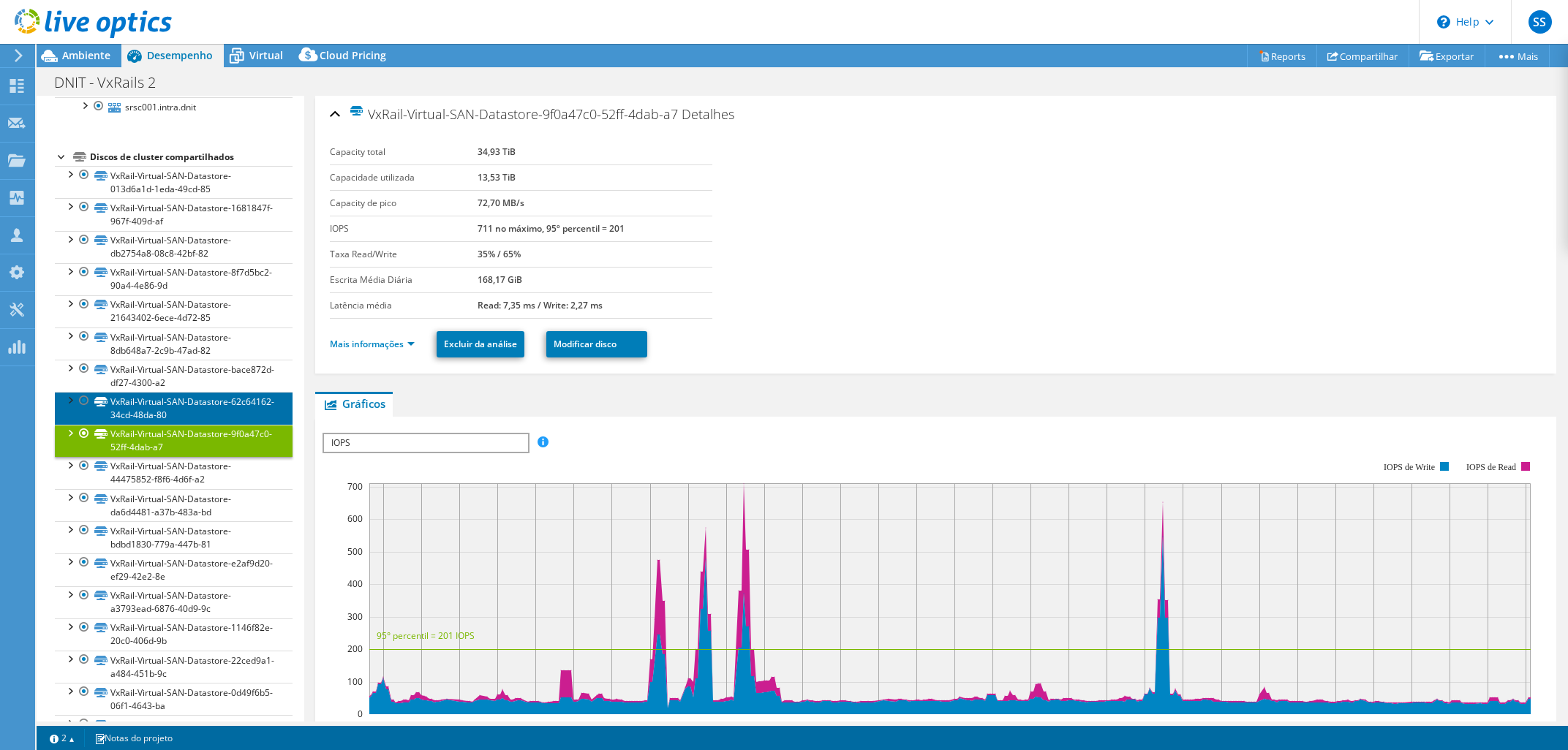
click at [136, 400] on link "VxRail-Virtual-SAN-Datastore-62c64162-34cd-48da-80" at bounding box center [174, 408] width 238 height 33
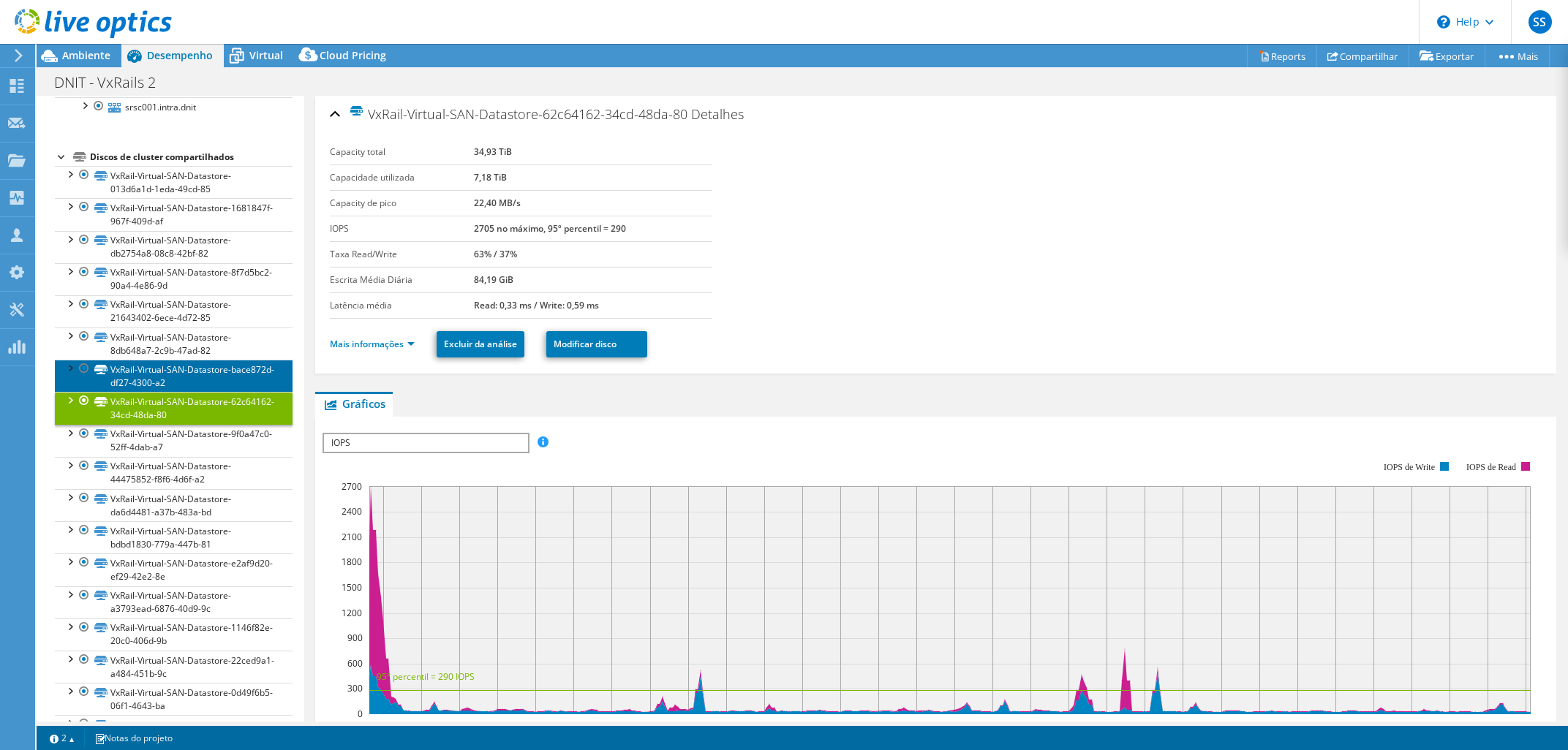
click at [155, 377] on link "VxRail-Virtual-SAN-Datastore-bace872d-df27-4300-a2" at bounding box center [174, 376] width 238 height 33
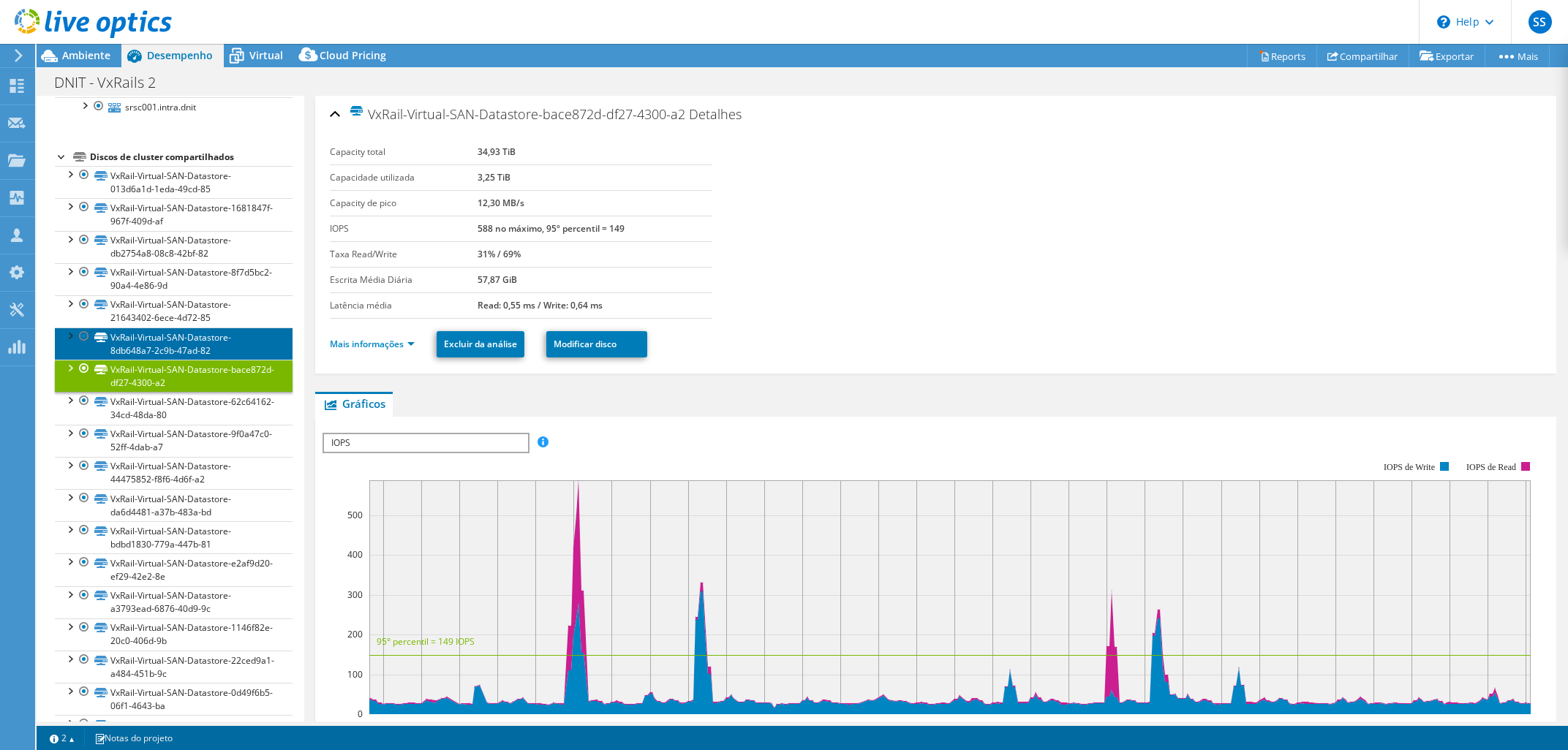
click at [167, 344] on link "VxRail-Virtual-SAN-Datastore-8db648a7-2c9b-47ad-82" at bounding box center [174, 343] width 238 height 33
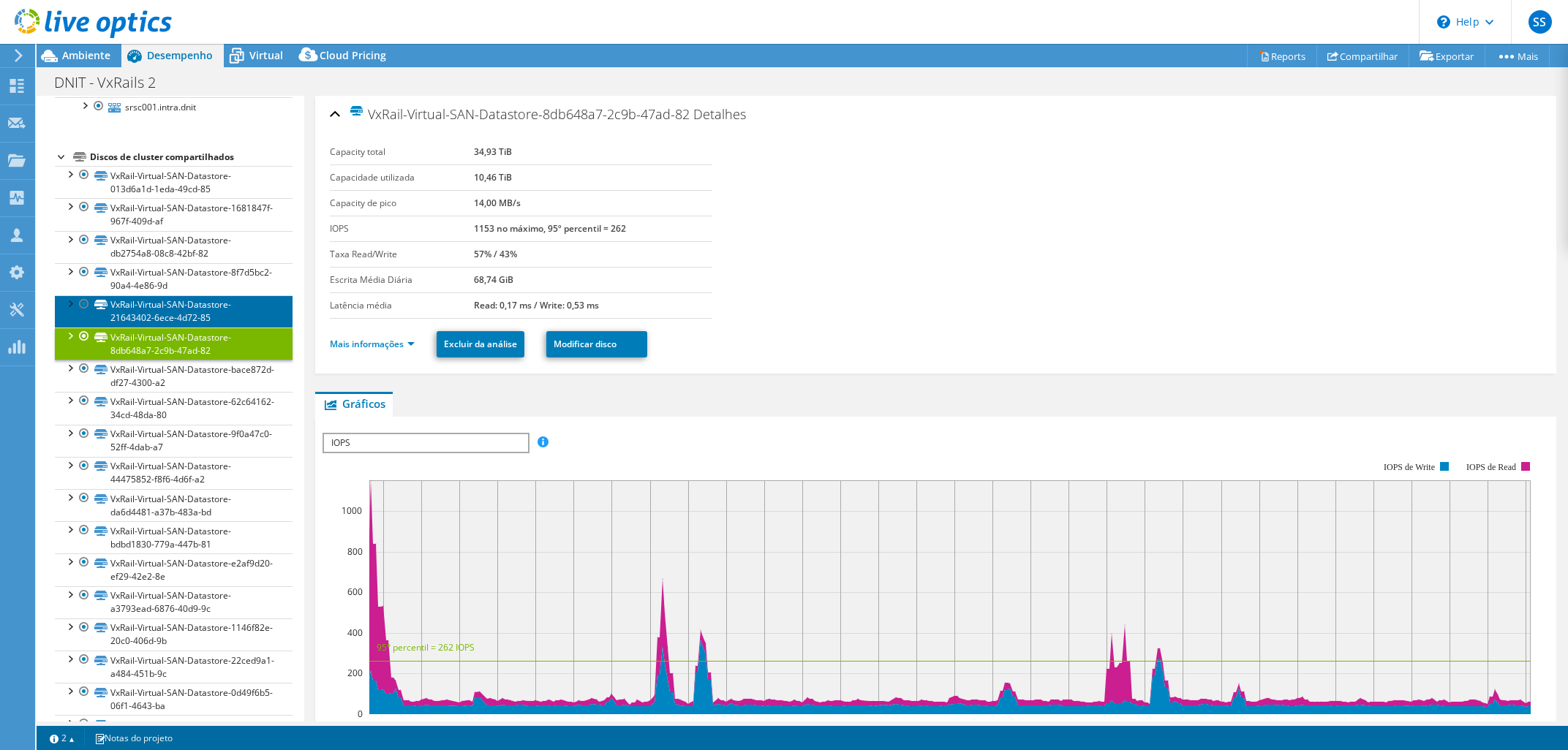
click at [167, 309] on link "VxRail-Virtual-SAN-Datastore-21643402-6ece-4d72-85" at bounding box center [174, 311] width 238 height 33
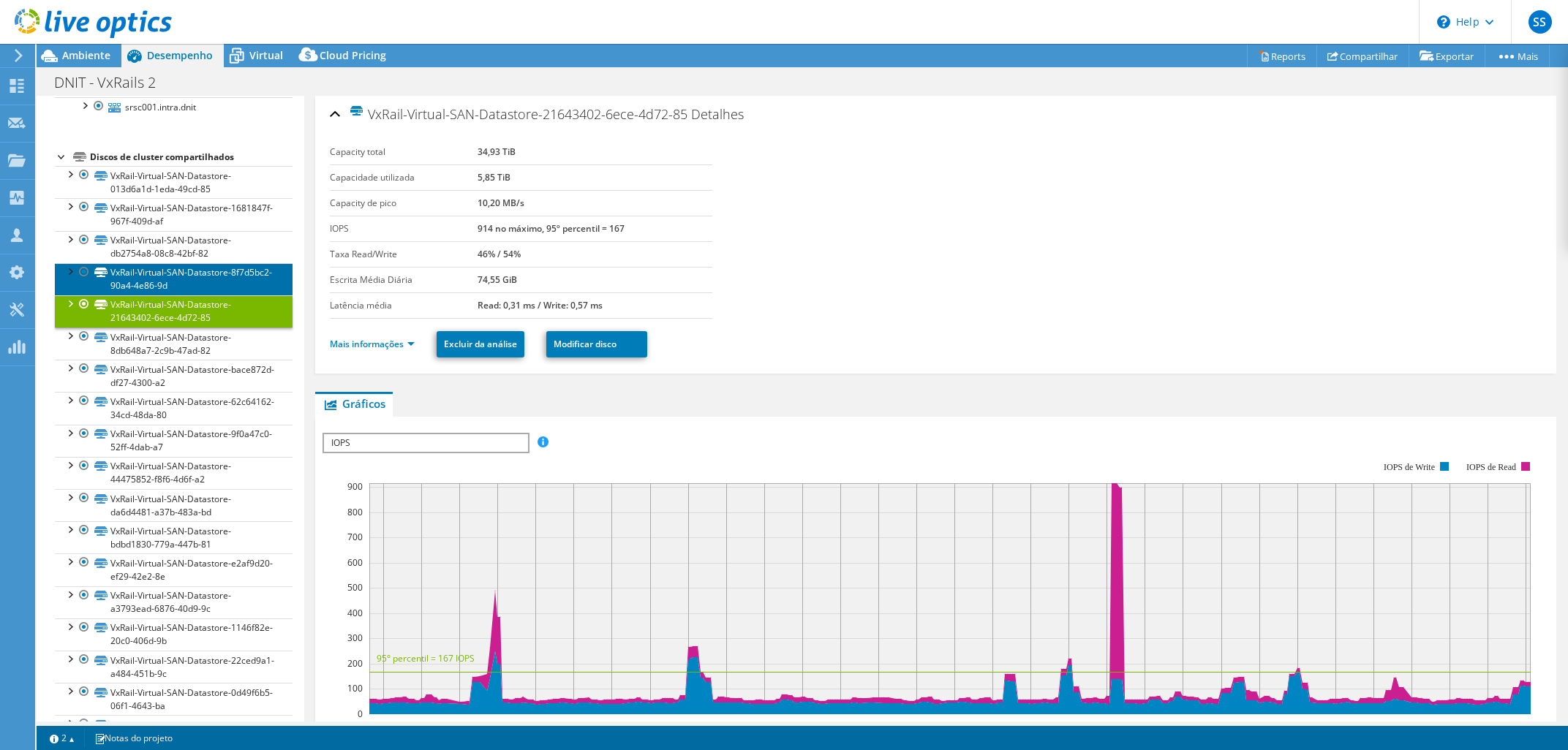
click at [170, 280] on link "VxRail-Virtual-SAN-Datastore-8f7d5bc2-90a4-4e86-9d" at bounding box center [174, 279] width 238 height 33
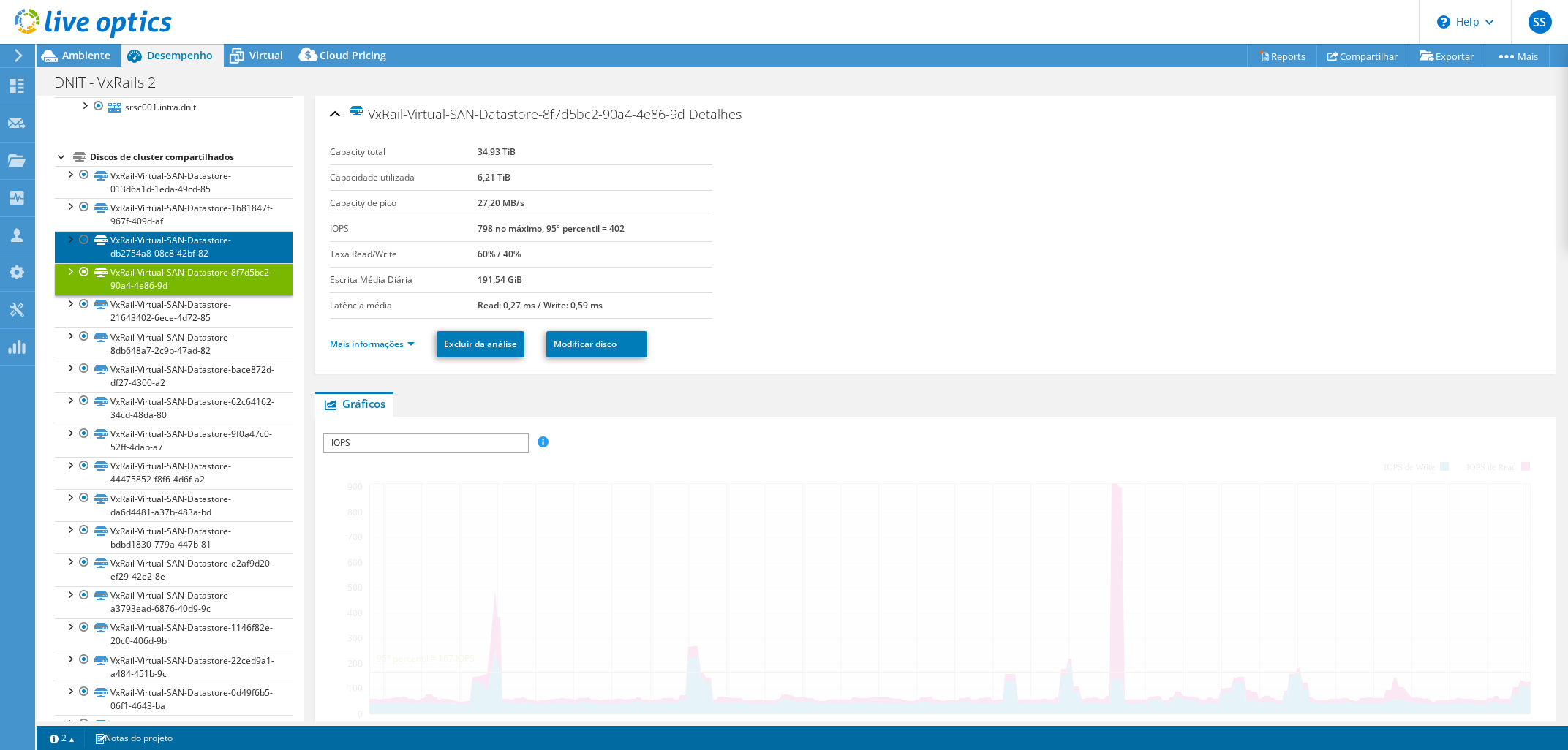
click at [180, 243] on link "VxRail-Virtual-SAN-Datastore-db2754a8-08c8-42bf-82" at bounding box center [174, 247] width 238 height 33
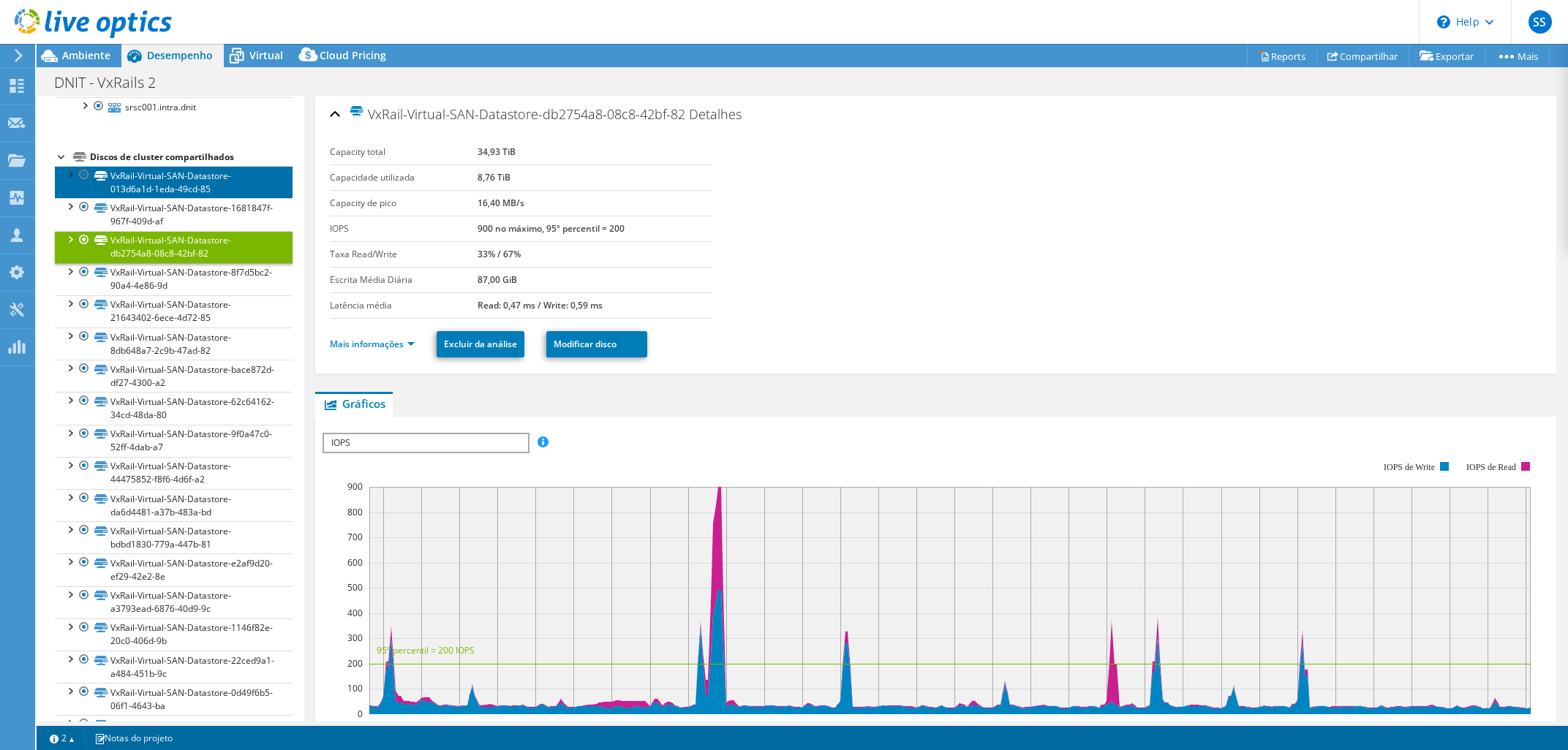
click at [180, 197] on link "VxRail-Virtual-SAN-Datastore-013d6a1d-1eda-49cd-85" at bounding box center [174, 182] width 238 height 33
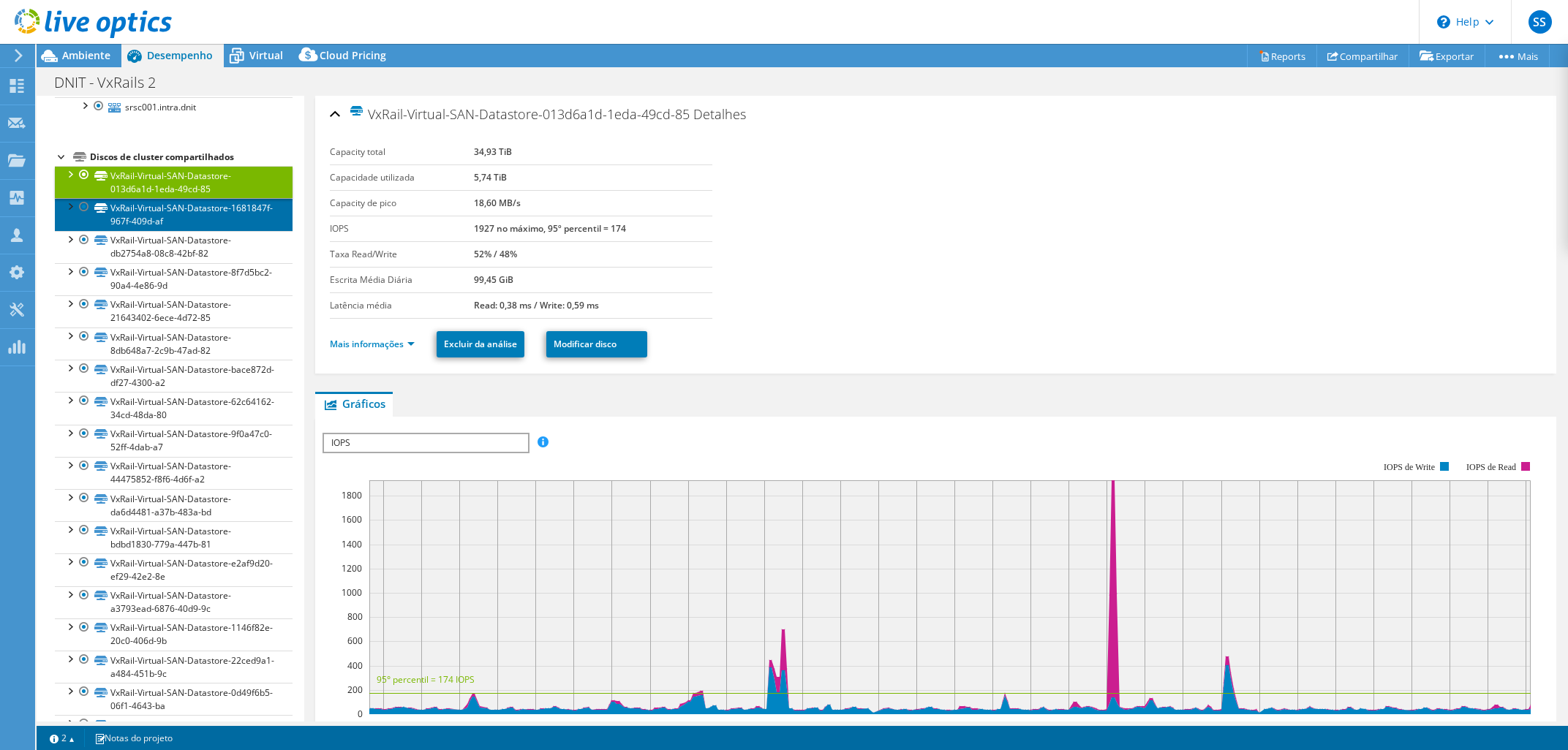
click at [175, 214] on link "VxRail-Virtual-SAN-Datastore-1681847f-967f-409d-af" at bounding box center [174, 214] width 238 height 33
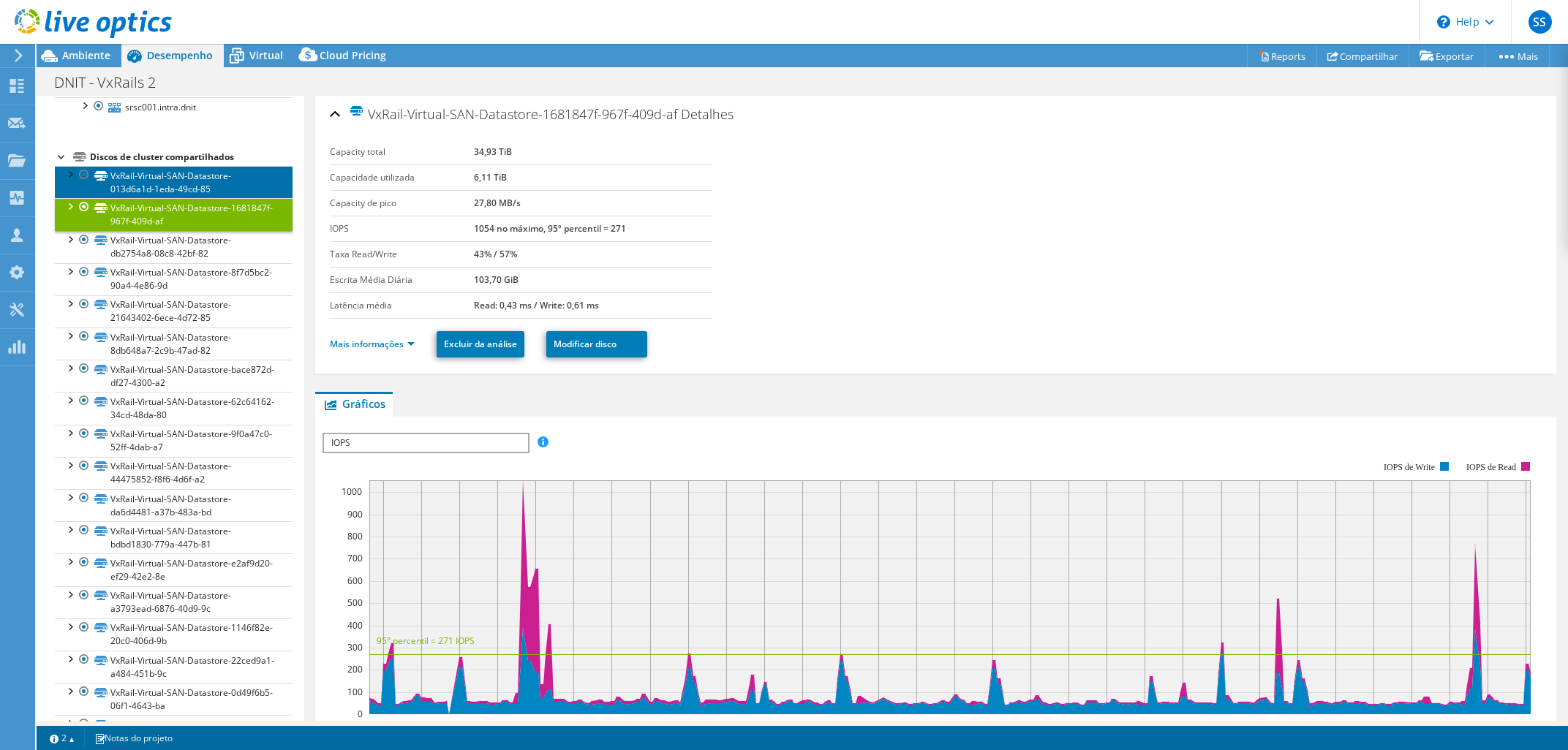
click at [199, 193] on link "VxRail-Virtual-SAN-Datastore-013d6a1d-1eda-49cd-85" at bounding box center [174, 182] width 238 height 33
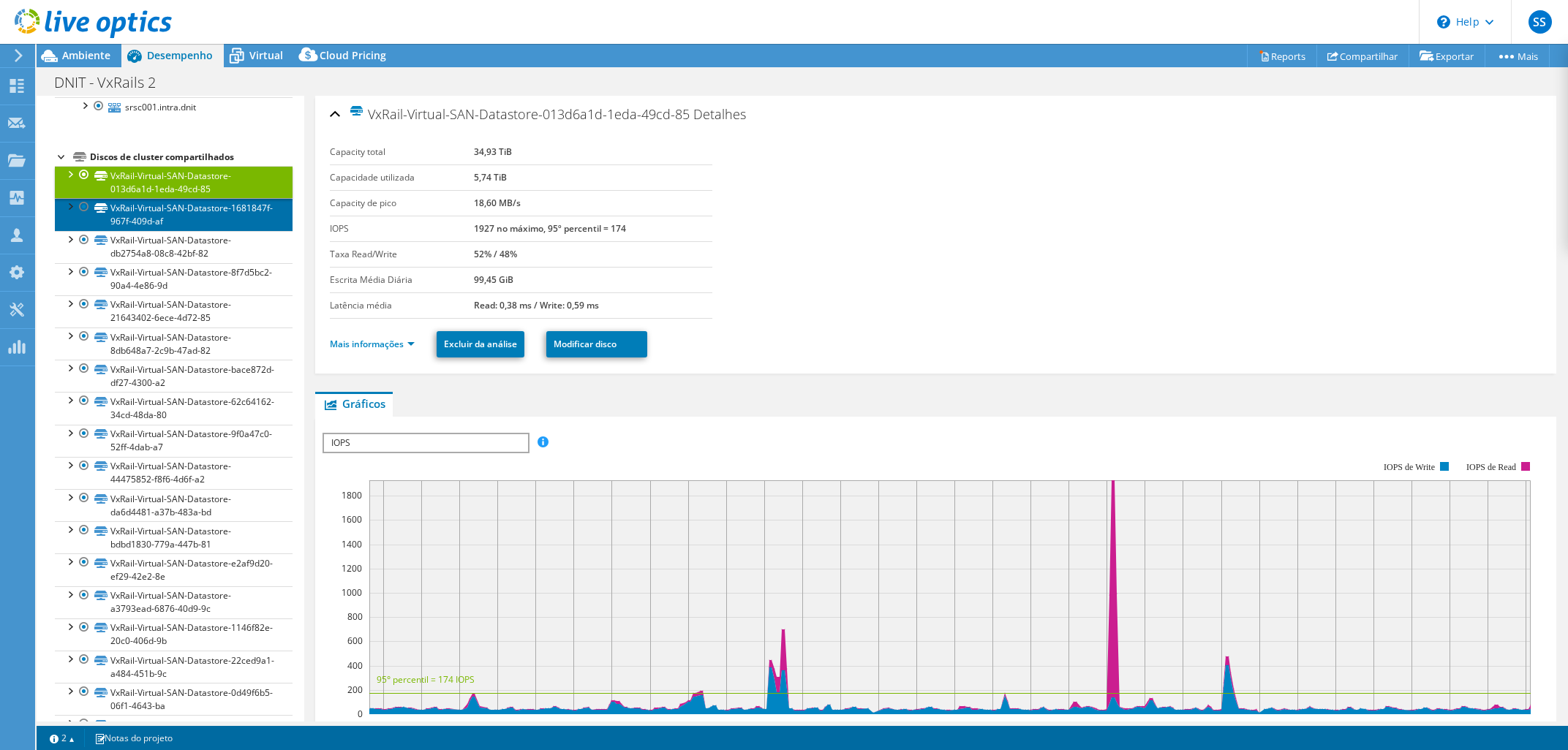
click at [201, 216] on link "VxRail-Virtual-SAN-Datastore-1681847f-967f-409d-af" at bounding box center [174, 214] width 238 height 33
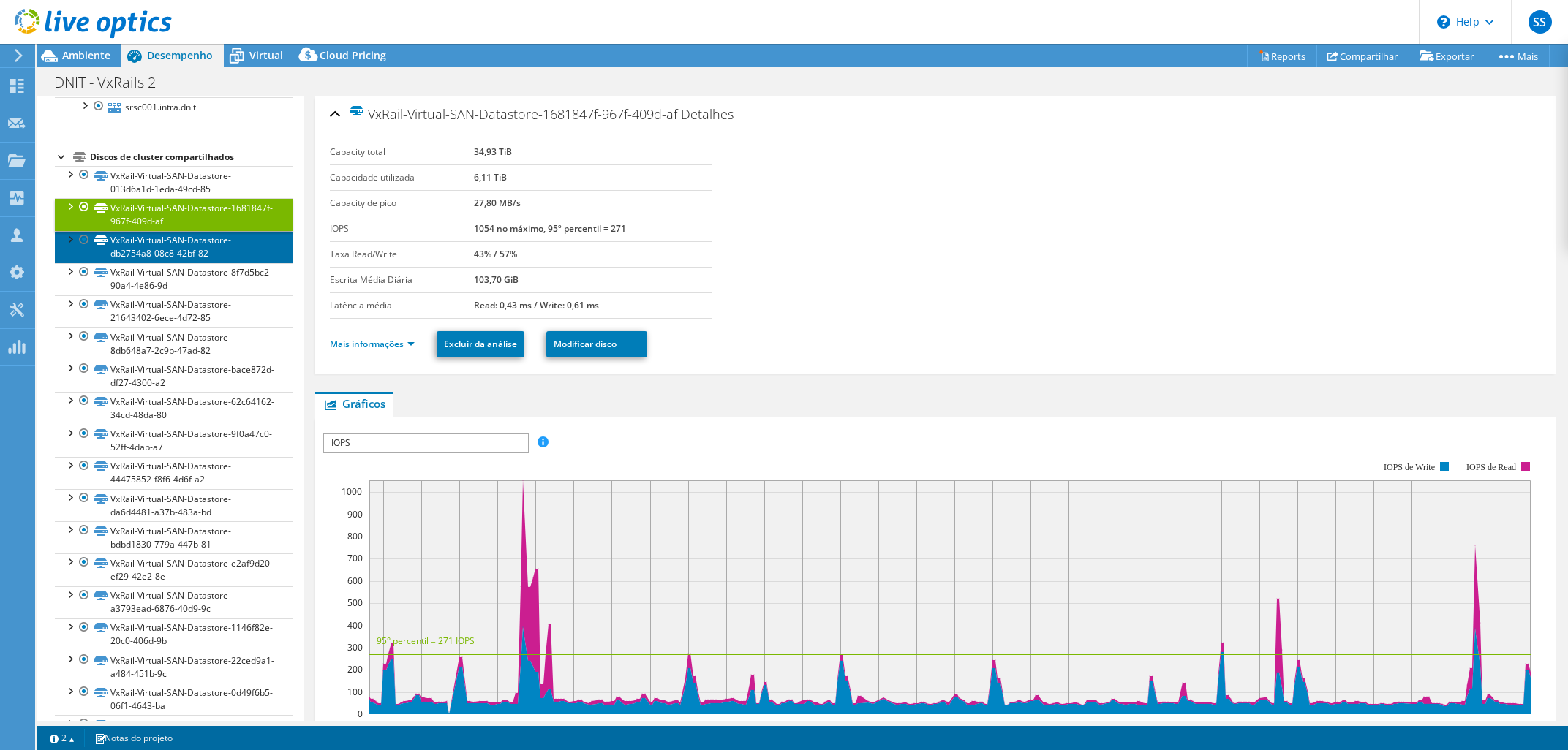
click at [201, 243] on link "VxRail-Virtual-SAN-Datastore-db2754a8-08c8-42bf-82" at bounding box center [174, 247] width 238 height 33
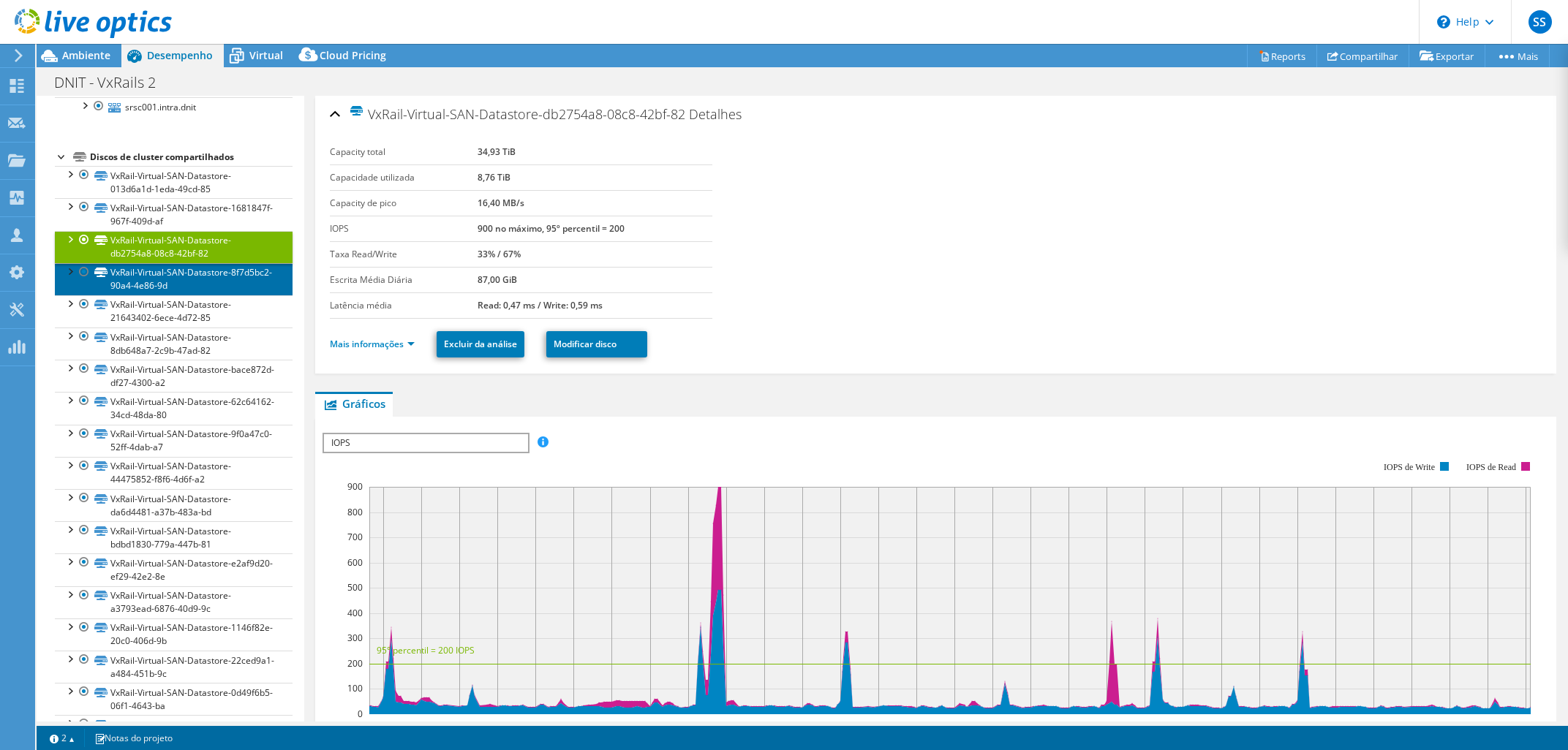
click at [205, 270] on link "VxRail-Virtual-SAN-Datastore-8f7d5bc2-90a4-4e86-9d" at bounding box center [174, 279] width 238 height 33
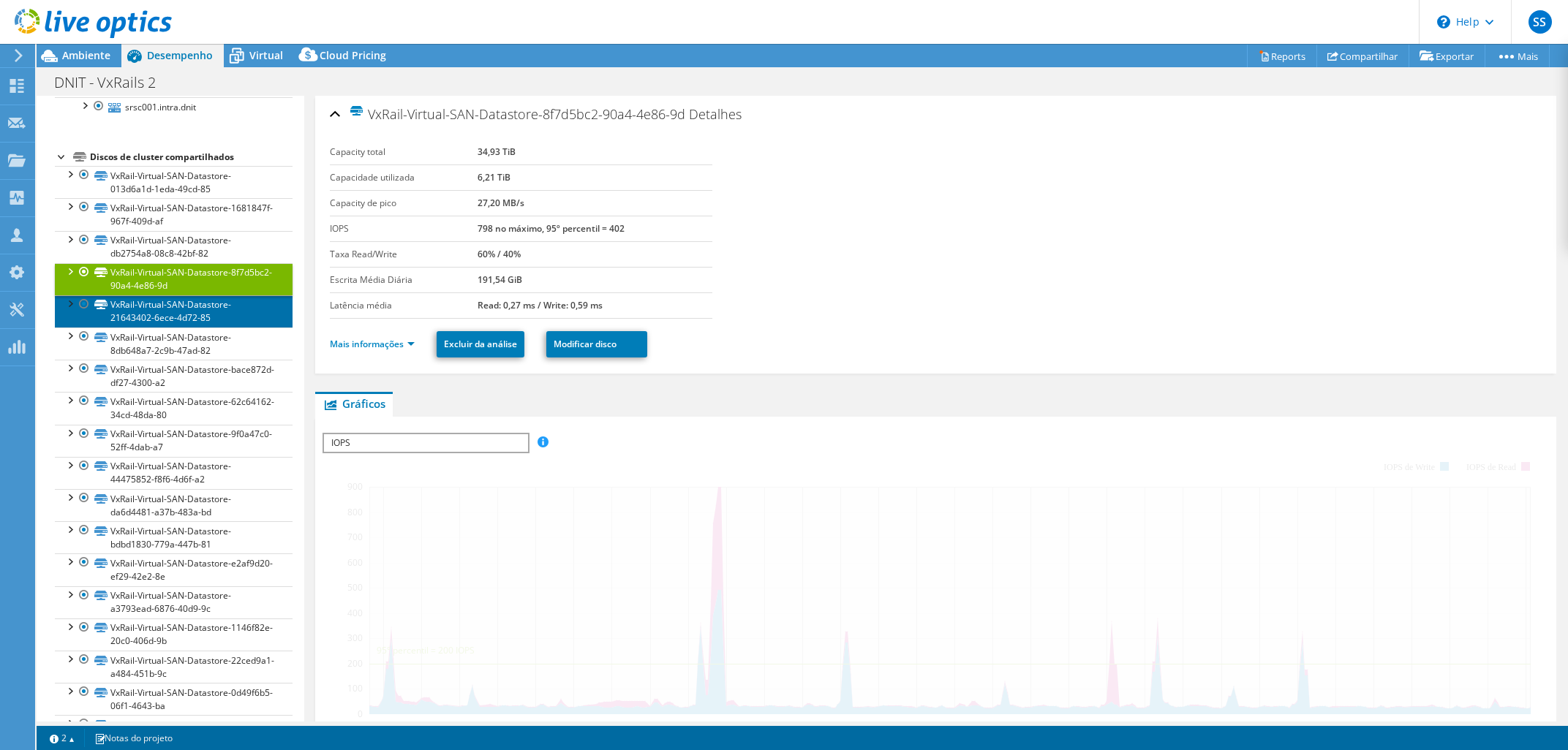
click at [209, 299] on link "VxRail-Virtual-SAN-Datastore-21643402-6ece-4d72-85" at bounding box center [174, 311] width 238 height 33
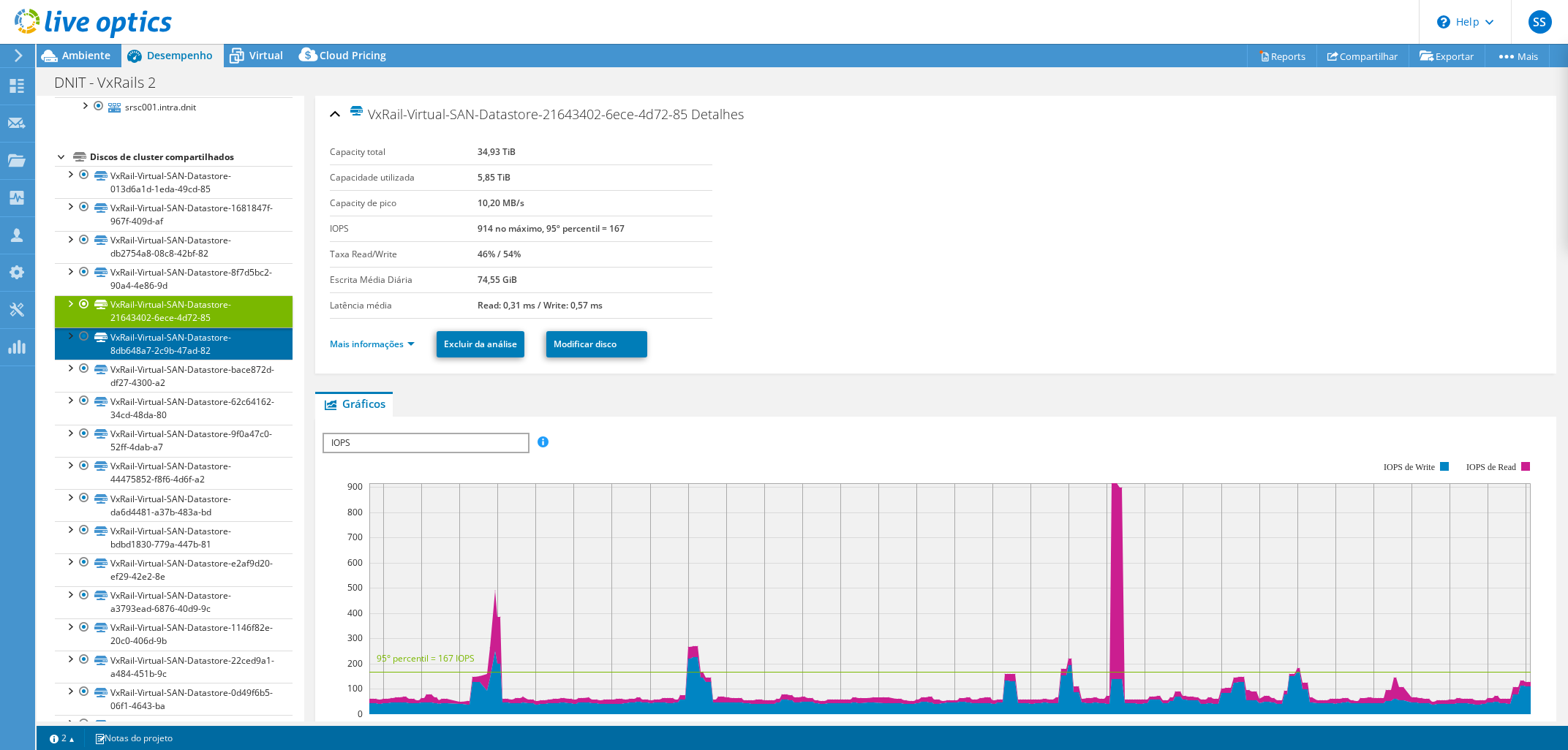
click at [205, 350] on link "VxRail-Virtual-SAN-Datastore-8db648a7-2c9b-47ad-82" at bounding box center [174, 343] width 238 height 33
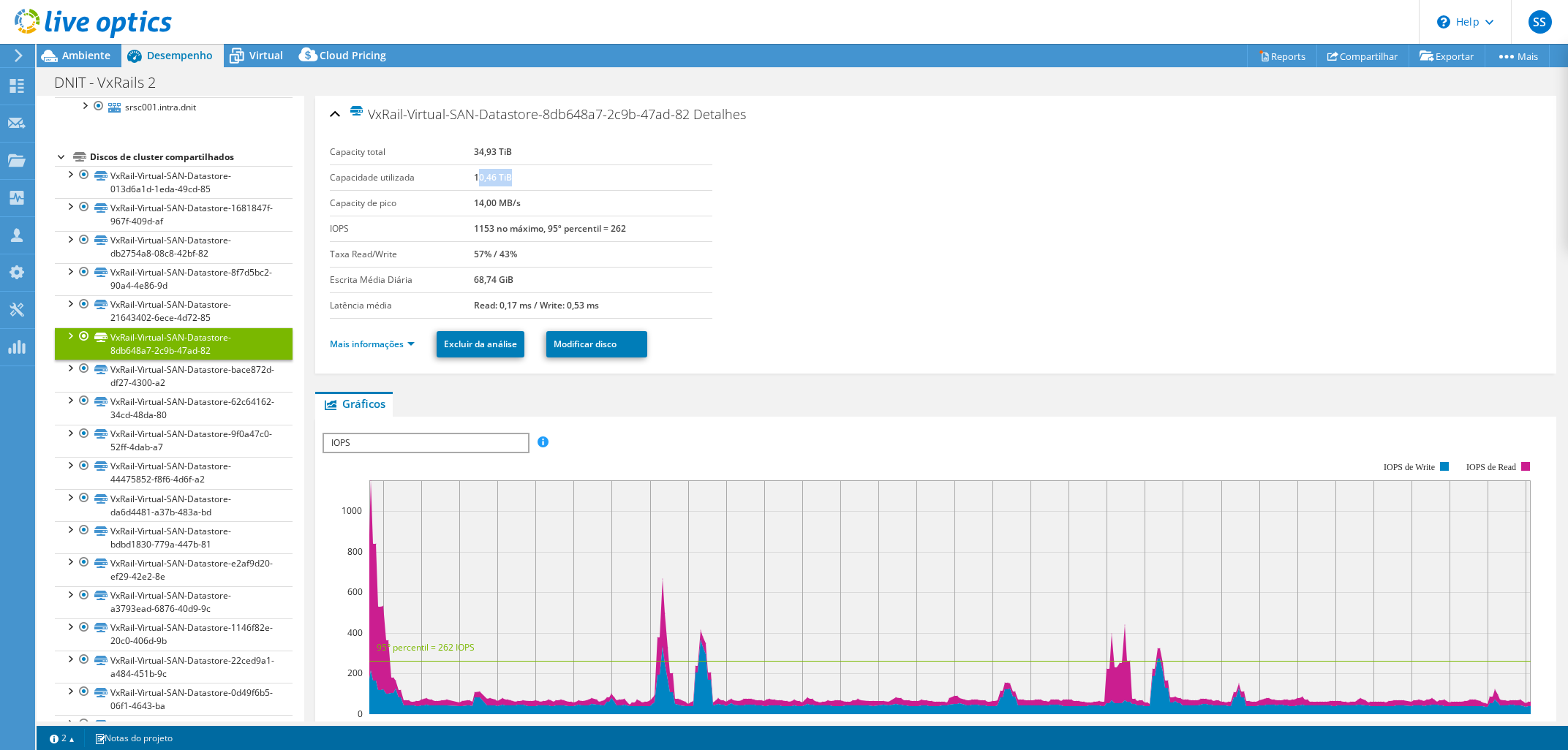
drag, startPoint x: 481, startPoint y: 177, endPoint x: 585, endPoint y: 185, distance: 104.3
click at [585, 185] on td "10,46 TiB" at bounding box center [592, 177] width 238 height 25
click at [232, 370] on link "VxRail-Virtual-SAN-Datastore-bace872d-df27-4300-a2" at bounding box center [174, 376] width 238 height 33
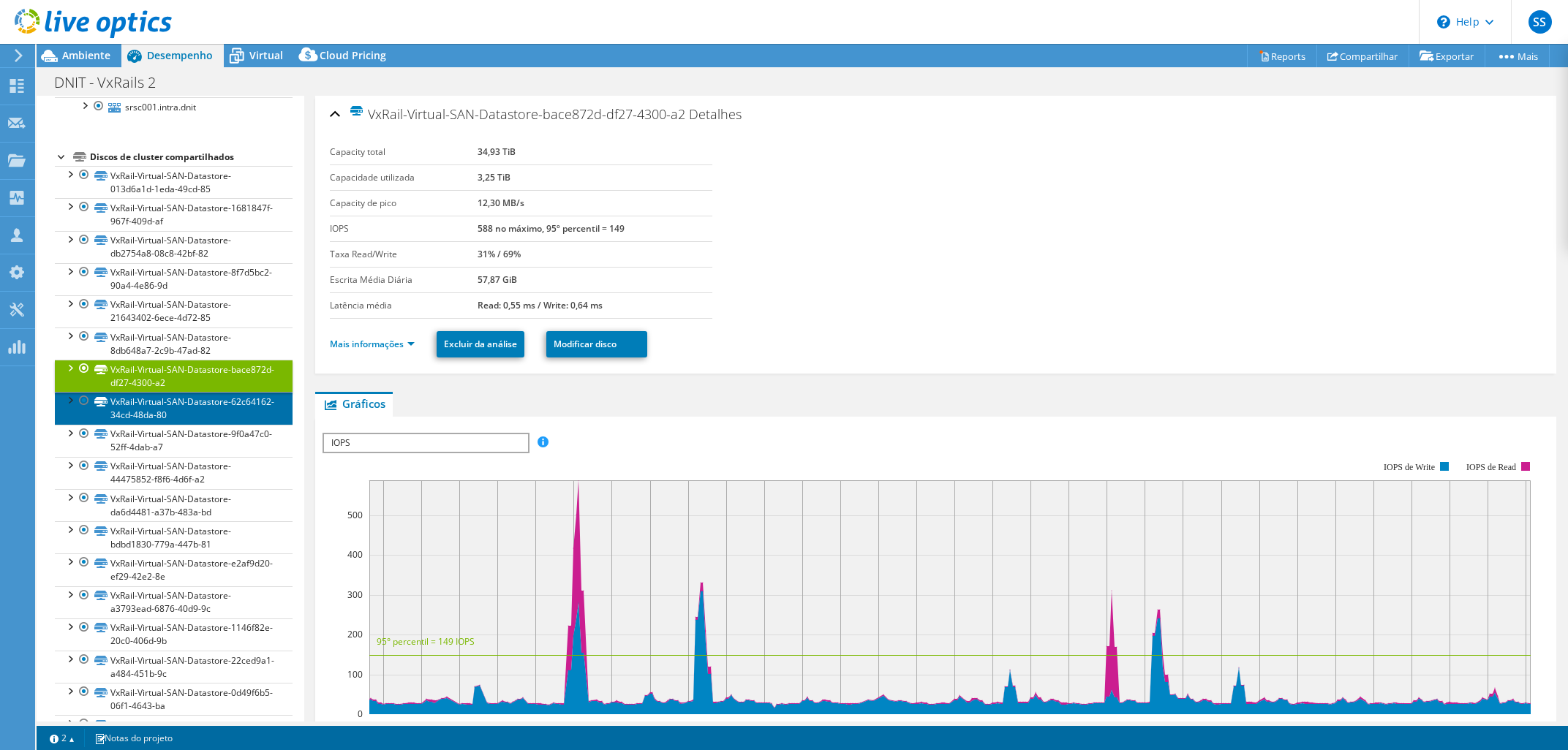
click at [220, 424] on link "VxRail-Virtual-SAN-Datastore-62c64162-34cd-48da-80" at bounding box center [174, 408] width 238 height 33
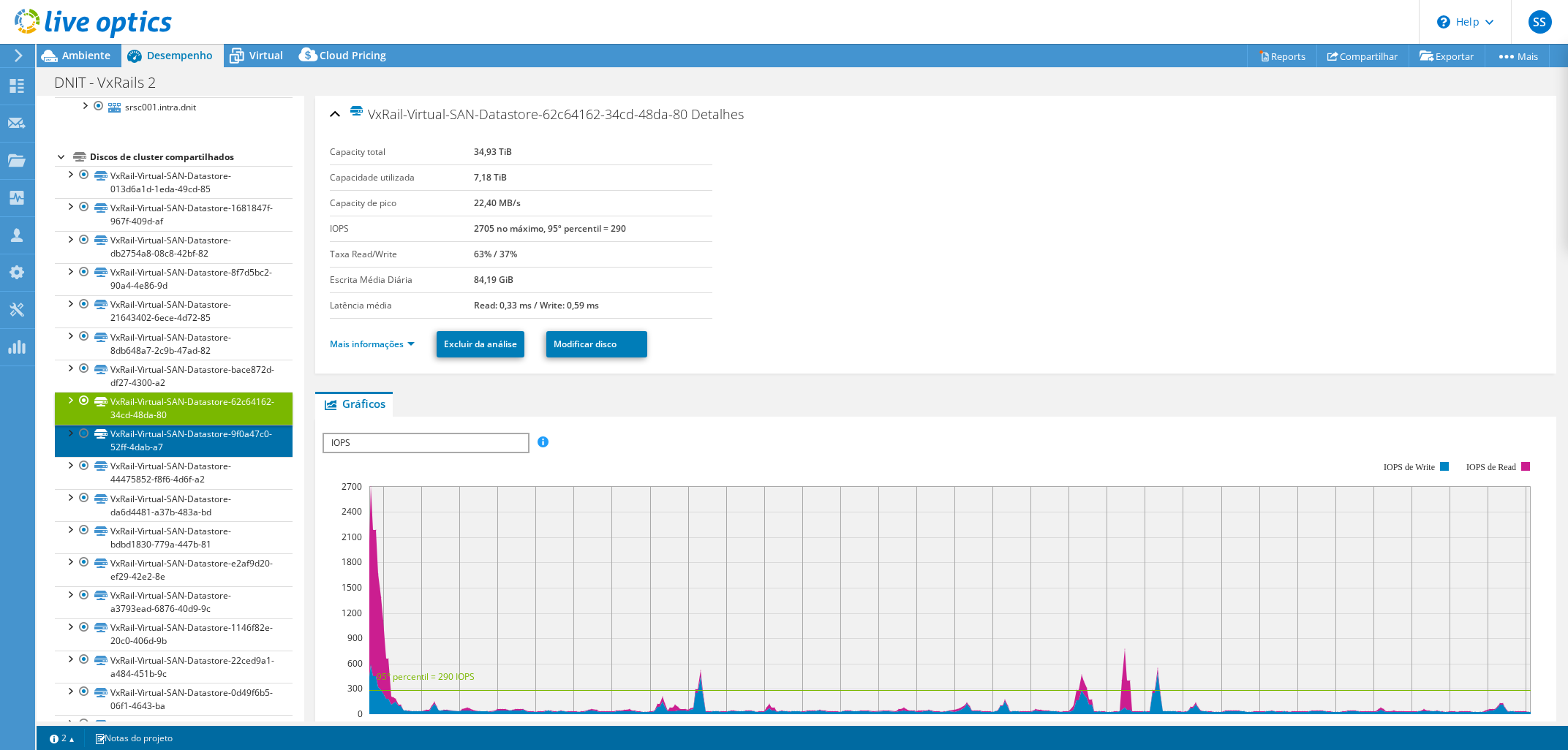
click at [209, 453] on link "VxRail-Virtual-SAN-Datastore-9f0a47c0-52ff-4dab-a7" at bounding box center [174, 441] width 238 height 33
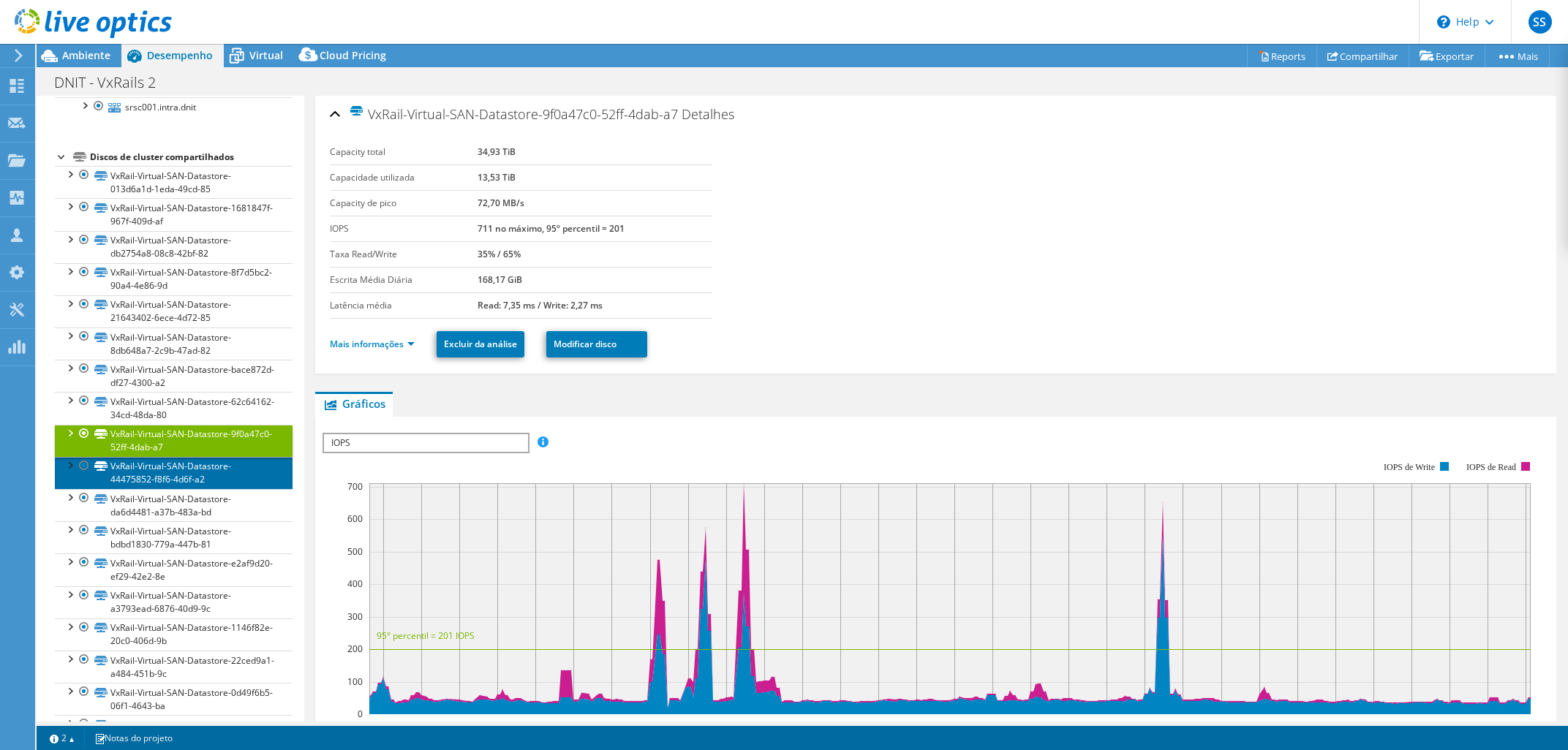
click at [197, 472] on link "VxRail-Virtual-SAN-Datastore-44475852-f8f6-4d6f-a2" at bounding box center [174, 473] width 238 height 33
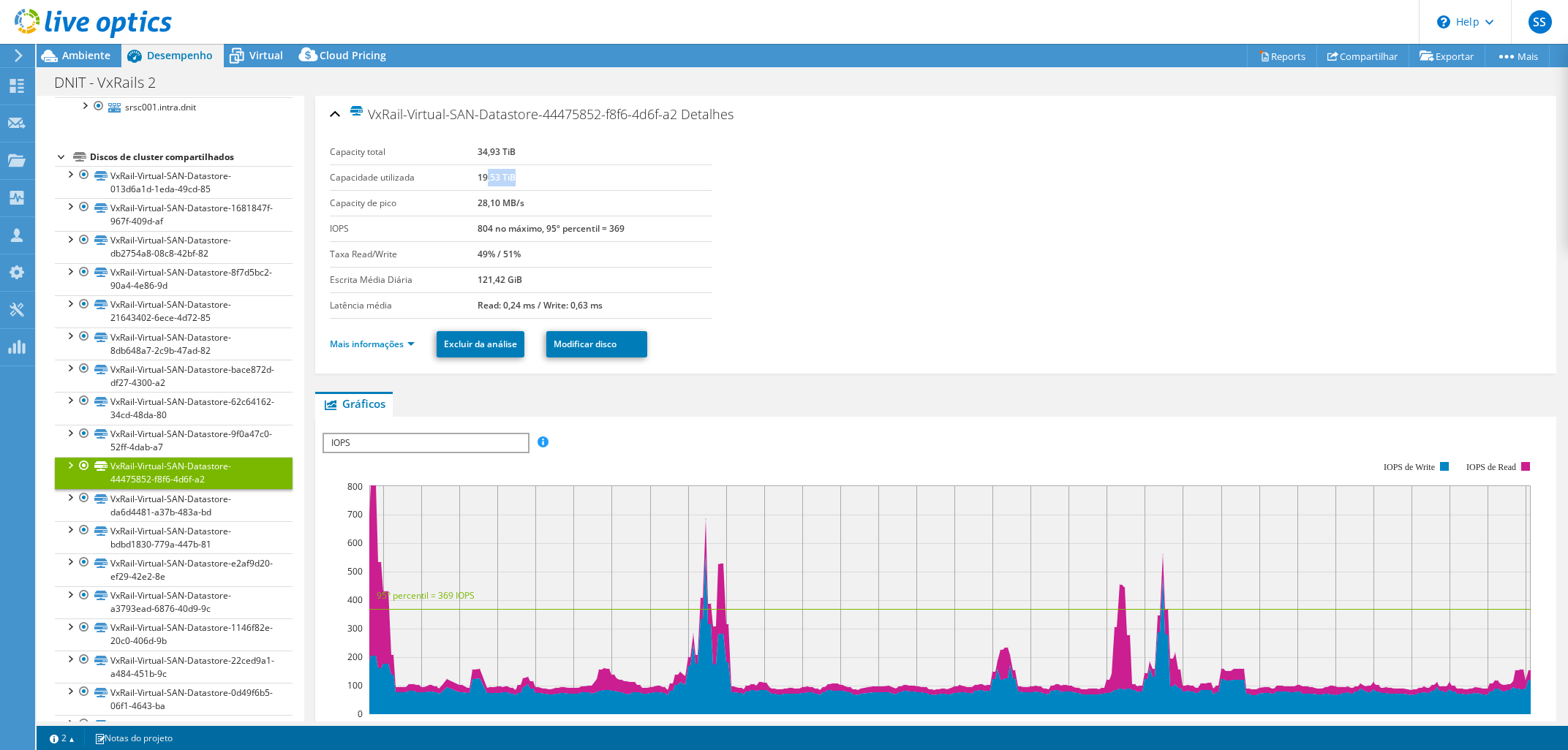
click at [600, 167] on td "19,53 TiB" at bounding box center [595, 177] width 235 height 25
click at [495, 175] on b "19,53 TiB" at bounding box center [496, 178] width 38 height 13
drag, startPoint x: 479, startPoint y: 175, endPoint x: 562, endPoint y: 192, distance: 84.7
click at [562, 192] on tbody "Capacity total 34,93 TiB Capacidade utilizada 19,53 TiB Capacity de pico 28,10 …" at bounding box center [520, 229] width 381 height 179
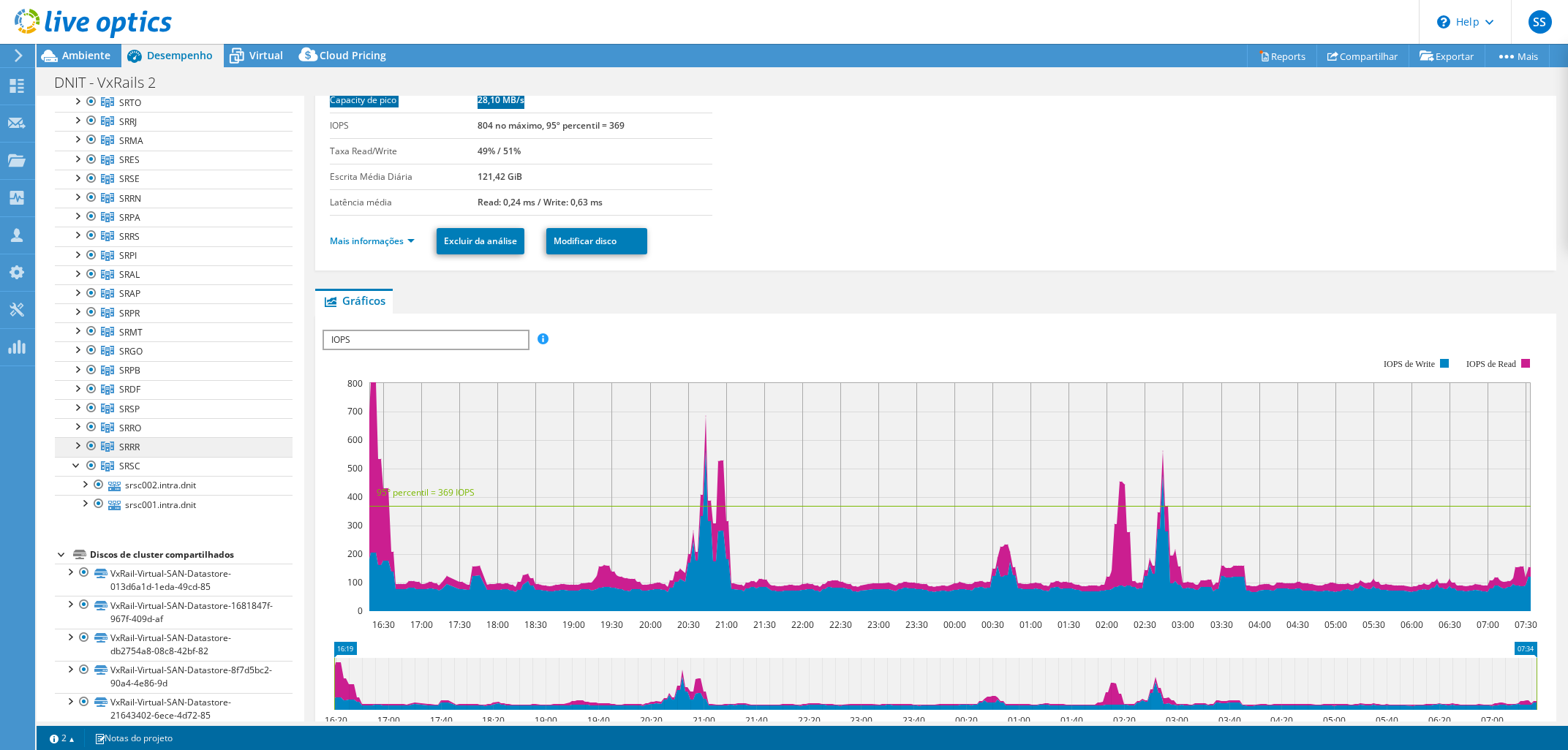
scroll to position [260, 0]
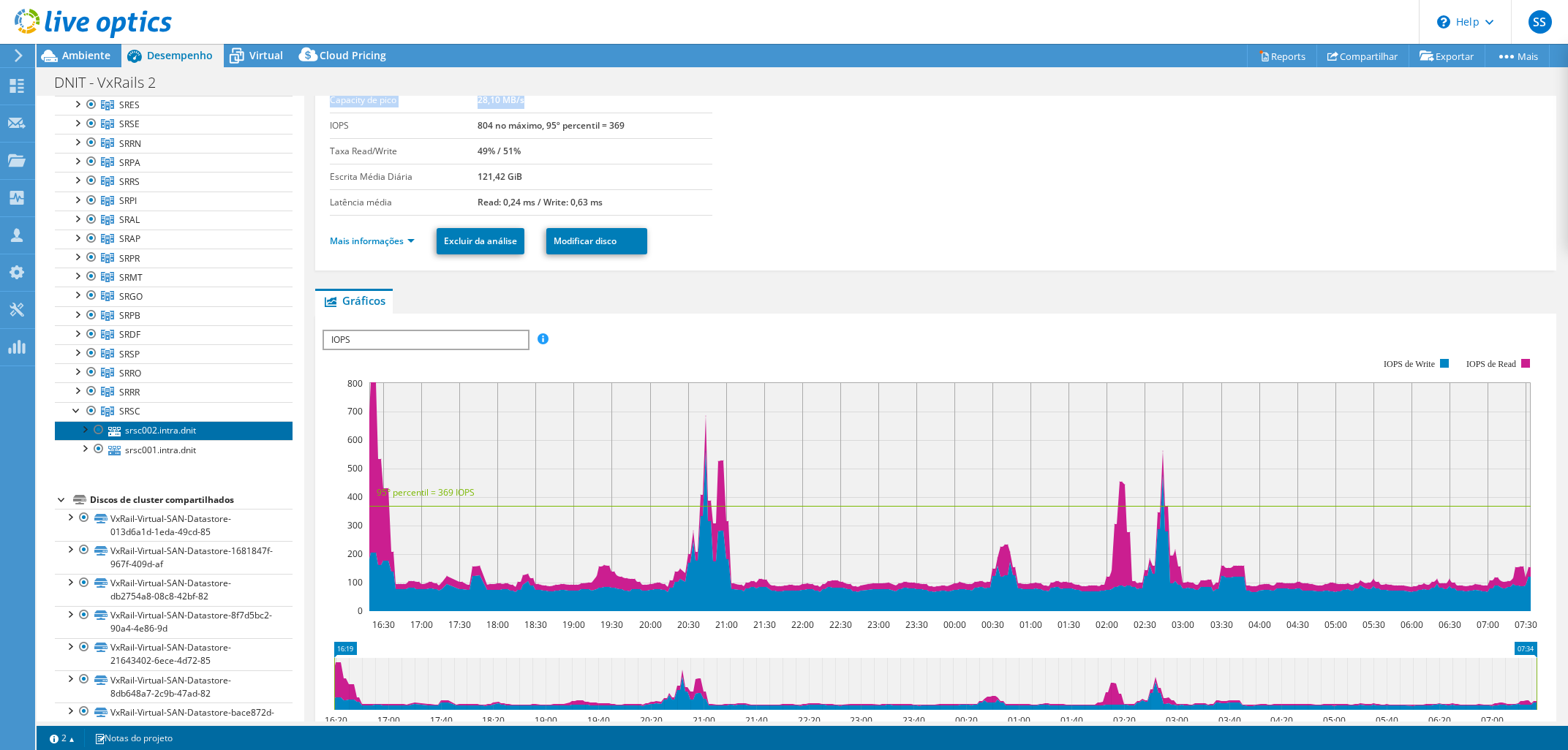
click at [158, 435] on link "srsc002.intra.dnit" at bounding box center [174, 430] width 238 height 19
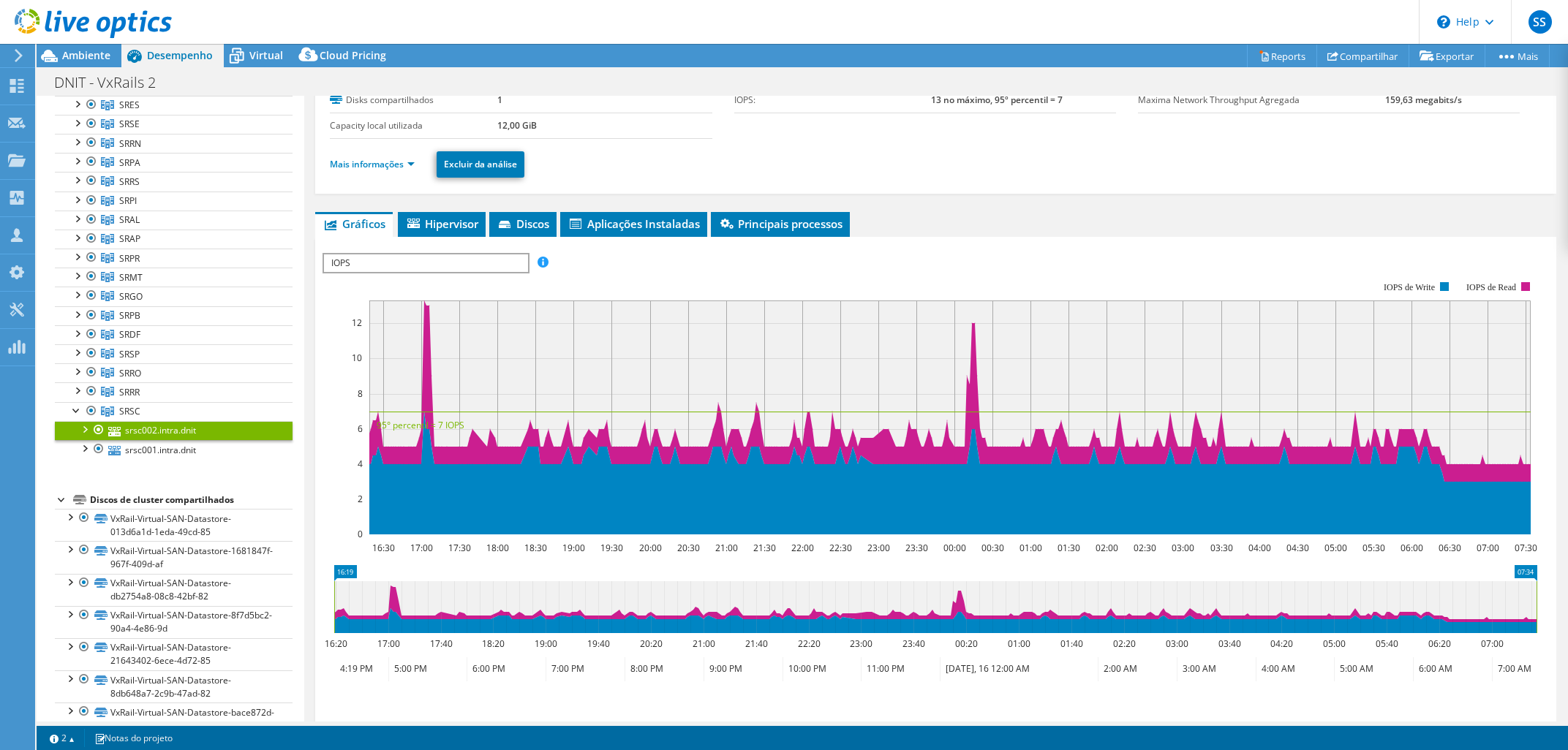
click at [372, 158] on li "Mais informações" at bounding box center [377, 164] width 94 height 16
click at [378, 168] on link "Mais informações" at bounding box center [372, 164] width 85 height 13
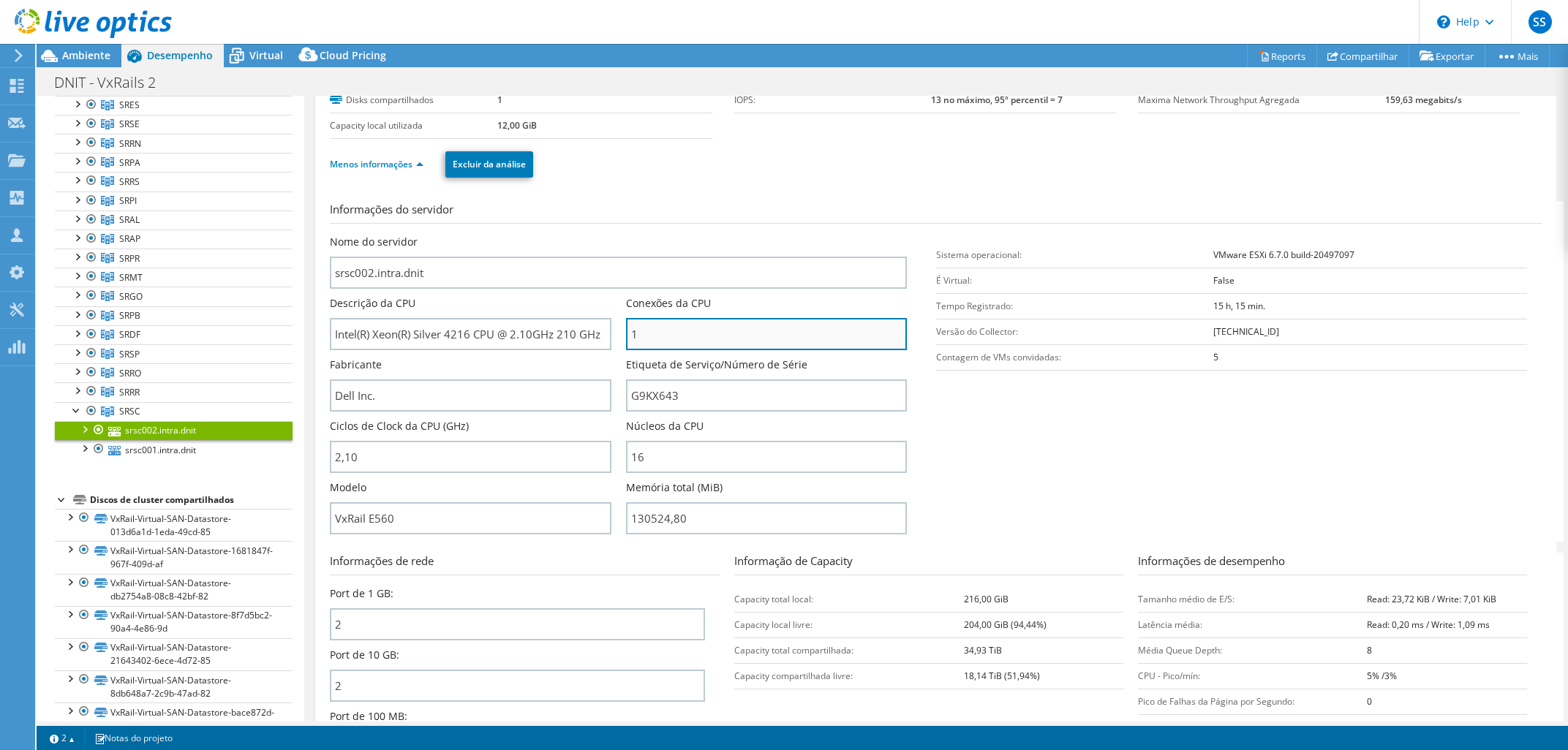
drag, startPoint x: 684, startPoint y: 331, endPoint x: 617, endPoint y: 345, distance: 68.4
click at [626, 345] on input "1" at bounding box center [766, 334] width 281 height 33
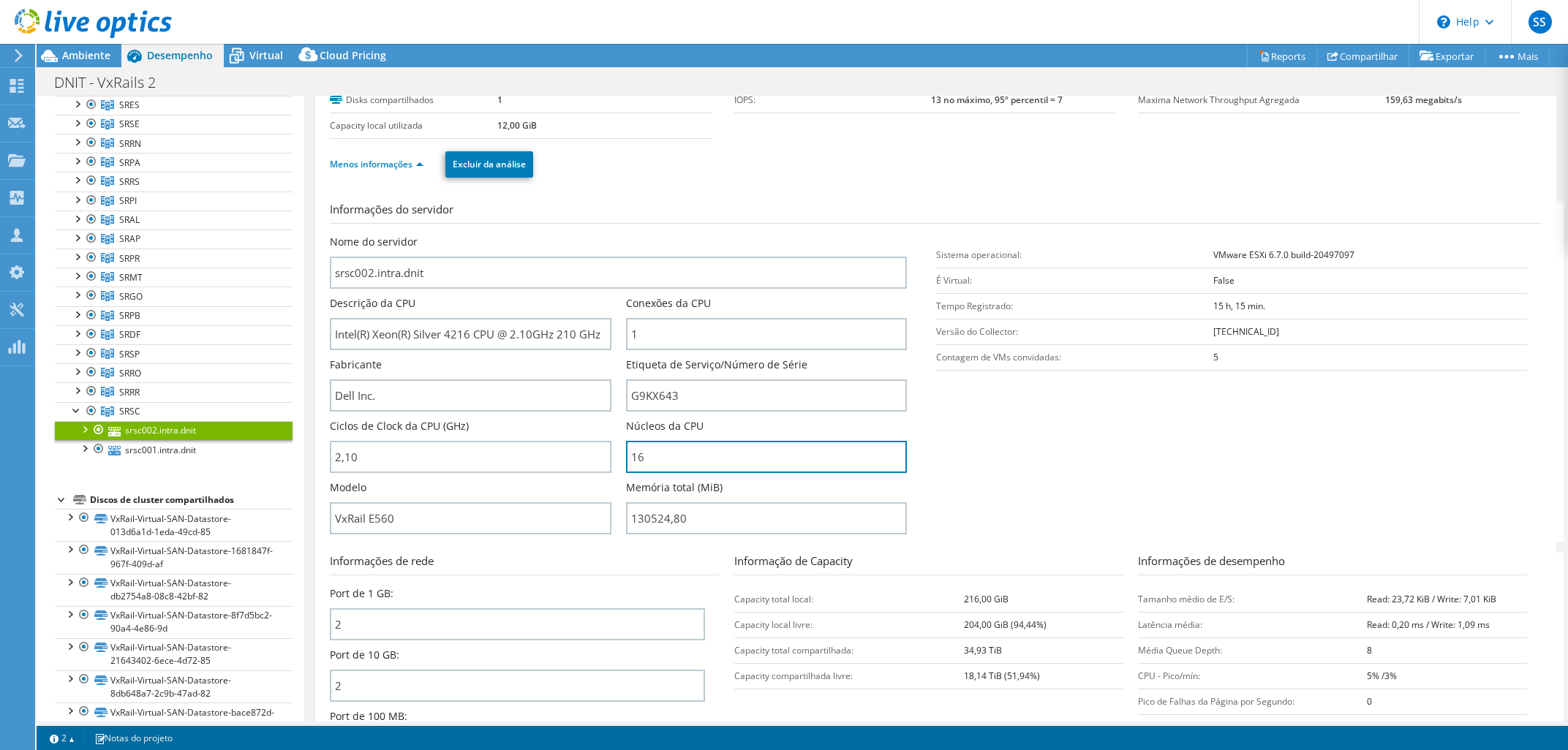
drag, startPoint x: 652, startPoint y: 438, endPoint x: 545, endPoint y: 434, distance: 107.1
click at [545, 235] on div "Nome do servidor srsc002.intra.dnit Descrição da CPU Intel(R) Xeon(R) Silver 42…" at bounding box center [625, 235] width 591 height 0
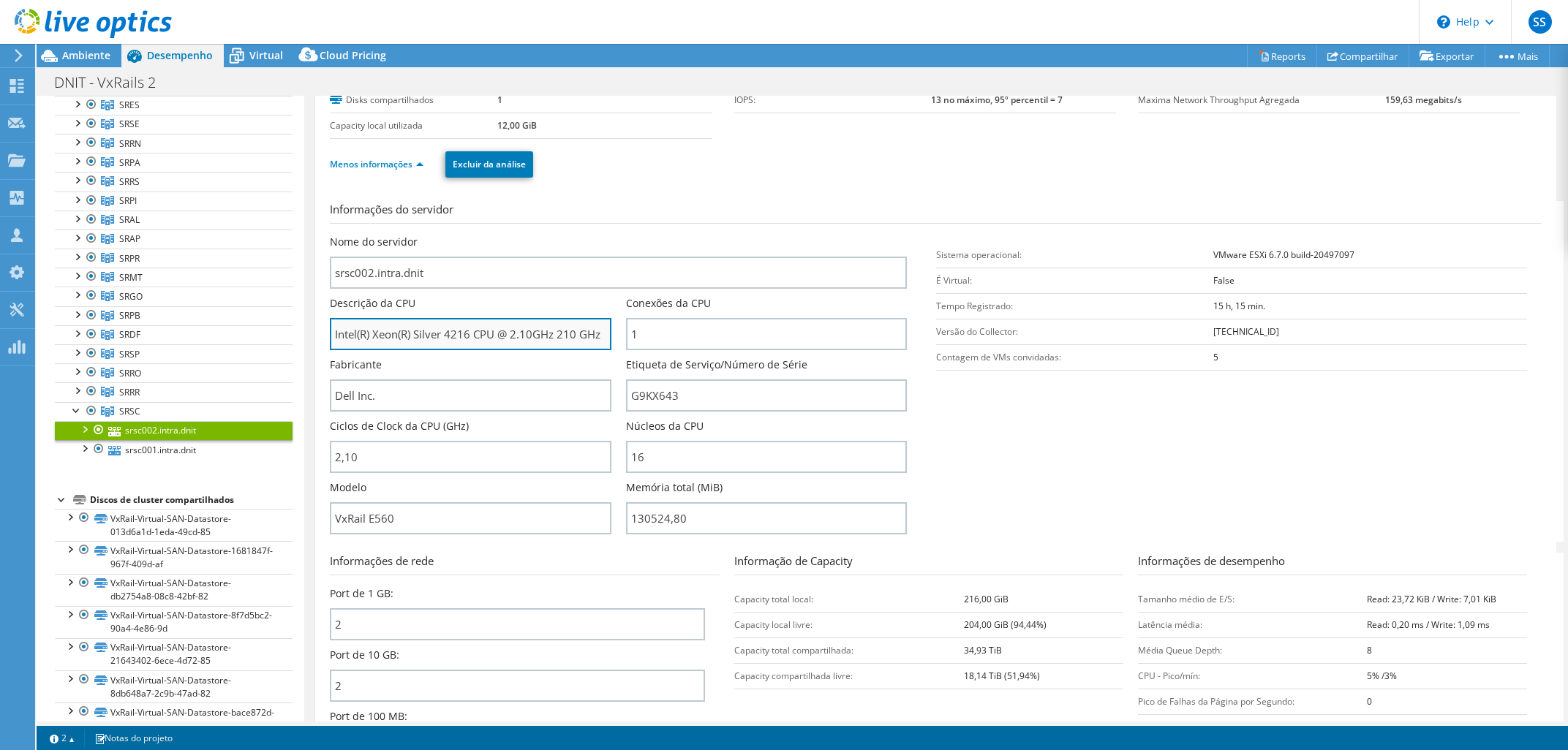
drag, startPoint x: 475, startPoint y: 329, endPoint x: 482, endPoint y: 335, distance: 9.2
click at [481, 331] on input "Intel(R) Xeon(R) Silver 4216 CPU @ 2.10GHz 210 GHz" at bounding box center [470, 334] width 281 height 33
drag, startPoint x: 1115, startPoint y: 416, endPoint x: 1126, endPoint y: 369, distance: 48.3
click at [1126, 369] on section "Informações do servidor Nome do servidor srsc002.intra.dnit Descrição da CPU In…" at bounding box center [939, 372] width 1218 height 341
click at [1110, 426] on section "Informações do servidor Nome do servidor srsc002.intra.dnit Descrição da CPU In…" at bounding box center [939, 372] width 1218 height 341
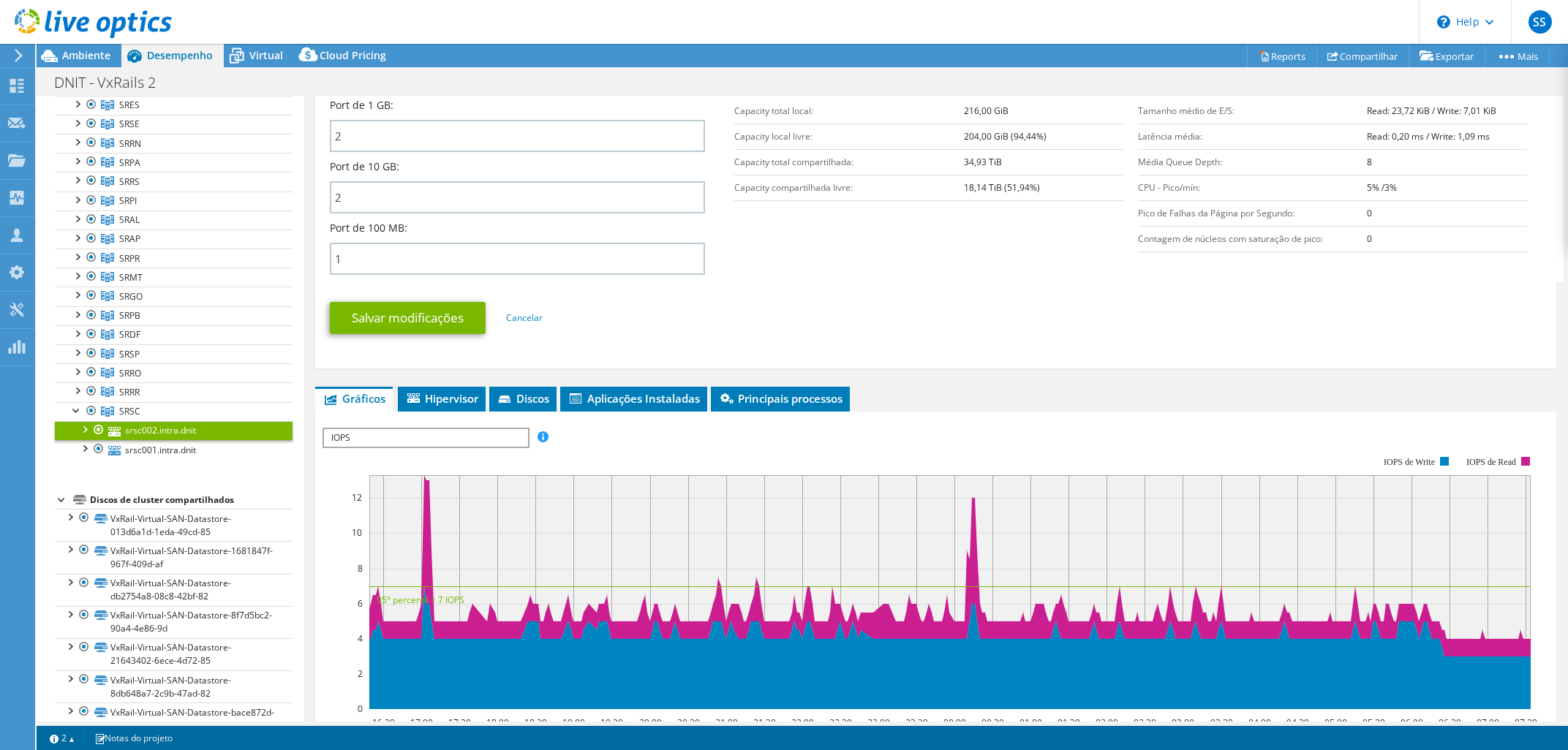
scroll to position [649, 0]
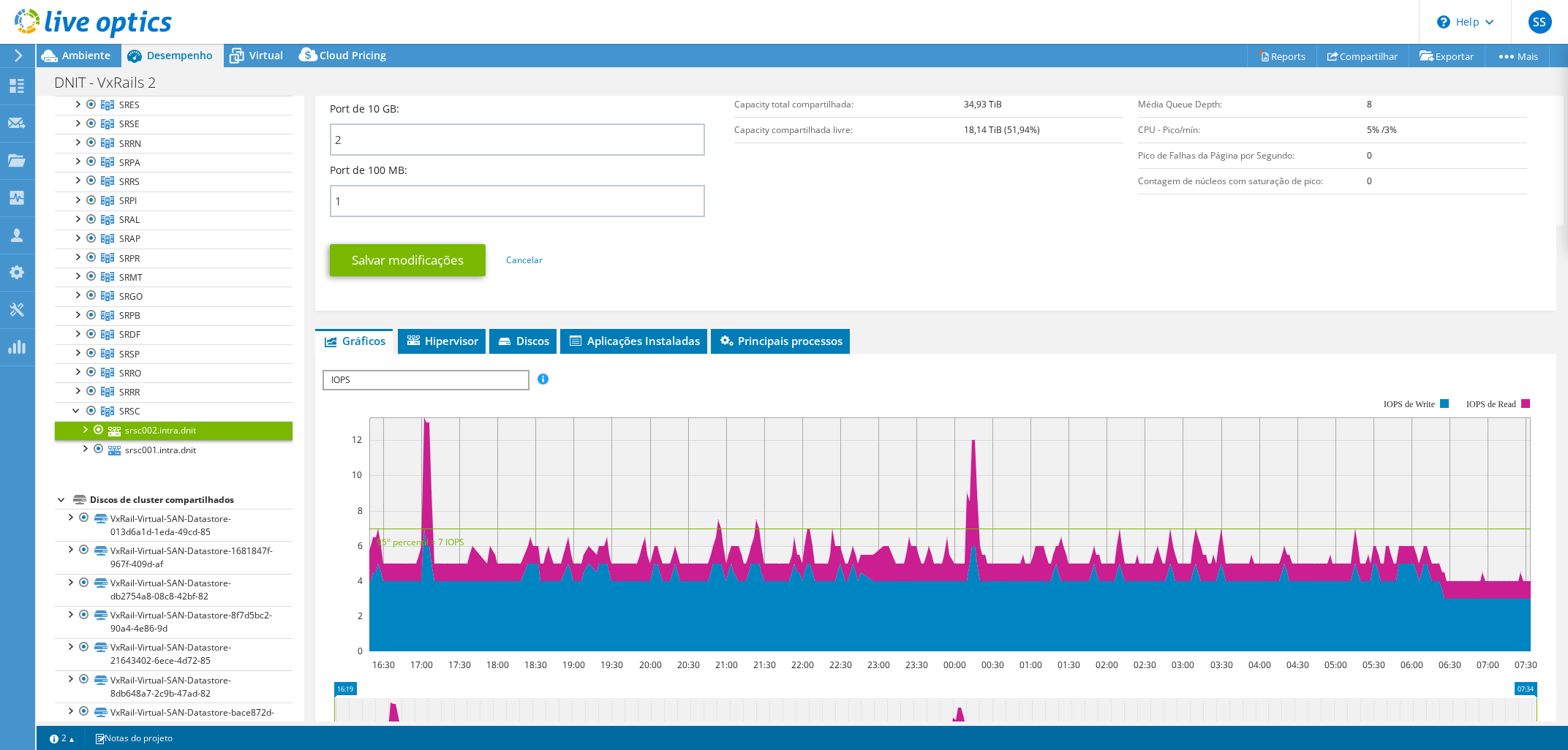
click at [434, 371] on span "IOPS" at bounding box center [424, 380] width 202 height 17
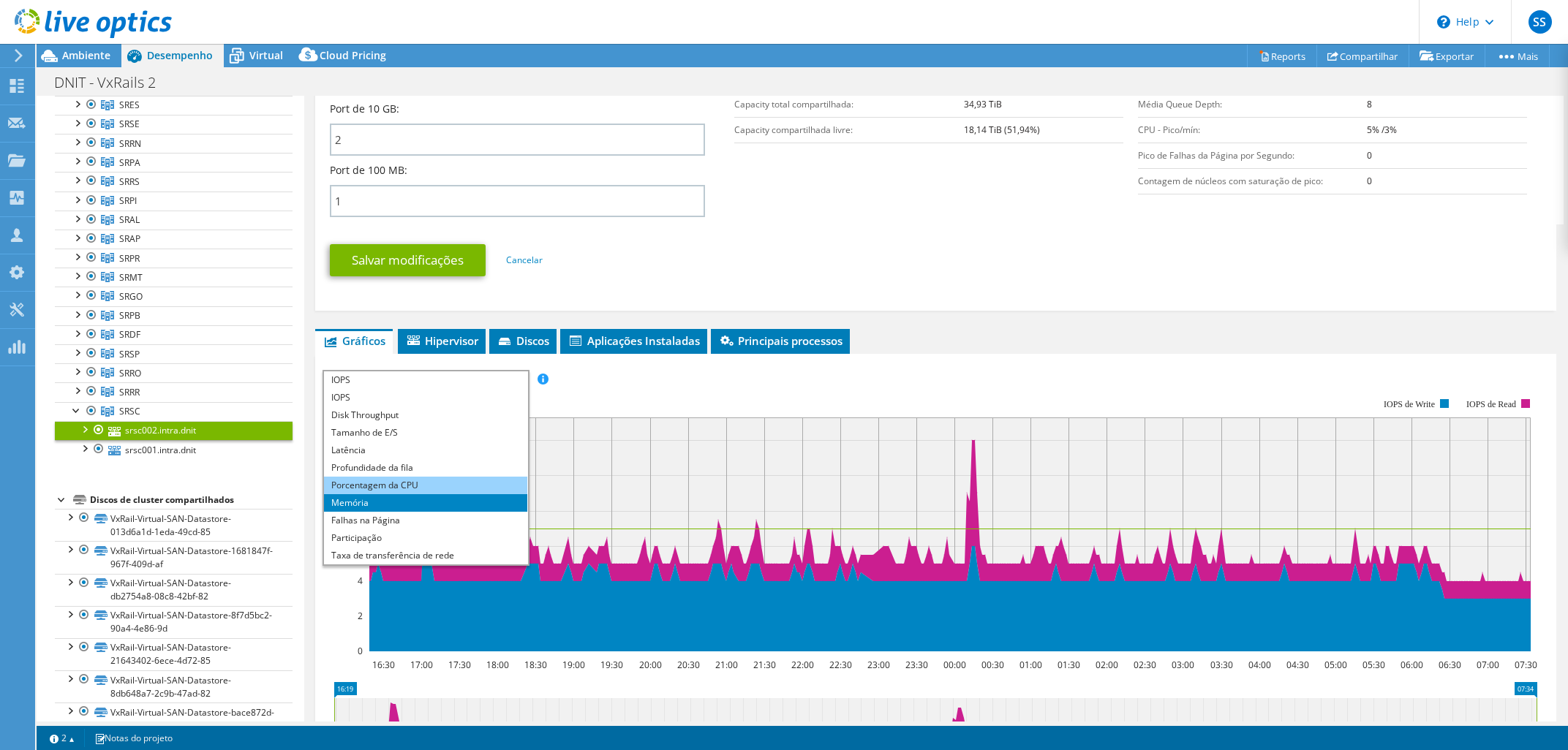
click at [443, 476] on li "Porcentagem da CPU" at bounding box center [424, 485] width 202 height 17
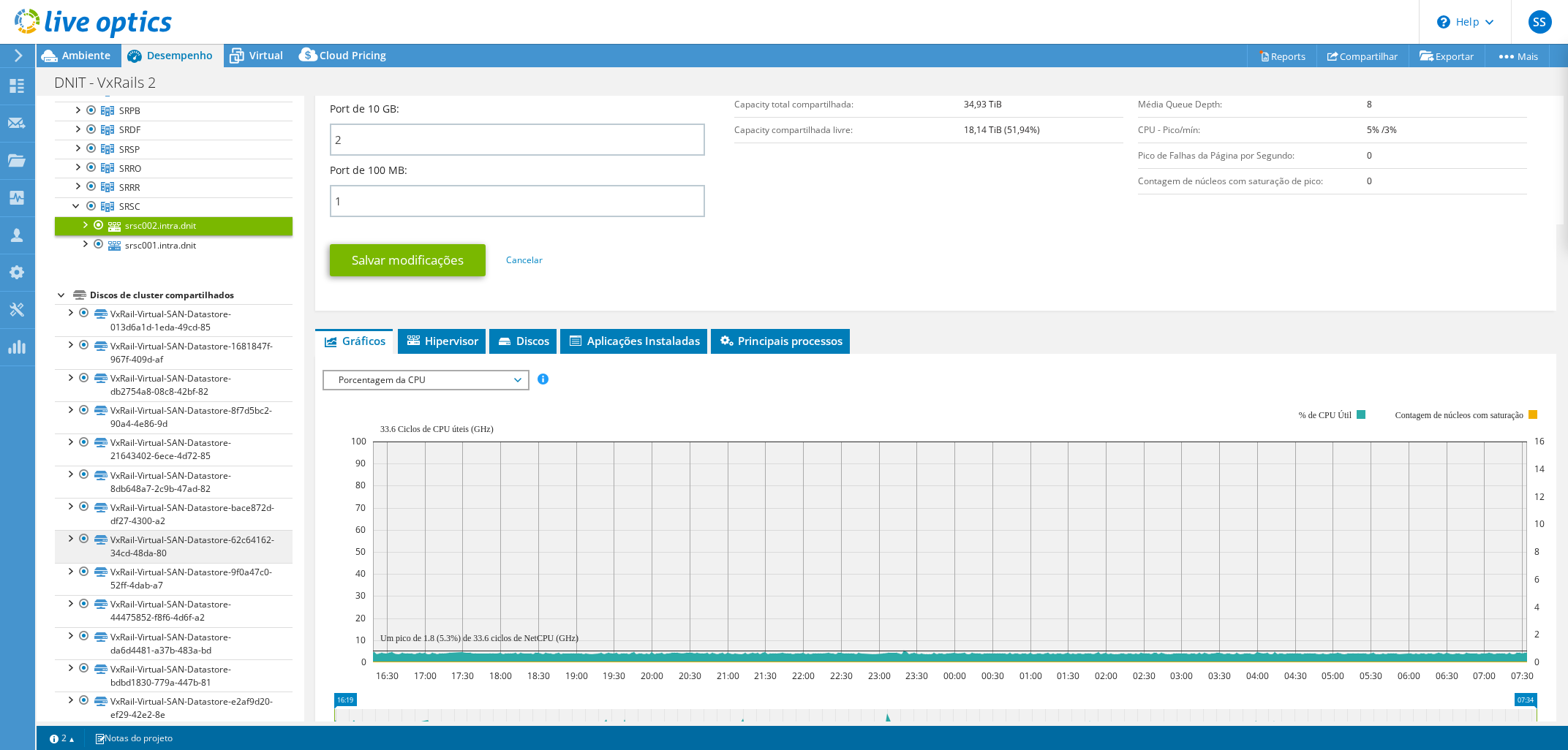
scroll to position [465, 0]
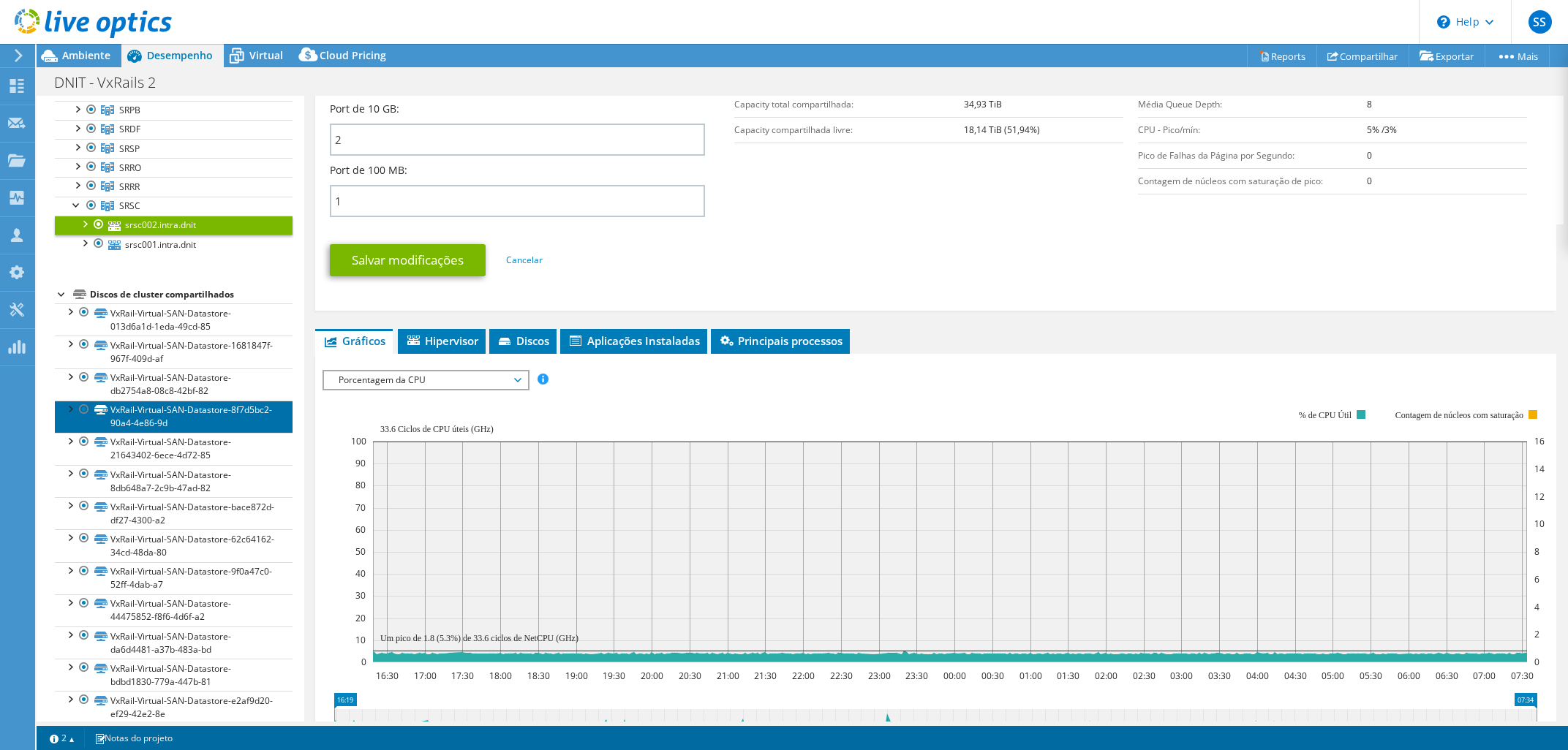
click at [223, 427] on link "VxRail-Virtual-SAN-Datastore-8f7d5bc2-90a4-4e86-9d" at bounding box center [174, 416] width 238 height 33
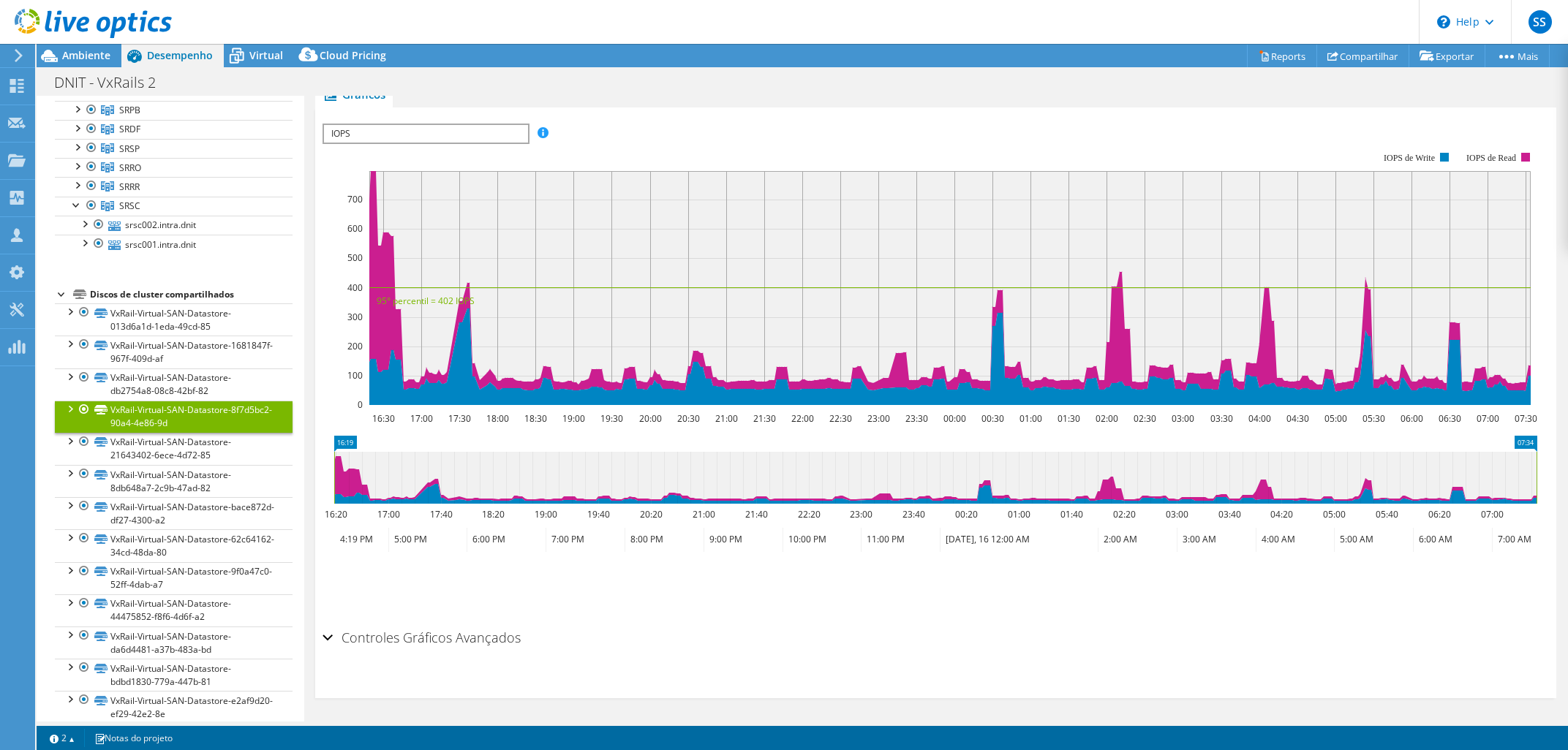
scroll to position [0, 0]
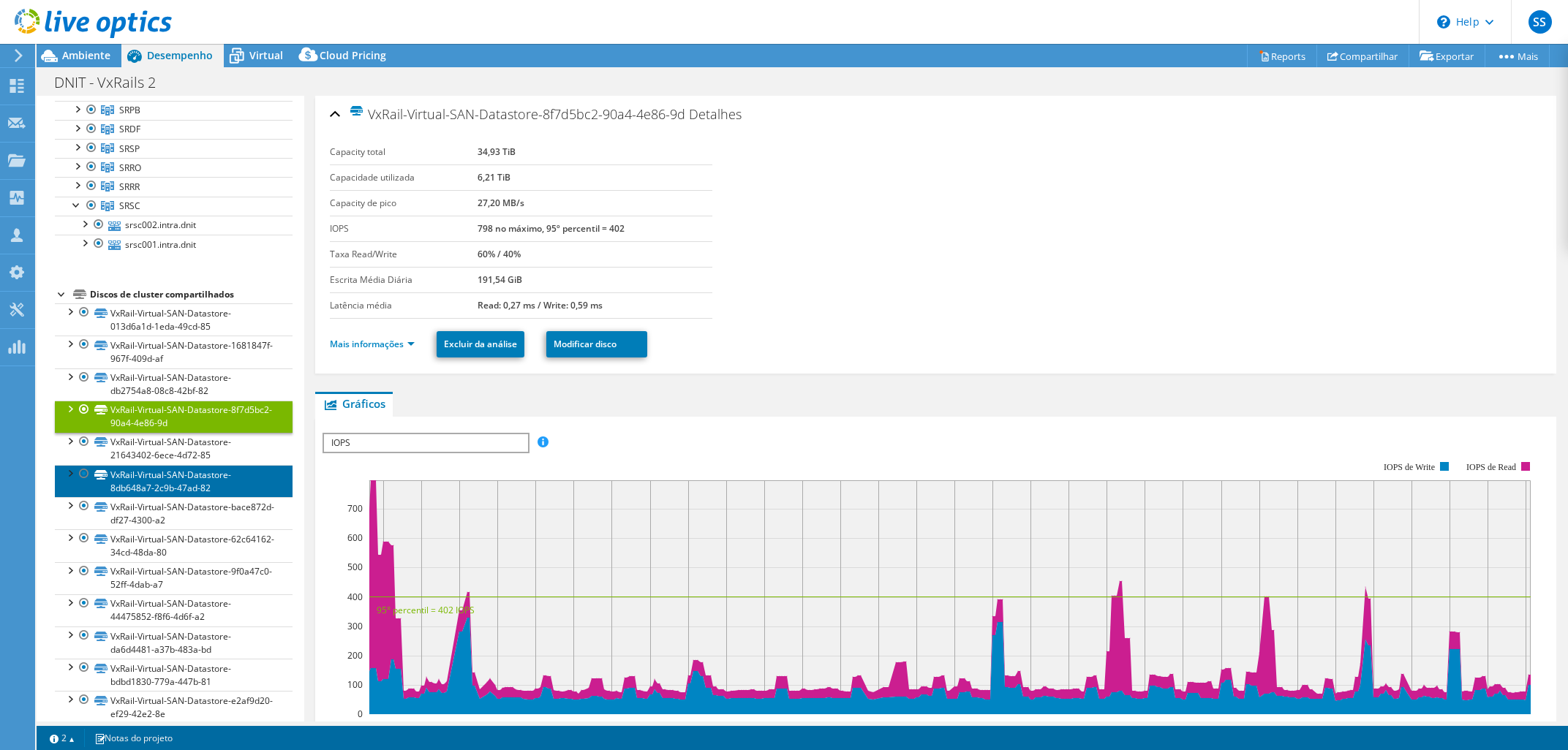
click at [191, 482] on link "VxRail-Virtual-SAN-Datastore-8db648a7-2c9b-47ad-82" at bounding box center [174, 480] width 238 height 33
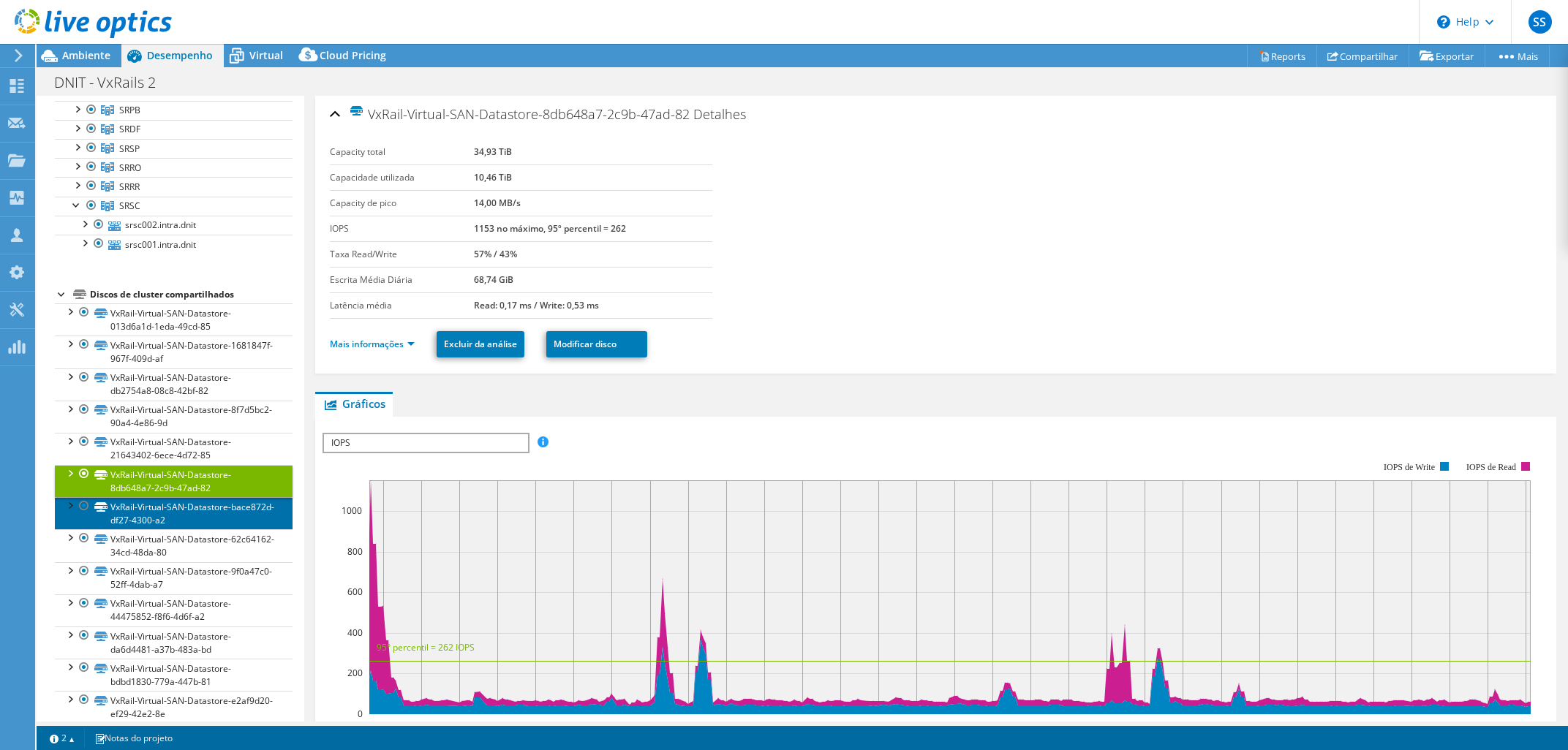
click at [193, 500] on link "VxRail-Virtual-SAN-Datastore-bace872d-df27-4300-a2" at bounding box center [174, 513] width 238 height 33
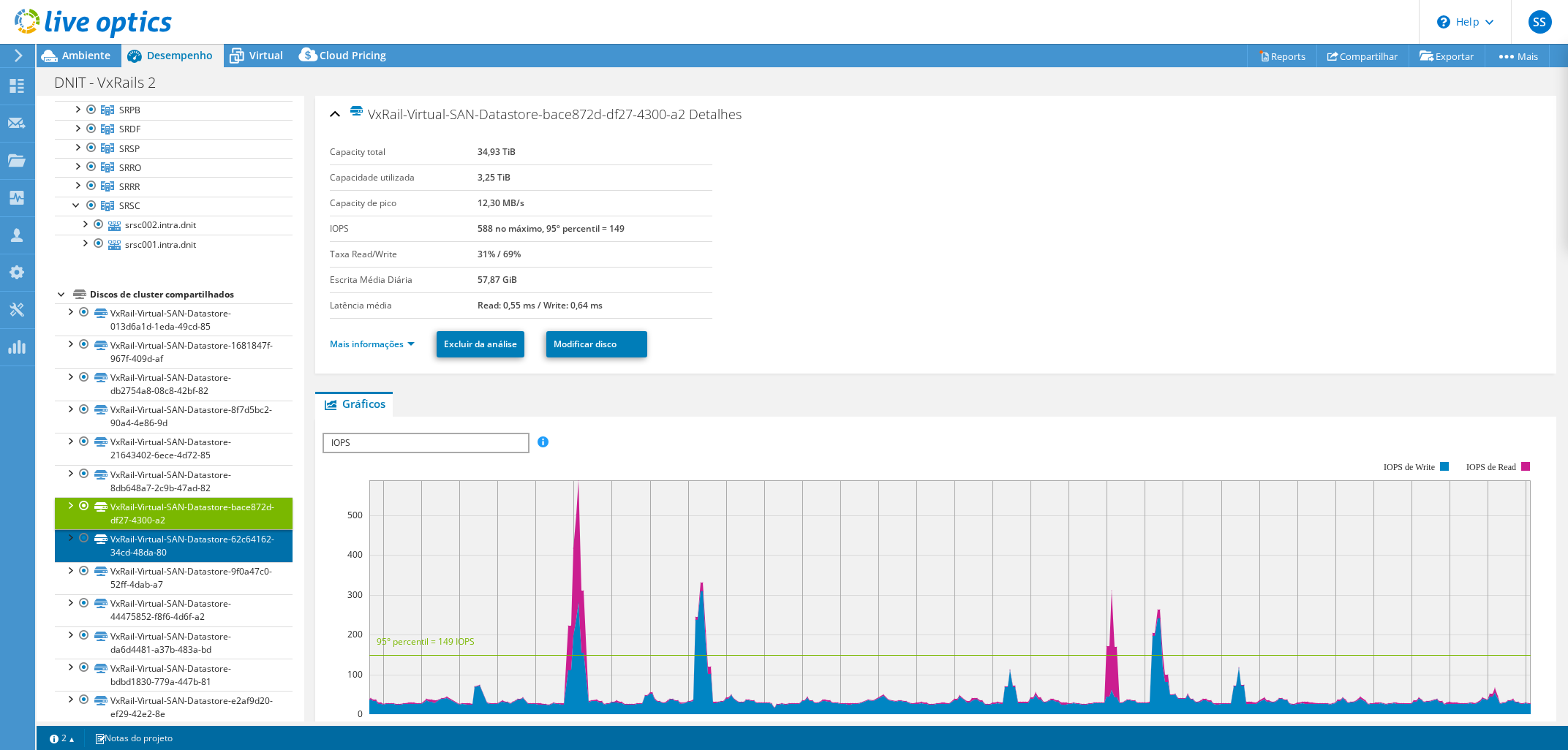
click at [190, 549] on link "VxRail-Virtual-SAN-Datastore-62c64162-34cd-48da-80" at bounding box center [174, 545] width 238 height 33
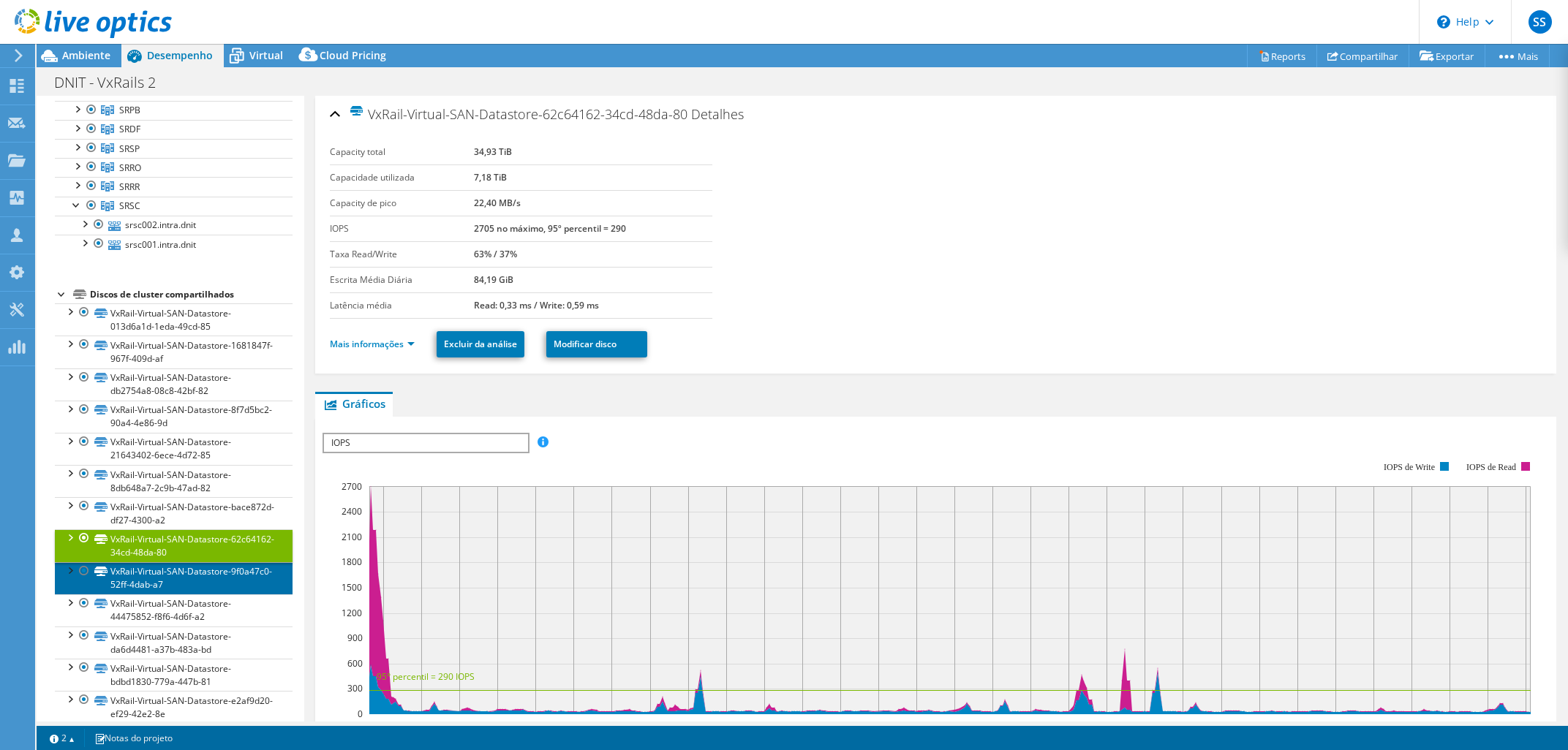
click at [190, 575] on link "VxRail-Virtual-SAN-Datastore-9f0a47c0-52ff-4dab-a7" at bounding box center [174, 578] width 238 height 33
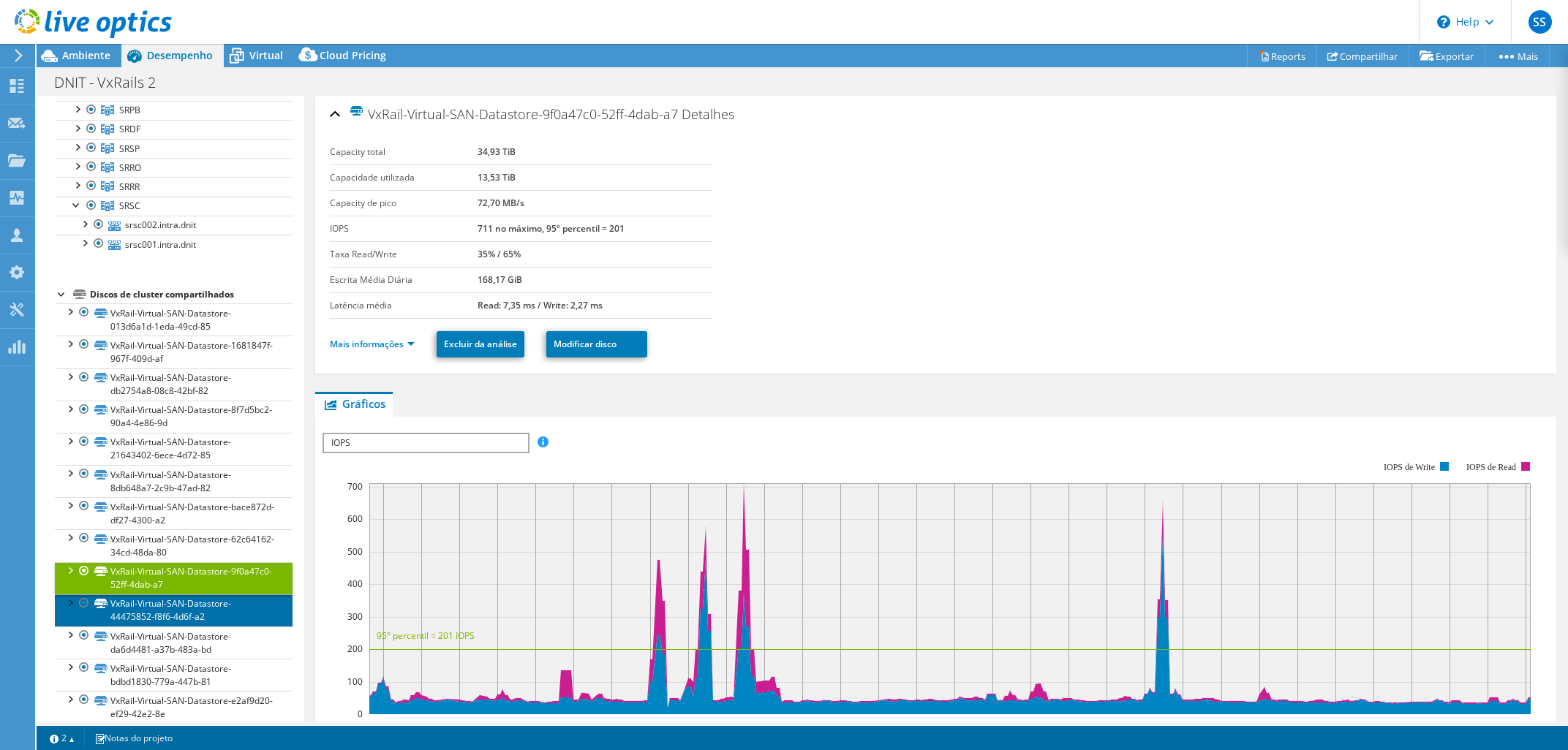
click at [181, 611] on link "VxRail-Virtual-SAN-Datastore-44475852-f8f6-4d6f-a2" at bounding box center [174, 610] width 238 height 33
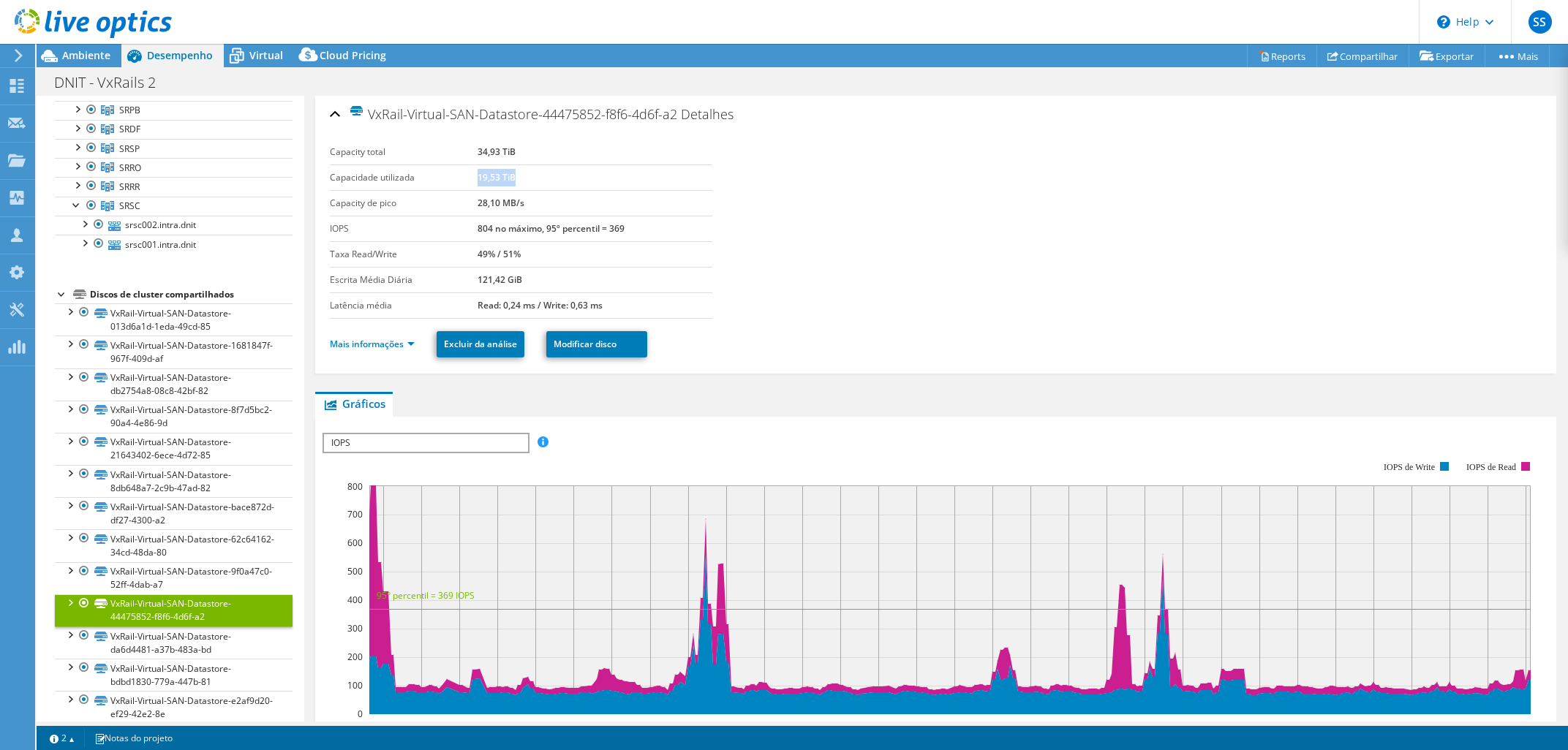
drag, startPoint x: 477, startPoint y: 174, endPoint x: 513, endPoint y: 181, distance: 36.7
click at [513, 181] on b "19,53 TiB" at bounding box center [496, 178] width 38 height 13
click at [203, 334] on link "VxRail-Virtual-SAN-Datastore-013d6a1d-1eda-49cd-85" at bounding box center [174, 320] width 238 height 33
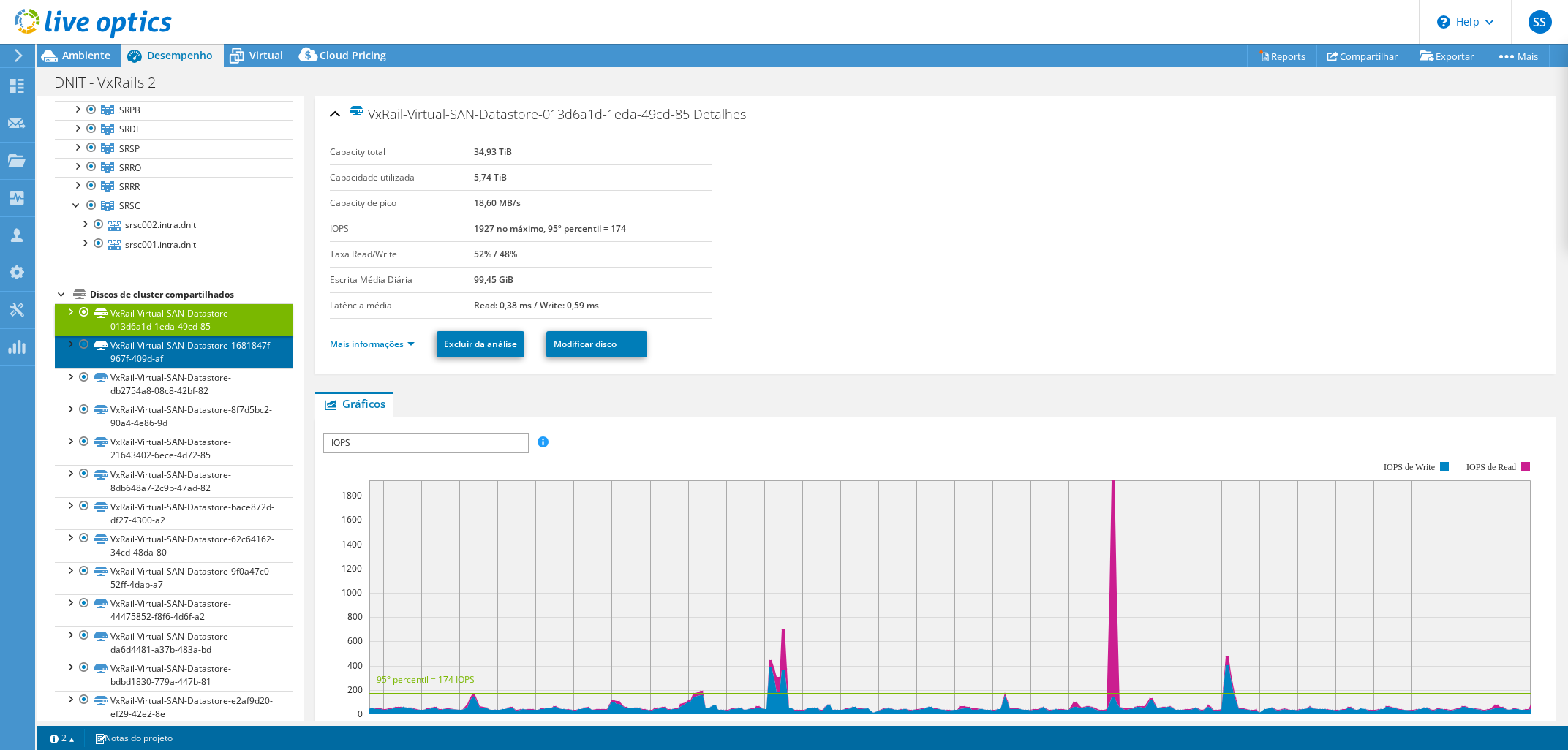
click at [197, 365] on link "VxRail-Virtual-SAN-Datastore-1681847f-967f-409d-af" at bounding box center [174, 351] width 238 height 33
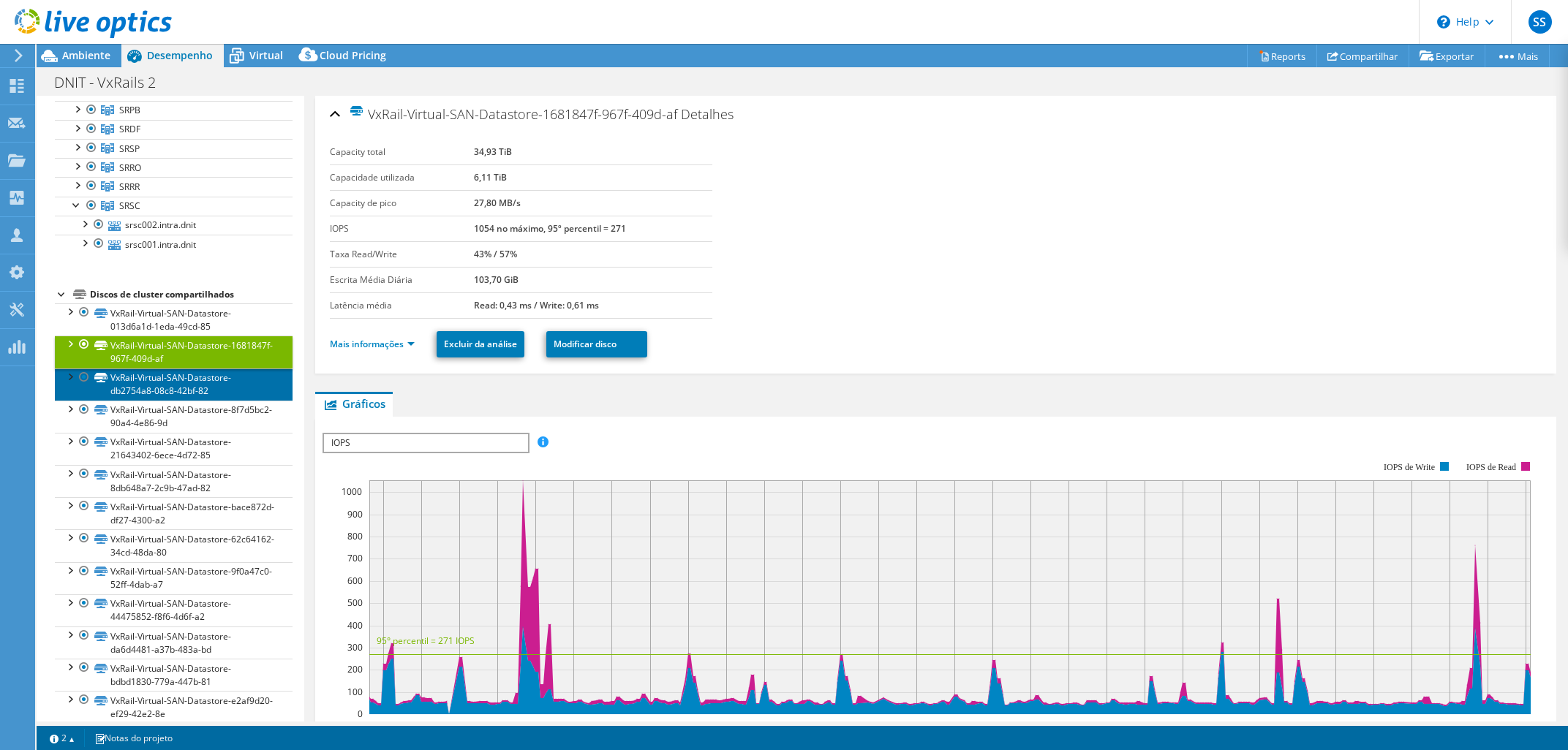
click at [201, 399] on link "VxRail-Virtual-SAN-Datastore-db2754a8-08c8-42bf-82" at bounding box center [174, 385] width 238 height 33
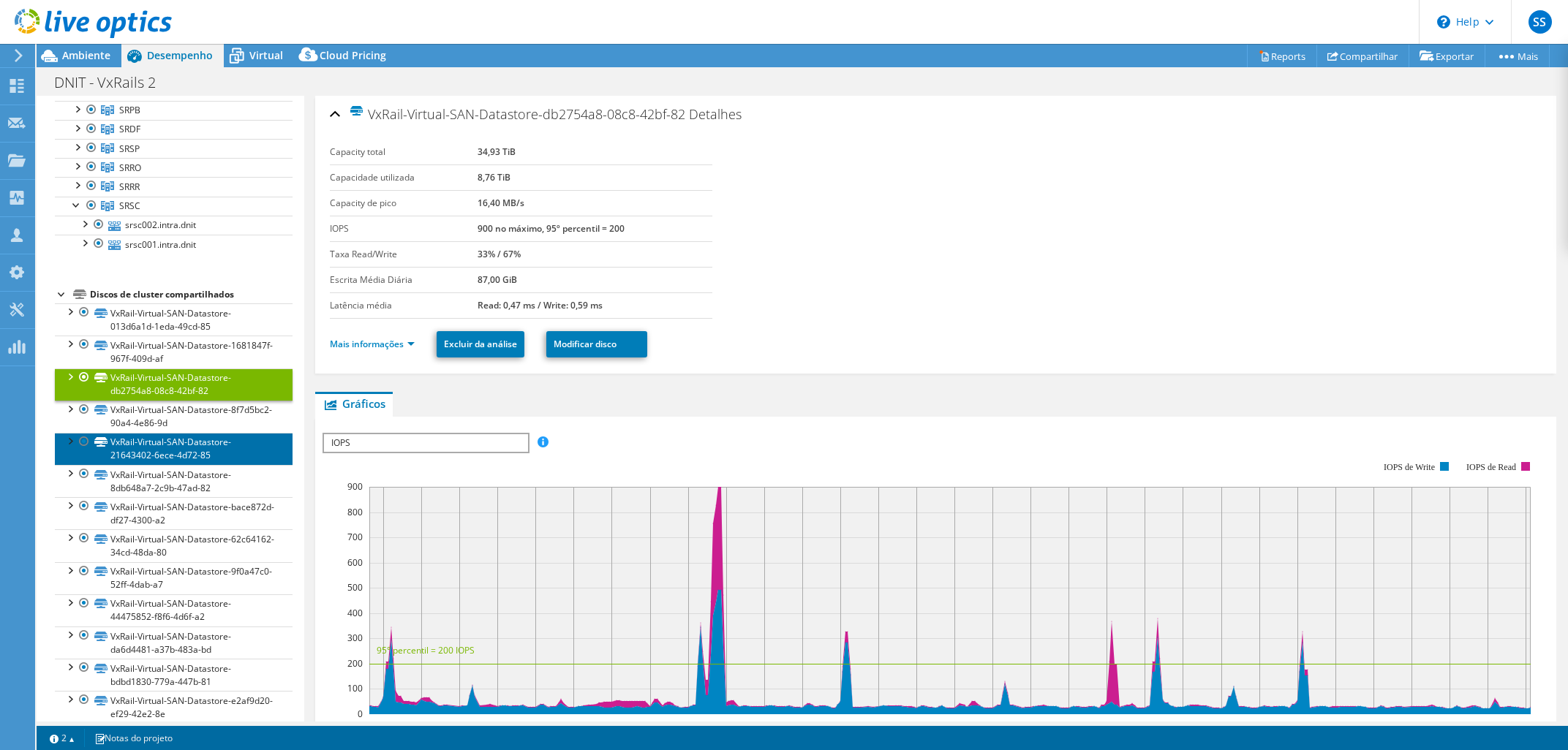
click at [197, 436] on link "VxRail-Virtual-SAN-Datastore-21643402-6ece-4d72-85" at bounding box center [174, 449] width 238 height 33
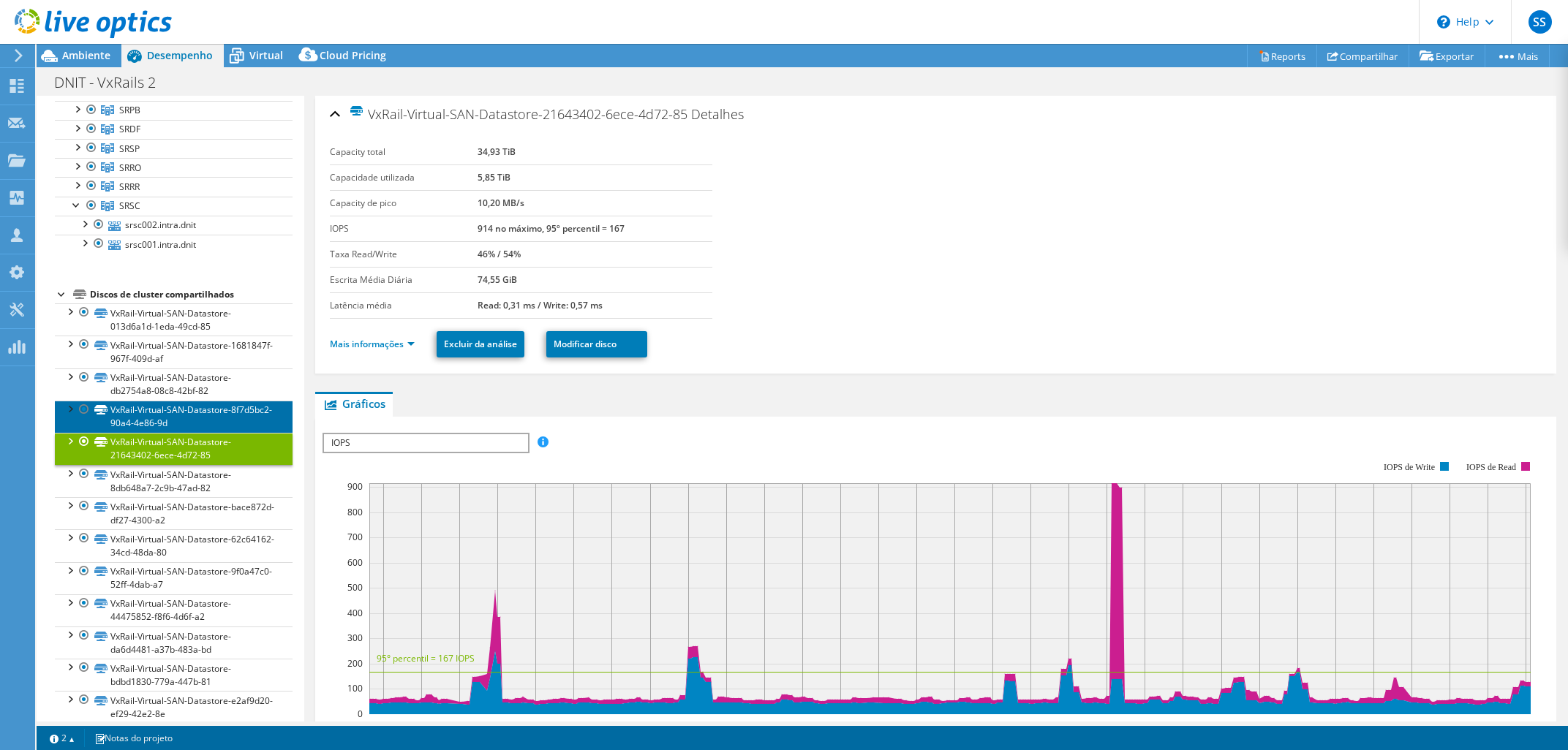
click at [201, 423] on link "VxRail-Virtual-SAN-Datastore-8f7d5bc2-90a4-4e86-9d" at bounding box center [174, 416] width 238 height 33
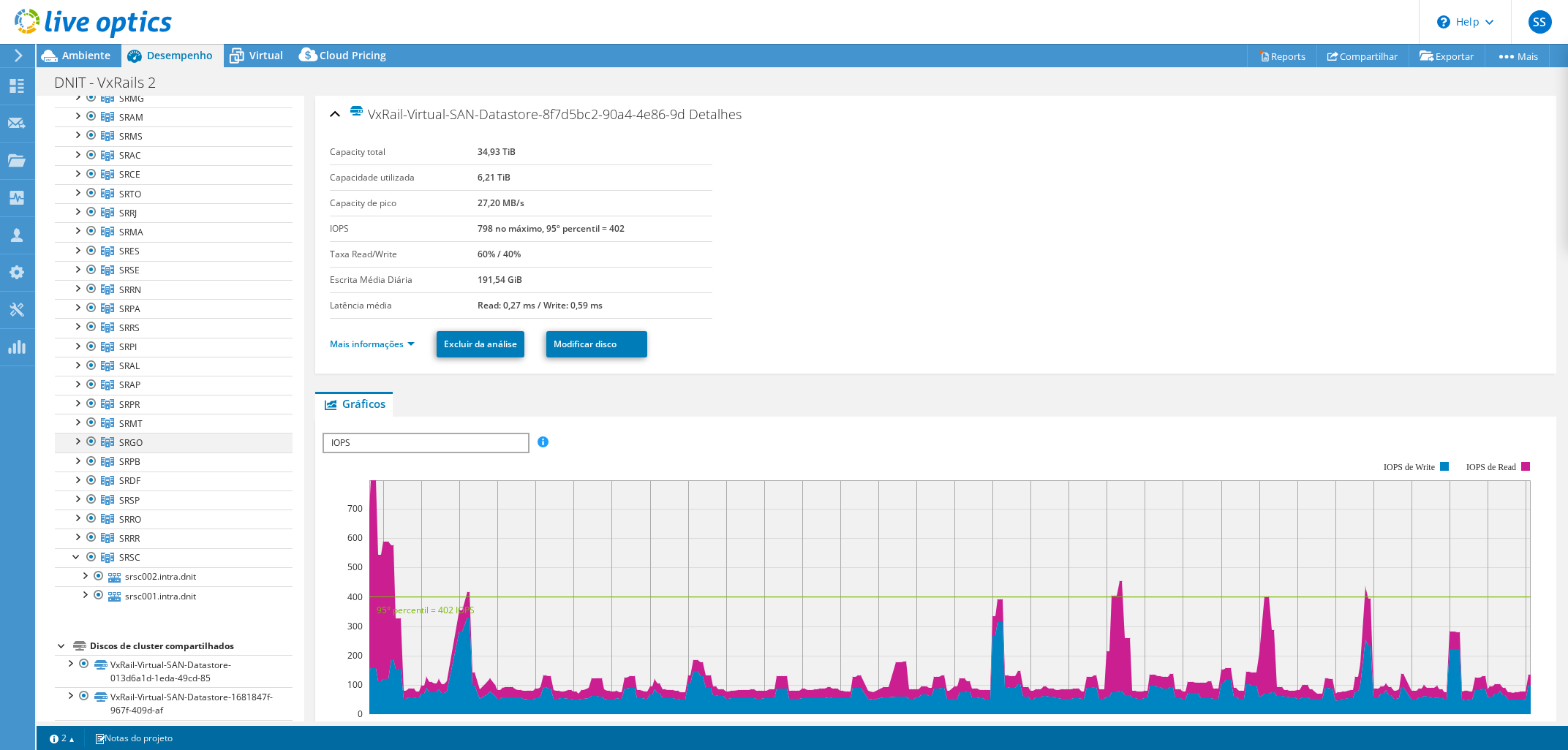
scroll to position [205, 0]
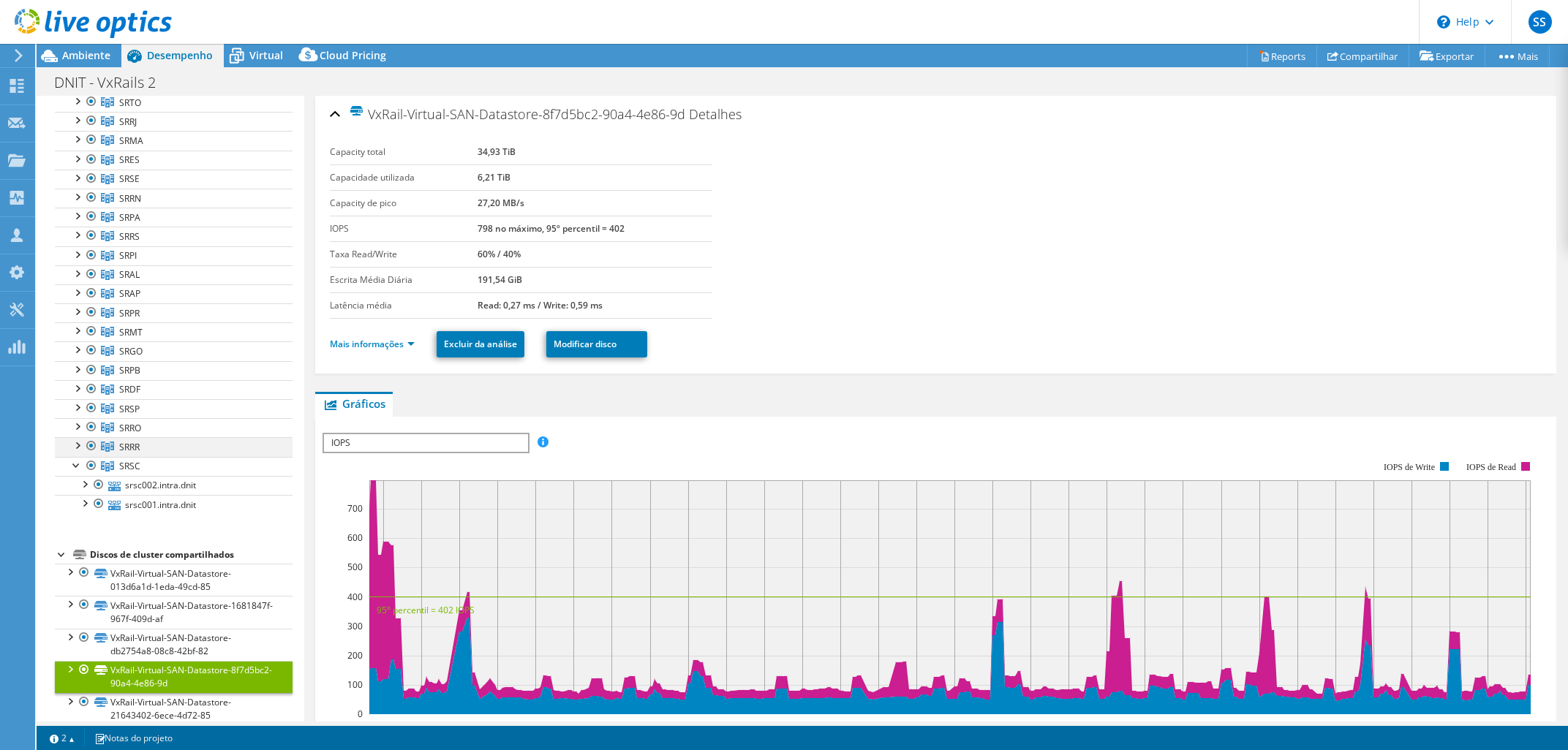
click at [71, 448] on div at bounding box center [77, 444] width 14 height 14
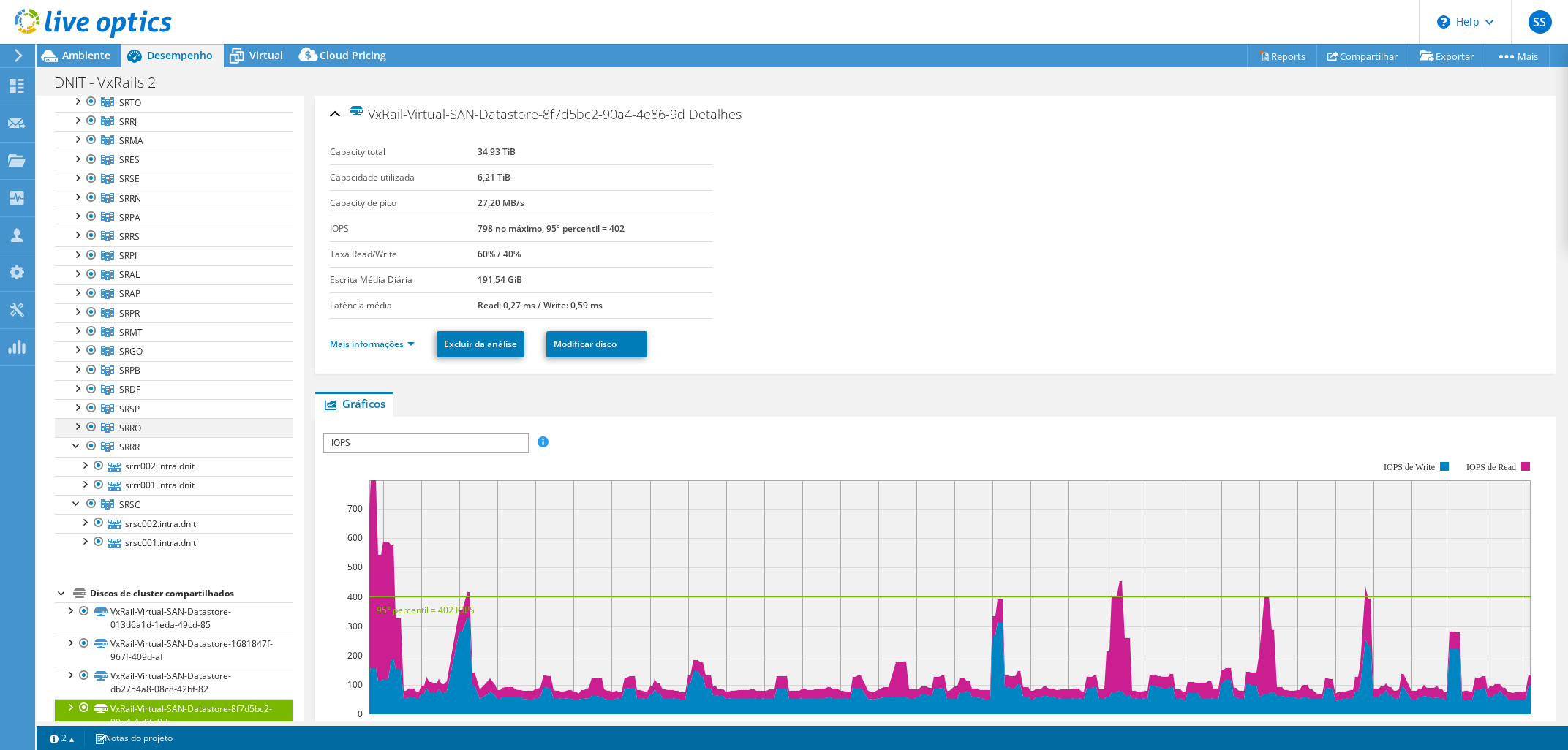
click at [75, 431] on div at bounding box center [77, 425] width 14 height 14
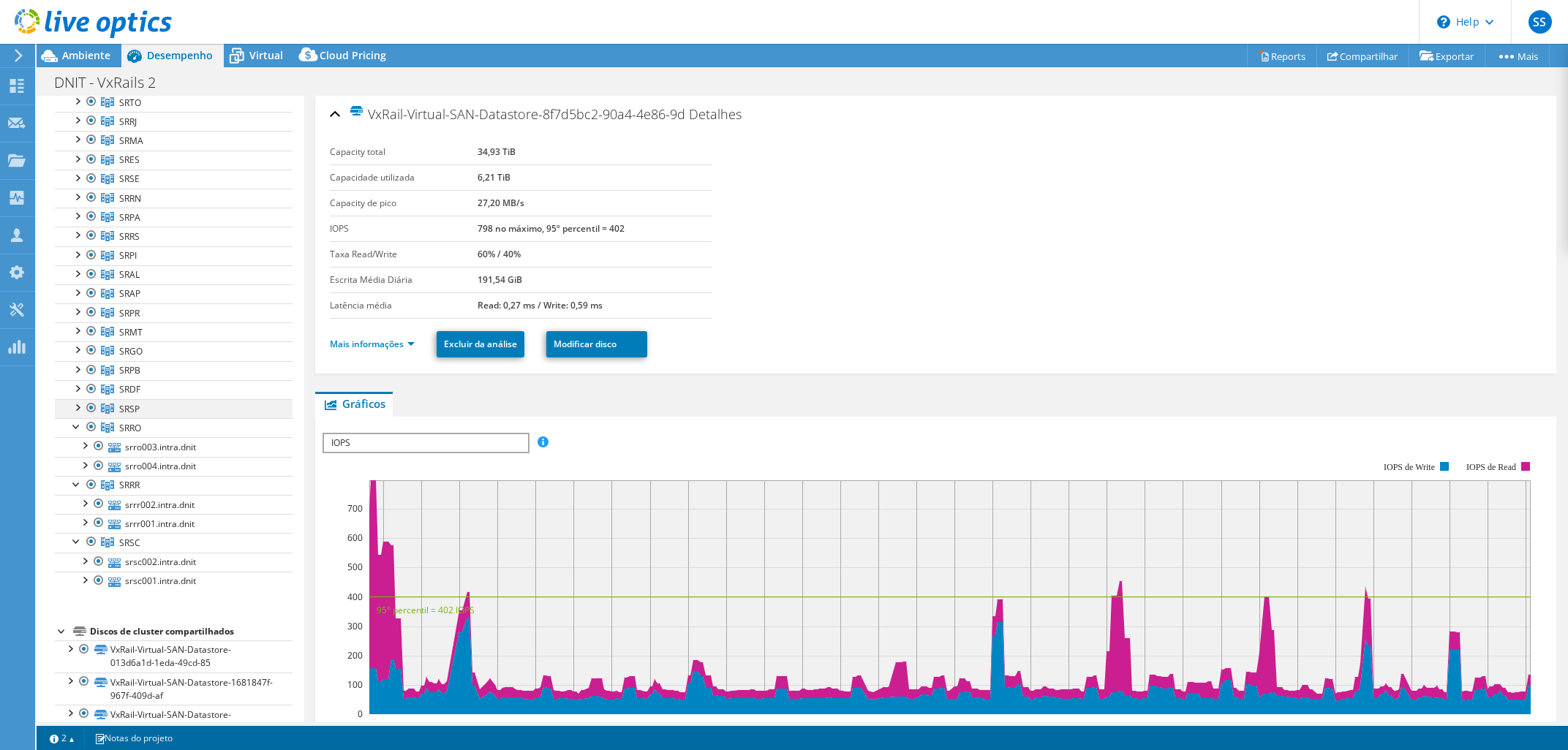
click at [79, 414] on div at bounding box center [77, 406] width 14 height 14
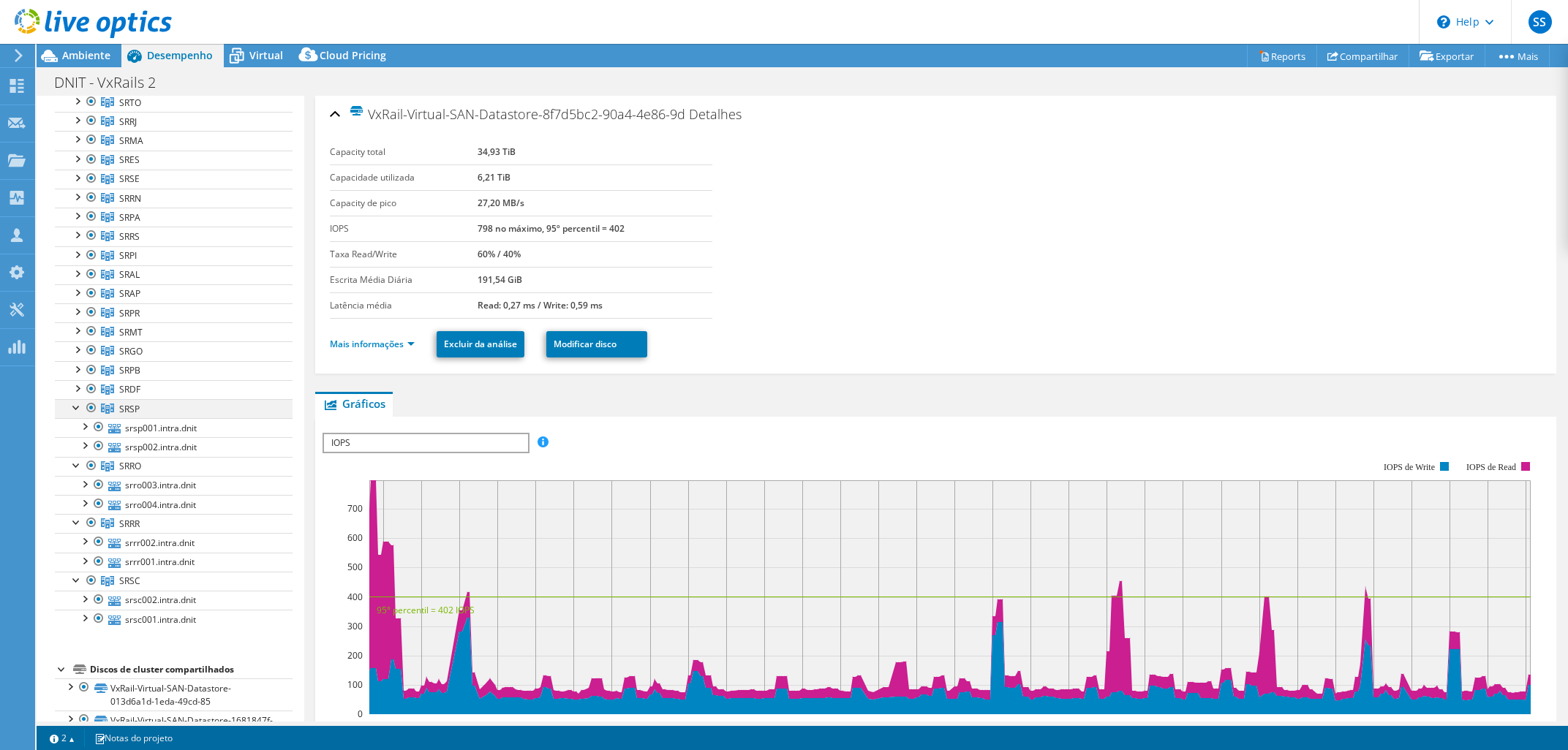
click at [79, 414] on div at bounding box center [77, 406] width 14 height 14
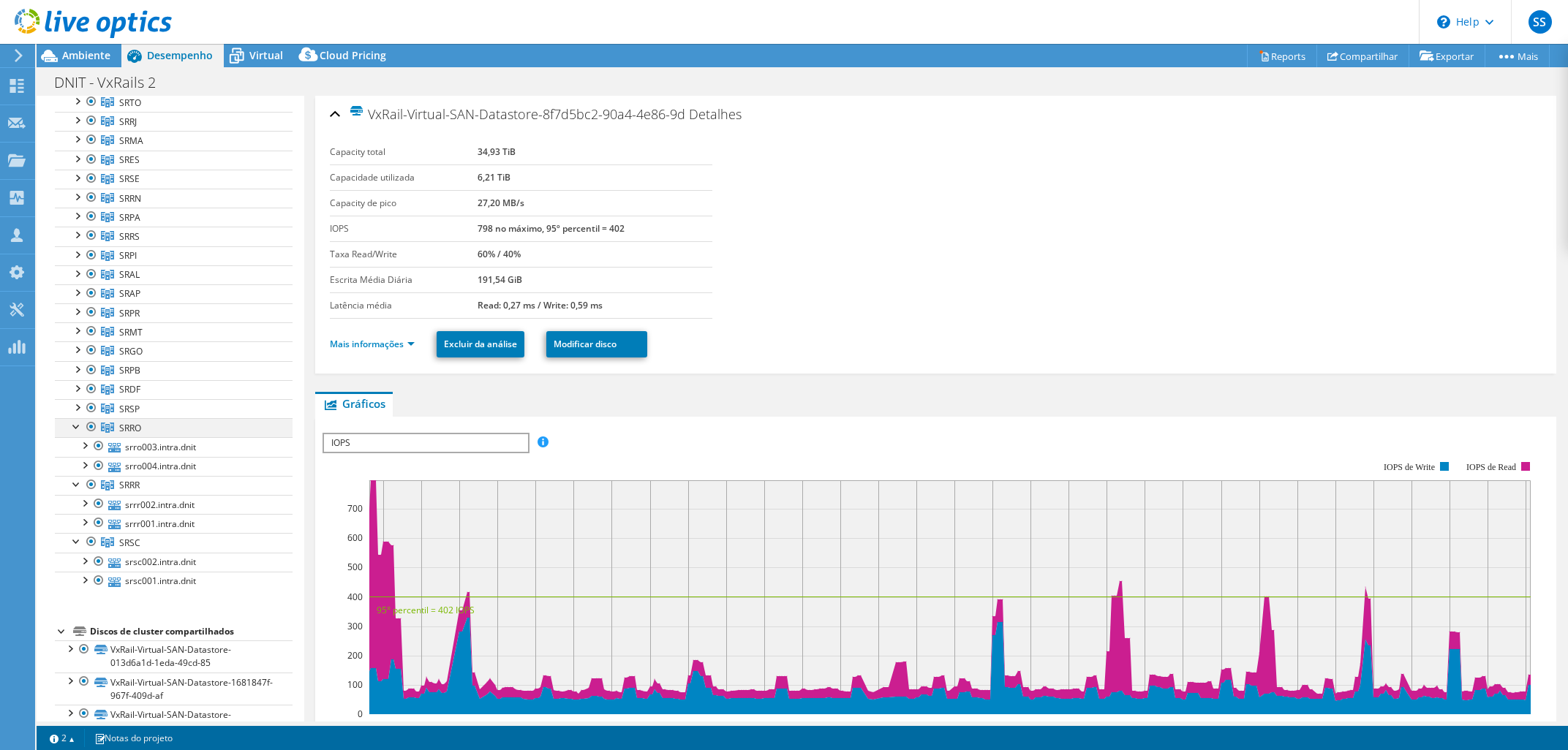
click at [79, 430] on div at bounding box center [77, 425] width 14 height 14
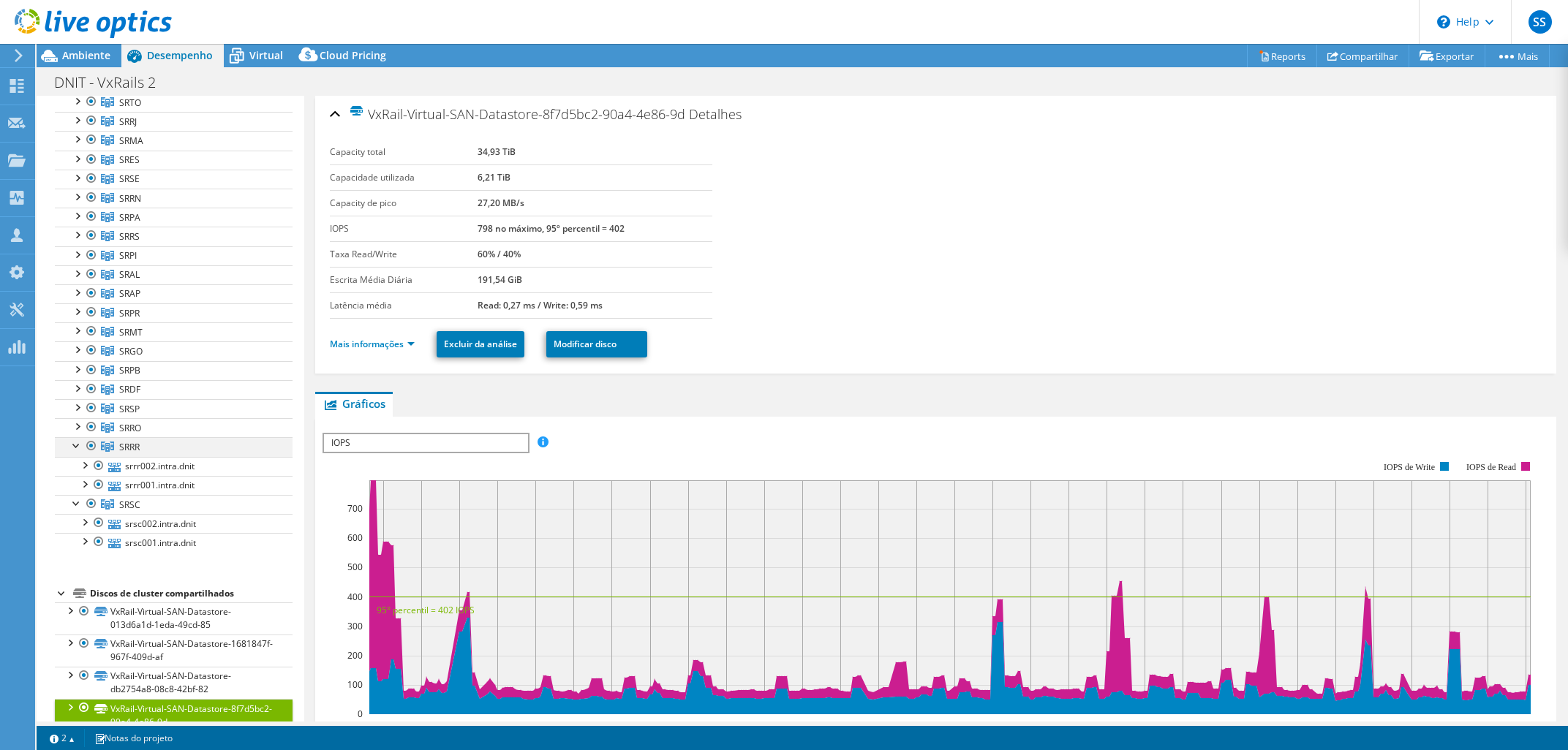
click at [71, 447] on div at bounding box center [77, 444] width 14 height 14
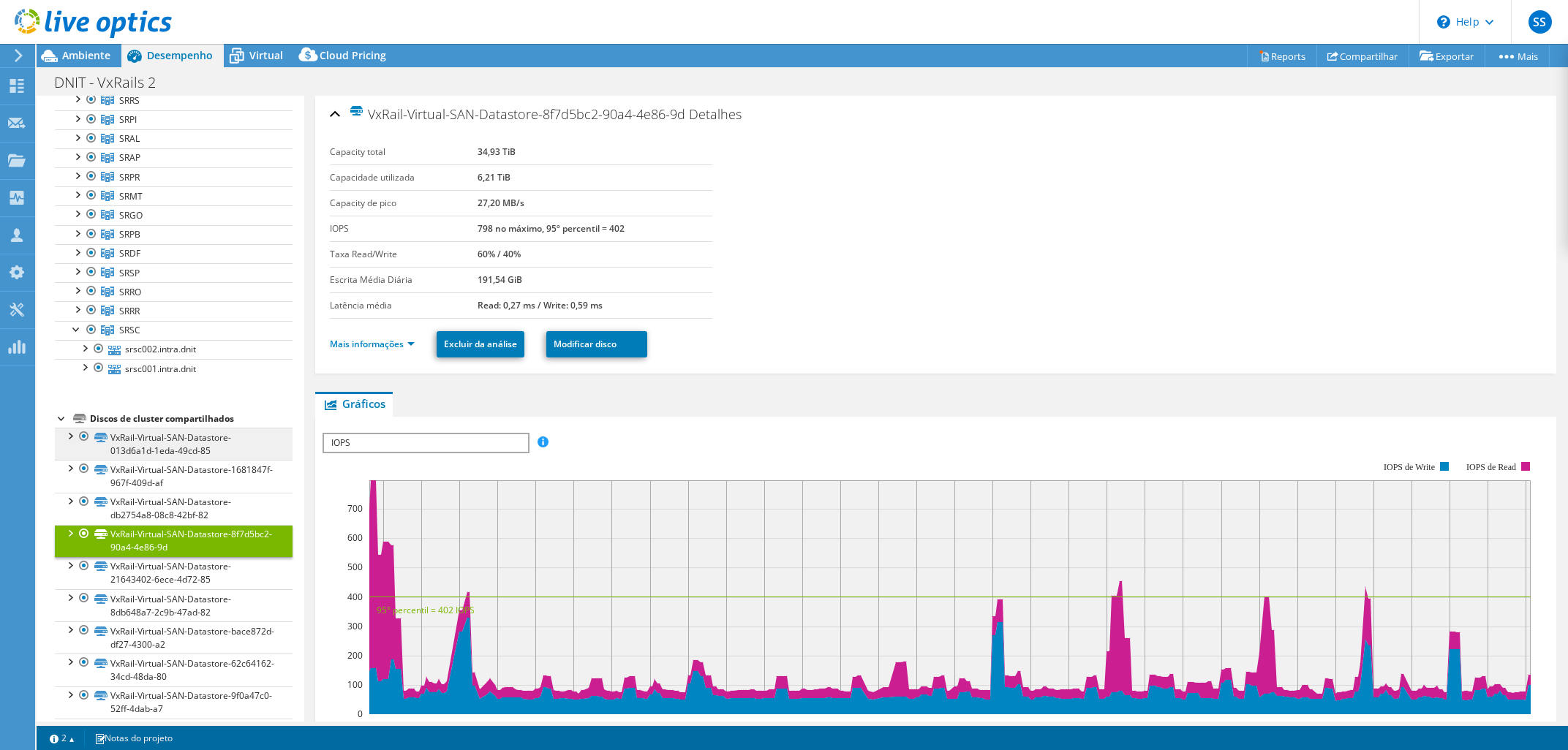
scroll to position [342, 0]
click at [68, 396] on div "Projeto DFCGTI05171954.1 on [DATE] Hipervisores SRMG" at bounding box center [174, 508] width 238 height 1450
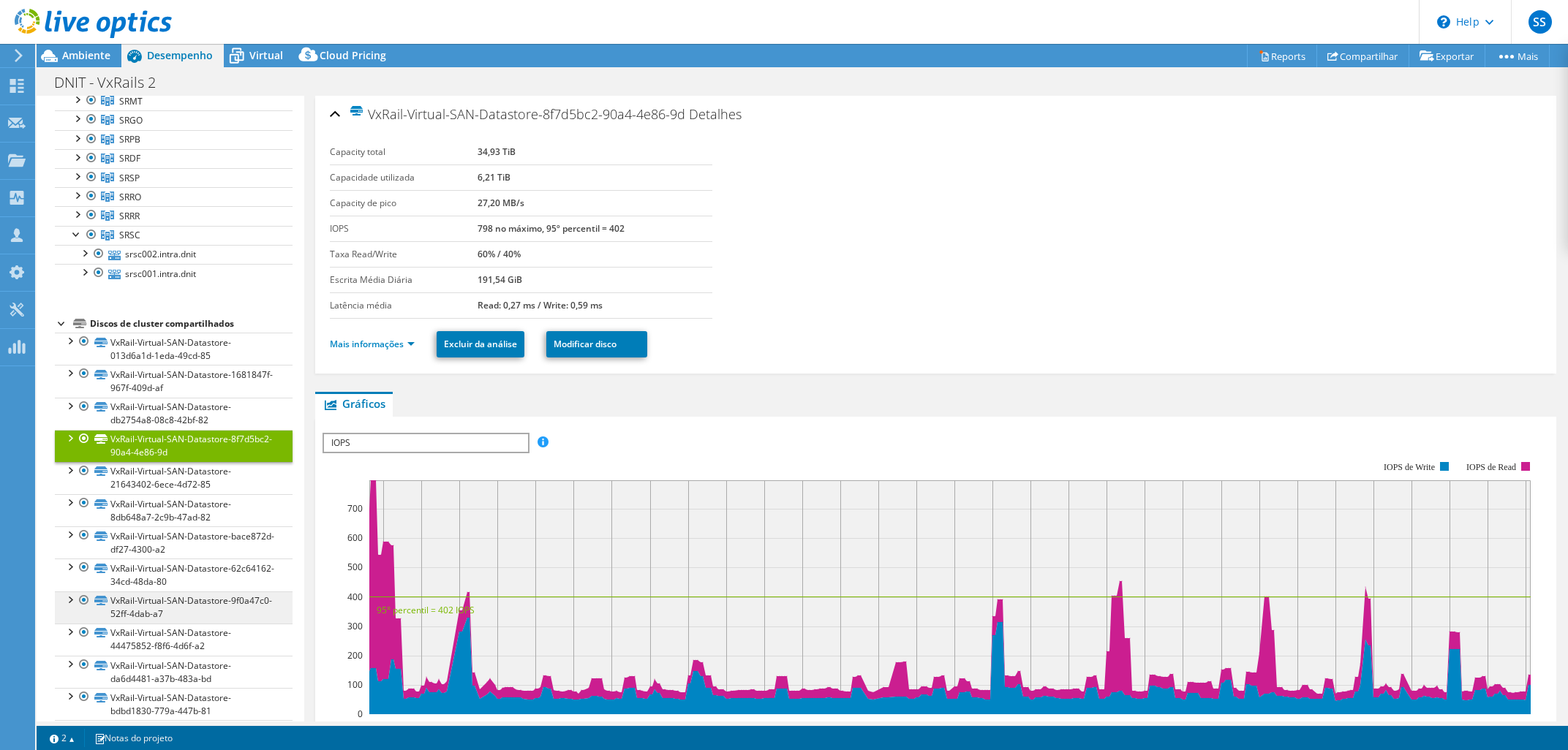
scroll to position [617, 0]
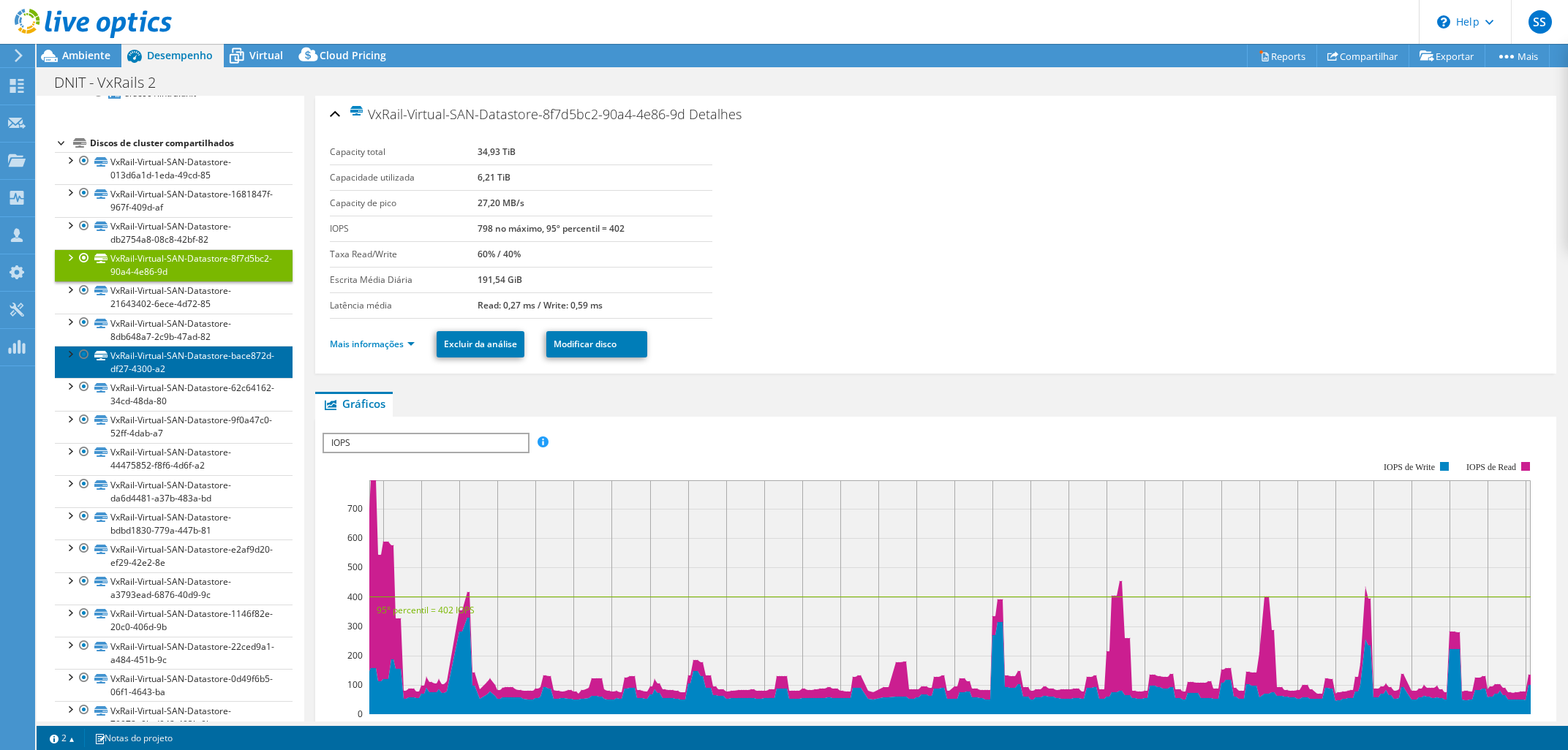
click at [205, 354] on link "VxRail-Virtual-SAN-Datastore-bace872d-df27-4300-a2" at bounding box center [174, 362] width 238 height 33
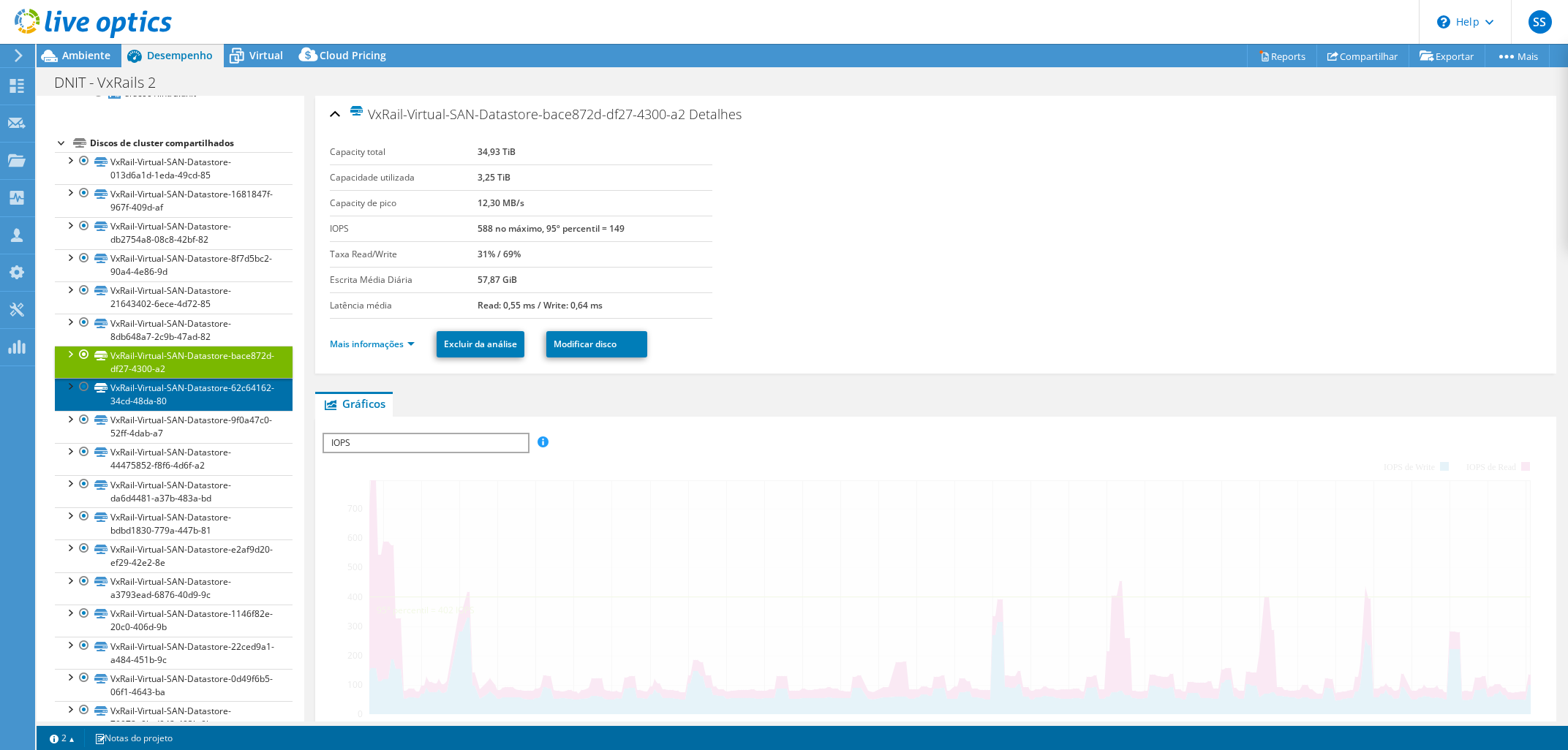
click at [186, 410] on link "VxRail-Virtual-SAN-Datastore-62c64162-34cd-48da-80" at bounding box center [174, 394] width 238 height 33
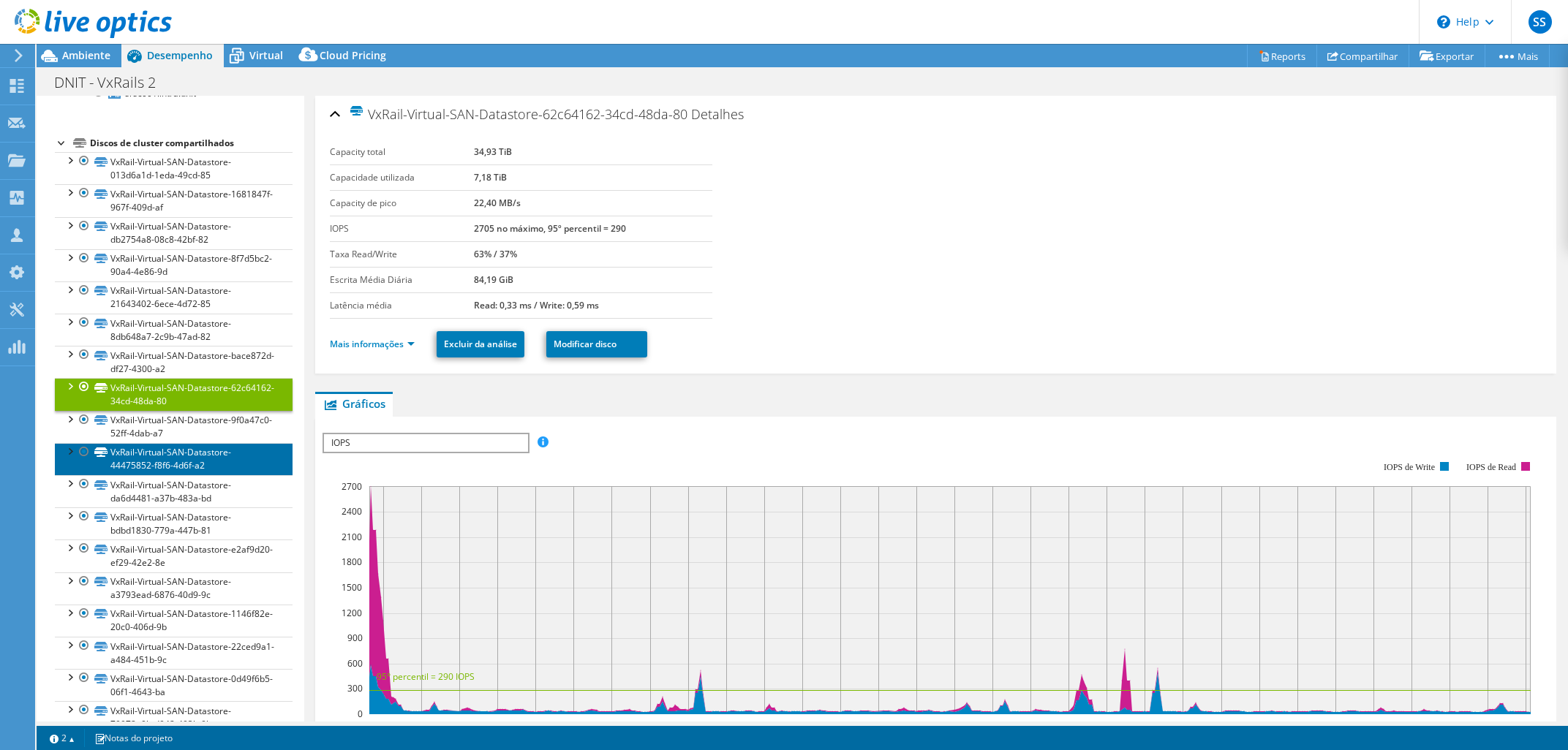
click at [185, 447] on link "VxRail-Virtual-SAN-Datastore-44475852-f8f6-4d6f-a2" at bounding box center [174, 459] width 238 height 33
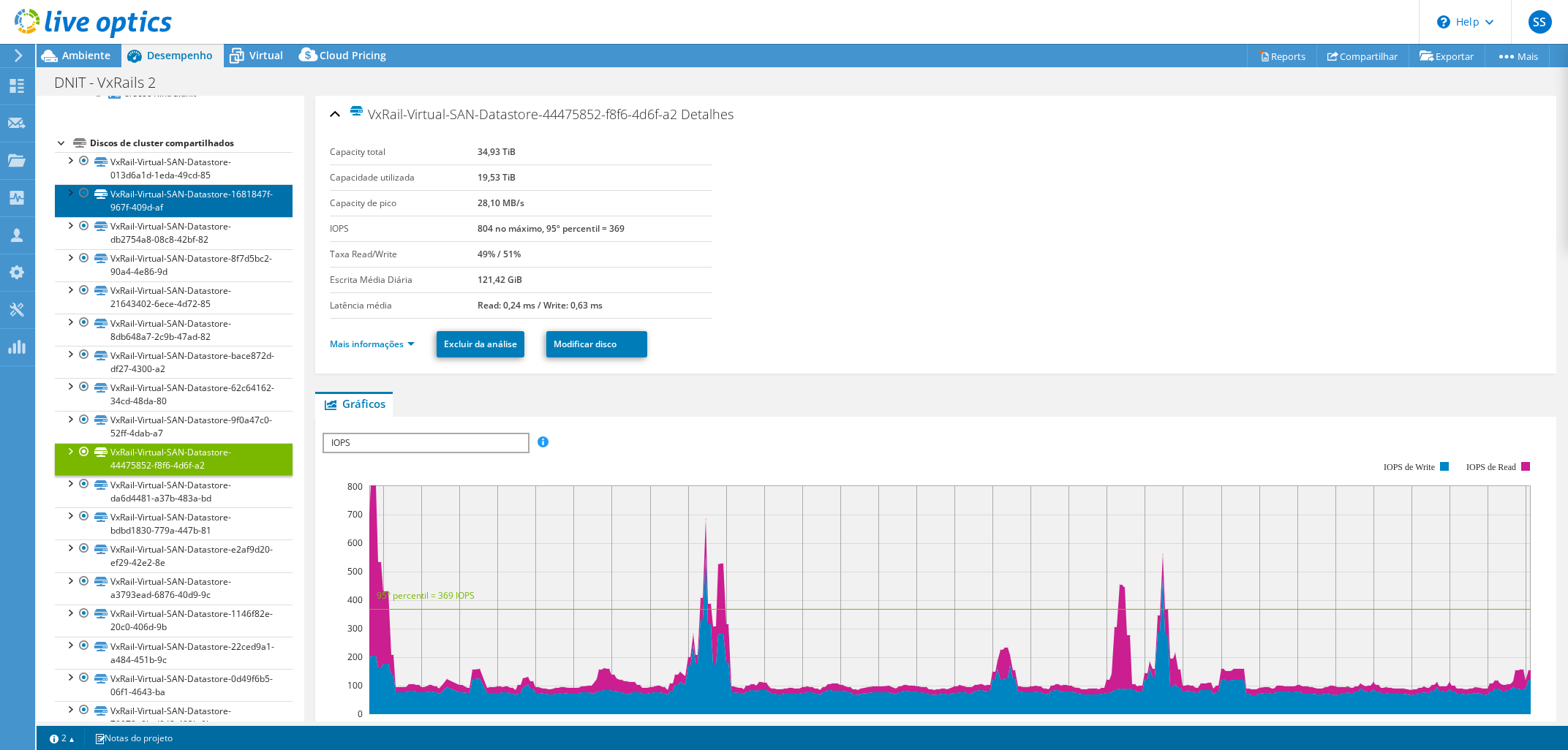
click at [163, 211] on link "VxRail-Virtual-SAN-Datastore-1681847f-967f-409d-af" at bounding box center [174, 200] width 238 height 33
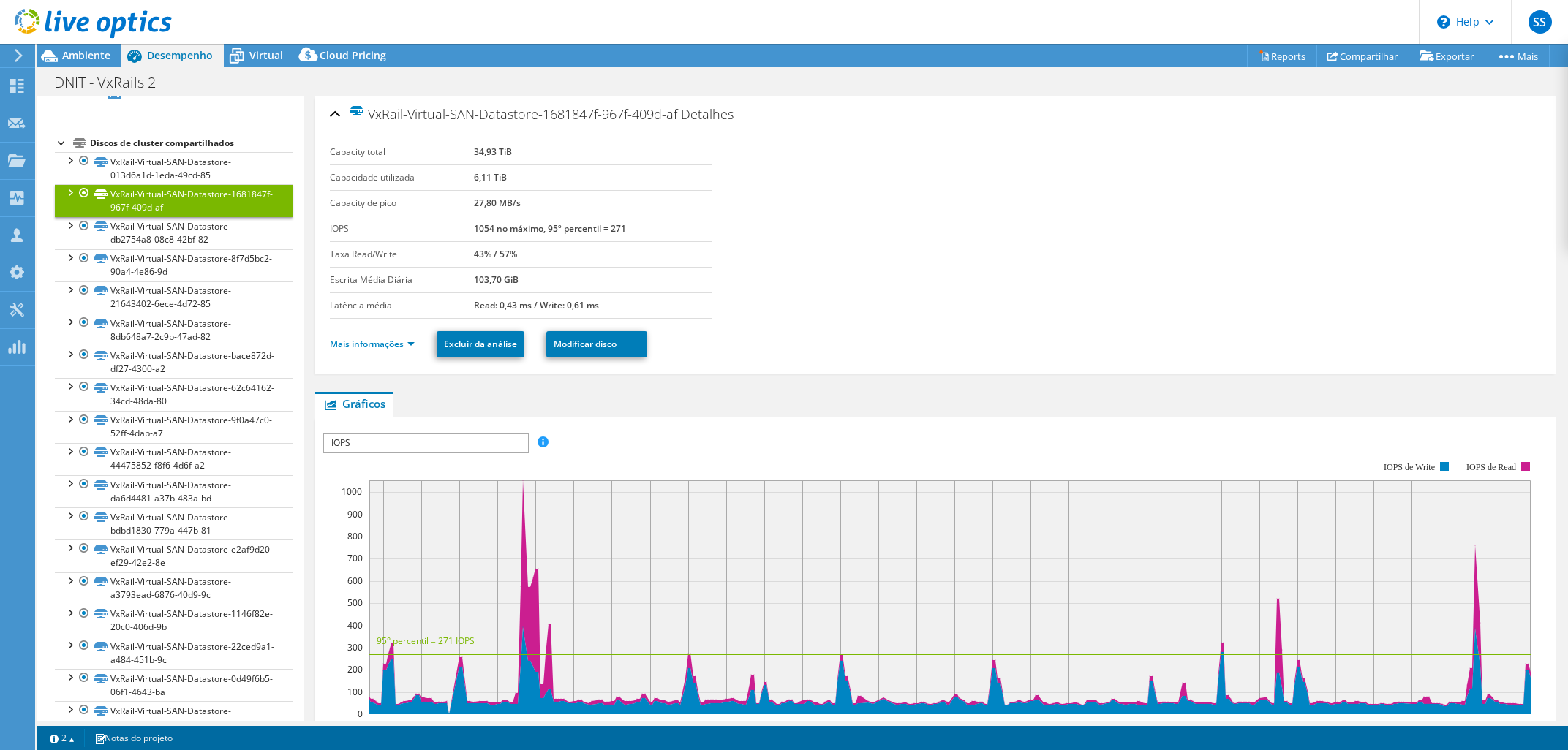
drag, startPoint x: 470, startPoint y: 181, endPoint x: 845, endPoint y: 182, distance: 375.0
click at [833, 182] on section "Capacity total 34,93 TiB Capacidade utilizada 6,11 TiB Capacity de pico 27,80 M…" at bounding box center [936, 229] width 1212 height 179
drag, startPoint x: 840, startPoint y: 194, endPoint x: 838, endPoint y: 204, distance: 10.2
click at [840, 204] on section "Capacity total 34,93 TiB Capacidade utilizada 6,11 TiB Capacity de pico 27,80 M…" at bounding box center [936, 229] width 1212 height 179
click at [1164, 345] on ul "Mais informações Excluir da análise Modificar disco" at bounding box center [935, 342] width 1211 height 30
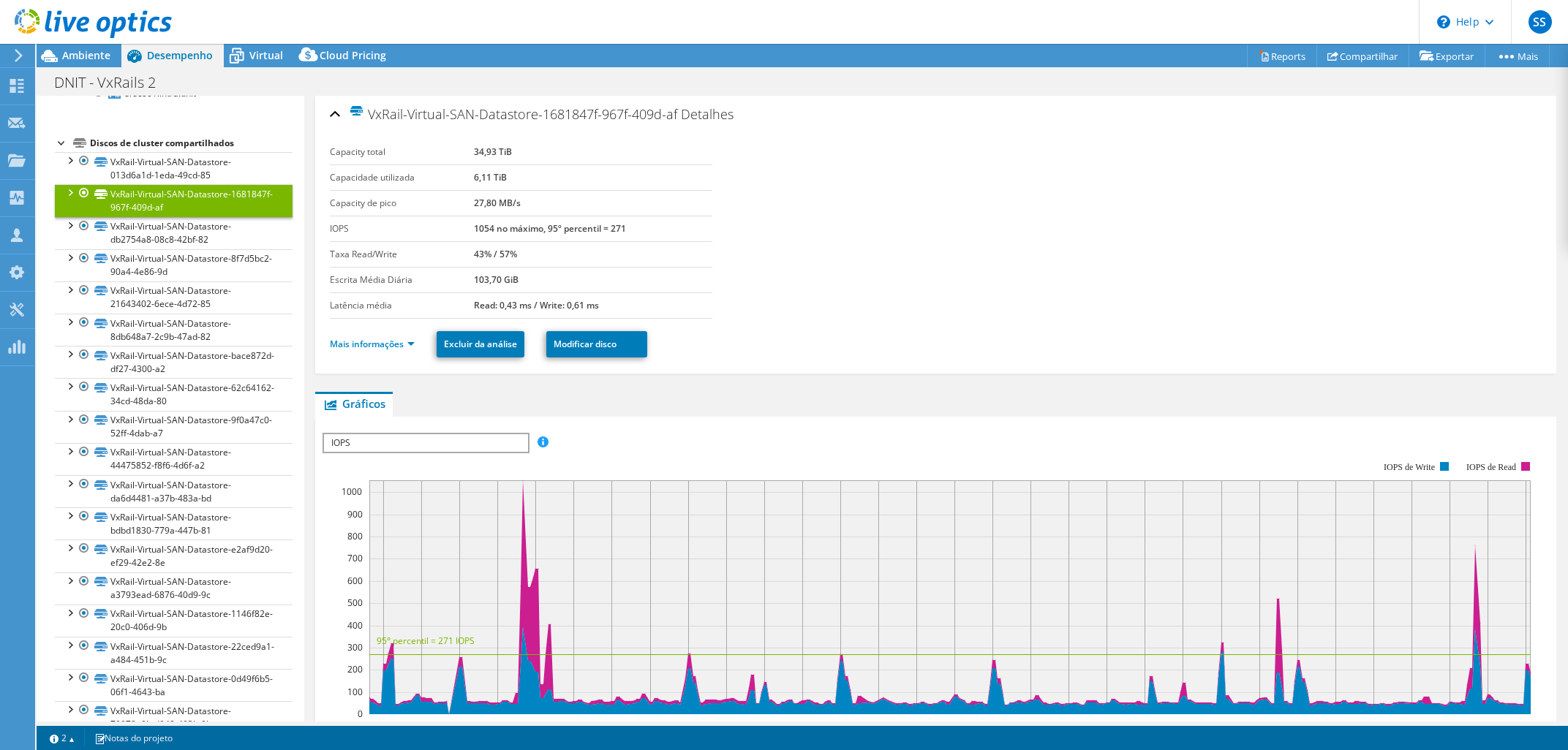
click at [915, 294] on section "Capacity total 34,93 TiB Capacidade utilizada 6,11 TiB Capacity de pico 27,80 M…" at bounding box center [936, 229] width 1212 height 179
click at [232, 162] on link "VxRail-Virtual-SAN-Datastore-013d6a1d-1eda-49cd-85" at bounding box center [174, 168] width 238 height 33
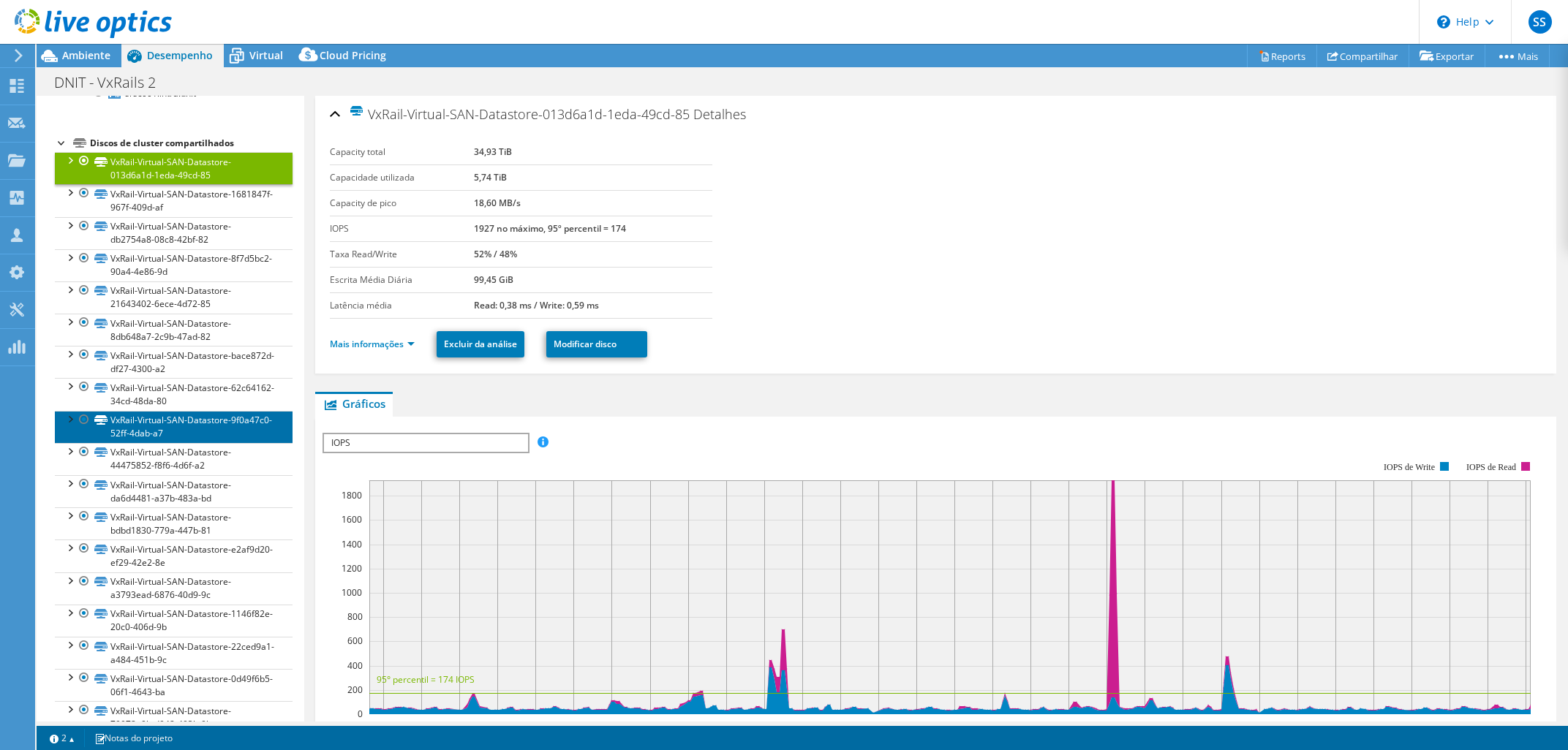
click at [261, 436] on link "VxRail-Virtual-SAN-Datastore-9f0a47c0-52ff-4dab-a7" at bounding box center [174, 427] width 238 height 33
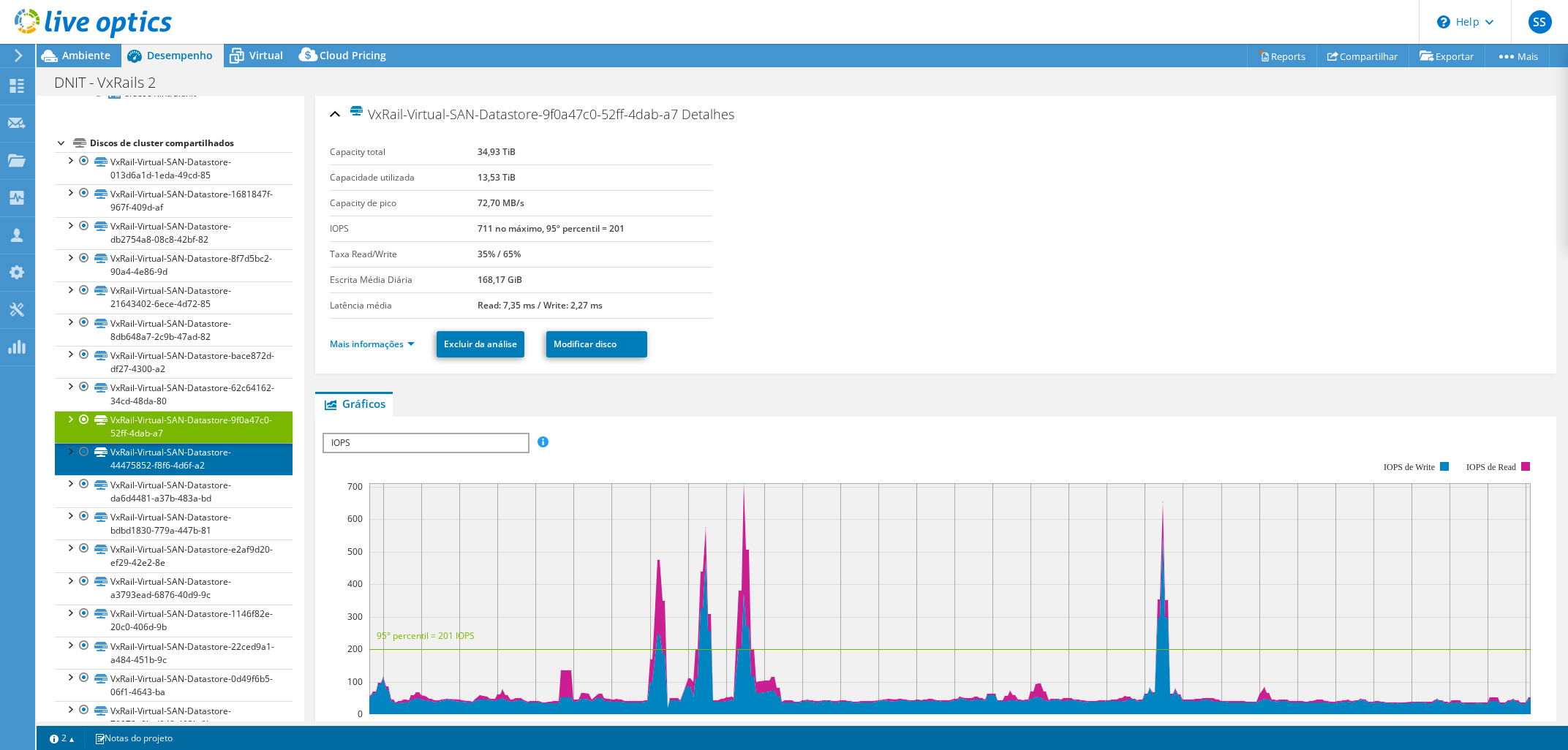
click at [265, 460] on link "VxRail-Virtual-SAN-Datastore-44475852-f8f6-4d6f-a2" at bounding box center [174, 459] width 238 height 33
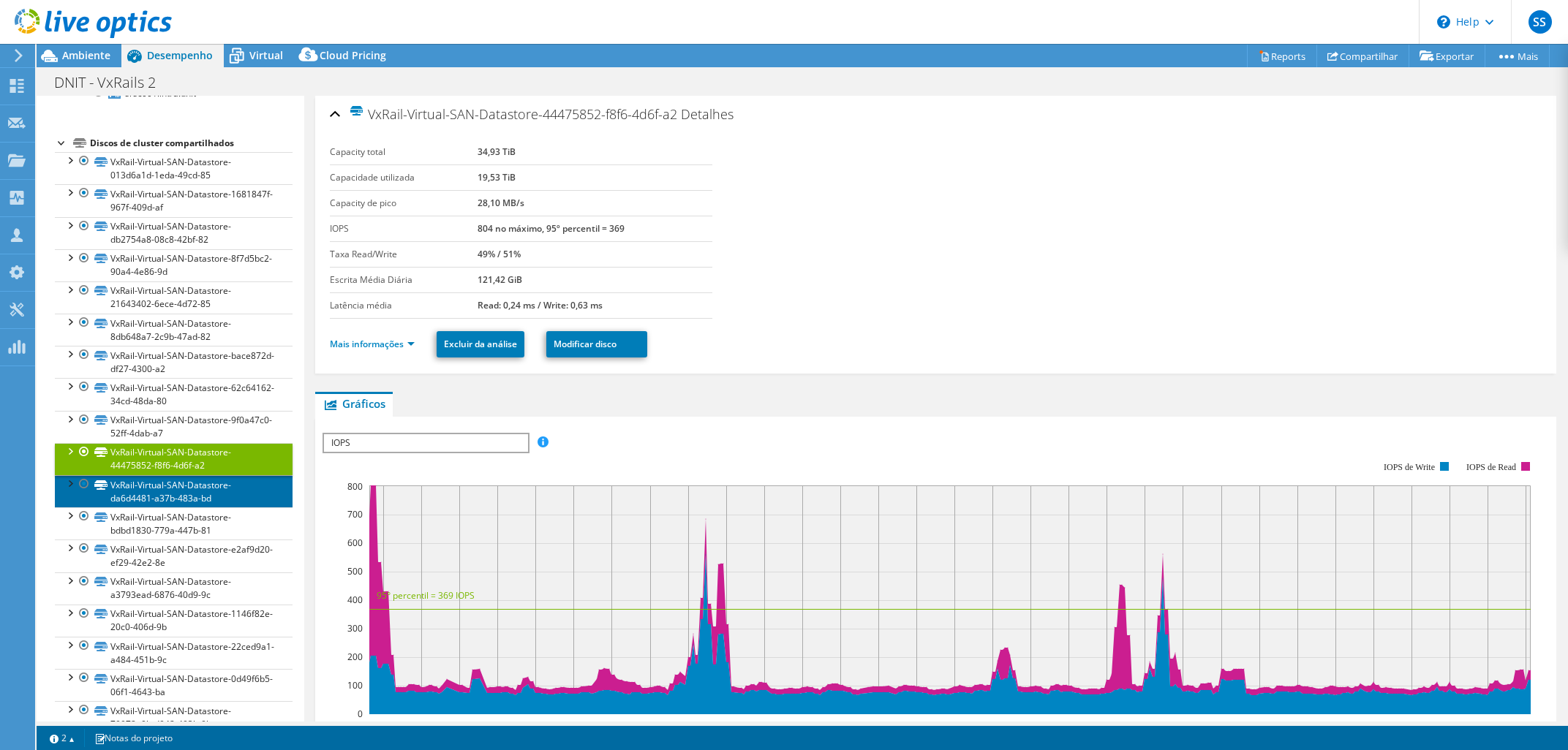
click at [256, 502] on link "VxRail-Virtual-SAN-Datastore-da6d4481-a37b-483a-bd" at bounding box center [174, 491] width 238 height 33
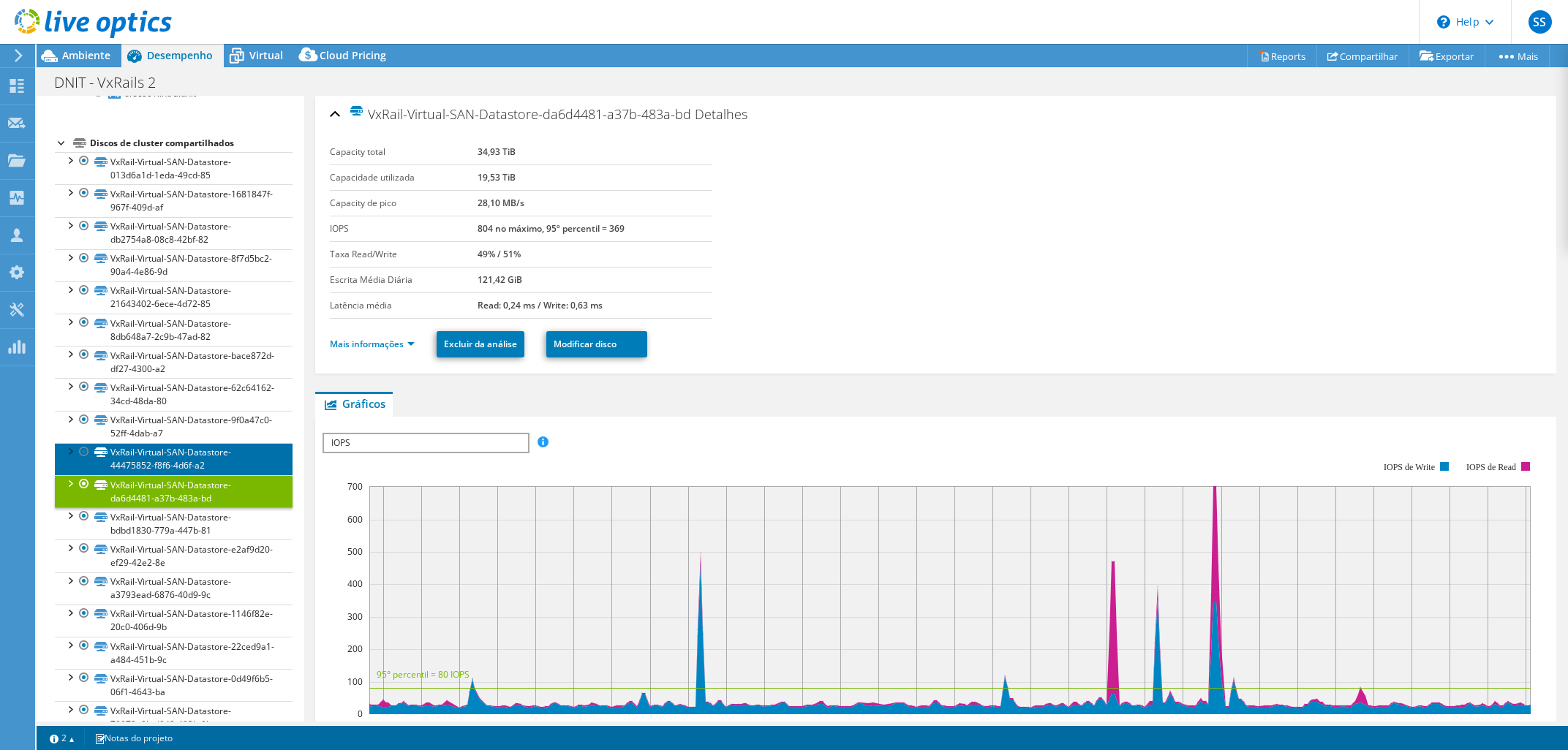
click at [257, 450] on link "VxRail-Virtual-SAN-Datastore-44475852-f8f6-4d6f-a2" at bounding box center [174, 459] width 238 height 33
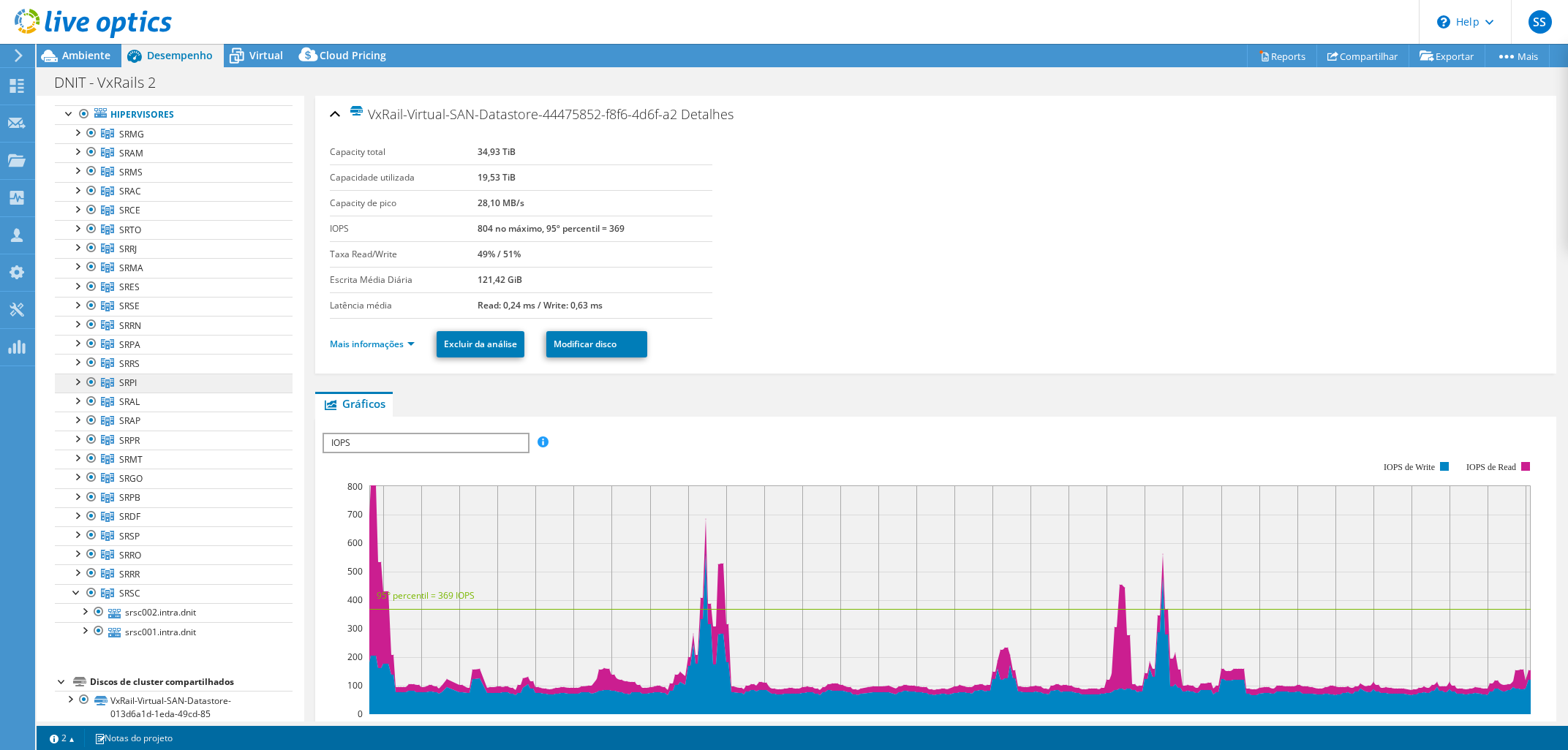
scroll to position [136, 0]
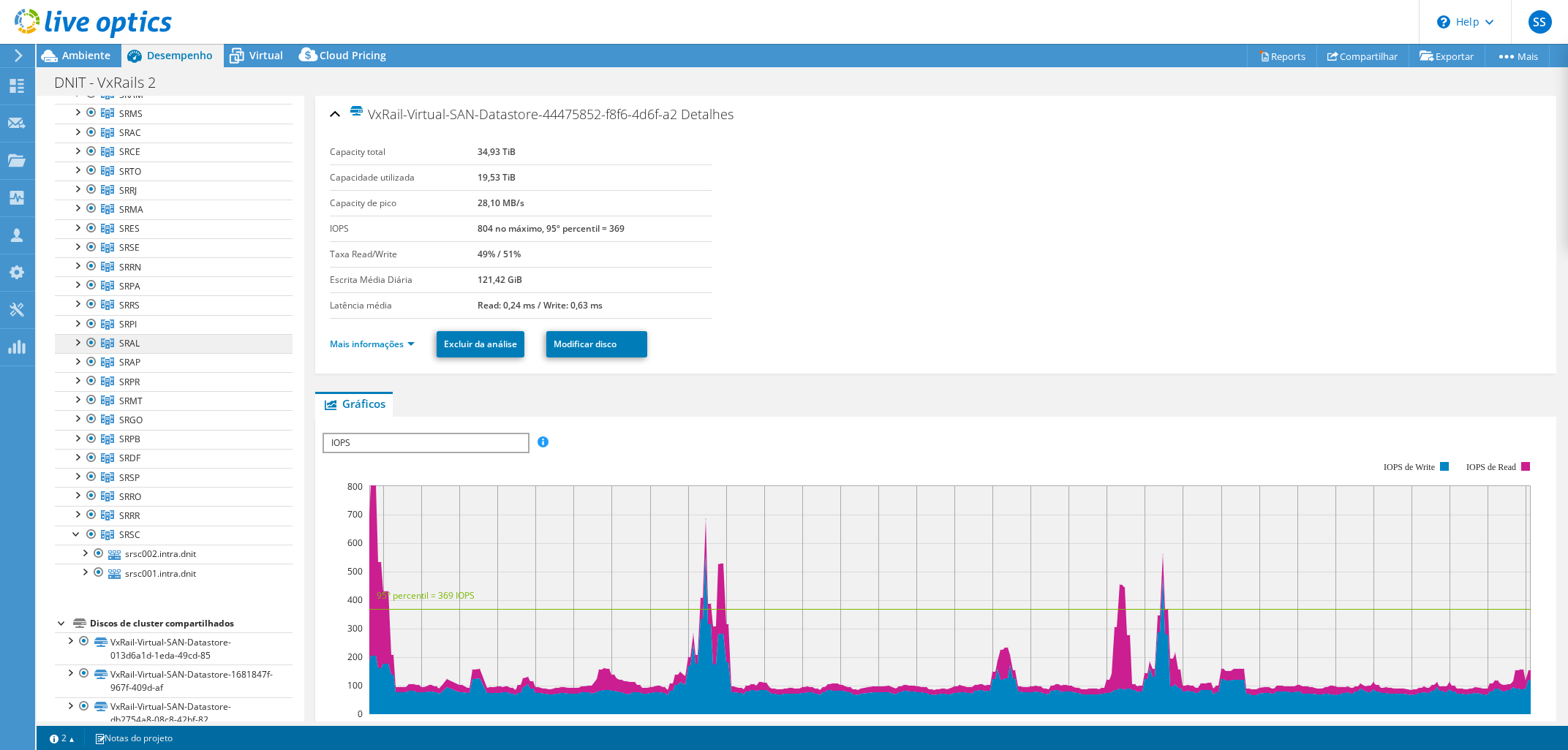
click at [183, 85] on link "SRAL" at bounding box center [174, 75] width 238 height 19
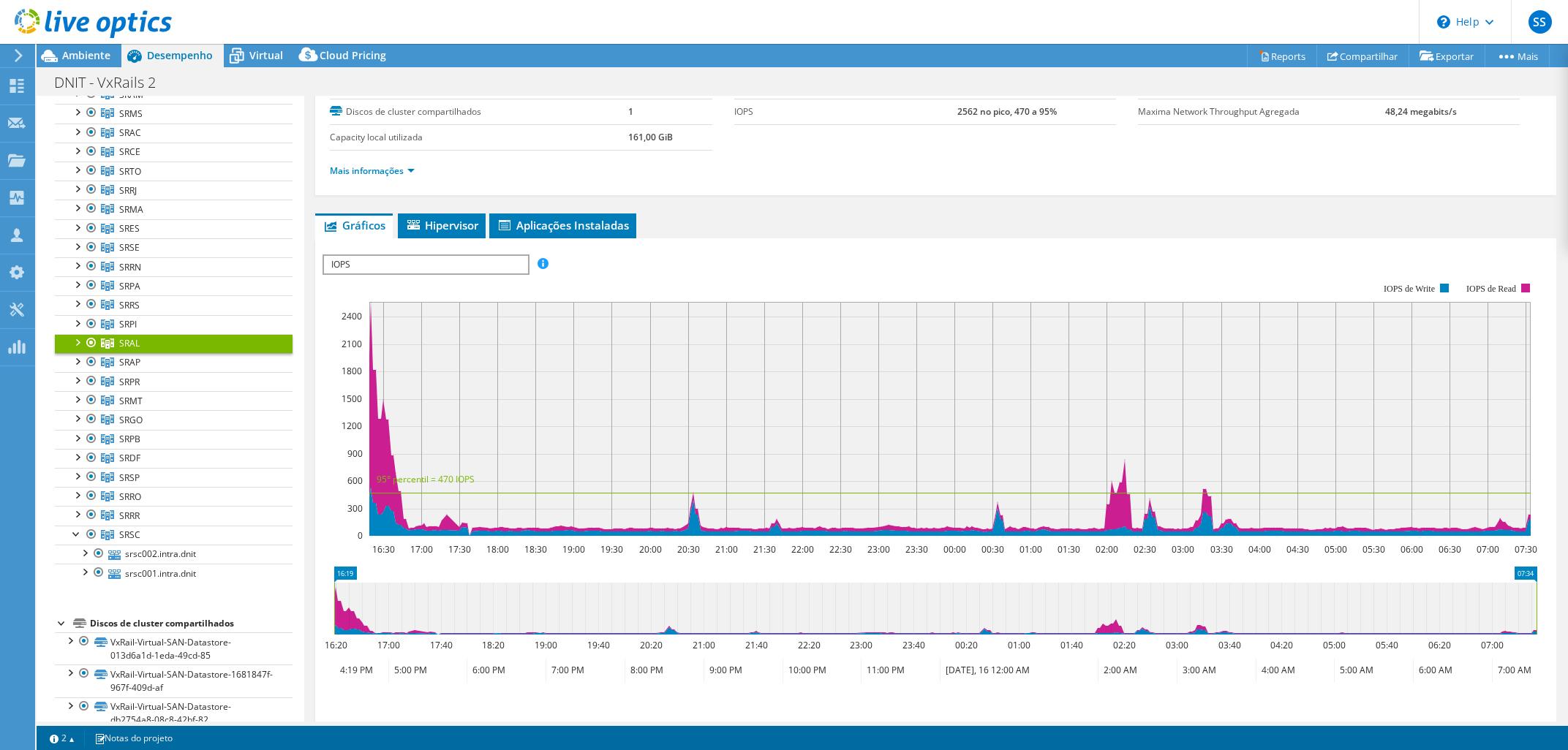
scroll to position [0, 0]
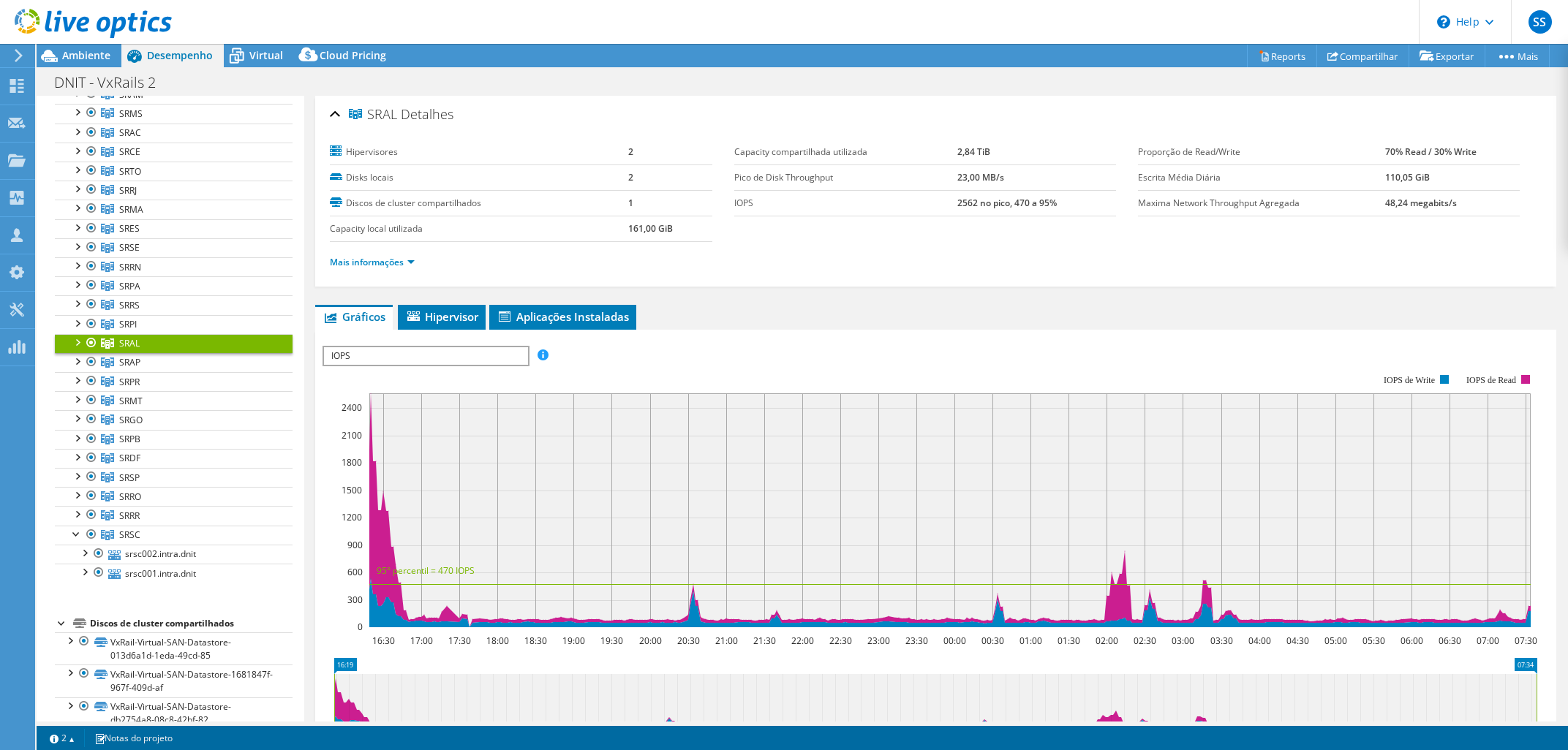
click at [423, 356] on span "IOPS" at bounding box center [424, 356] width 202 height 17
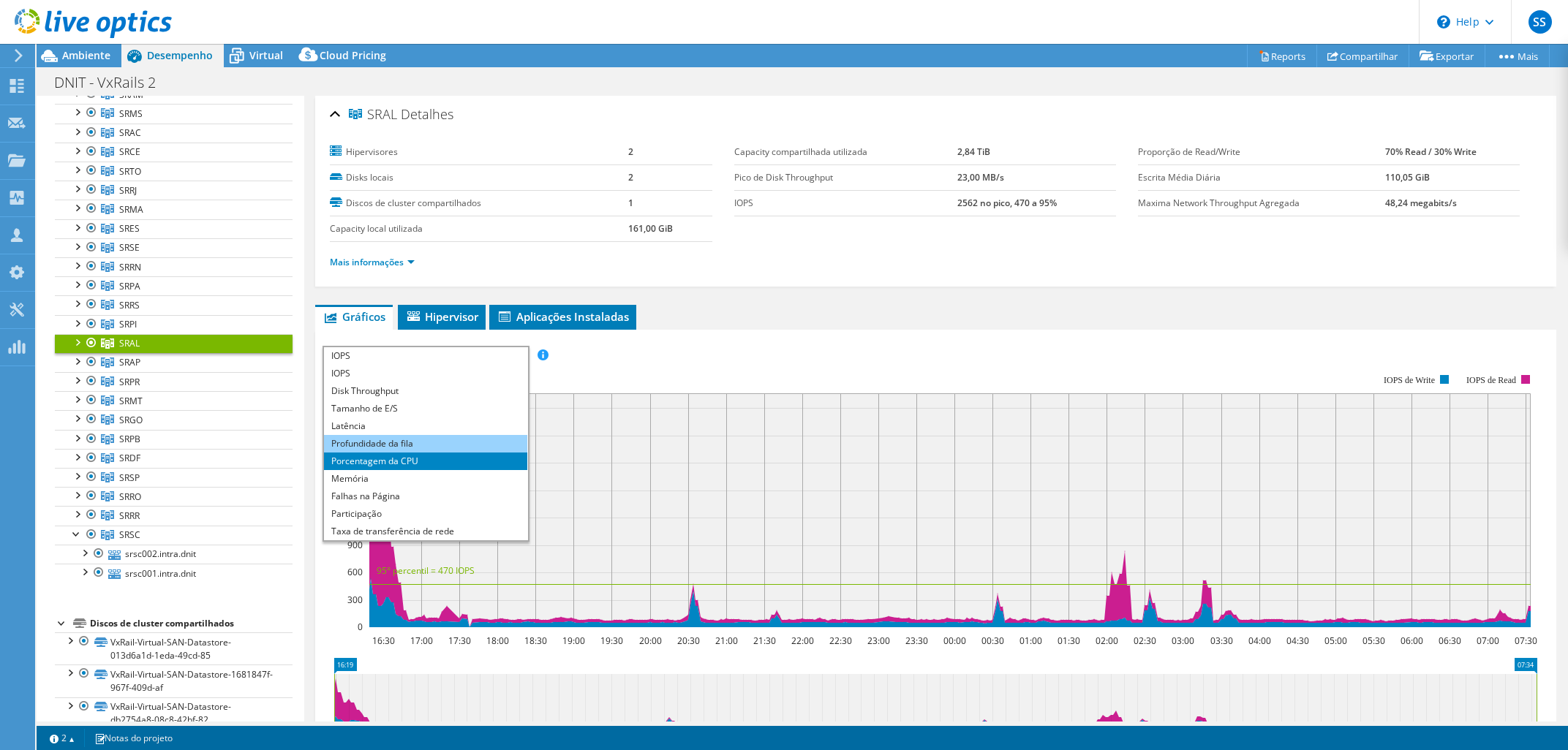
click at [422, 442] on li "Profundidade da fila" at bounding box center [424, 444] width 202 height 17
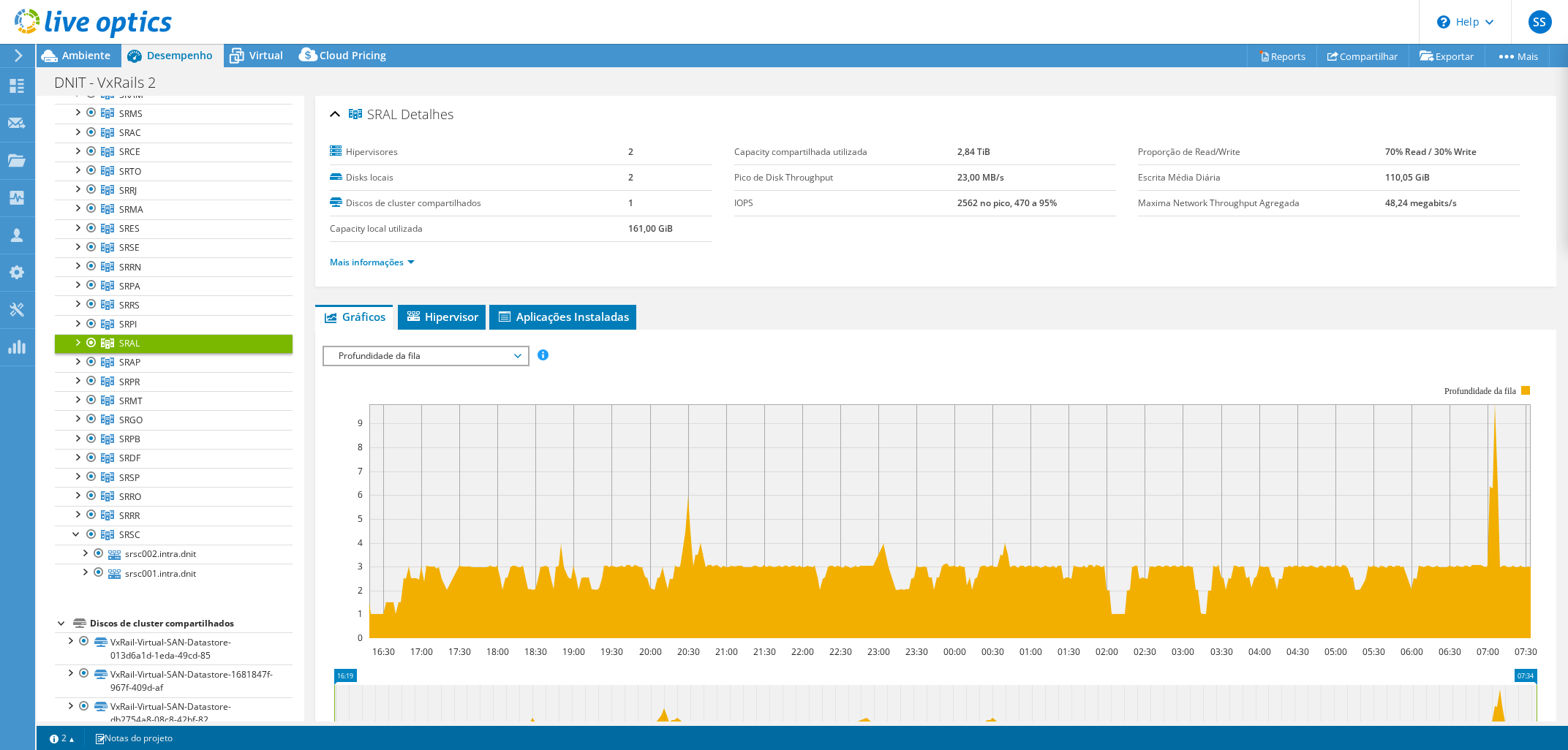
click at [420, 350] on span "Profundidade da fila" at bounding box center [425, 356] width 188 height 17
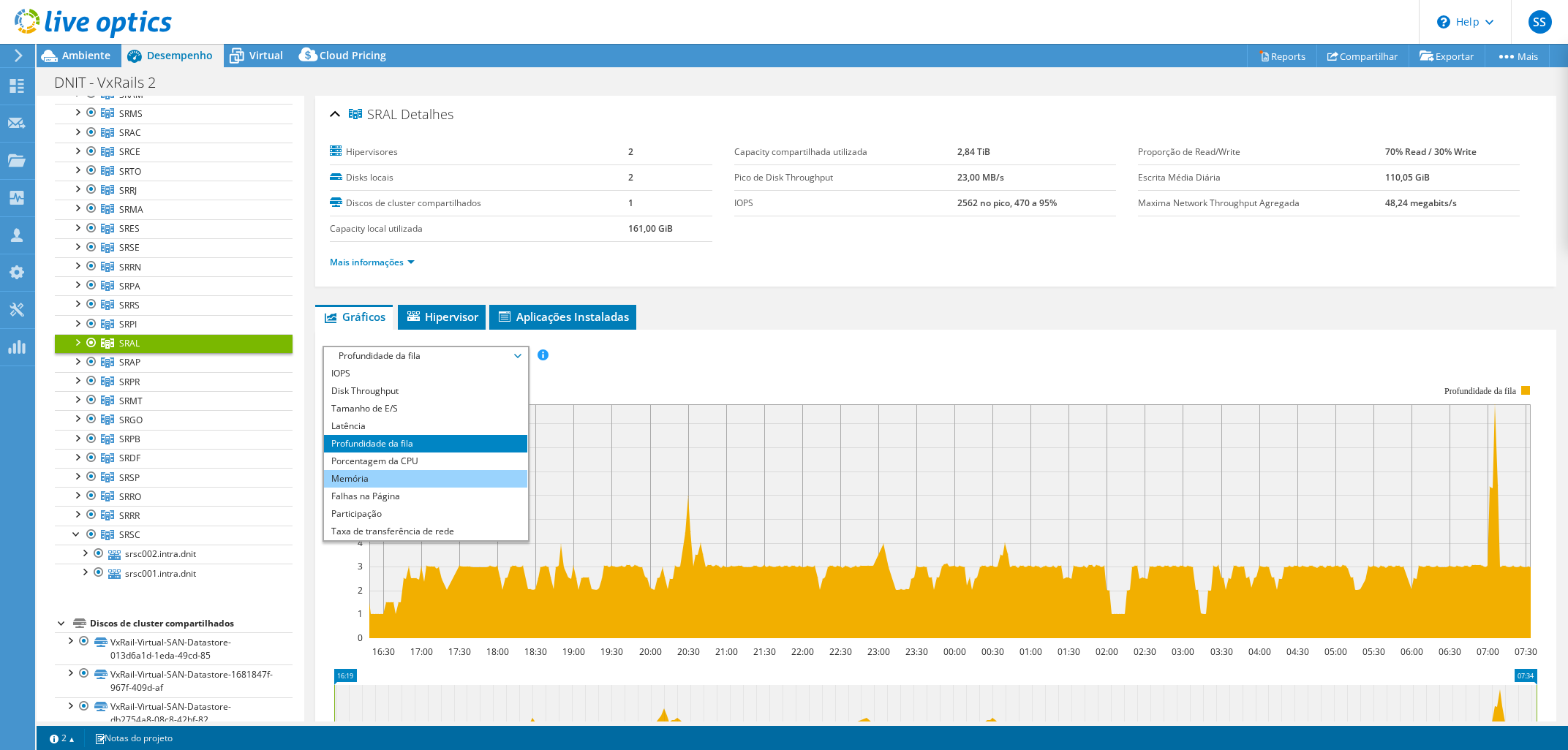
click at [395, 476] on li "Memória" at bounding box center [424, 479] width 202 height 17
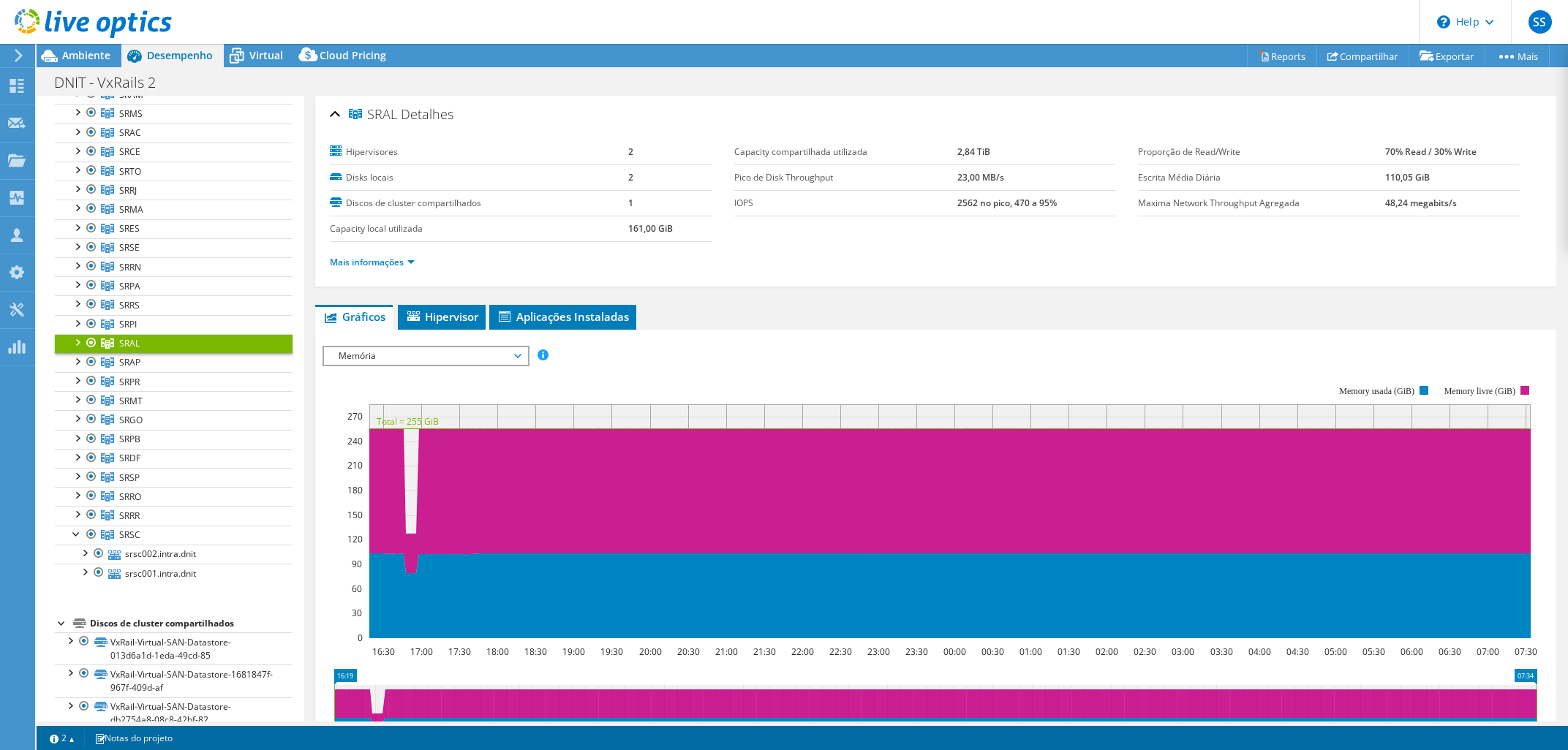
drag, startPoint x: 954, startPoint y: 152, endPoint x: 1012, endPoint y: 153, distance: 58.0
click at [1012, 153] on tr "Capacity compartilhada utilizada 2,84 TiB" at bounding box center [925, 152] width 381 height 25
click at [79, 350] on link "SRAL" at bounding box center [174, 343] width 238 height 19
click at [75, 342] on div at bounding box center [77, 341] width 14 height 14
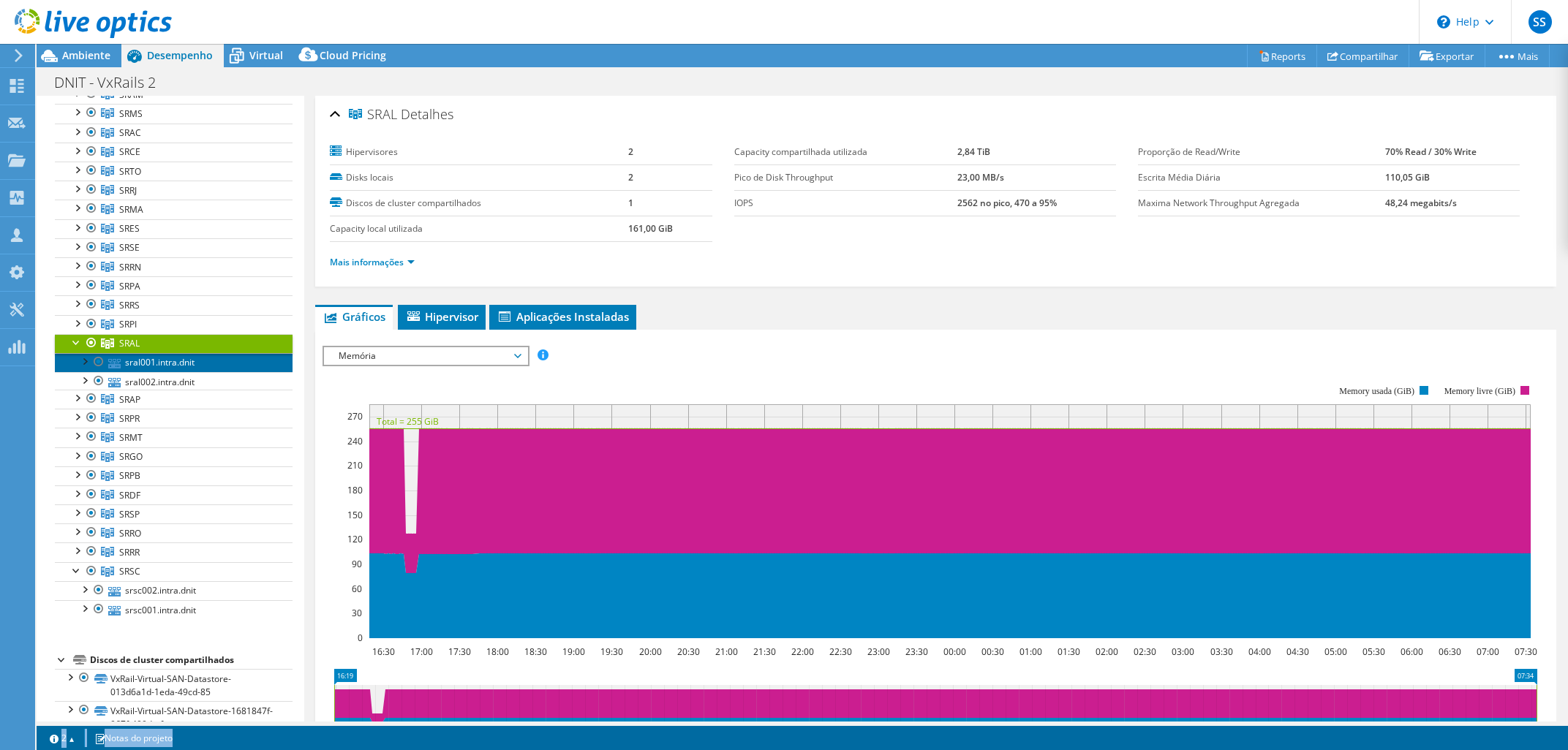
click at [179, 366] on link "sral001.intra.dnit" at bounding box center [174, 362] width 238 height 19
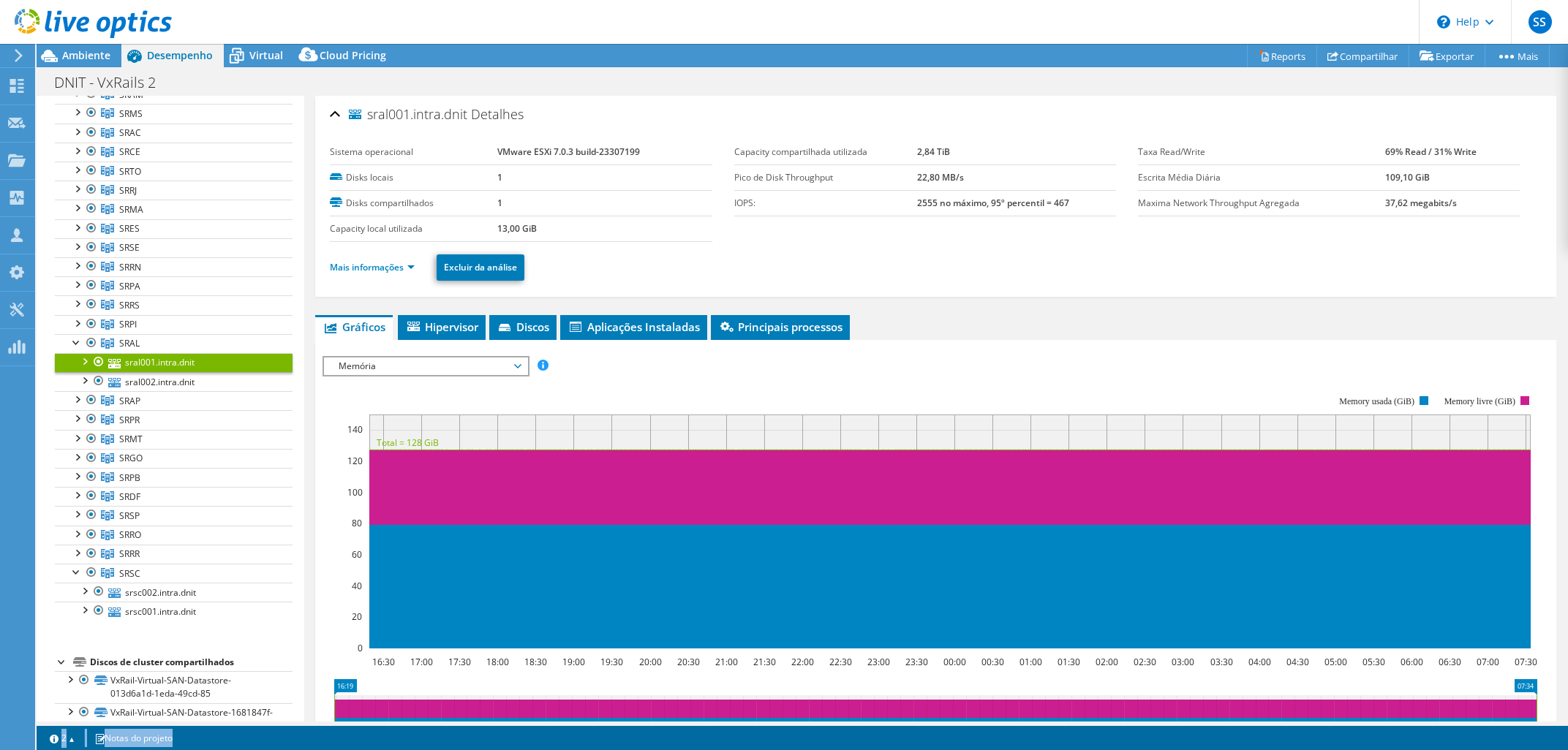
click at [981, 309] on div "sral001.intra.dnit Detalhes Sistema operacional VMware ESXi 7.0.3 build-2330719…" at bounding box center [936, 531] width 1263 height 871
click at [405, 114] on span "sral001.intra.dnit" at bounding box center [408, 115] width 118 height 14
copy span "sral001"
click at [266, 85] on link "SRAL" at bounding box center [174, 75] width 238 height 19
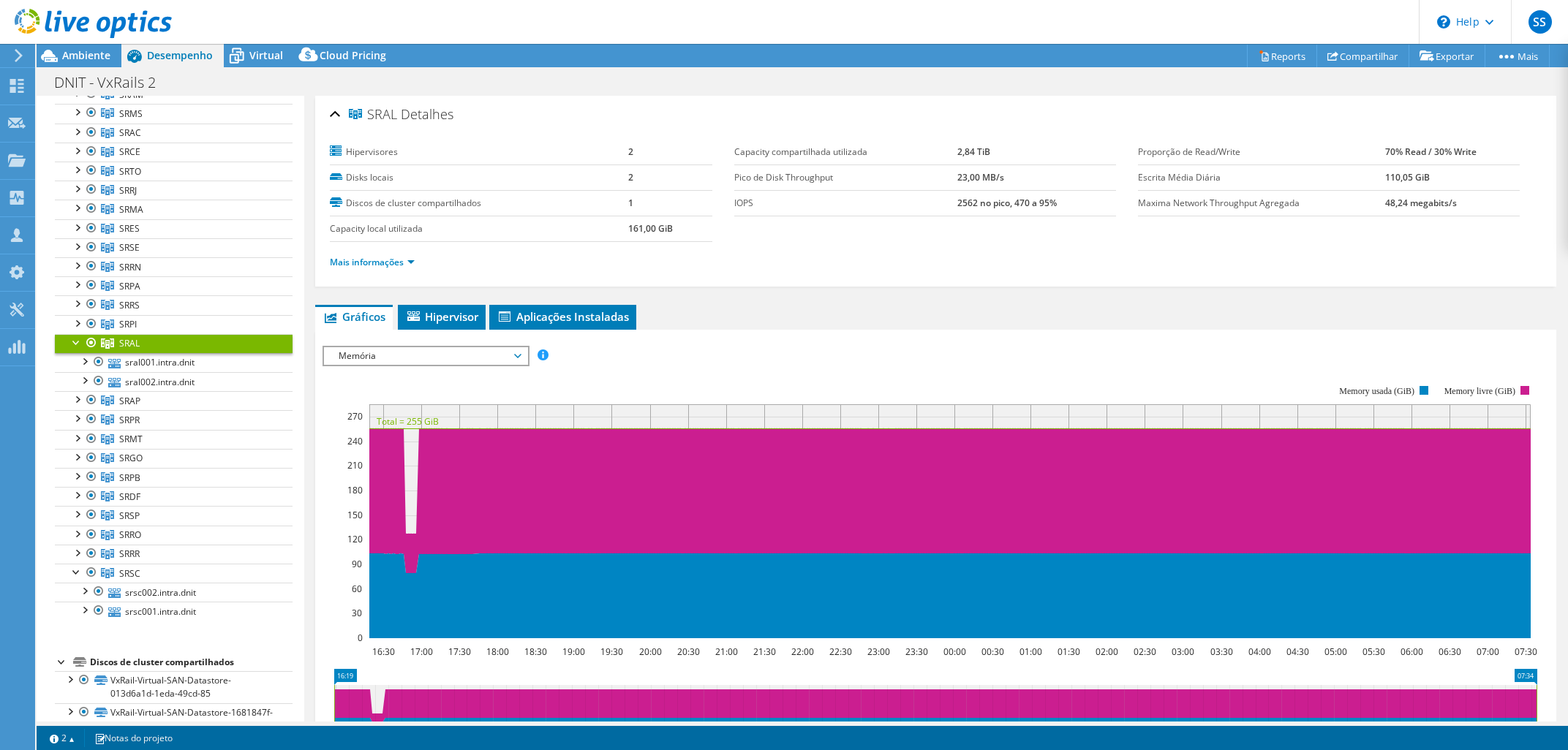
drag, startPoint x: 954, startPoint y: 147, endPoint x: 1005, endPoint y: 149, distance: 51.0
click at [1005, 149] on tr "Capacity compartilhada utilizada 2,84 TiB" at bounding box center [925, 152] width 381 height 25
click at [995, 304] on div "SRAL Detalhes Hipervisores 2 Disks locais 2 Discos de cluster compartilhados 1 …" at bounding box center [936, 526] width 1263 height 861
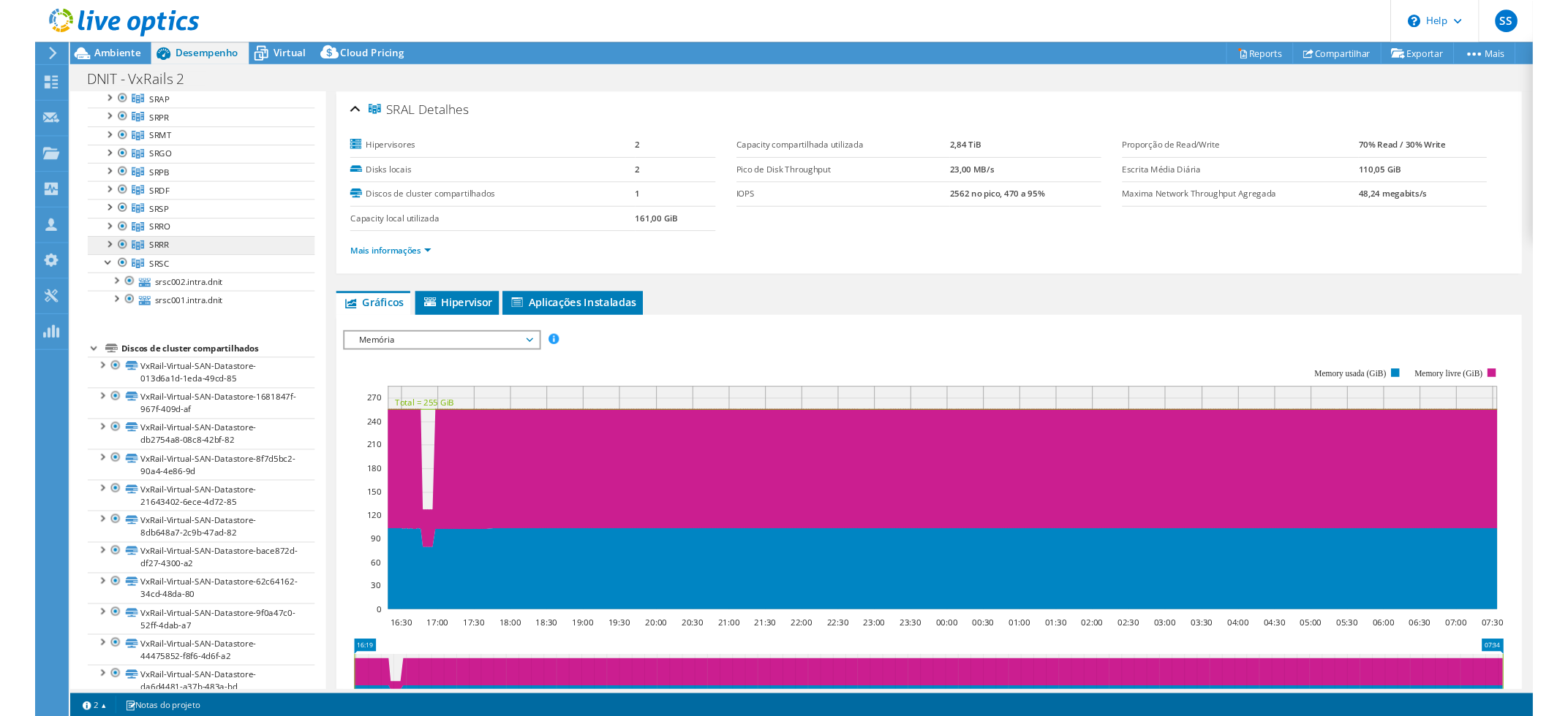
scroll to position [548, 0]
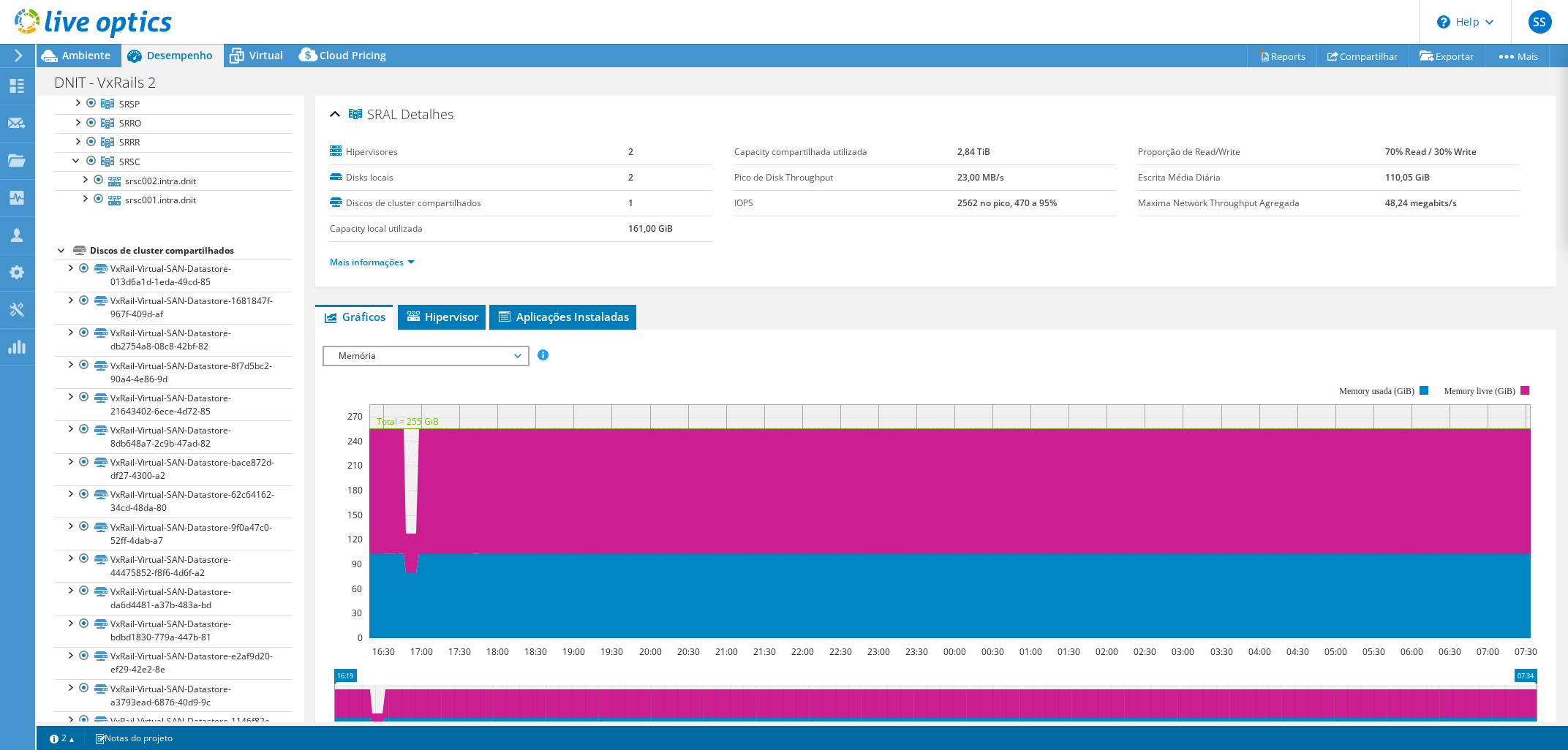
click at [853, 324] on ul "Gráficos Servidores Inventário Hipervisor Discos Discos de cluster Aplicações I…" at bounding box center [935, 316] width 1240 height 25
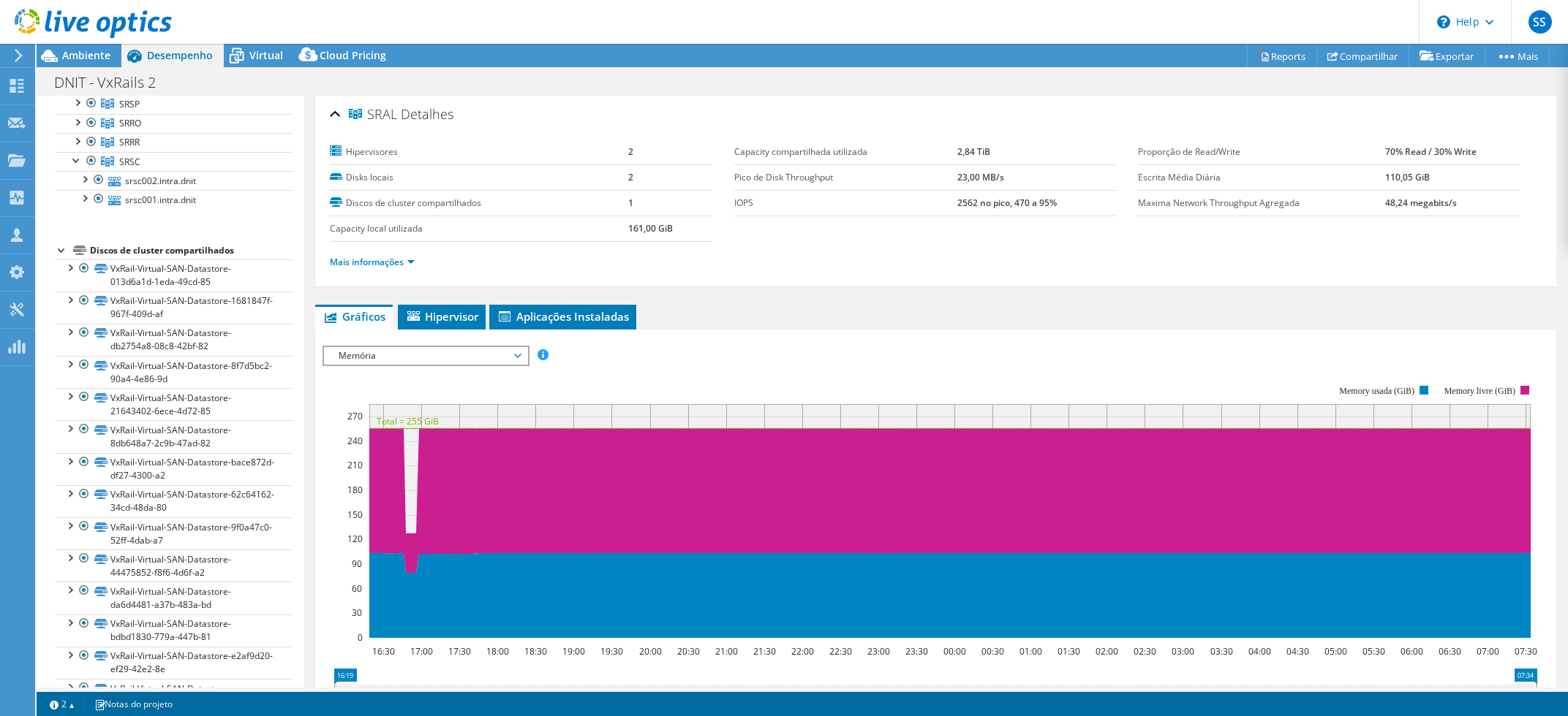
scroll to position [894, 0]
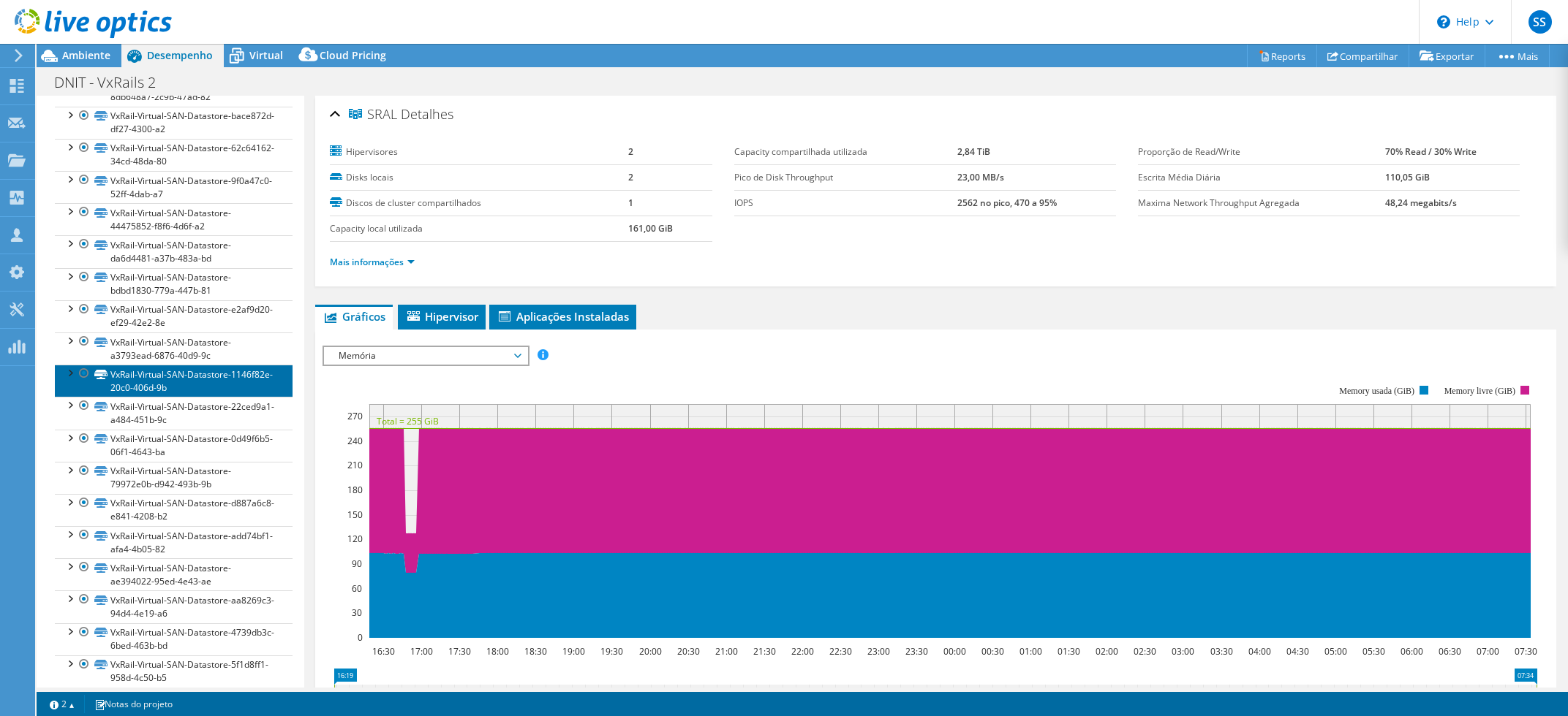
click at [169, 389] on link "VxRail-Virtual-SAN-Datastore-1146f82e-20c0-406d-9b" at bounding box center [174, 381] width 238 height 33
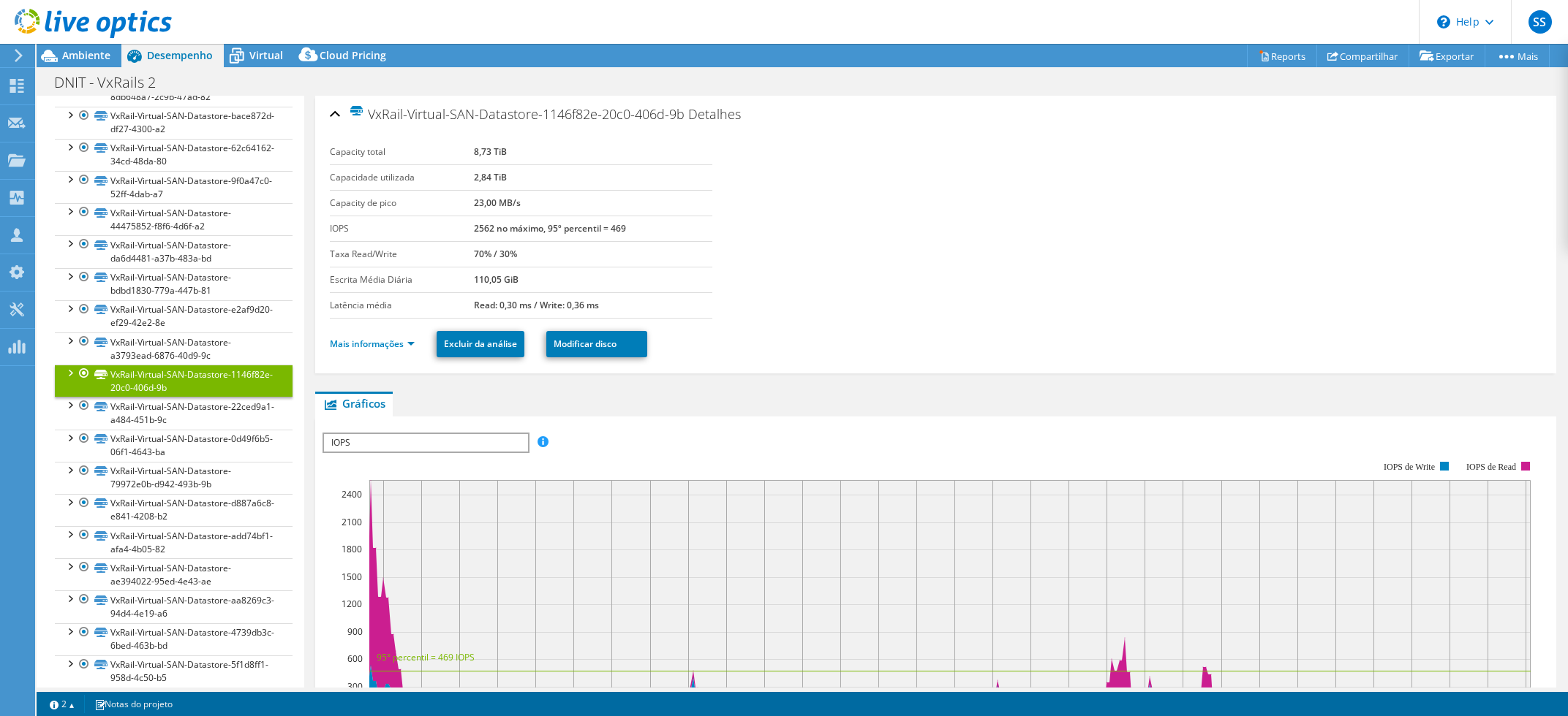
drag, startPoint x: 466, startPoint y: 143, endPoint x: 425, endPoint y: 272, distance: 135.4
click at [554, 147] on tr "Capacity total 8,73 TiB" at bounding box center [520, 152] width 381 height 25
click at [818, 347] on ul "Mais informações Excluir da análise Modificar disco" at bounding box center [935, 343] width 1211 height 30
click at [601, 22] on header "SS Parceiro de Canal Suporte Systech [EMAIL_ADDRESS][DOMAIN_NAME] SYSTECH SISTE…" at bounding box center [784, 21] width 1568 height 44
click at [1072, 247] on section "Capacity total 8,73 TiB Capacidade utilizada 2,84 TiB Capacity de pico 23,00 MB…" at bounding box center [936, 229] width 1212 height 179
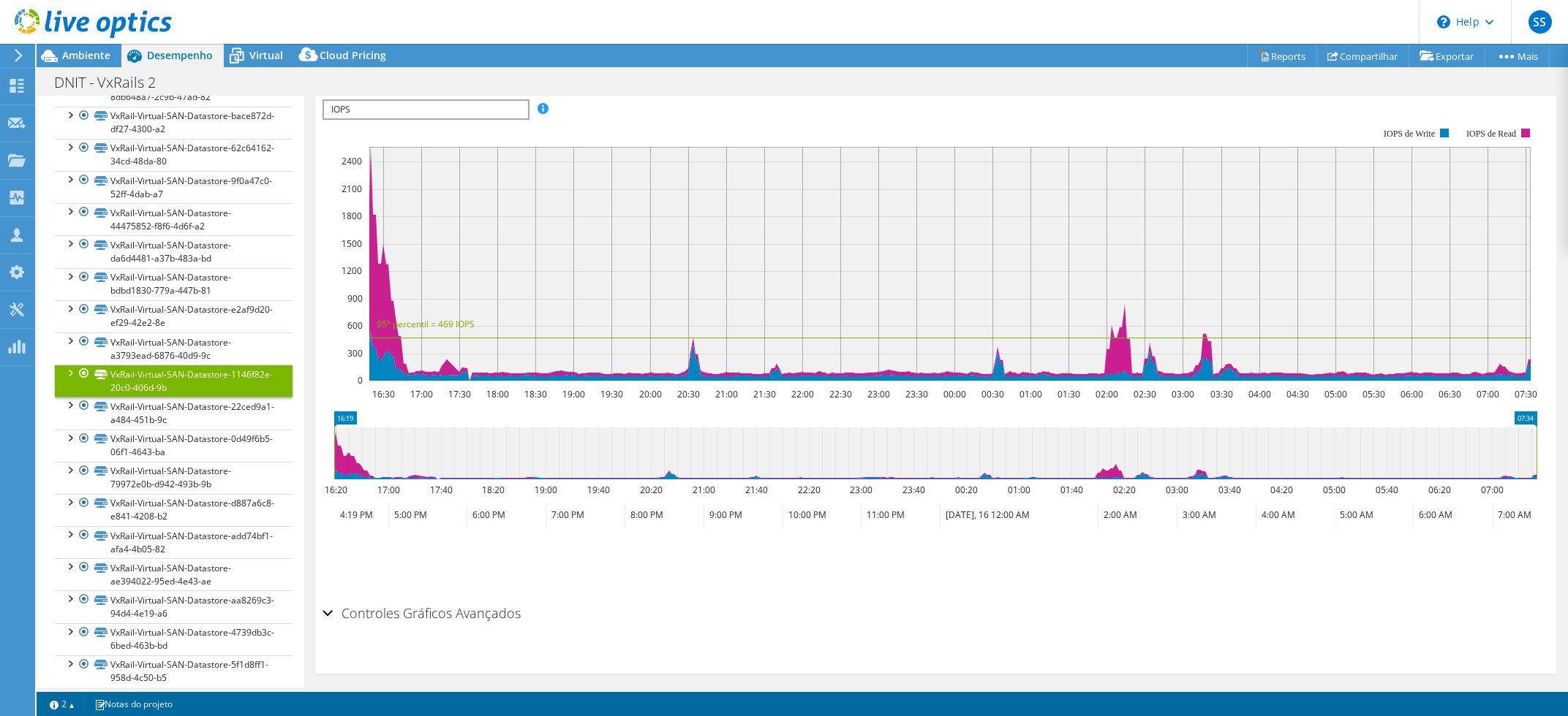
scroll to position [473, 0]
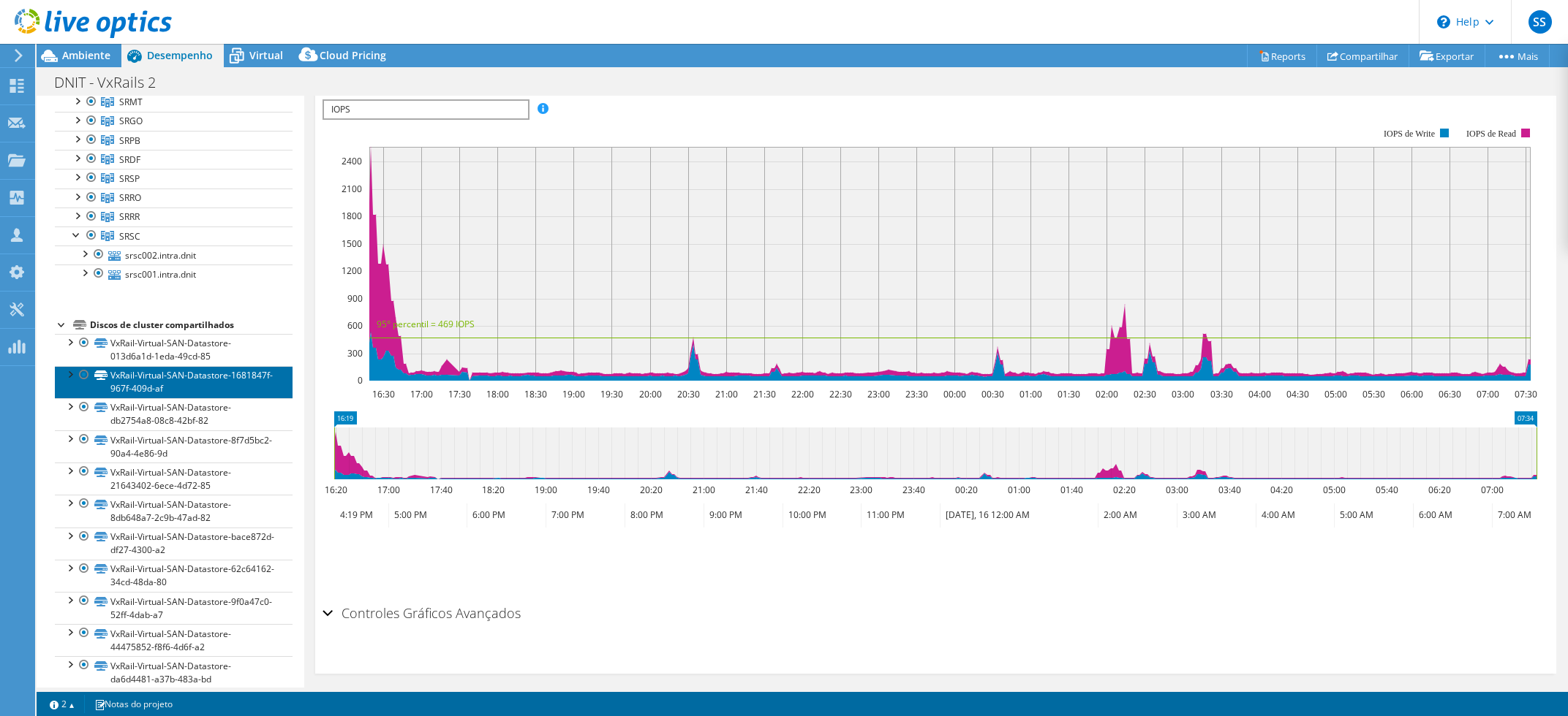
click at [209, 380] on link "VxRail-Virtual-SAN-Datastore-1681847f-967f-409d-af" at bounding box center [174, 382] width 238 height 33
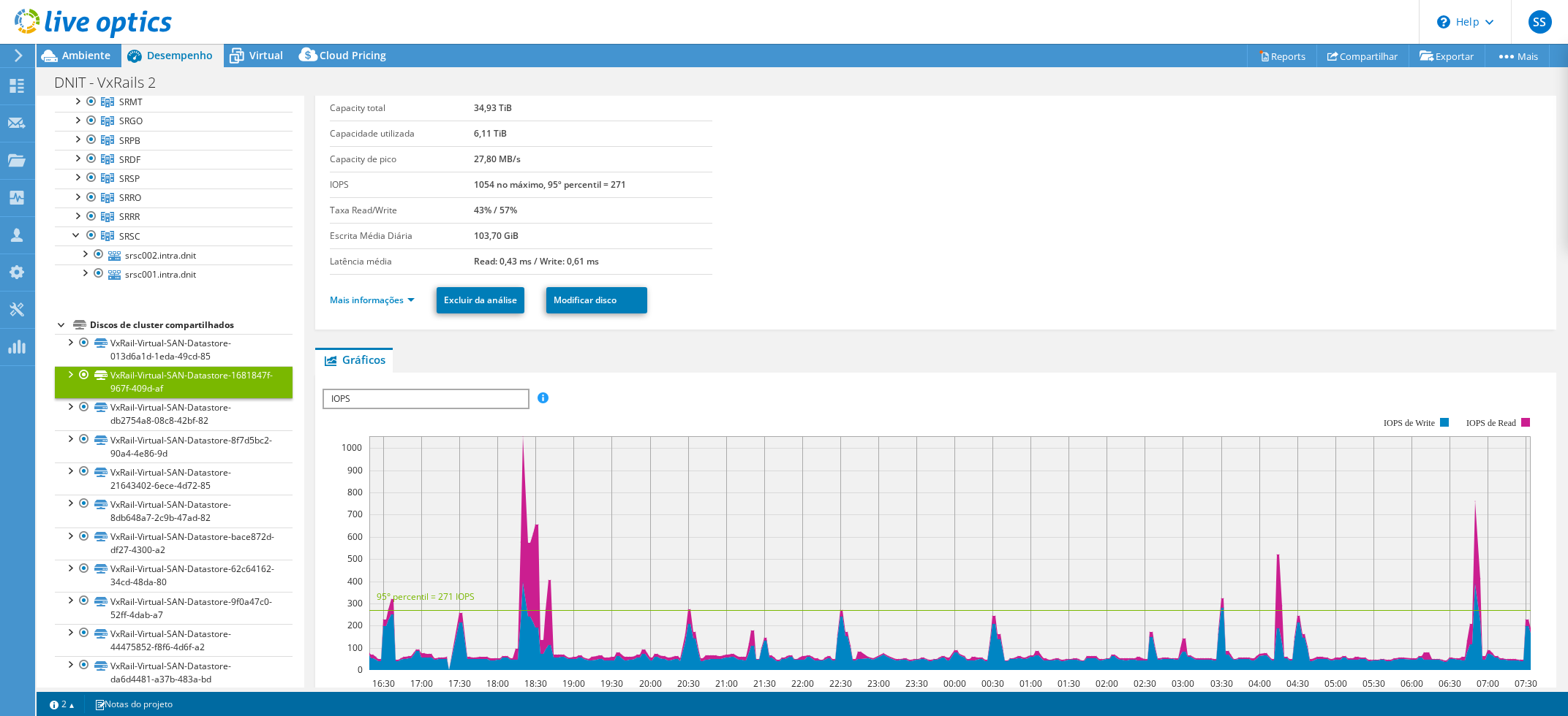
scroll to position [0, 0]
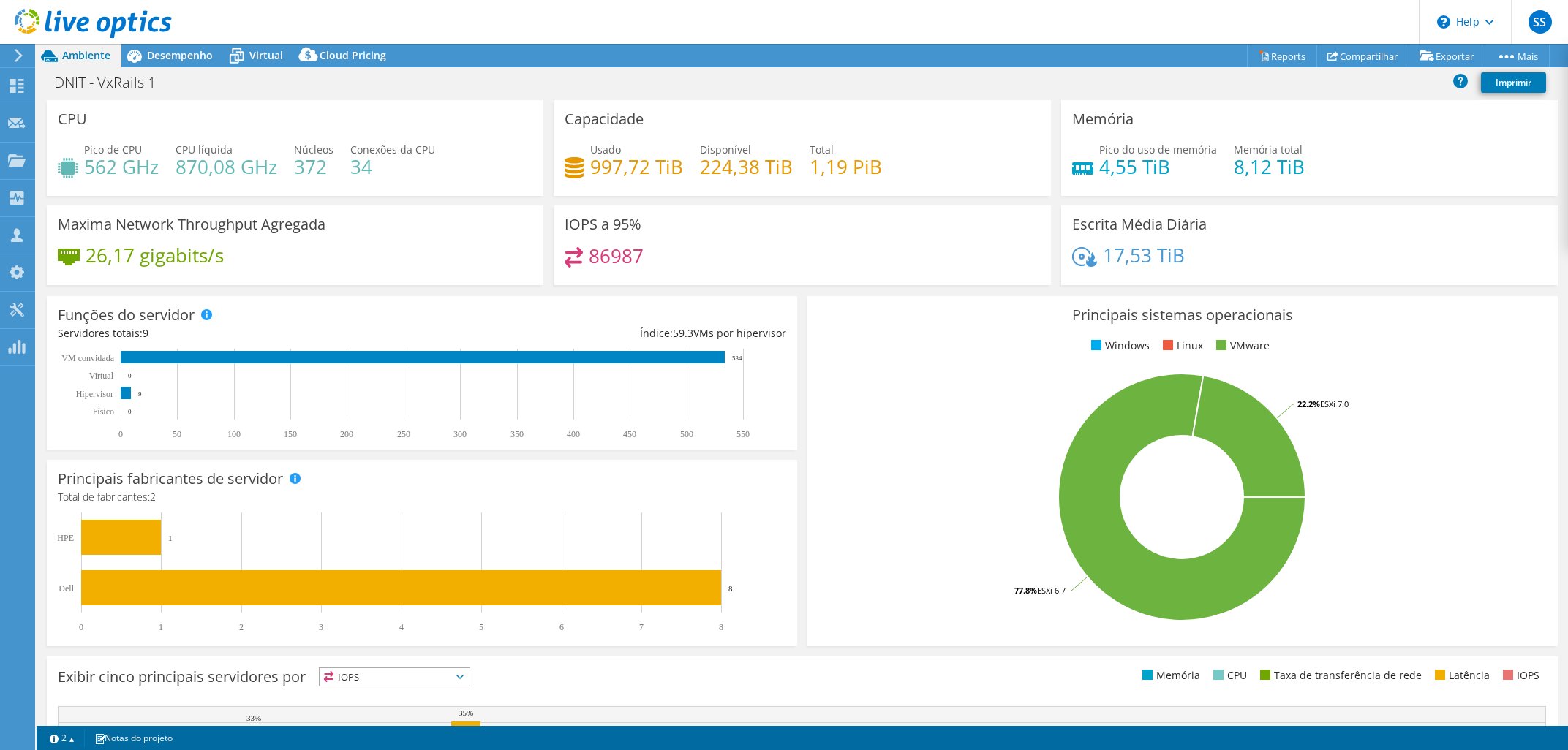
select select "SouthAmerica"
select select "BRL"
click at [716, 67] on div "Ações de projeto Ações de projeto Reports Compartilhar Exportar vSAN ReadyNode …" at bounding box center [802, 55] width 1531 height 24
